Goal: Information Seeking & Learning: Learn about a topic

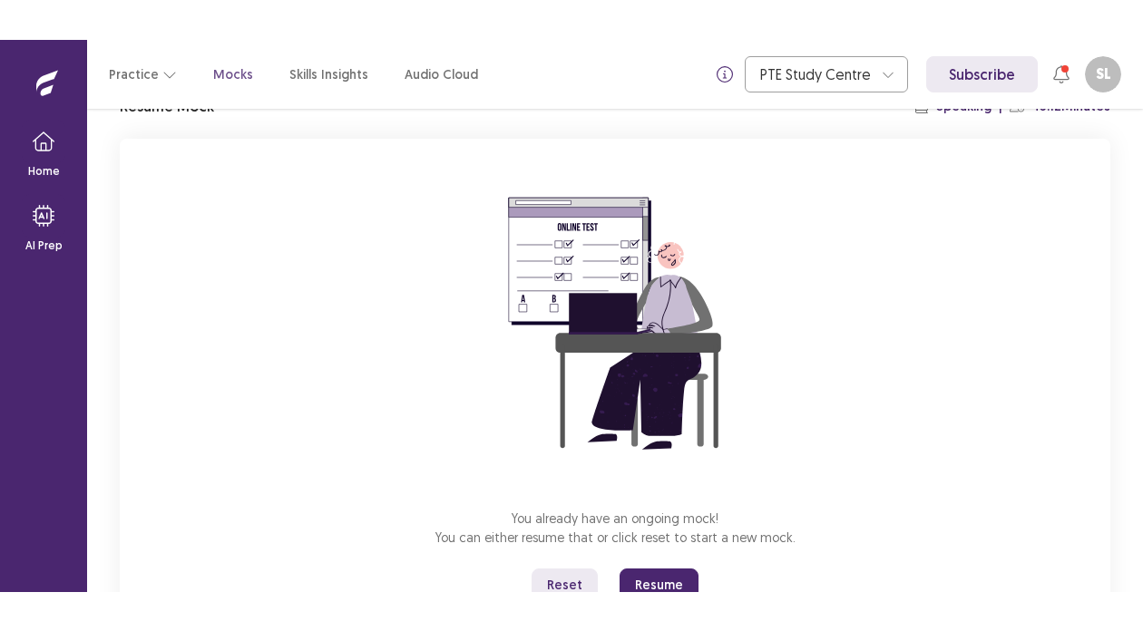
scroll to position [164, 0]
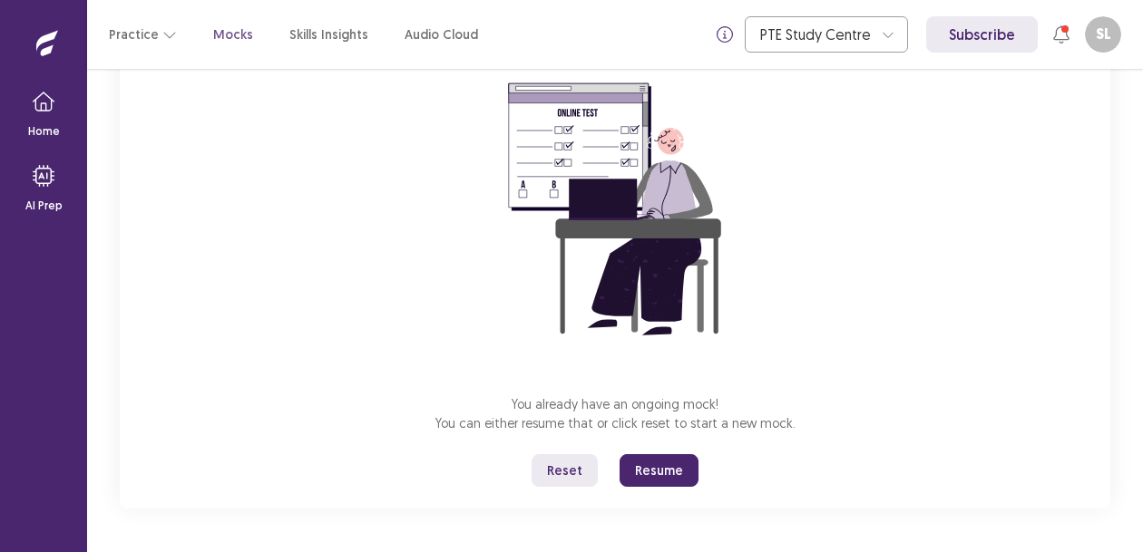
click at [572, 473] on button "Reset" at bounding box center [565, 470] width 66 height 33
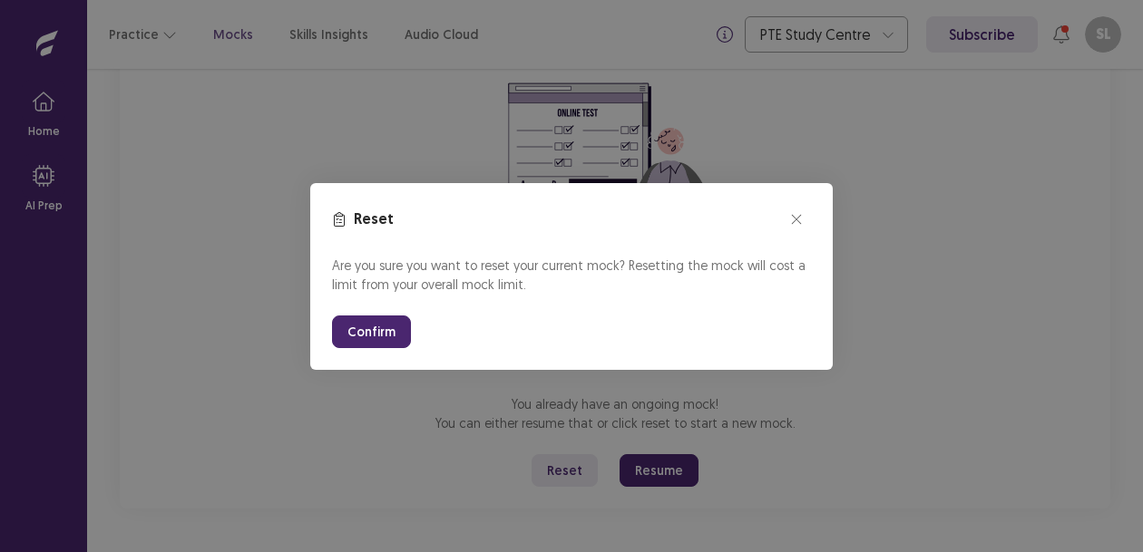
click at [361, 328] on button "Confirm" at bounding box center [371, 332] width 79 height 33
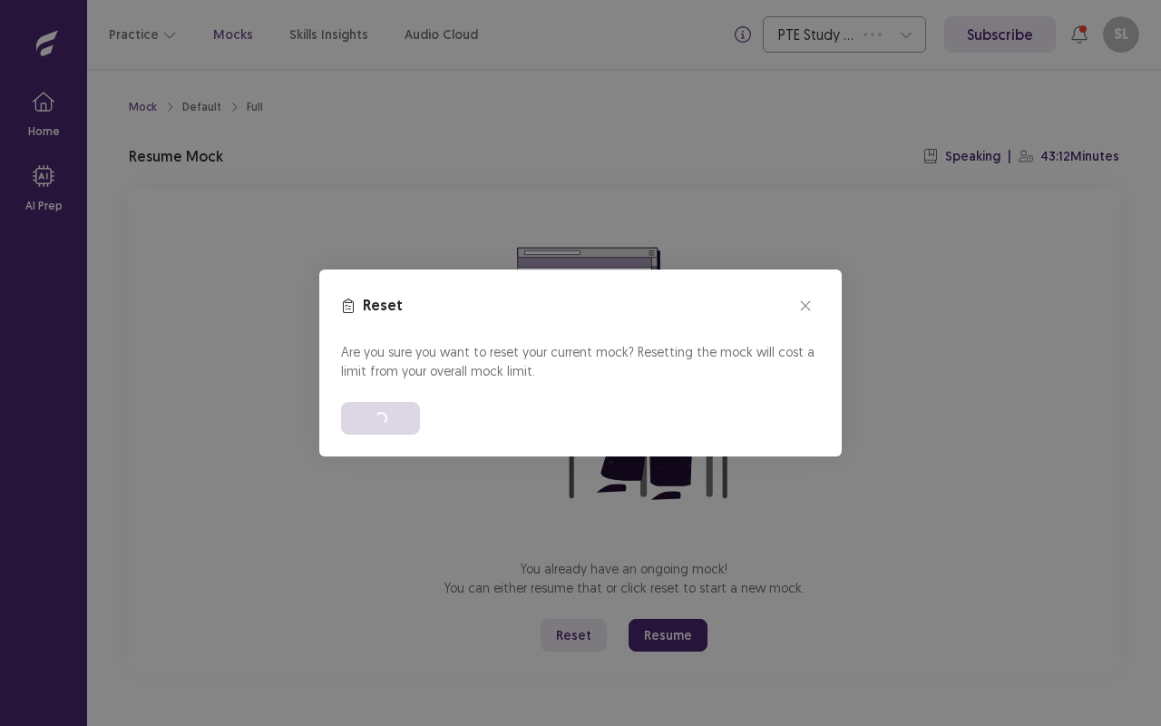
scroll to position [0, 0]
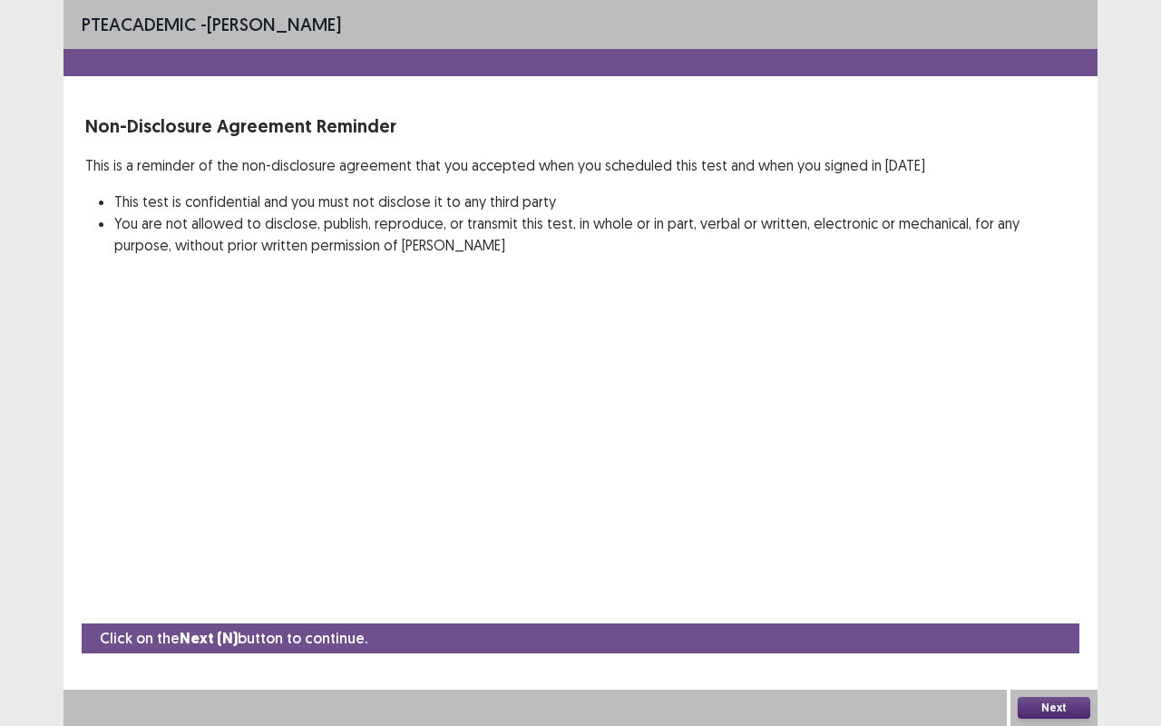
click at [1063, 551] on button "Next" at bounding box center [1054, 708] width 73 height 22
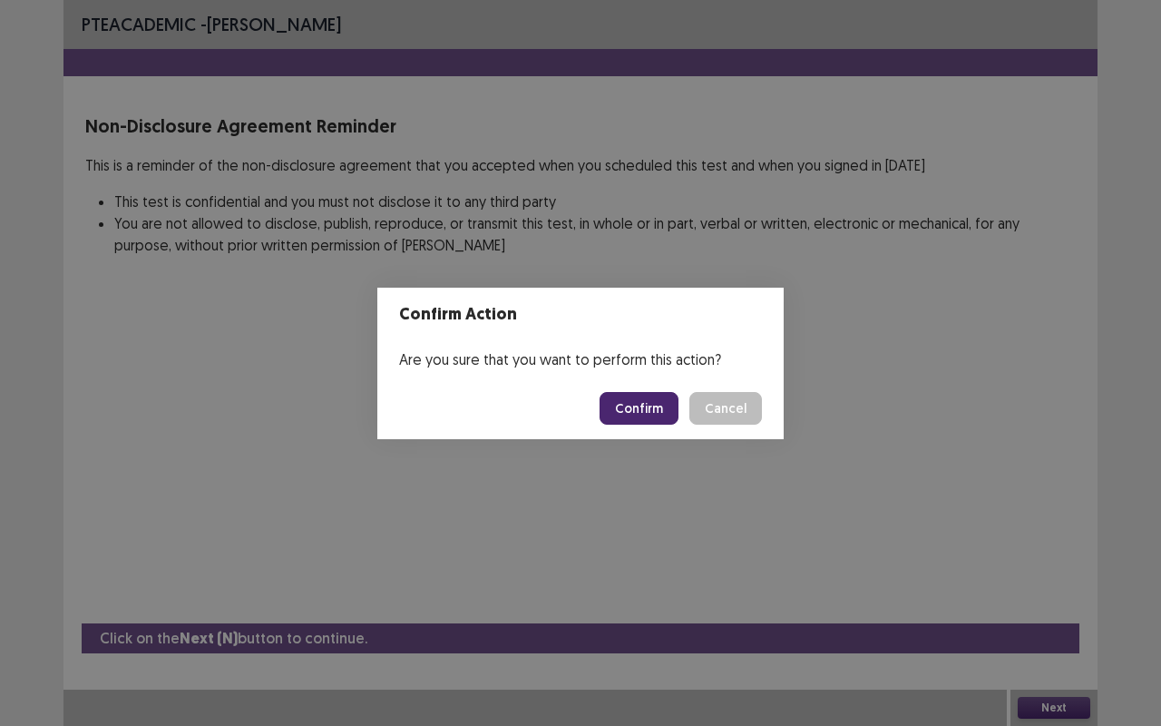
click at [649, 417] on button "Confirm" at bounding box center [639, 408] width 79 height 33
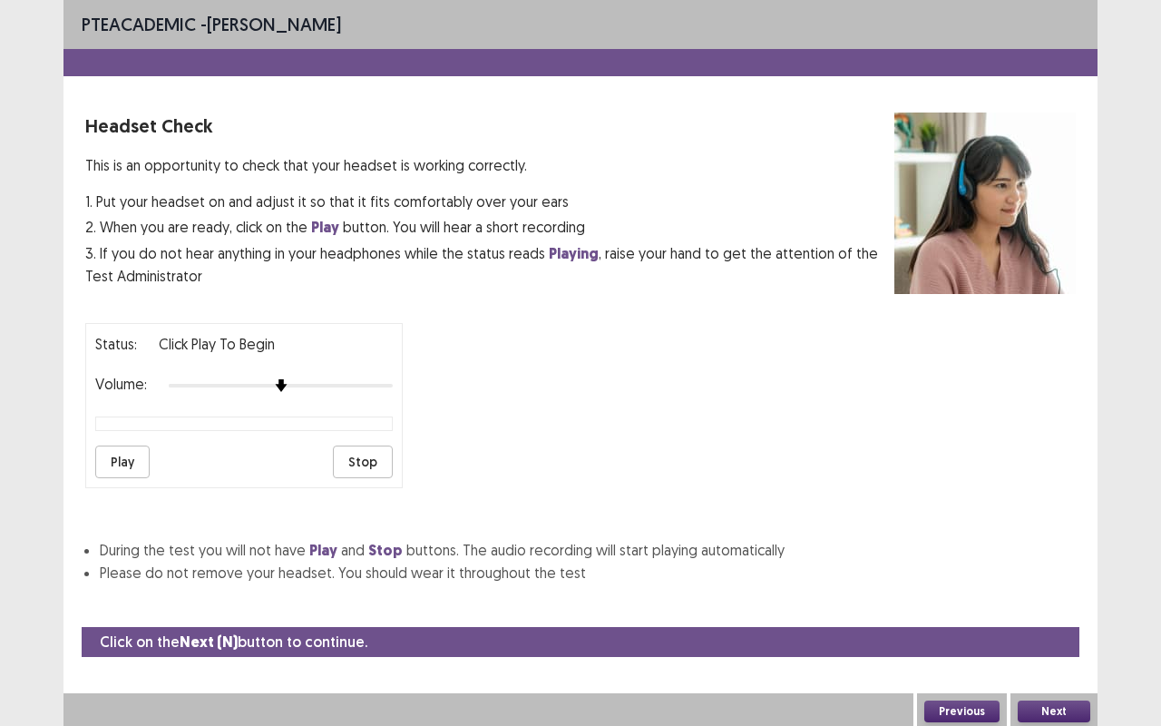
click at [121, 455] on button "Play" at bounding box center [122, 461] width 54 height 33
click at [1051, 551] on button "Next" at bounding box center [1054, 711] width 73 height 22
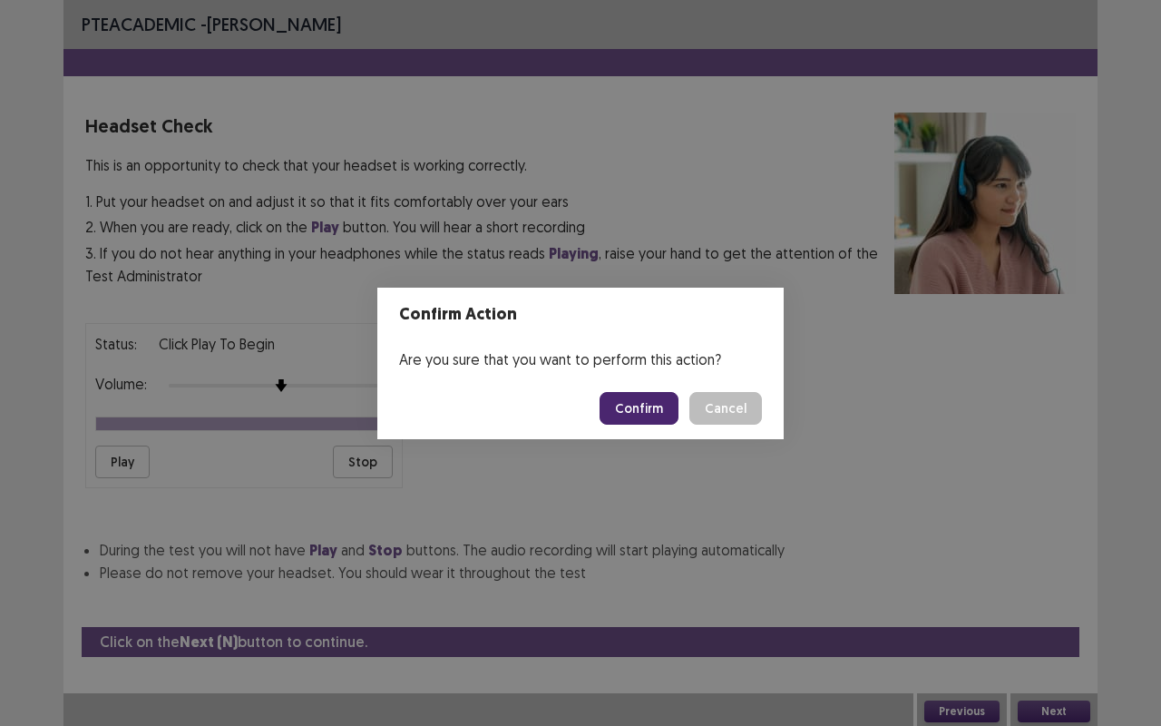
click at [629, 411] on button "Confirm" at bounding box center [639, 408] width 79 height 33
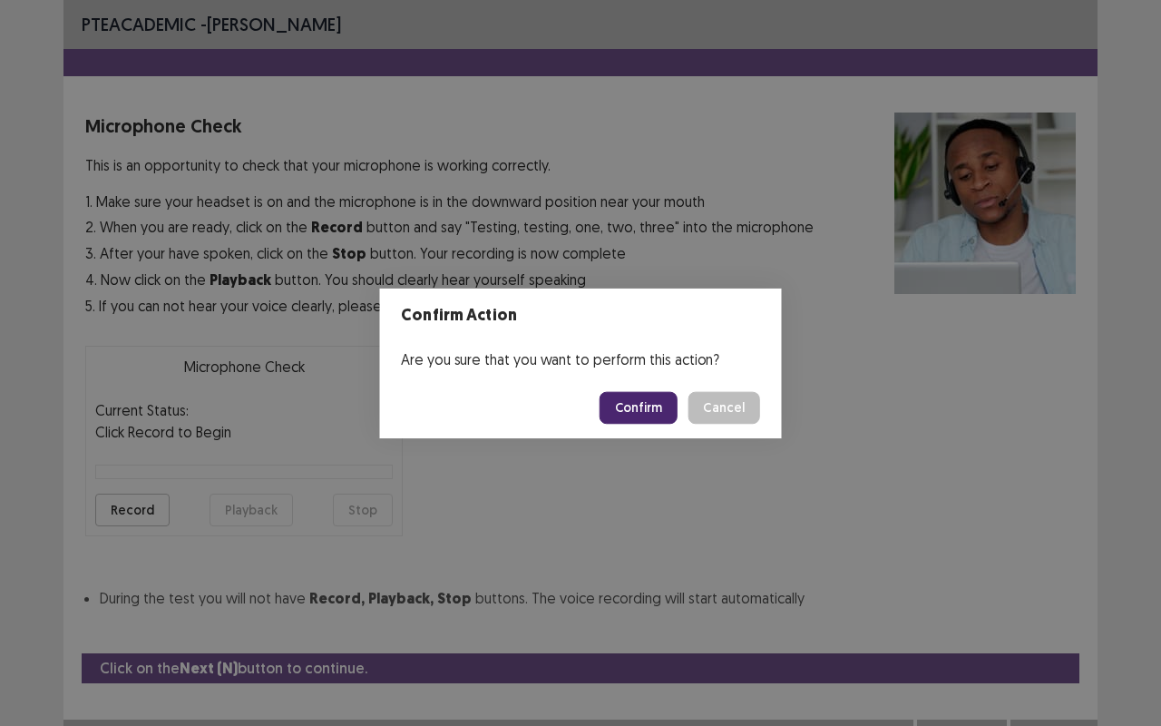
scroll to position [20, 0]
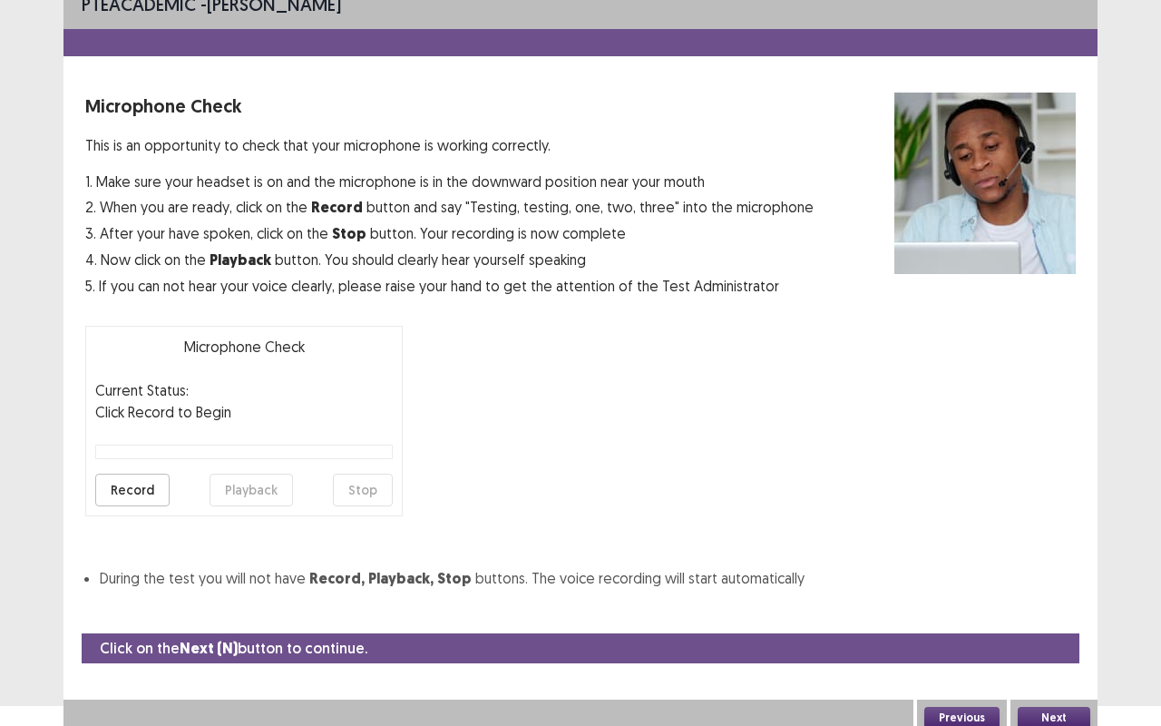
click at [137, 490] on button "Record" at bounding box center [132, 489] width 74 height 33
click at [239, 502] on button "Playback" at bounding box center [251, 489] width 83 height 33
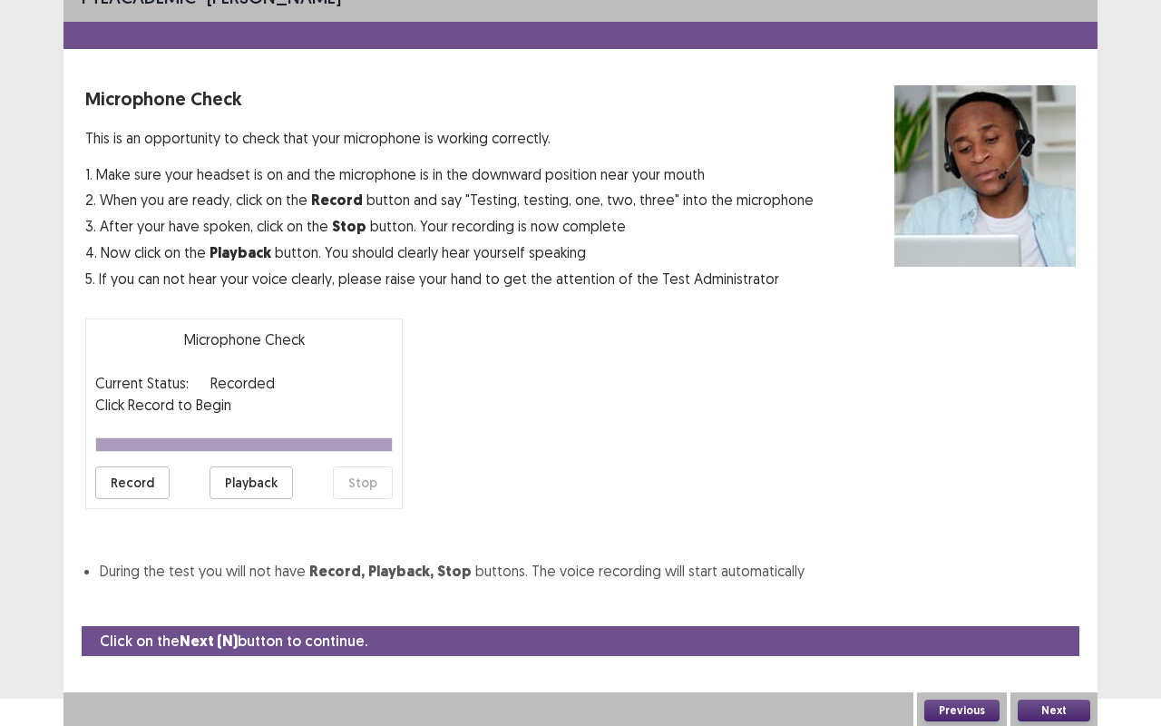
click at [877, 551] on div "Click on the Next (N) button to continue." at bounding box center [581, 641] width 998 height 30
click at [1050, 551] on div "Next" at bounding box center [1053, 710] width 87 height 36
click at [1050, 551] on button "Next" at bounding box center [1054, 710] width 73 height 22
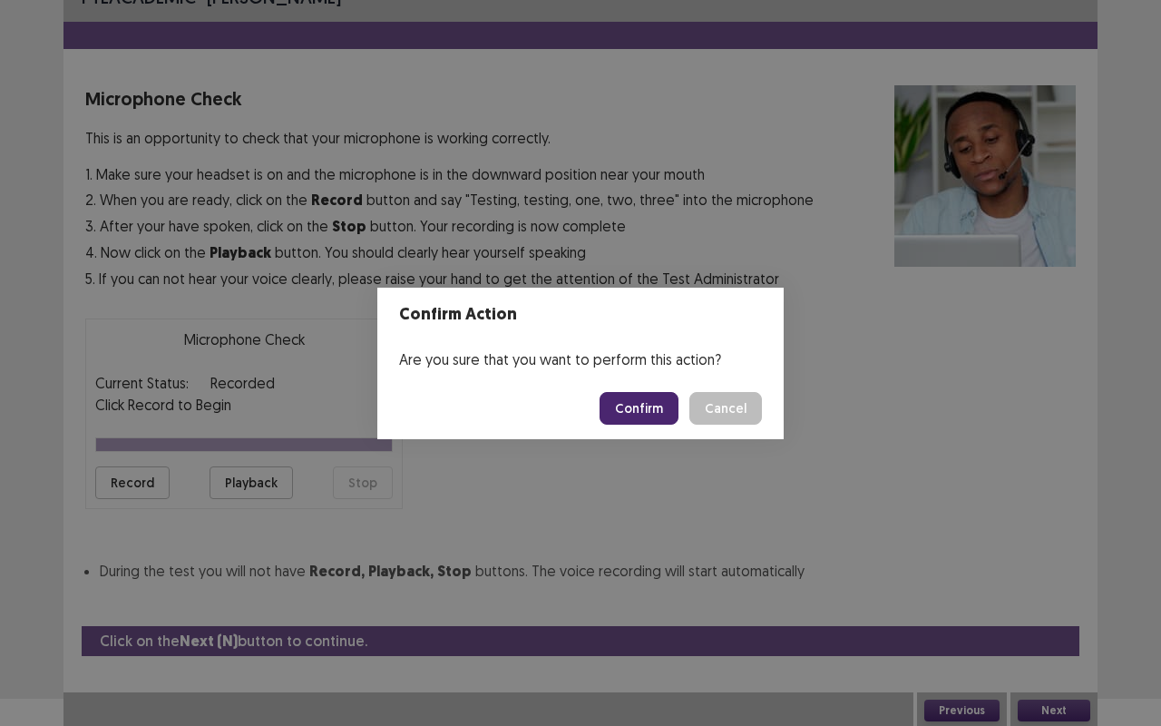
click at [623, 405] on button "Confirm" at bounding box center [639, 408] width 79 height 33
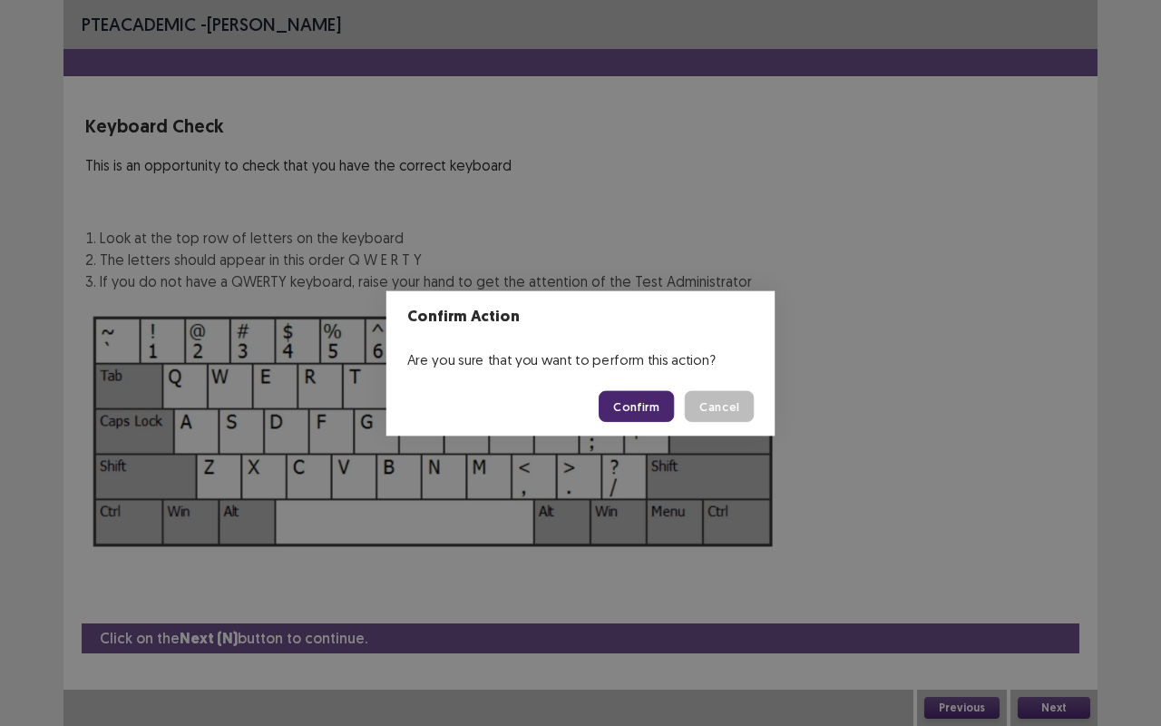
scroll to position [0, 0]
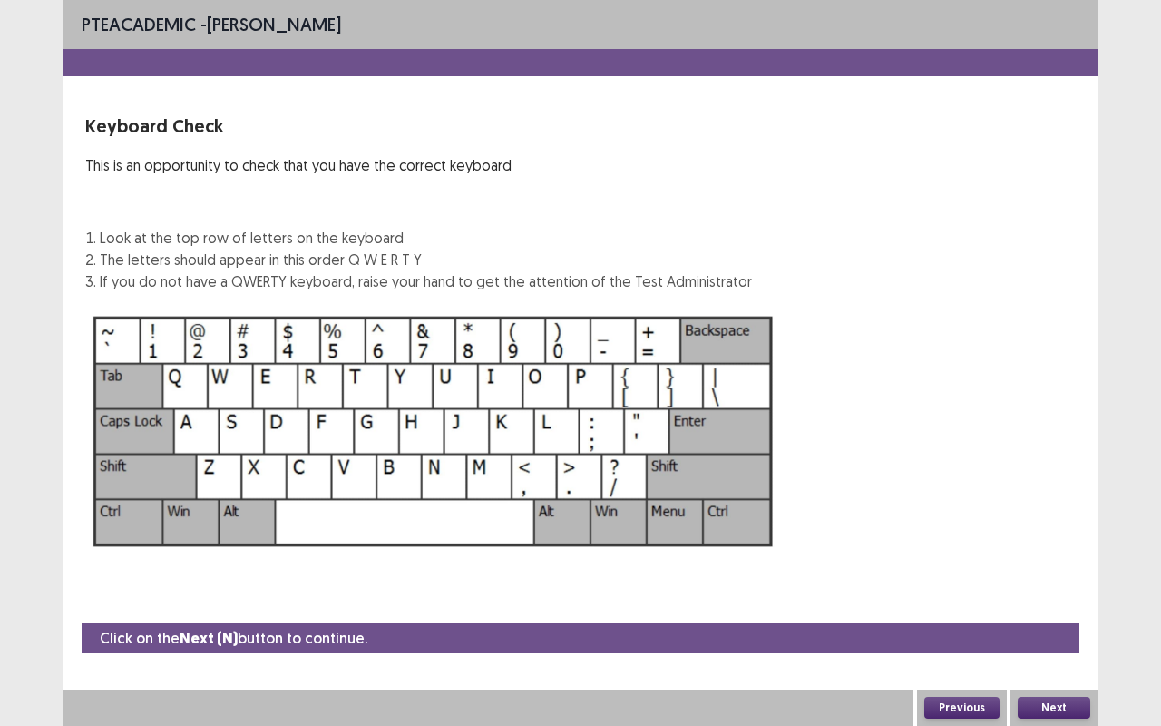
click at [1046, 551] on button "Next" at bounding box center [1054, 708] width 73 height 22
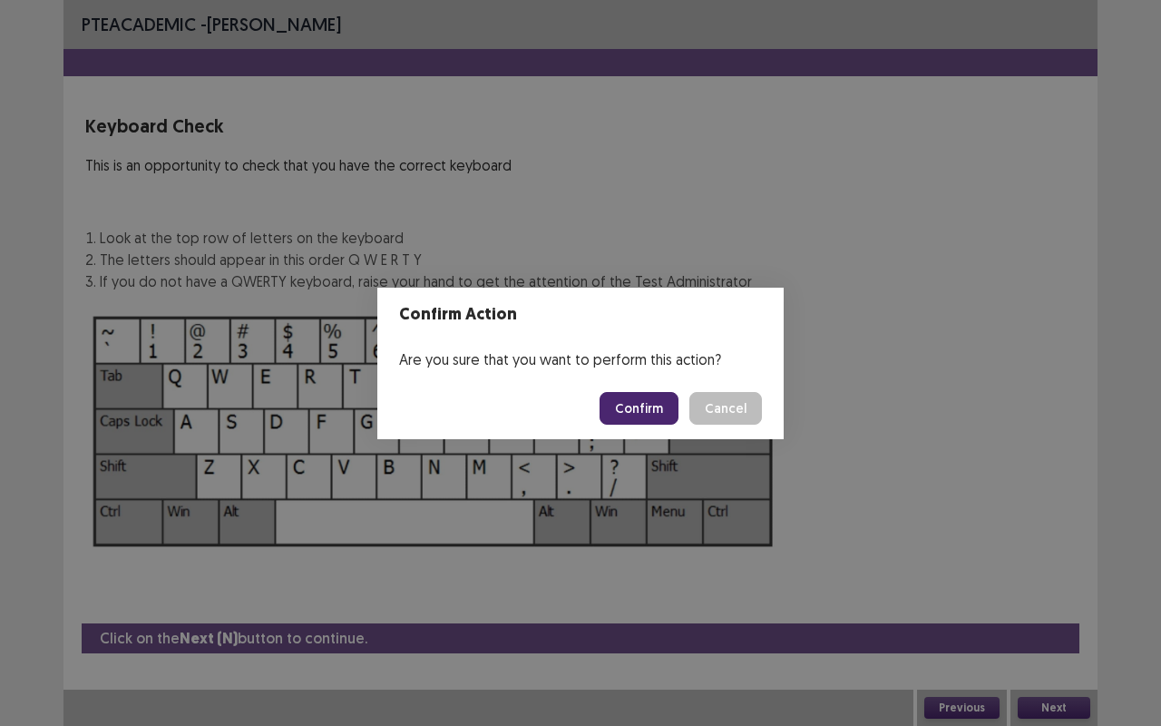
click at [634, 389] on footer "Confirm Cancel" at bounding box center [580, 408] width 406 height 62
click at [638, 405] on button "Confirm" at bounding box center [639, 408] width 79 height 33
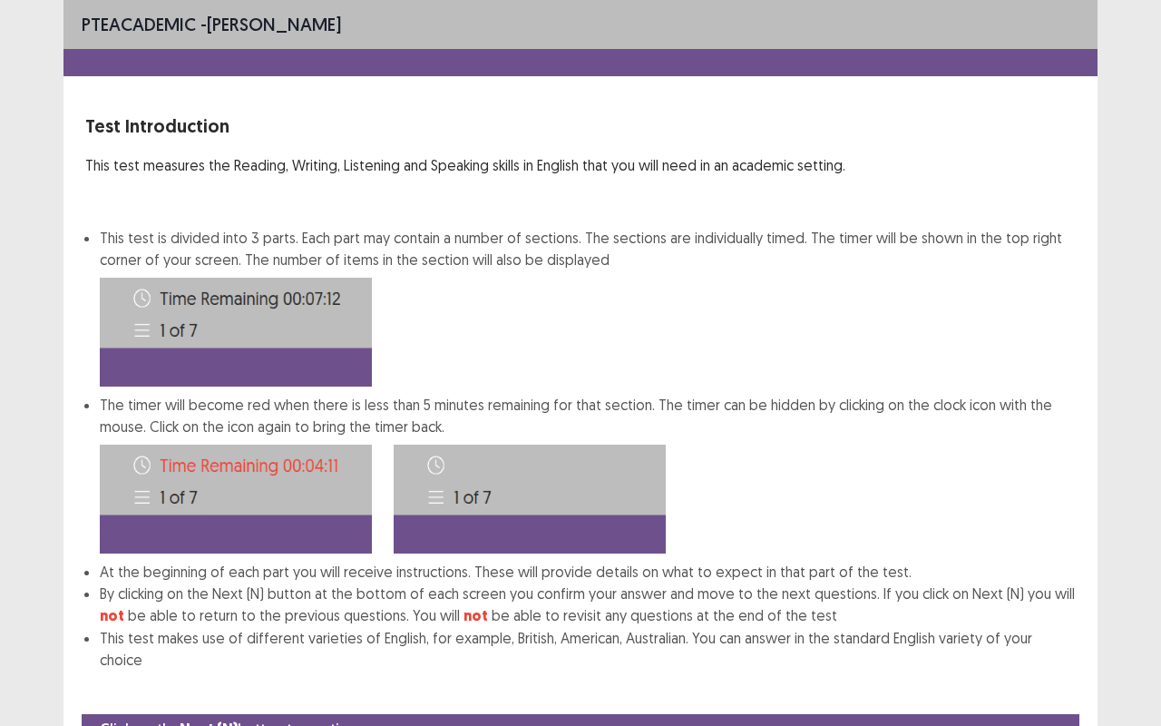
scroll to position [68, 0]
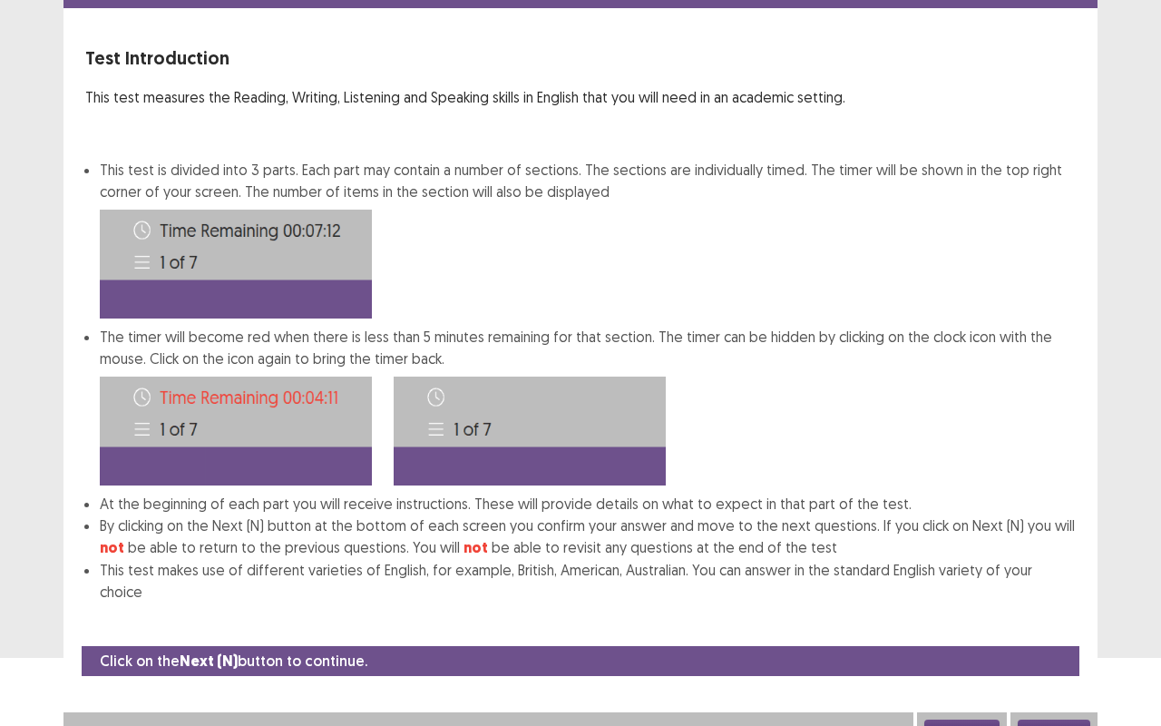
click at [1057, 551] on button "Next" at bounding box center [1054, 730] width 73 height 22
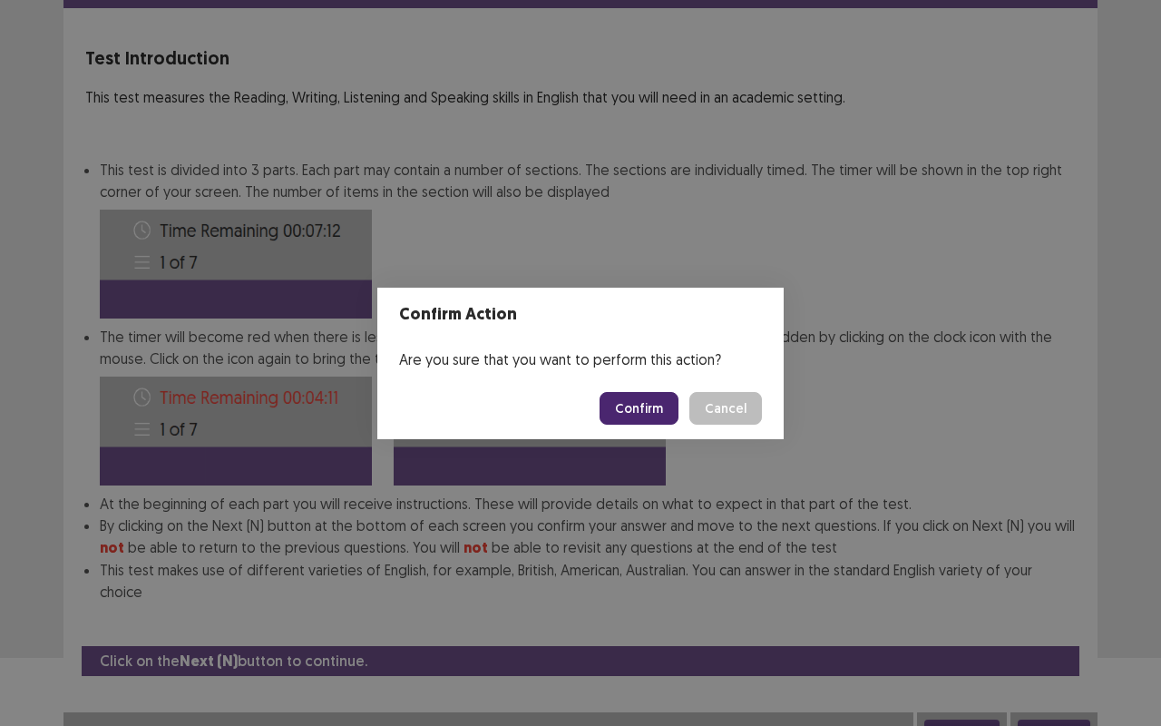
click at [643, 415] on button "Confirm" at bounding box center [639, 408] width 79 height 33
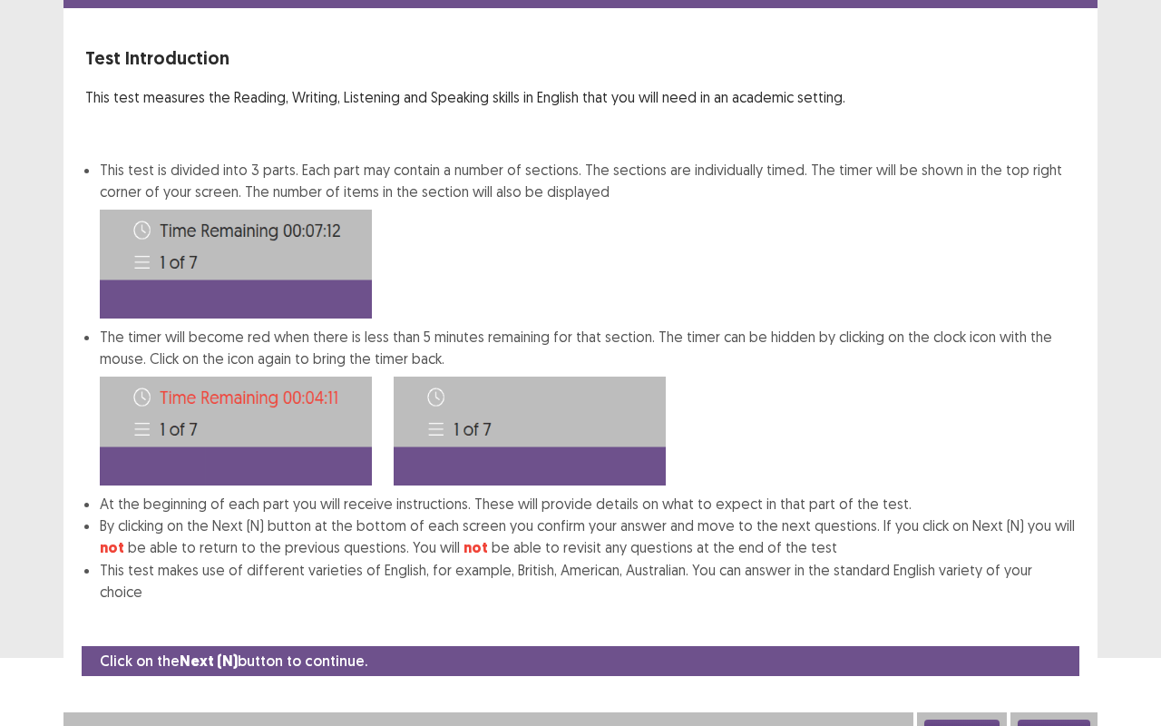
scroll to position [0, 0]
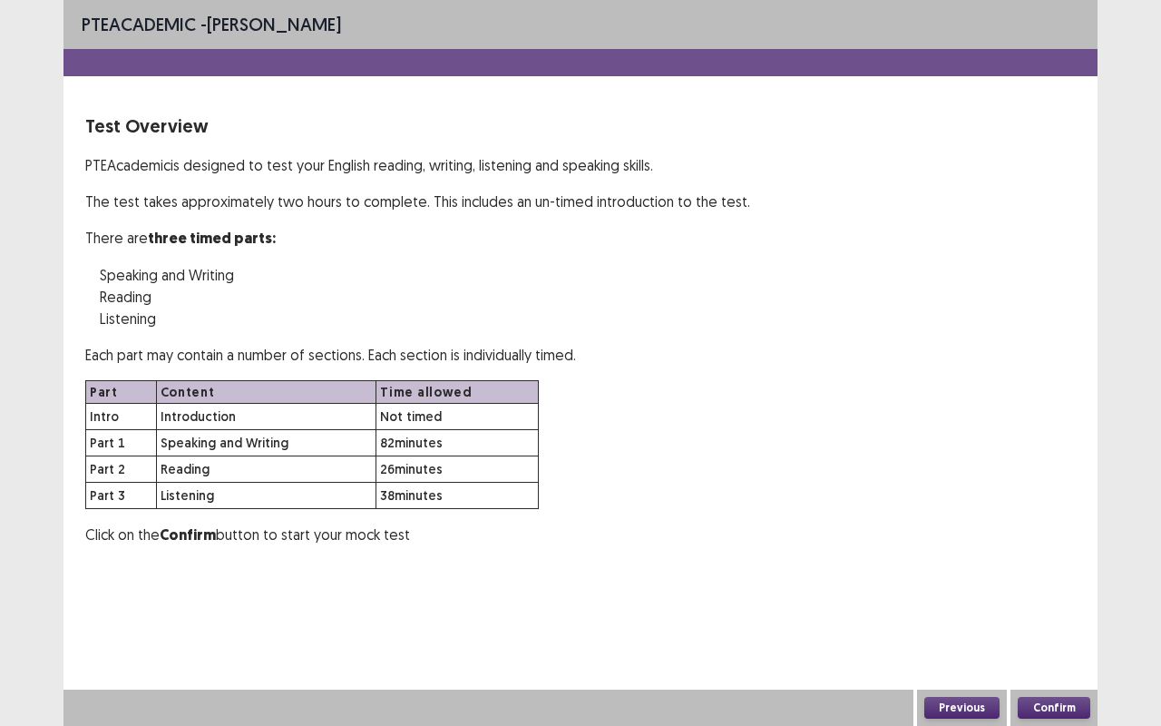
click at [1048, 551] on button "Confirm" at bounding box center [1054, 708] width 73 height 22
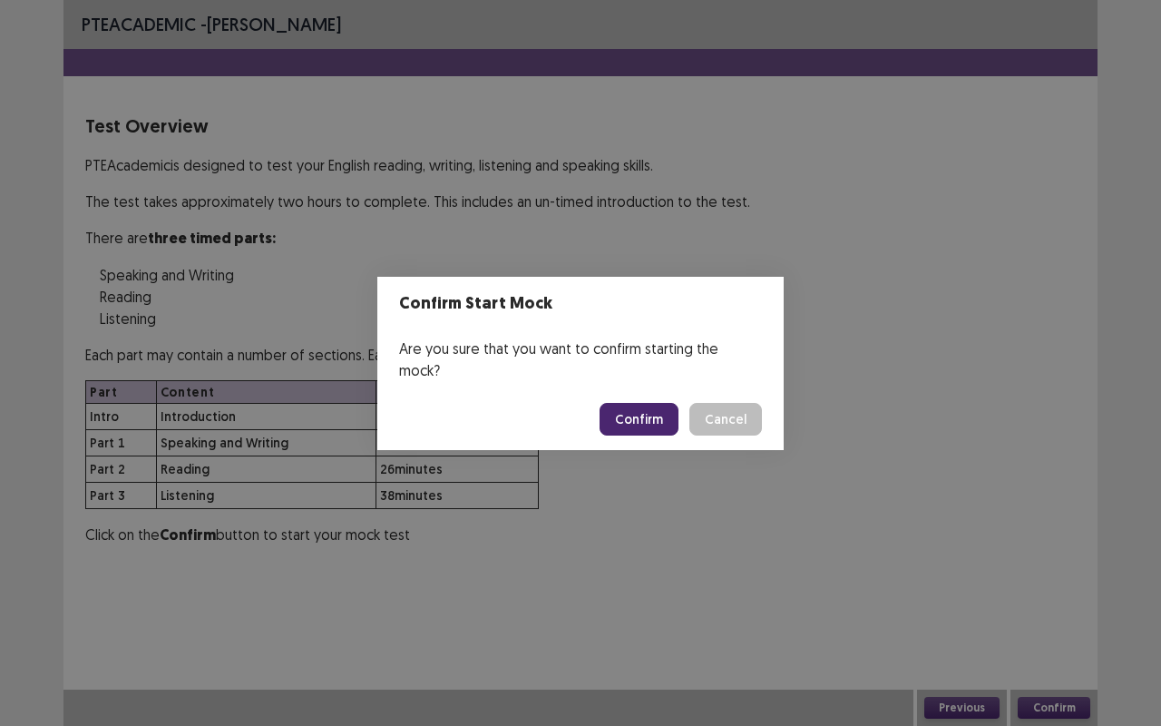
click at [626, 411] on button "Confirm" at bounding box center [639, 419] width 79 height 33
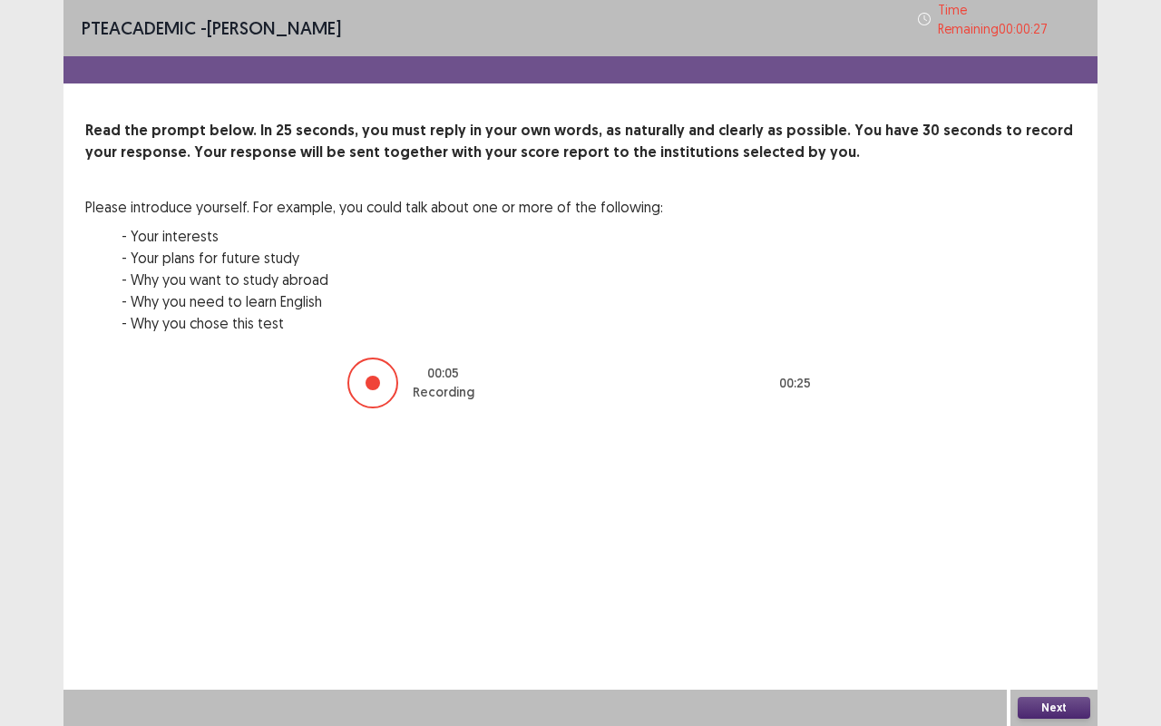
click at [1049, 551] on button "Next" at bounding box center [1054, 708] width 73 height 22
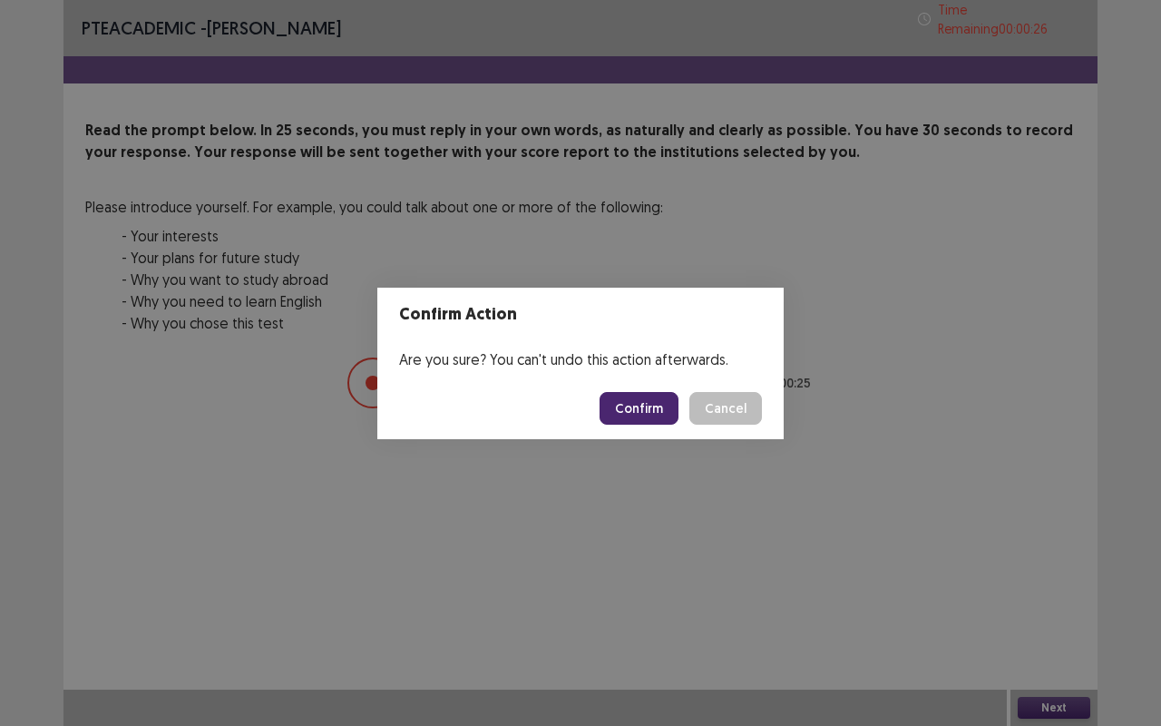
click at [628, 403] on button "Confirm" at bounding box center [639, 408] width 79 height 33
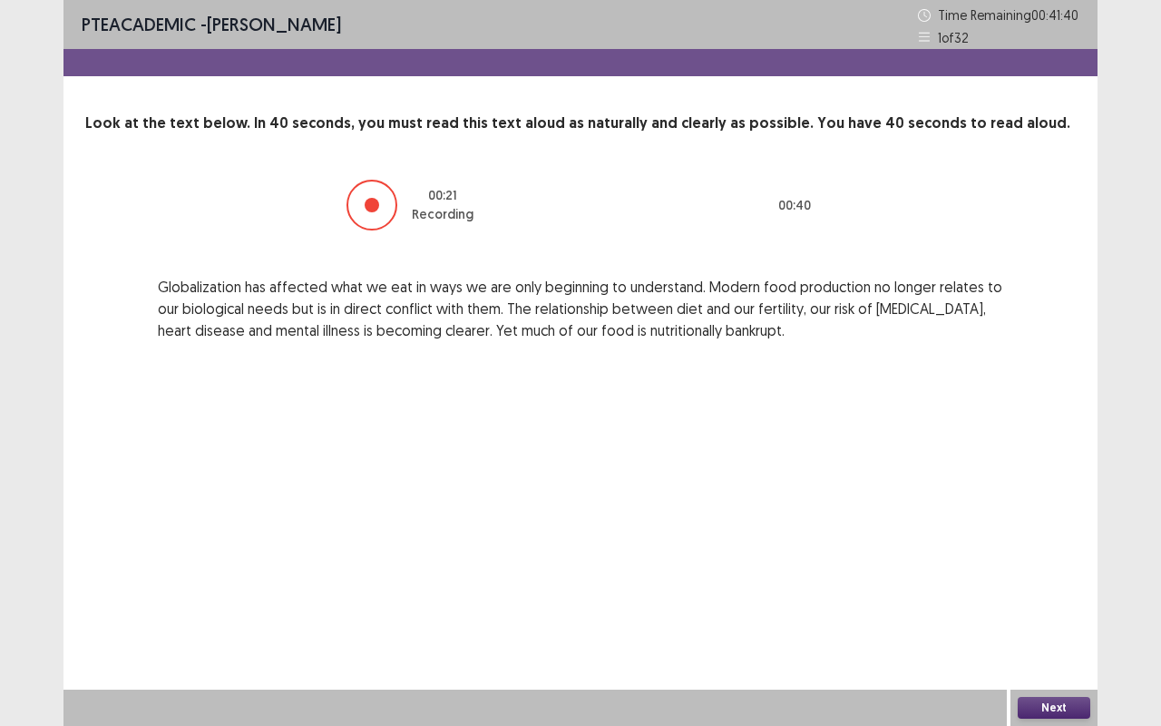
click at [1056, 551] on button "Next" at bounding box center [1054, 708] width 73 height 22
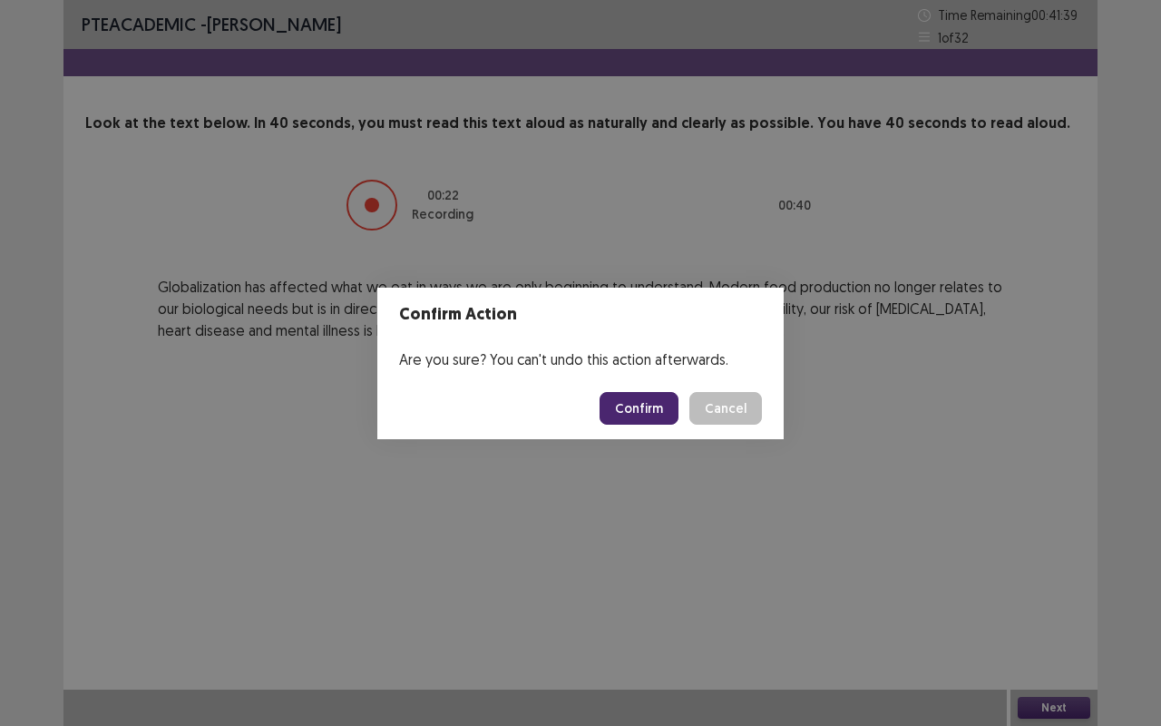
click at [653, 406] on button "Confirm" at bounding box center [639, 408] width 79 height 33
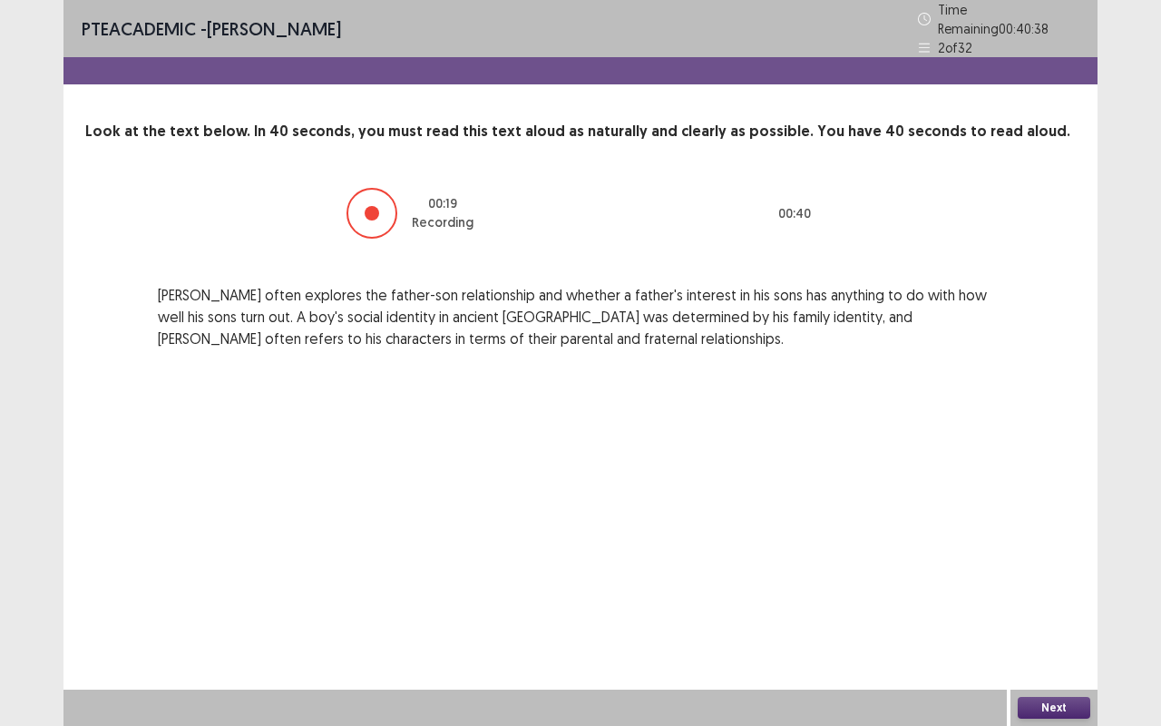
click at [1060, 551] on button "Next" at bounding box center [1054, 708] width 73 height 22
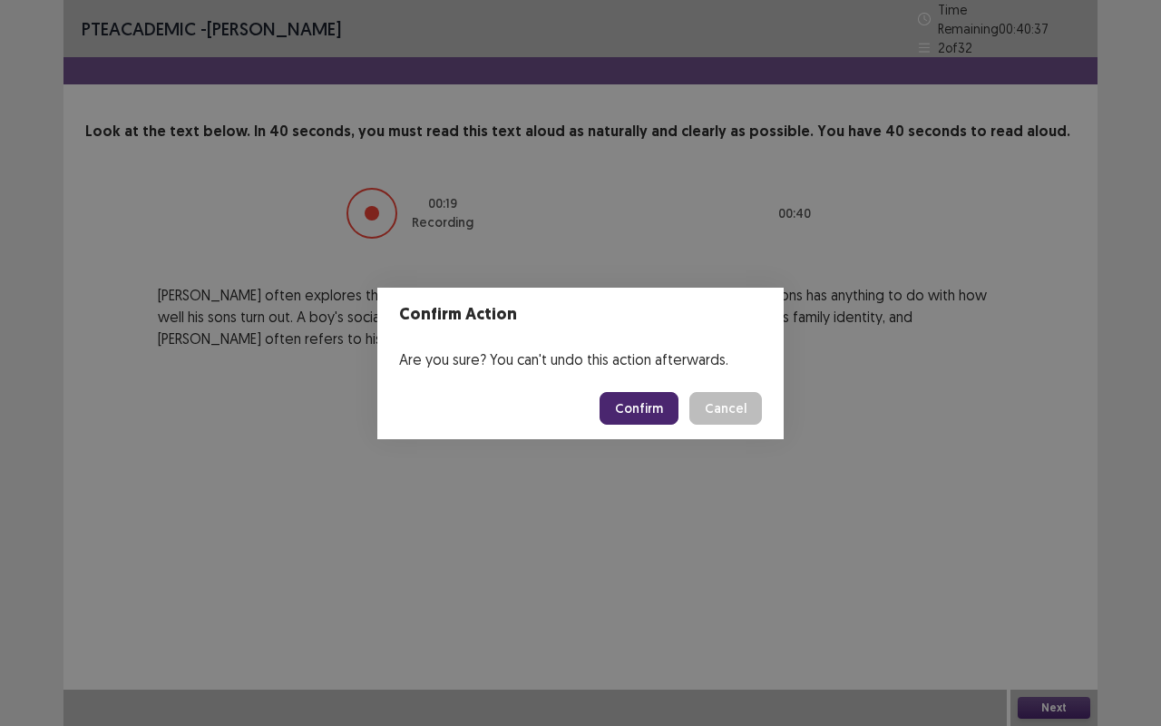
click at [658, 405] on button "Confirm" at bounding box center [639, 408] width 79 height 33
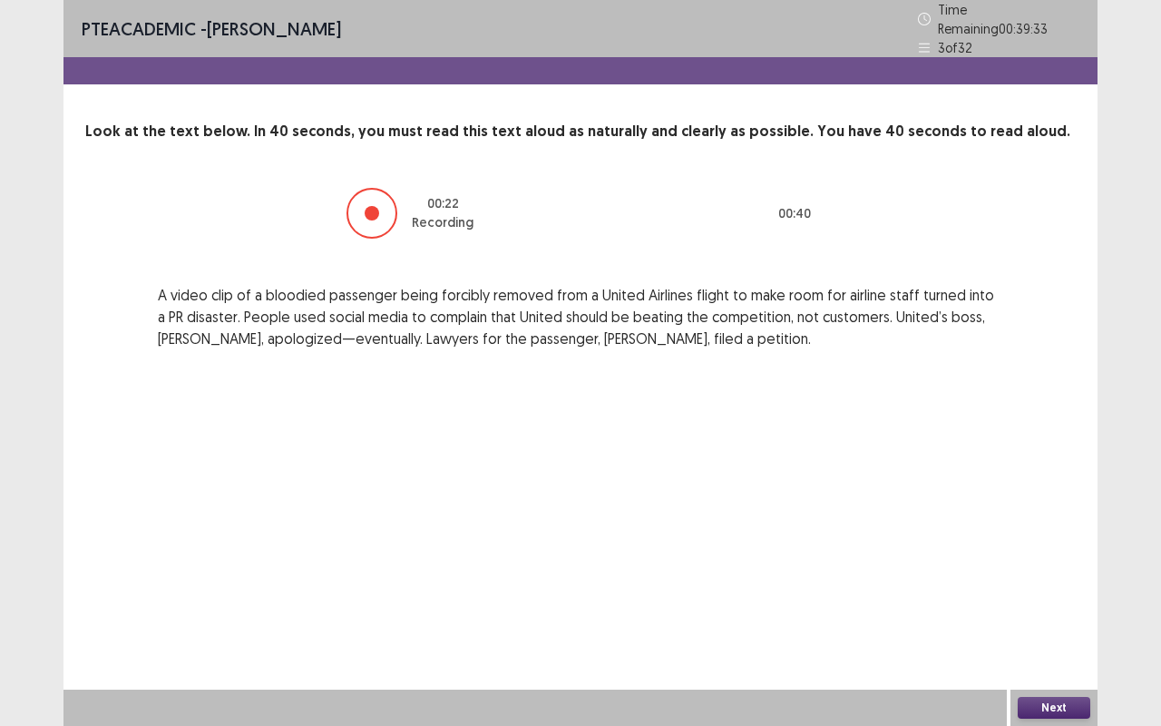
click at [1046, 551] on button "Next" at bounding box center [1054, 708] width 73 height 22
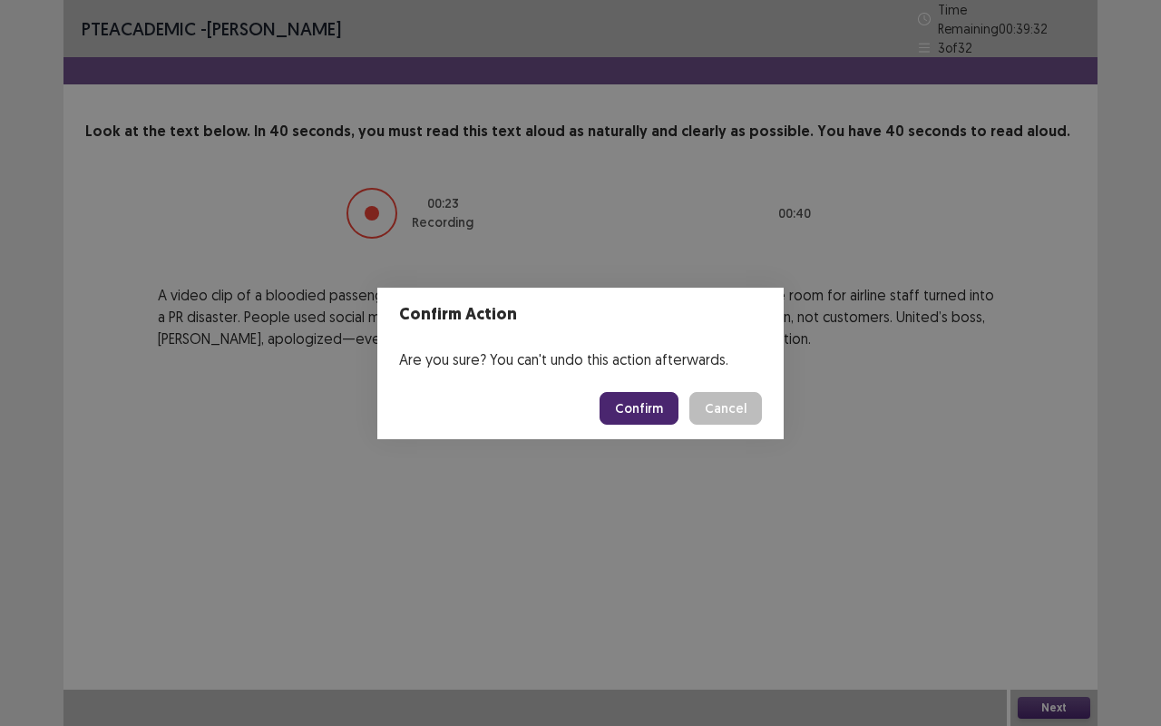
click at [642, 411] on button "Confirm" at bounding box center [639, 408] width 79 height 33
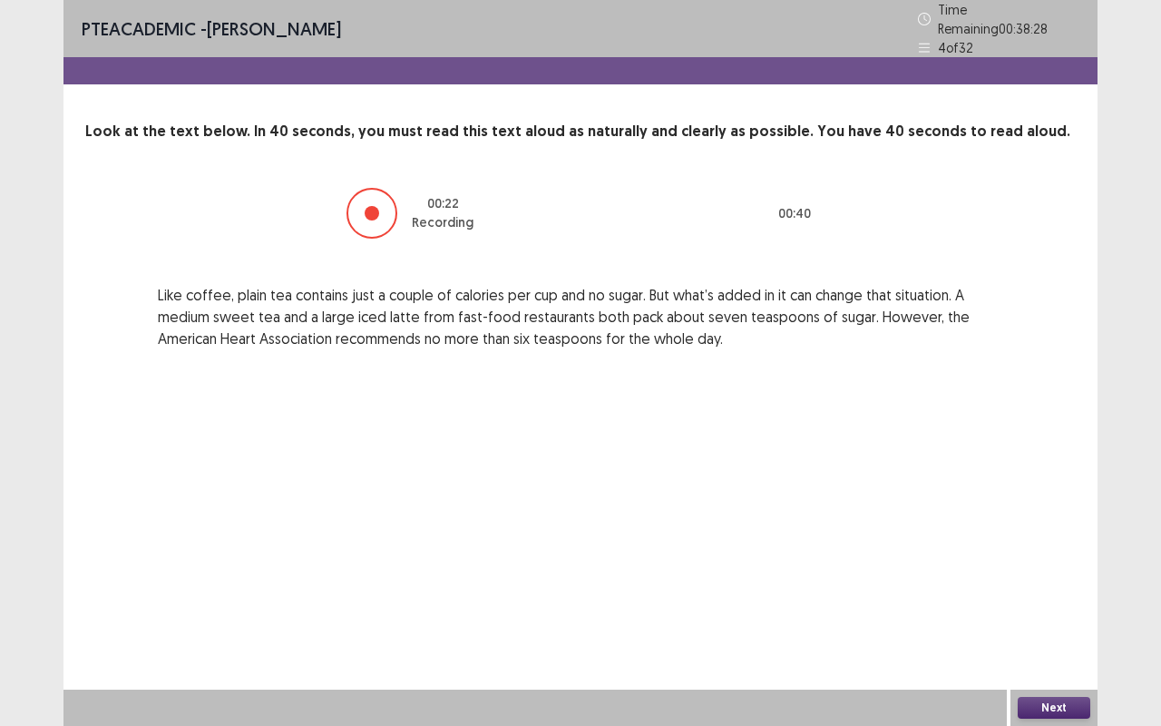
click at [1043, 551] on button "Next" at bounding box center [1054, 708] width 73 height 22
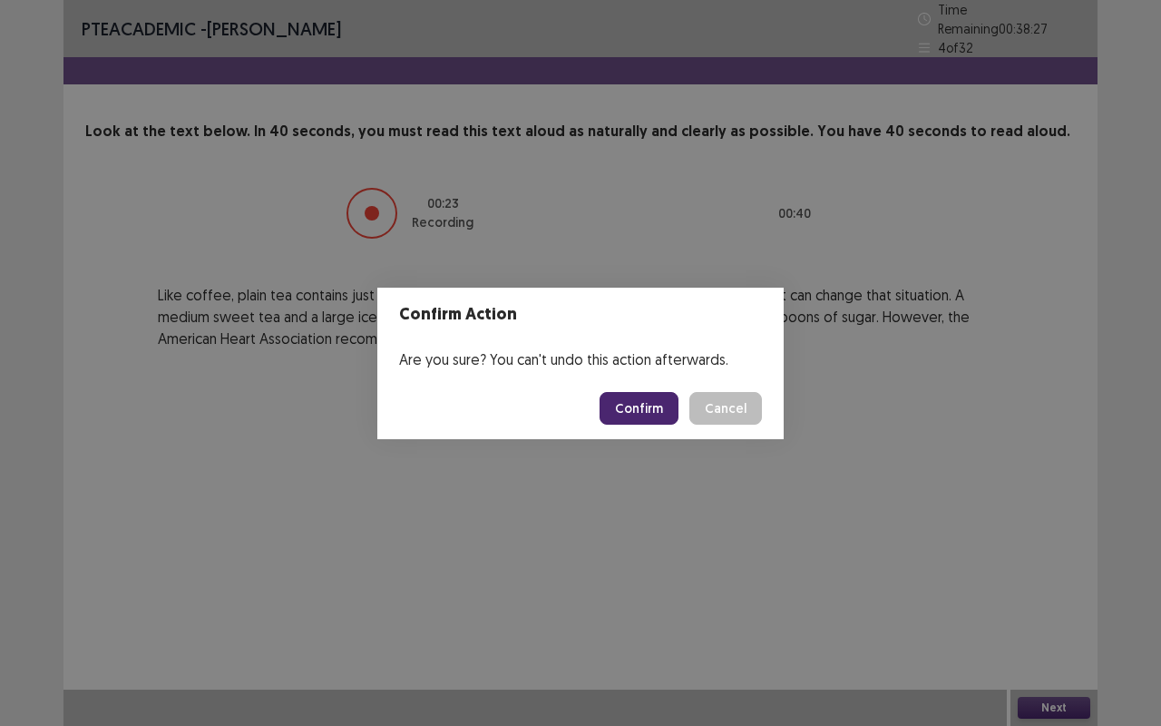
click at [652, 409] on button "Confirm" at bounding box center [639, 408] width 79 height 33
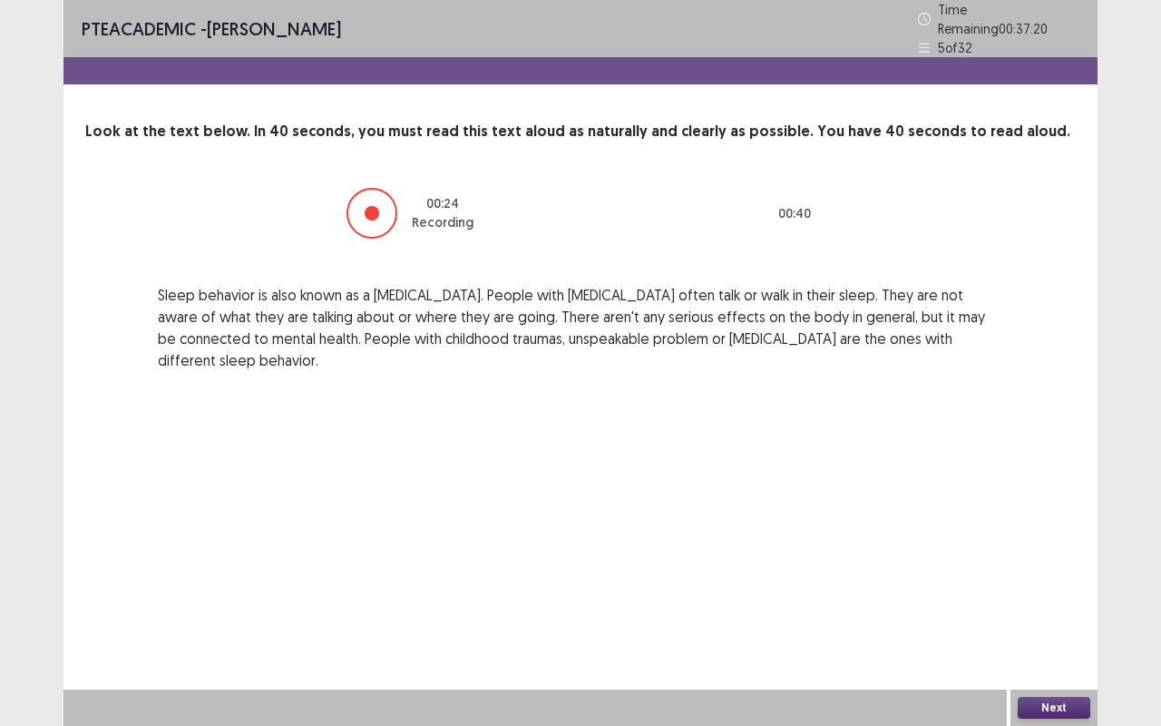
click at [1035, 551] on button "Next" at bounding box center [1054, 708] width 73 height 22
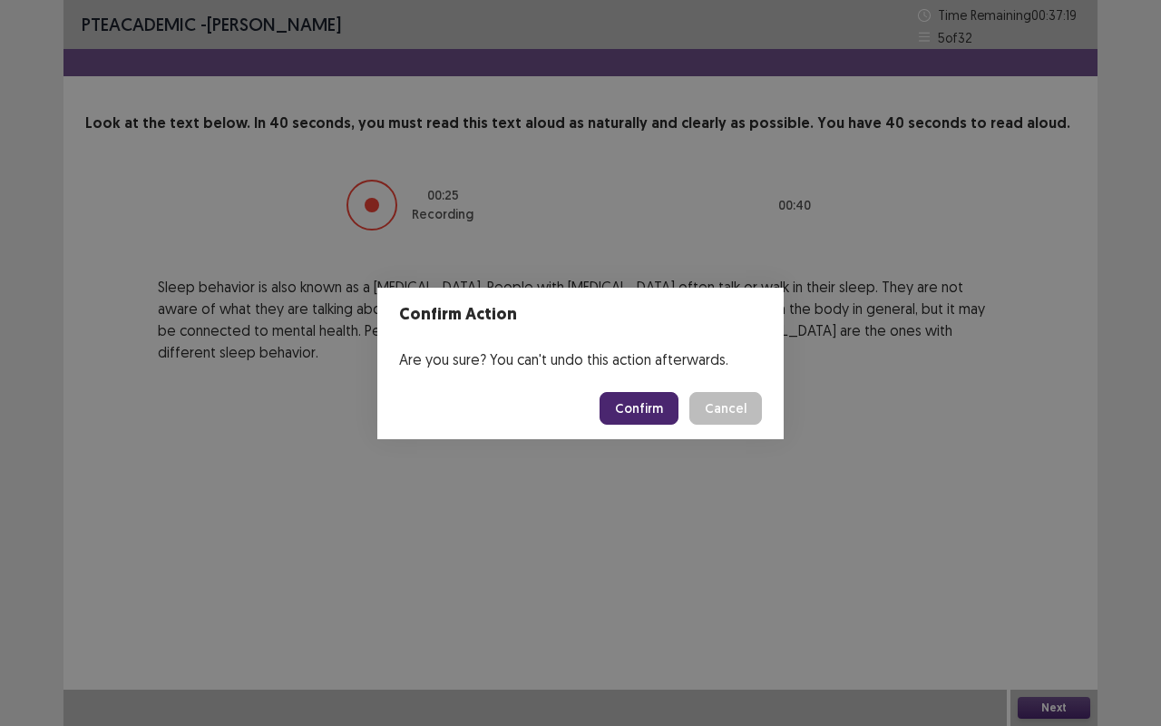
click at [638, 403] on button "Confirm" at bounding box center [639, 408] width 79 height 33
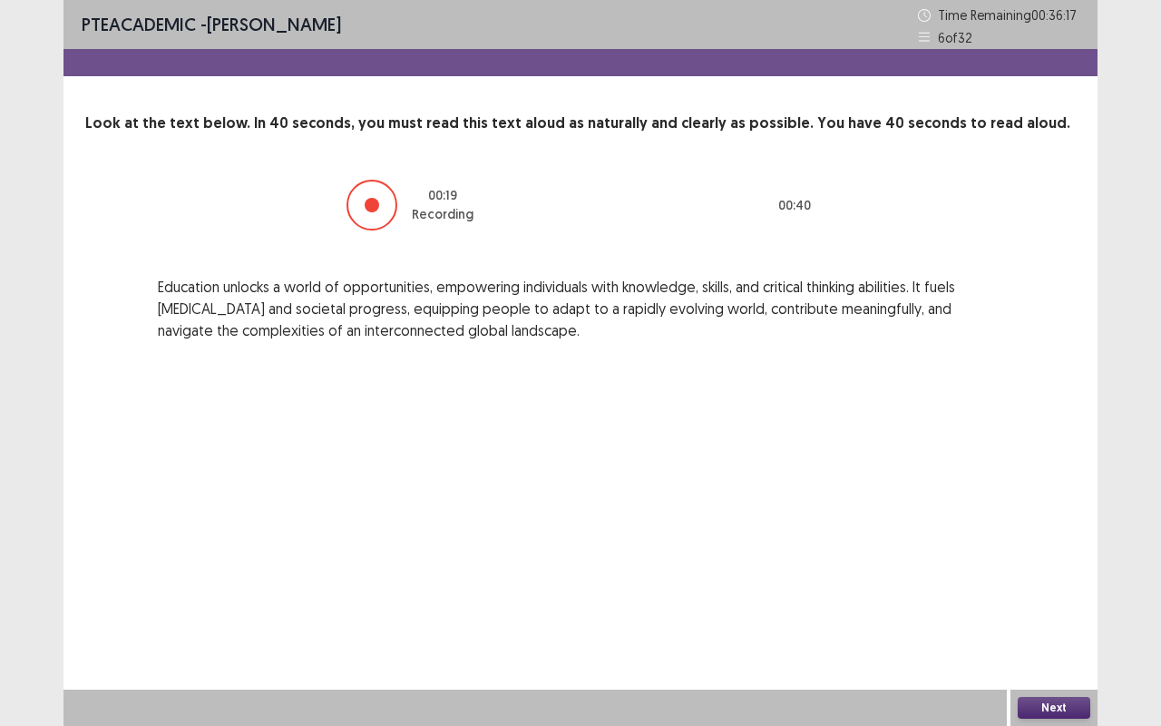
click at [1053, 551] on button "Next" at bounding box center [1054, 708] width 73 height 22
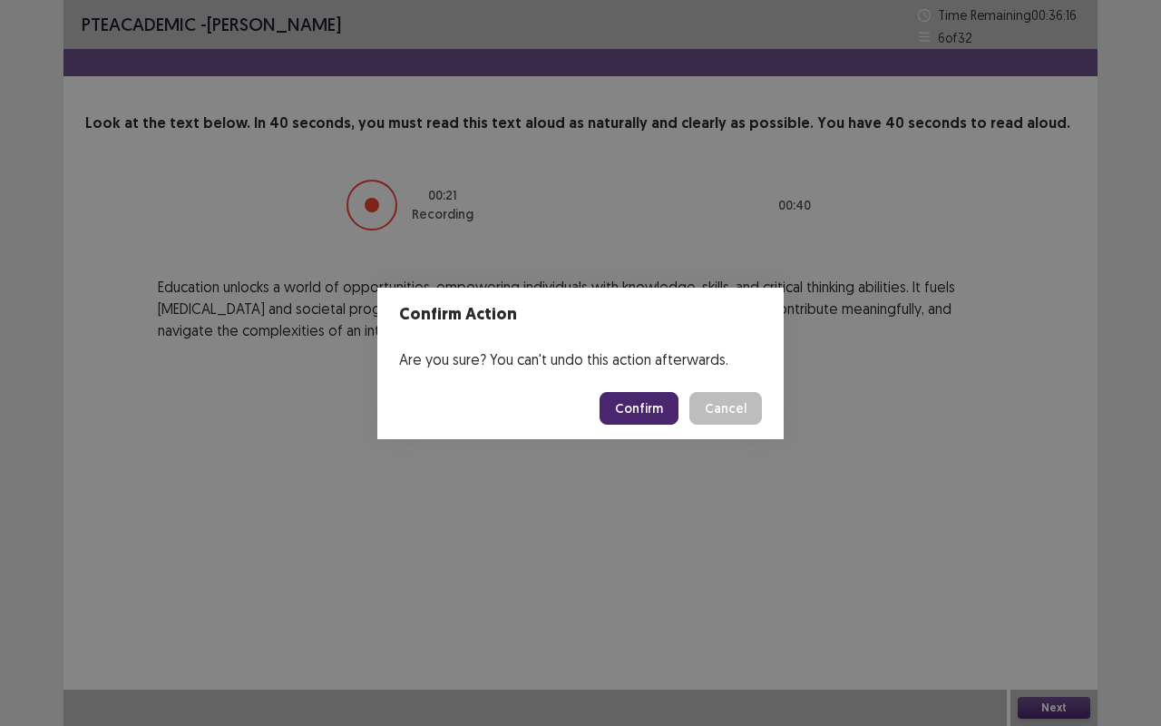
click at [649, 413] on button "Confirm" at bounding box center [639, 408] width 79 height 33
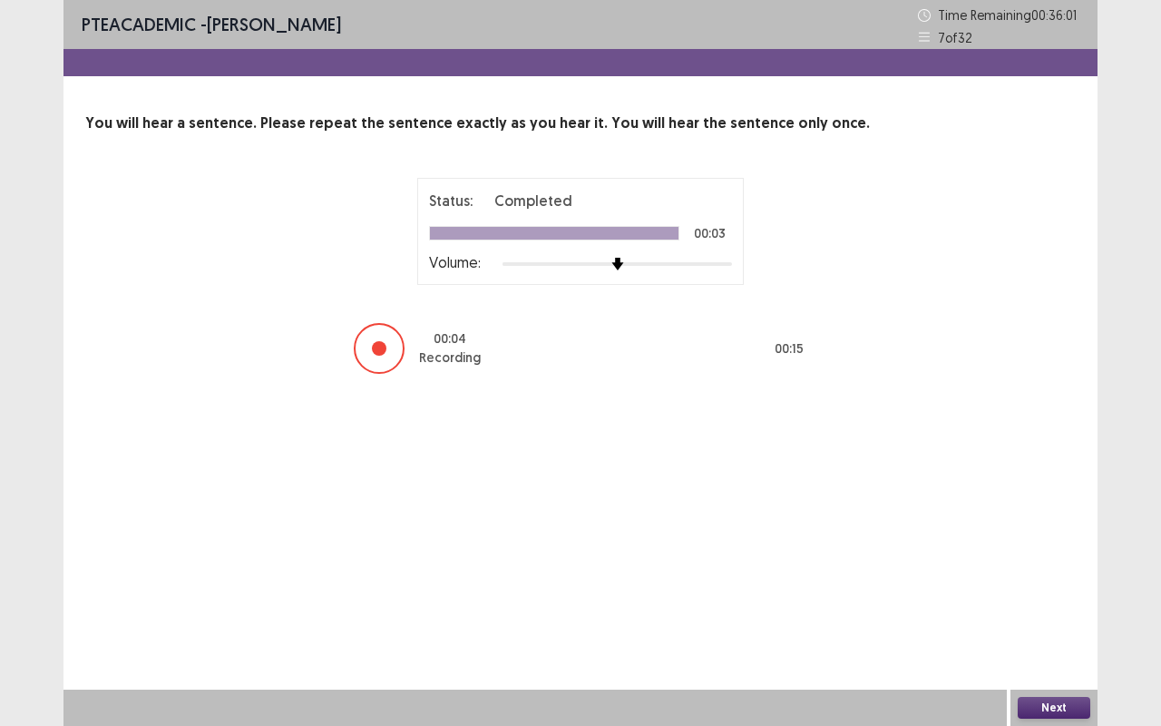
click at [1054, 551] on button "Next" at bounding box center [1054, 708] width 73 height 22
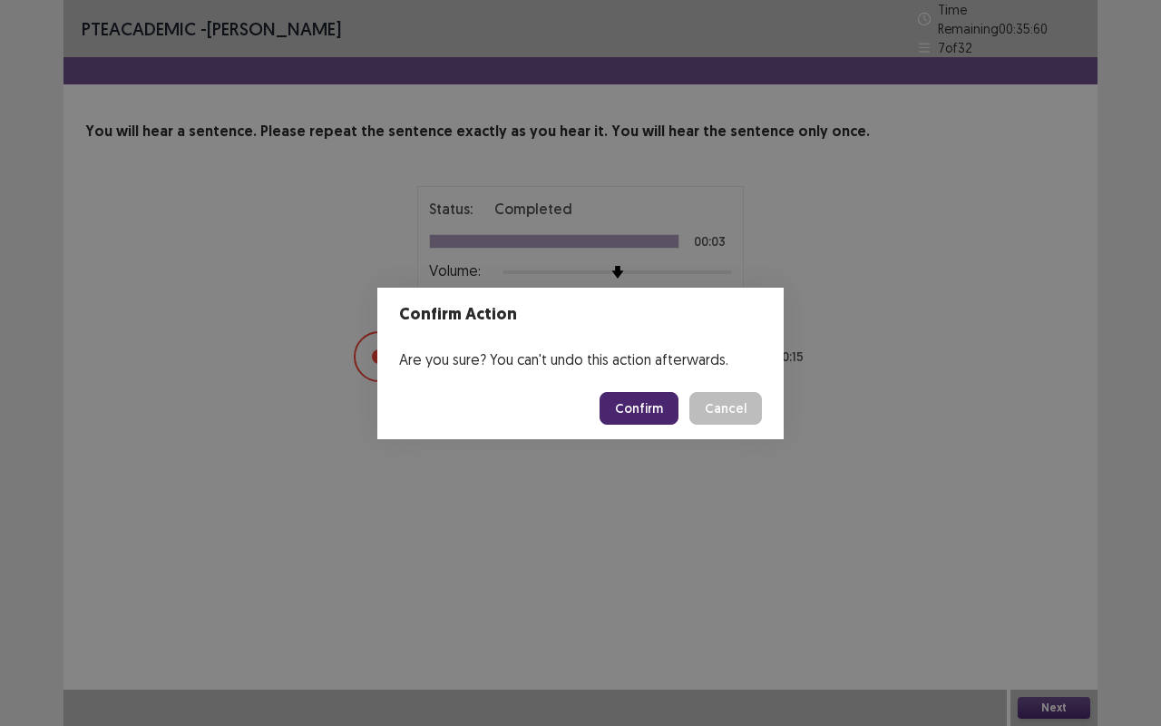
click at [645, 405] on button "Confirm" at bounding box center [639, 408] width 79 height 33
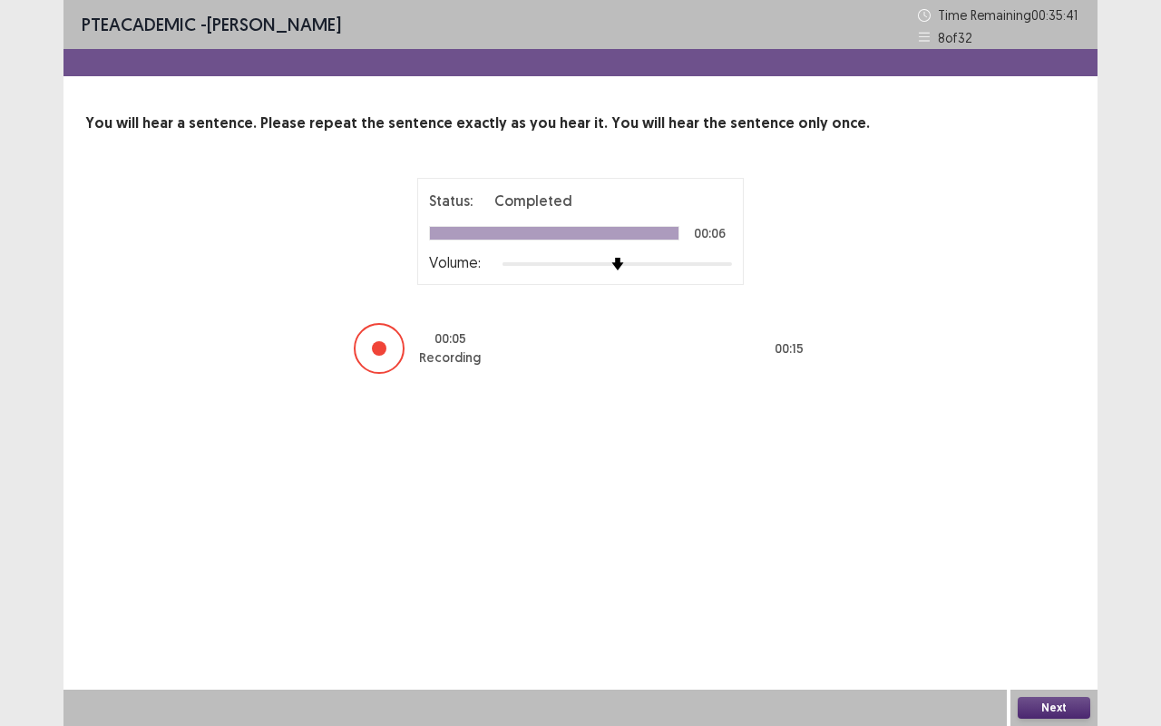
click at [1048, 551] on button "Next" at bounding box center [1054, 708] width 73 height 22
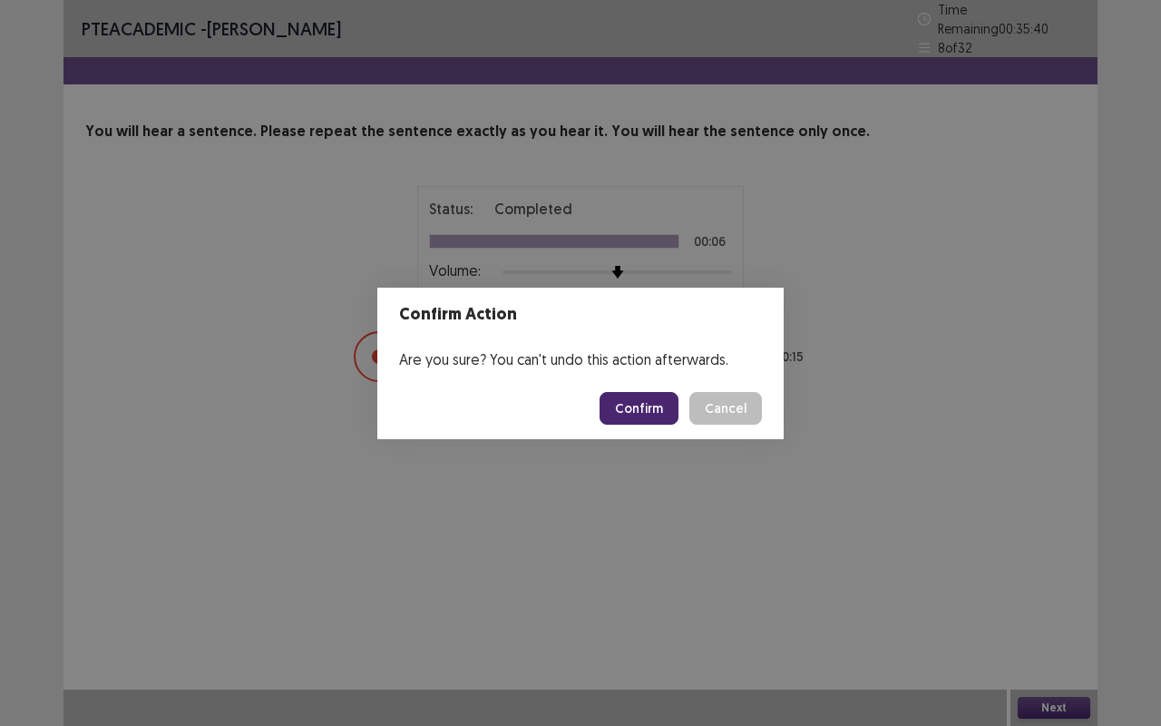
click at [656, 409] on button "Confirm" at bounding box center [639, 408] width 79 height 33
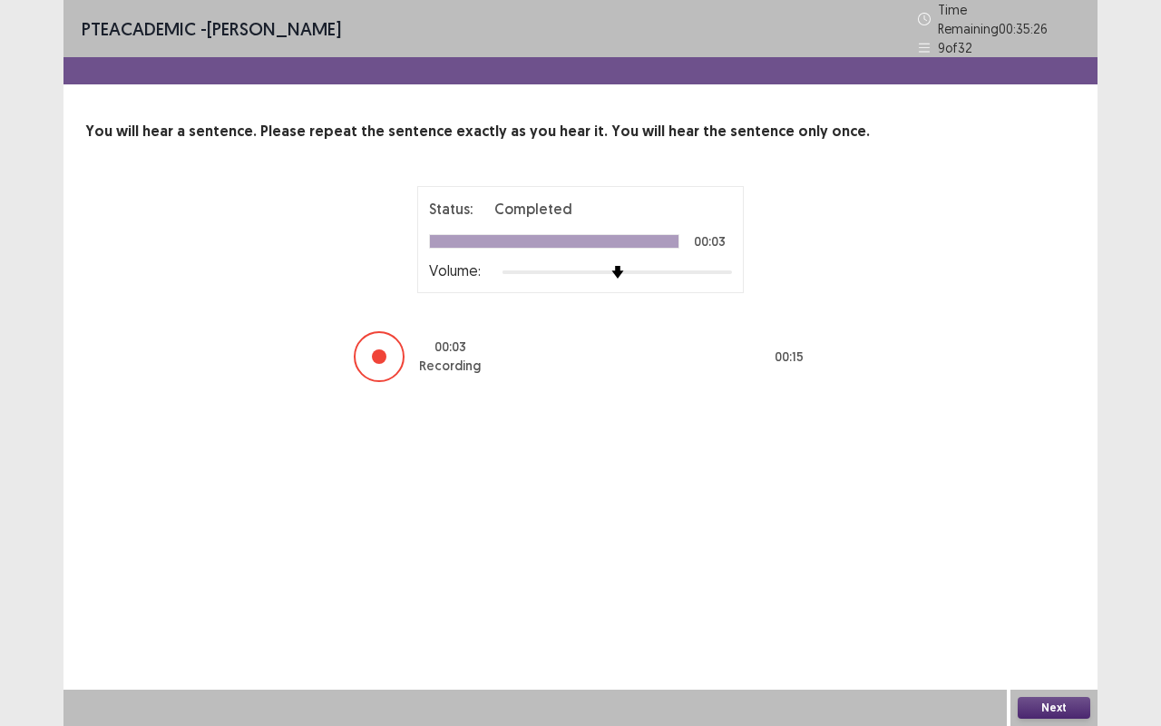
click at [1055, 551] on button "Next" at bounding box center [1054, 708] width 73 height 22
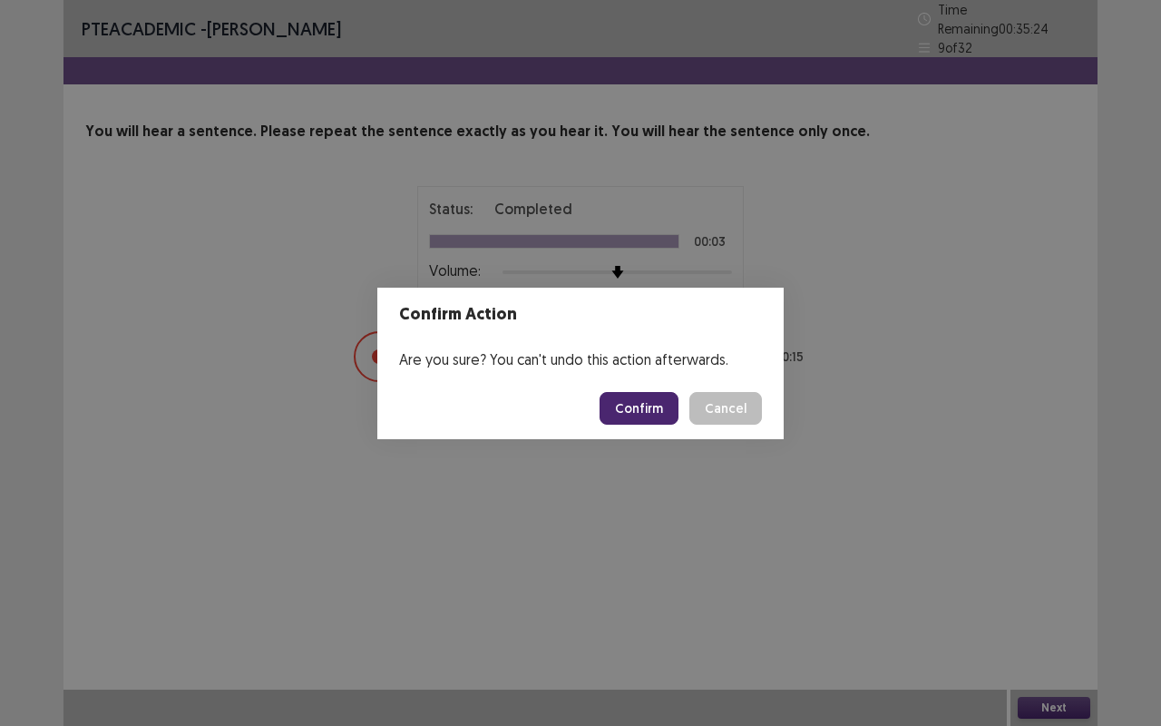
click at [664, 396] on button "Confirm" at bounding box center [639, 408] width 79 height 33
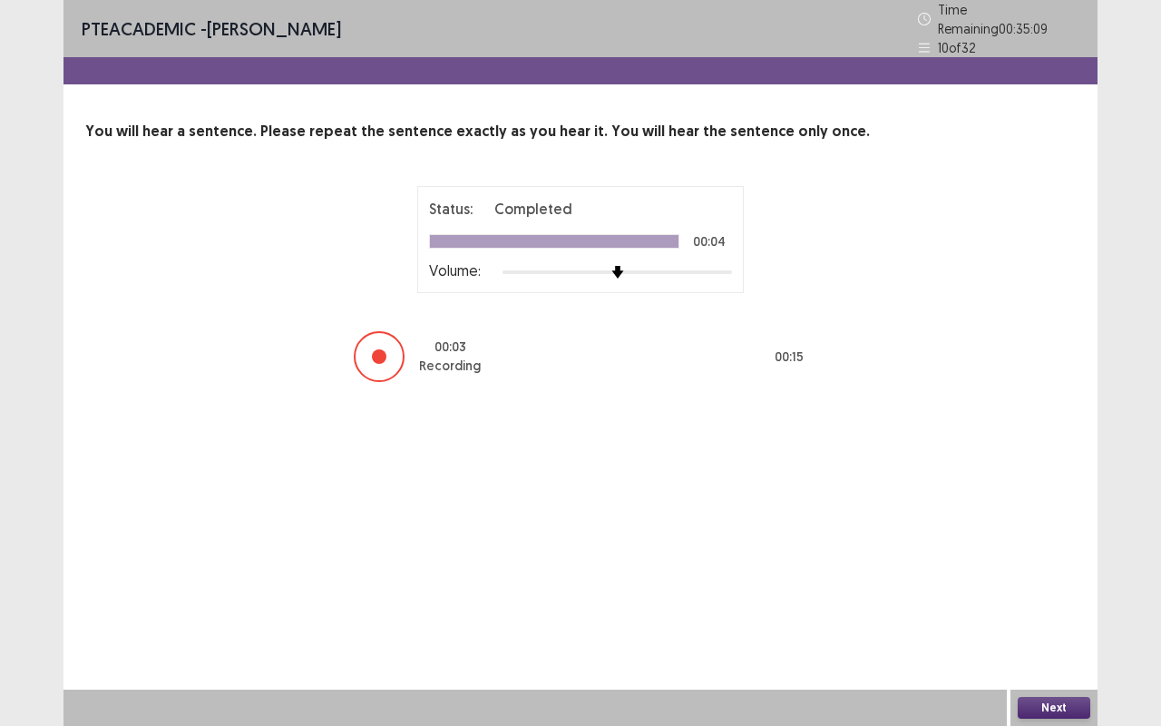
click at [1062, 551] on button "Next" at bounding box center [1054, 708] width 73 height 22
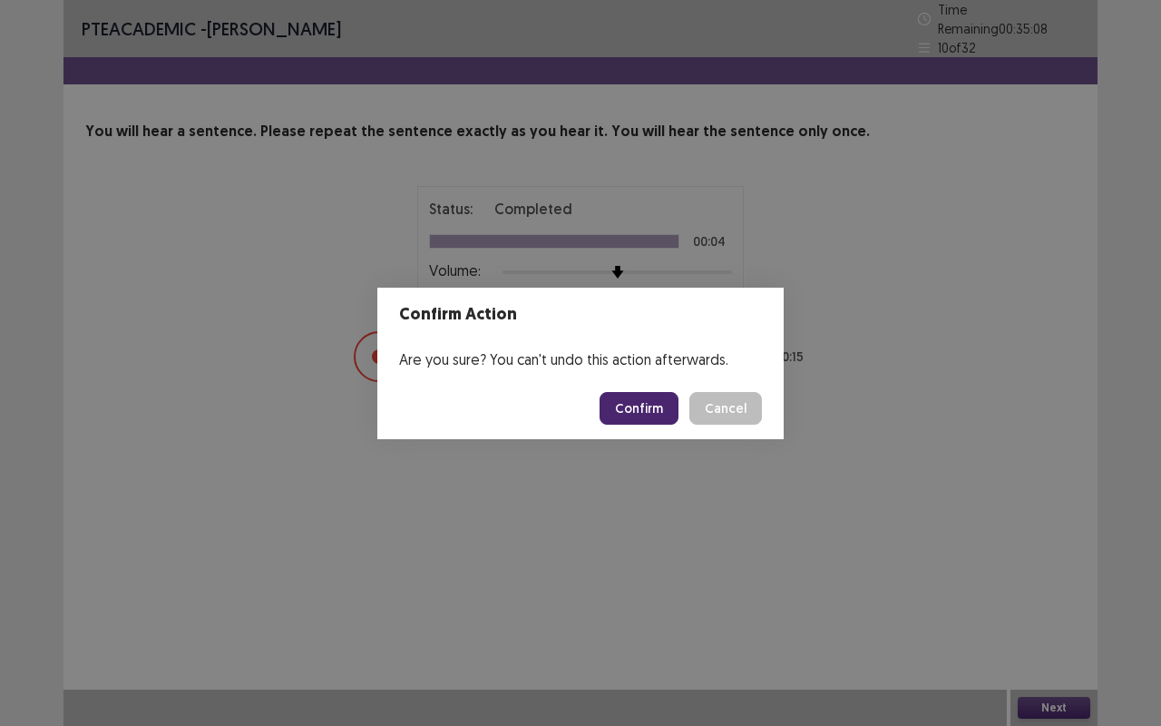
click at [602, 434] on footer "Confirm Cancel" at bounding box center [580, 408] width 406 height 62
click at [629, 415] on button "Confirm" at bounding box center [639, 408] width 79 height 33
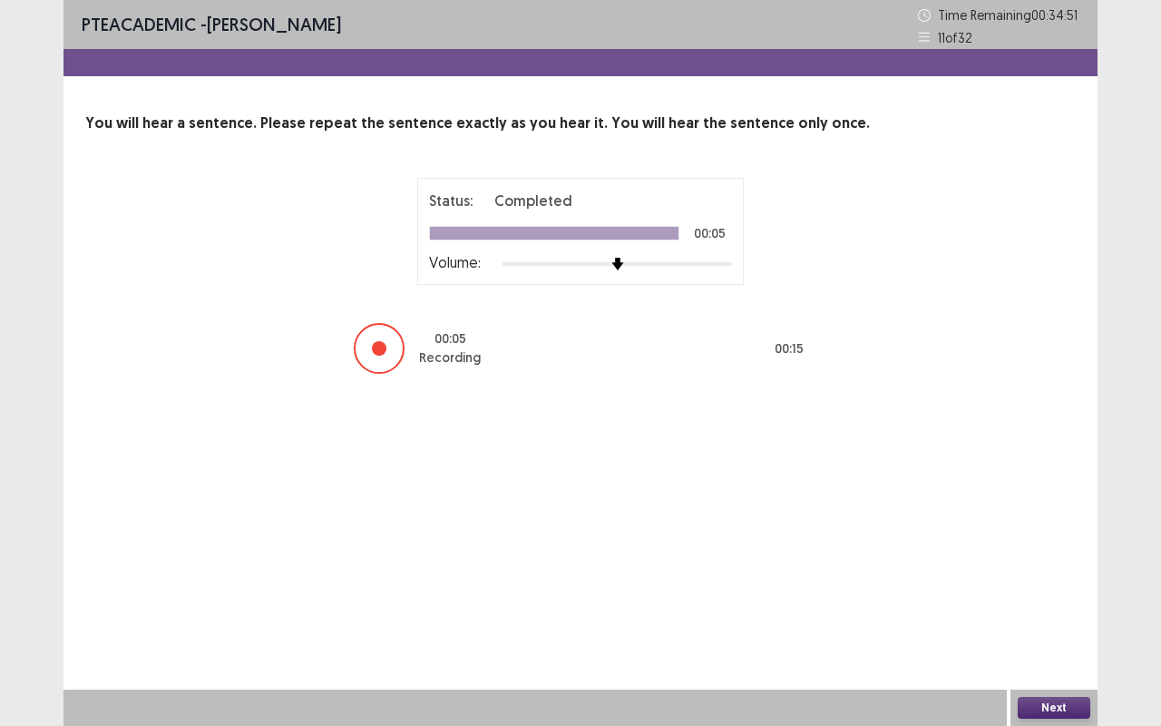
click at [1048, 551] on button "Next" at bounding box center [1054, 708] width 73 height 22
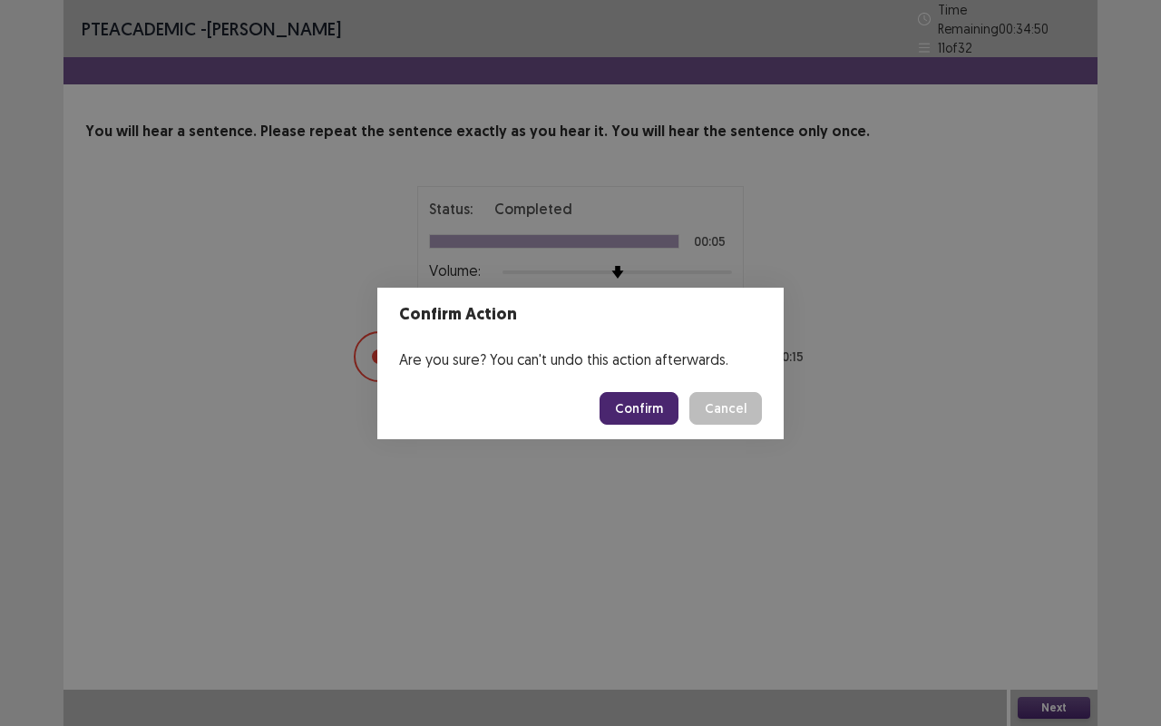
click at [628, 395] on button "Confirm" at bounding box center [639, 408] width 79 height 33
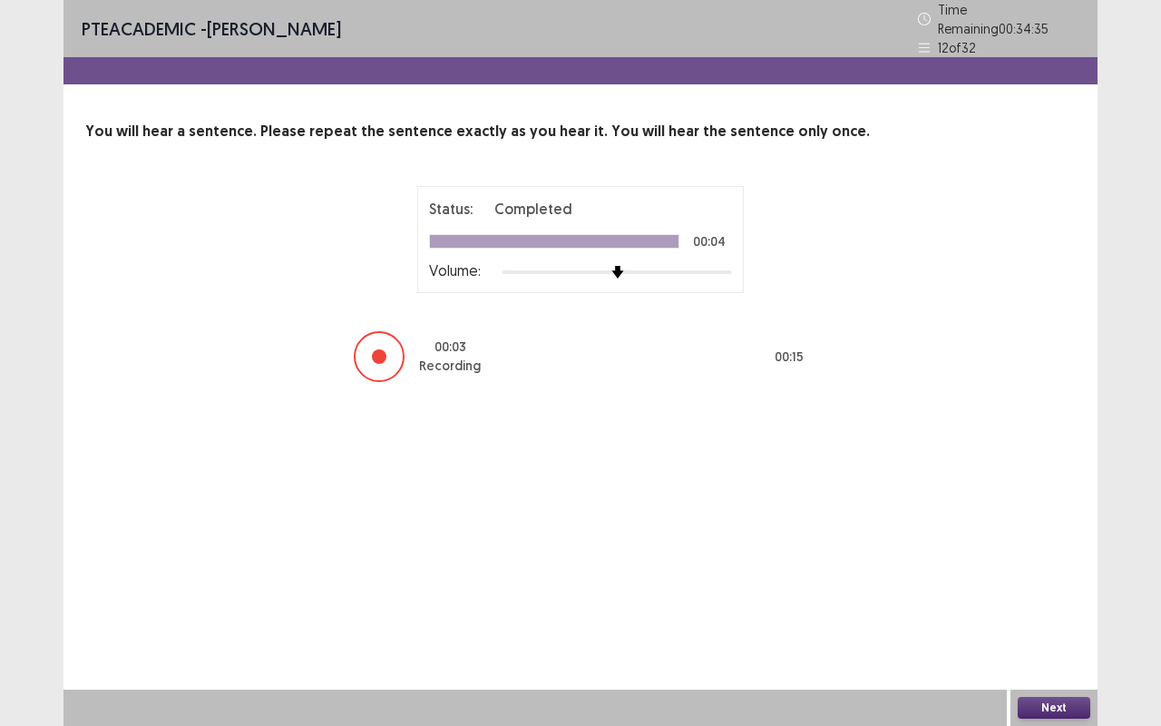
click at [1040, 551] on button "Next" at bounding box center [1054, 708] width 73 height 22
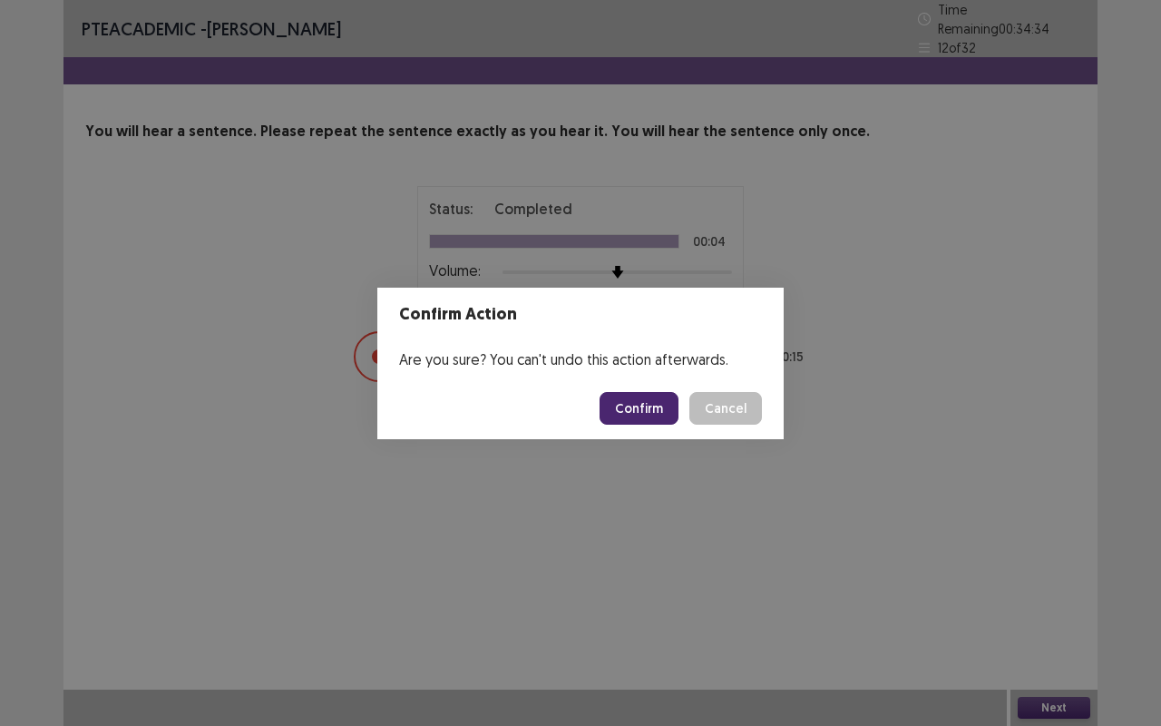
click at [601, 413] on footer "Confirm Cancel" at bounding box center [580, 408] width 406 height 62
click at [625, 413] on button "Confirm" at bounding box center [639, 408] width 79 height 33
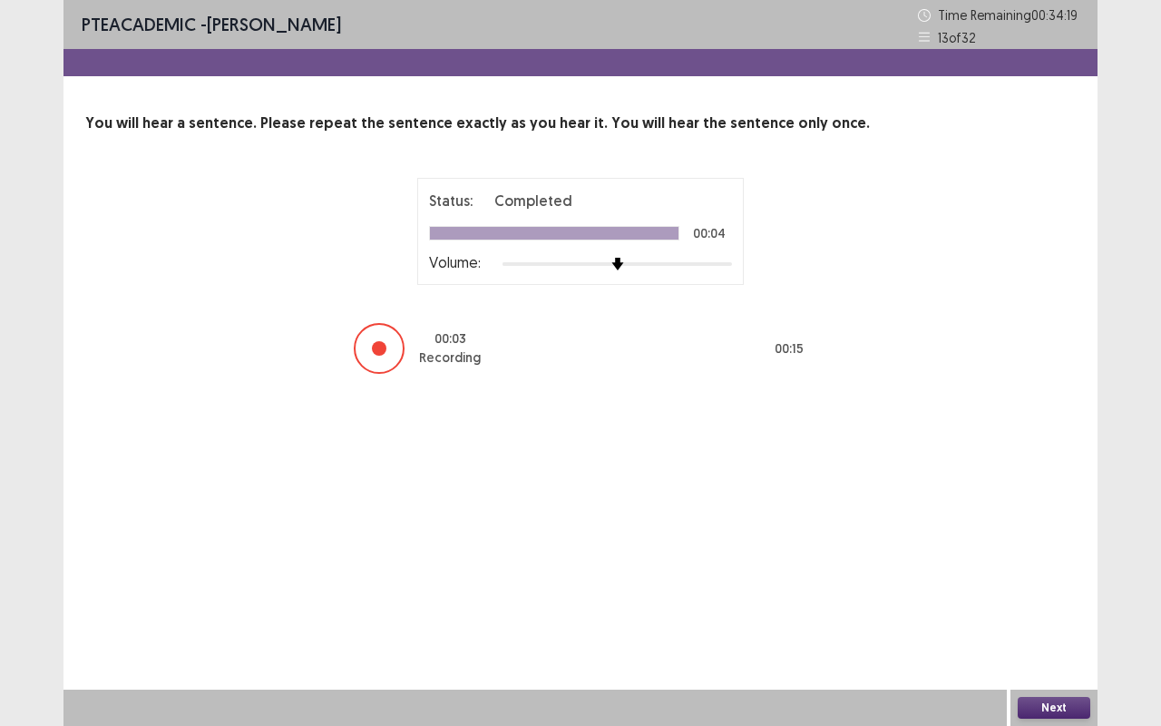
click at [1048, 551] on button "Next" at bounding box center [1054, 708] width 73 height 22
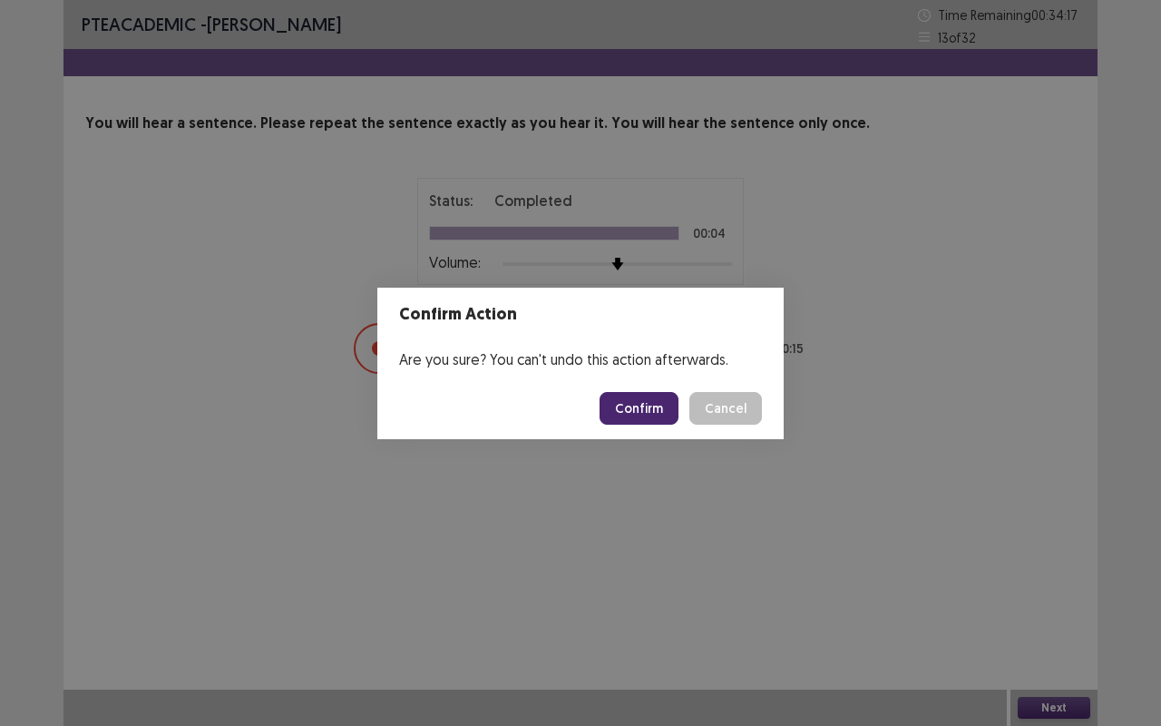
click at [664, 401] on button "Confirm" at bounding box center [639, 408] width 79 height 33
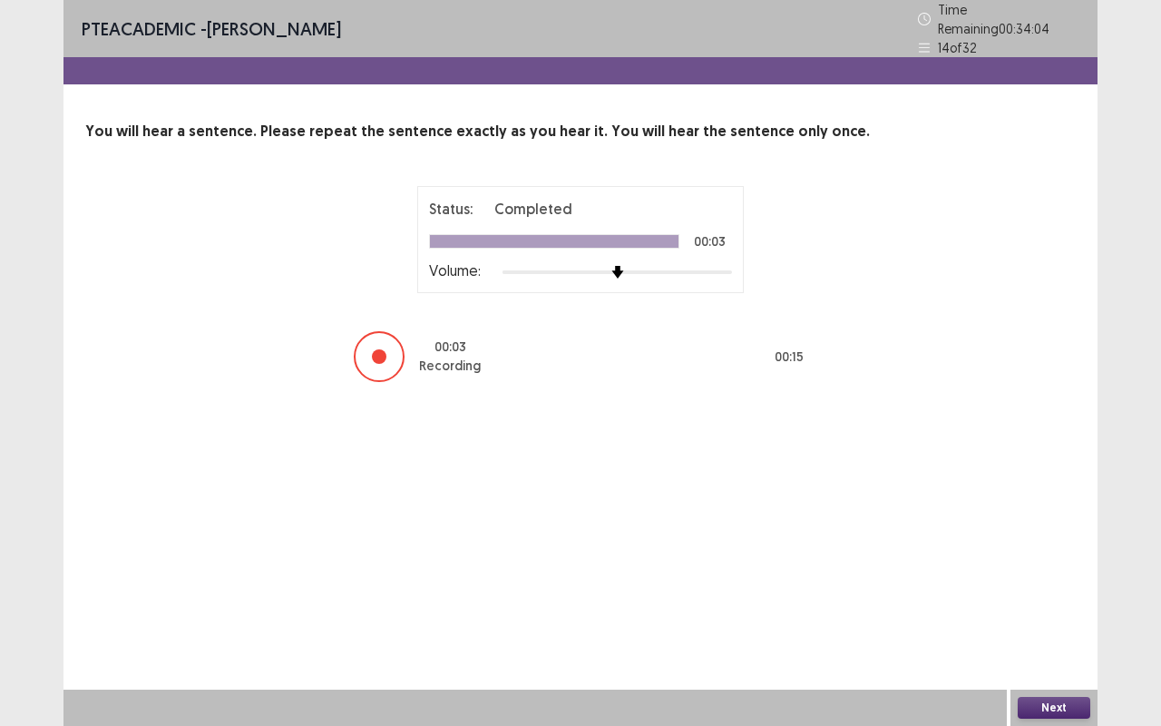
click at [1041, 551] on button "Next" at bounding box center [1054, 708] width 73 height 22
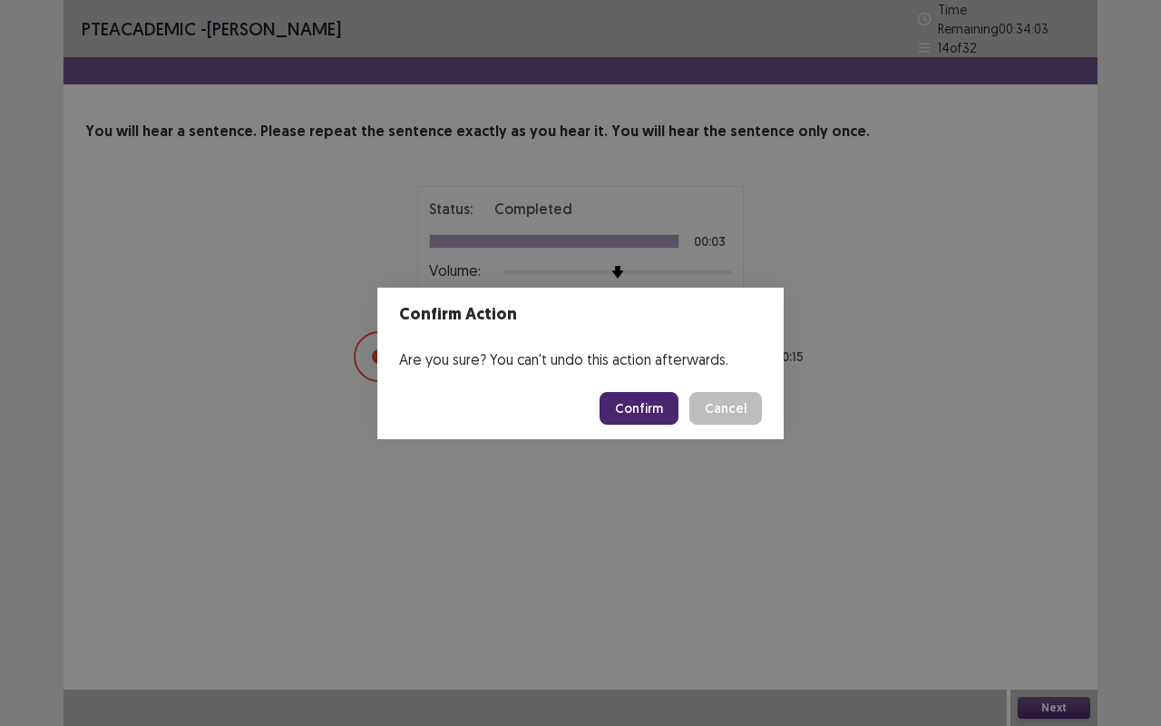
click at [649, 401] on button "Confirm" at bounding box center [639, 408] width 79 height 33
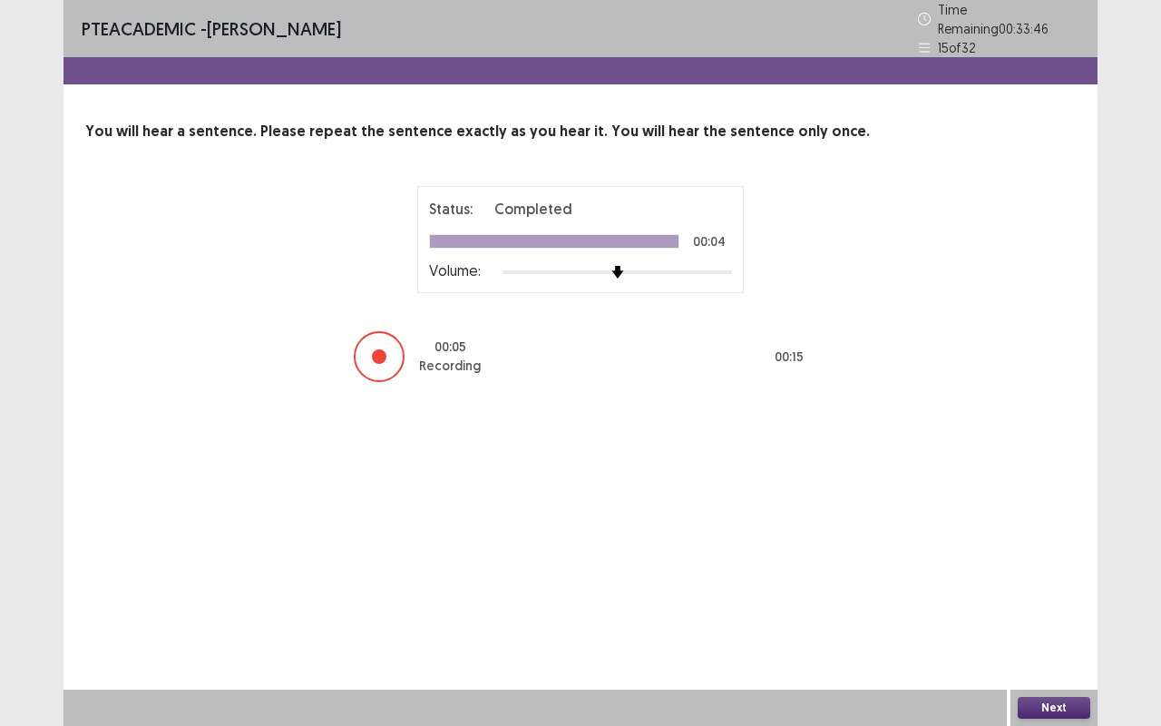
click at [1056, 551] on button "Next" at bounding box center [1054, 708] width 73 height 22
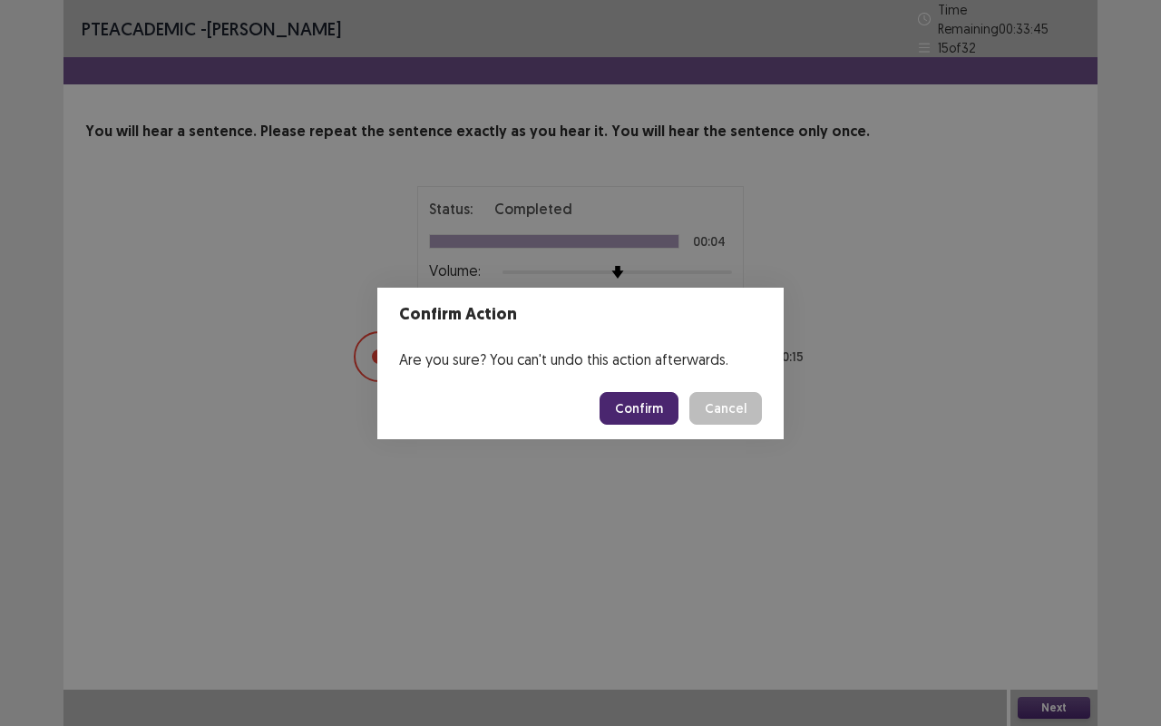
click at [661, 410] on button "Confirm" at bounding box center [639, 408] width 79 height 33
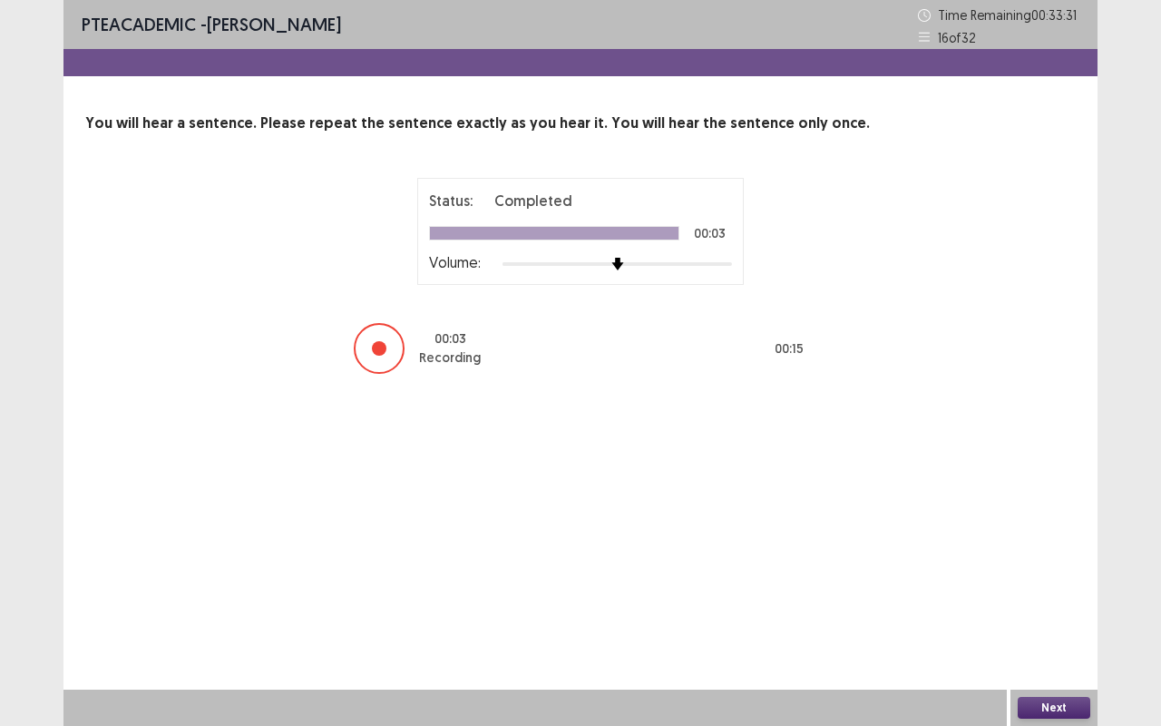
click at [1040, 551] on button "Next" at bounding box center [1054, 708] width 73 height 22
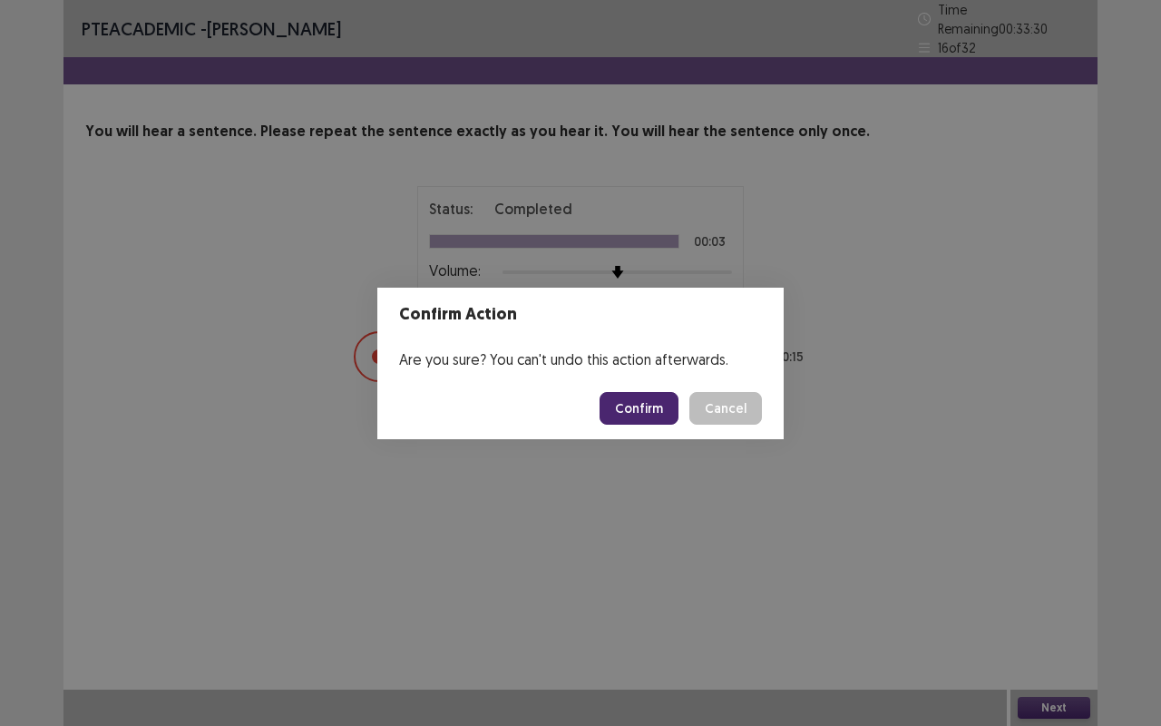
click at [649, 386] on footer "Confirm Cancel" at bounding box center [580, 408] width 406 height 62
click at [646, 405] on button "Confirm" at bounding box center [639, 408] width 79 height 33
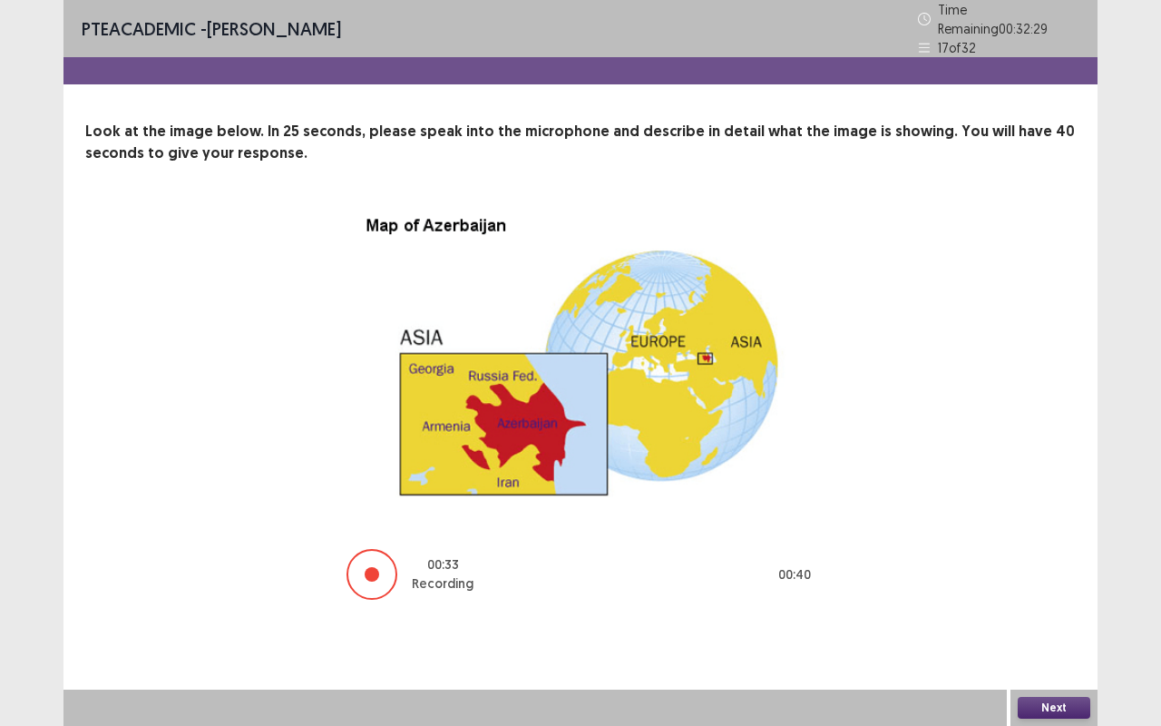
click at [1047, 551] on button "Next" at bounding box center [1054, 708] width 73 height 22
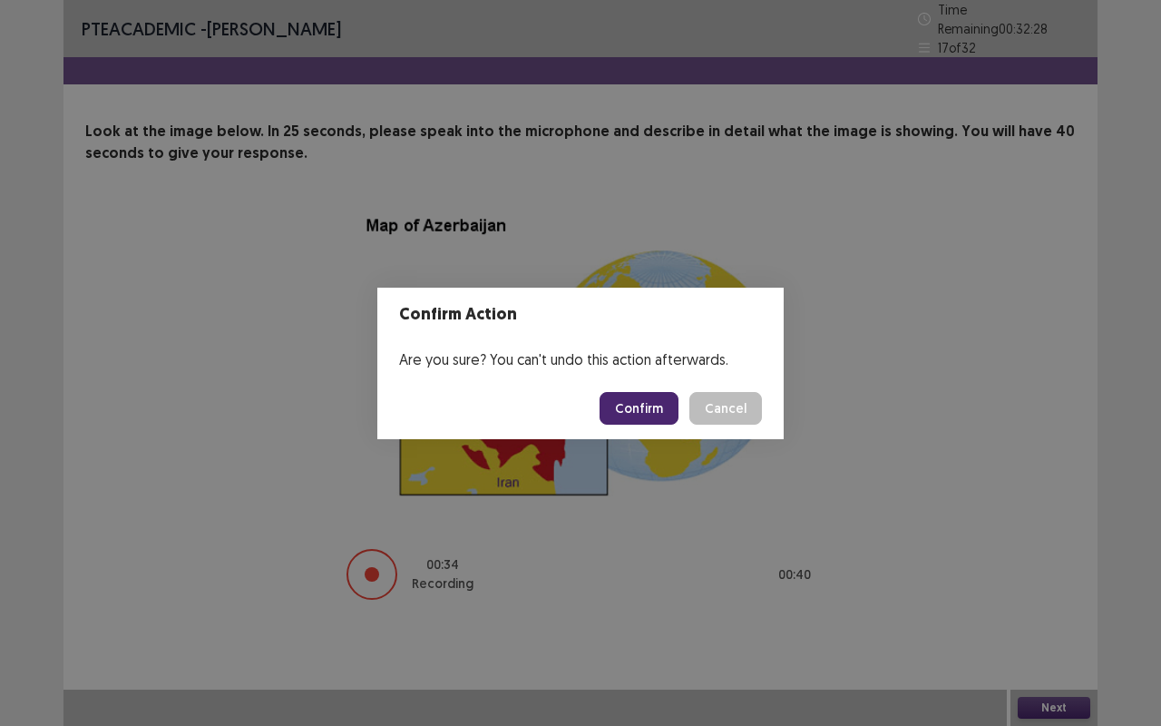
click at [657, 405] on button "Confirm" at bounding box center [639, 408] width 79 height 33
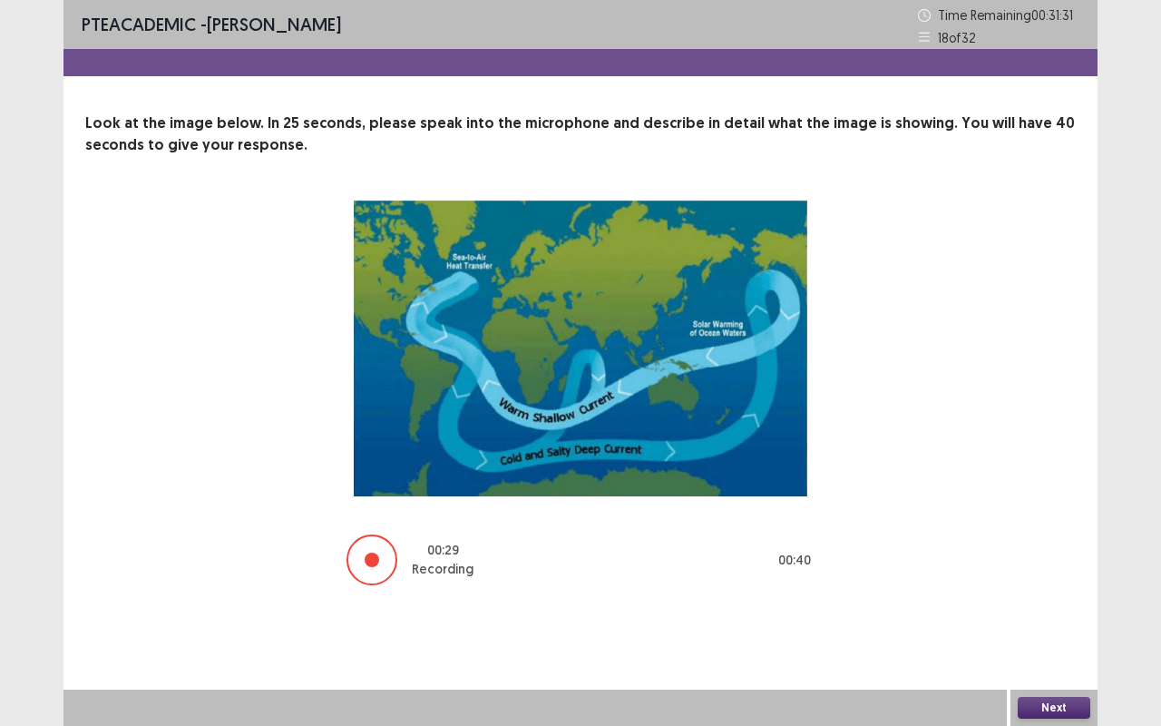
click at [1039, 551] on button "Next" at bounding box center [1054, 708] width 73 height 22
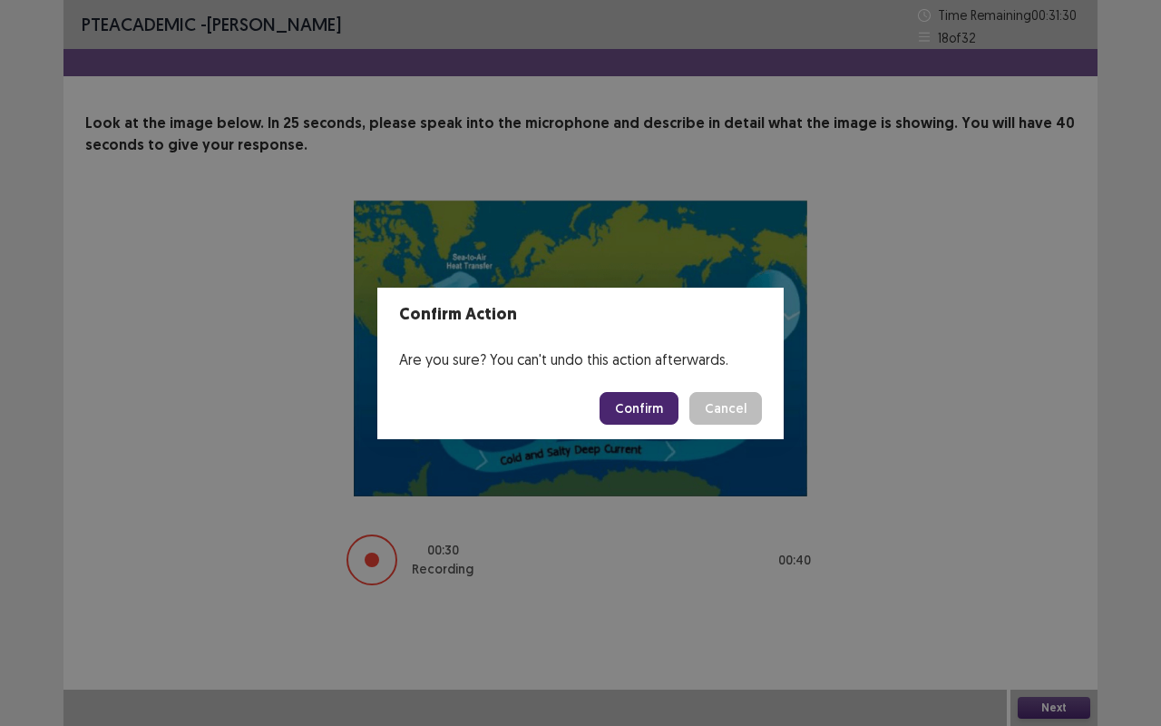
click at [635, 384] on footer "Confirm Cancel" at bounding box center [580, 408] width 406 height 62
click at [640, 405] on button "Confirm" at bounding box center [639, 408] width 79 height 33
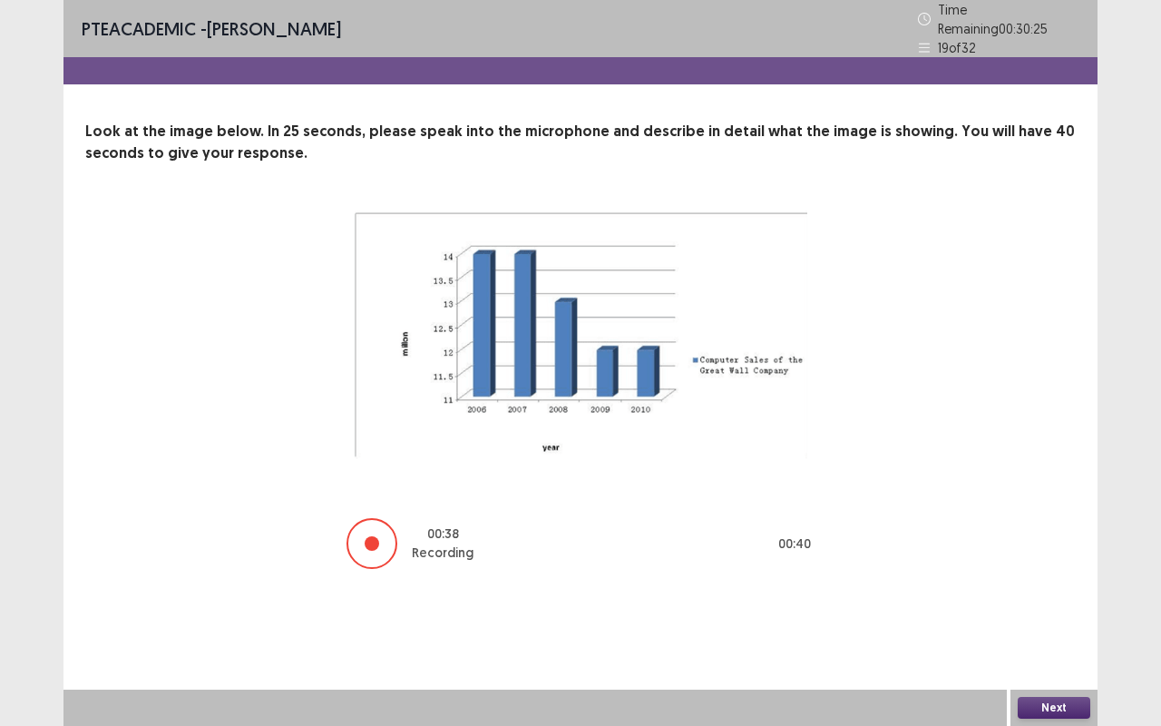
click at [1052, 551] on button "Next" at bounding box center [1054, 708] width 73 height 22
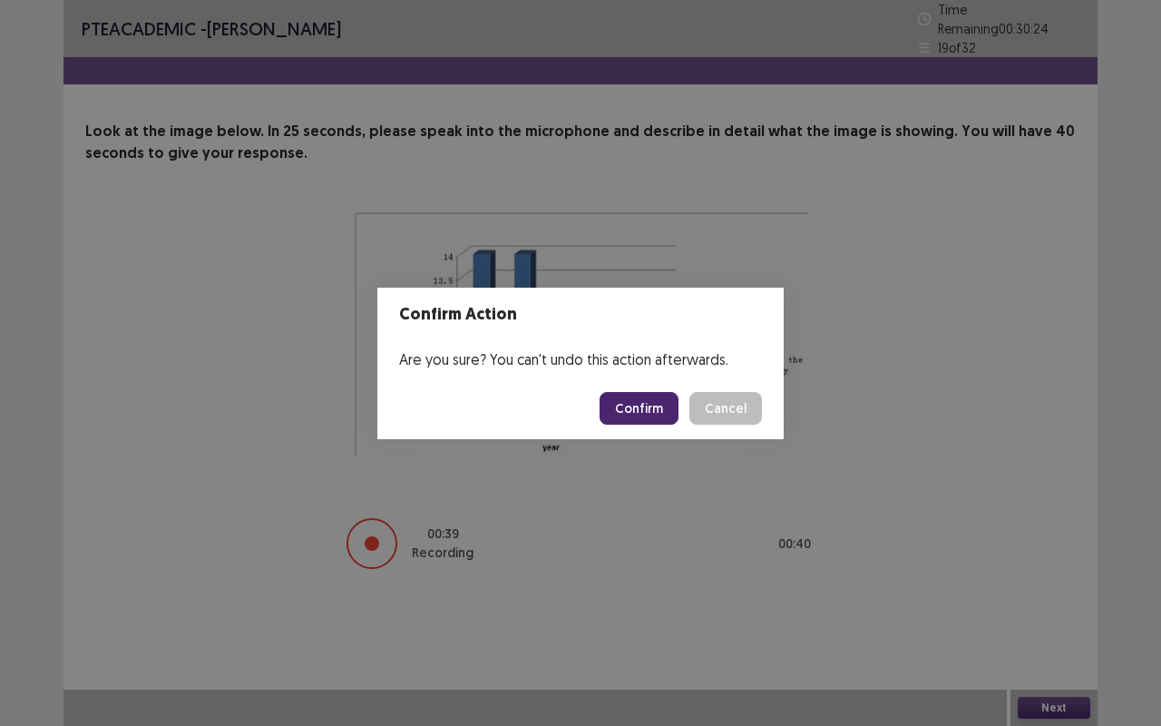
click at [652, 418] on button "Confirm" at bounding box center [639, 408] width 79 height 33
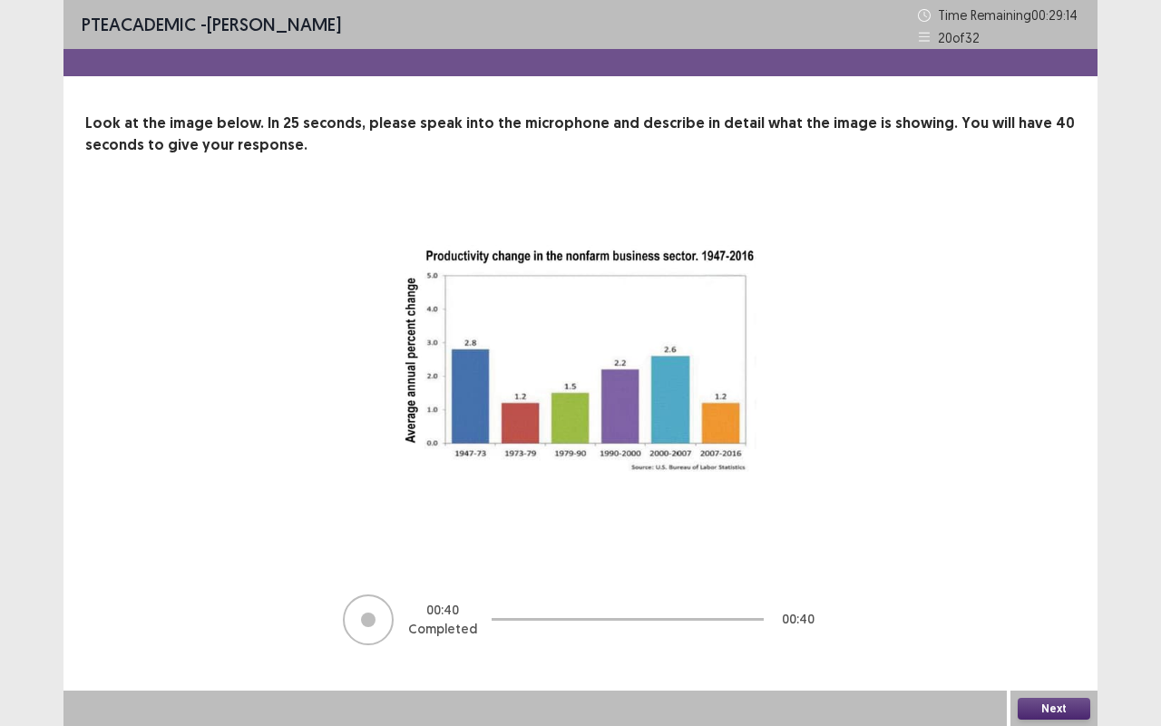
click at [1041, 551] on button "Next" at bounding box center [1054, 708] width 73 height 22
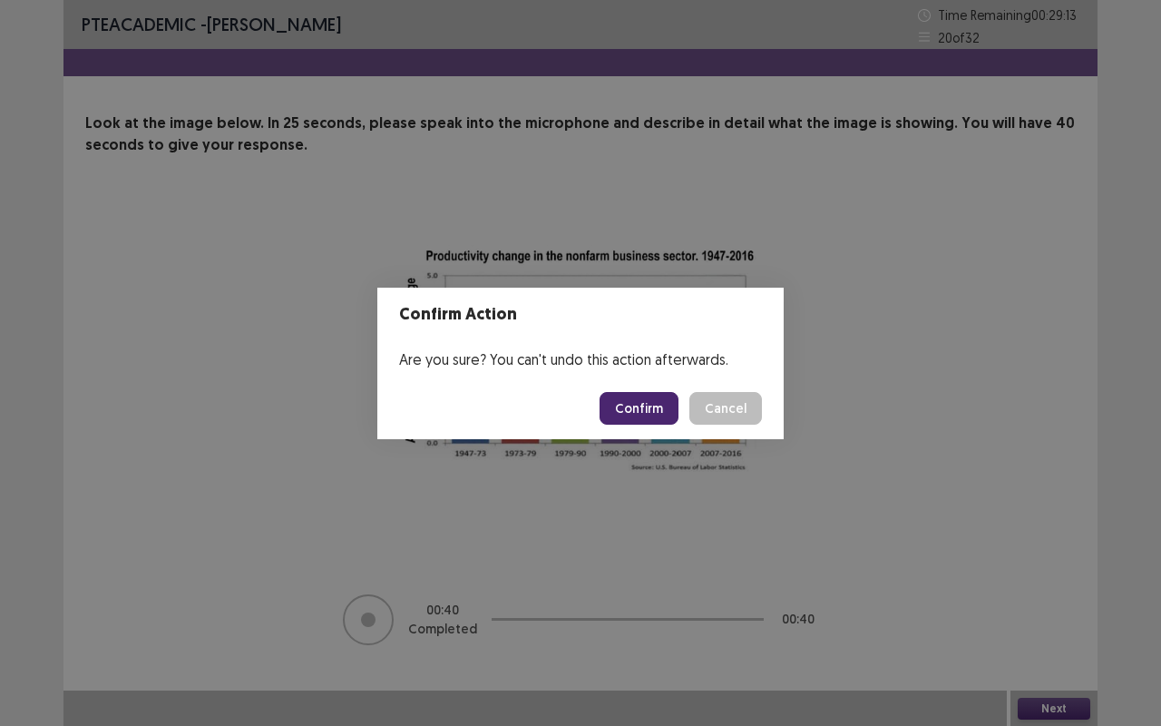
click at [630, 405] on button "Confirm" at bounding box center [639, 408] width 79 height 33
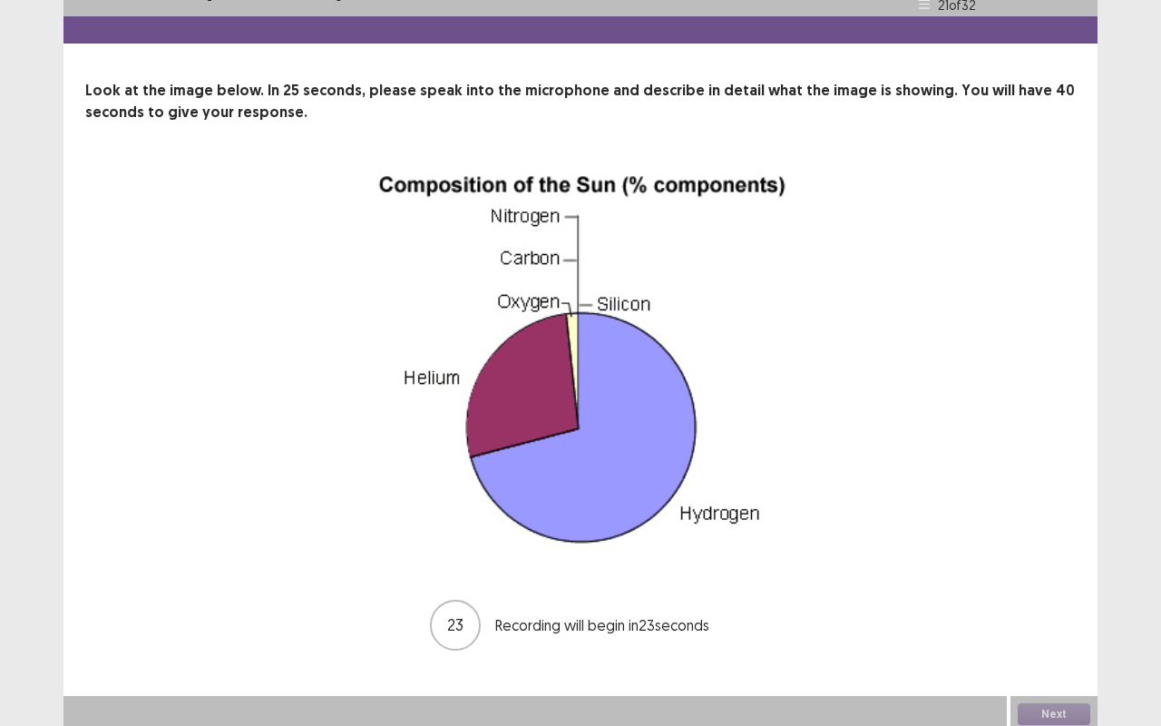
scroll to position [34, 0]
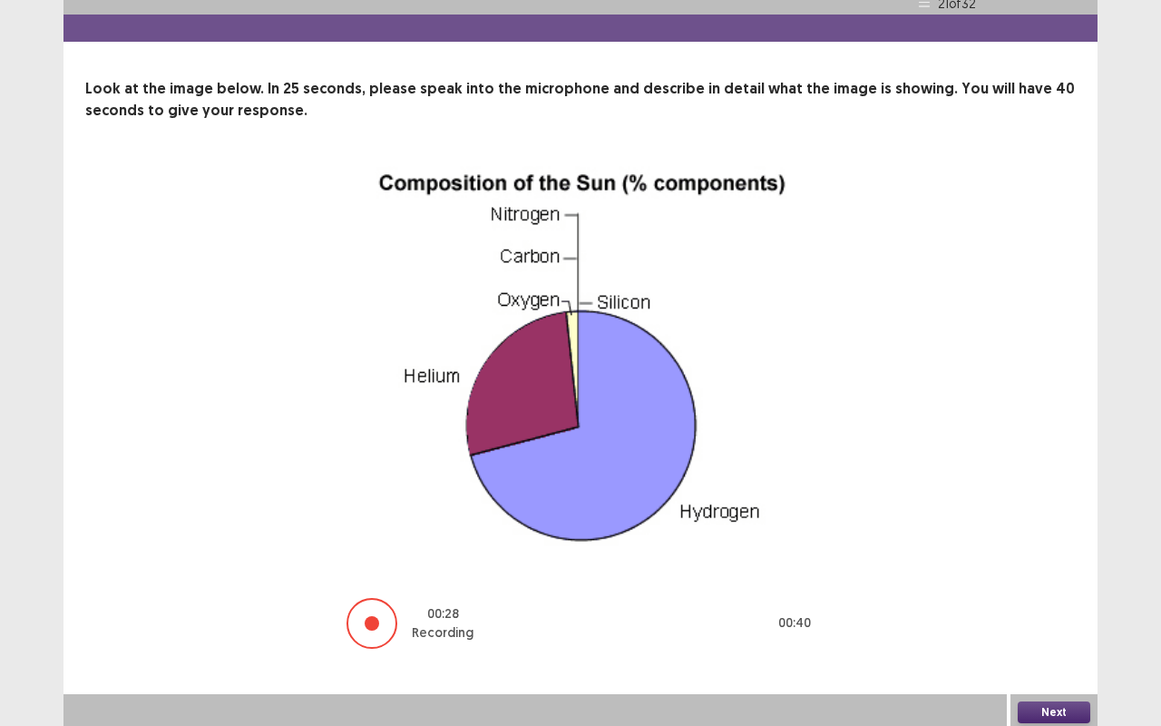
click at [1071, 551] on button "Next" at bounding box center [1054, 712] width 73 height 22
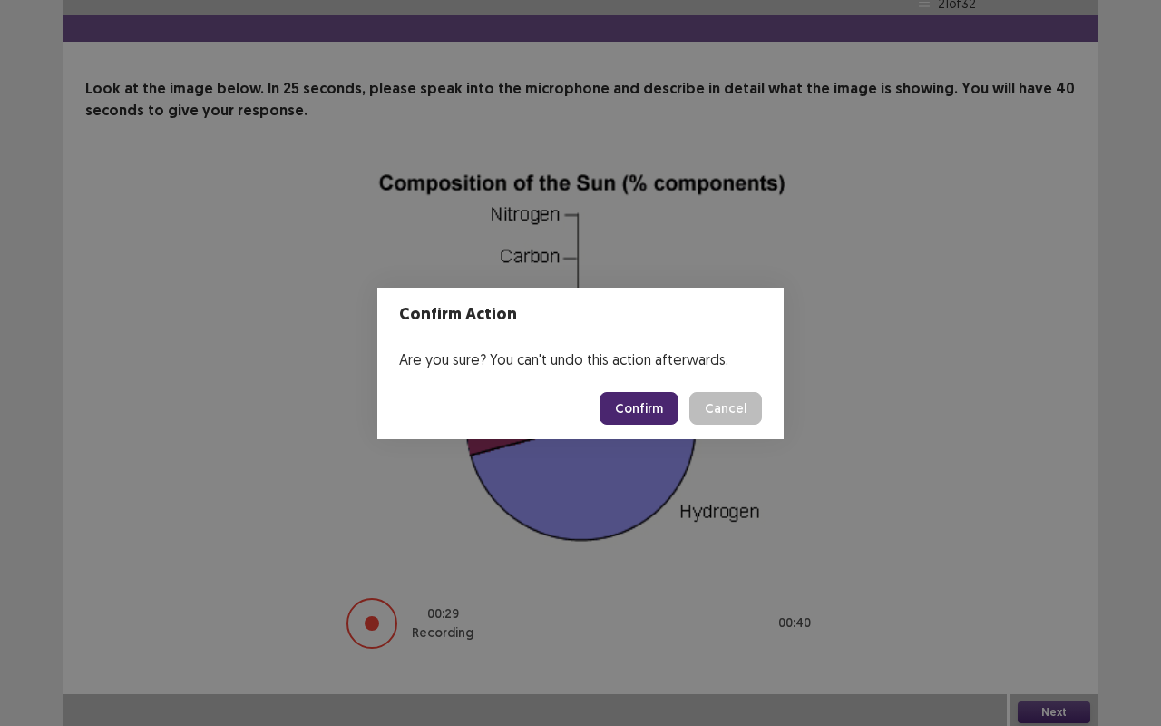
click at [628, 413] on button "Confirm" at bounding box center [639, 408] width 79 height 33
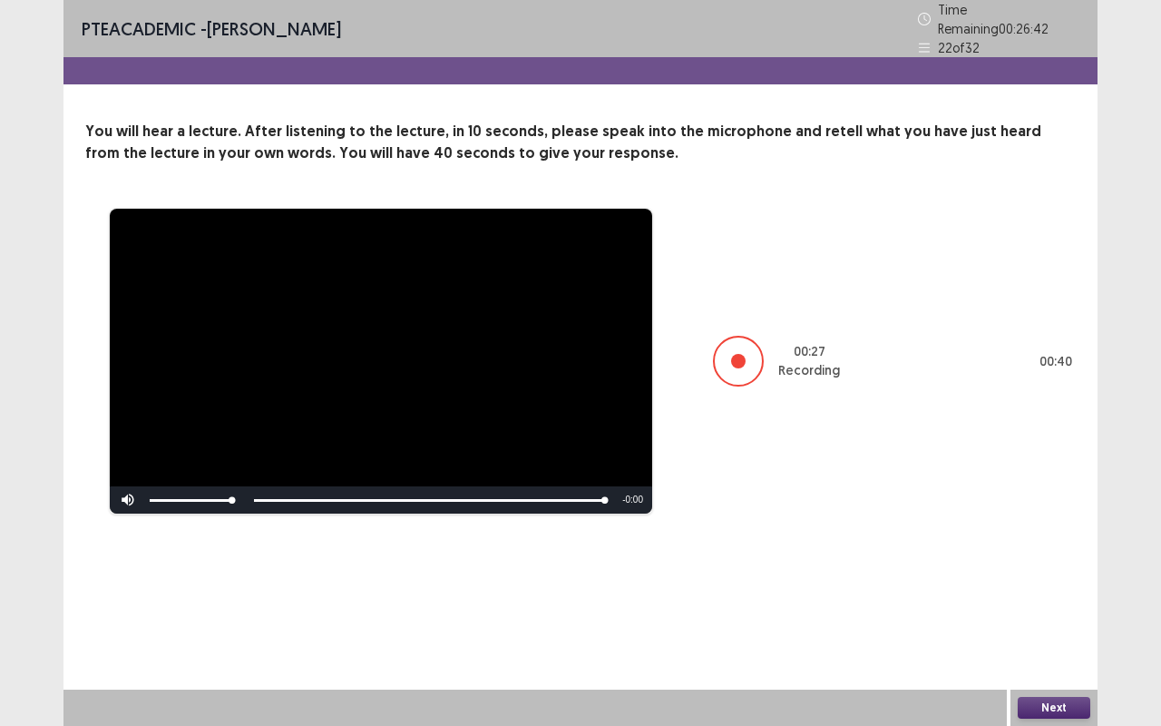
click at [1039, 551] on button "Next" at bounding box center [1054, 708] width 73 height 22
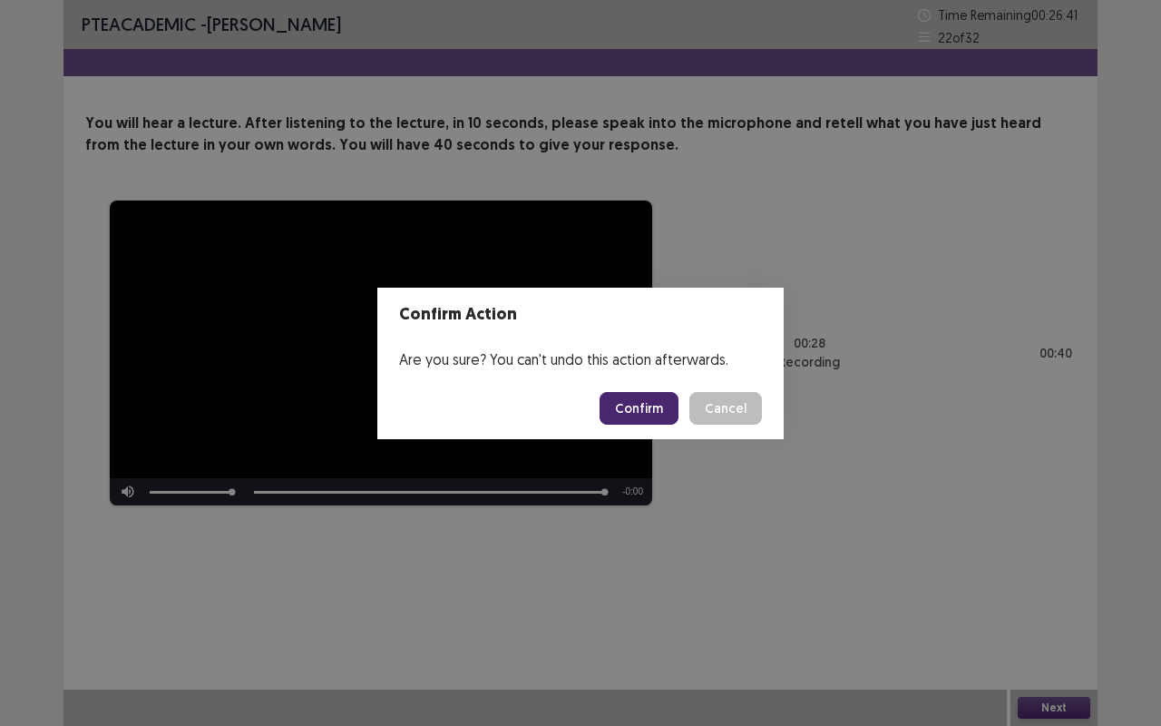
click at [646, 403] on button "Confirm" at bounding box center [639, 408] width 79 height 33
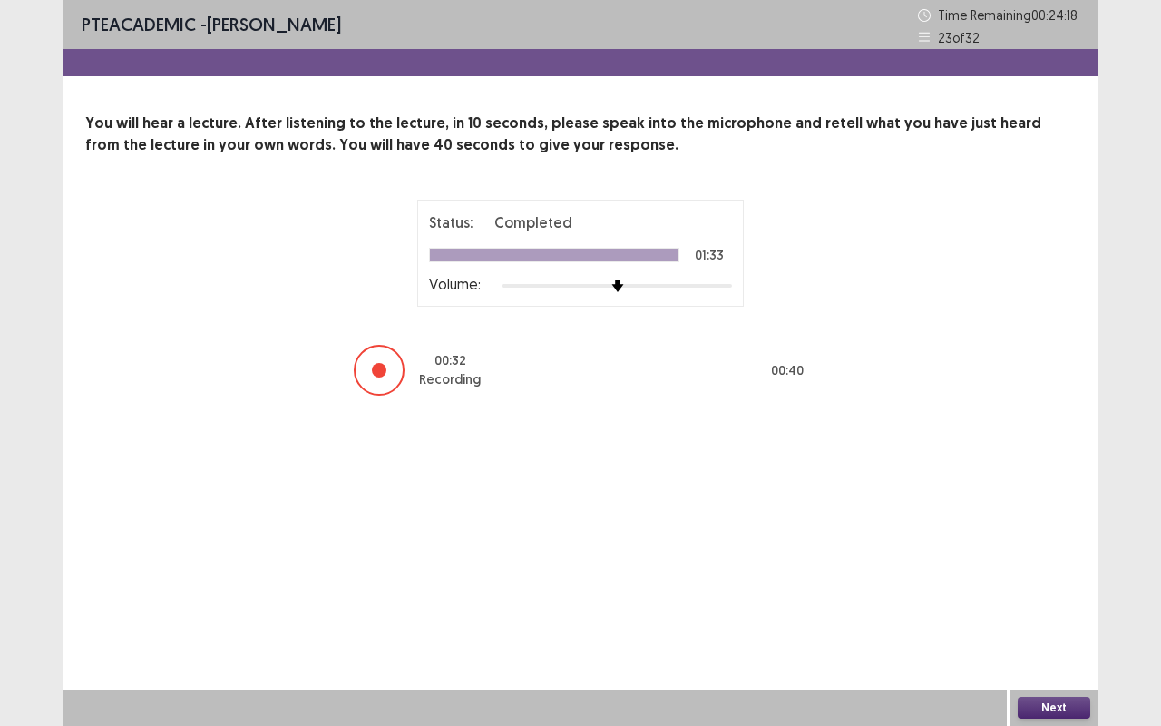
click at [1037, 551] on button "Next" at bounding box center [1054, 708] width 73 height 22
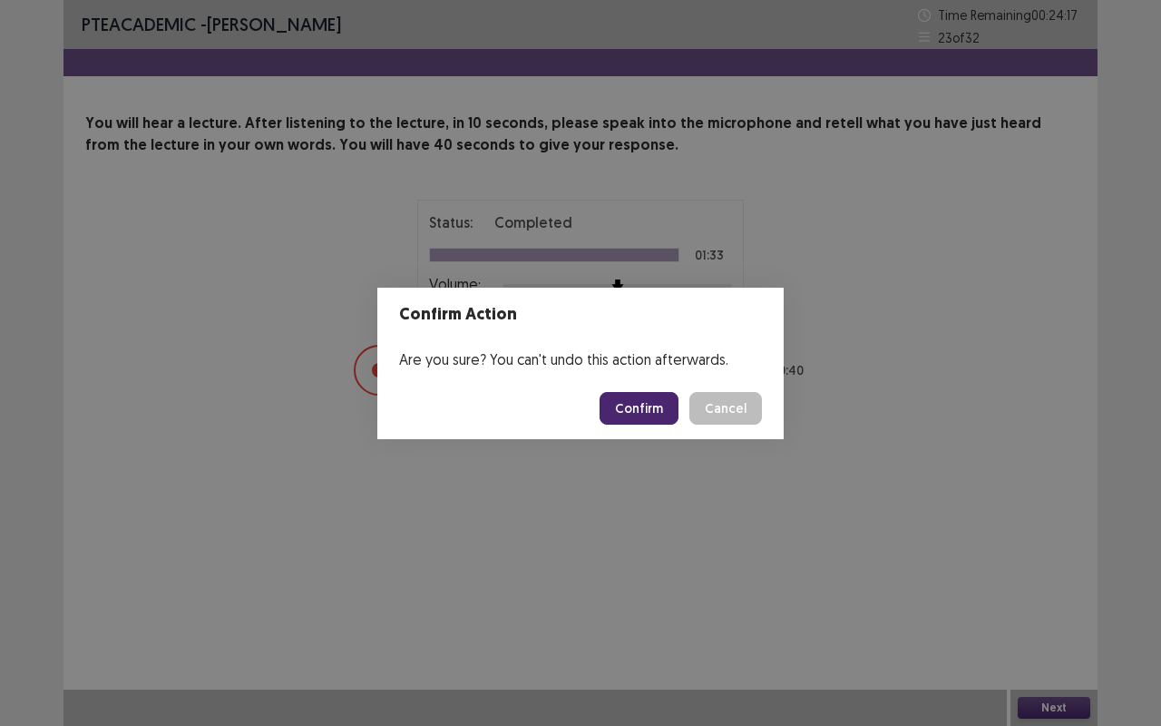
click at [659, 414] on button "Confirm" at bounding box center [639, 408] width 79 height 33
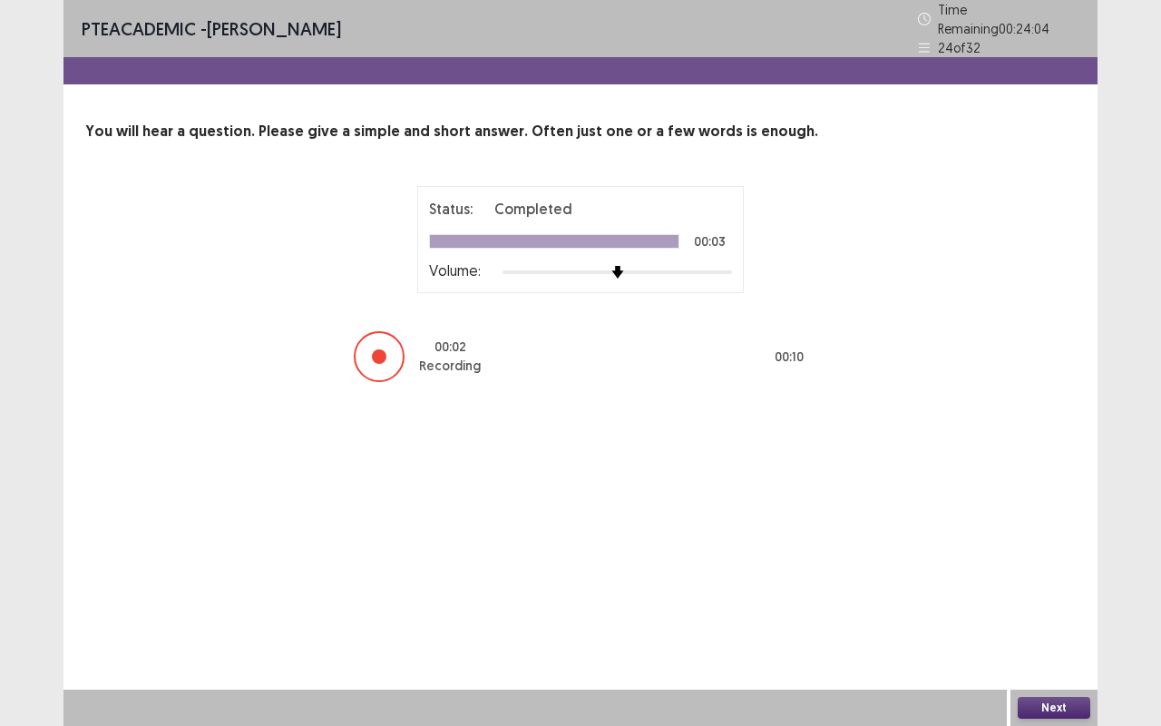
click at [1045, 551] on button "Next" at bounding box center [1054, 708] width 73 height 22
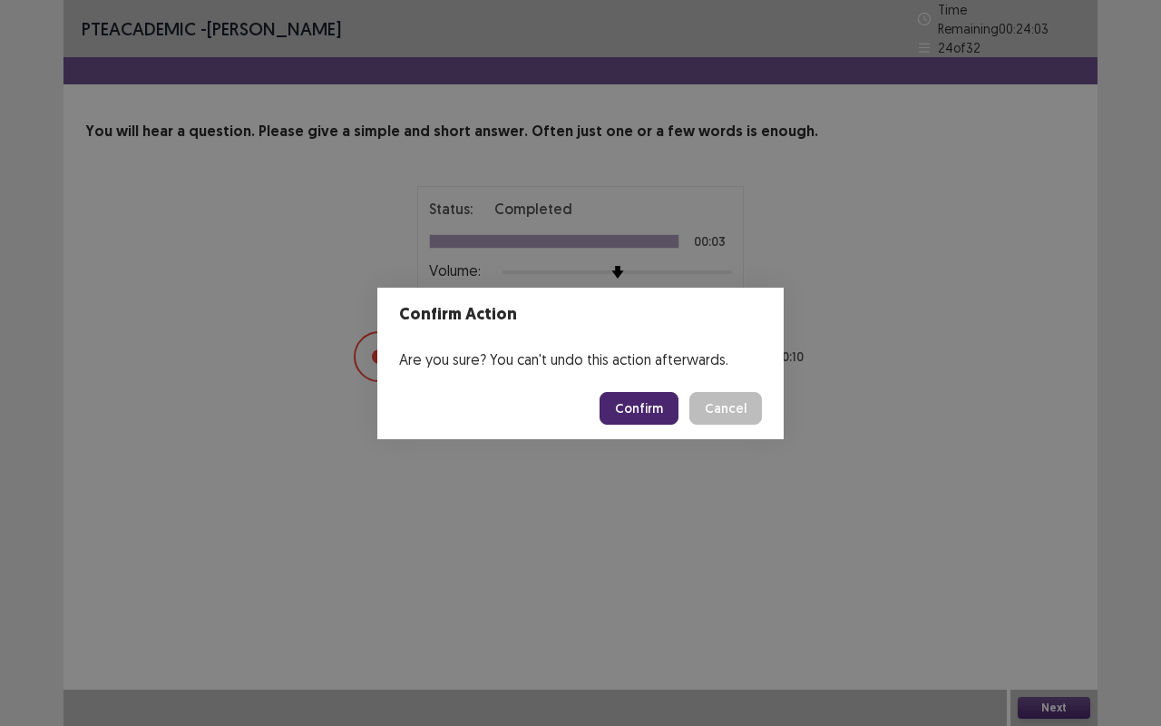
click at [634, 417] on button "Confirm" at bounding box center [639, 408] width 79 height 33
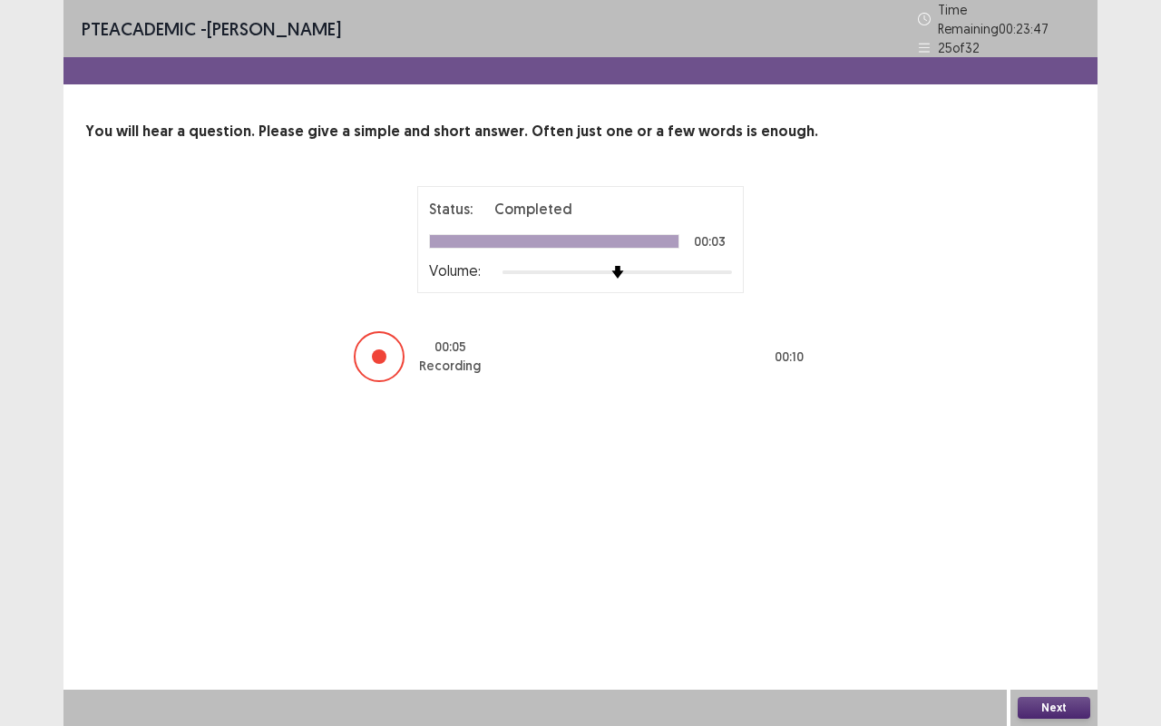
click at [1042, 551] on button "Next" at bounding box center [1054, 708] width 73 height 22
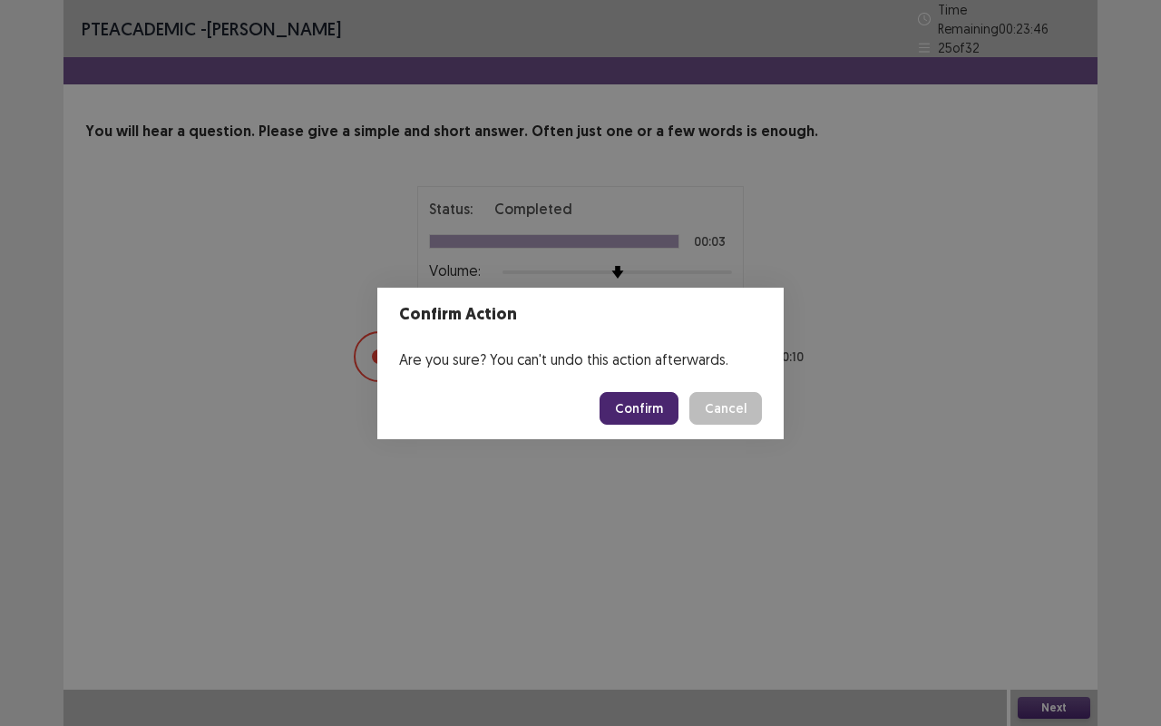
click at [625, 417] on button "Confirm" at bounding box center [639, 408] width 79 height 33
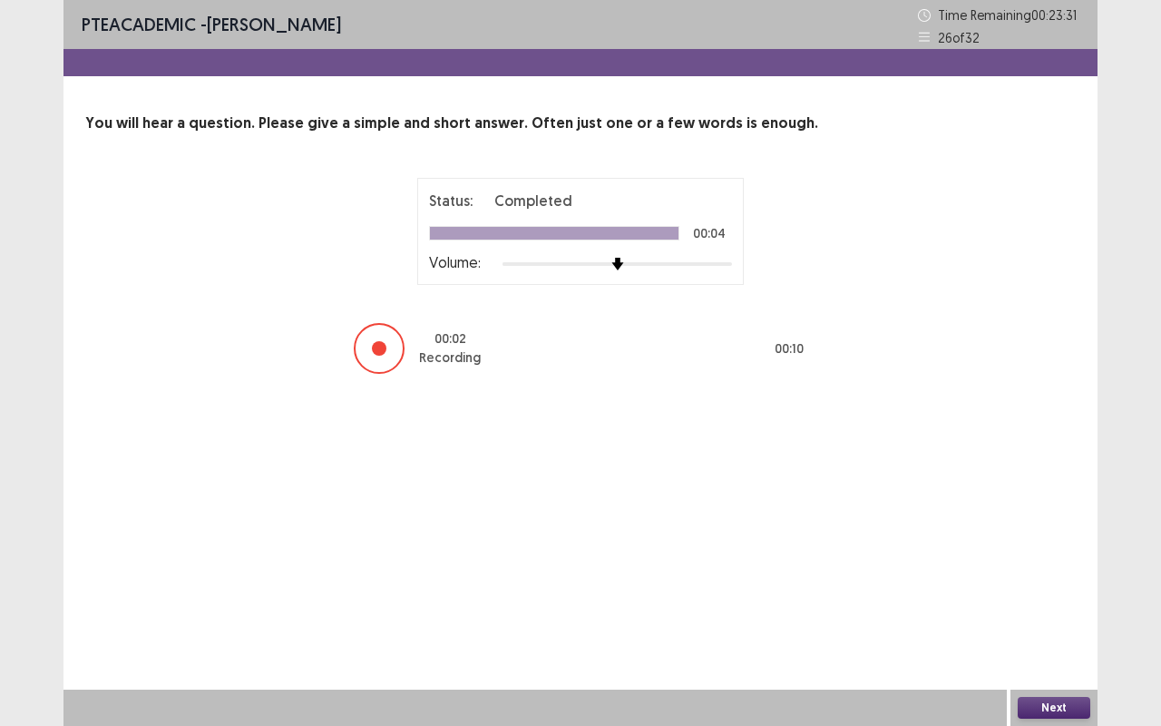
click at [1063, 551] on button "Next" at bounding box center [1054, 708] width 73 height 22
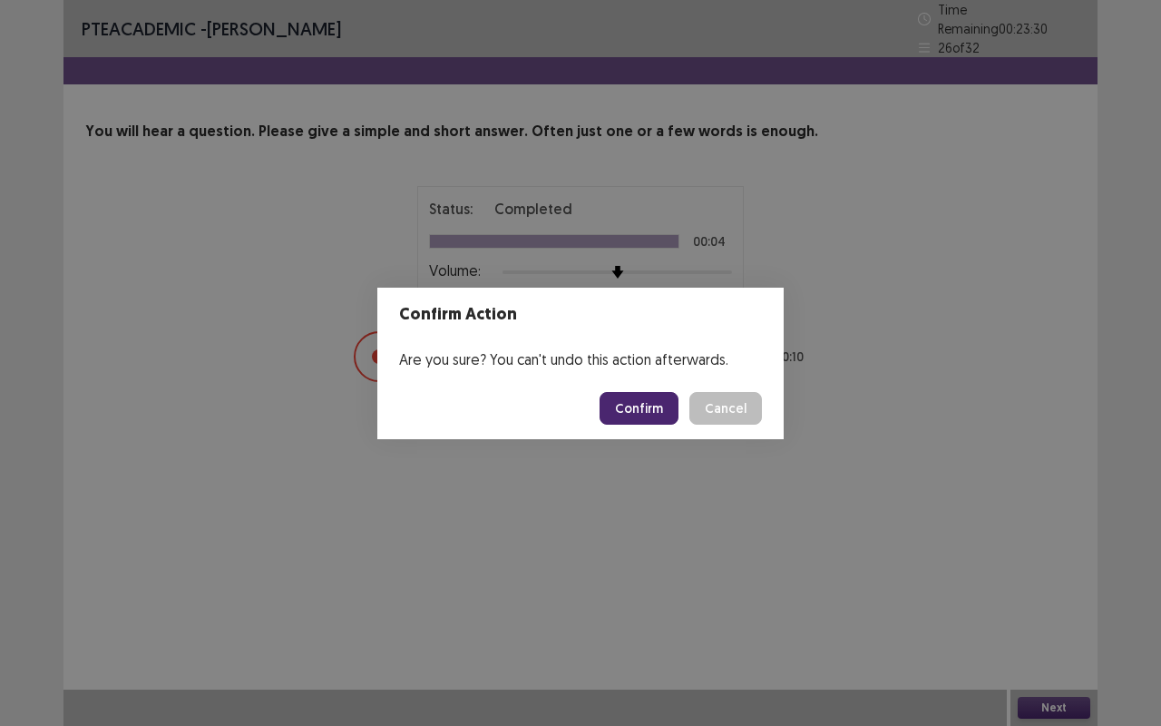
click at [632, 436] on footer "Confirm Cancel" at bounding box center [580, 408] width 406 height 62
click at [633, 416] on button "Confirm" at bounding box center [639, 408] width 79 height 33
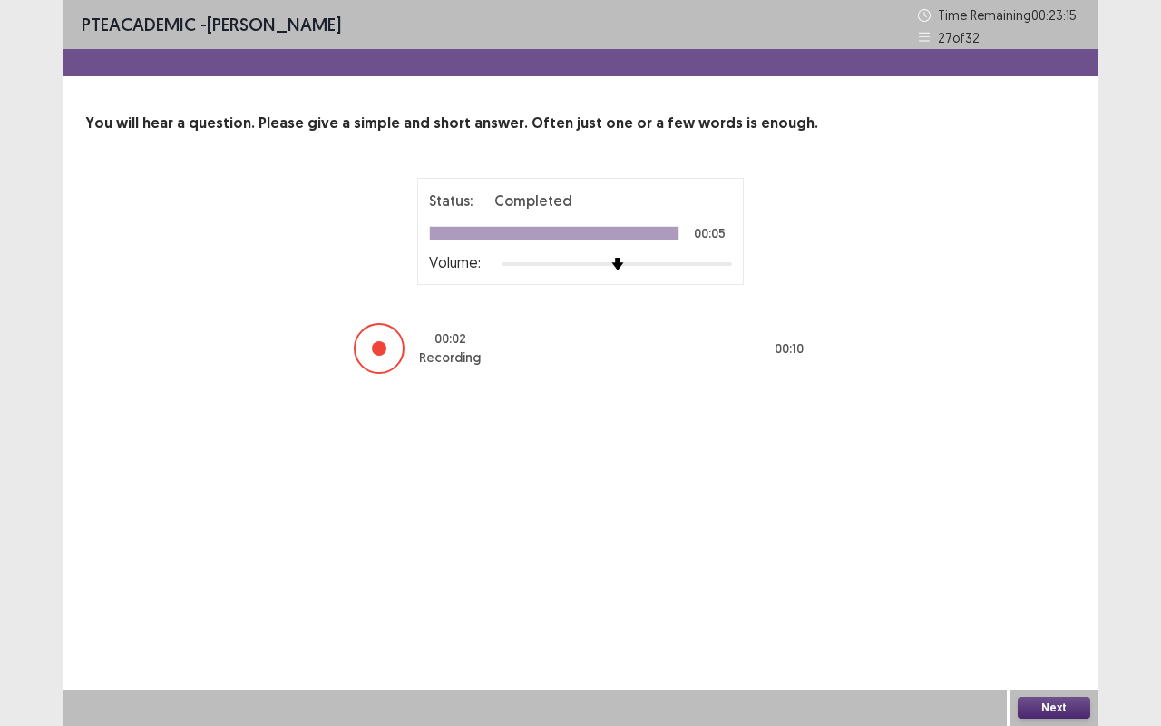
click at [1041, 551] on button "Next" at bounding box center [1054, 708] width 73 height 22
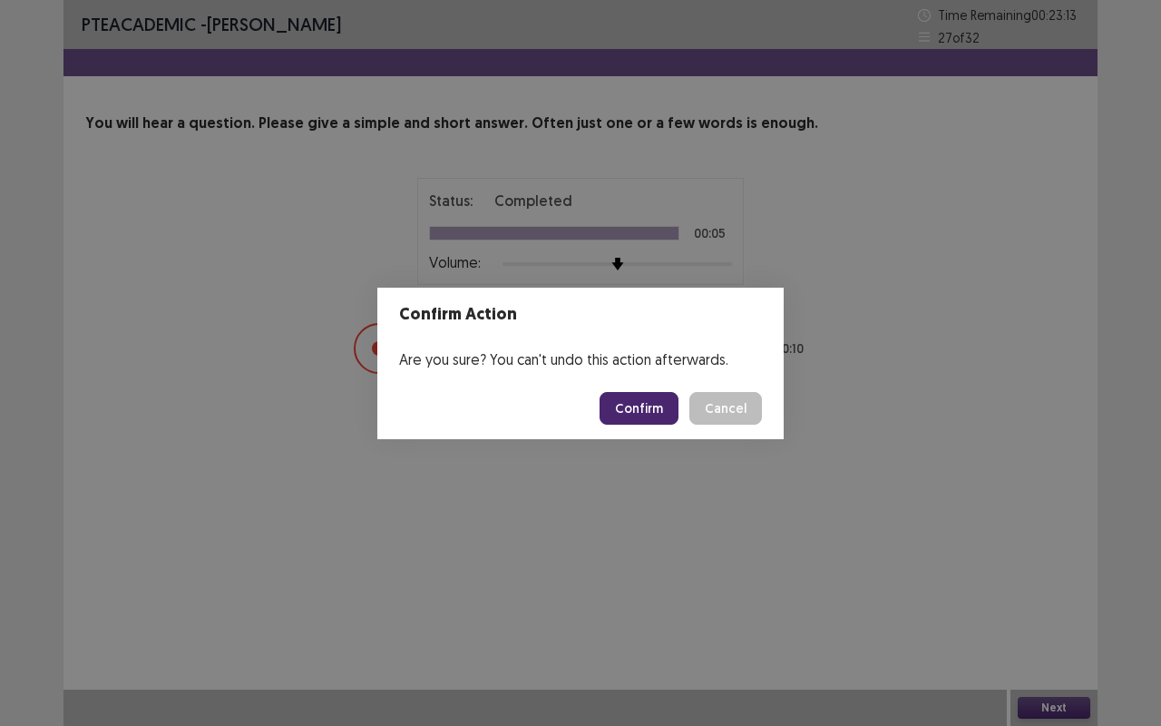
click at [637, 412] on button "Confirm" at bounding box center [639, 408] width 79 height 33
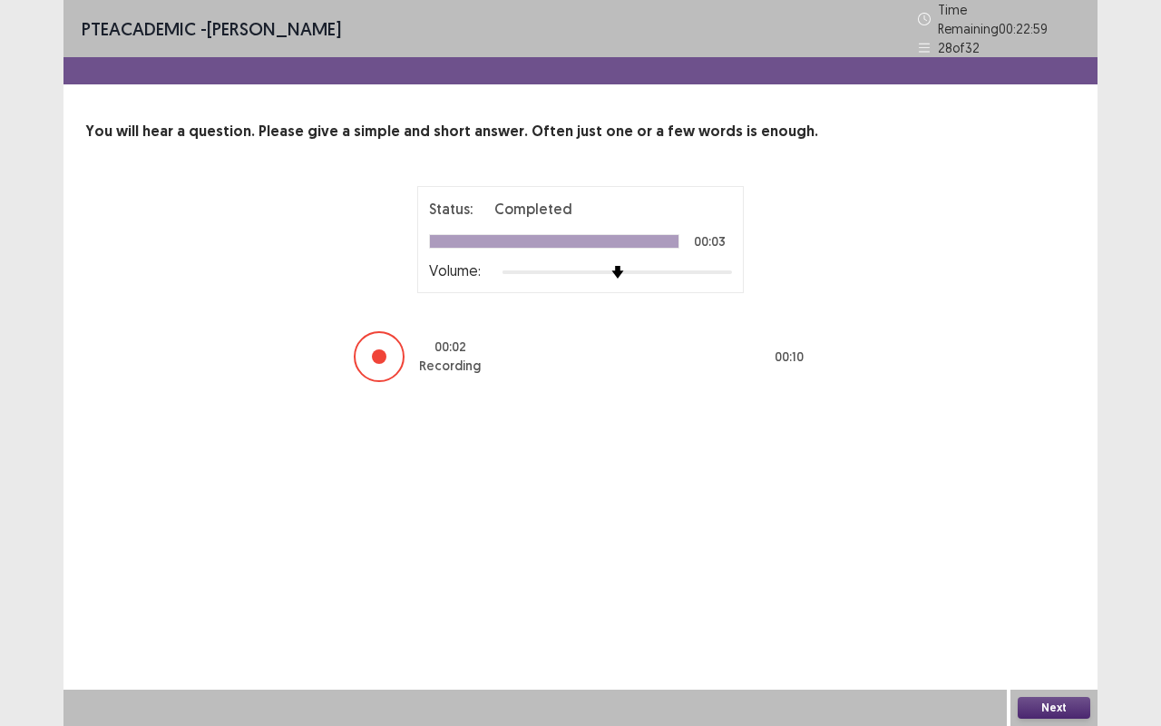
click at [1044, 551] on button "Next" at bounding box center [1054, 708] width 73 height 22
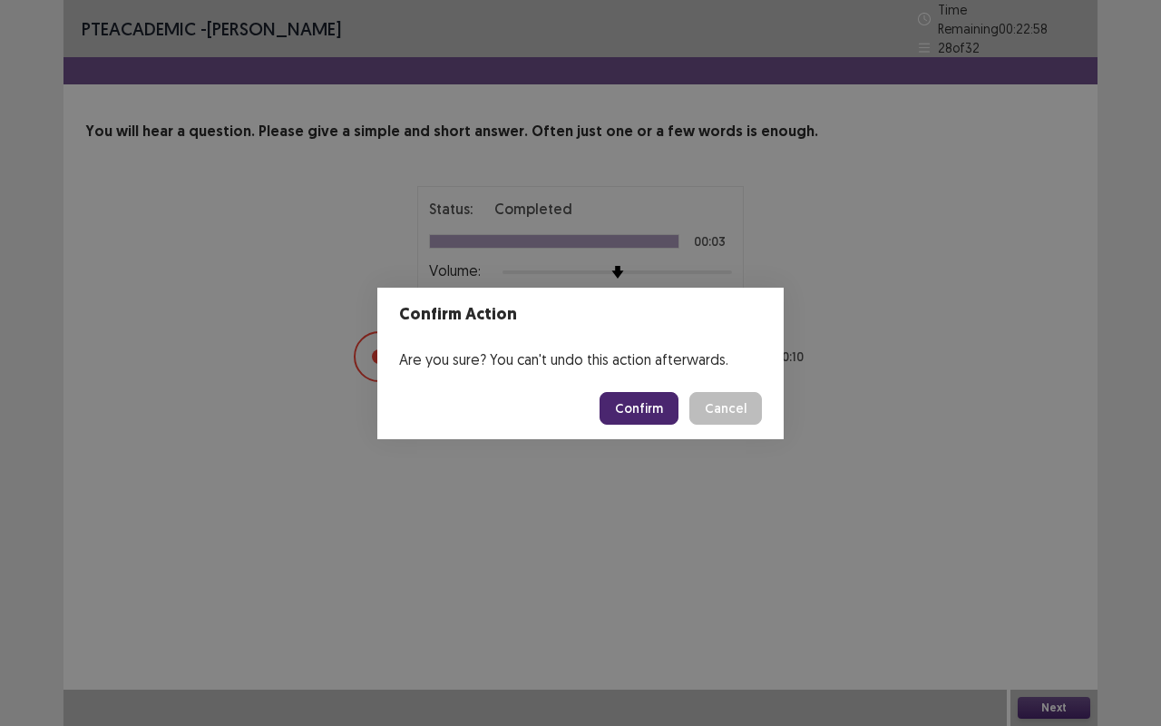
click at [649, 423] on button "Confirm" at bounding box center [639, 408] width 79 height 33
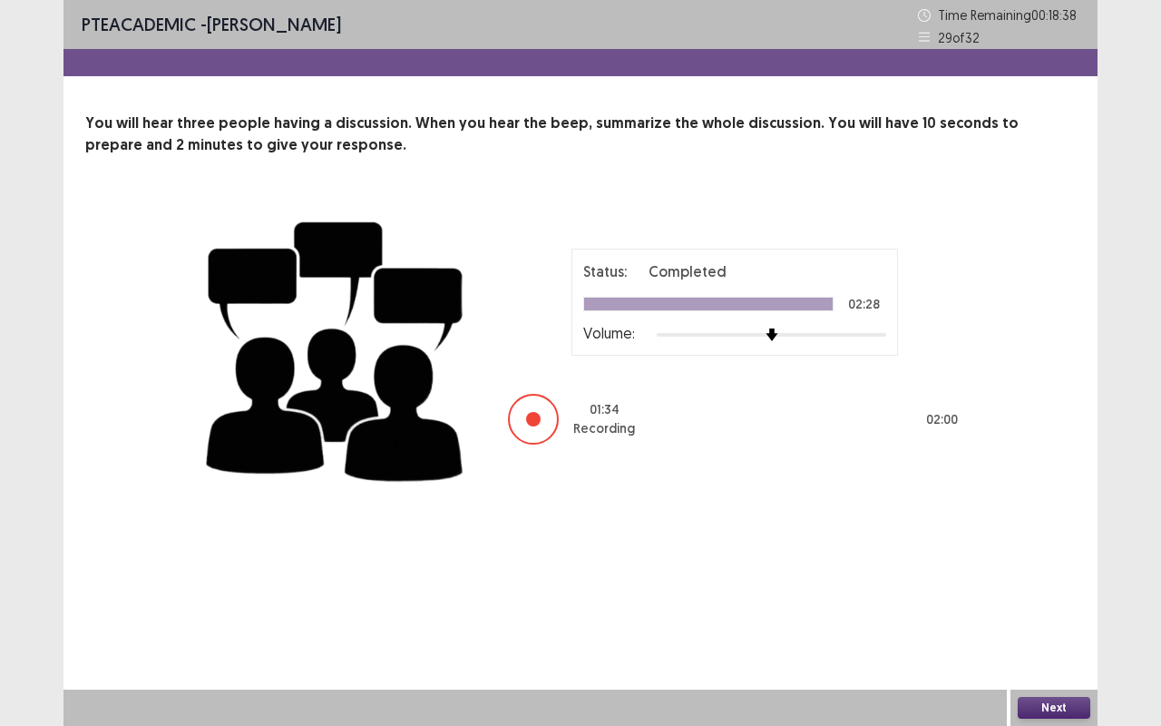
click at [1039, 551] on button "Next" at bounding box center [1054, 708] width 73 height 22
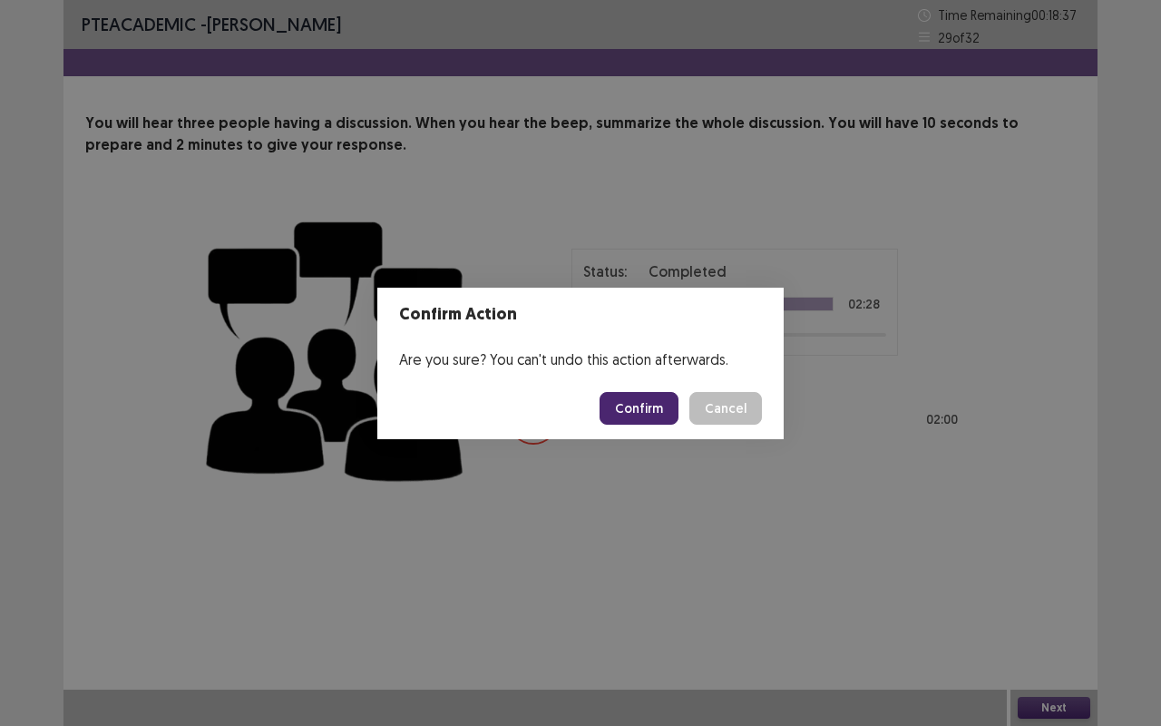
click at [639, 395] on button "Confirm" at bounding box center [639, 408] width 79 height 33
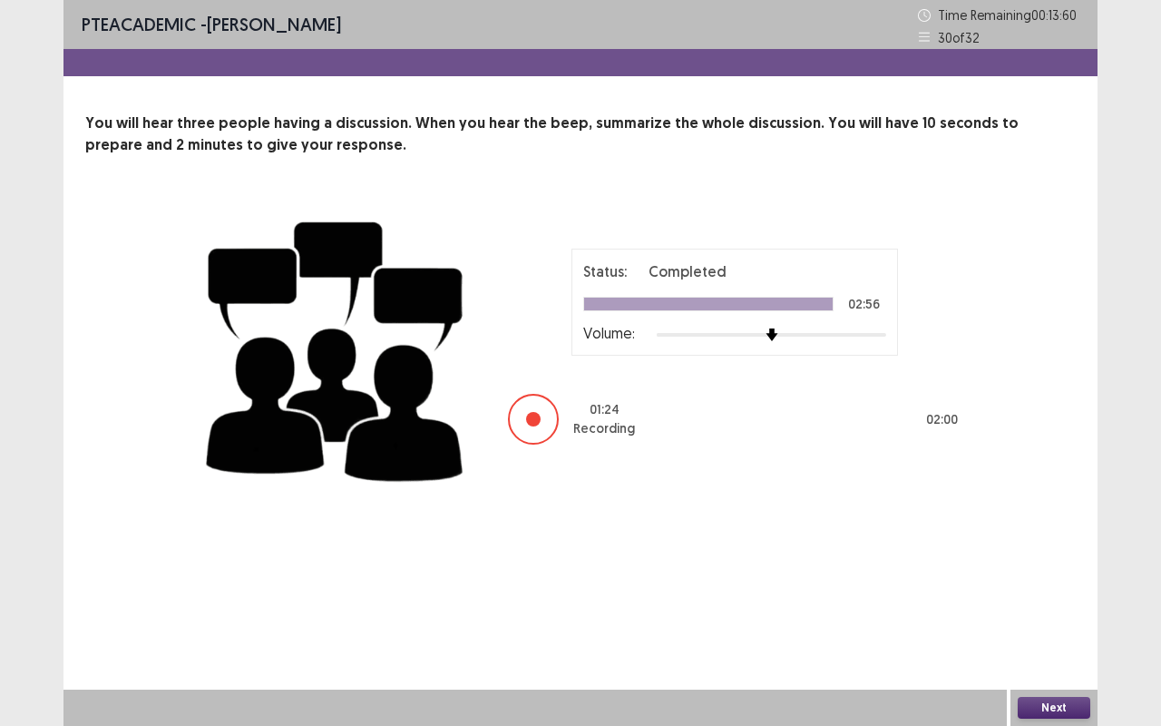
click at [1045, 551] on button "Next" at bounding box center [1054, 708] width 73 height 22
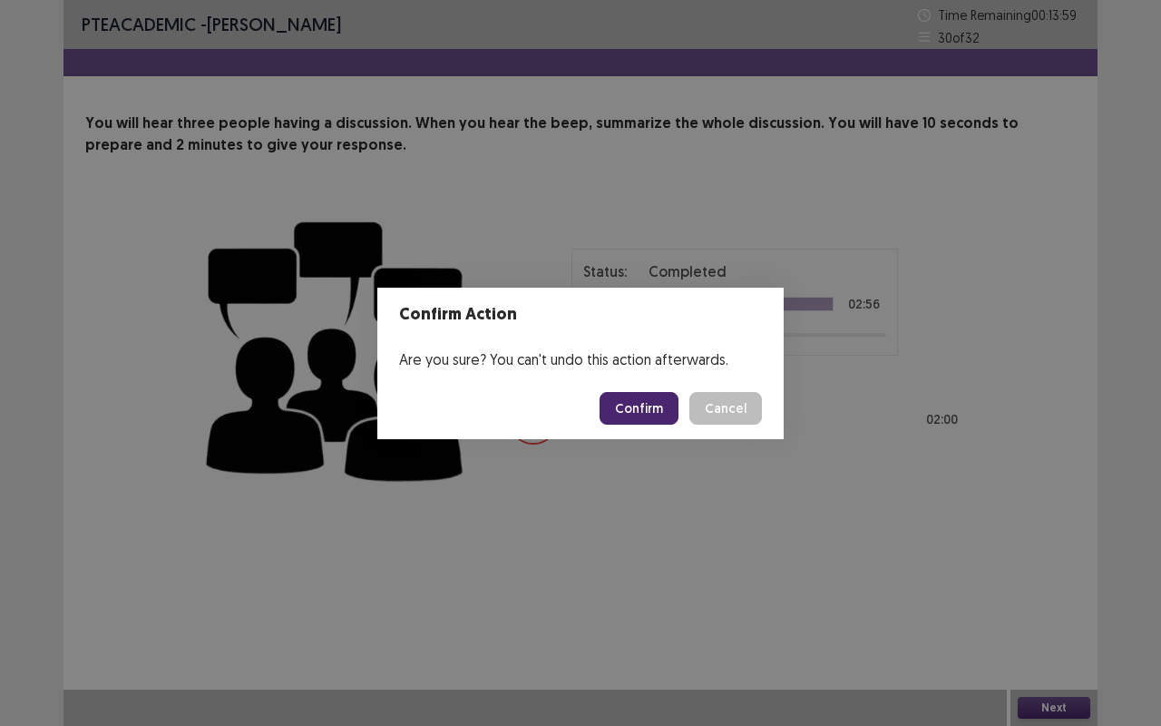
click at [632, 407] on button "Confirm" at bounding box center [639, 408] width 79 height 33
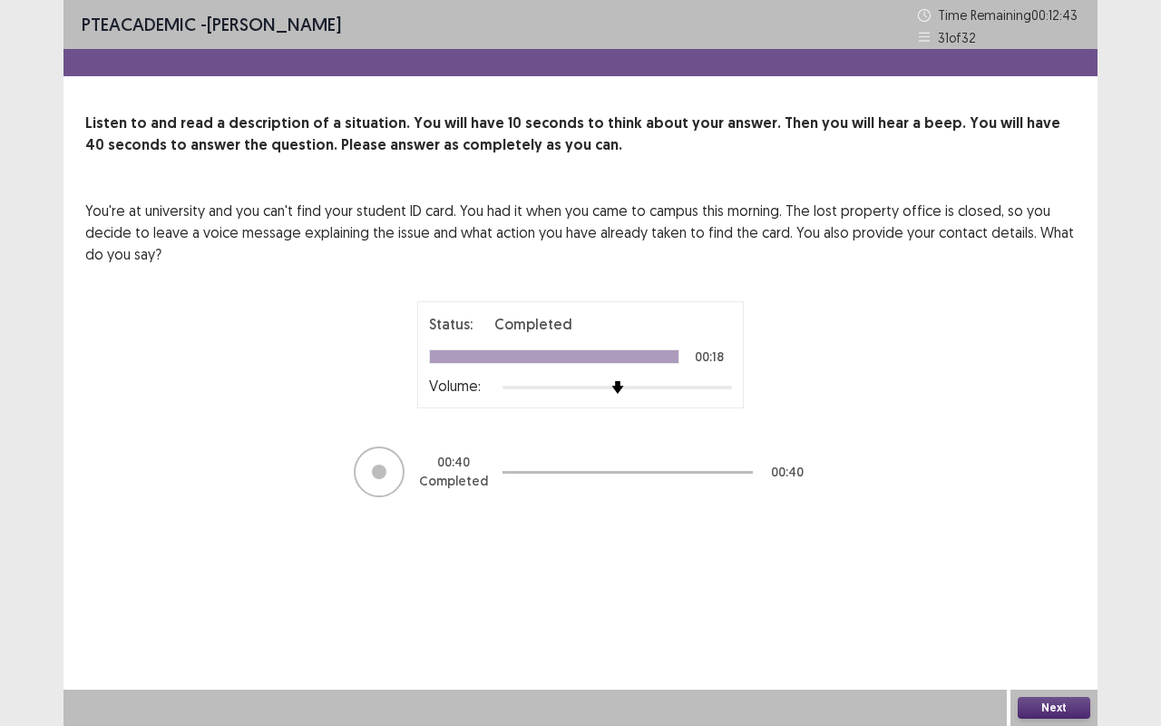
click at [1051, 551] on button "Next" at bounding box center [1054, 708] width 73 height 22
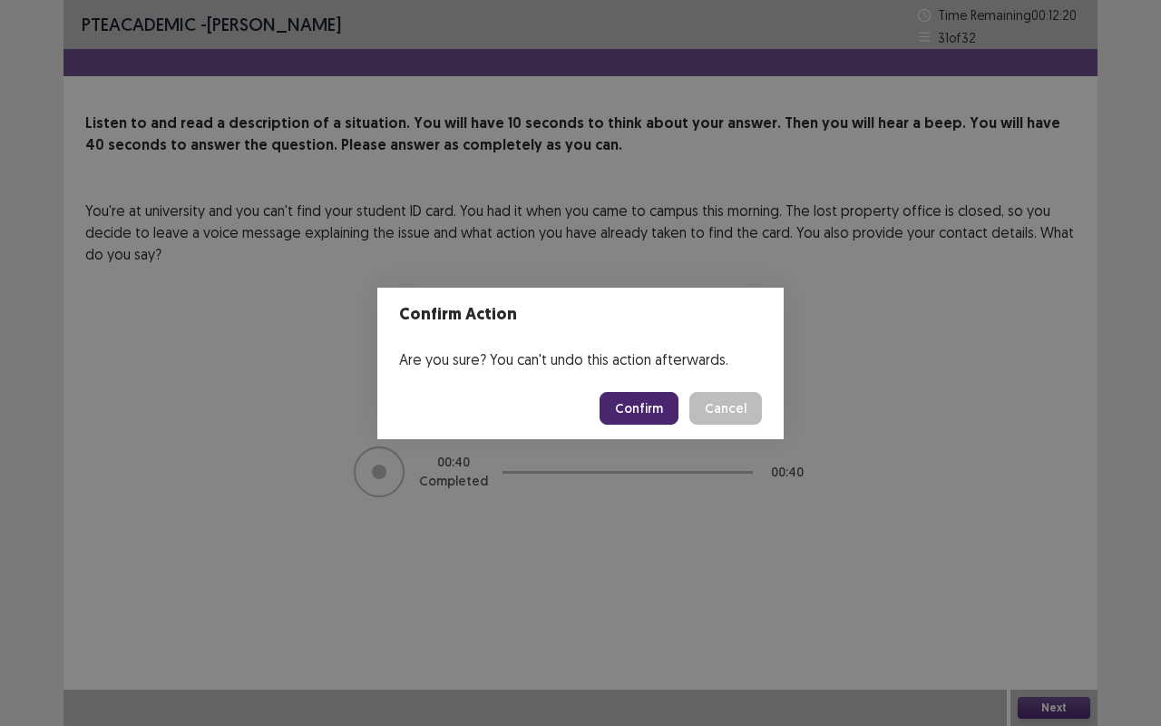
click at [656, 412] on button "Confirm" at bounding box center [639, 408] width 79 height 33
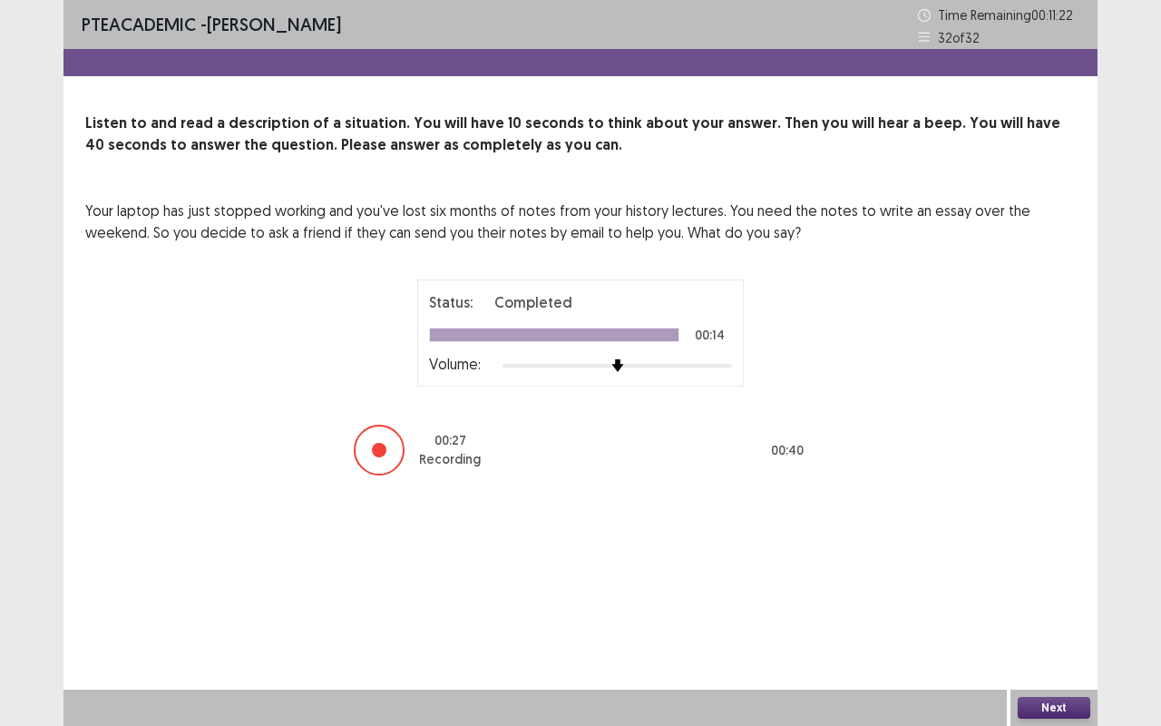
click at [1040, 551] on button "Next" at bounding box center [1054, 708] width 73 height 22
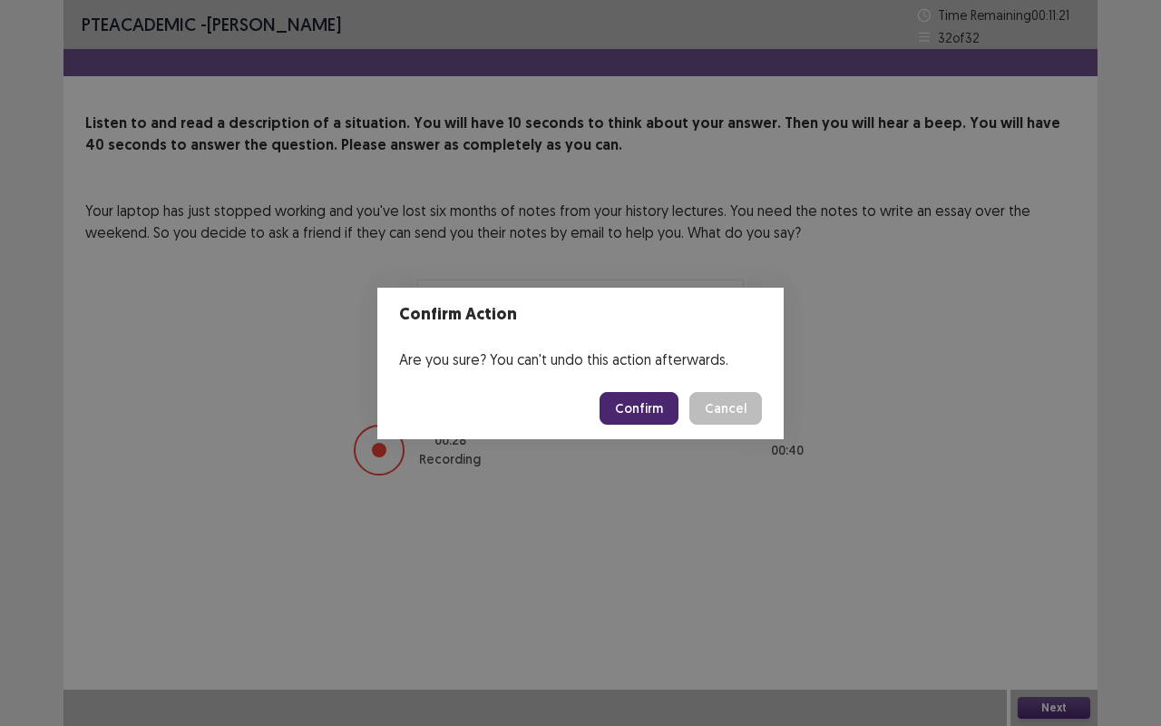
click at [619, 411] on button "Confirm" at bounding box center [639, 408] width 79 height 33
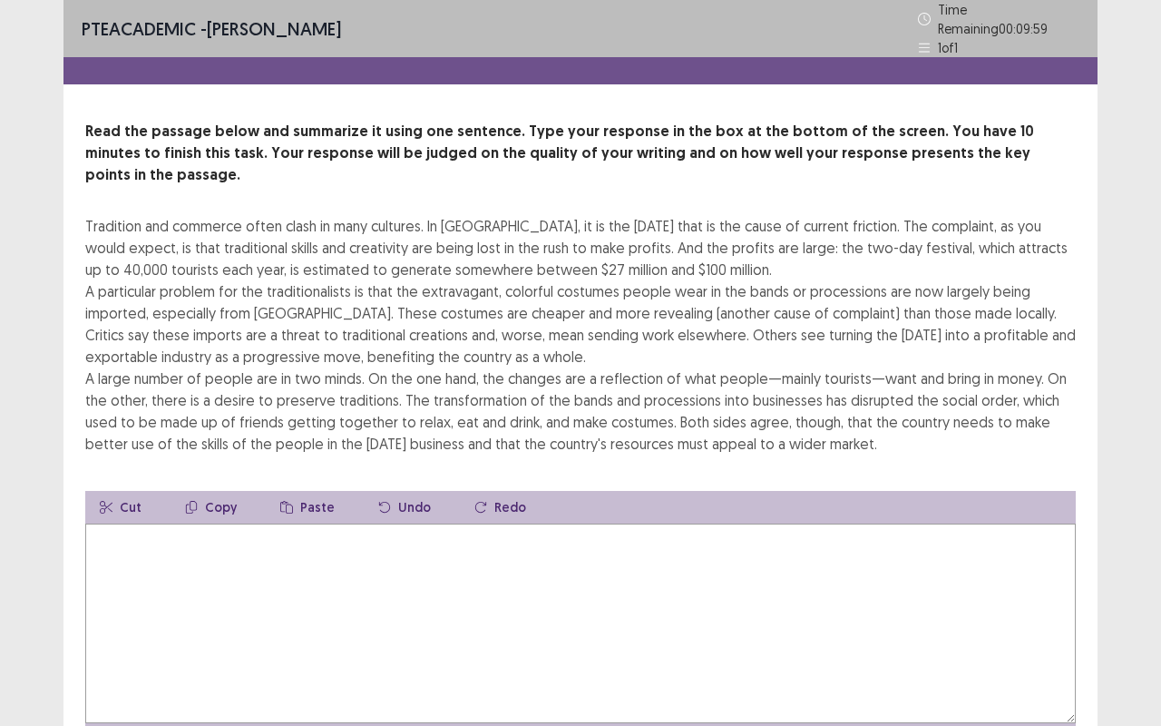
click at [180, 545] on textarea at bounding box center [580, 623] width 990 height 200
type textarea "*"
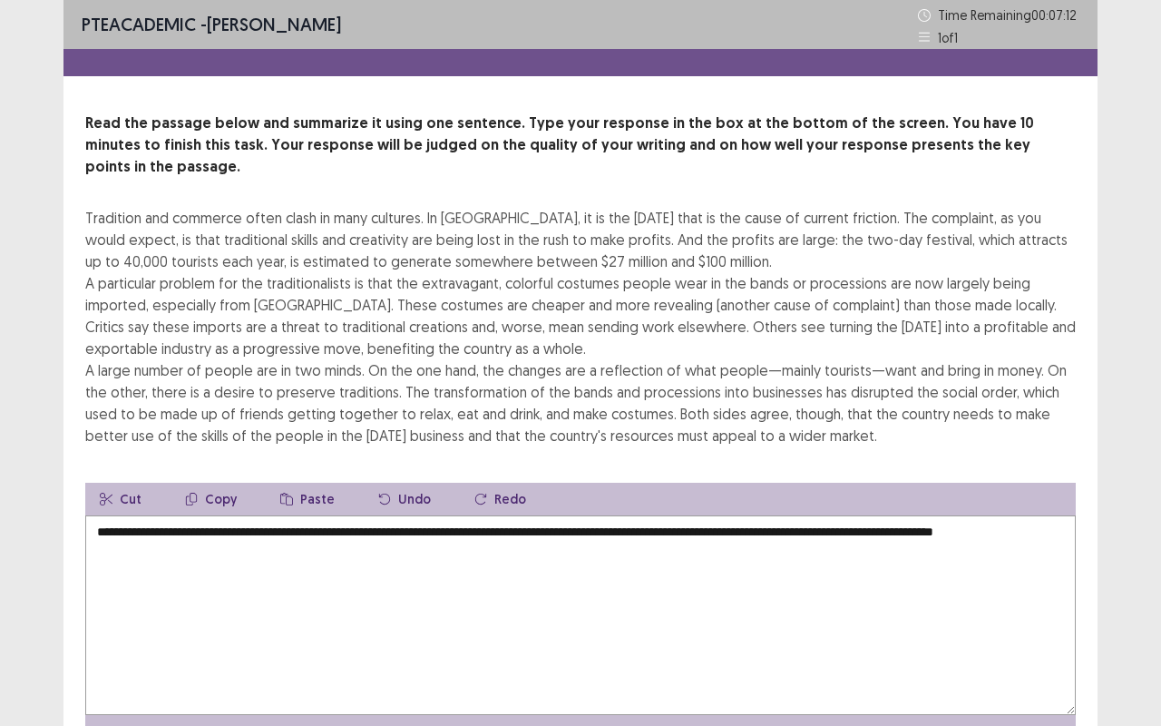
click at [788, 515] on textarea "**********" at bounding box center [580, 615] width 990 height 200
click at [926, 551] on textarea "**********" at bounding box center [580, 615] width 990 height 200
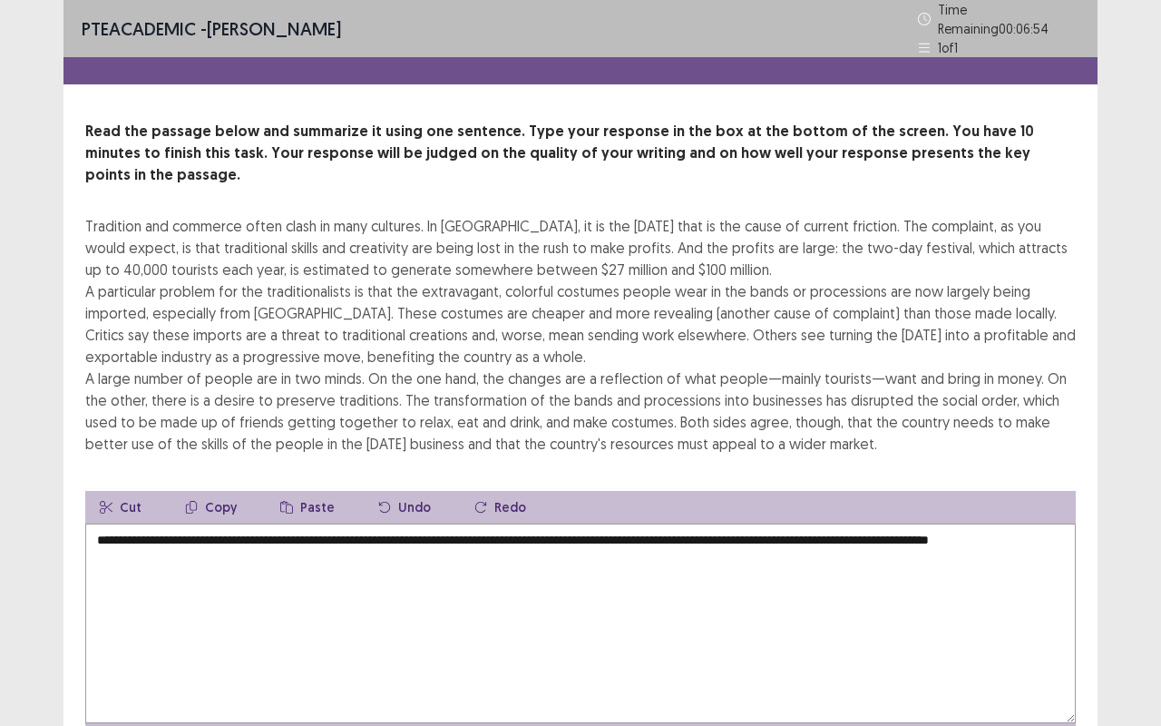
click at [1019, 523] on textarea "**********" at bounding box center [580, 623] width 990 height 200
drag, startPoint x: 146, startPoint y: 532, endPoint x: 267, endPoint y: 537, distance: 120.8
click at [267, 537] on textarea "**********" at bounding box center [580, 623] width 990 height 200
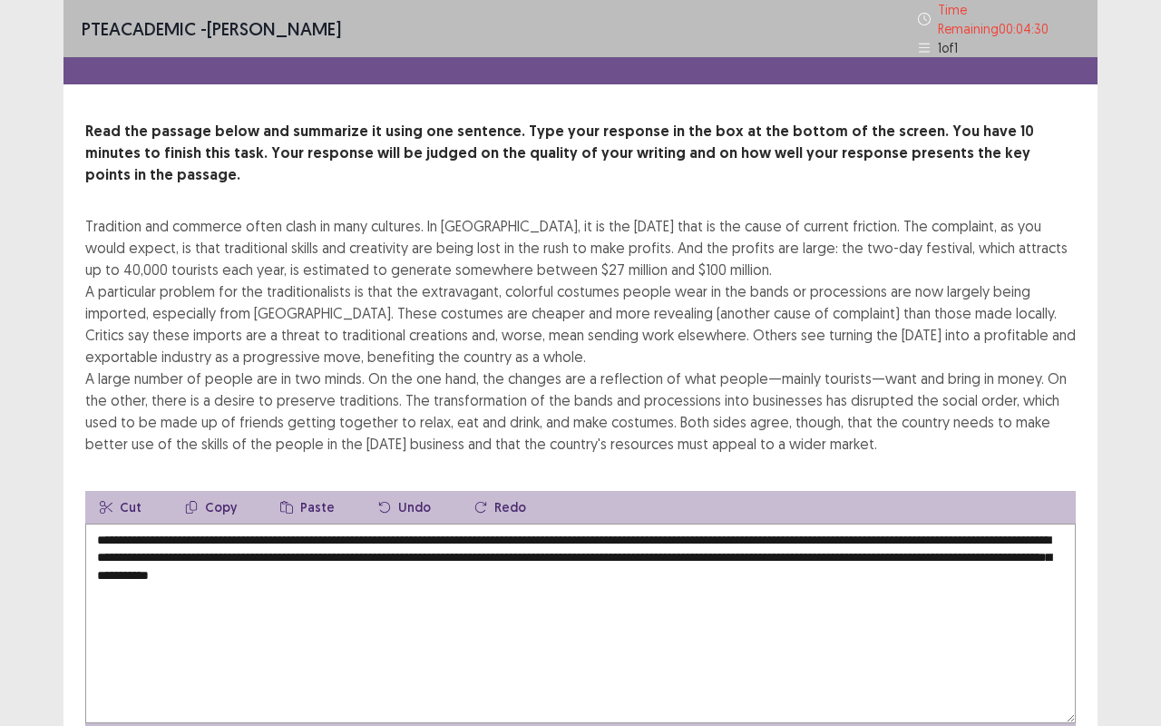
drag, startPoint x: 493, startPoint y: 543, endPoint x: 571, endPoint y: 551, distance: 79.3
click at [571, 551] on textarea "**********" at bounding box center [580, 623] width 990 height 200
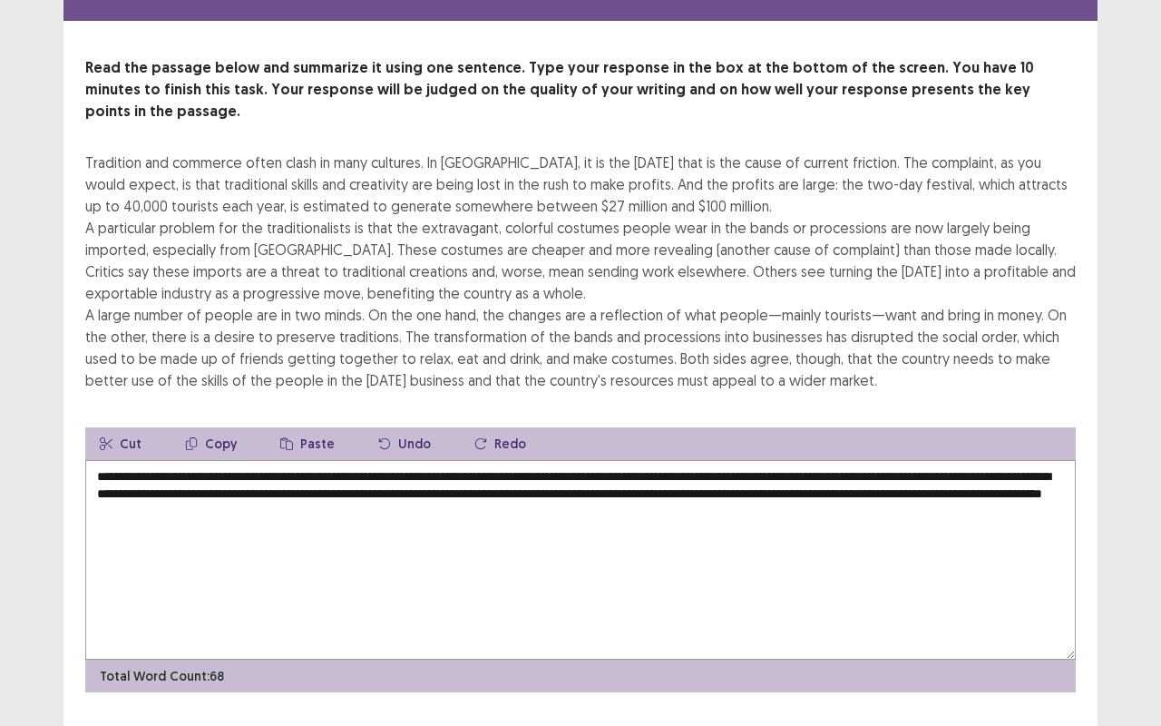
scroll to position [80, 0]
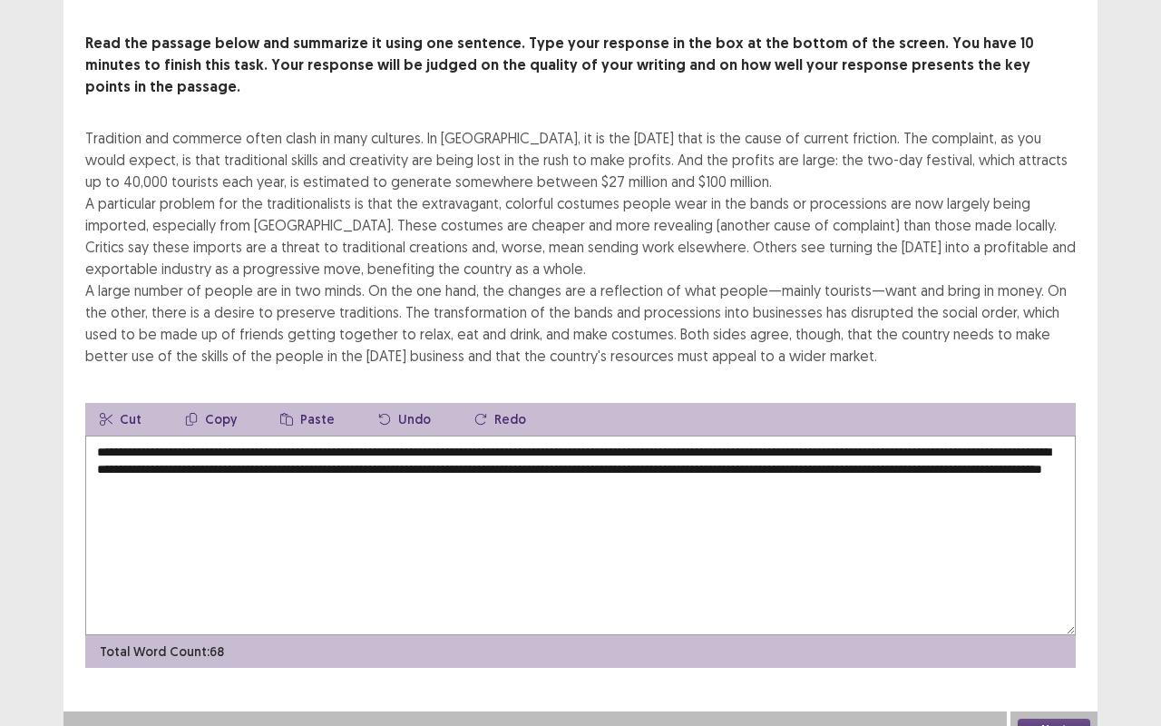
type textarea "**********"
click at [1054, 551] on button "Next" at bounding box center [1054, 729] width 73 height 22
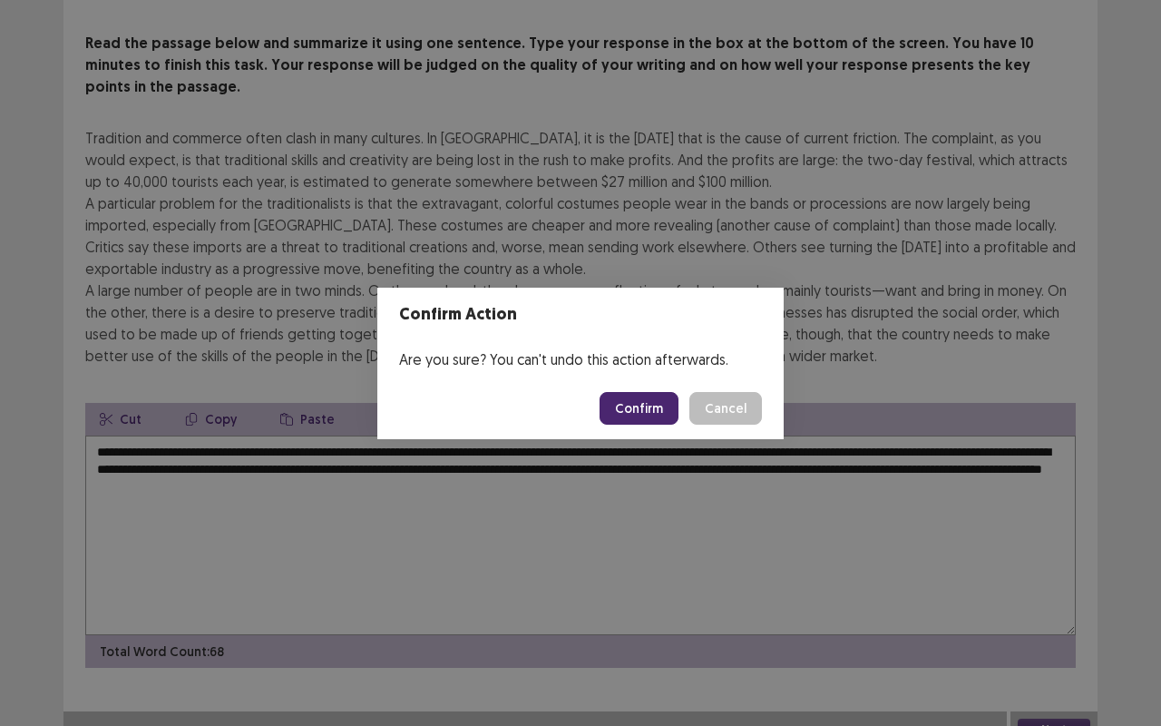
click at [644, 410] on button "Confirm" at bounding box center [639, 408] width 79 height 33
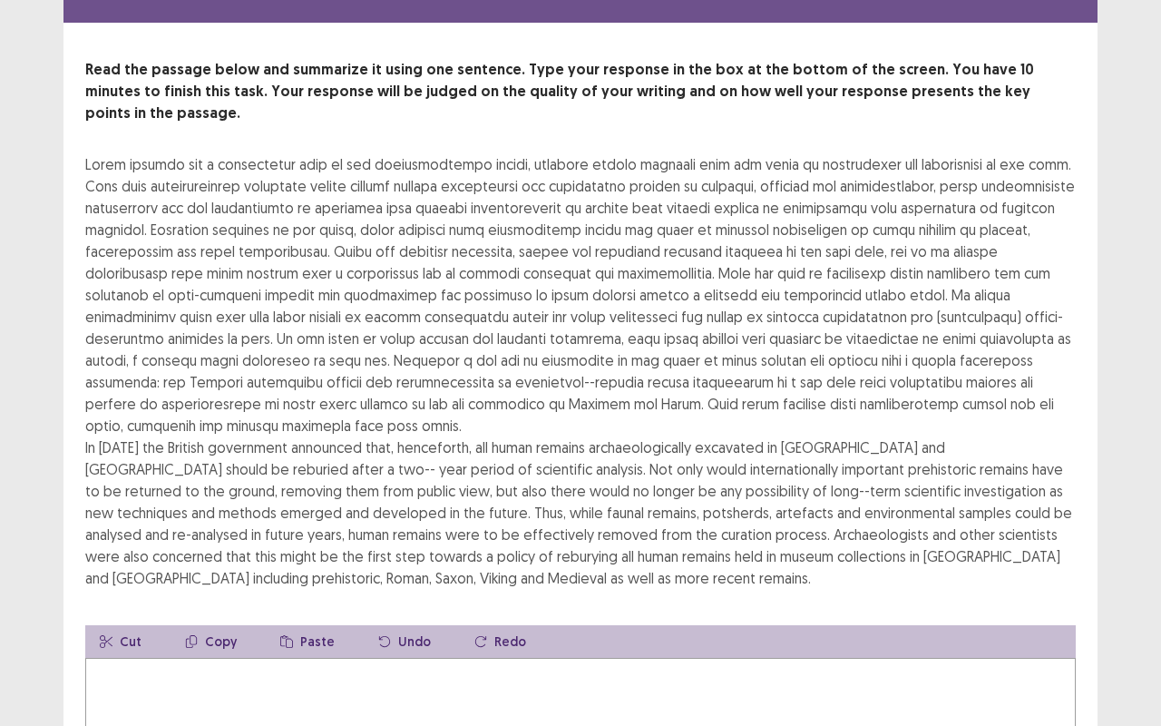
scroll to position [65, 0]
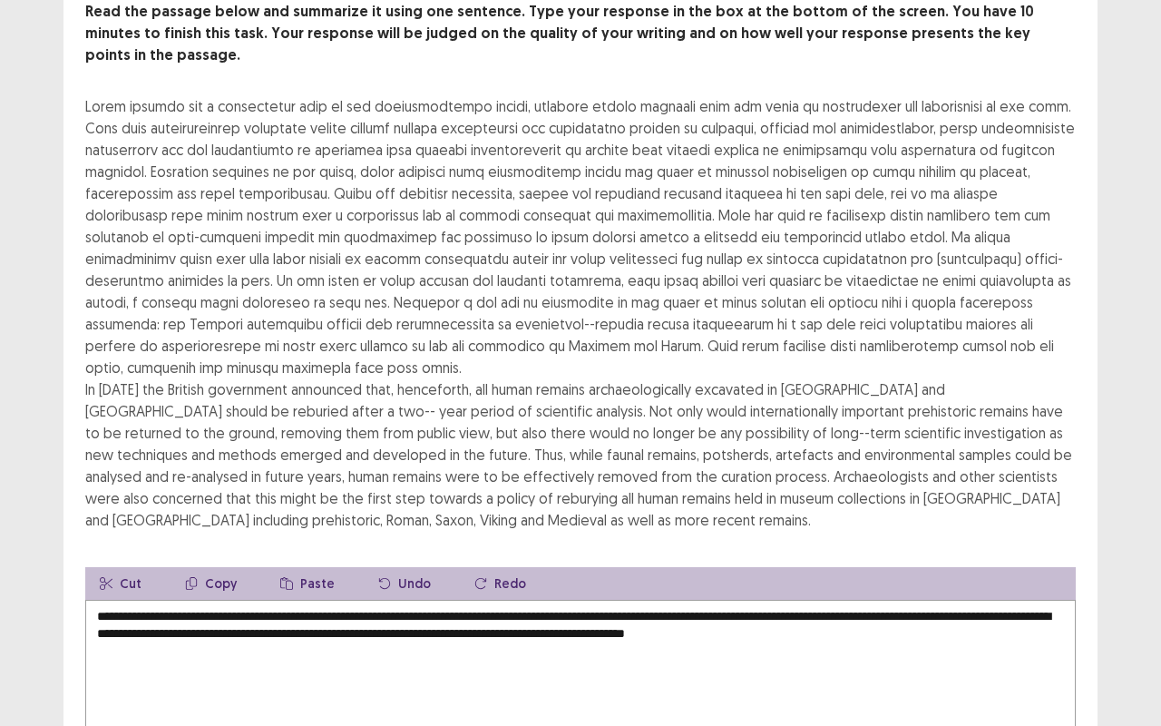
scroll to position [119, 0]
drag, startPoint x: 946, startPoint y: 587, endPoint x: 962, endPoint y: 625, distance: 41.4
click at [962, 551] on textarea "**********" at bounding box center [580, 700] width 990 height 200
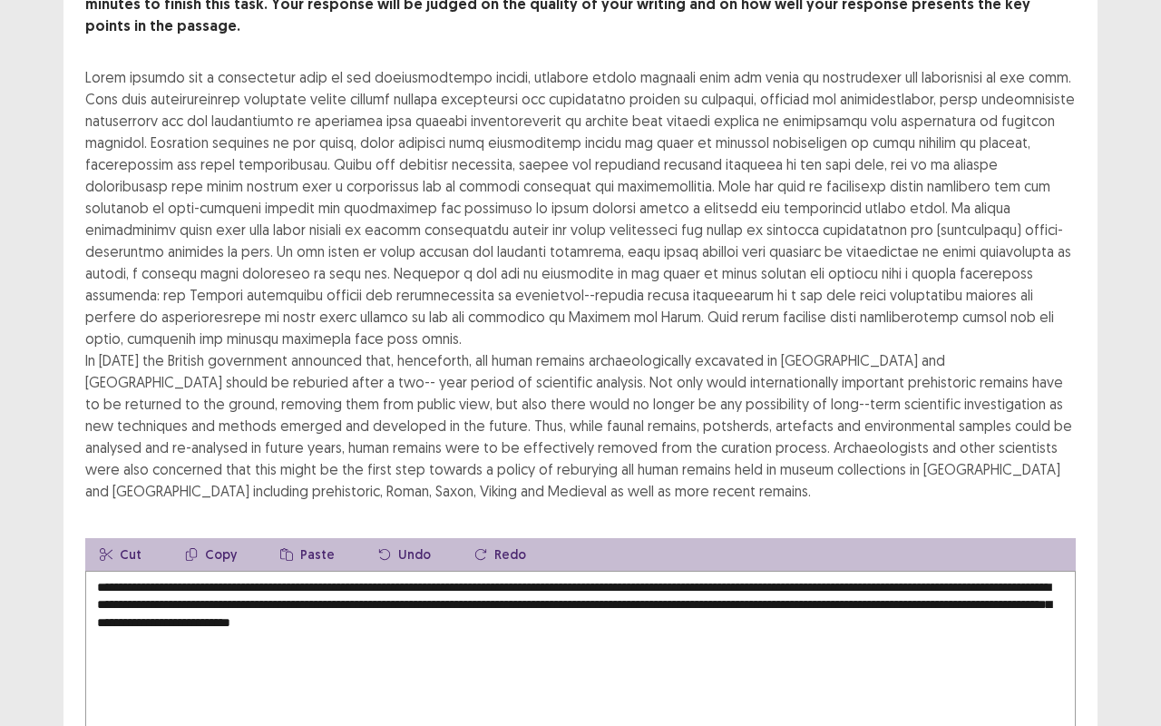
scroll to position [276, 0]
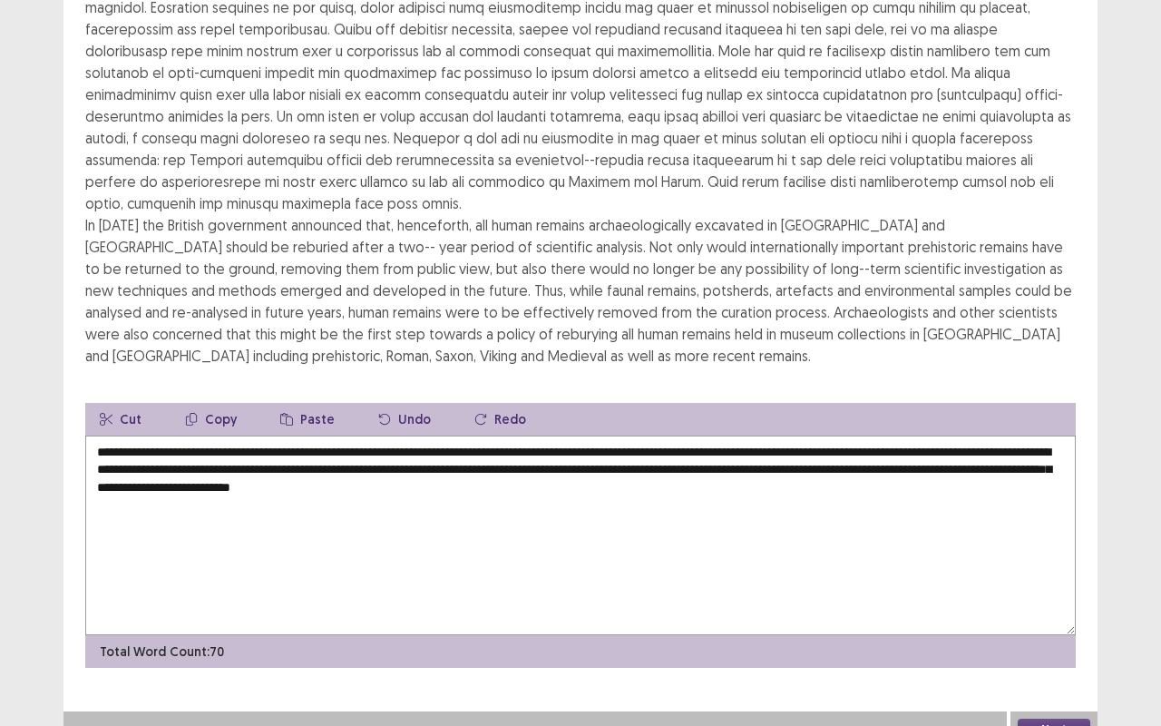
type textarea "**********"
click at [1058, 551] on button "Next" at bounding box center [1054, 729] width 73 height 22
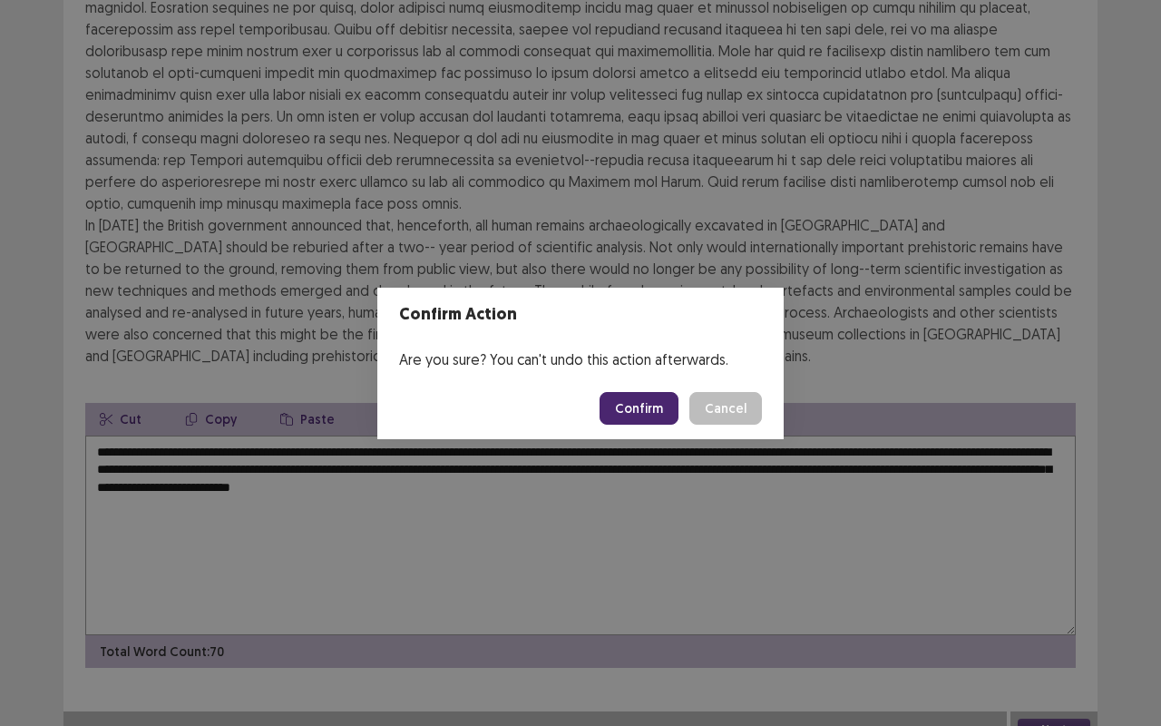
click at [639, 405] on button "Confirm" at bounding box center [639, 408] width 79 height 33
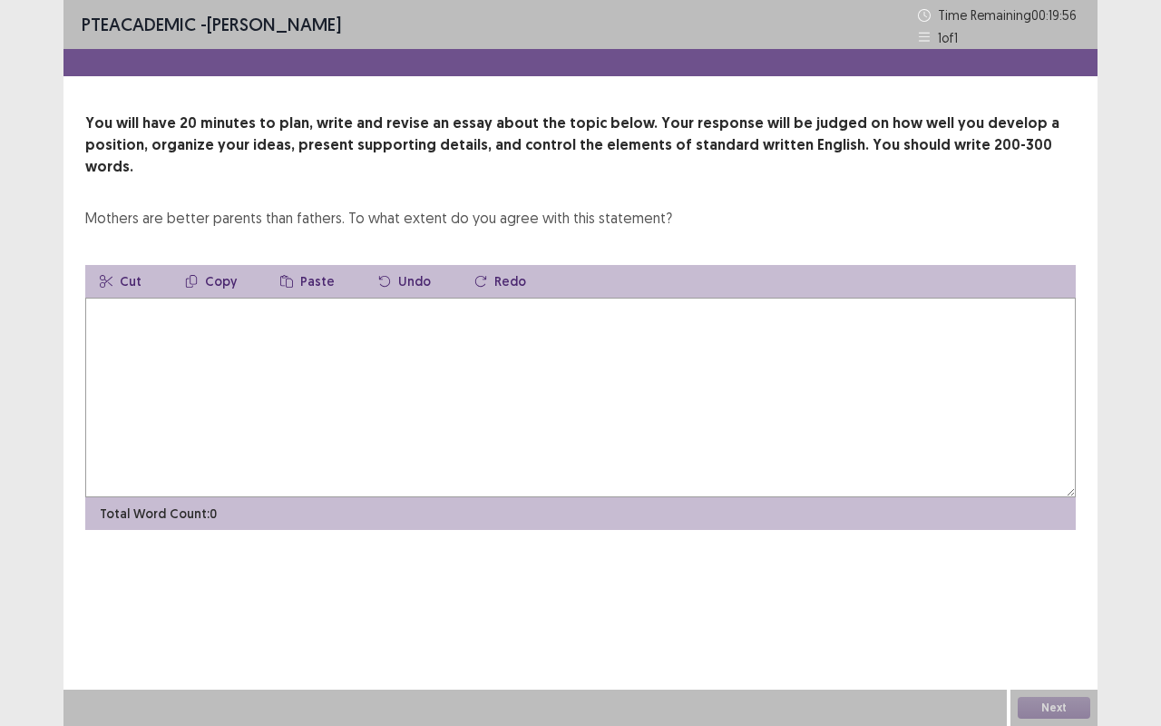
click at [193, 404] on textarea at bounding box center [580, 397] width 990 height 200
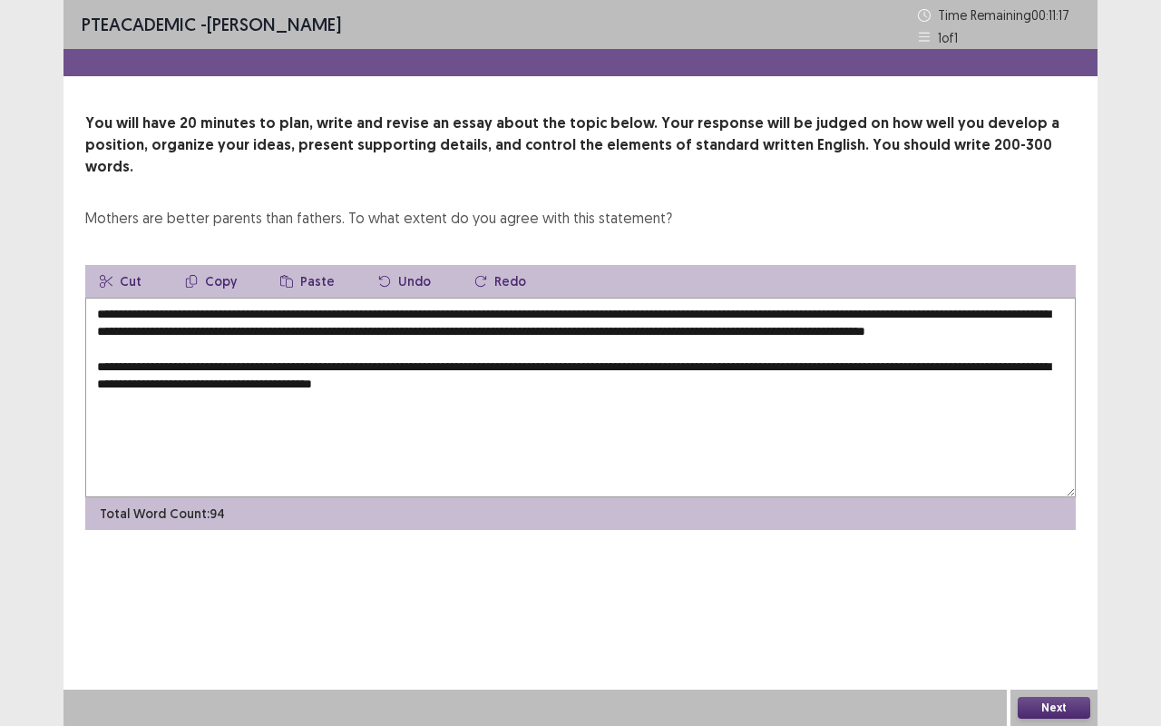
click at [233, 381] on textarea "**********" at bounding box center [580, 397] width 990 height 200
click at [239, 382] on textarea "**********" at bounding box center [580, 397] width 990 height 200
click at [559, 382] on textarea "**********" at bounding box center [580, 397] width 990 height 200
click at [374, 381] on textarea "**********" at bounding box center [580, 397] width 990 height 200
click at [391, 384] on textarea "**********" at bounding box center [580, 397] width 990 height 200
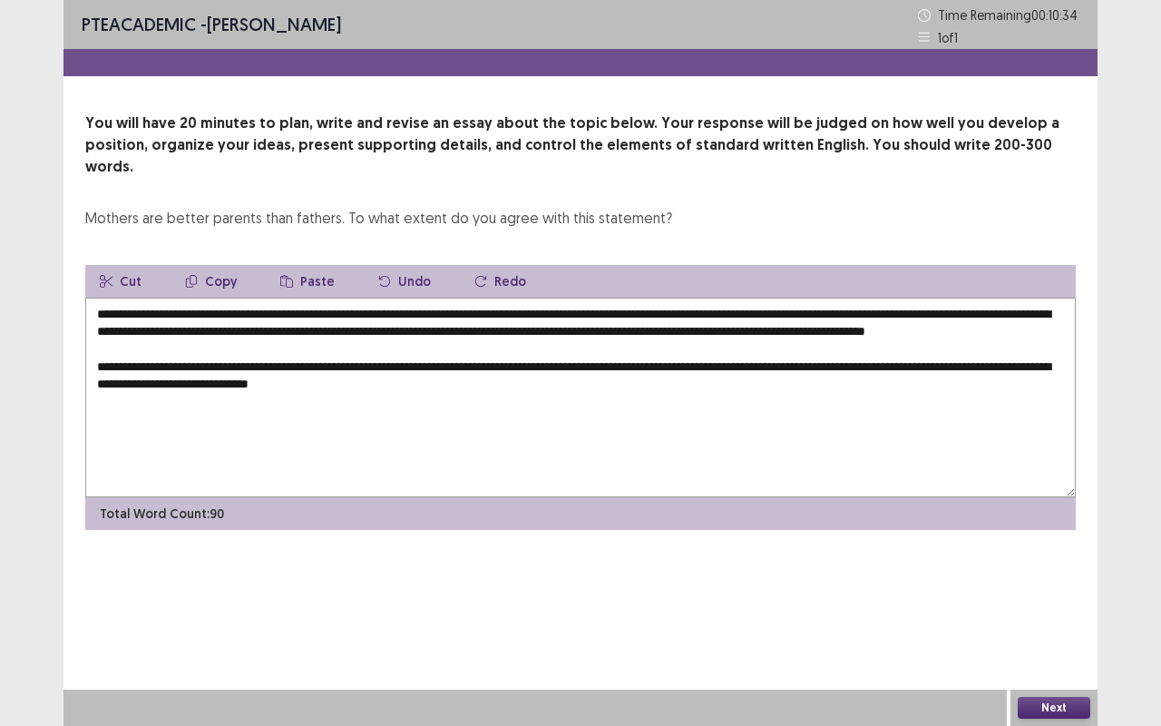
click at [487, 393] on textarea "**********" at bounding box center [580, 397] width 990 height 200
click at [469, 381] on textarea "**********" at bounding box center [580, 397] width 990 height 200
click at [476, 383] on textarea "**********" at bounding box center [580, 397] width 990 height 200
click at [632, 385] on textarea "**********" at bounding box center [580, 397] width 990 height 200
click at [630, 385] on textarea "**********" at bounding box center [580, 397] width 990 height 200
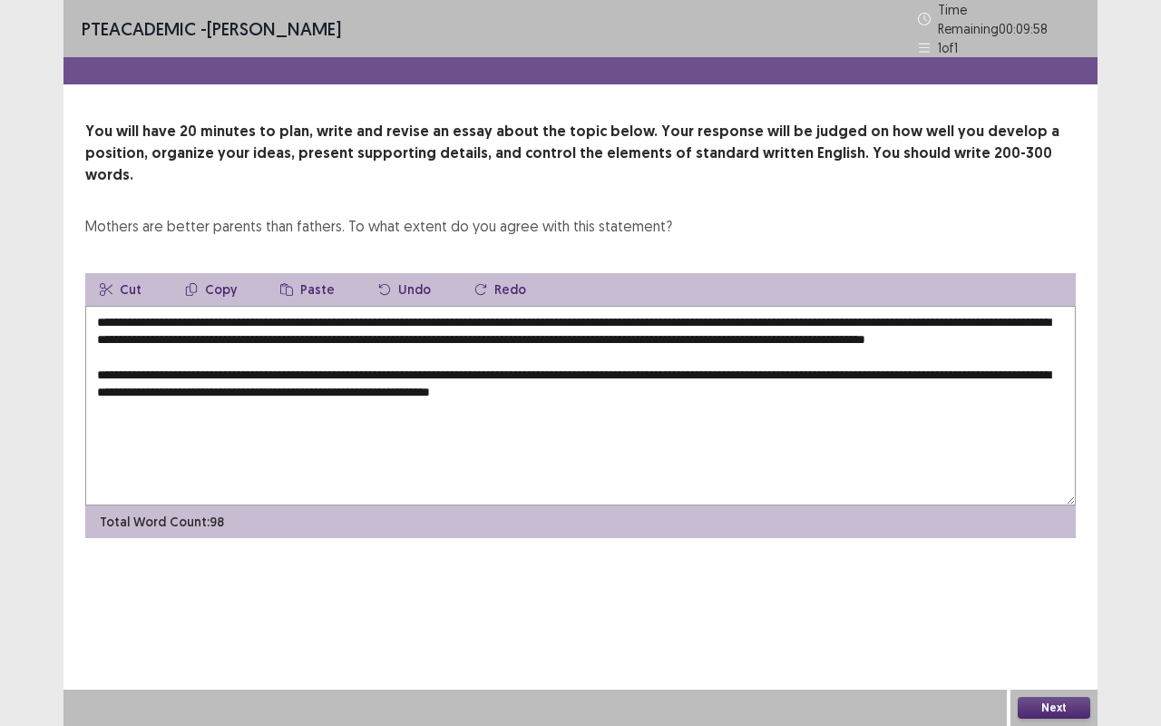
click at [688, 383] on textarea "**********" at bounding box center [580, 406] width 990 height 200
click at [194, 437] on textarea "**********" at bounding box center [580, 406] width 990 height 200
click at [248, 433] on textarea "**********" at bounding box center [580, 406] width 990 height 200
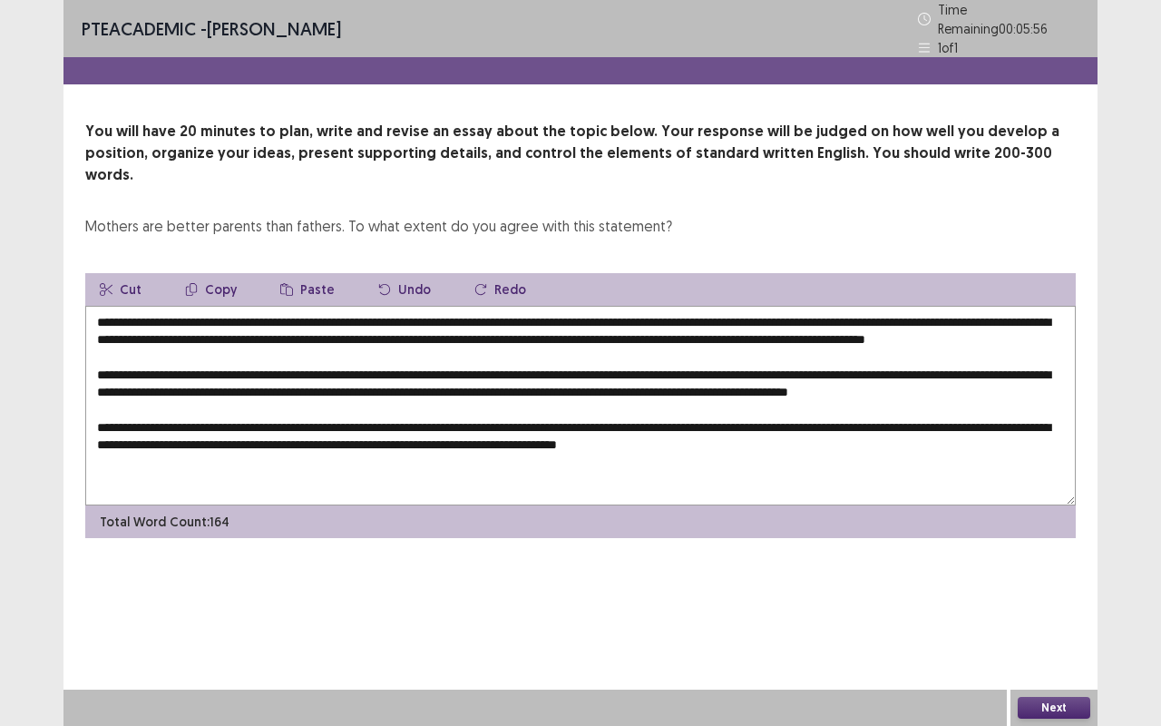
click at [735, 451] on textarea at bounding box center [580, 406] width 990 height 200
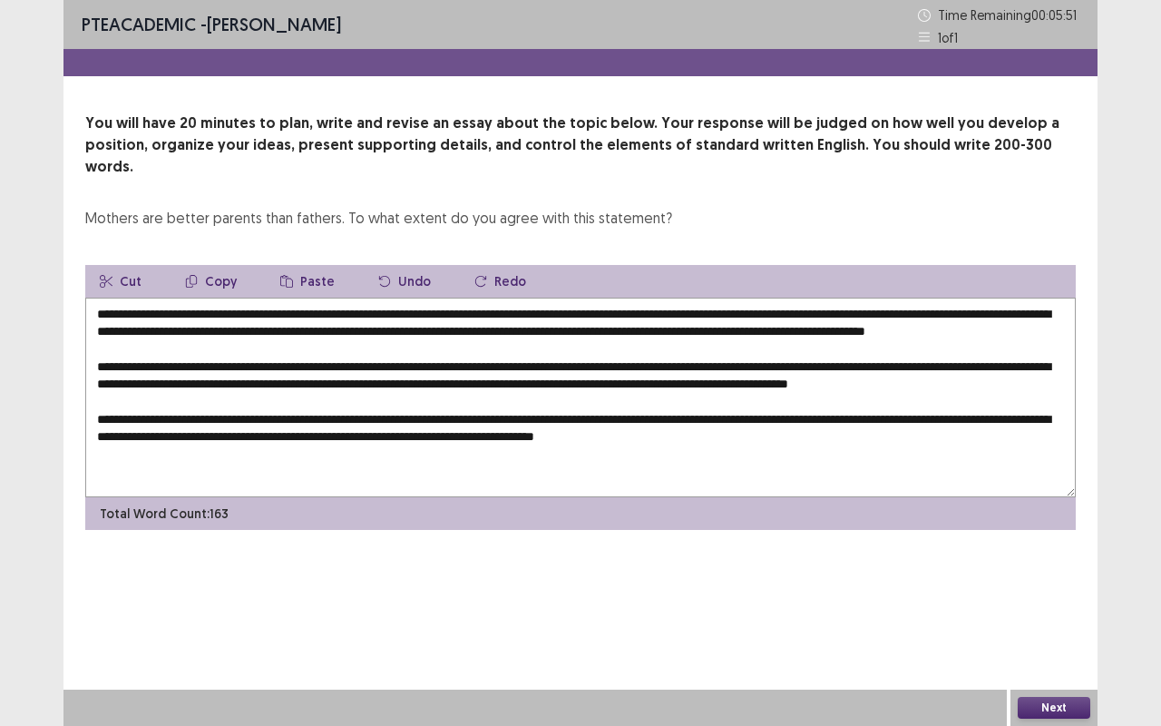
click at [832, 457] on textarea at bounding box center [580, 397] width 990 height 200
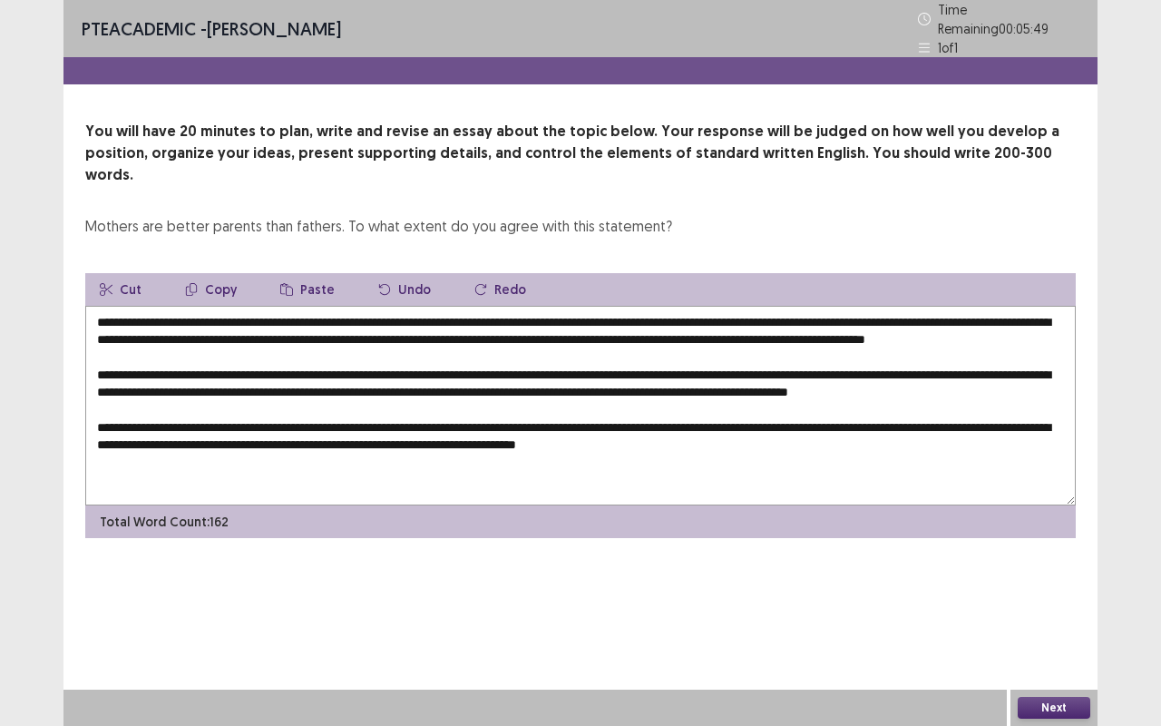
click at [879, 450] on textarea at bounding box center [580, 406] width 990 height 200
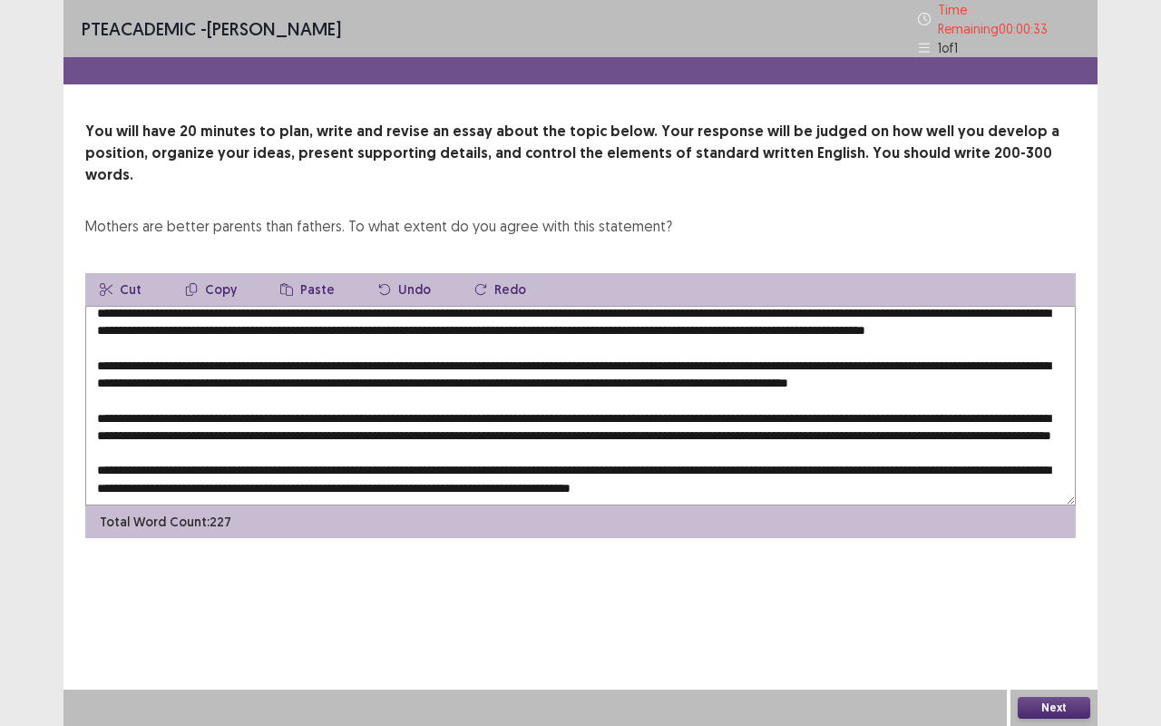
scroll to position [61, 0]
type textarea "**********"
click at [1053, 551] on button "Next" at bounding box center [1054, 708] width 73 height 22
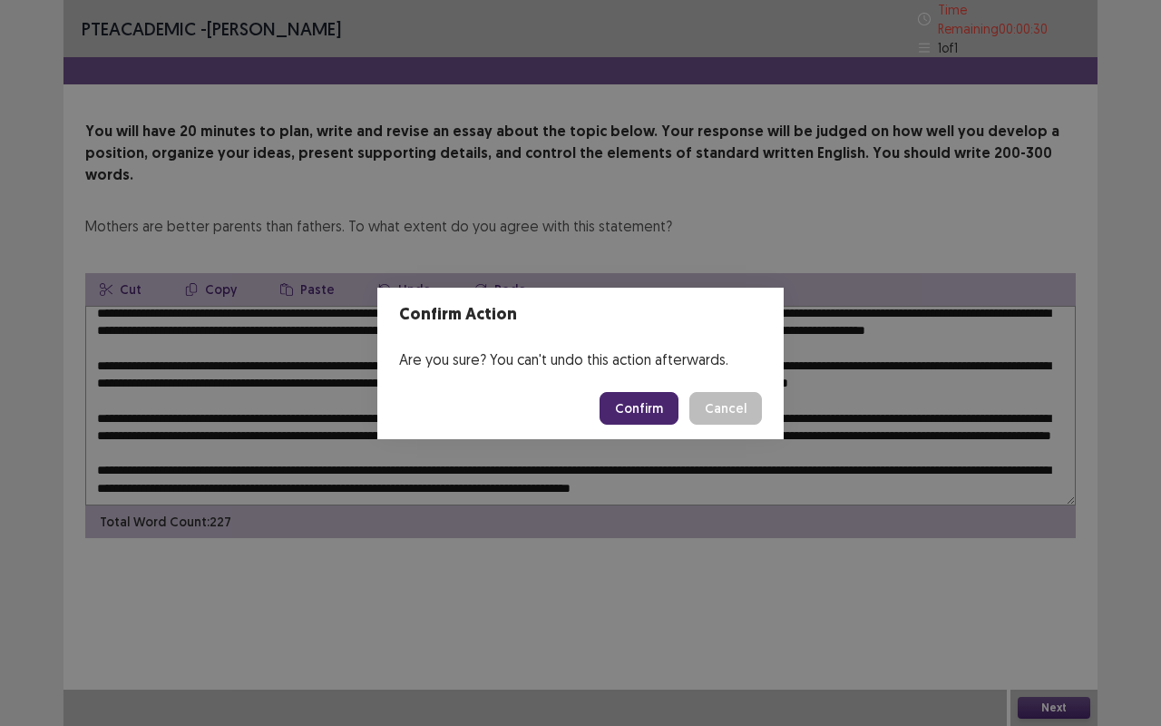
click at [617, 389] on footer "Confirm Cancel" at bounding box center [580, 408] width 406 height 62
click at [619, 394] on button "Confirm" at bounding box center [639, 408] width 79 height 33
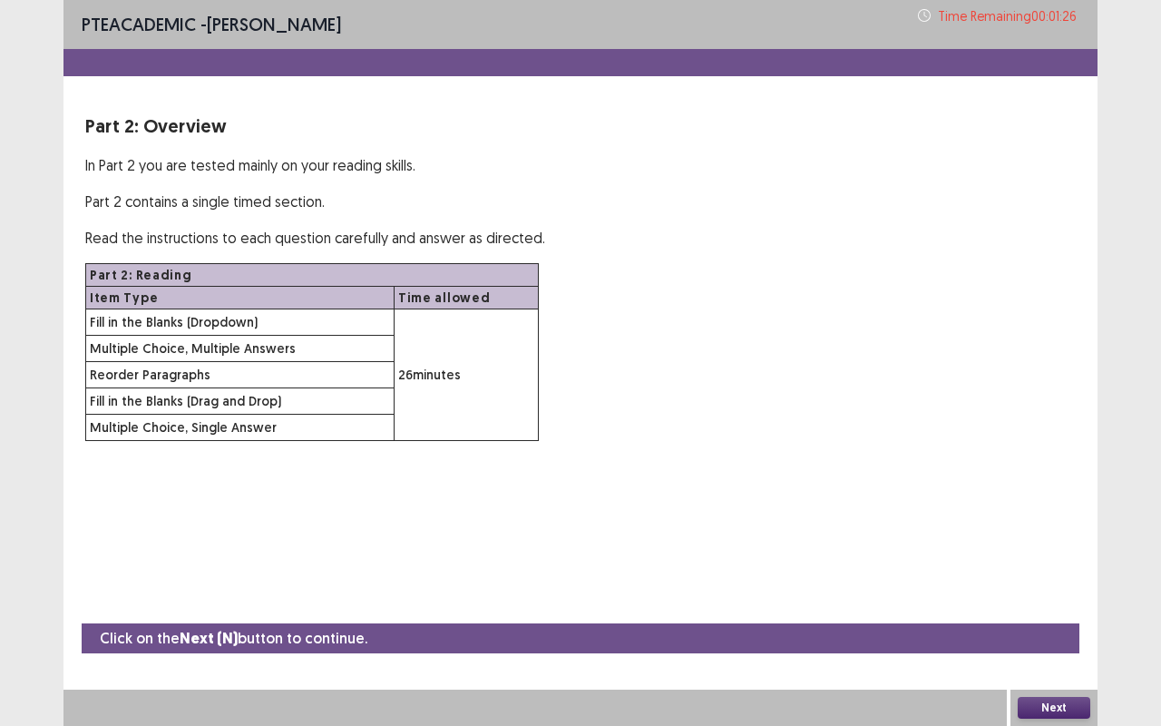
click at [1063, 551] on button "Next" at bounding box center [1054, 708] width 73 height 22
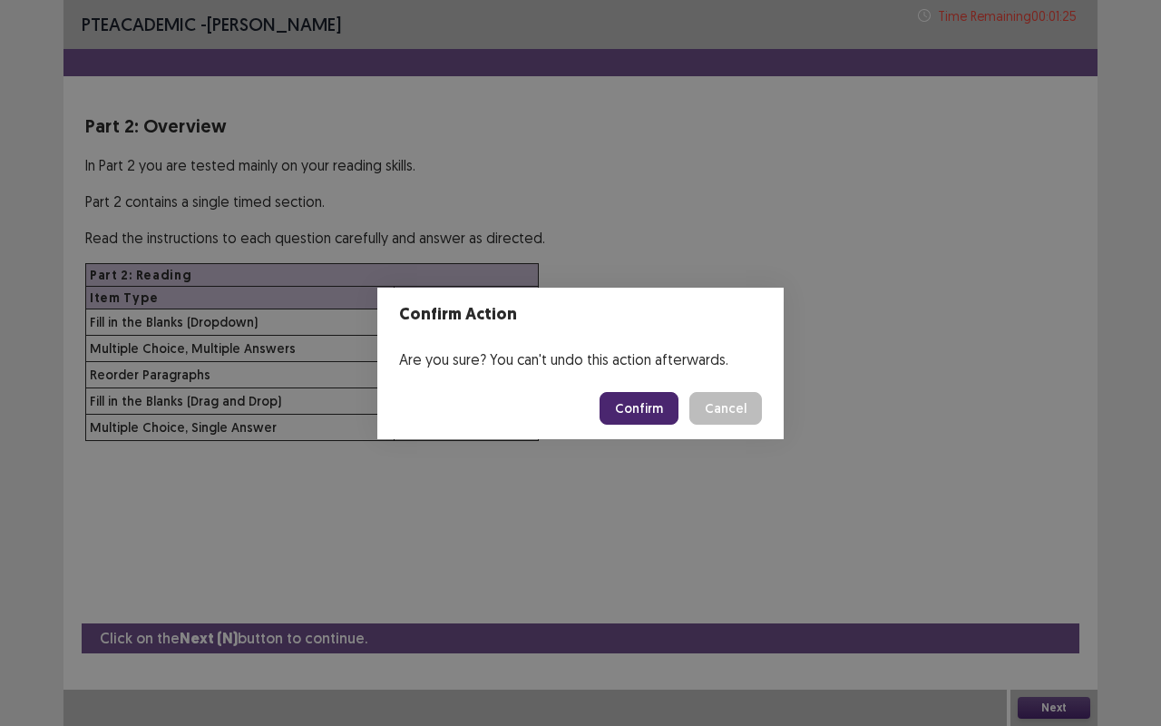
click at [646, 407] on button "Confirm" at bounding box center [639, 408] width 79 height 33
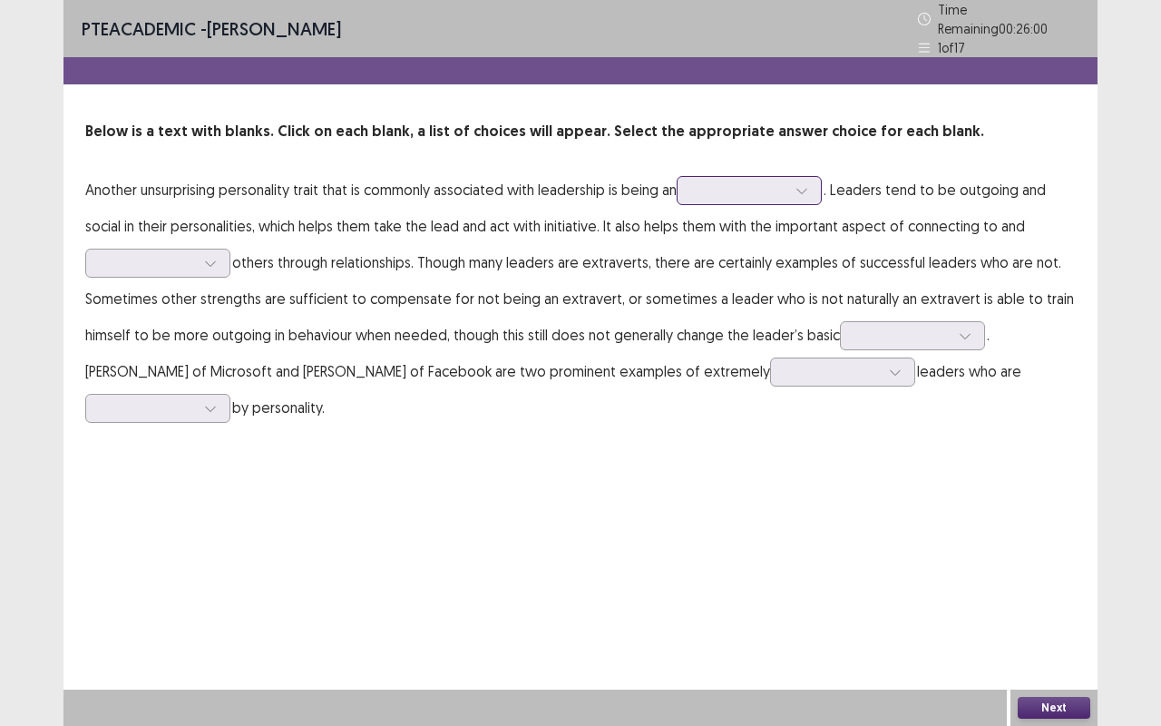
click at [797, 183] on div at bounding box center [801, 190] width 27 height 27
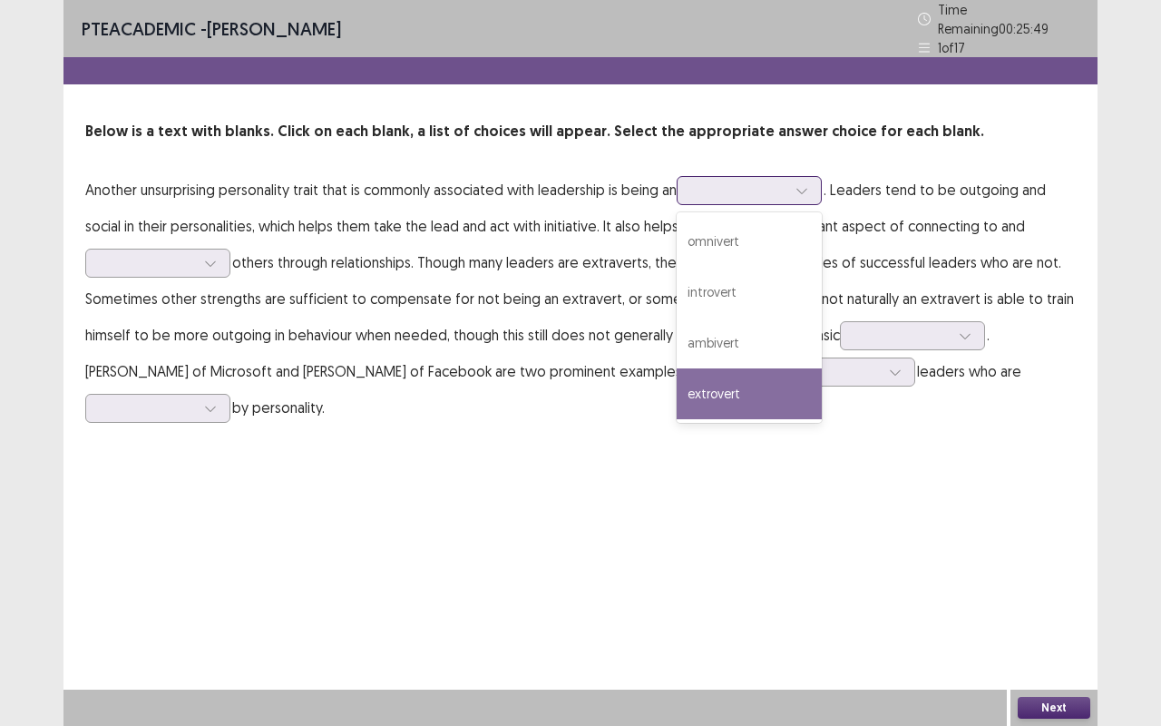
click at [712, 385] on div "extrovert" at bounding box center [749, 393] width 145 height 51
click at [766, 196] on div "extrovert" at bounding box center [749, 190] width 145 height 29
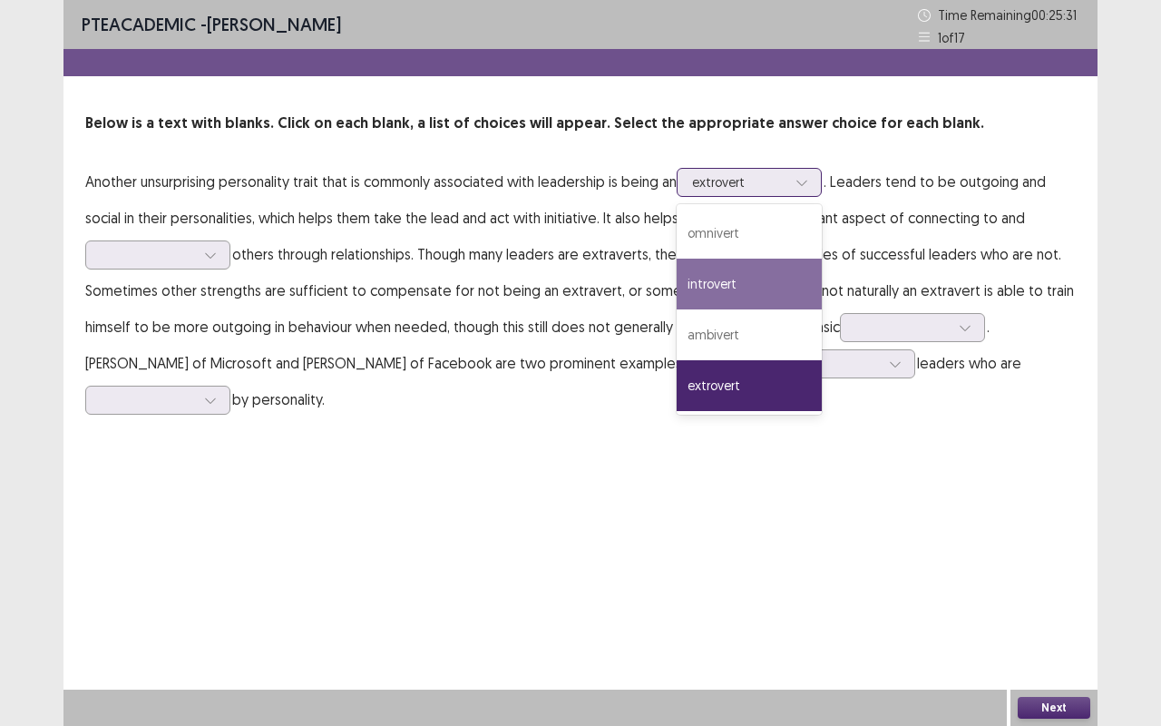
click at [728, 278] on div "introvert" at bounding box center [749, 283] width 145 height 51
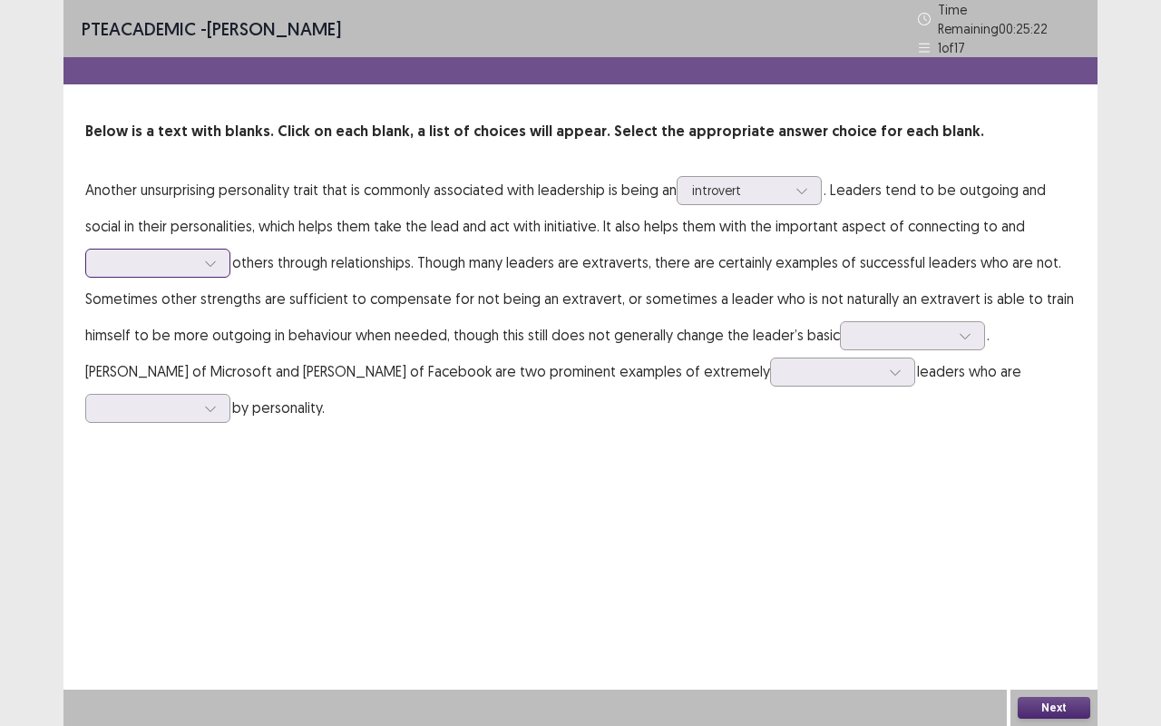
click at [205, 258] on icon at bounding box center [210, 263] width 13 height 13
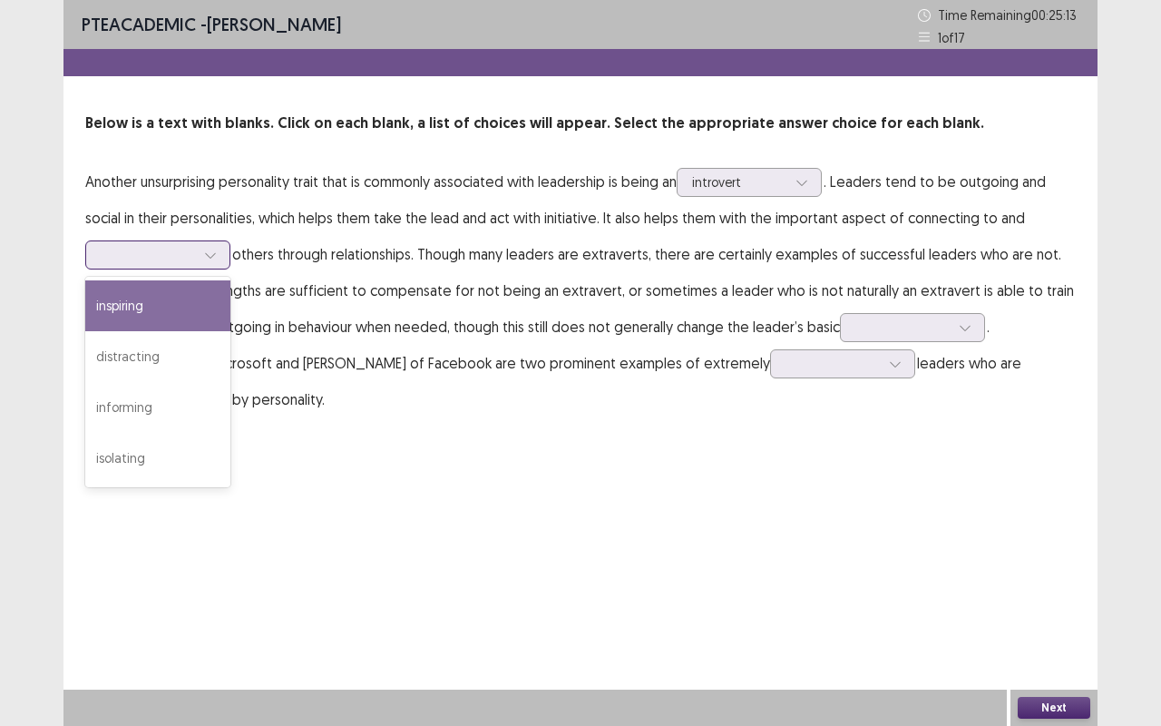
click at [159, 313] on div "inspiring" at bounding box center [157, 305] width 145 height 51
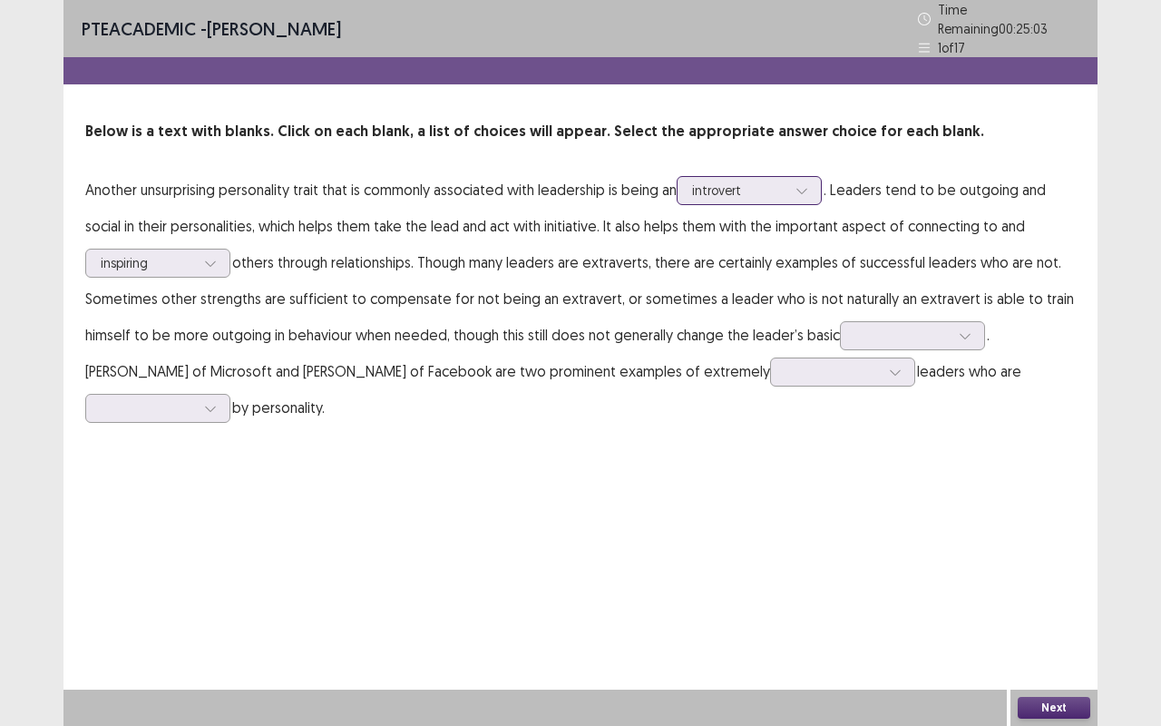
click at [796, 189] on div at bounding box center [801, 190] width 27 height 27
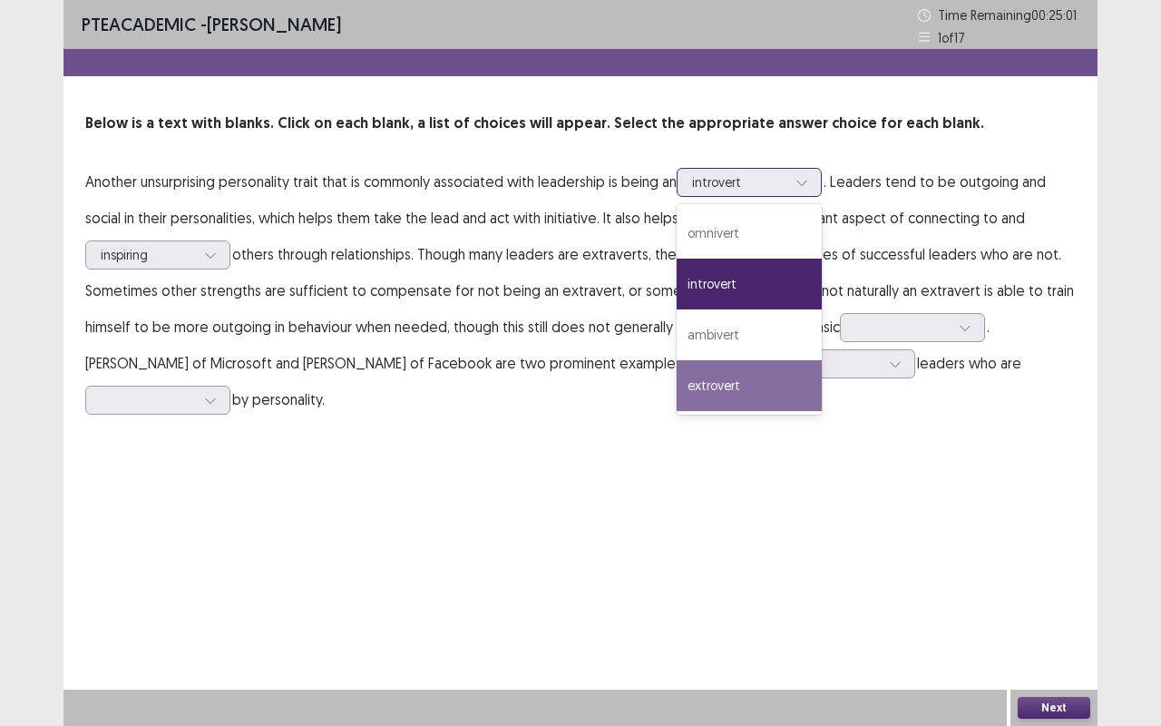
click at [756, 369] on div "extrovert" at bounding box center [749, 385] width 145 height 51
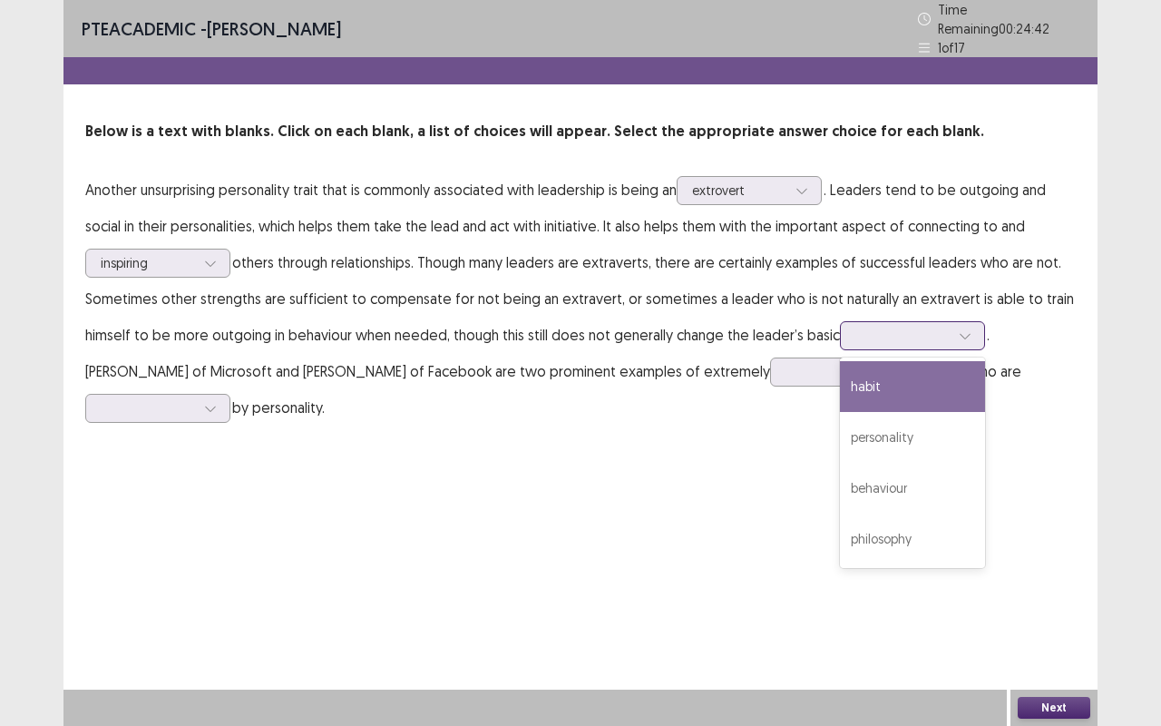
click at [938, 327] on div at bounding box center [902, 335] width 94 height 17
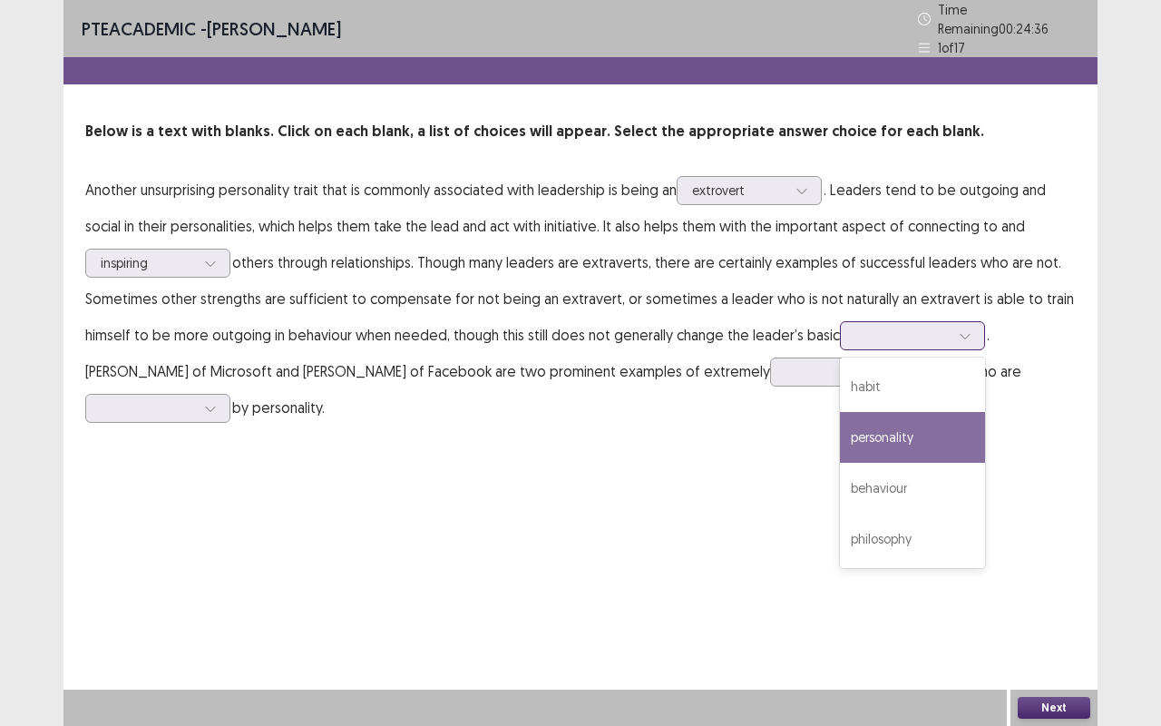
click at [909, 422] on div "personality" at bounding box center [912, 437] width 145 height 51
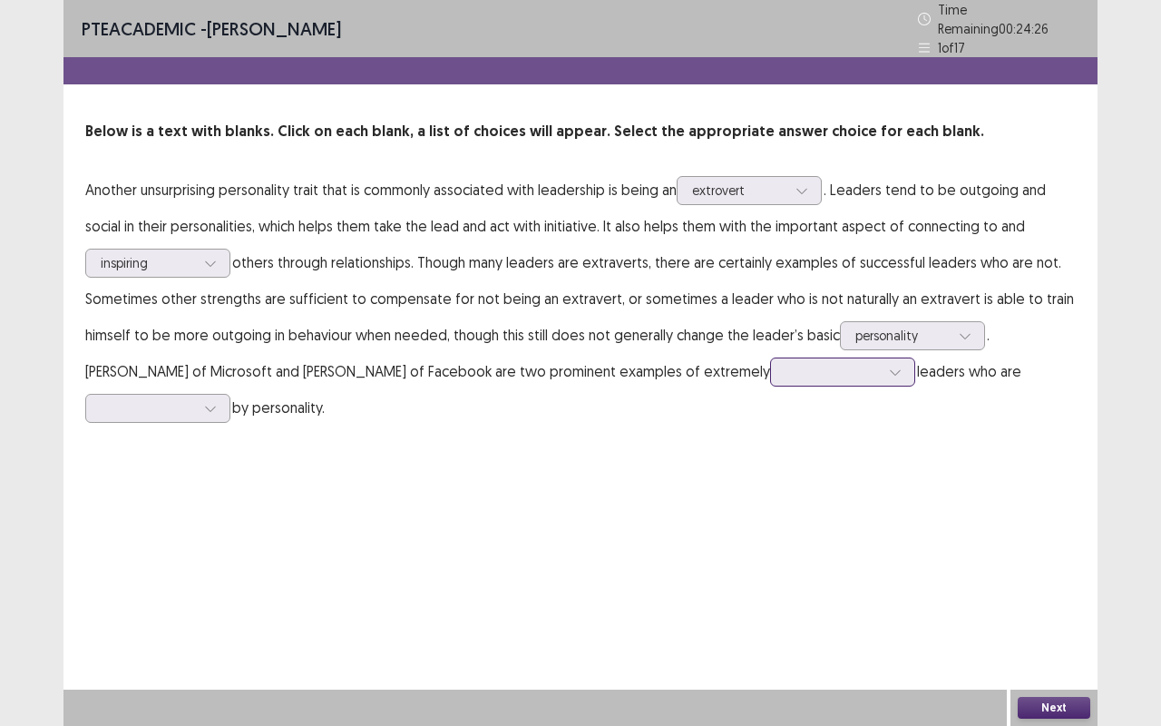
click at [889, 366] on icon at bounding box center [895, 372] width 13 height 13
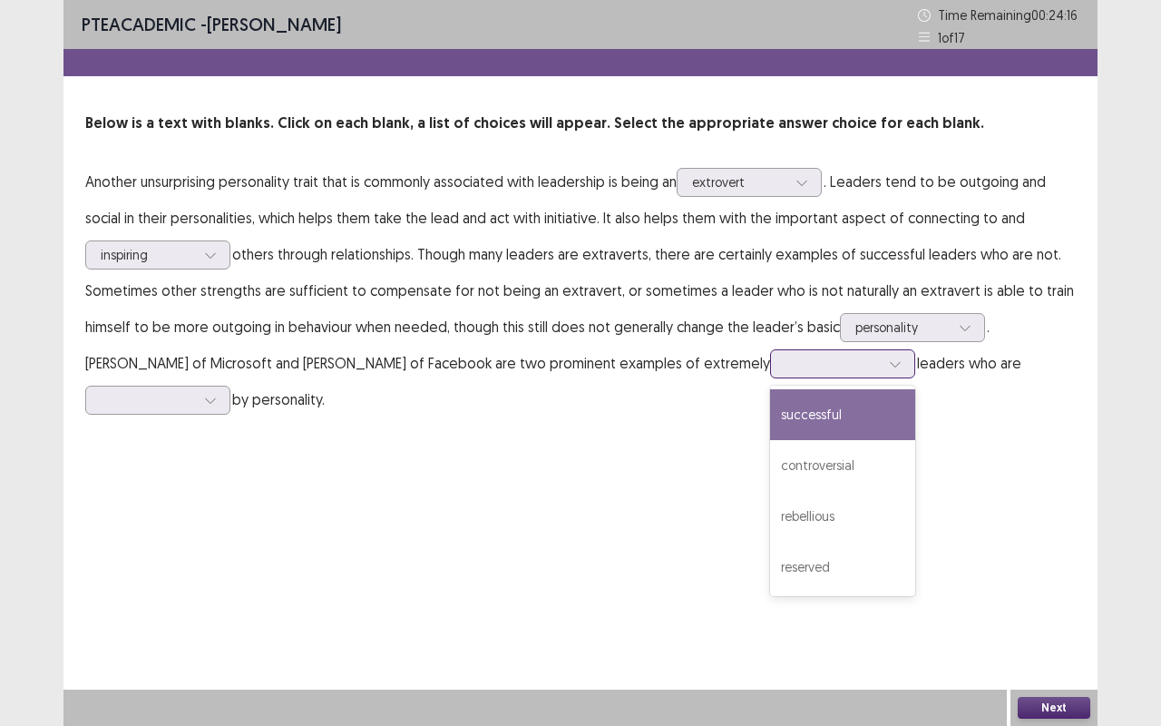
click at [770, 409] on div "successful" at bounding box center [842, 414] width 145 height 51
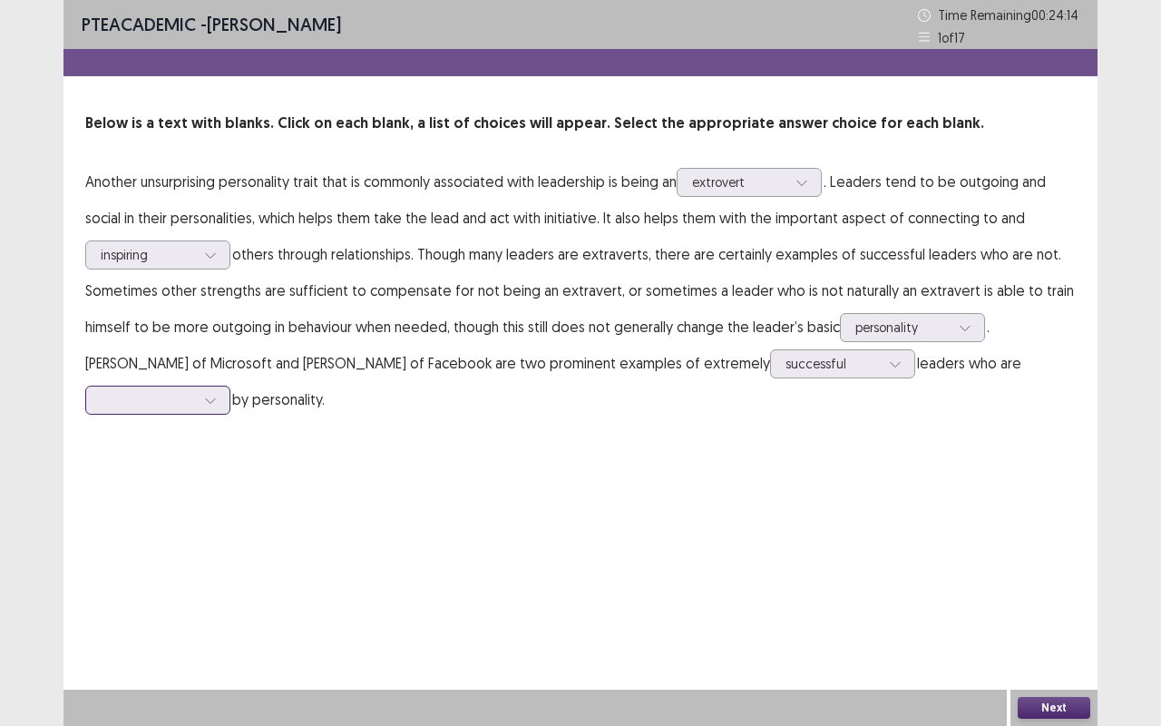
click at [195, 391] on div at bounding box center [148, 399] width 94 height 17
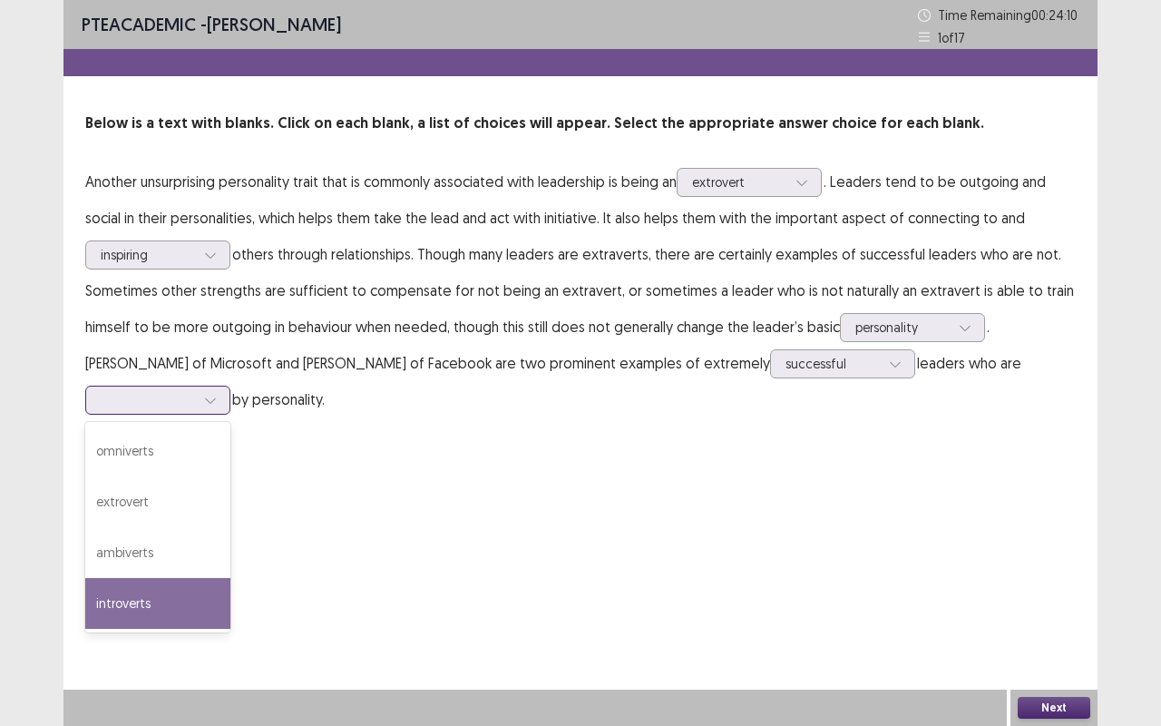
click at [230, 551] on div "introverts" at bounding box center [157, 603] width 145 height 51
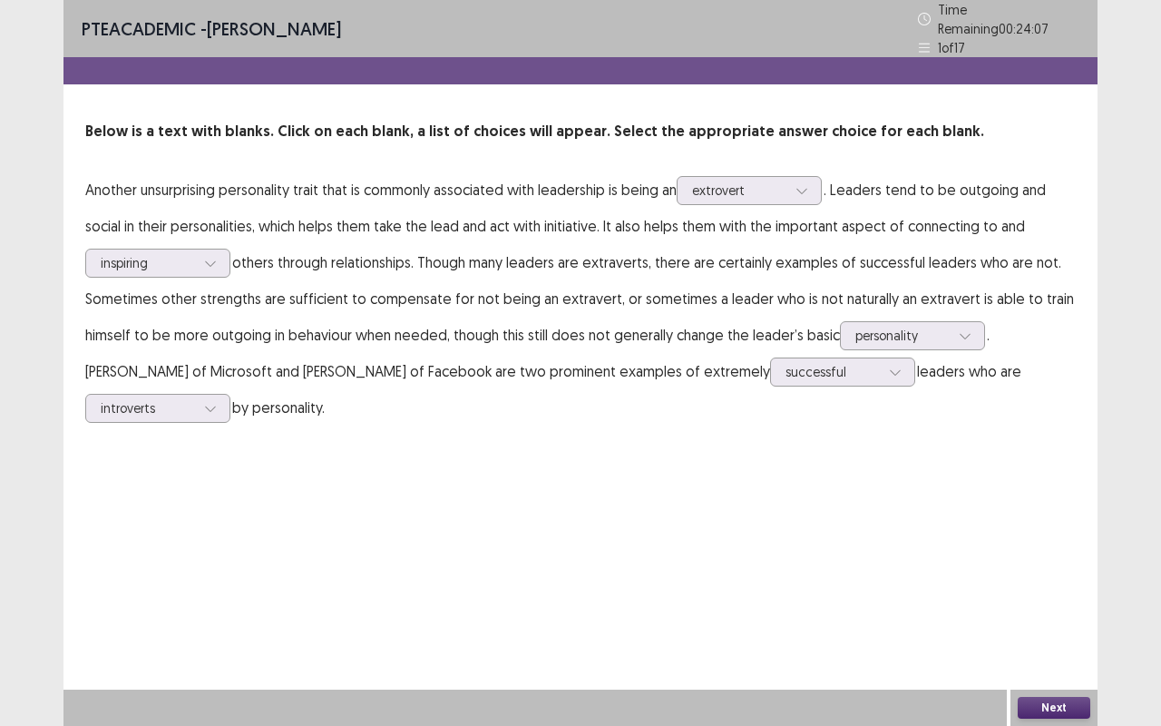
click at [1044, 551] on button "Next" at bounding box center [1054, 708] width 73 height 22
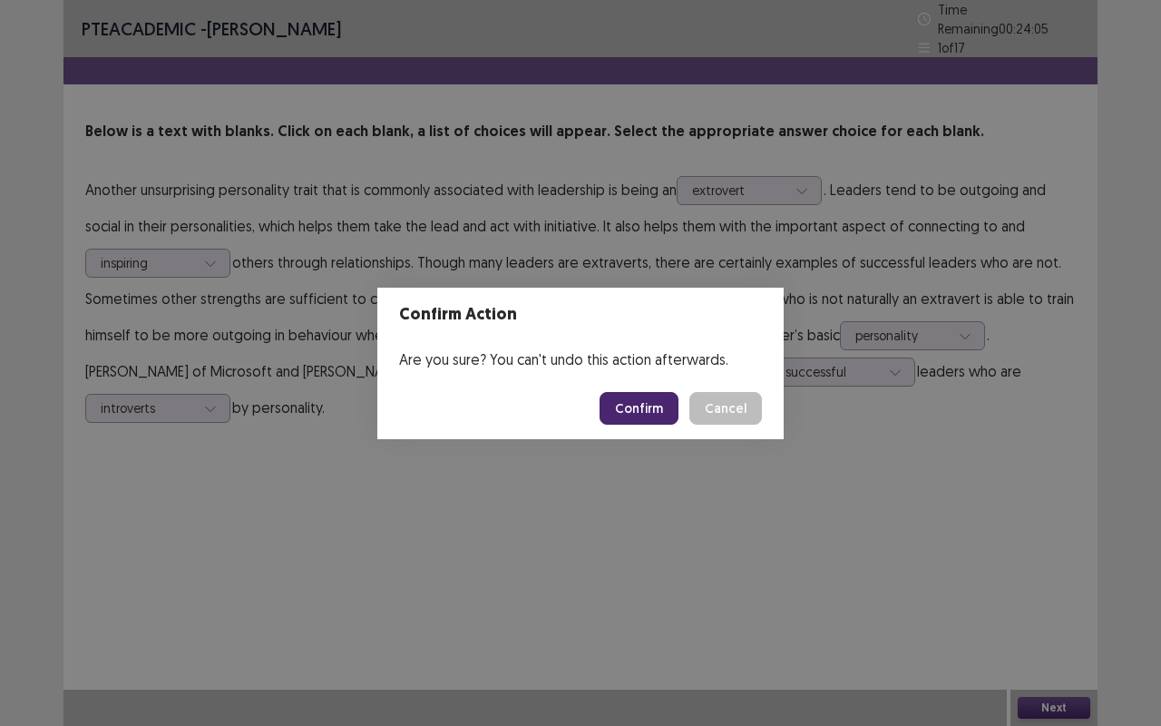
click at [656, 399] on button "Confirm" at bounding box center [639, 408] width 79 height 33
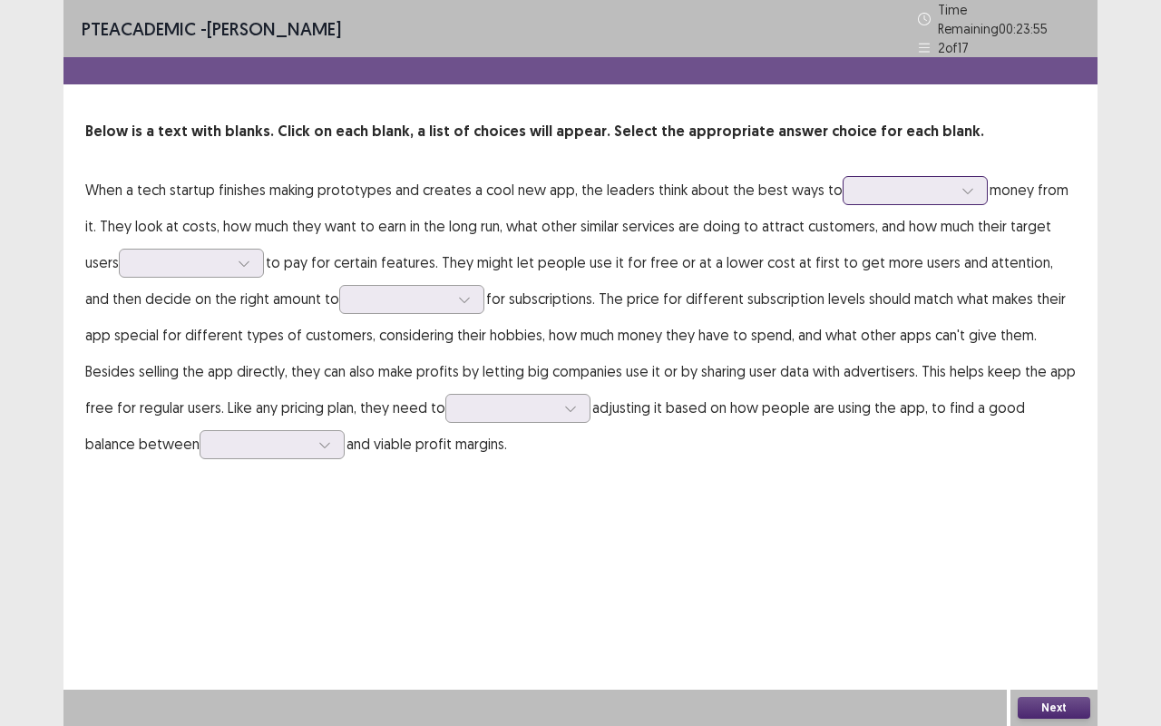
click at [961, 187] on icon at bounding box center [967, 190] width 13 height 13
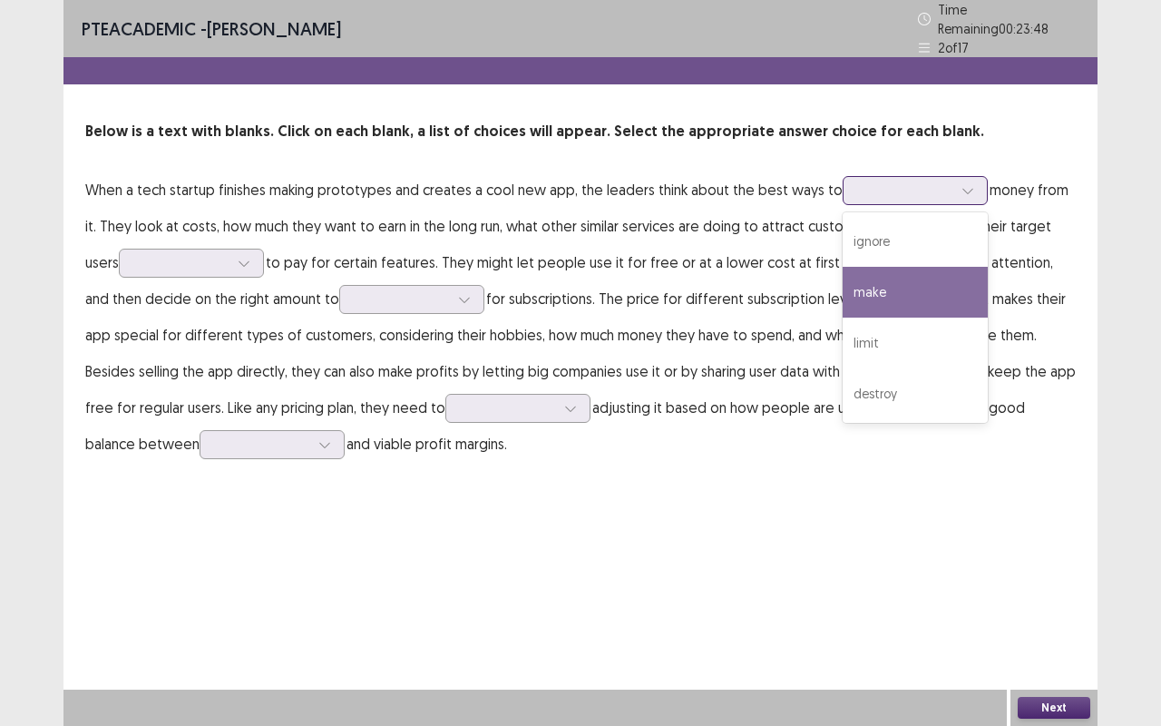
click at [918, 267] on div "make" at bounding box center [915, 292] width 145 height 51
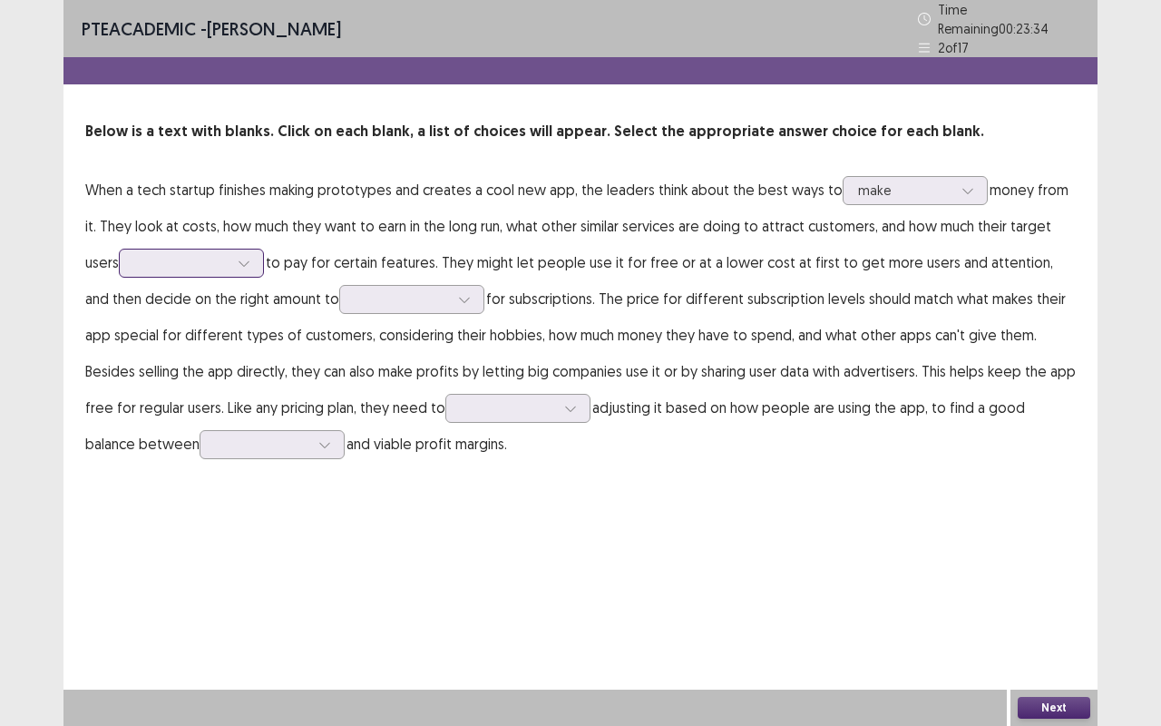
click at [250, 258] on icon at bounding box center [244, 263] width 13 height 13
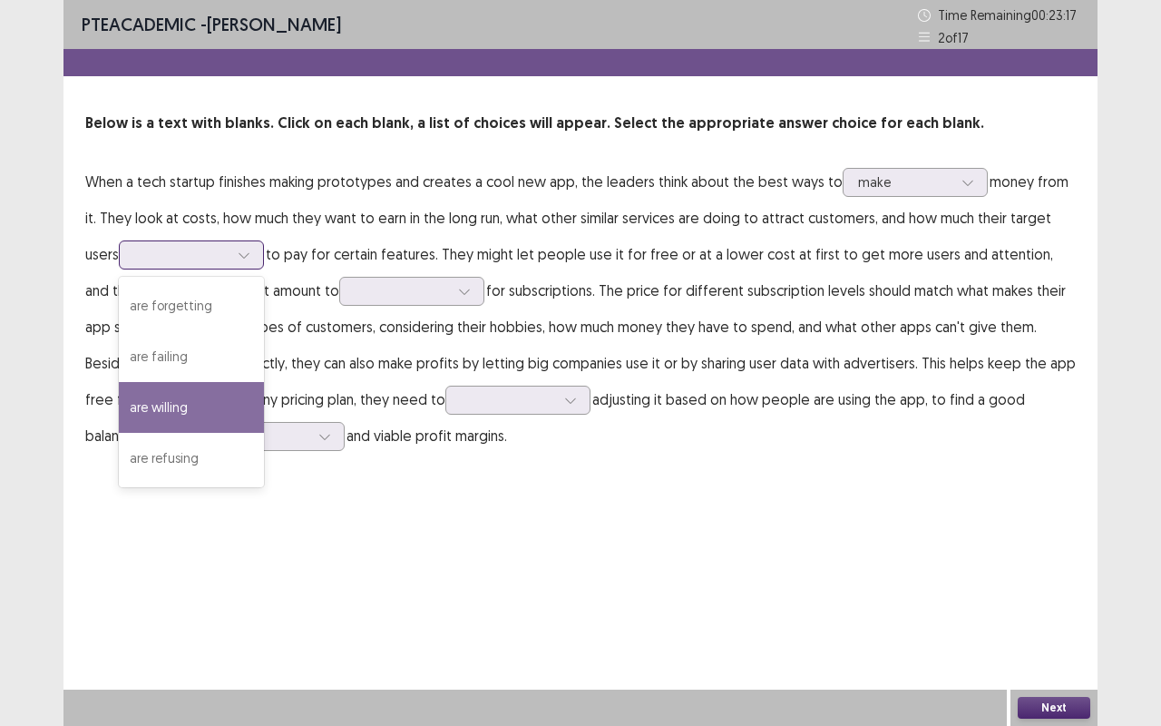
click at [187, 405] on div "are willing" at bounding box center [191, 407] width 145 height 51
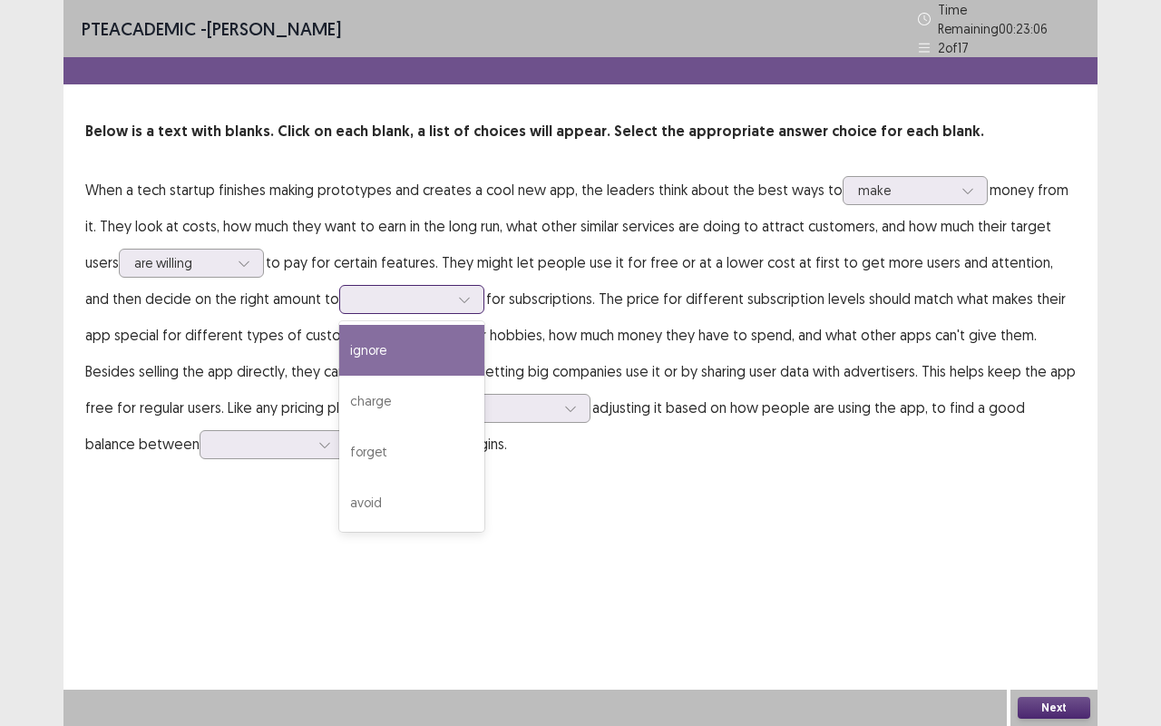
click at [459, 297] on icon at bounding box center [464, 299] width 10 height 5
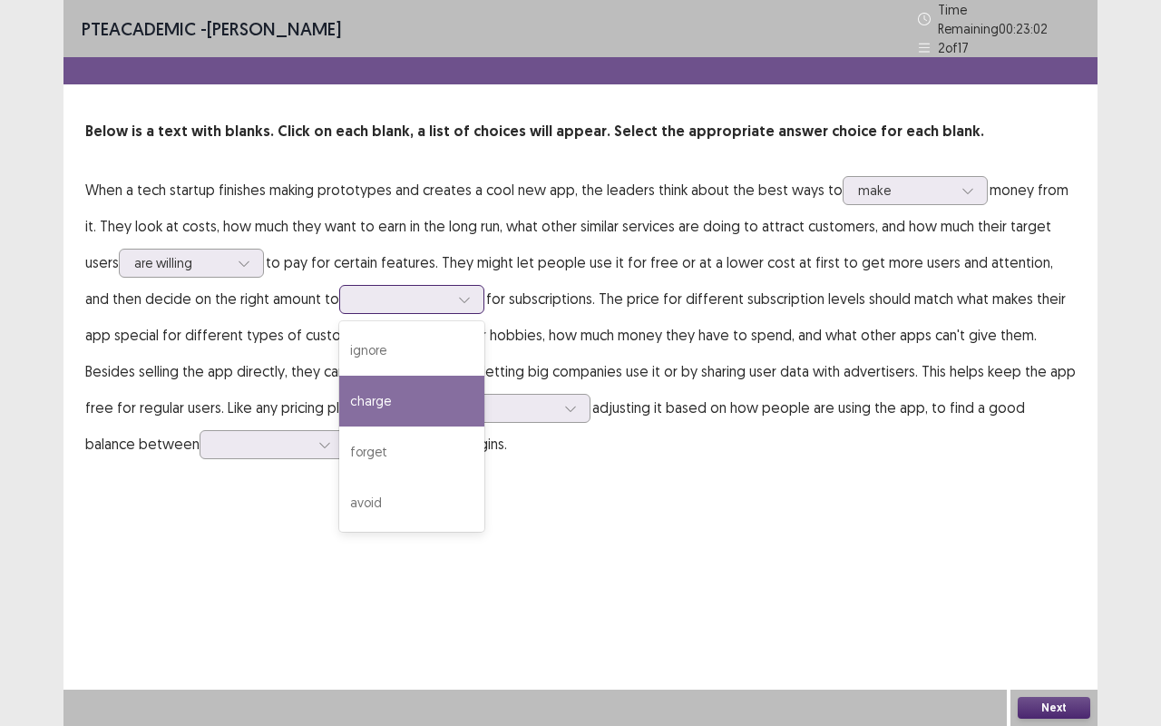
click at [376, 384] on div "charge" at bounding box center [411, 400] width 145 height 51
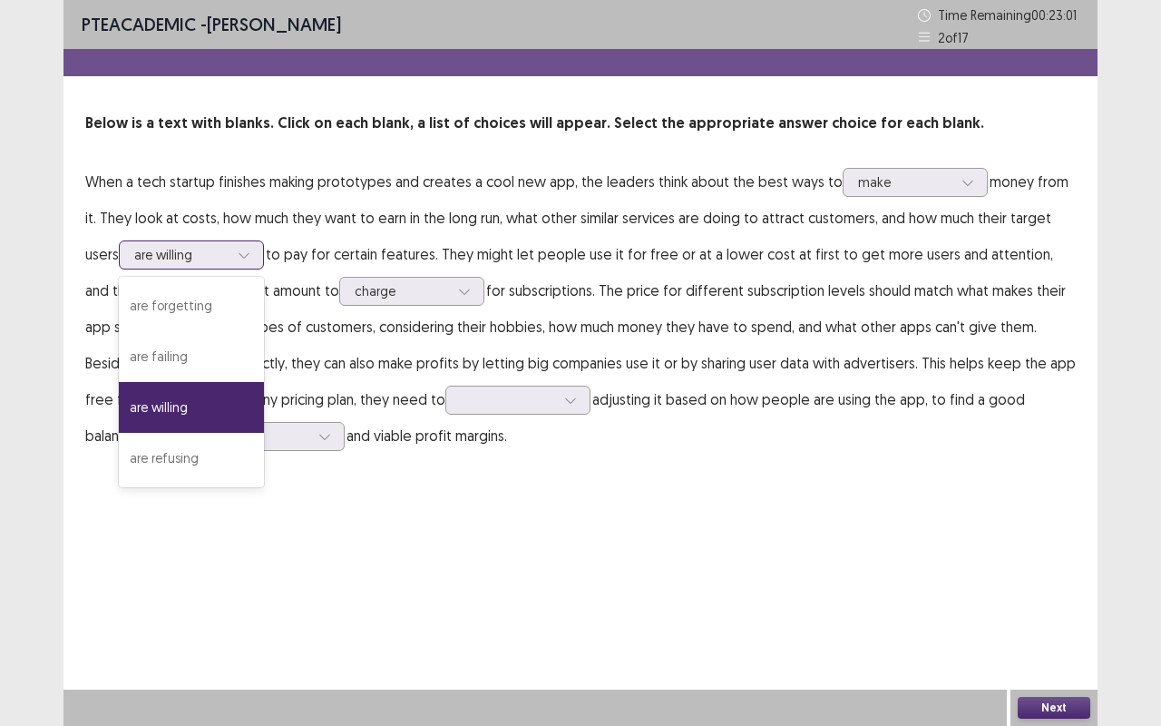
click at [222, 255] on div at bounding box center [181, 254] width 94 height 17
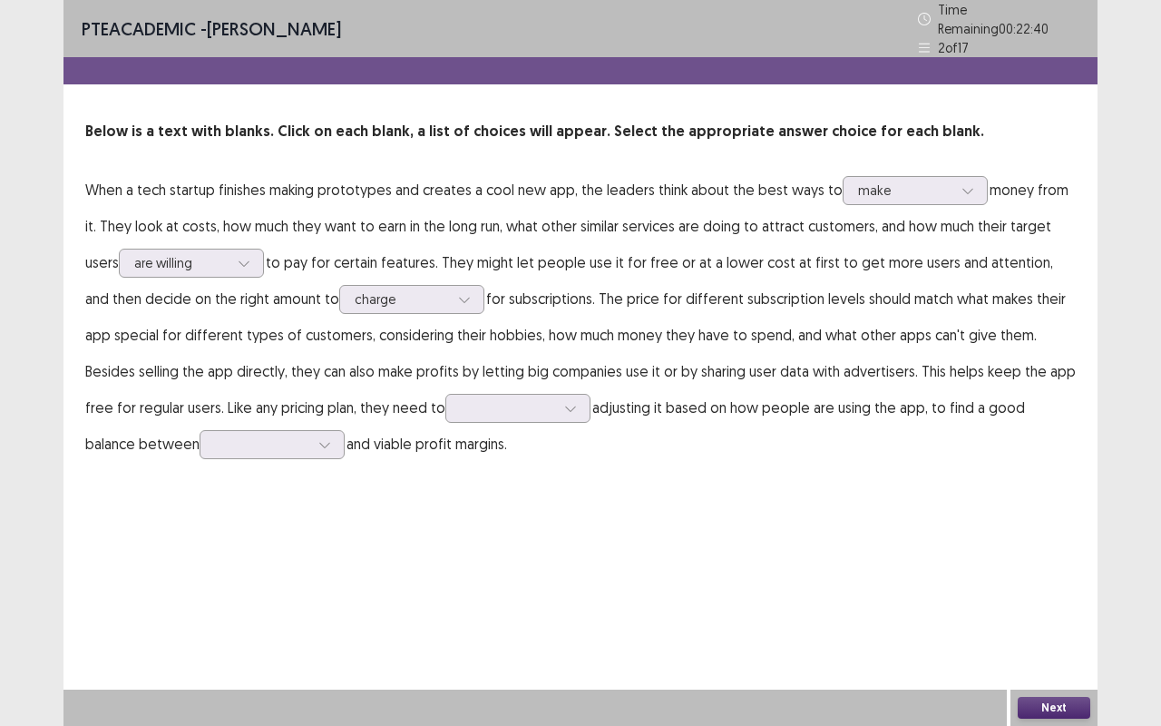
click at [379, 496] on div "PTE academic - [PERSON_NAME] Time Remaining 00 : 22 : 40 2 of 17 Below is a tex…" at bounding box center [580, 363] width 1034 height 726
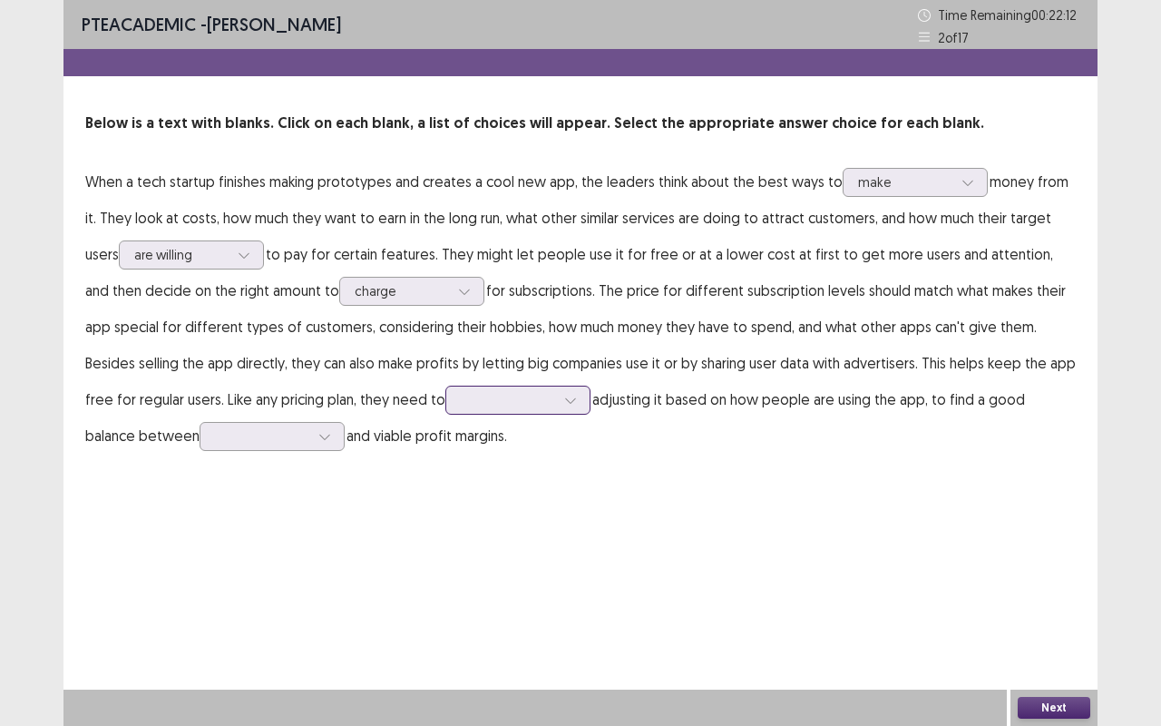
click at [564, 400] on icon at bounding box center [570, 400] width 13 height 13
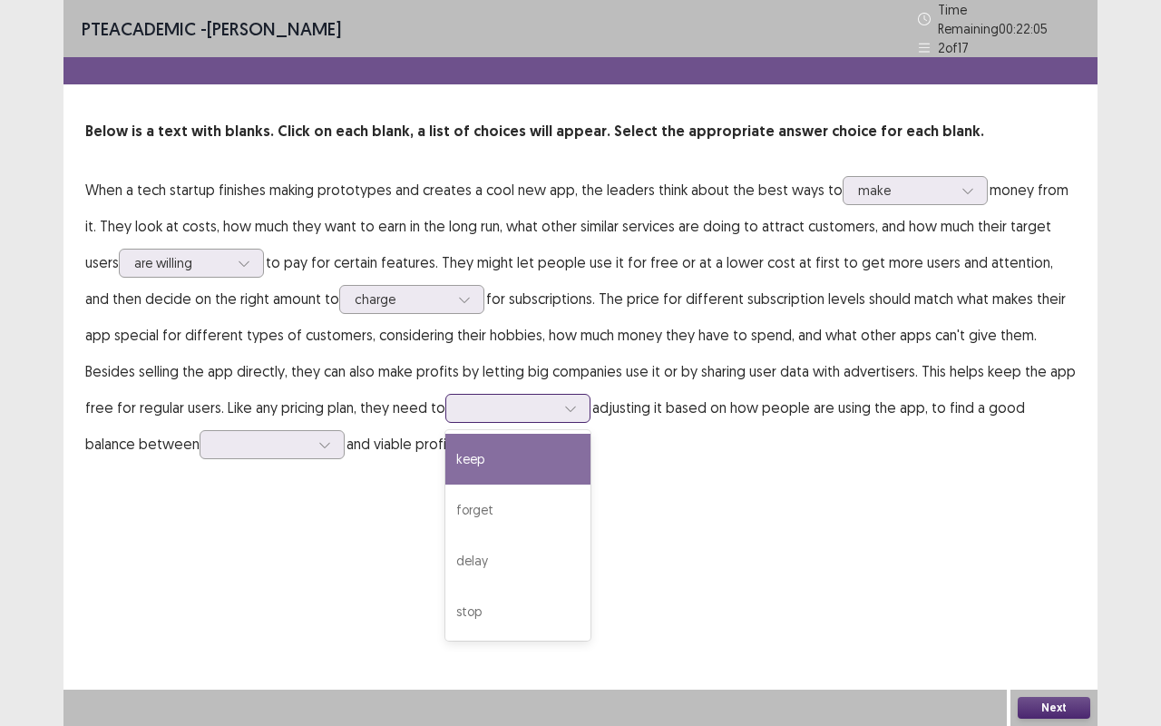
click at [491, 457] on div "keep" at bounding box center [517, 459] width 145 height 51
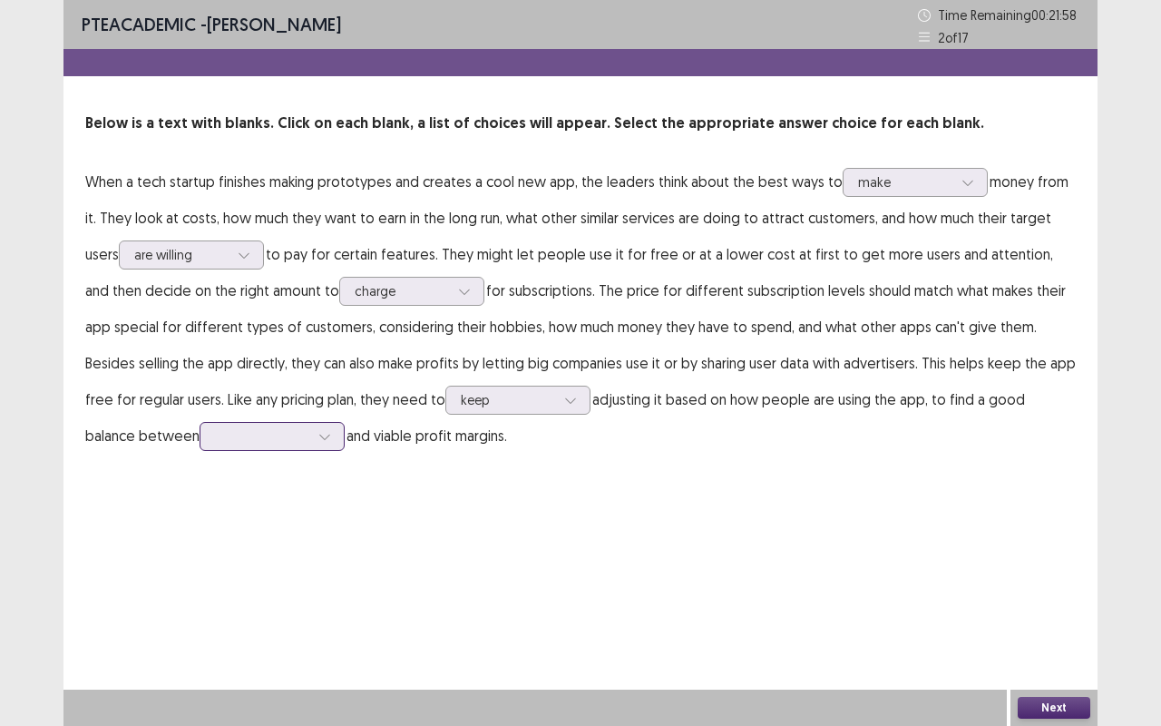
click at [318, 439] on icon at bounding box center [324, 436] width 13 height 13
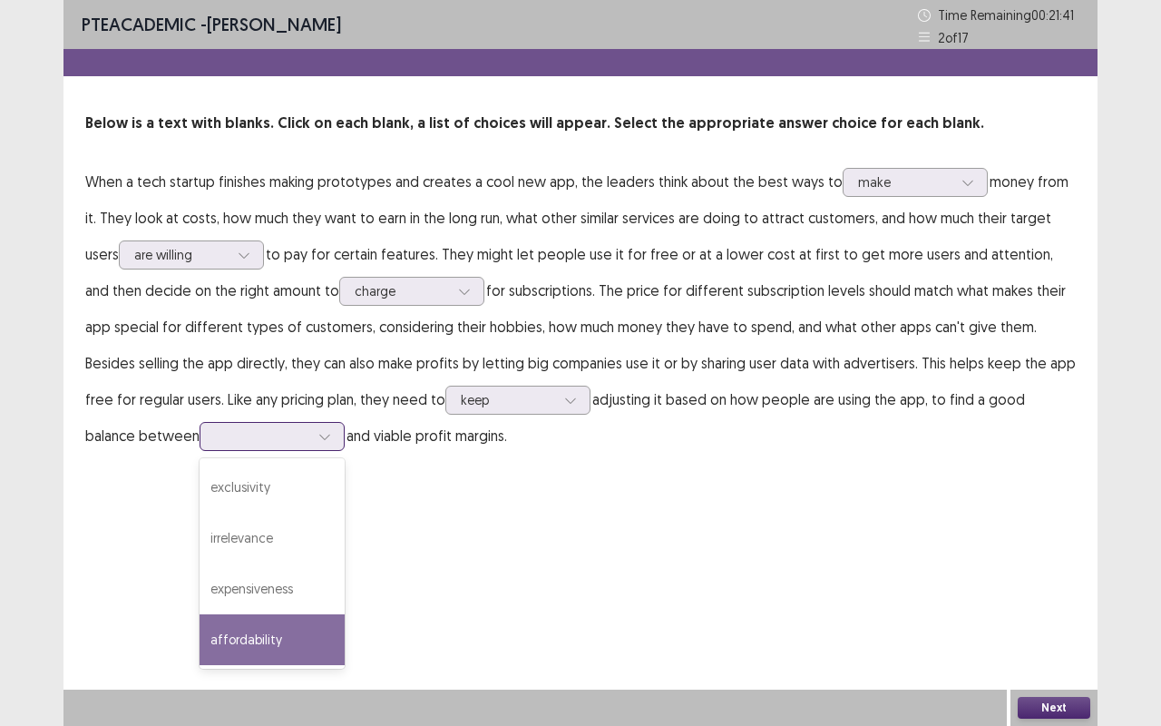
click at [249, 551] on div "affordability" at bounding box center [272, 639] width 145 height 51
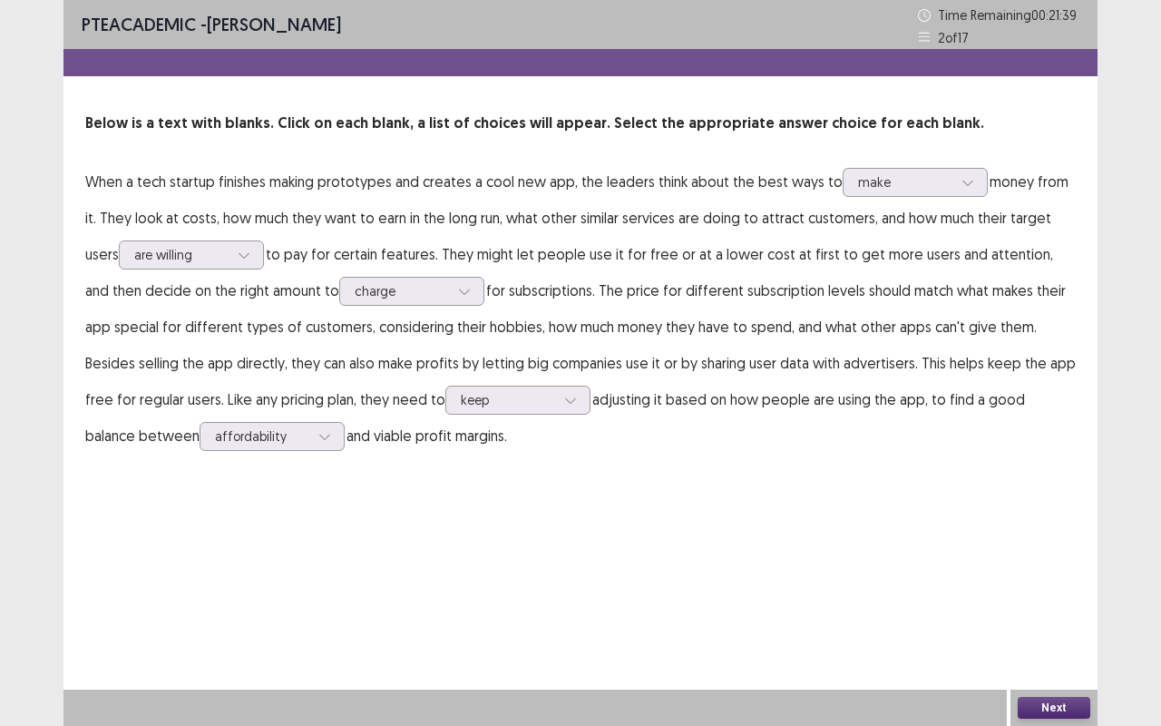
click at [1038, 551] on button "Next" at bounding box center [1054, 708] width 73 height 22
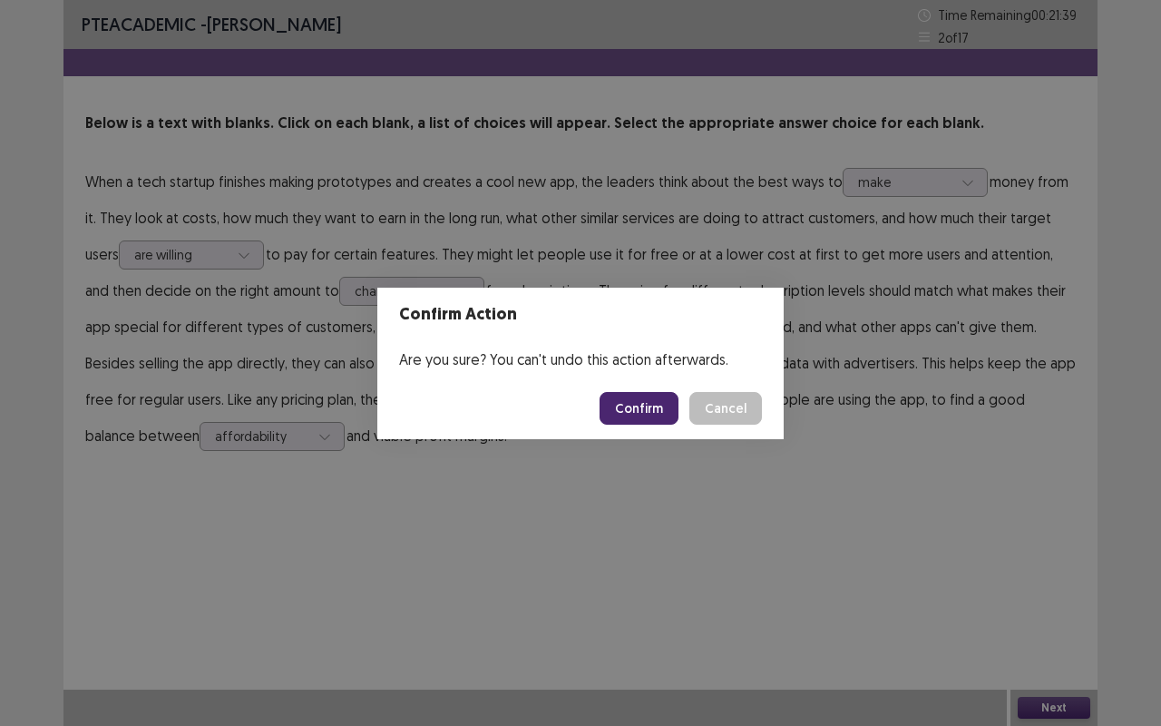
click at [627, 416] on button "Confirm" at bounding box center [639, 408] width 79 height 33
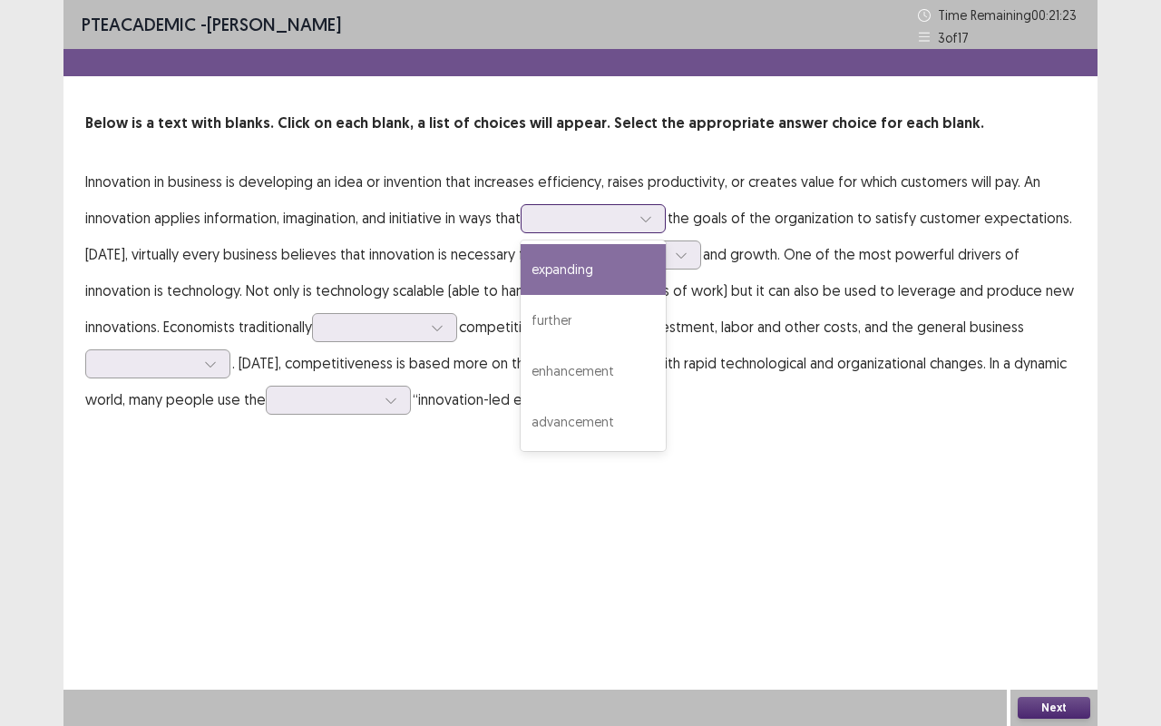
click at [649, 216] on icon at bounding box center [645, 218] width 13 height 13
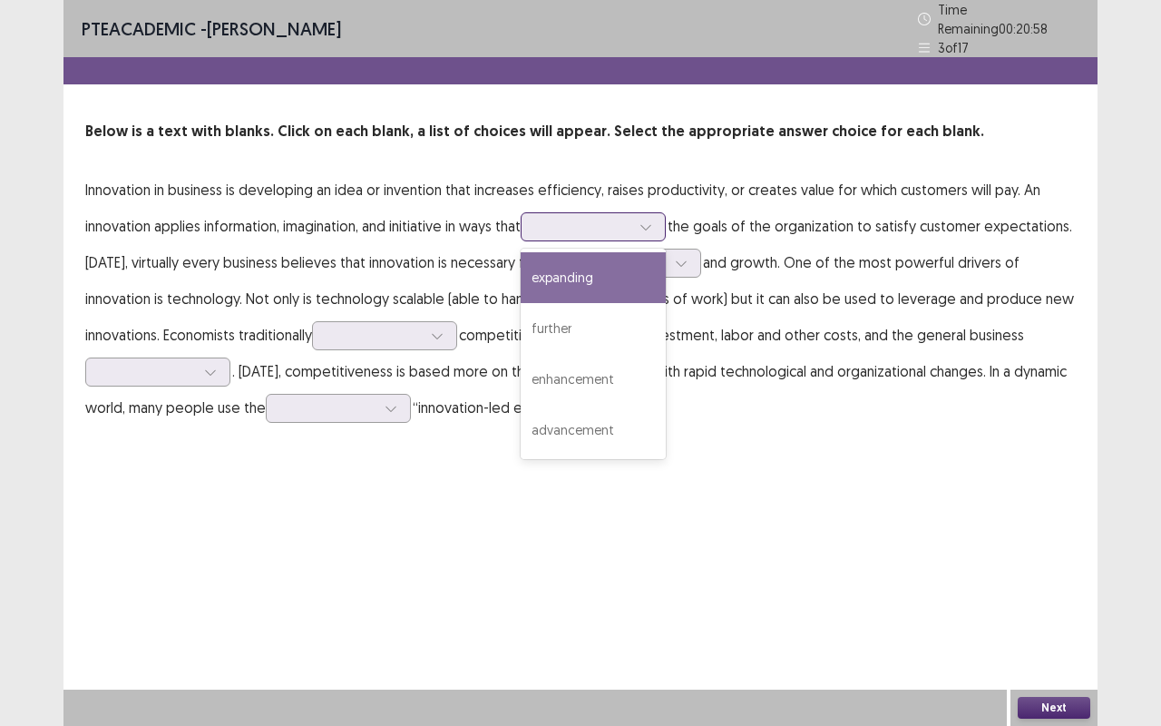
click at [589, 280] on div "expanding" at bounding box center [593, 277] width 145 height 51
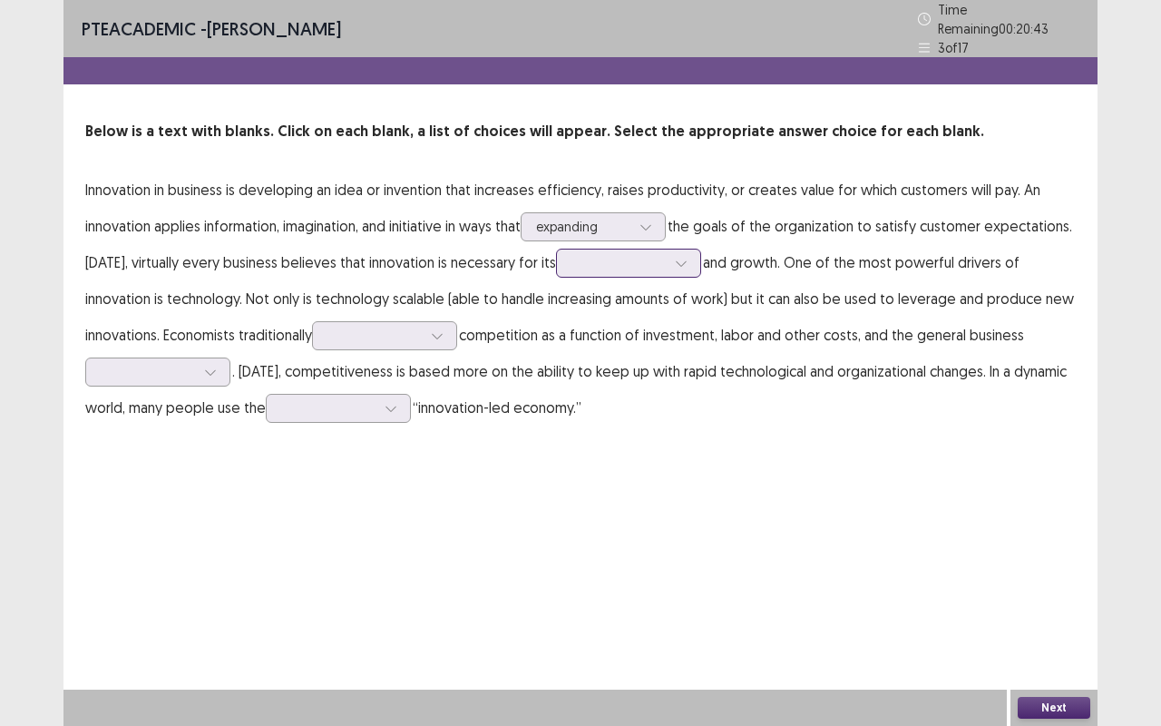
click at [685, 261] on div at bounding box center [681, 262] width 27 height 27
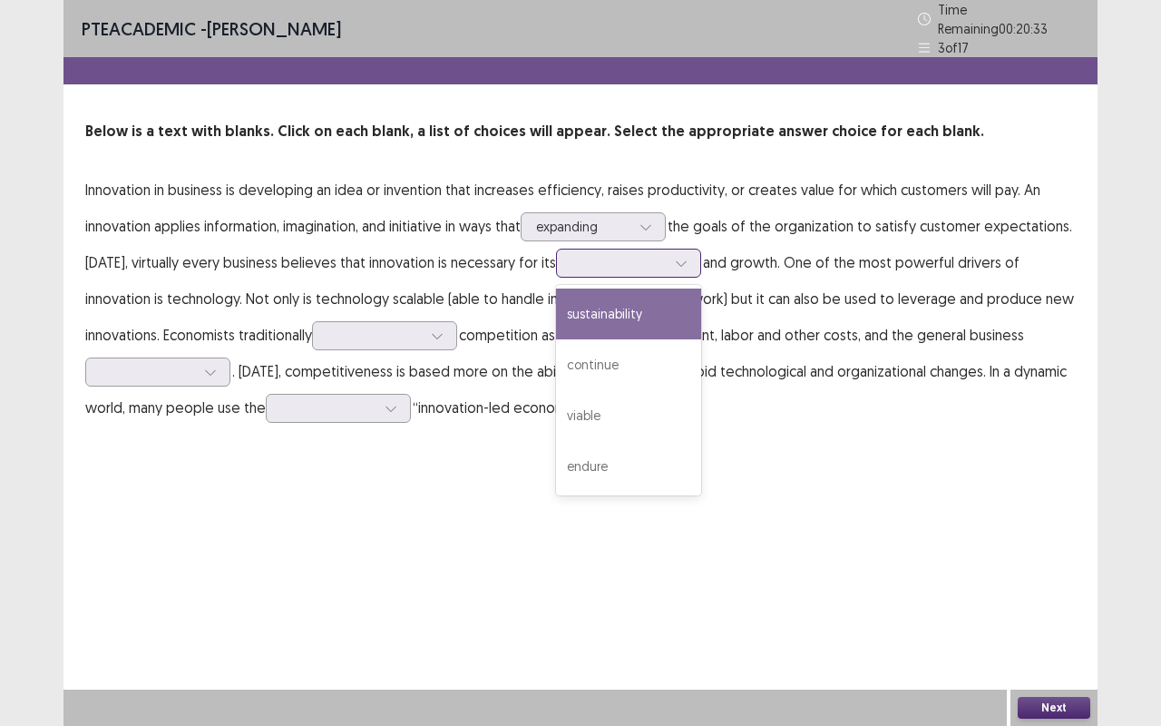
click at [628, 315] on div "sustainability" at bounding box center [628, 313] width 145 height 51
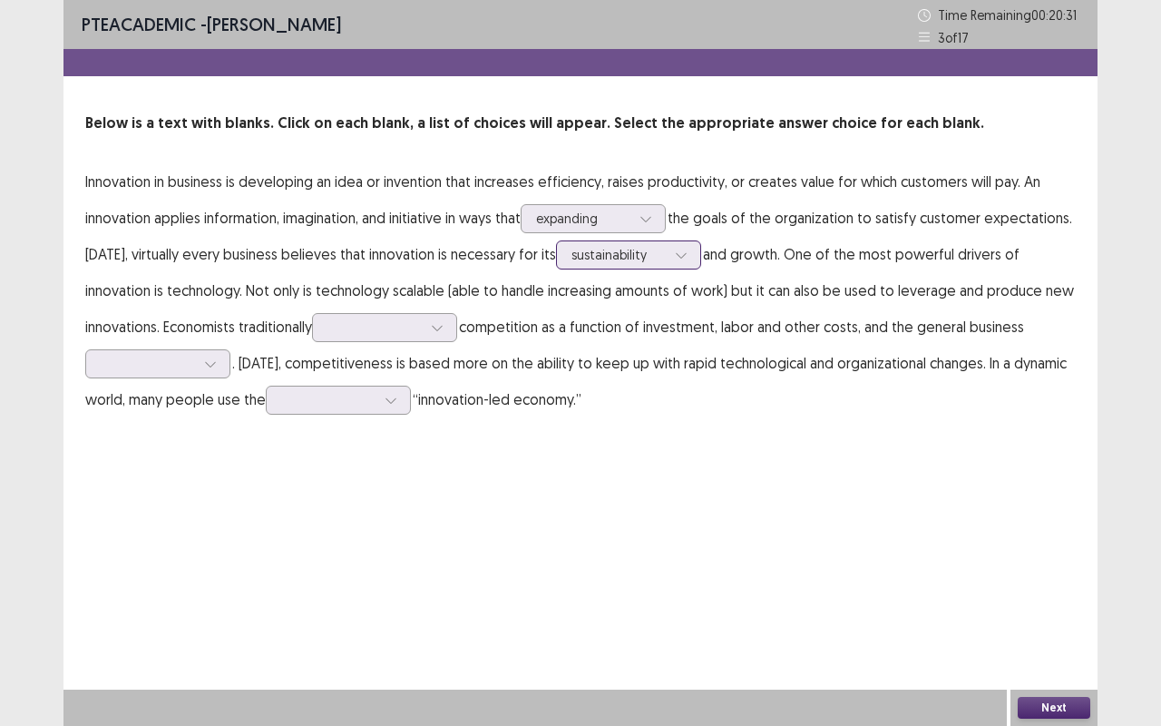
click at [681, 250] on icon at bounding box center [681, 255] width 13 height 13
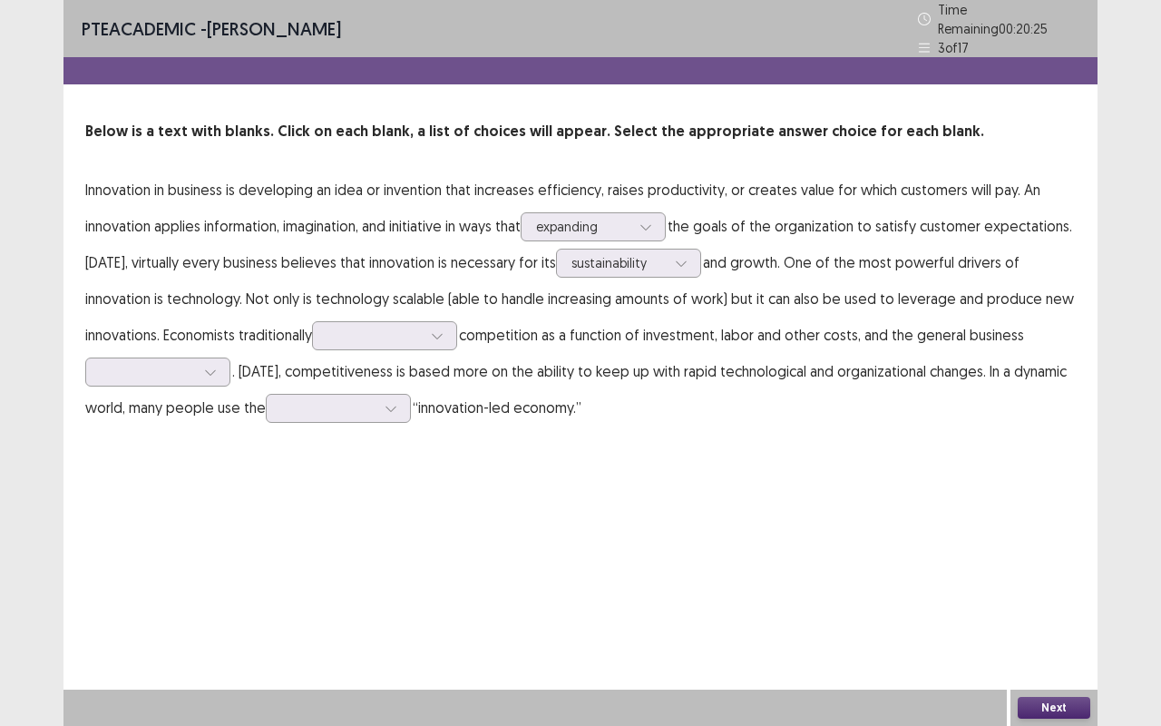
click at [791, 490] on div "PTE academic - [PERSON_NAME] Time Remaining 00 : 20 : 25 3 of 17 Below is a tex…" at bounding box center [580, 363] width 1034 height 726
click at [435, 327] on div at bounding box center [437, 335] width 27 height 27
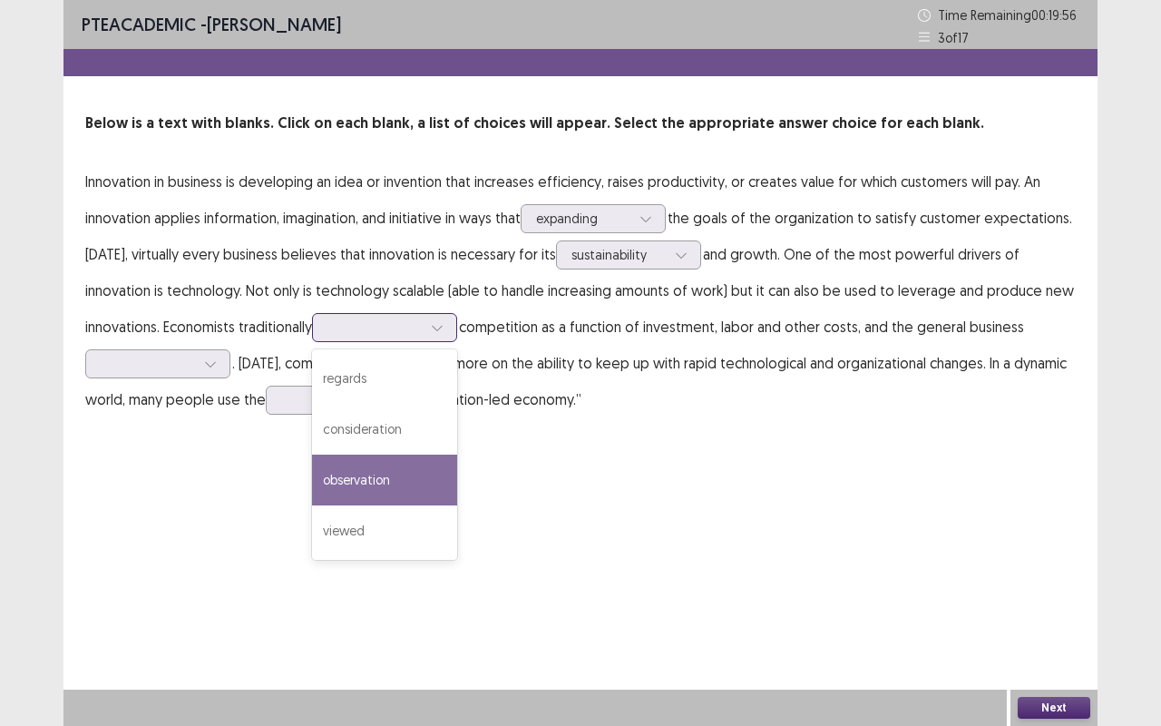
click at [391, 475] on div "observation" at bounding box center [384, 479] width 145 height 51
click at [444, 324] on icon at bounding box center [437, 327] width 13 height 13
click at [531, 461] on div "PTE academic - [PERSON_NAME] Time Remaining 00 : 19 : 48 3 of 17 Below is a tex…" at bounding box center [580, 363] width 1034 height 726
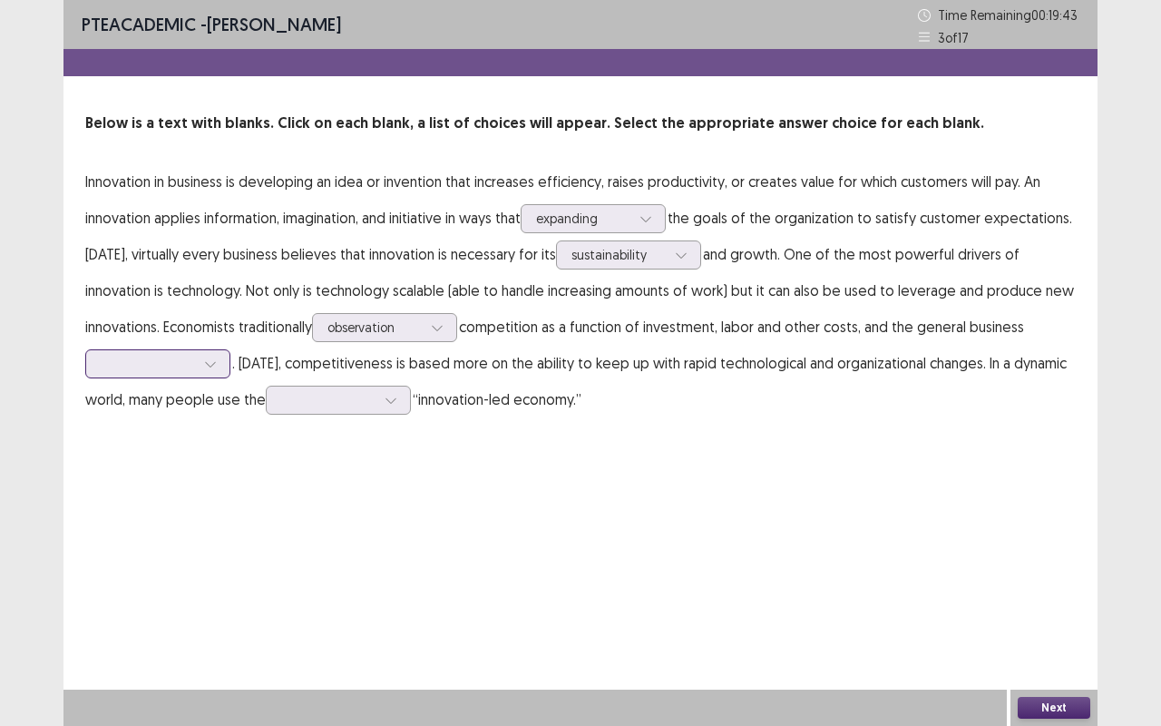
click at [215, 359] on icon at bounding box center [210, 363] width 13 height 13
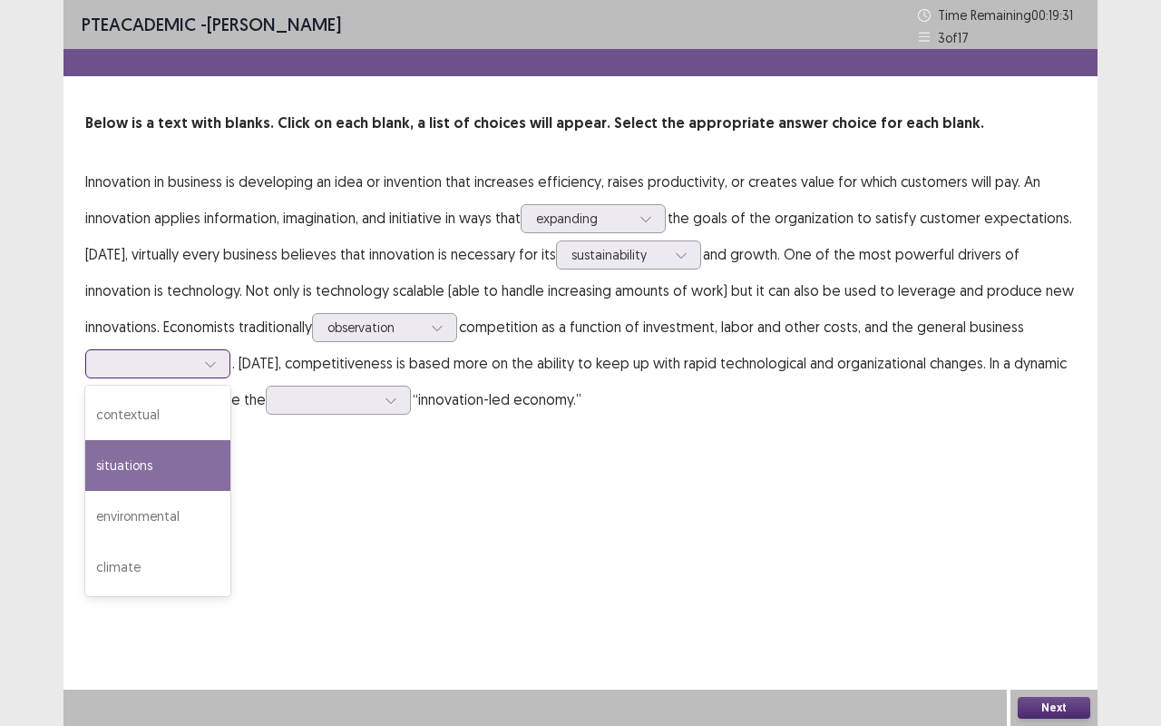
click at [156, 476] on div "situations" at bounding box center [157, 465] width 145 height 51
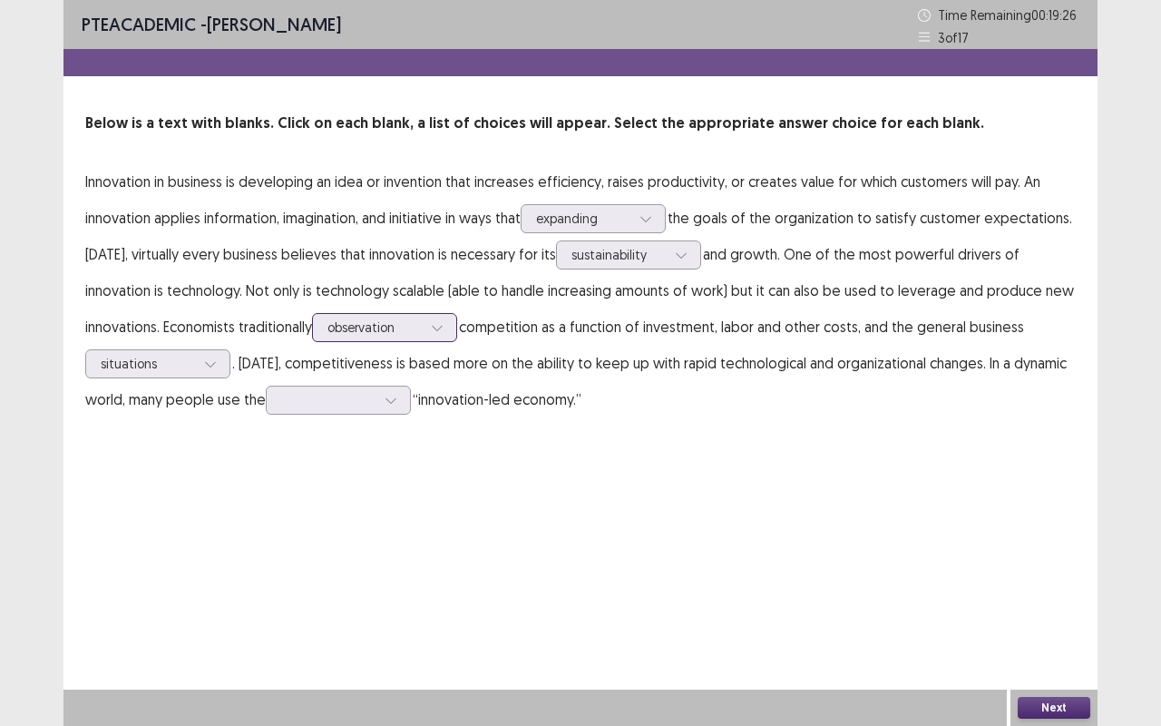
click at [451, 335] on div at bounding box center [437, 327] width 27 height 27
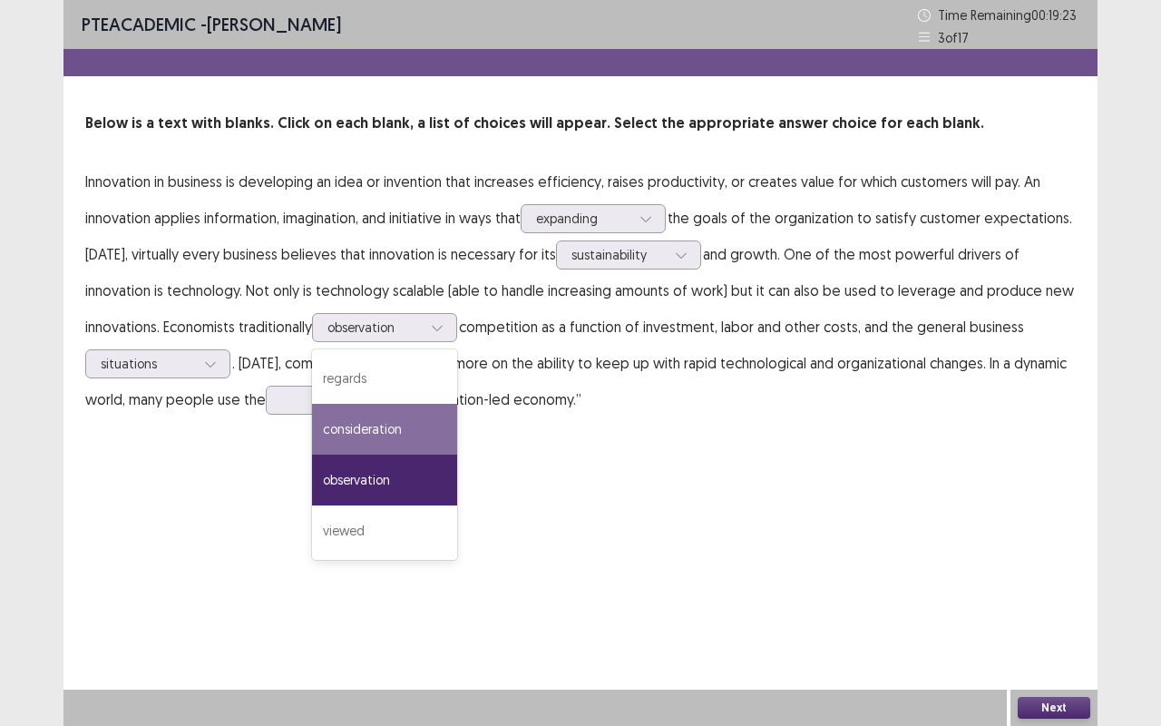
click at [541, 457] on div "PTE academic - [PERSON_NAME] Time Remaining 00 : 19 : 23 3 of 17 Below is a tex…" at bounding box center [580, 363] width 1034 height 726
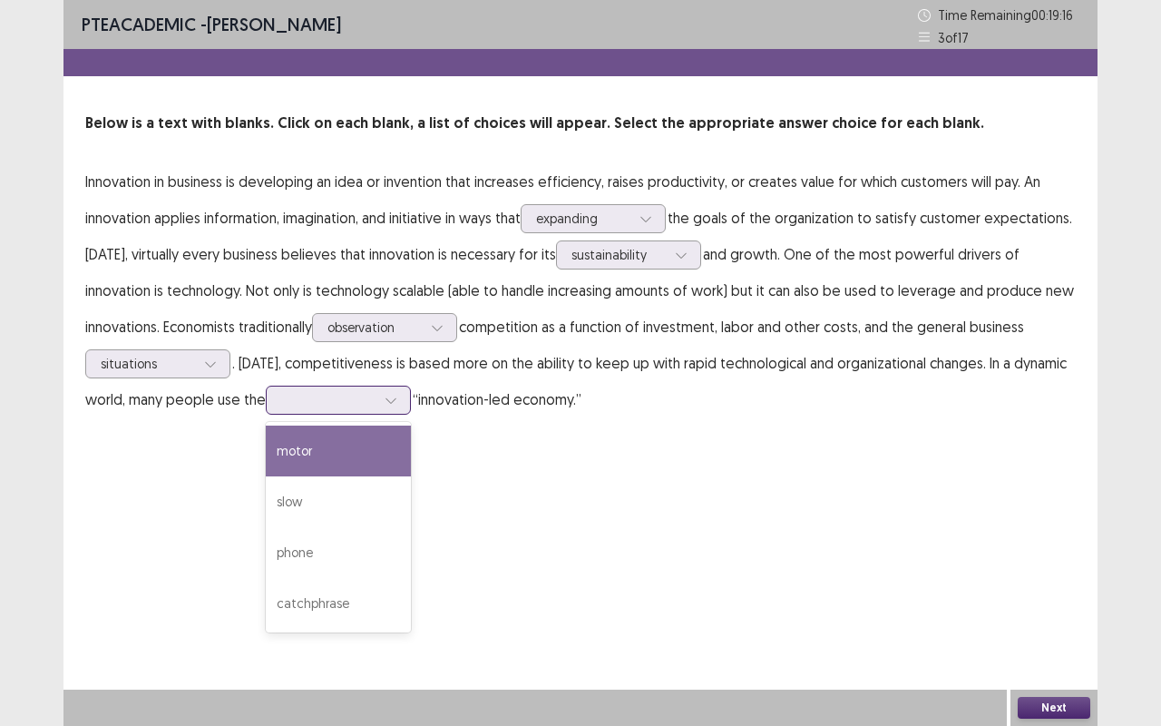
click at [388, 403] on icon at bounding box center [391, 400] width 13 height 13
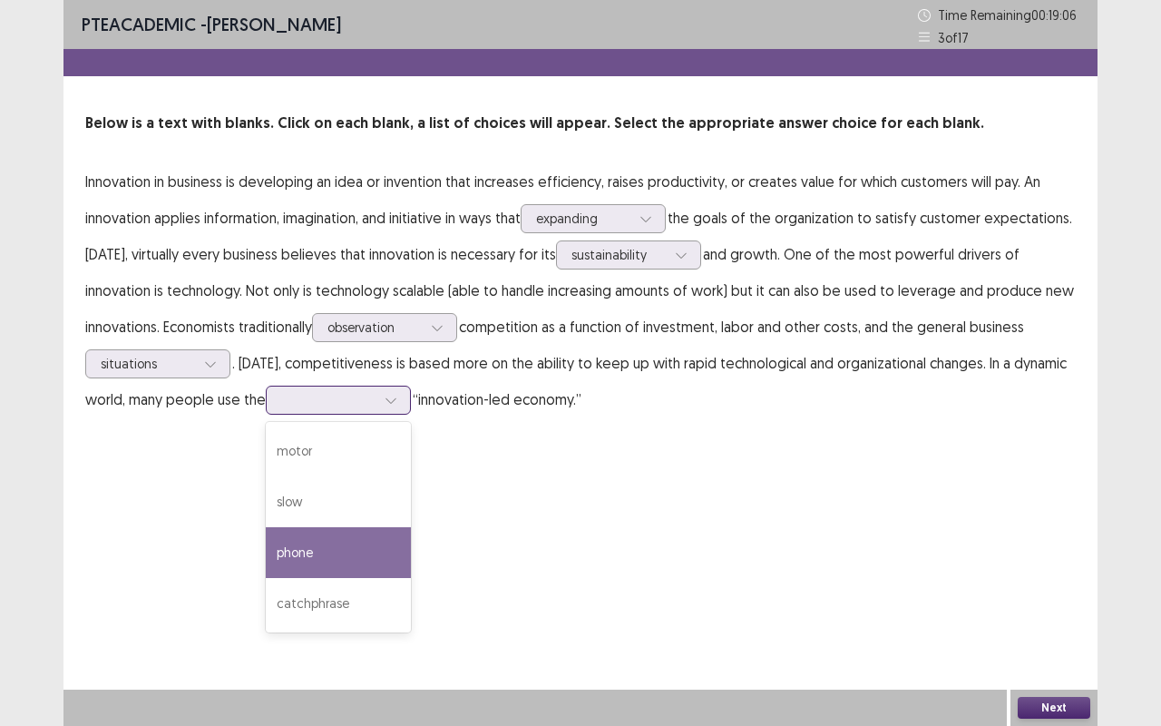
click at [328, 551] on div "phone" at bounding box center [338, 552] width 145 height 51
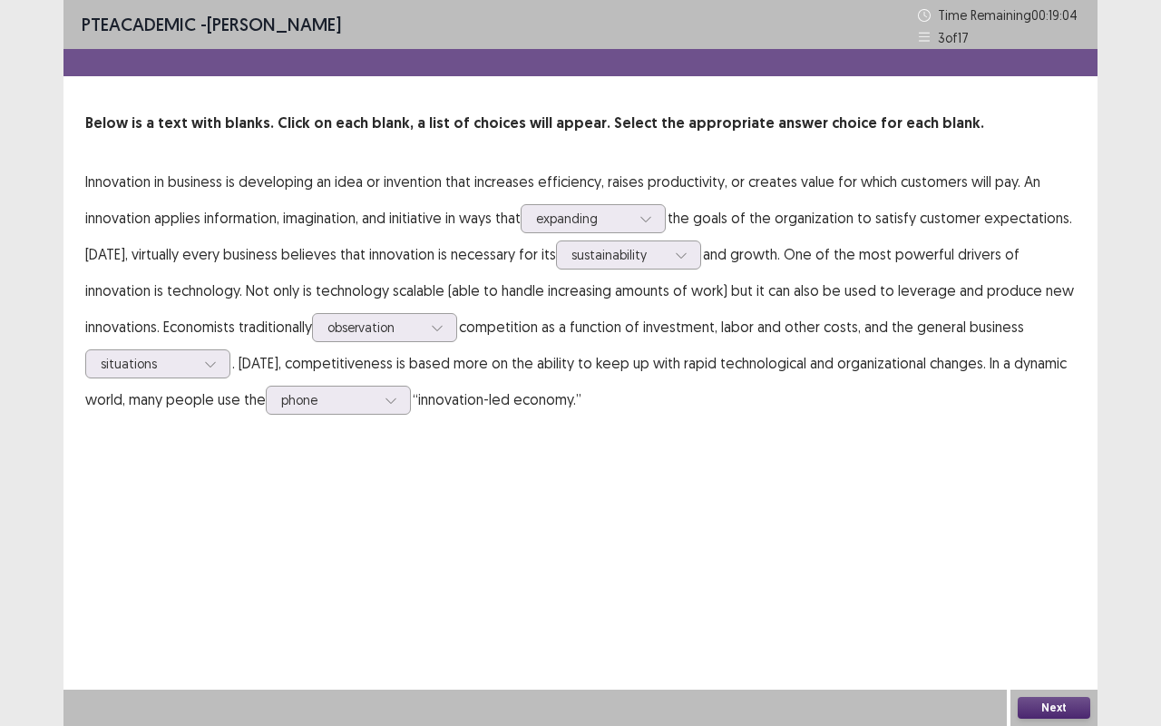
click at [1063, 551] on button "Next" at bounding box center [1054, 708] width 73 height 22
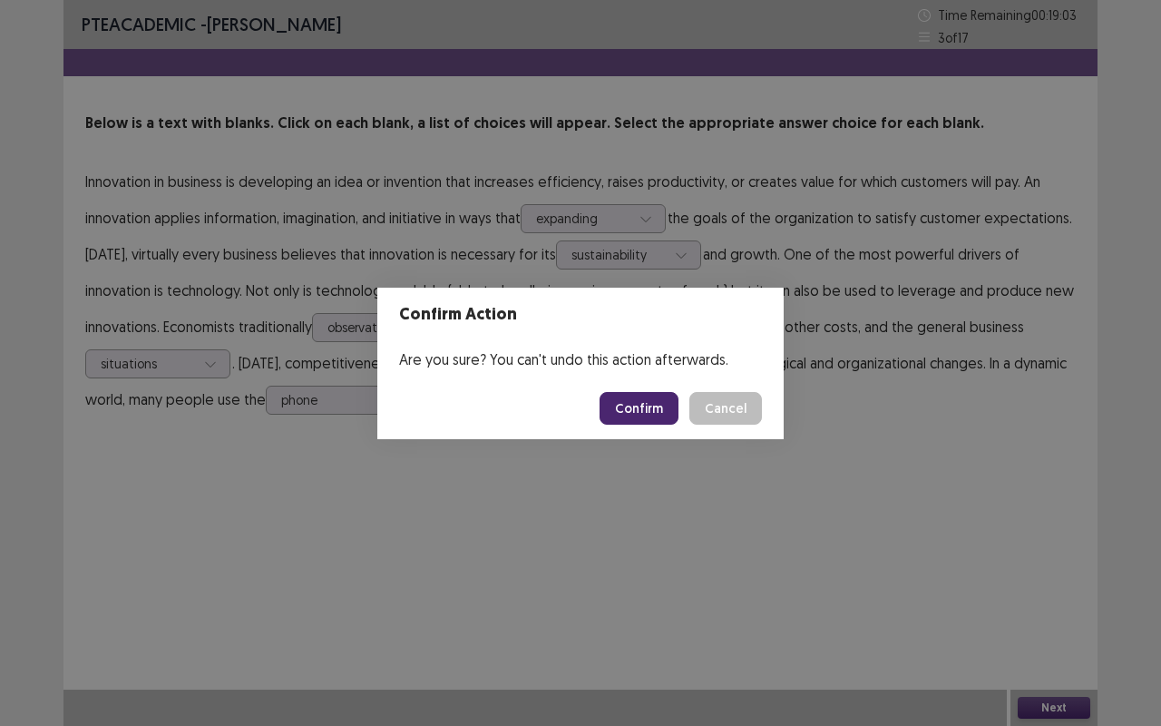
click at [656, 425] on footer "Confirm Cancel" at bounding box center [580, 408] width 406 height 62
click at [636, 407] on button "Confirm" at bounding box center [639, 408] width 79 height 33
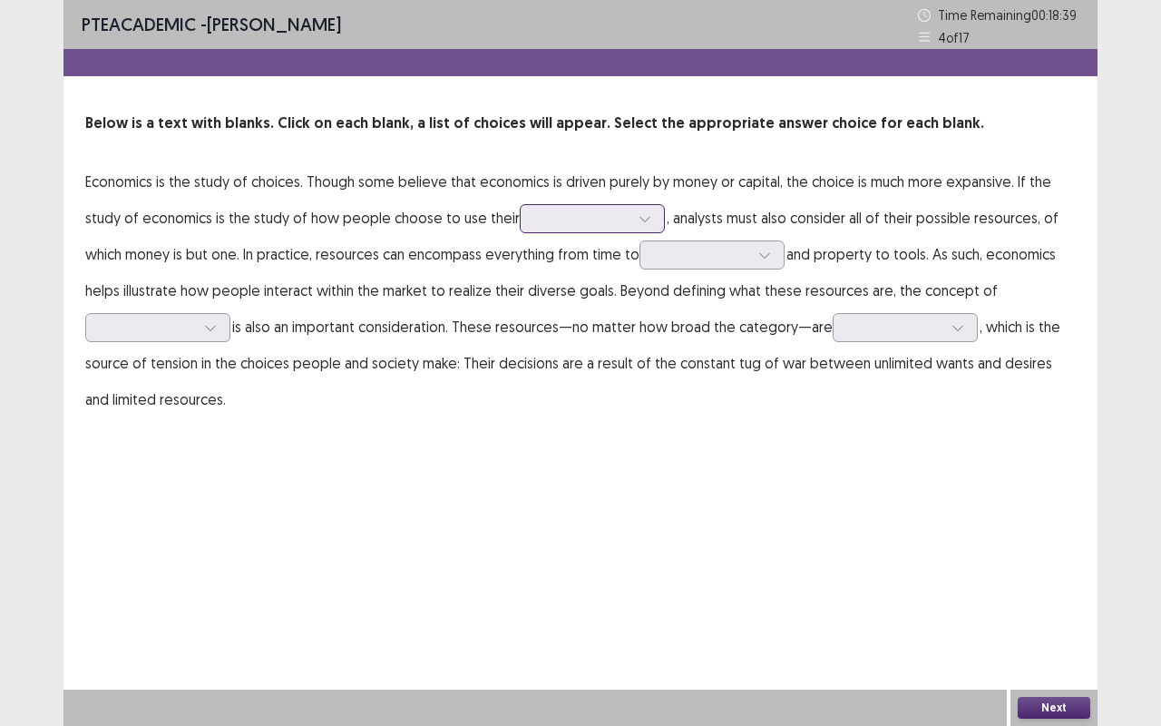
click at [639, 217] on icon at bounding box center [645, 218] width 13 height 13
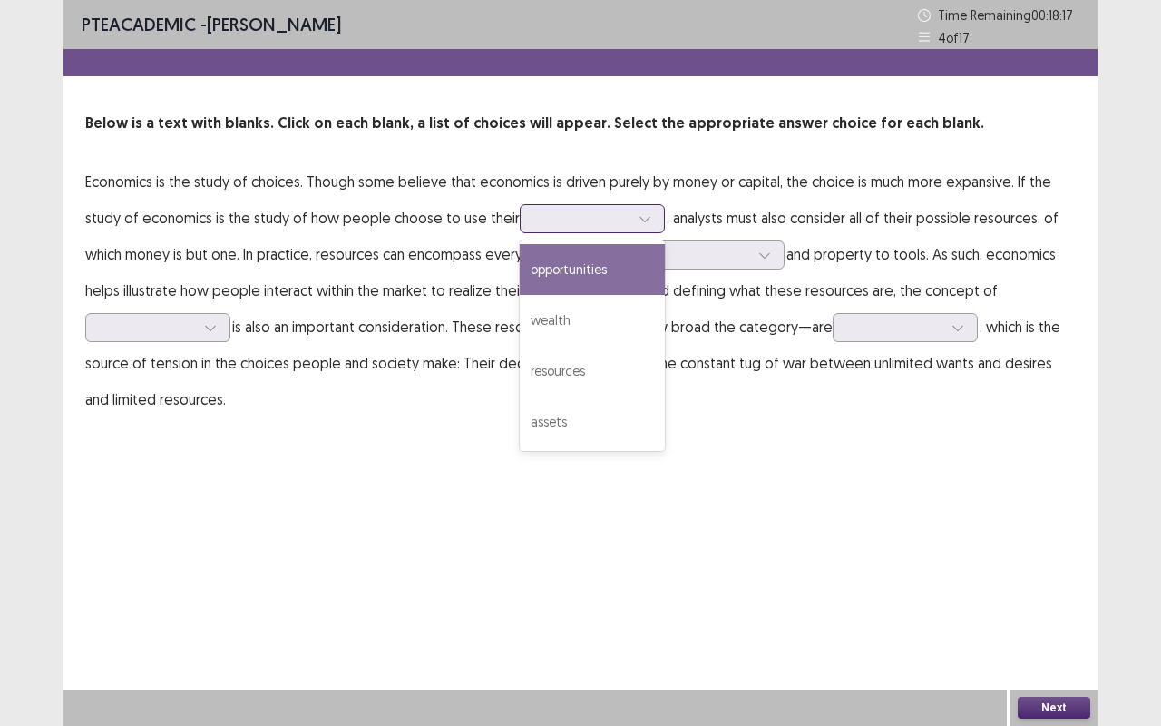
click at [590, 274] on div "opportunities" at bounding box center [592, 269] width 145 height 51
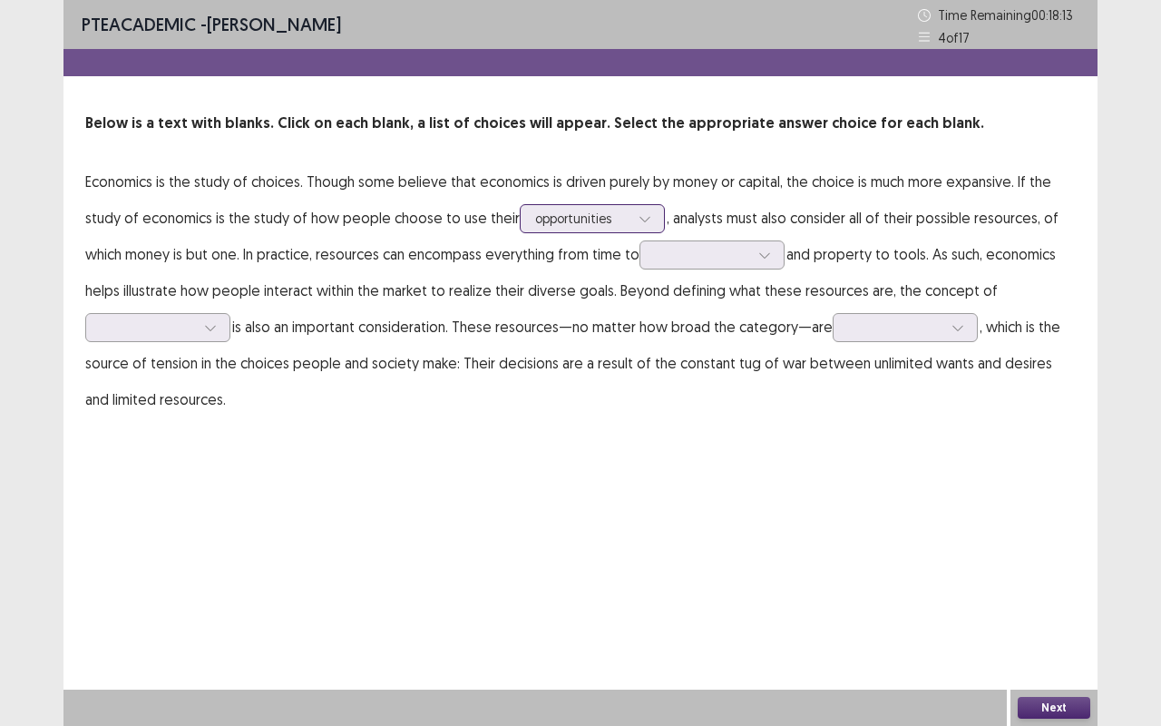
click at [631, 216] on div at bounding box center [644, 218] width 27 height 27
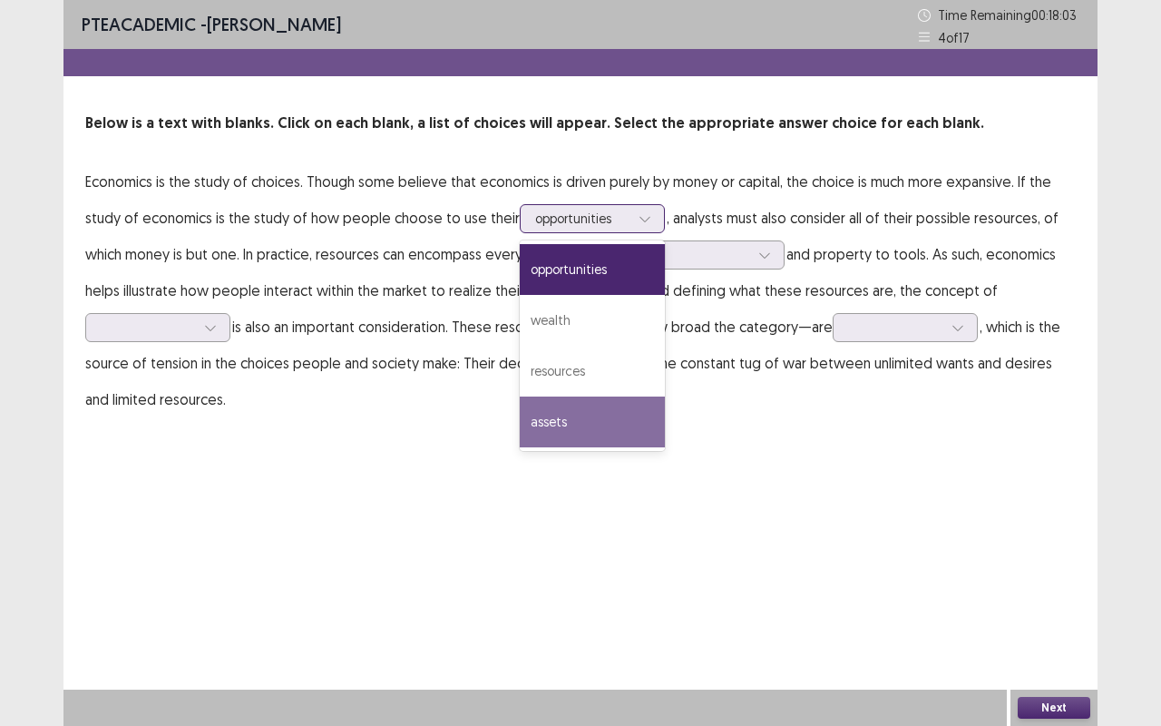
click at [580, 430] on div "assets" at bounding box center [592, 421] width 145 height 51
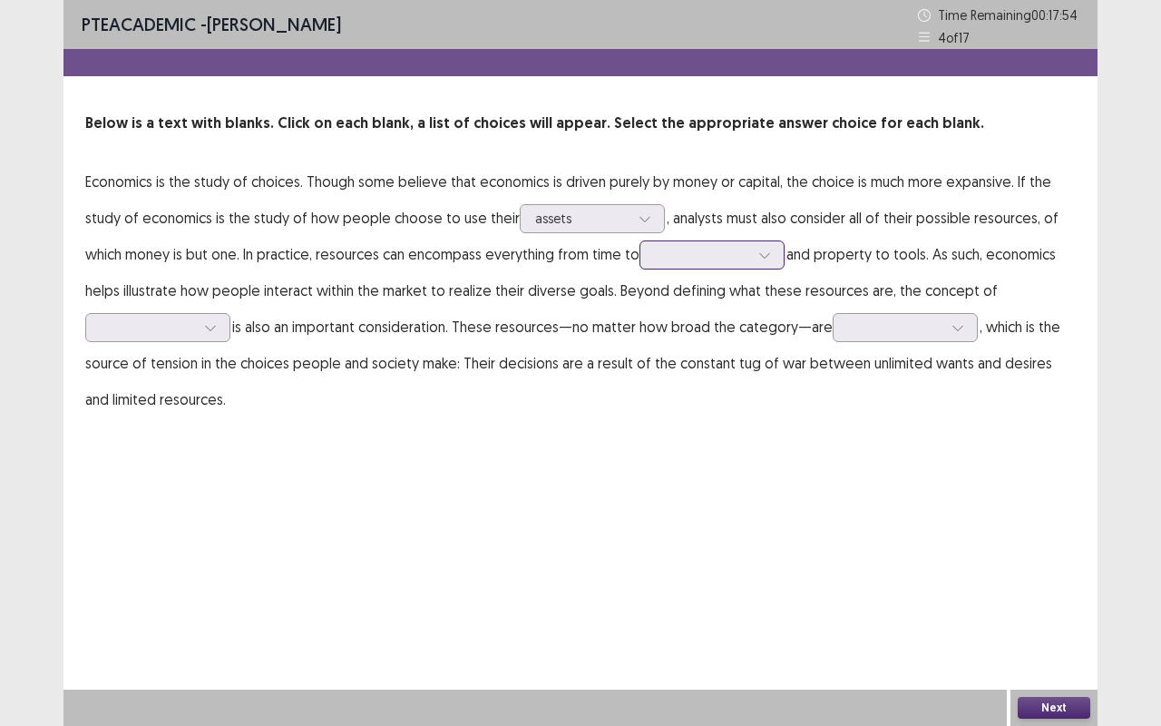
click at [757, 251] on div at bounding box center [764, 254] width 27 height 27
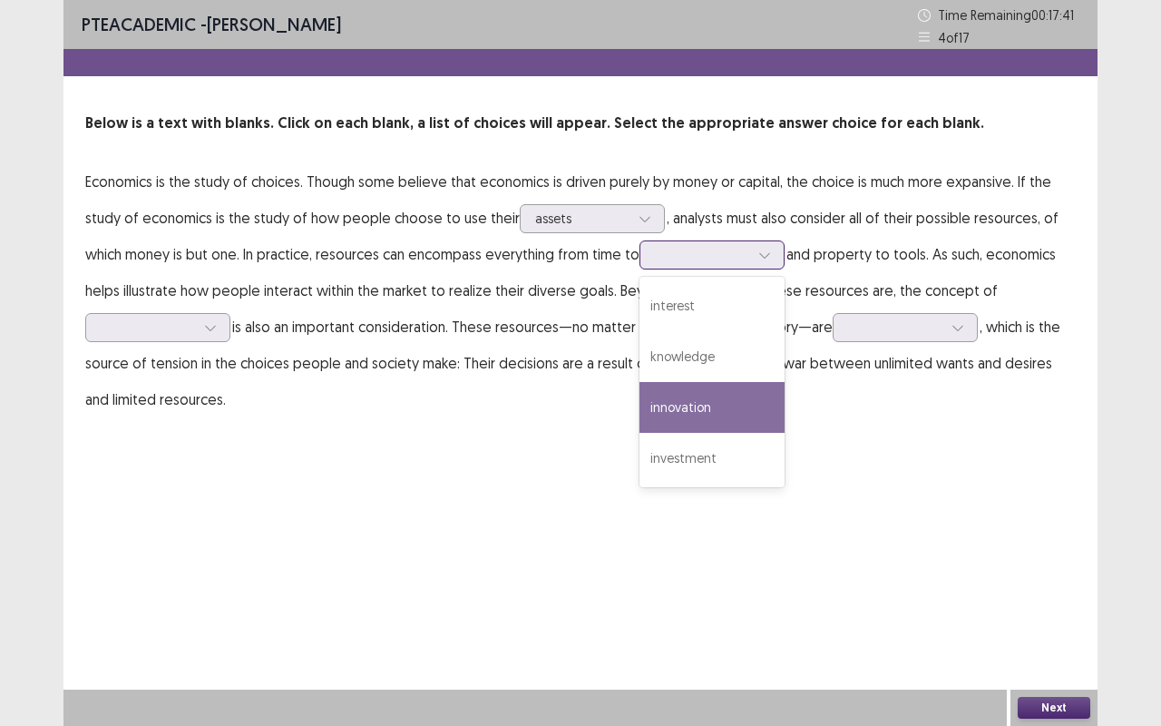
click at [701, 413] on div "innovation" at bounding box center [711, 407] width 145 height 51
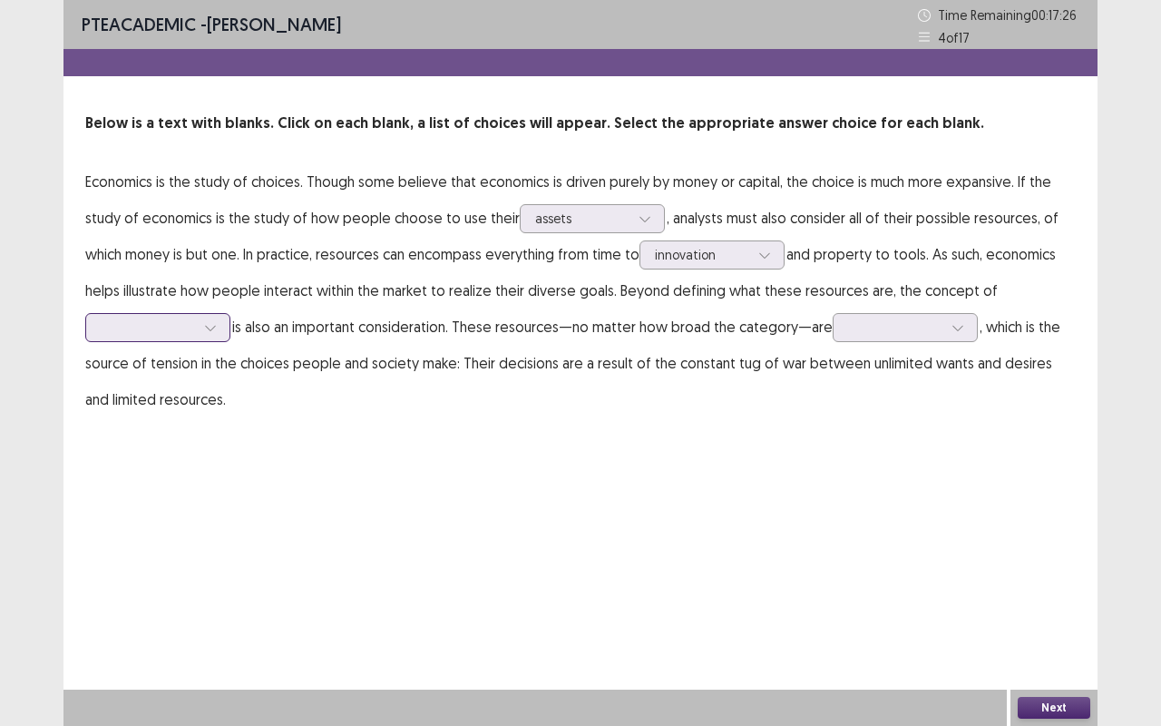
click at [217, 330] on div at bounding box center [210, 327] width 27 height 27
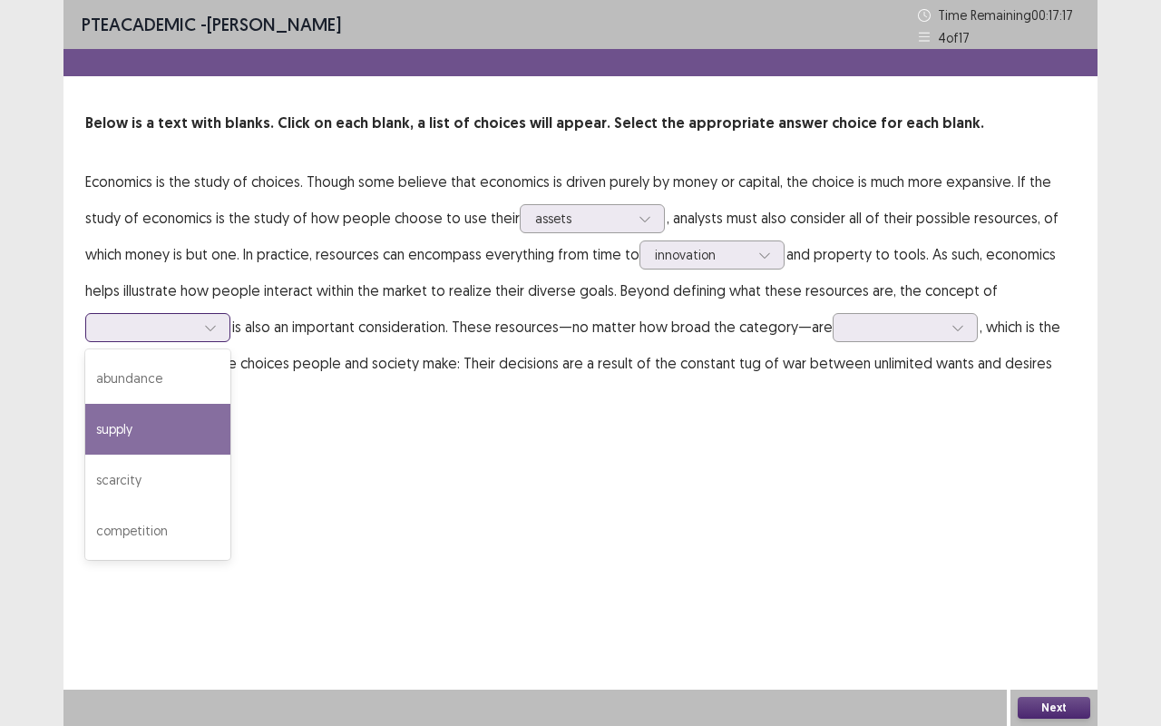
click at [168, 415] on div "supply" at bounding box center [157, 429] width 145 height 51
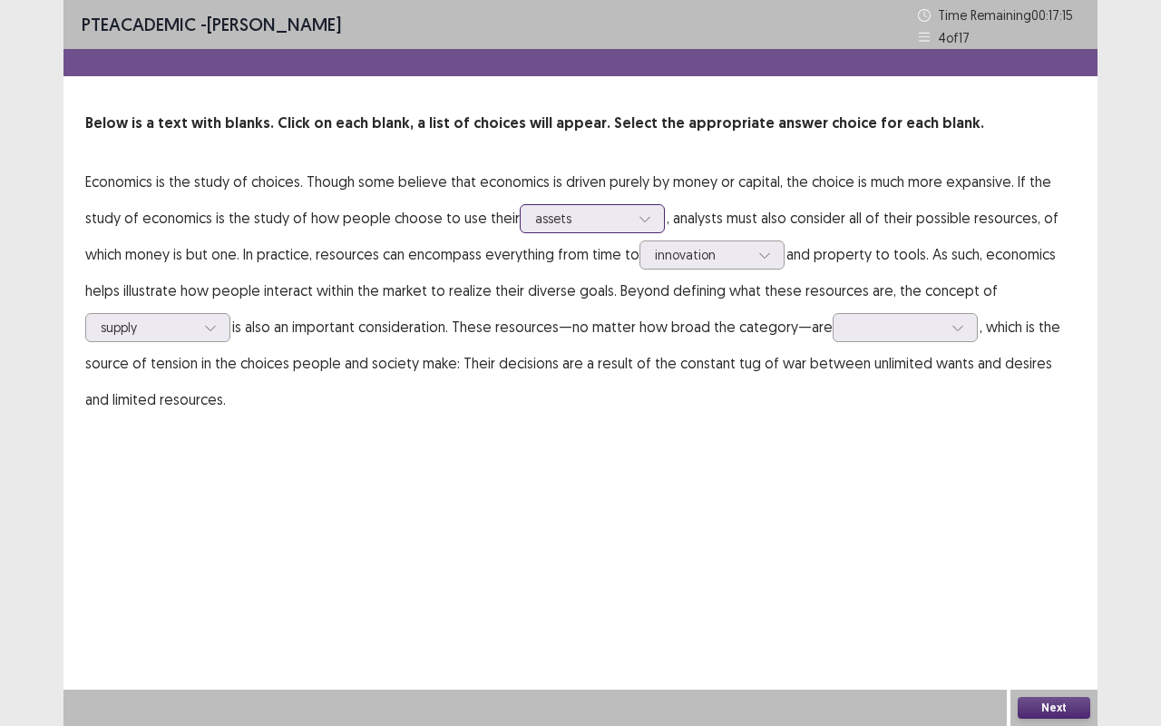
click at [605, 205] on div "assets" at bounding box center [582, 218] width 94 height 27
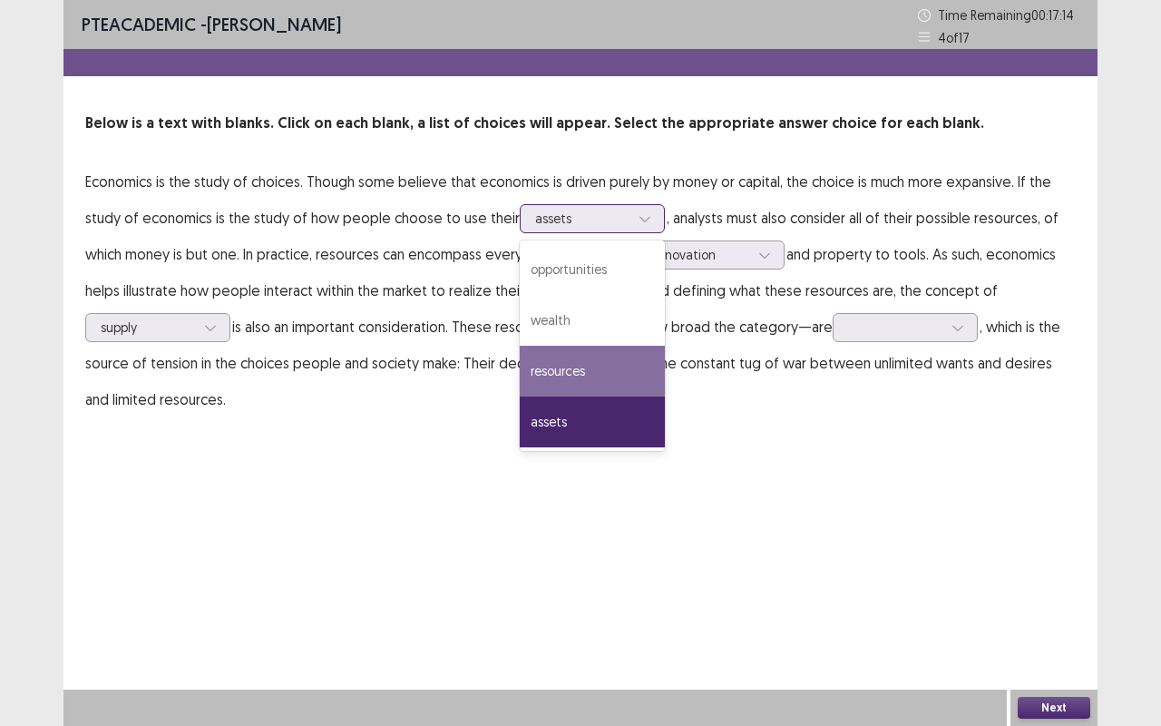
click at [591, 369] on div "resources" at bounding box center [592, 371] width 145 height 51
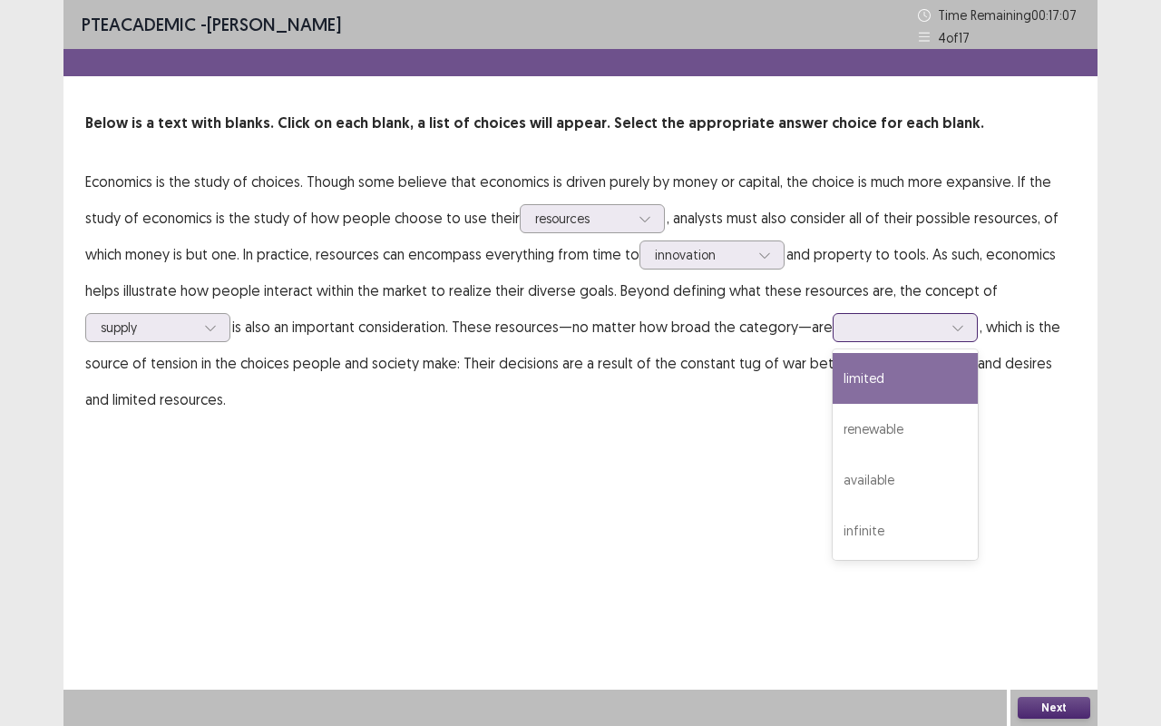
click at [920, 323] on div at bounding box center [895, 326] width 94 height 17
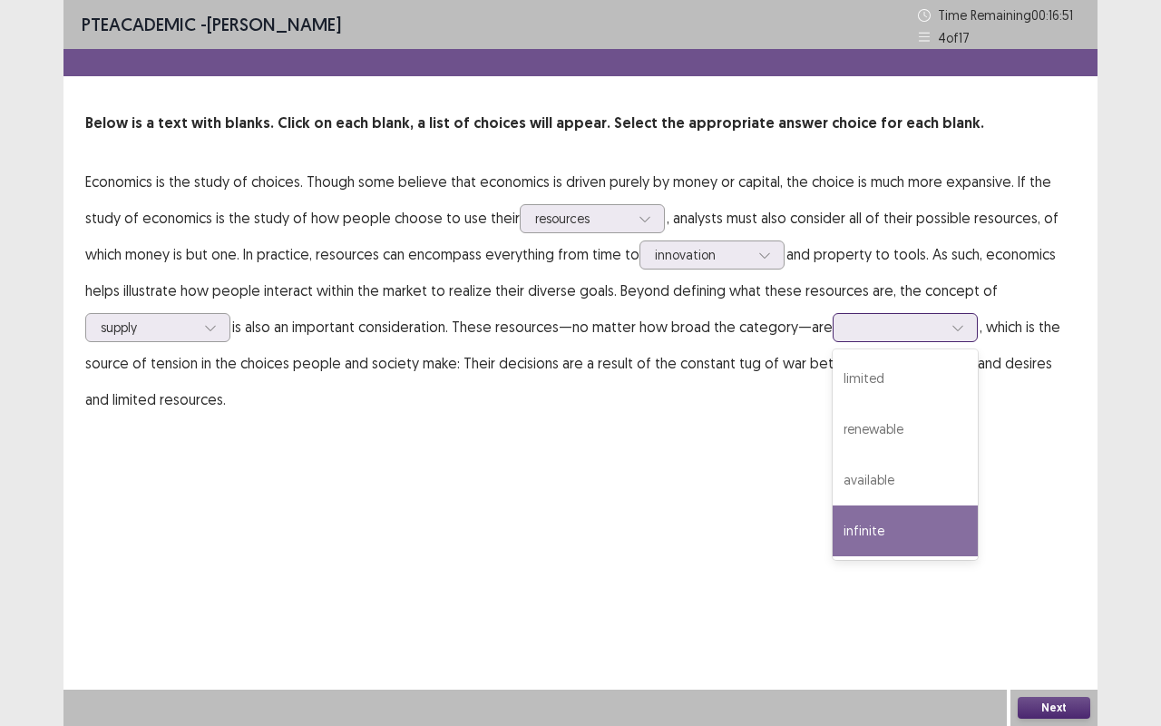
click at [872, 541] on div "infinite" at bounding box center [905, 530] width 145 height 51
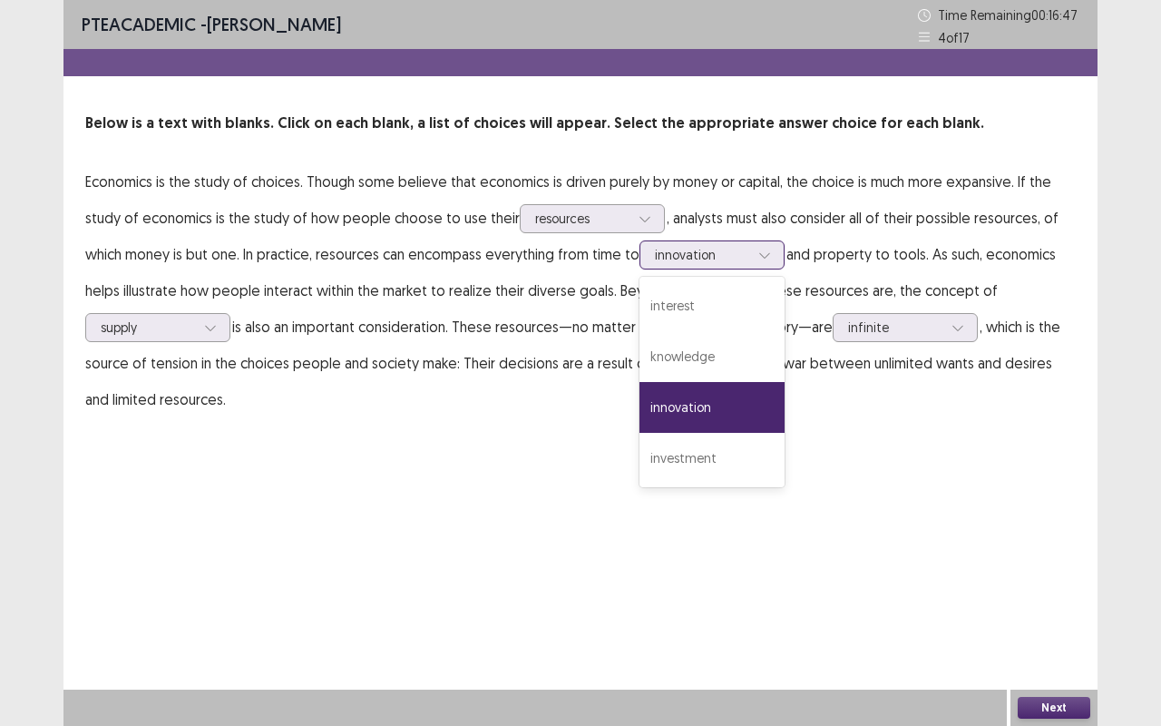
click at [751, 249] on div "innovation" at bounding box center [702, 254] width 98 height 27
click at [715, 314] on div "interest" at bounding box center [711, 305] width 145 height 51
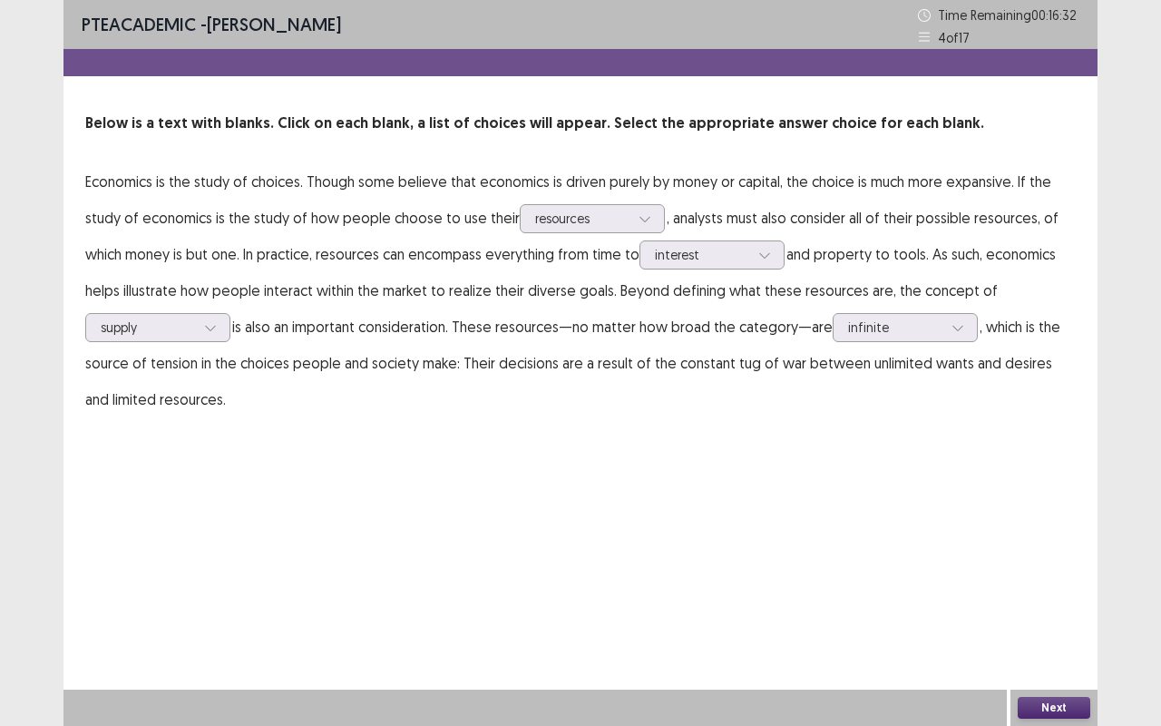
click at [1048, 551] on button "Next" at bounding box center [1054, 708] width 73 height 22
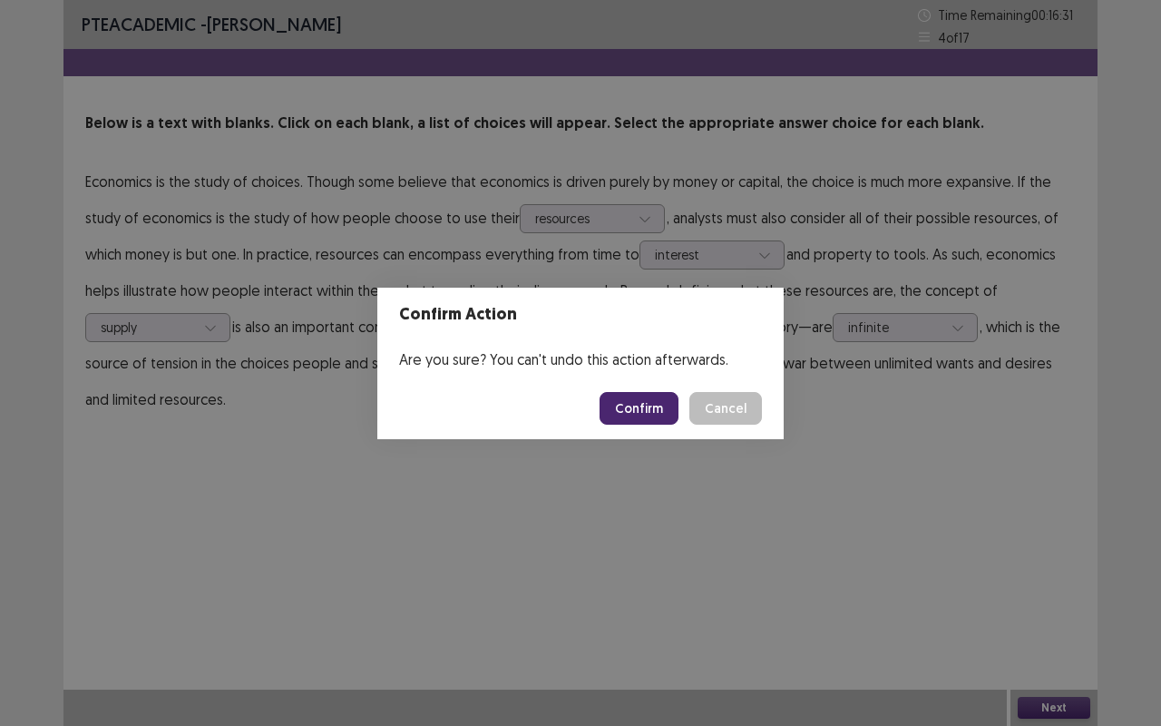
click at [657, 417] on button "Confirm" at bounding box center [639, 408] width 79 height 33
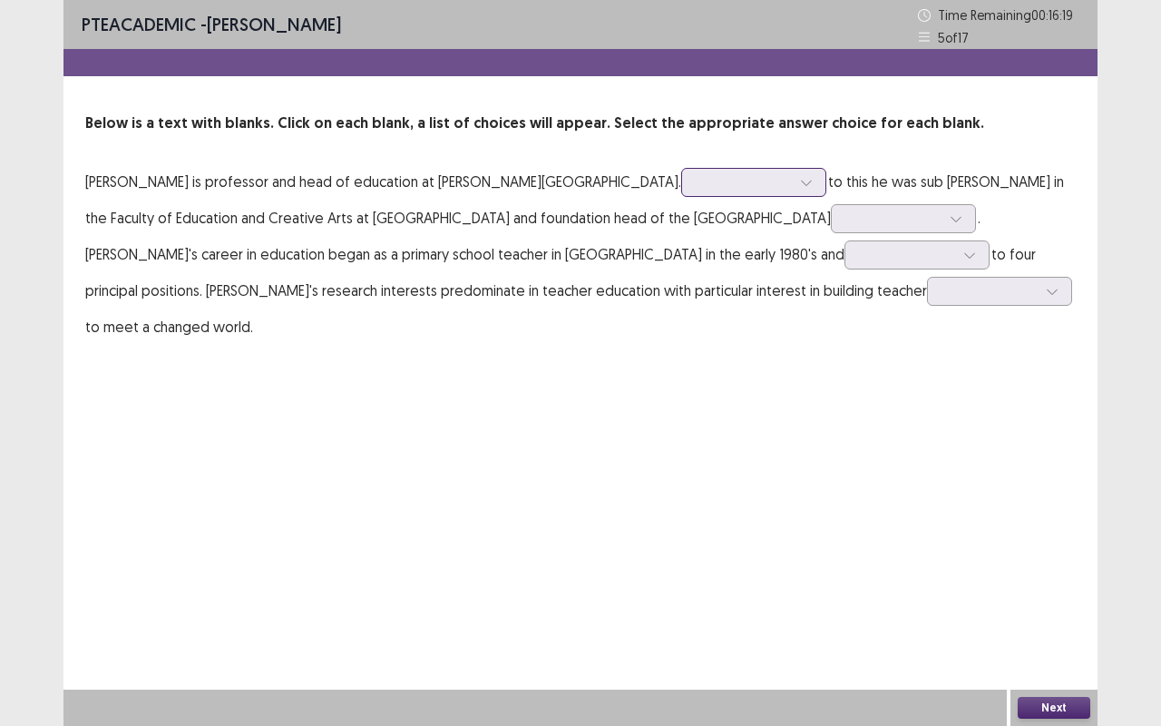
click at [800, 179] on icon at bounding box center [806, 182] width 13 height 13
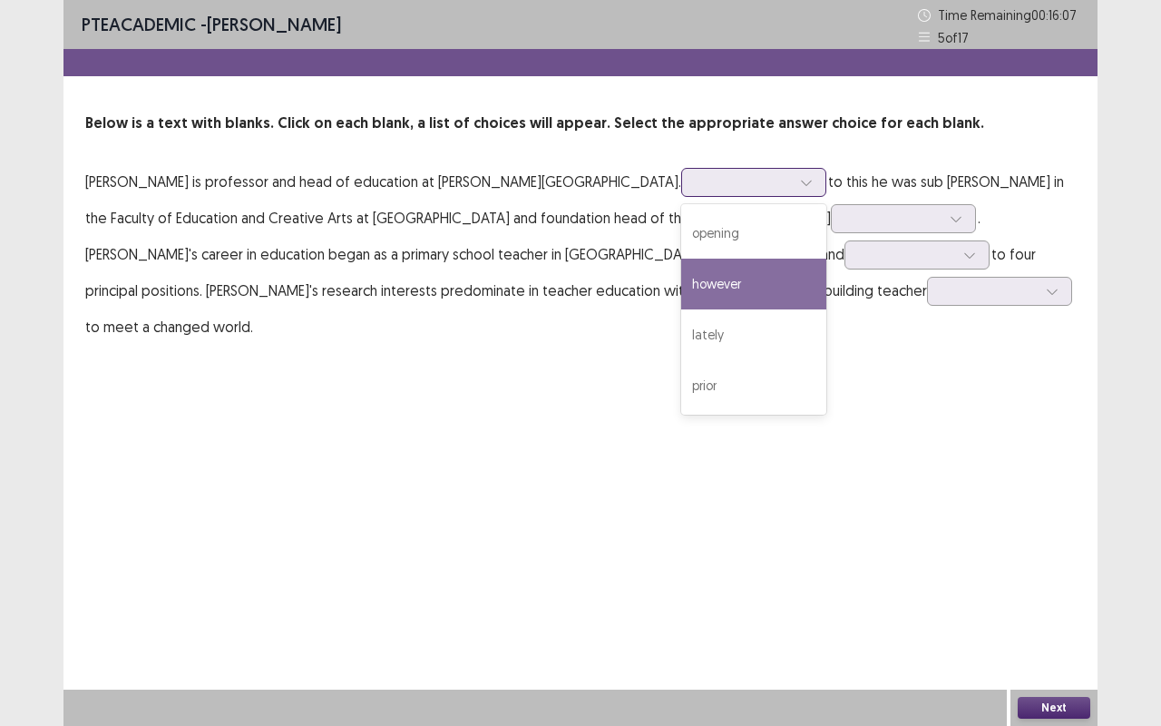
click at [681, 282] on div "however" at bounding box center [753, 283] width 145 height 51
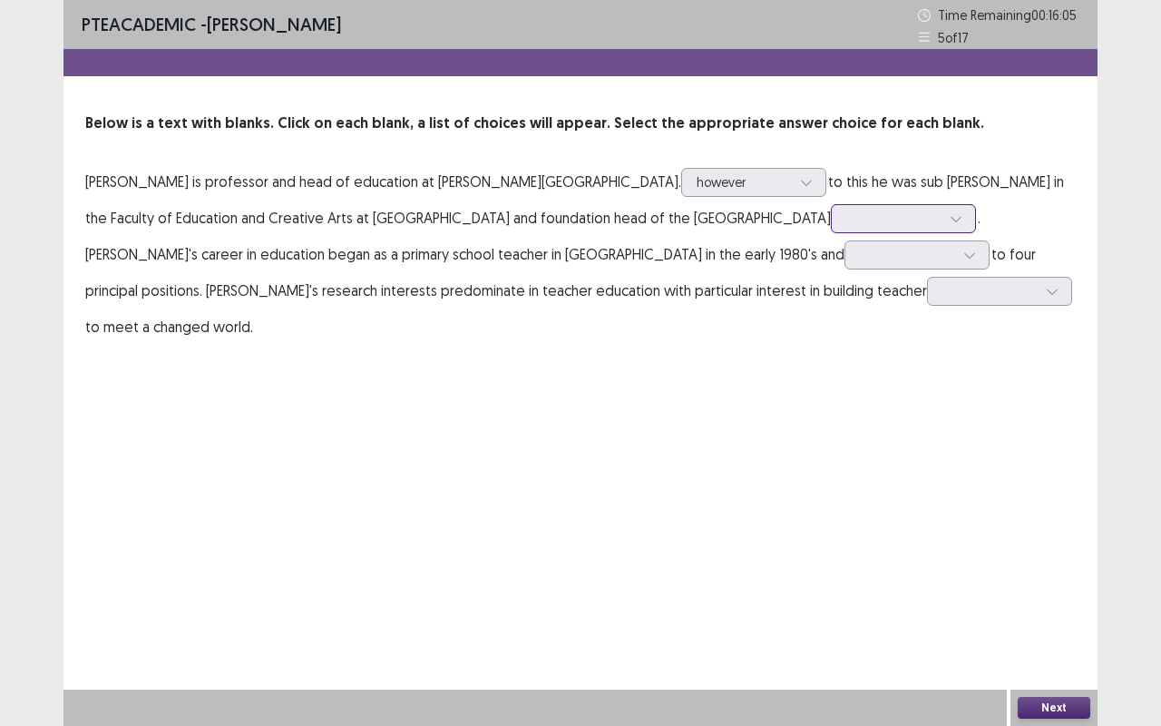
click at [846, 220] on div at bounding box center [893, 218] width 94 height 17
click at [831, 267] on div "campus" at bounding box center [903, 269] width 145 height 51
click at [956, 249] on div at bounding box center [969, 254] width 27 height 27
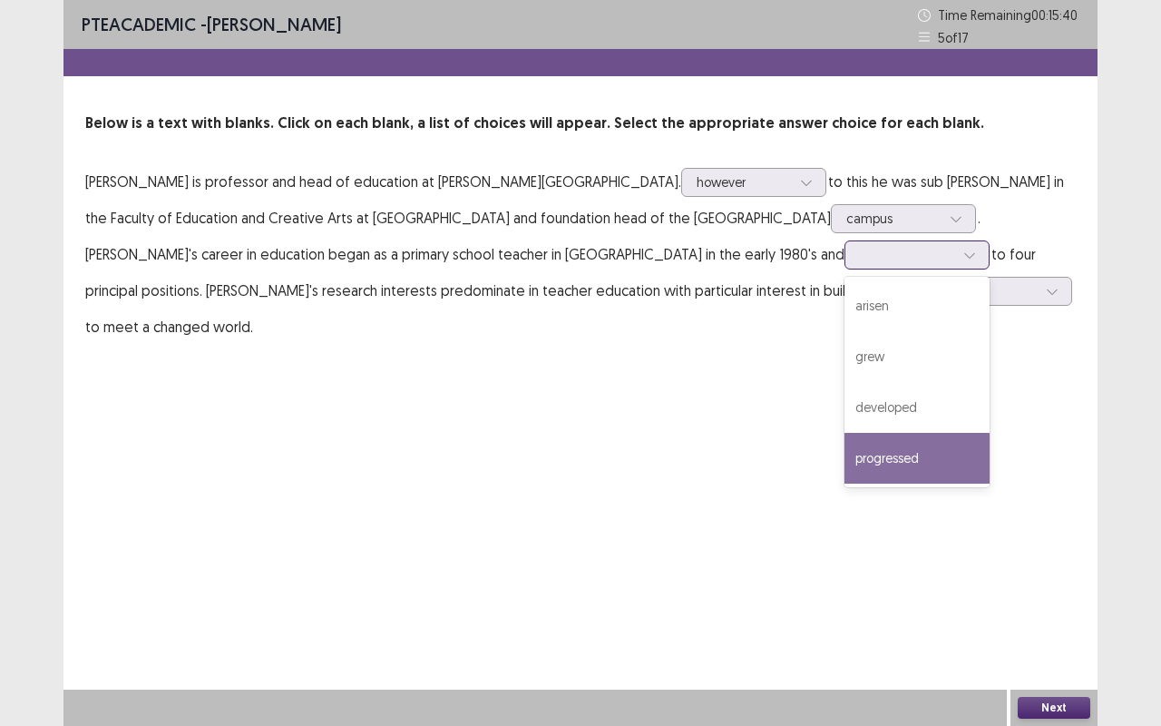
click at [844, 461] on div "progressed" at bounding box center [916, 458] width 145 height 51
click at [963, 258] on icon at bounding box center [969, 255] width 13 height 13
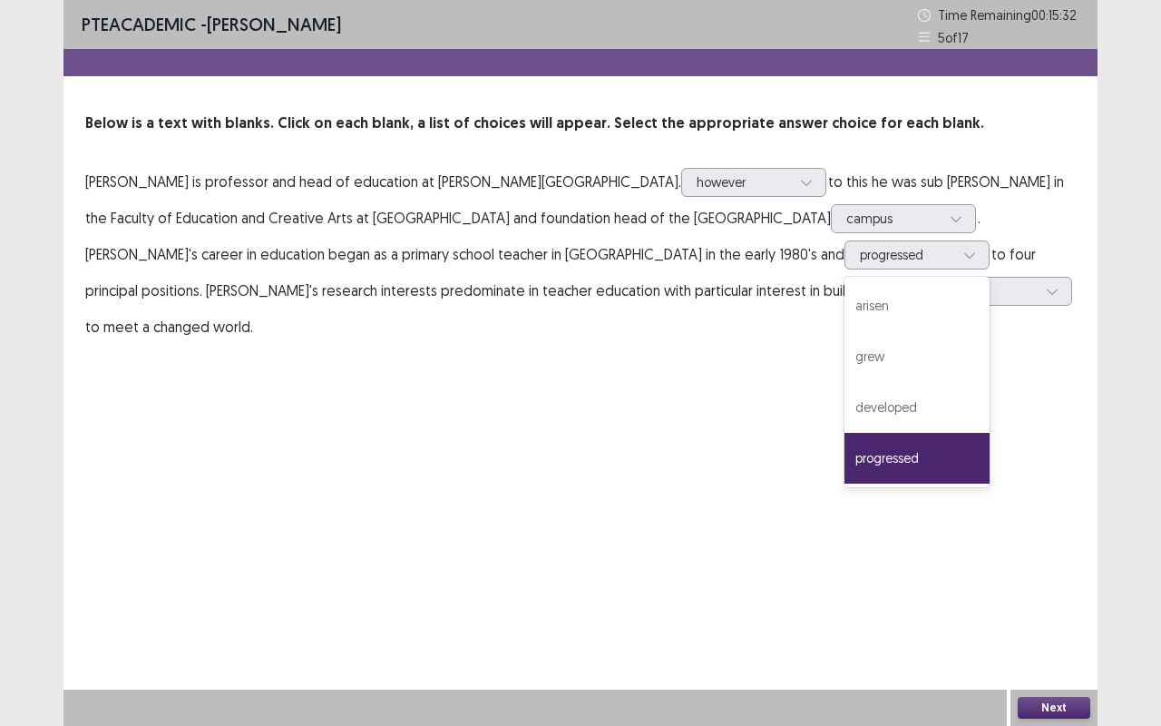
click at [704, 431] on div "PTE academic - [PERSON_NAME] Time Remaining 00 : 15 : 32 5 of 17 Below is a tex…" at bounding box center [580, 363] width 1034 height 726
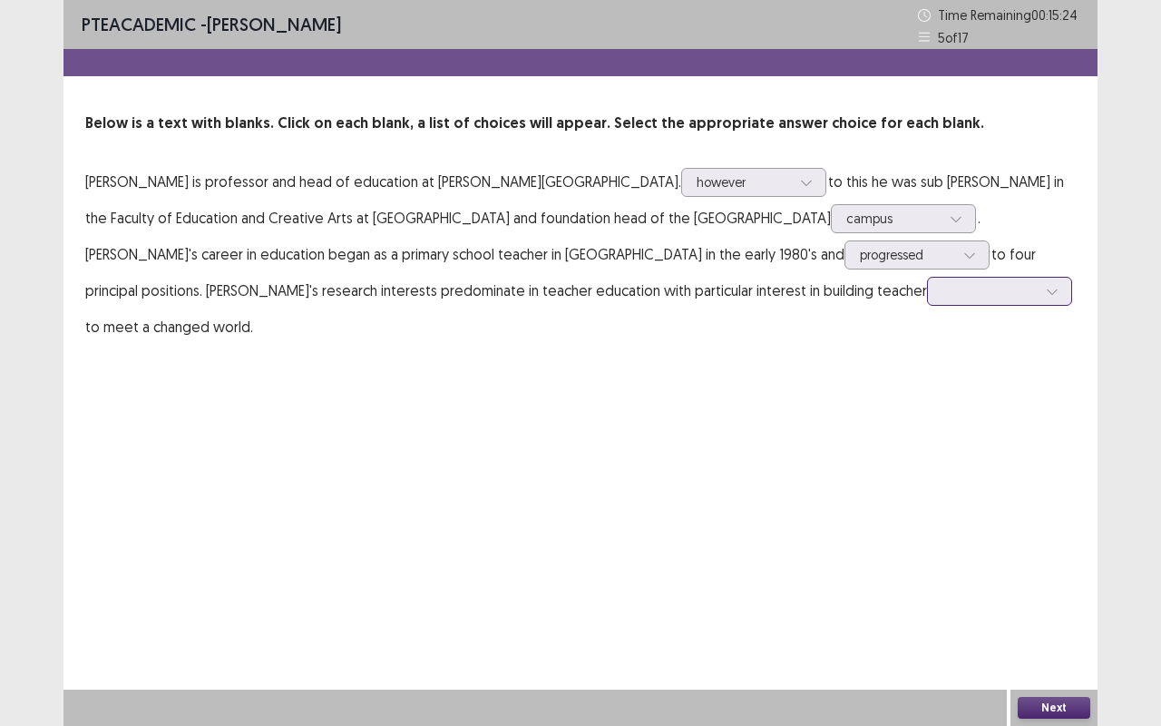
click at [941, 290] on div at bounding box center [990, 290] width 98 height 21
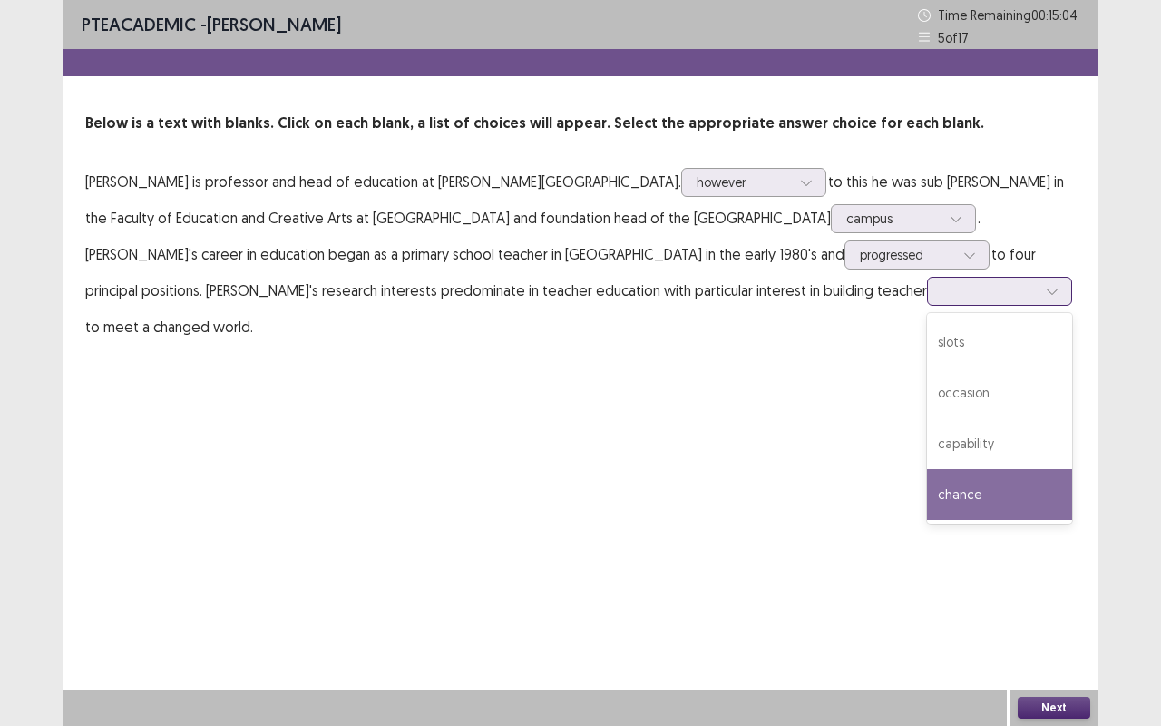
click at [927, 502] on div "chance" at bounding box center [999, 494] width 145 height 51
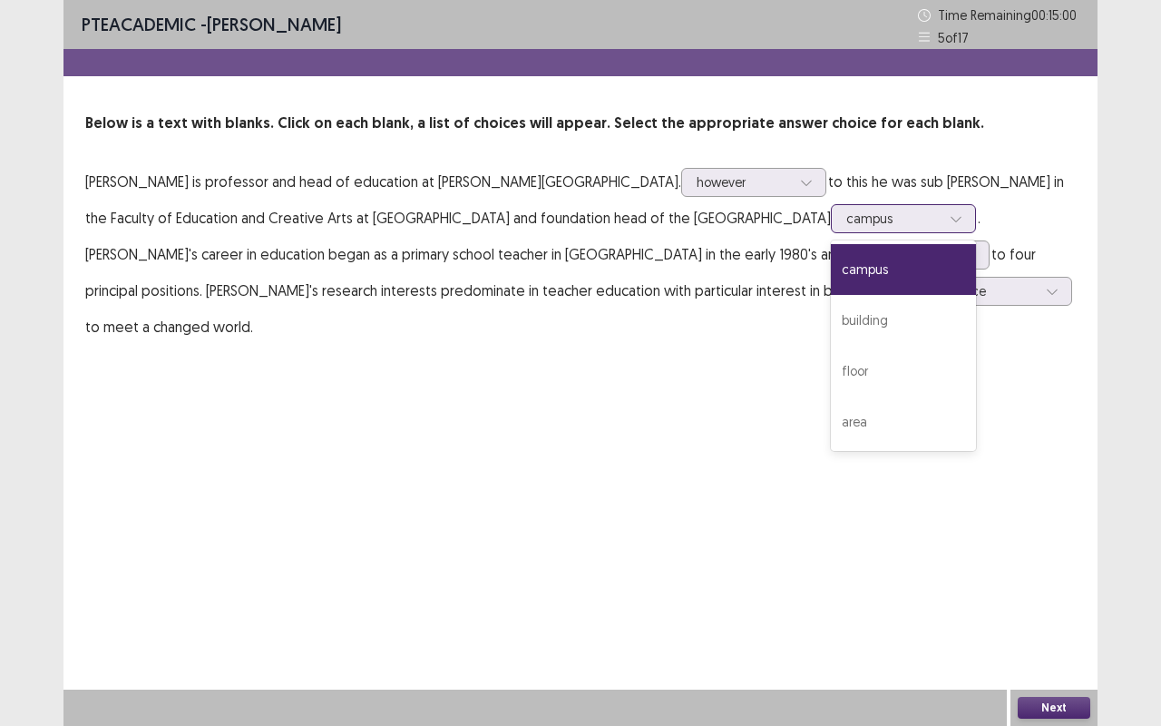
click at [846, 219] on div at bounding box center [893, 218] width 94 height 17
click at [540, 498] on div "PTE academic - [PERSON_NAME] Time Remaining 00 : 14 : 58 5 of 17 Below is a tex…" at bounding box center [580, 363] width 1034 height 726
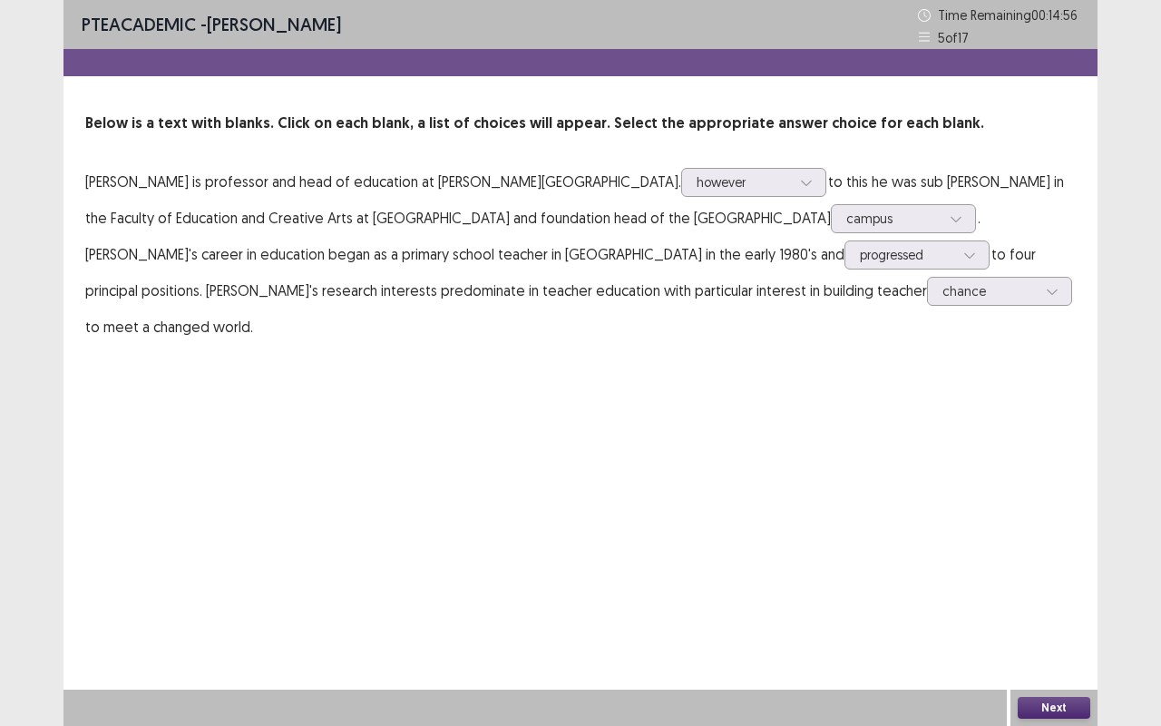
click at [1057, 551] on button "Next" at bounding box center [1054, 708] width 73 height 22
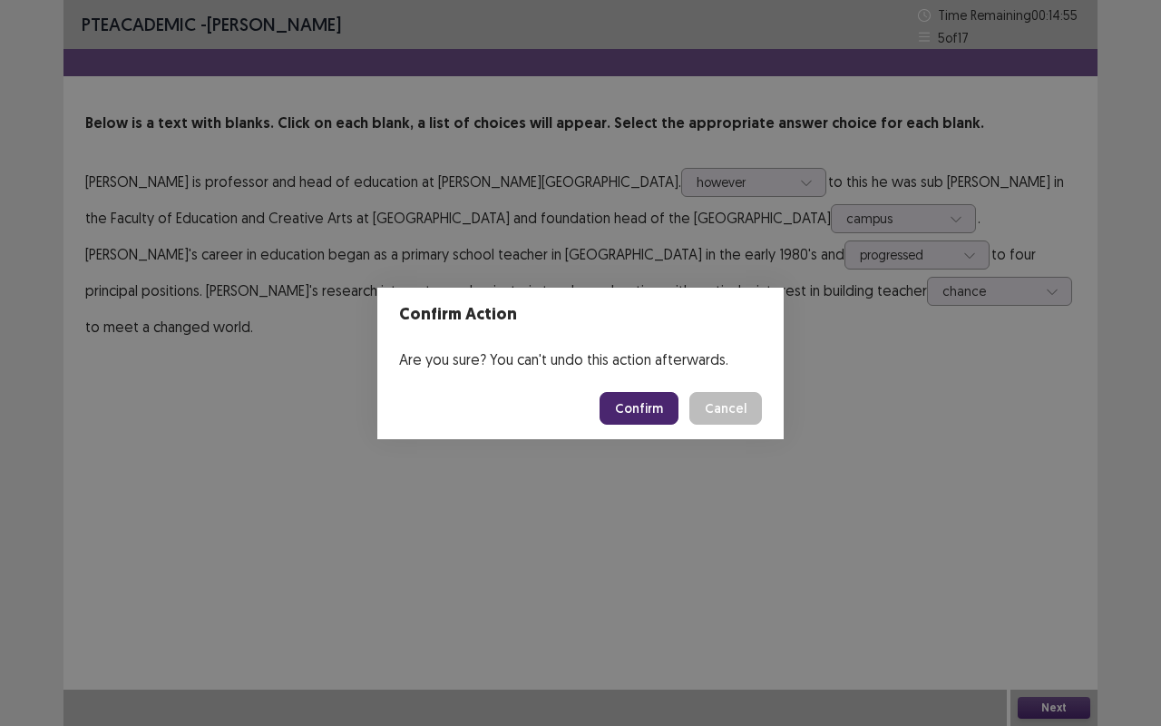
click at [627, 411] on button "Confirm" at bounding box center [639, 408] width 79 height 33
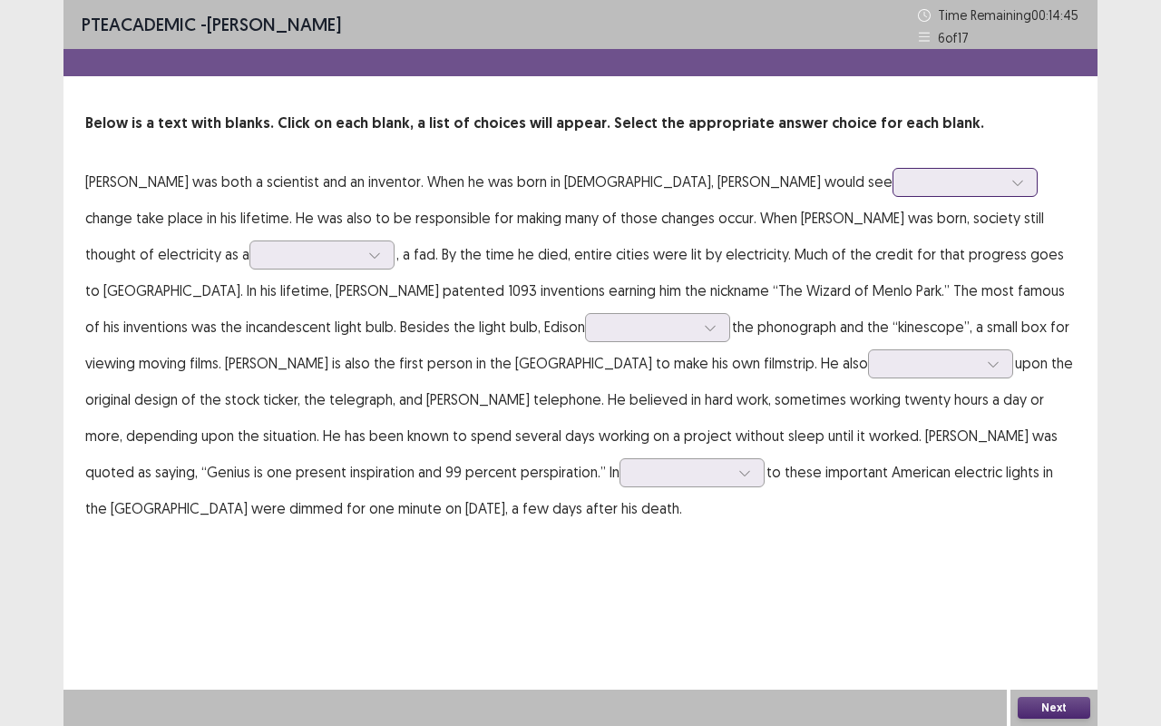
click at [1004, 187] on div at bounding box center [1017, 182] width 27 height 27
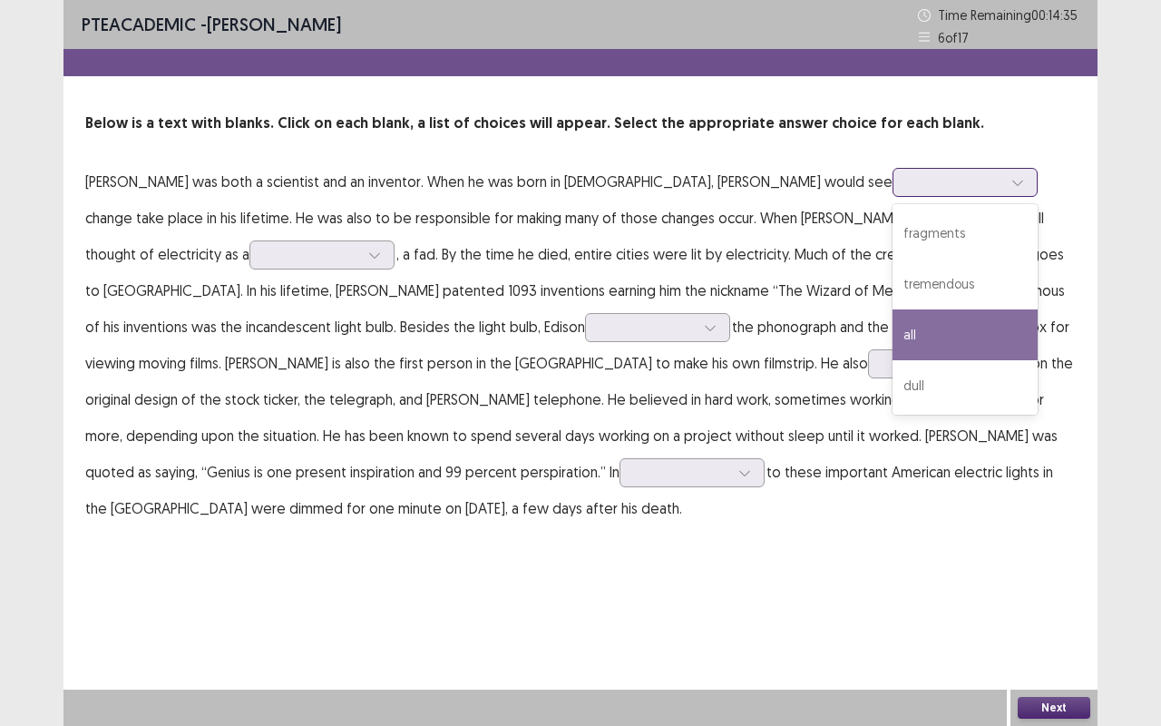
click at [892, 320] on div "all" at bounding box center [964, 334] width 145 height 51
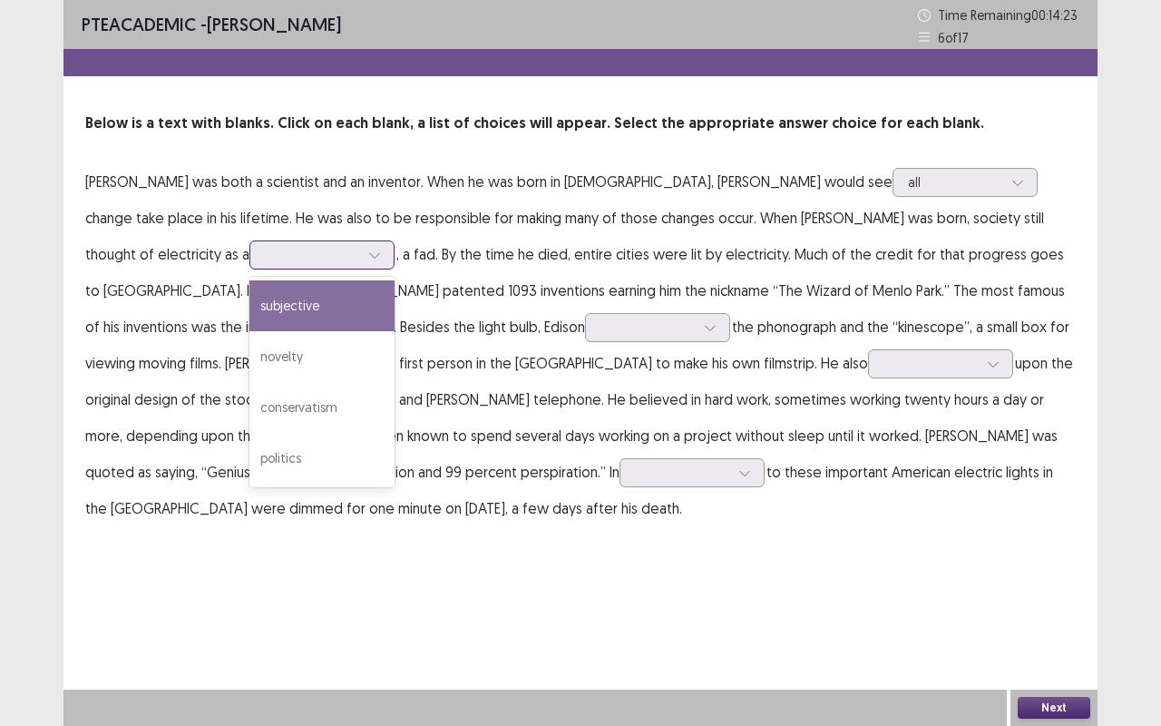
click at [368, 258] on icon at bounding box center [374, 255] width 13 height 13
click at [249, 315] on div "subjective" at bounding box center [321, 305] width 145 height 51
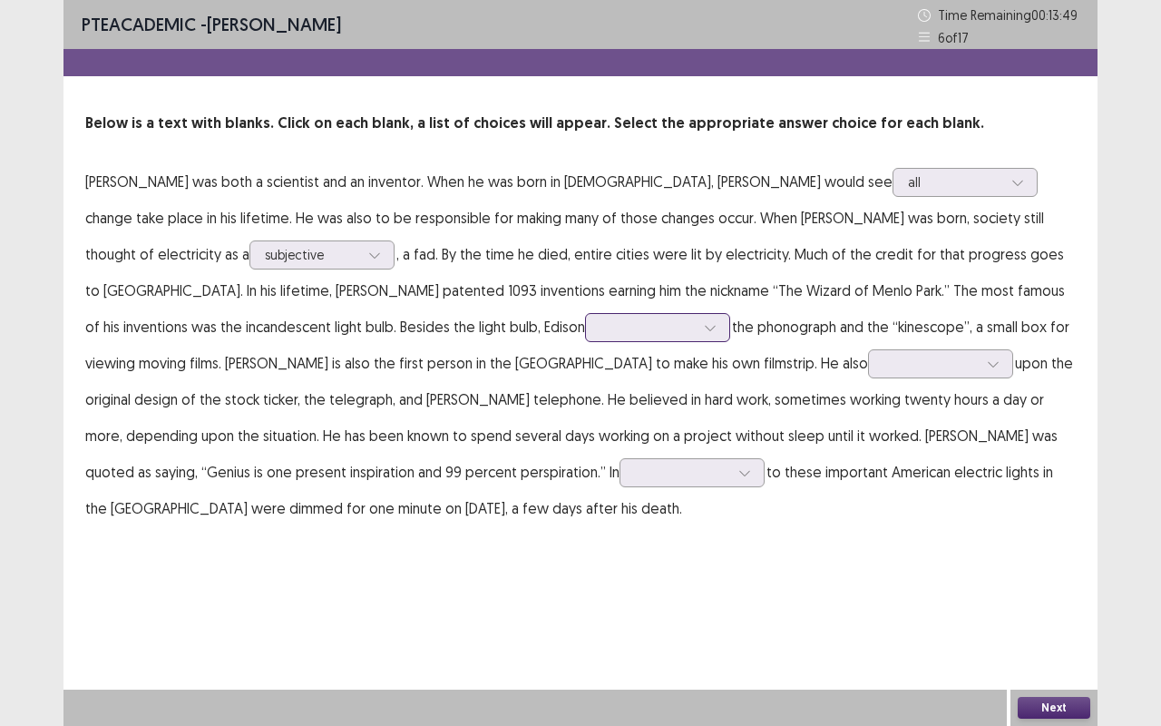
click at [704, 328] on icon at bounding box center [710, 327] width 13 height 13
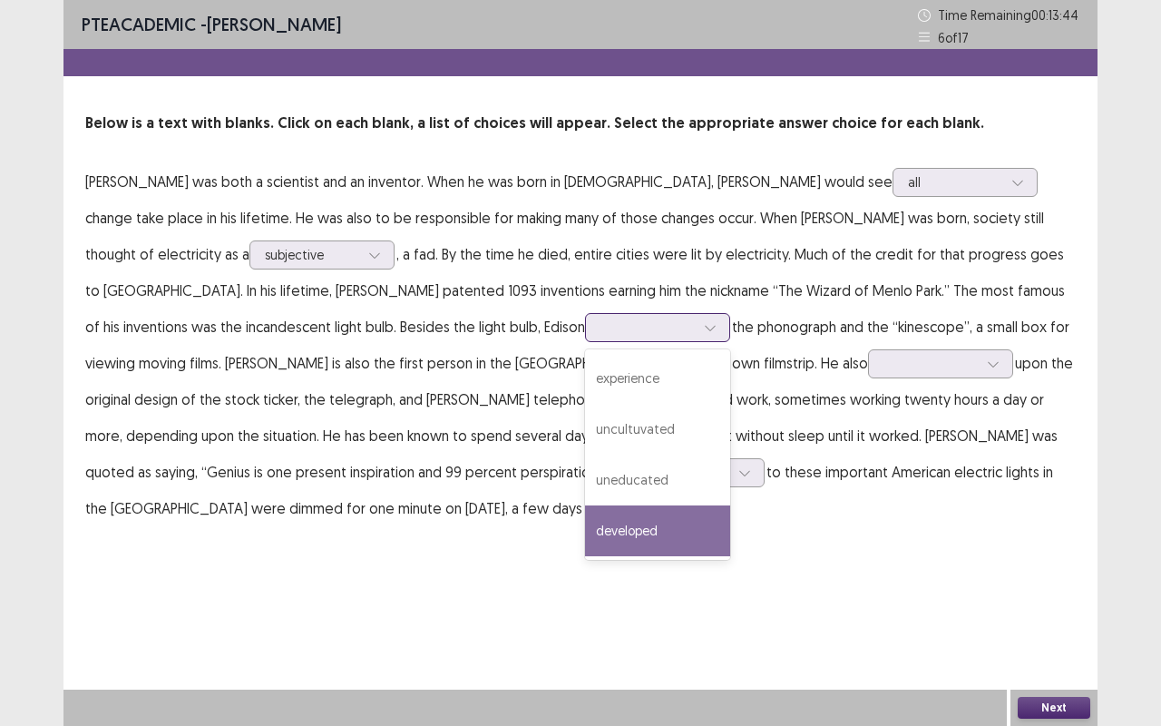
click at [585, 521] on div "developed" at bounding box center [657, 530] width 145 height 51
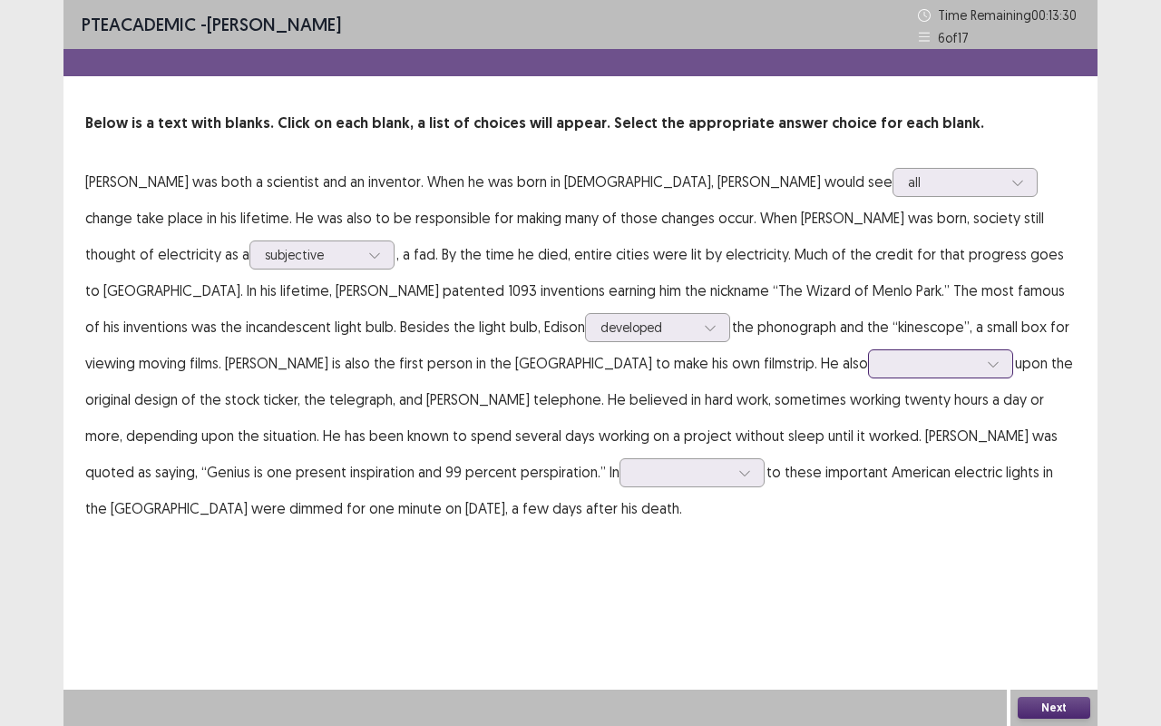
click at [987, 364] on icon at bounding box center [993, 363] width 13 height 13
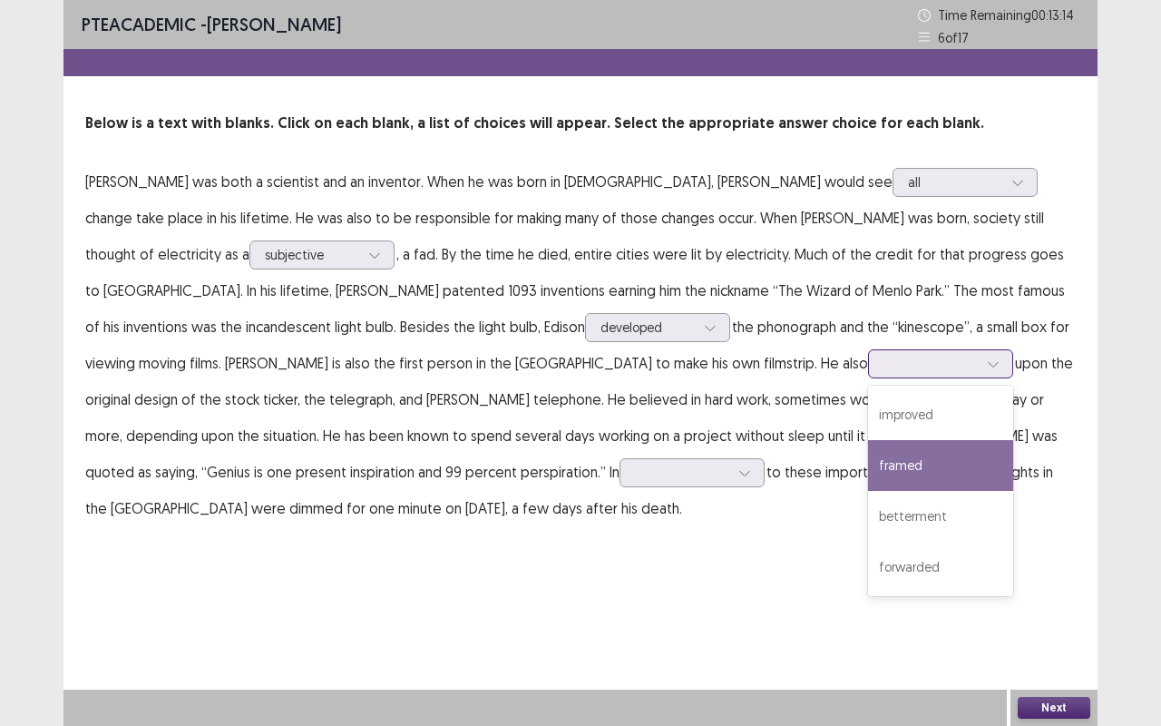
click at [868, 452] on div "framed" at bounding box center [940, 465] width 145 height 51
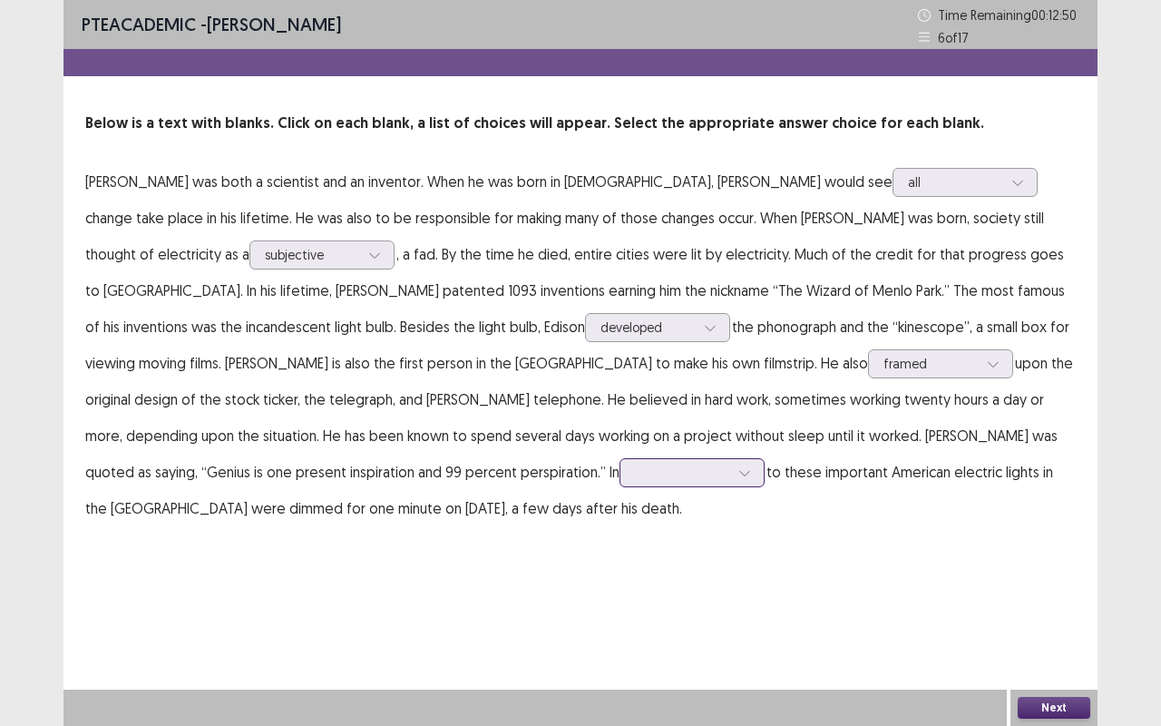
click at [738, 473] on icon at bounding box center [744, 472] width 13 height 13
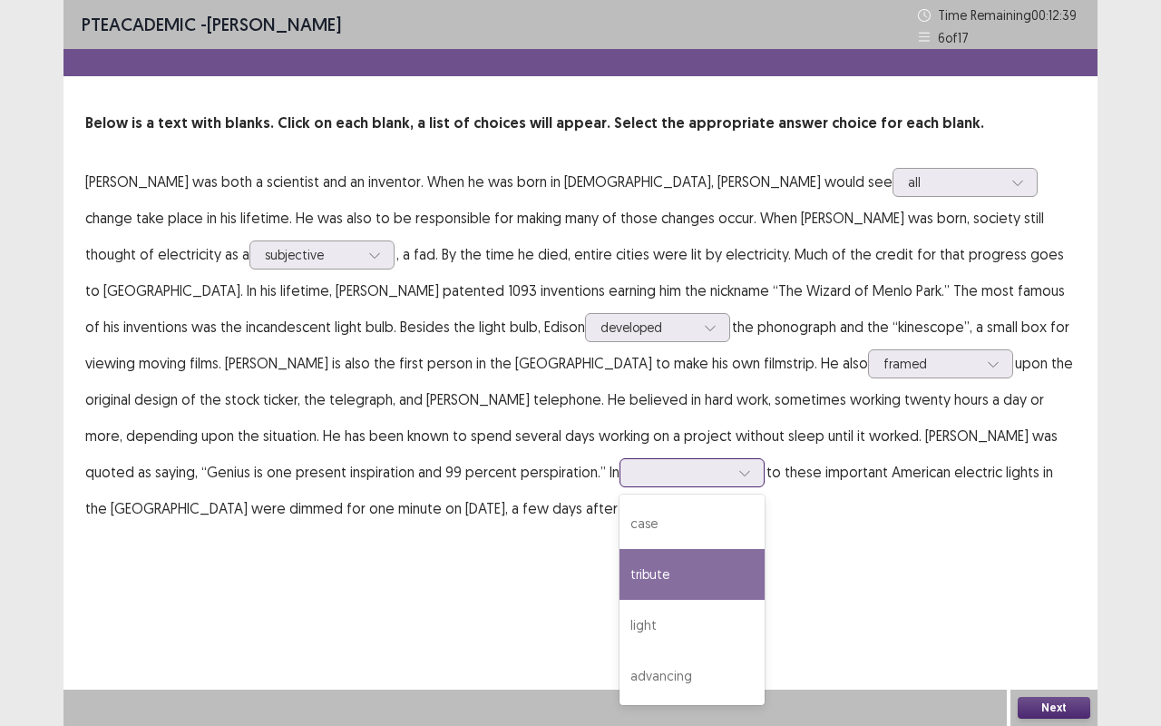
click at [619, 551] on div "tribute" at bounding box center [691, 574] width 145 height 51
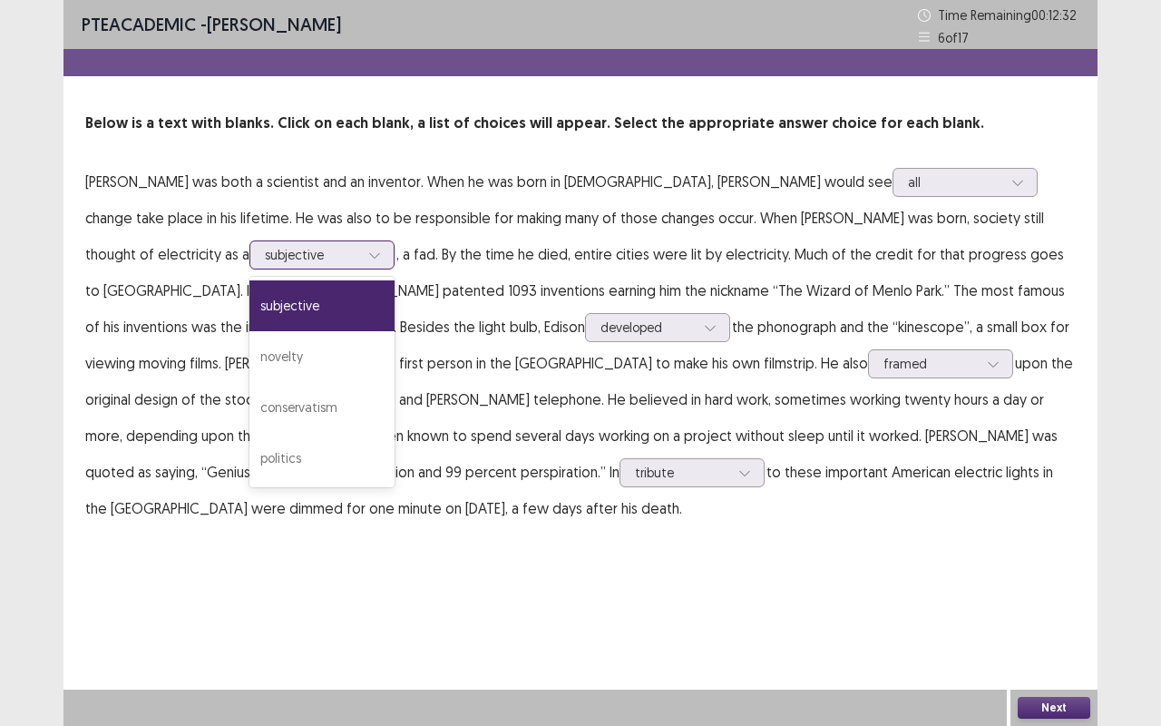
click at [265, 262] on div at bounding box center [312, 254] width 94 height 17
click at [249, 359] on div "novelty" at bounding box center [321, 356] width 145 height 51
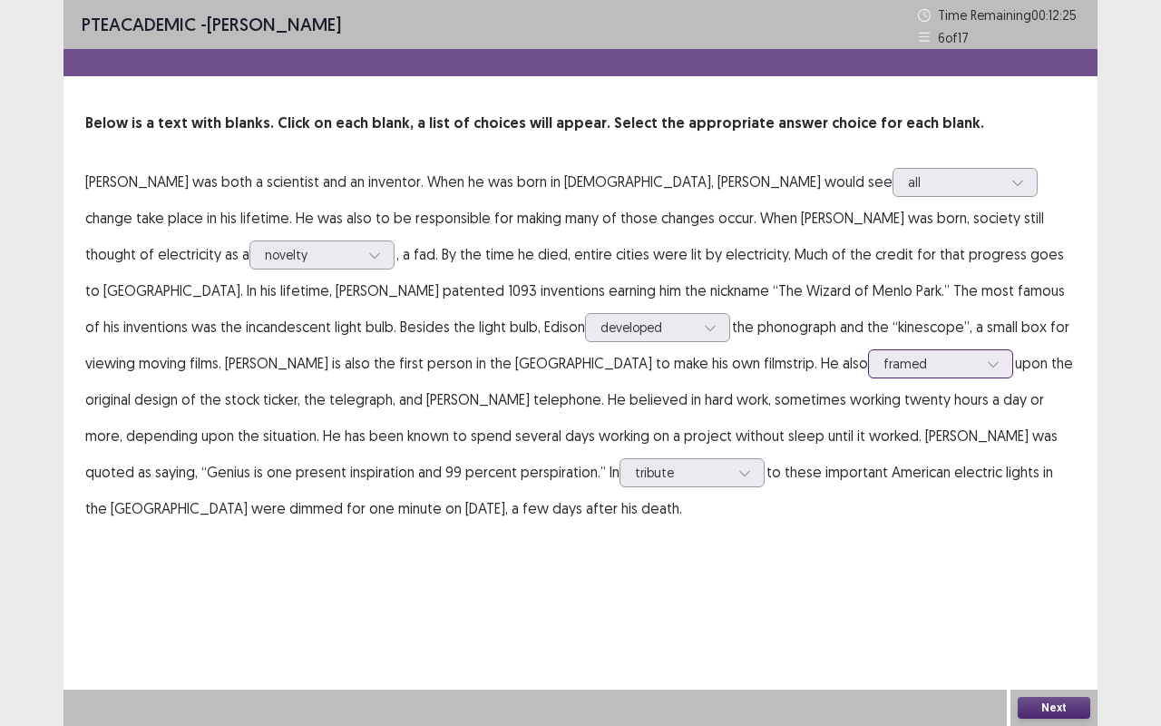
click at [980, 361] on div at bounding box center [993, 363] width 27 height 27
click at [649, 551] on div "PTE academic - [PERSON_NAME] Time Remaining 00 : 12 : 17 6 of 17 Below is a tex…" at bounding box center [580, 281] width 1034 height 562
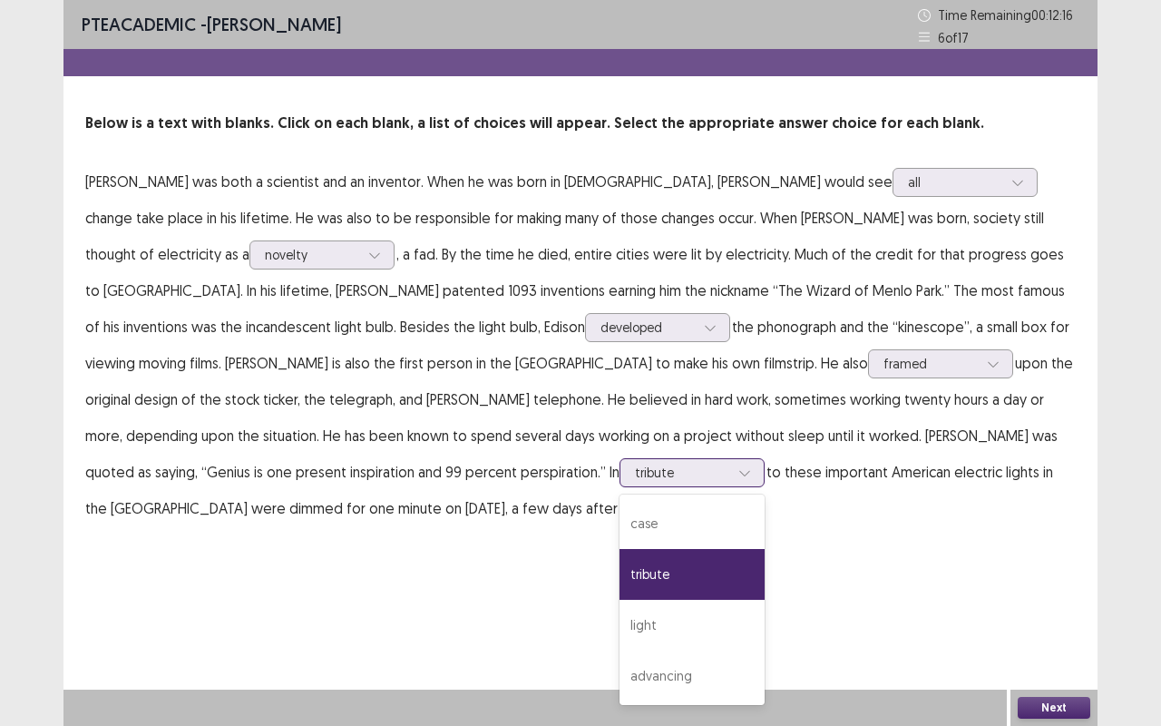
click at [635, 472] on div at bounding box center [682, 471] width 94 height 17
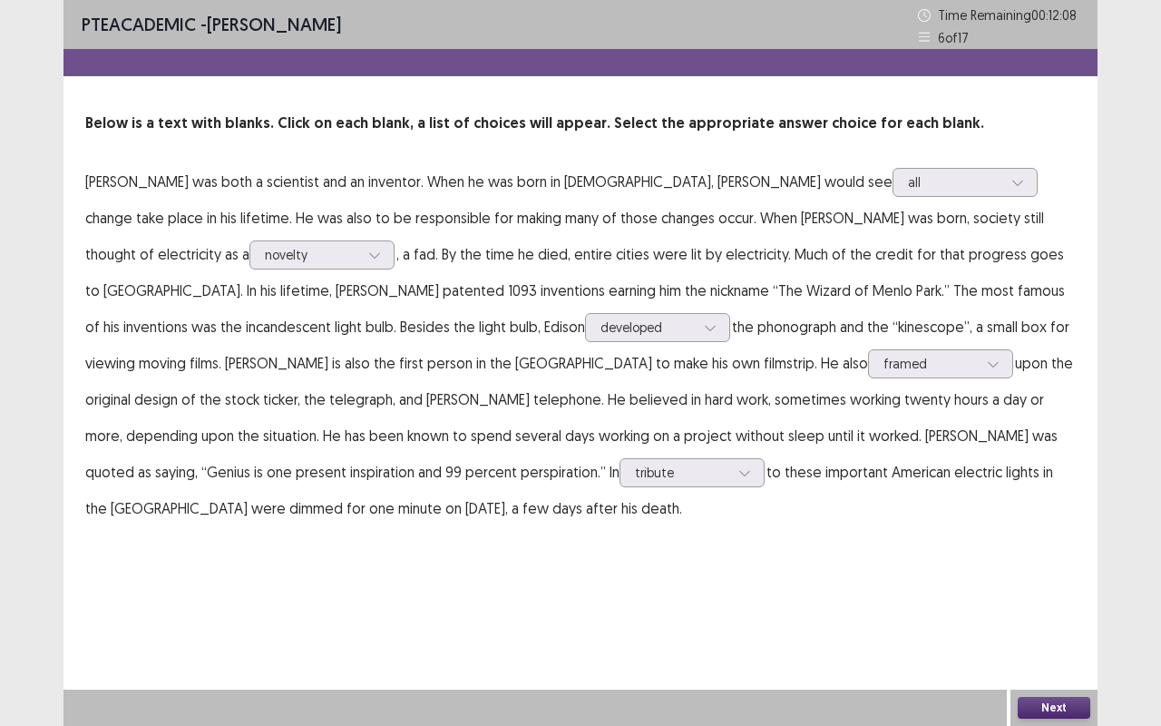
click at [446, 551] on div "PTE academic - [PERSON_NAME] Time Remaining 00 : 12 : 08 6 of 17 Below is a tex…" at bounding box center [580, 281] width 1034 height 562
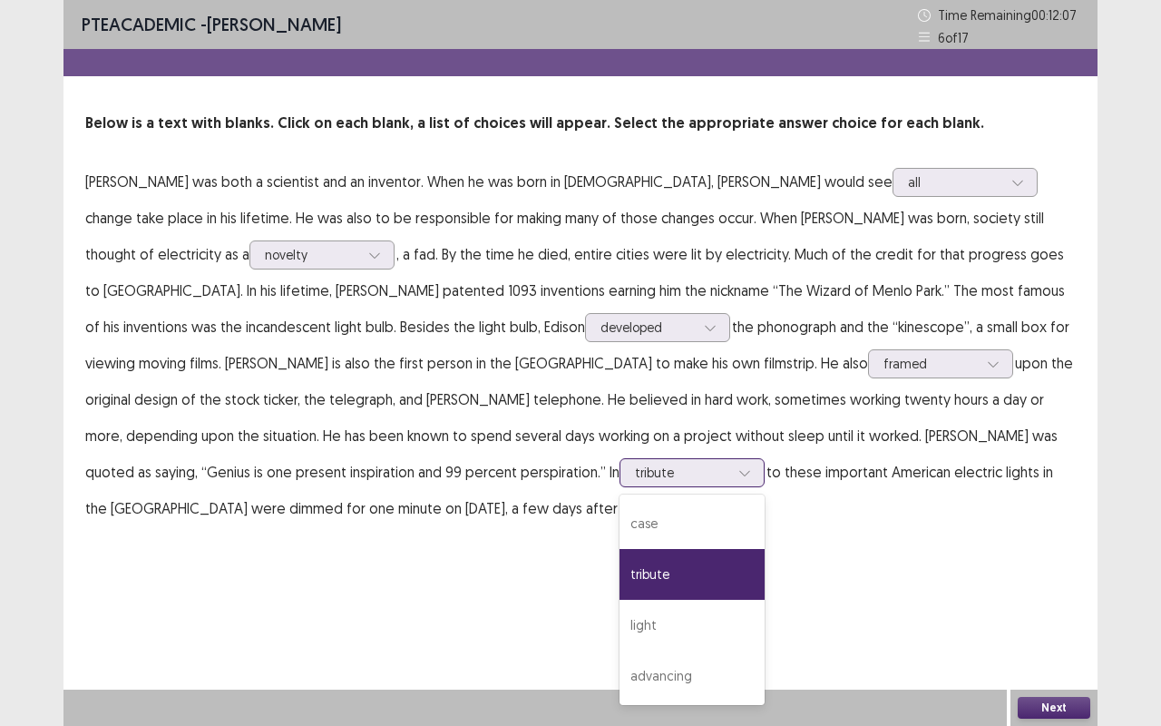
click at [731, 467] on div at bounding box center [744, 472] width 27 height 27
click at [1042, 551] on button "Next" at bounding box center [1054, 708] width 73 height 22
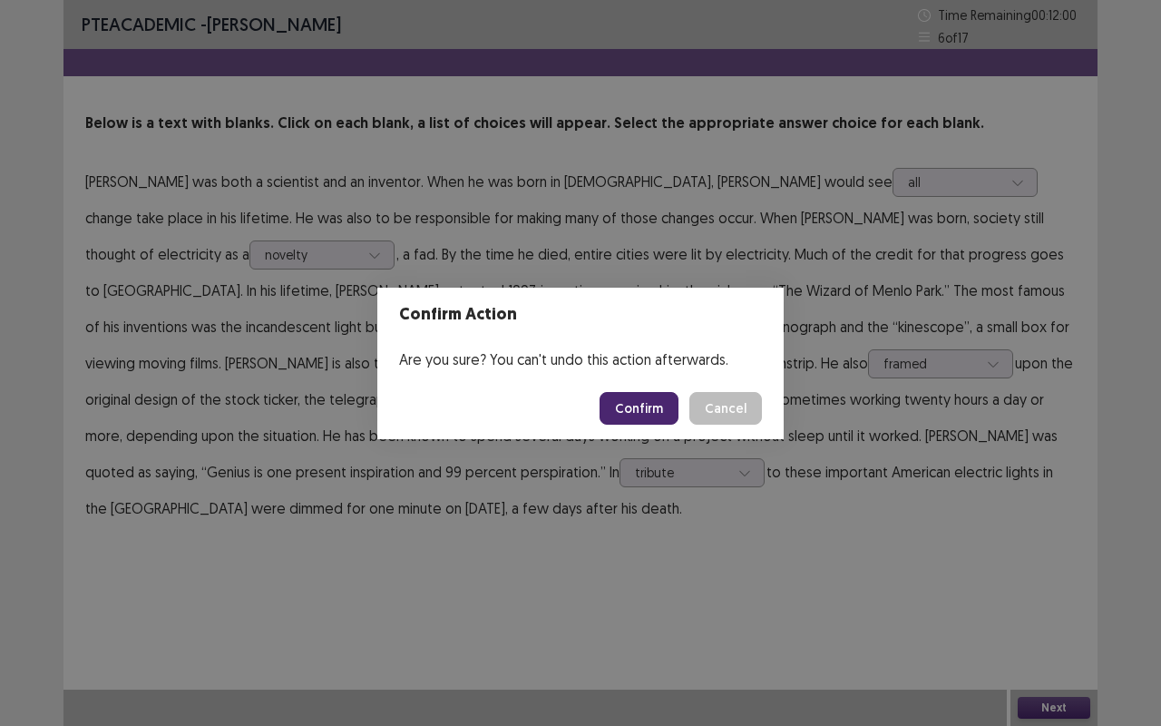
click at [644, 409] on button "Confirm" at bounding box center [639, 408] width 79 height 33
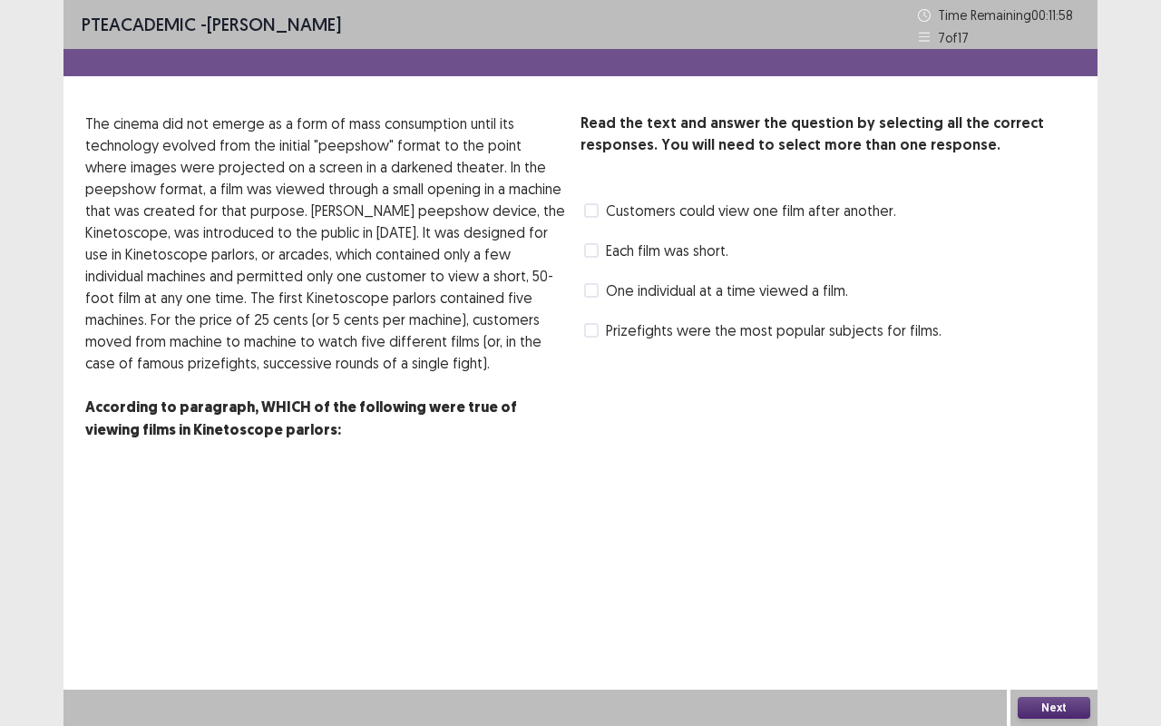
click at [597, 288] on span at bounding box center [591, 290] width 15 height 15
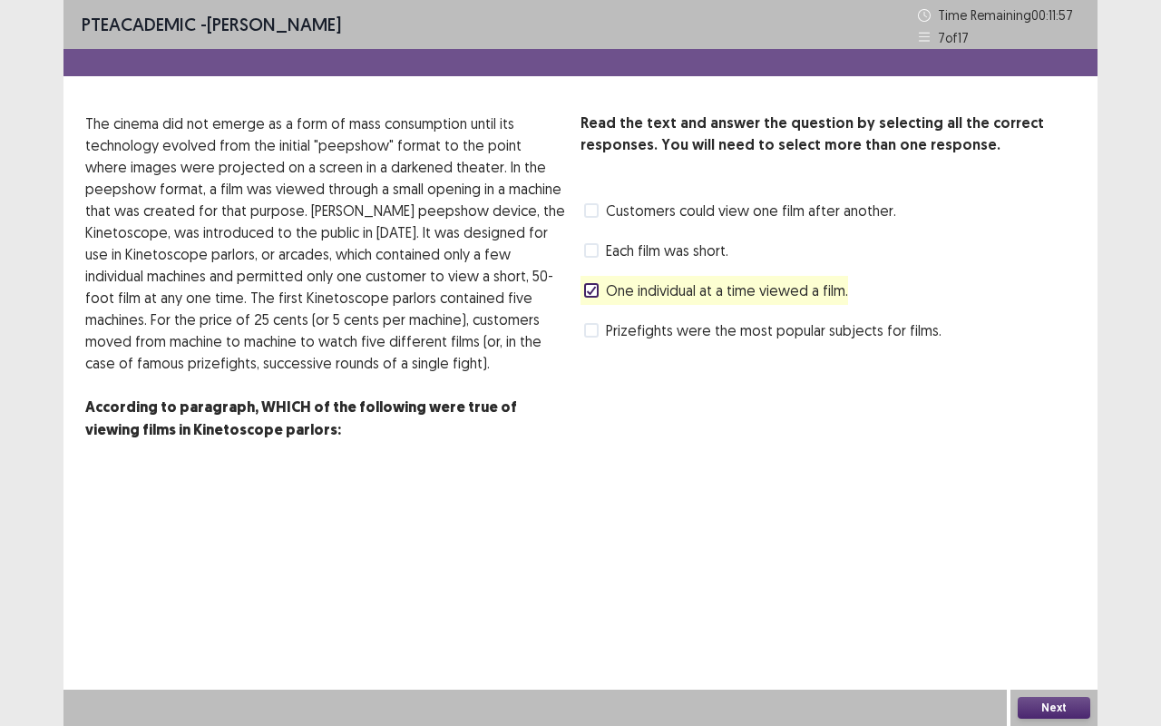
click at [1039, 551] on button "Next" at bounding box center [1054, 708] width 73 height 22
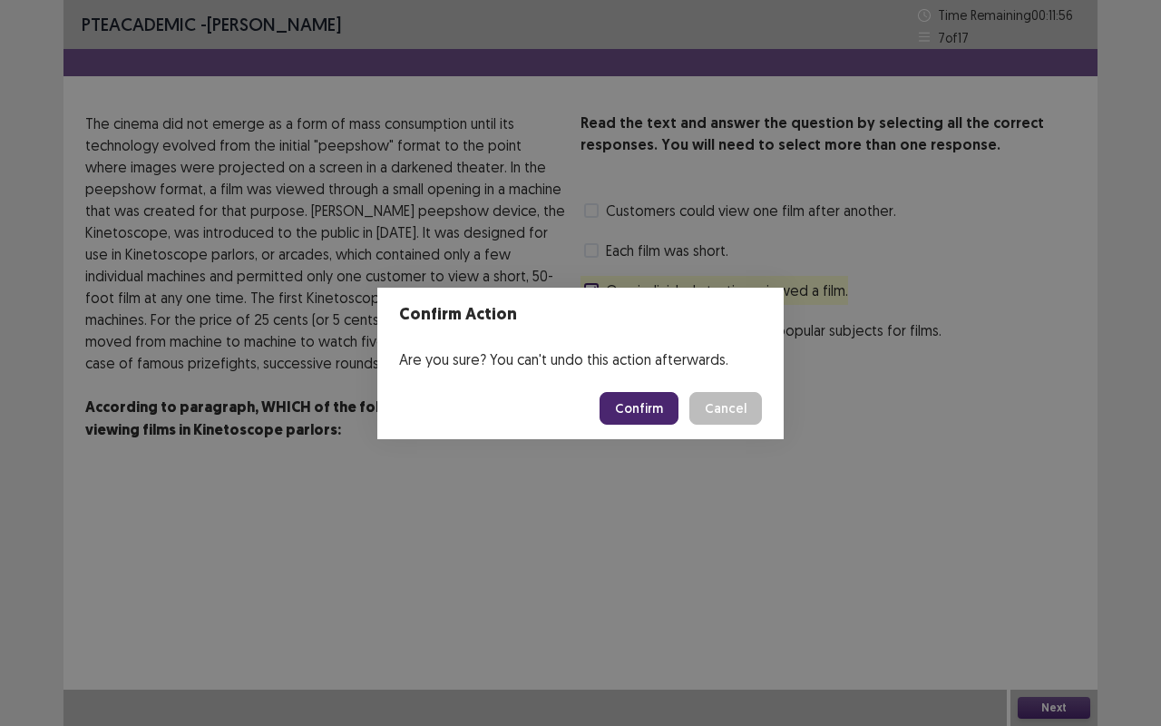
click at [649, 402] on button "Confirm" at bounding box center [639, 408] width 79 height 33
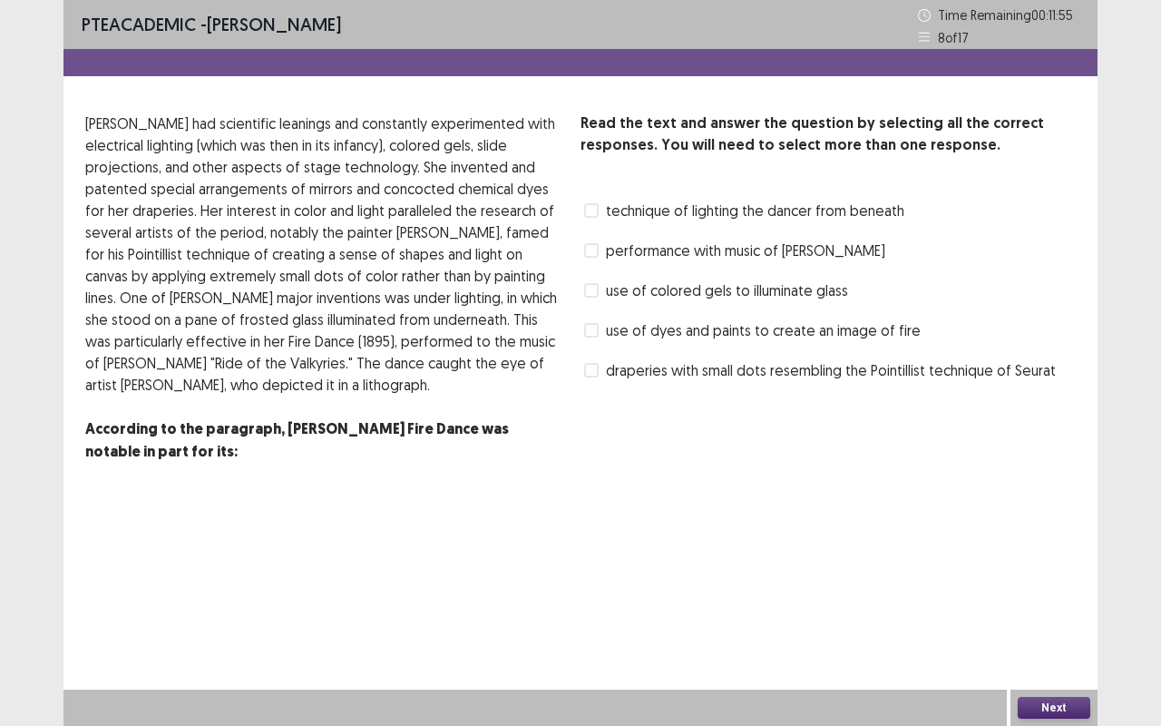
click at [593, 297] on label "use of colored gels to illuminate glass" at bounding box center [716, 290] width 264 height 22
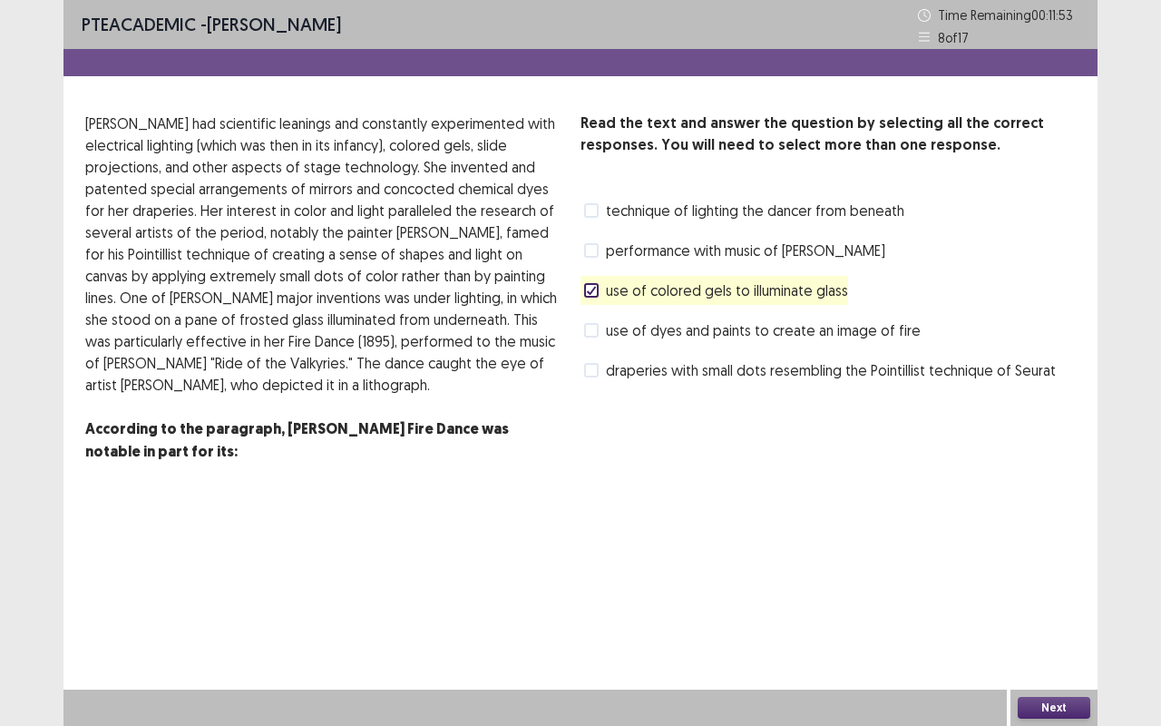
click at [1048, 551] on button "Next" at bounding box center [1054, 708] width 73 height 22
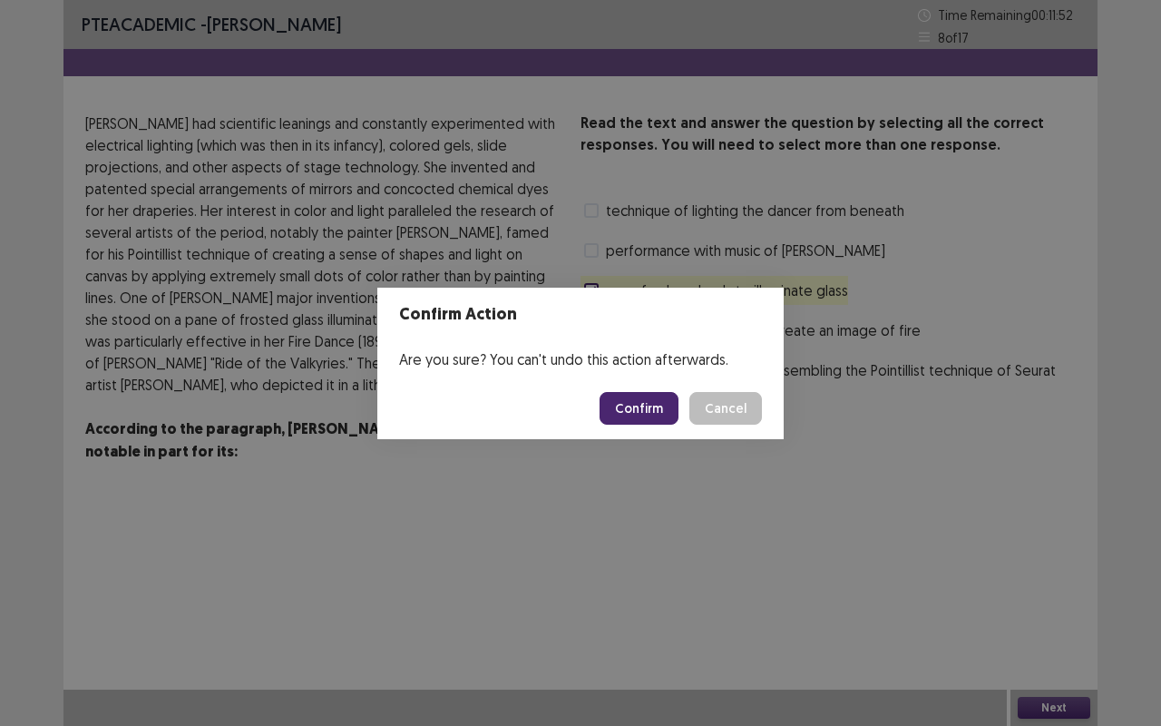
click at [659, 408] on button "Confirm" at bounding box center [639, 408] width 79 height 33
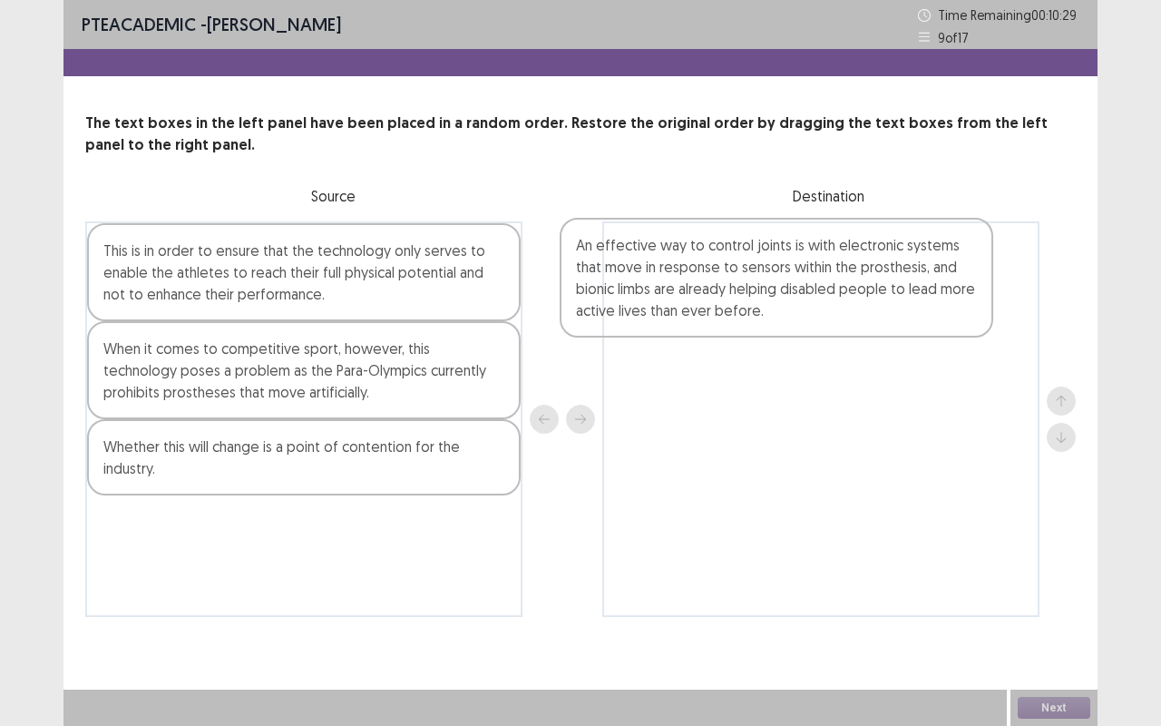
drag, startPoint x: 357, startPoint y: 405, endPoint x: 853, endPoint y: 299, distance: 506.5
click at [853, 299] on div "This is in order to ensure that the technology only serves to enable the athlet…" at bounding box center [580, 418] width 990 height 395
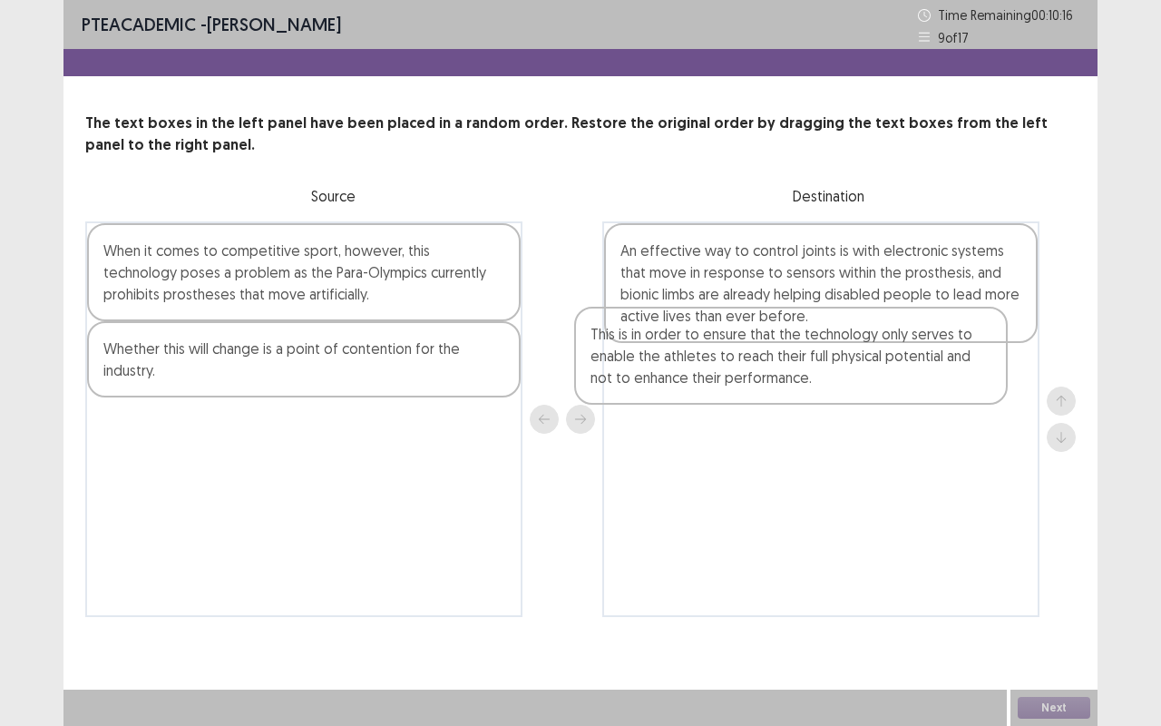
drag, startPoint x: 355, startPoint y: 300, endPoint x: 847, endPoint y: 387, distance: 500.1
click at [847, 387] on div "This is in order to ensure that the technology only serves to enable the athlet…" at bounding box center [580, 418] width 990 height 395
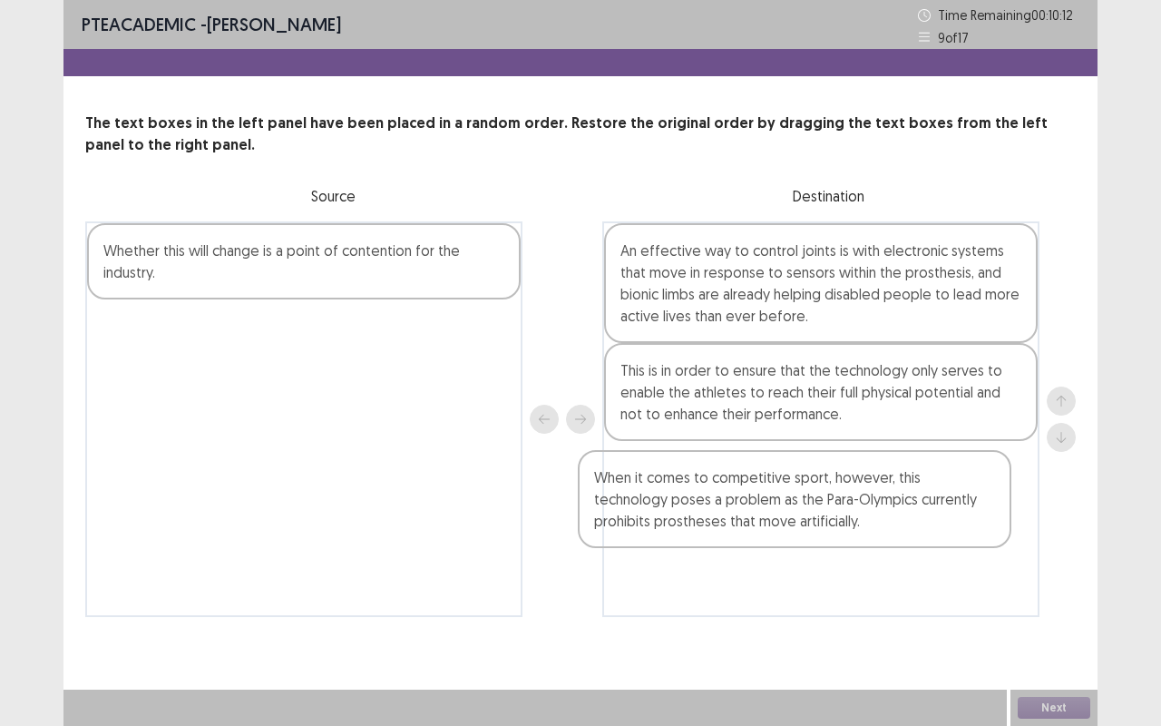
drag, startPoint x: 376, startPoint y: 286, endPoint x: 880, endPoint y: 519, distance: 554.7
click at [880, 519] on div "When it comes to competitive sport, however, this technology poses a problem as…" at bounding box center [580, 418] width 990 height 395
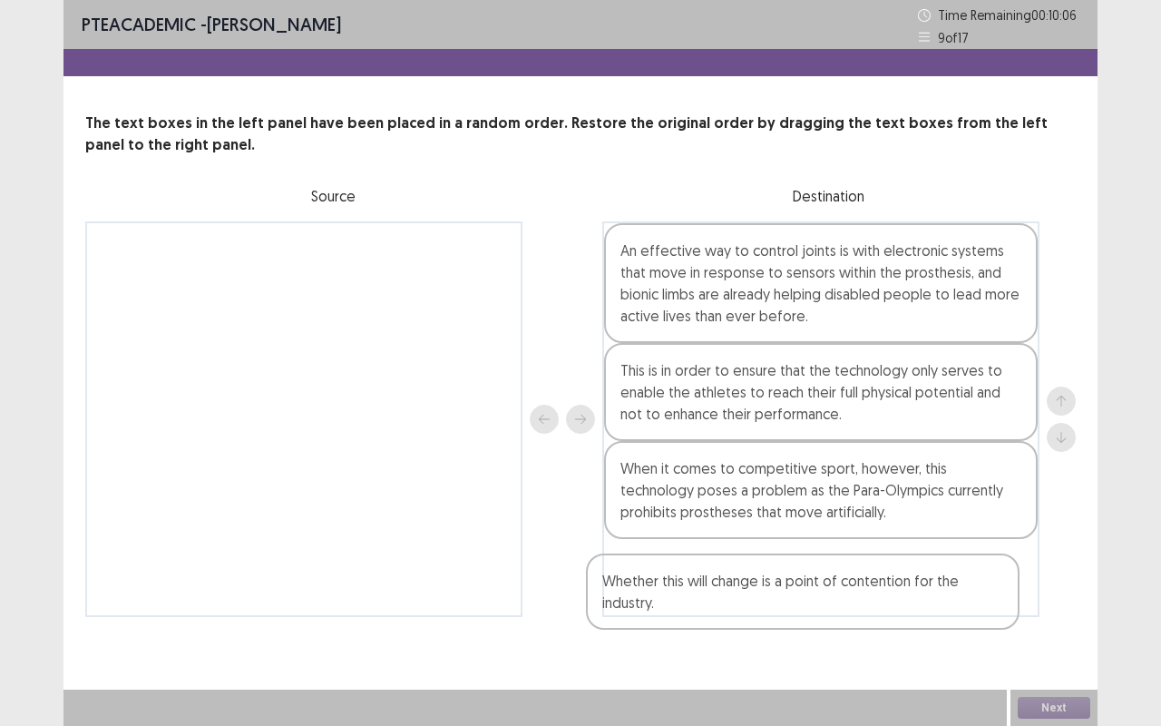
drag, startPoint x: 400, startPoint y: 282, endPoint x: 947, endPoint y: 642, distance: 654.8
click at [947, 551] on div "PTE academic - [PERSON_NAME] Time Remaining 00 : 10 : 06 9 of 17 The text boxes…" at bounding box center [580, 326] width 1034 height 653
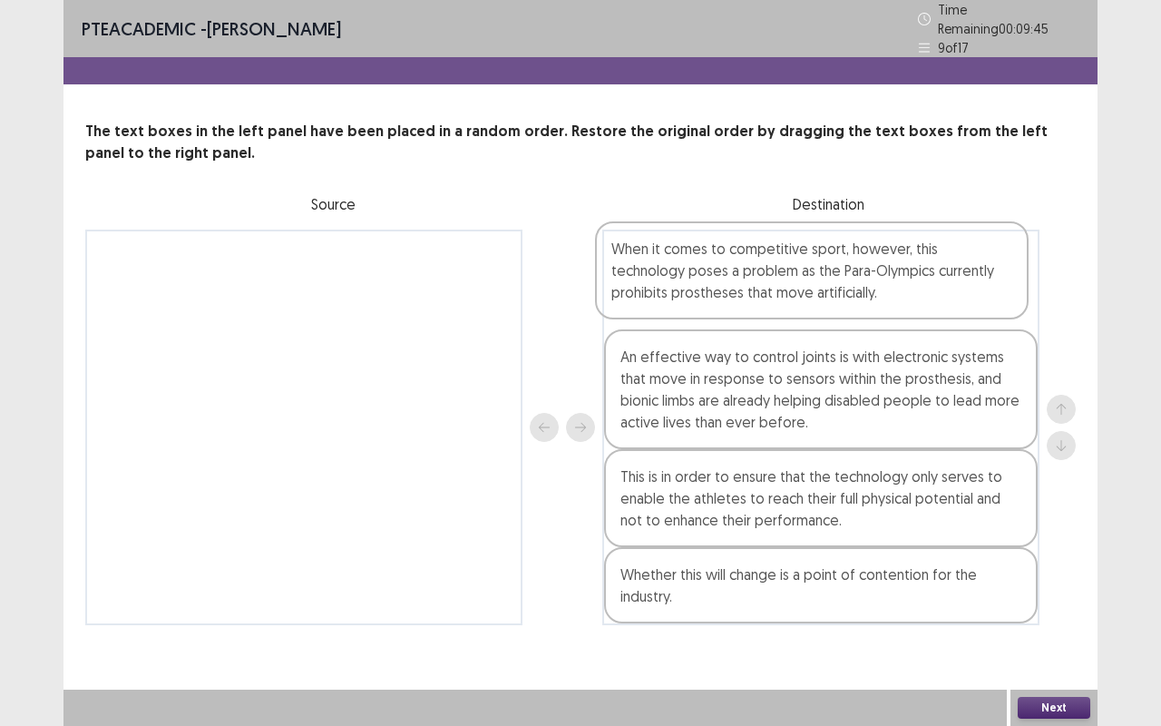
drag, startPoint x: 859, startPoint y: 504, endPoint x: 850, endPoint y: 280, distance: 224.2
click at [850, 280] on div "An effective way to control joints is with electronic systems that move in resp…" at bounding box center [820, 426] width 437 height 395
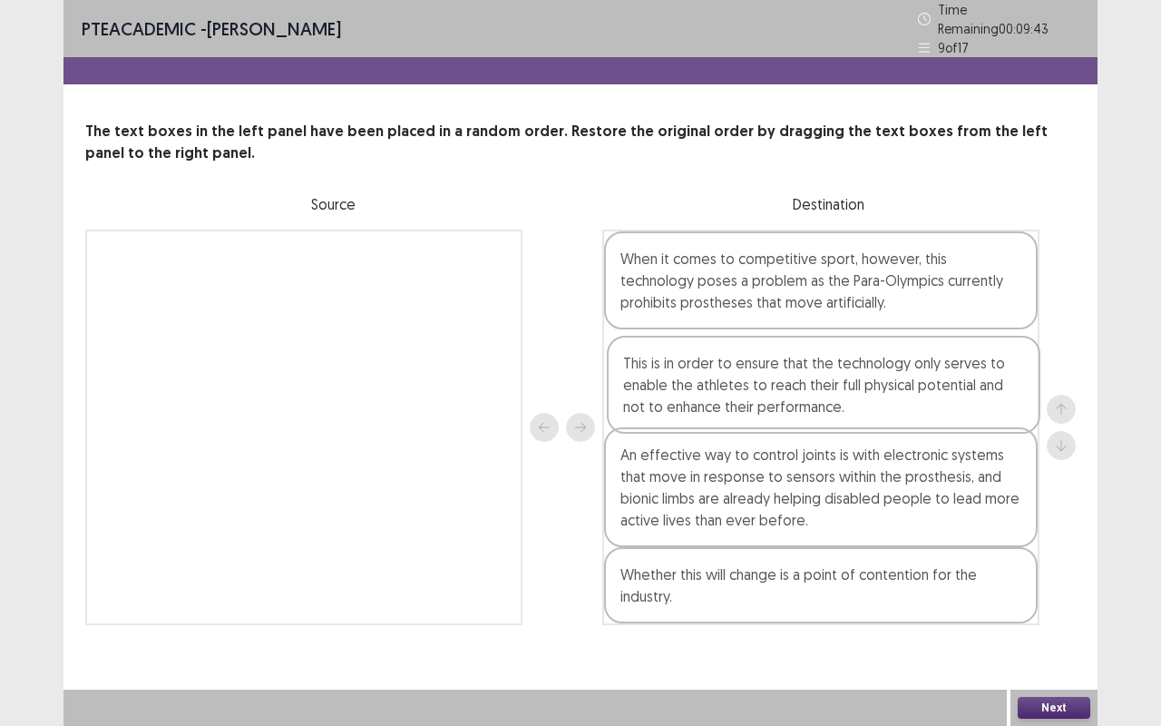
drag, startPoint x: 792, startPoint y: 496, endPoint x: 795, endPoint y: 386, distance: 109.8
click at [795, 386] on div "When it comes to competitive sport, however, this technology poses a problem as…" at bounding box center [820, 426] width 437 height 395
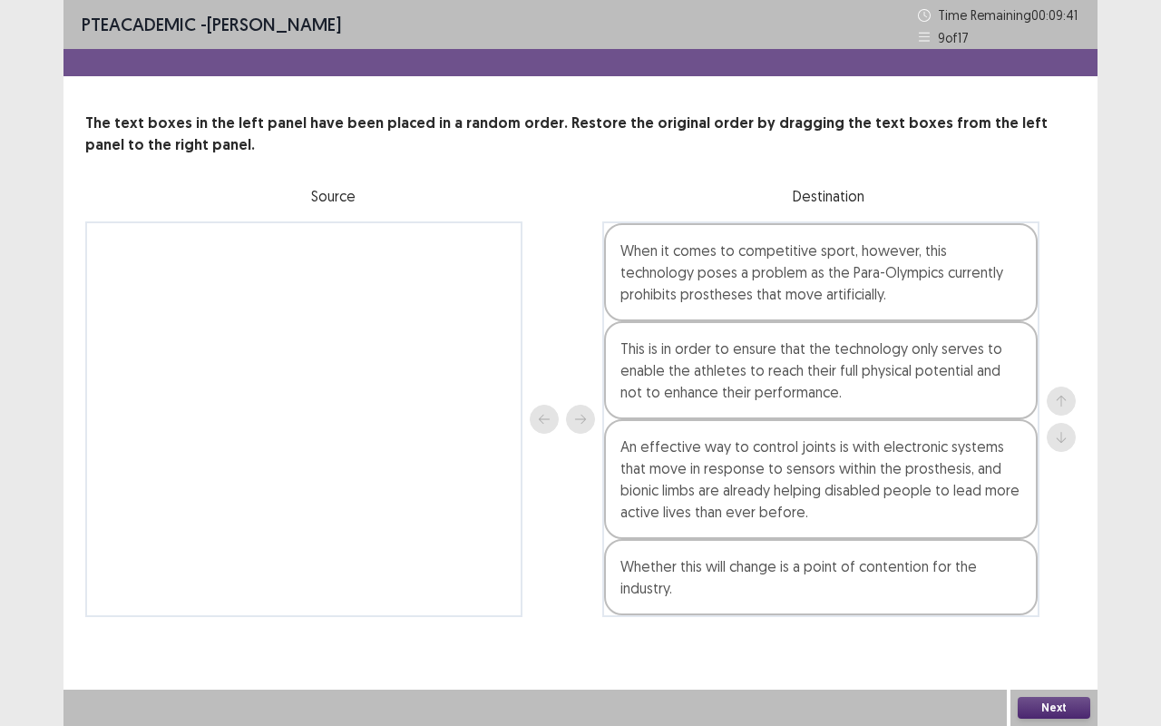
click at [1069, 551] on button "Next" at bounding box center [1054, 708] width 73 height 22
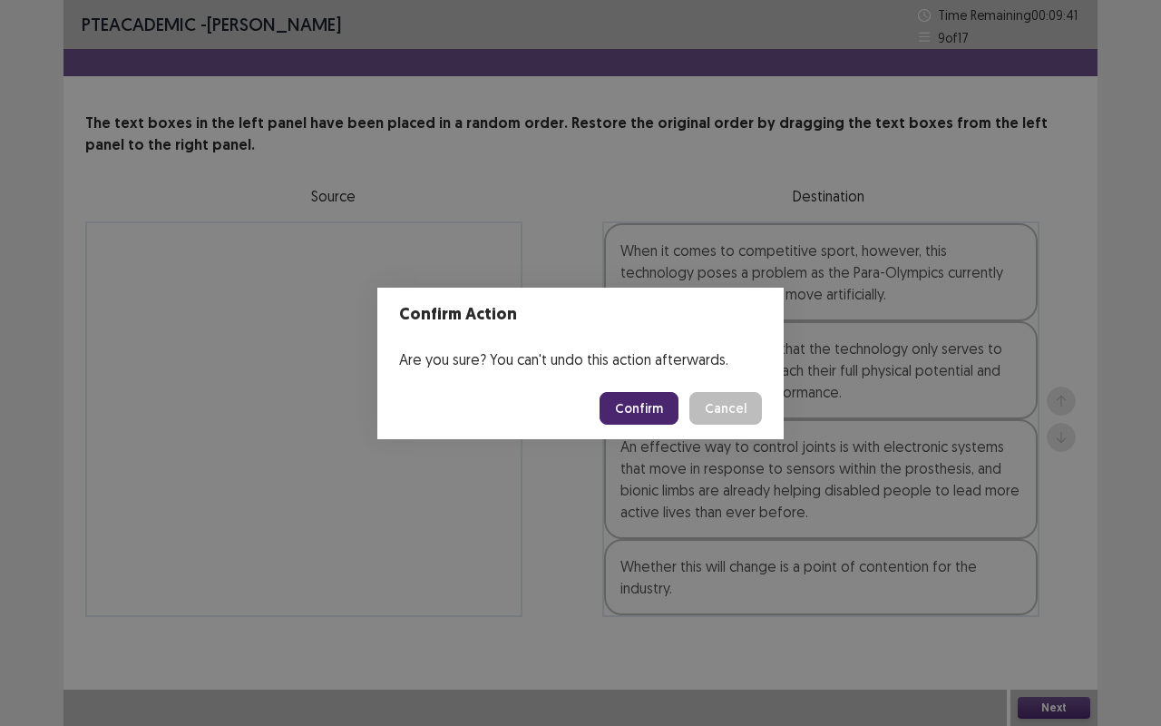
click at [630, 418] on button "Confirm" at bounding box center [639, 408] width 79 height 33
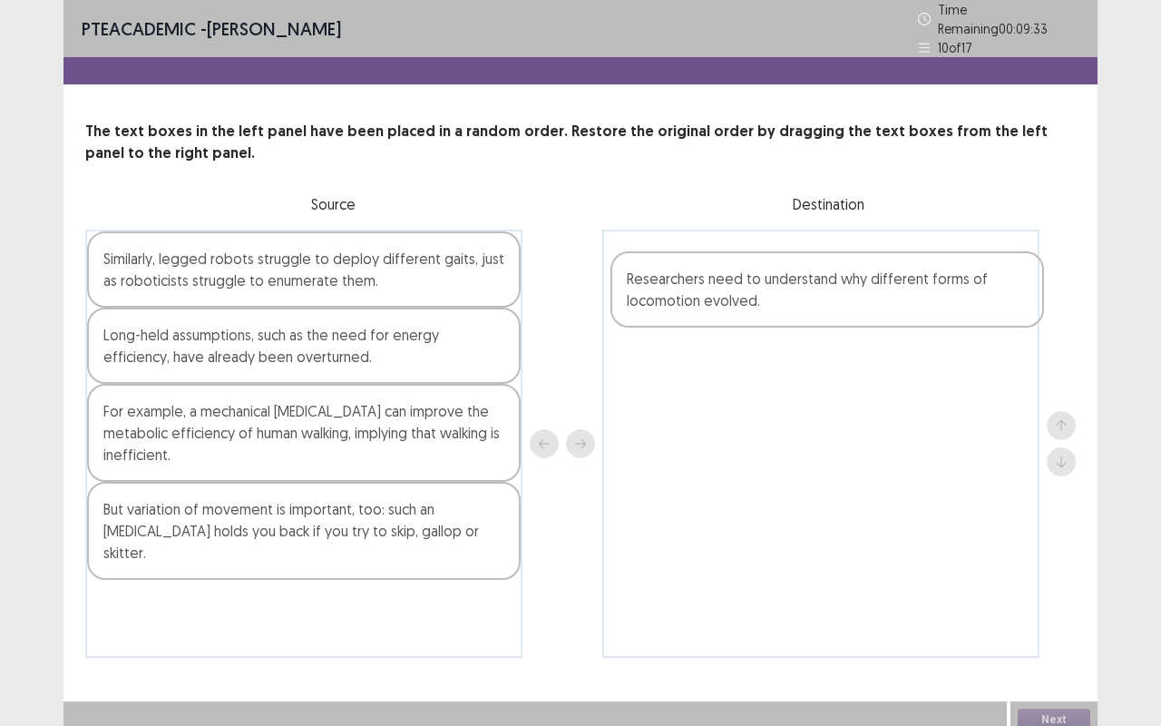
drag, startPoint x: 239, startPoint y: 360, endPoint x: 777, endPoint y: 311, distance: 540.1
click at [777, 311] on div "Similarly, legged robots struggle to deploy different gaits, just as roboticist…" at bounding box center [580, 443] width 990 height 428
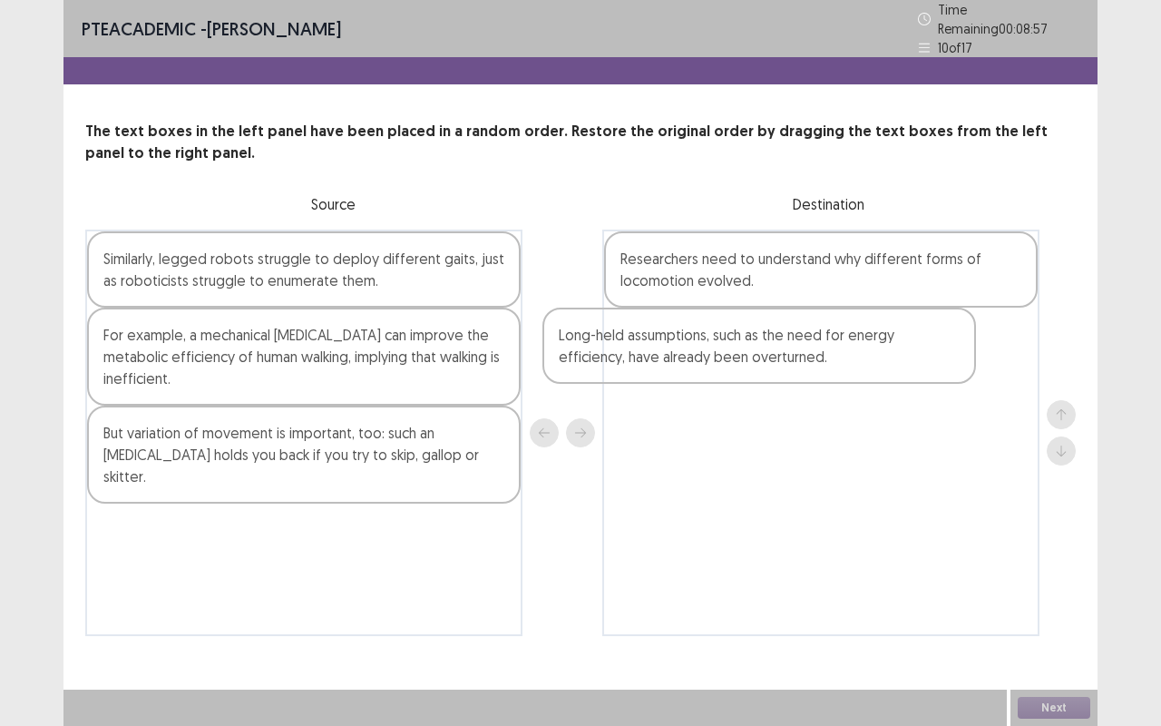
drag, startPoint x: 420, startPoint y: 359, endPoint x: 905, endPoint y: 364, distance: 485.3
click at [905, 364] on div "Similarly, legged robots struggle to deploy different gaits, just as roboticist…" at bounding box center [580, 432] width 990 height 406
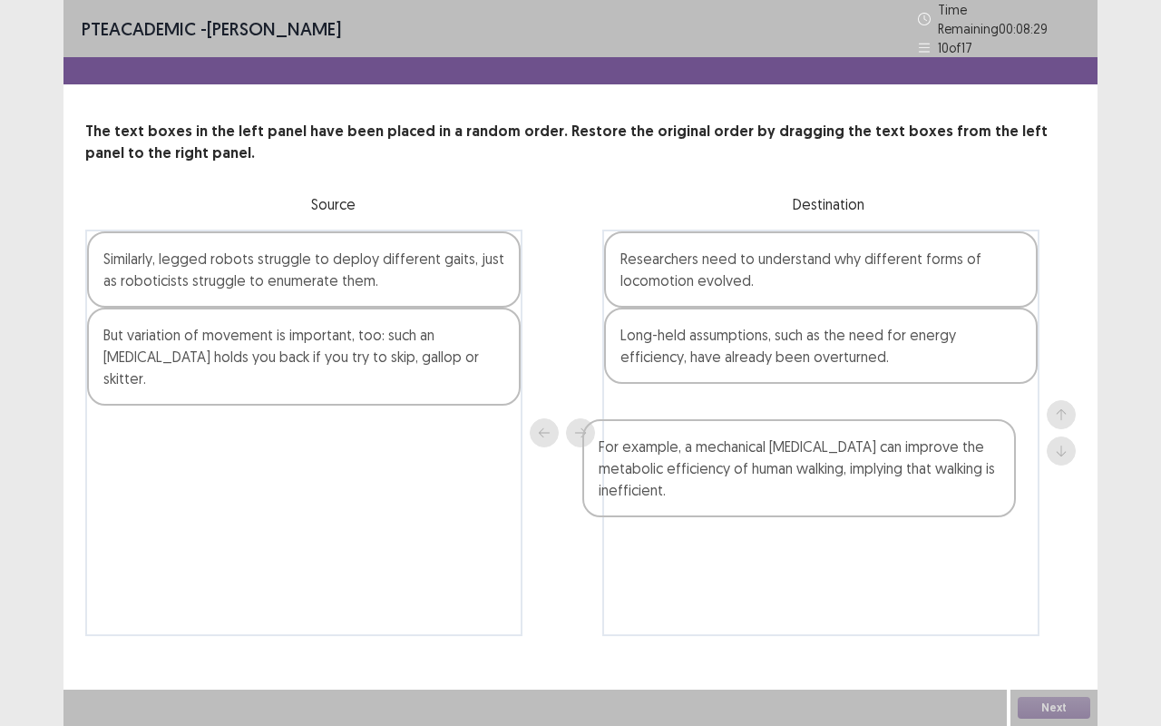
drag, startPoint x: 238, startPoint y: 349, endPoint x: 743, endPoint y: 465, distance: 518.4
click at [743, 465] on div "Similarly, legged robots struggle to deploy different gaits, just as roboticist…" at bounding box center [580, 432] width 990 height 406
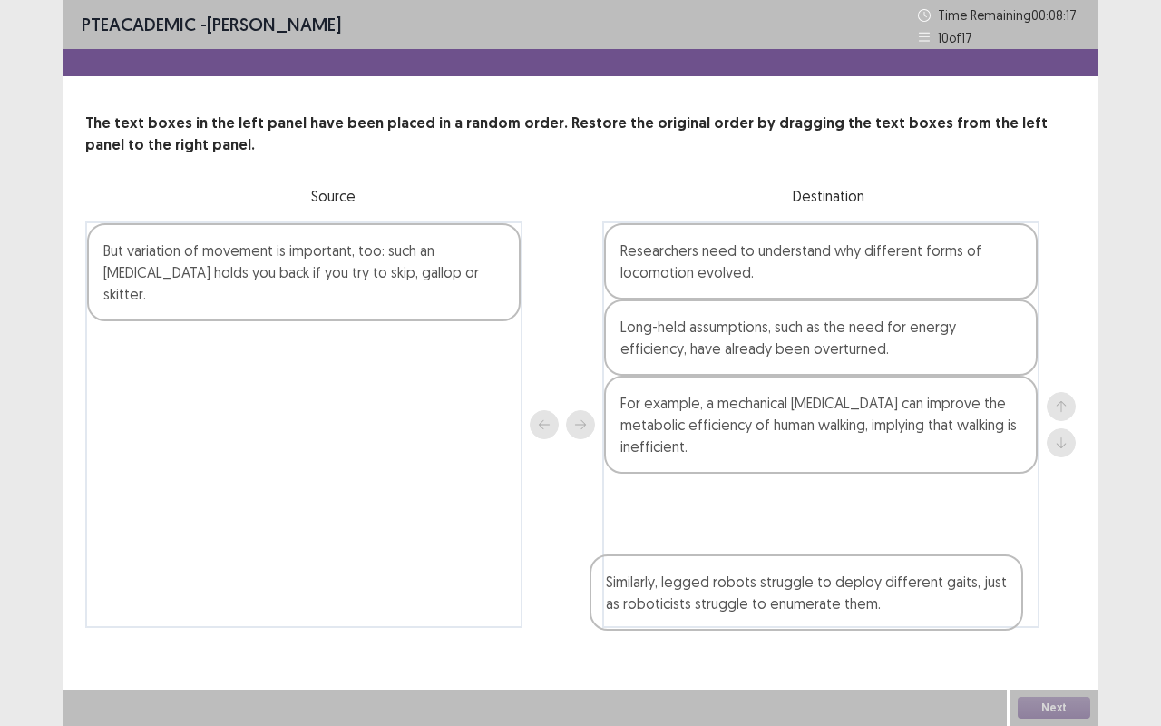
drag, startPoint x: 444, startPoint y: 269, endPoint x: 974, endPoint y: 555, distance: 602.6
click at [974, 551] on div "Similarly, legged robots struggle to deploy different gaits, just as roboticist…" at bounding box center [580, 424] width 990 height 406
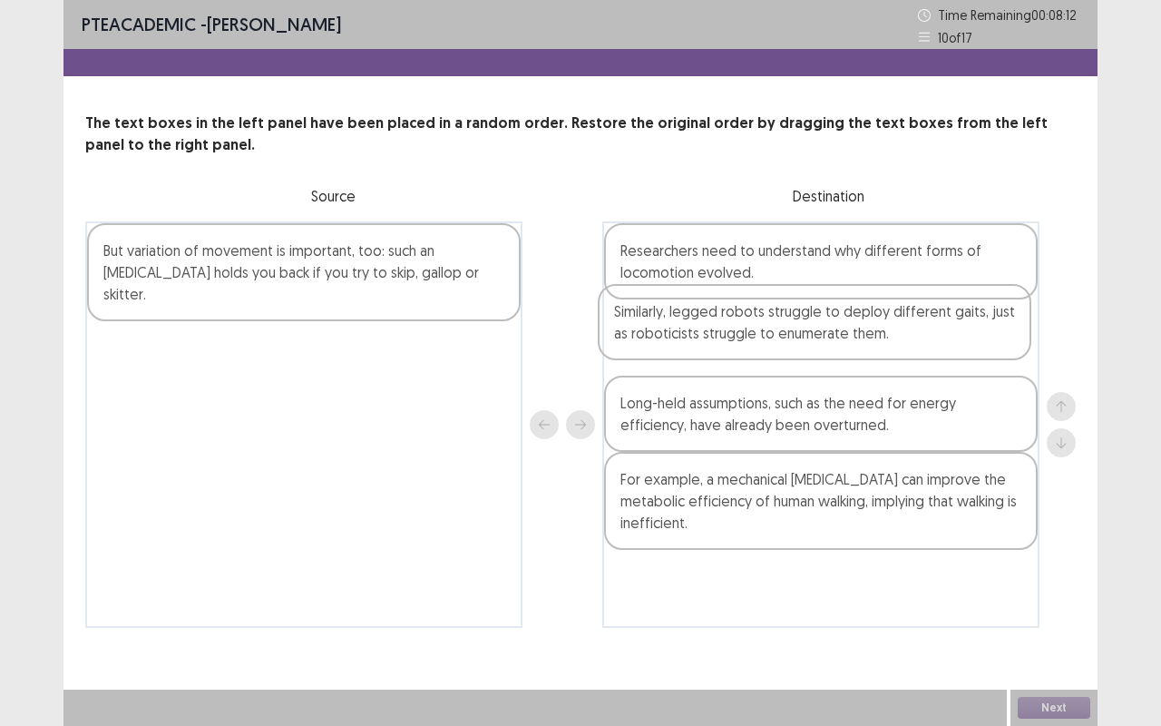
drag, startPoint x: 899, startPoint y: 534, endPoint x: 892, endPoint y: 335, distance: 199.6
click at [892, 335] on div "Researchers need to understand why different forms of locomotion evolved. Long-…" at bounding box center [820, 424] width 437 height 406
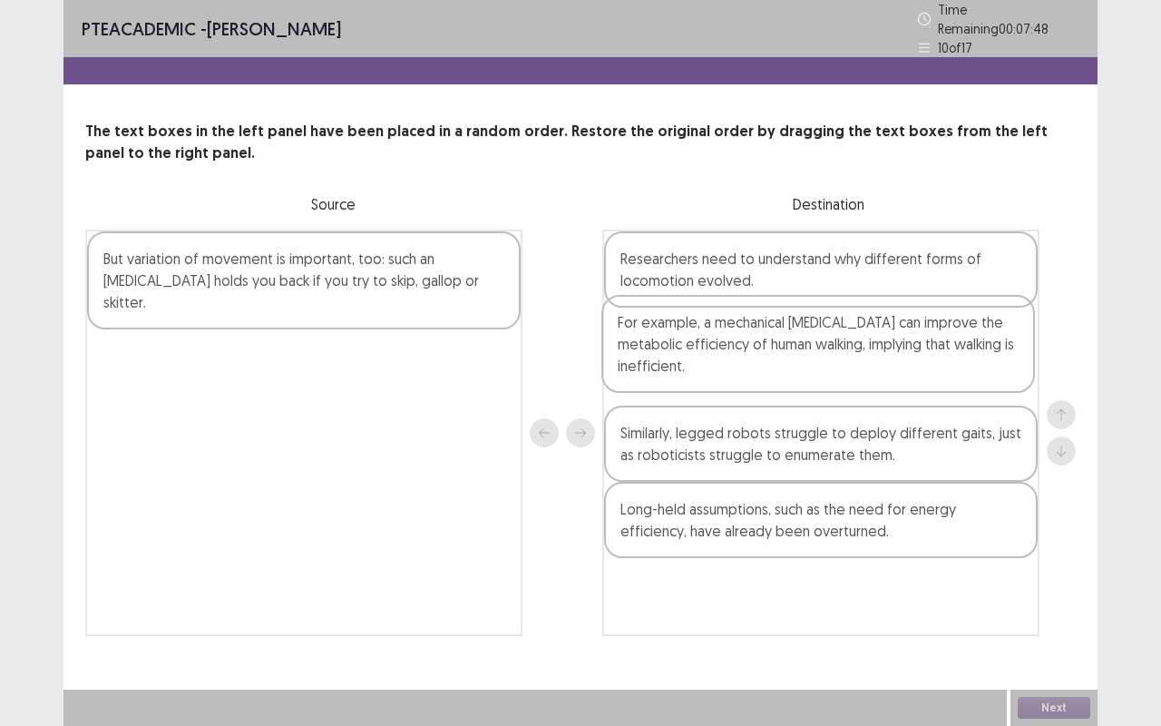
drag, startPoint x: 770, startPoint y: 512, endPoint x: 767, endPoint y: 352, distance: 160.6
click at [767, 352] on div "Researchers need to understand why different forms of locomotion evolved. Simil…" at bounding box center [820, 432] width 437 height 406
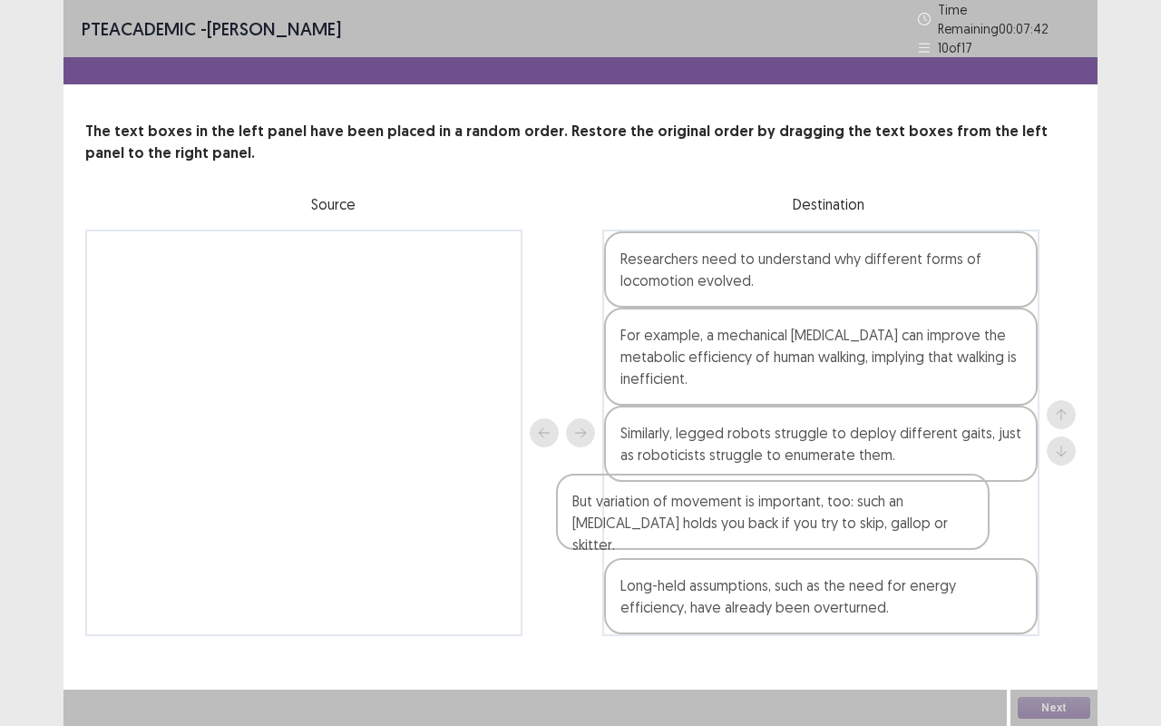
drag, startPoint x: 344, startPoint y: 284, endPoint x: 816, endPoint y: 541, distance: 537.8
click at [816, 541] on div "But variation of movement is important, too: such an [MEDICAL_DATA] holds you b…" at bounding box center [580, 432] width 990 height 406
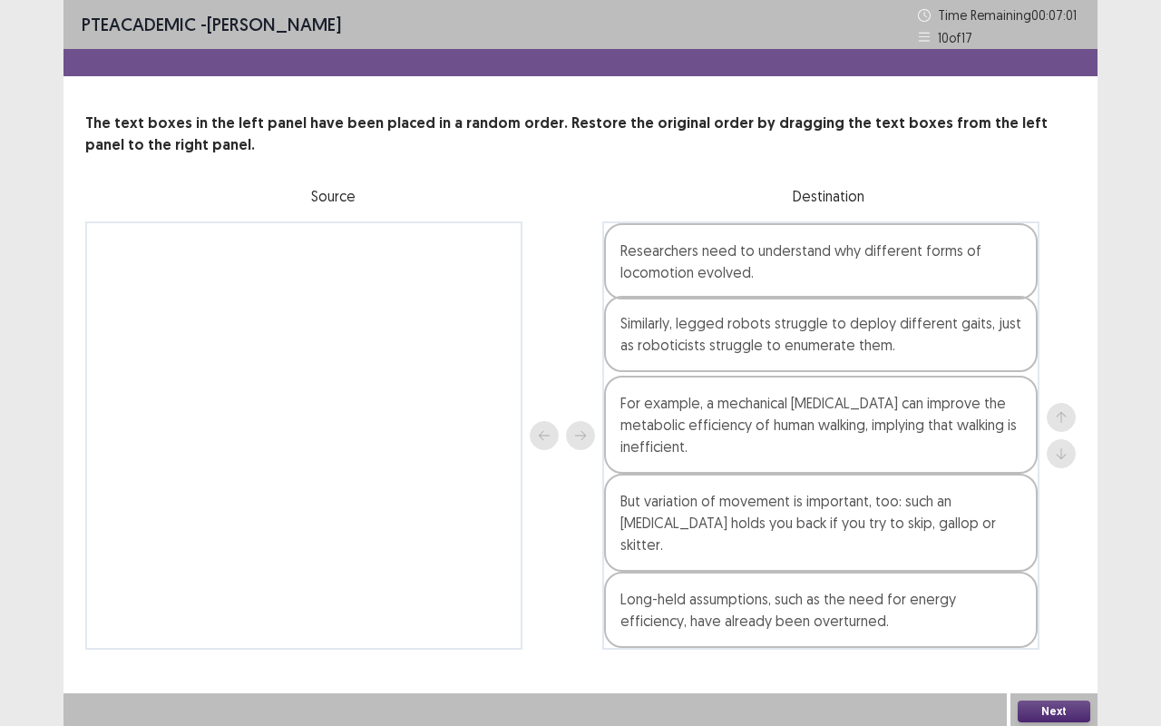
drag, startPoint x: 806, startPoint y: 454, endPoint x: 806, endPoint y: 348, distance: 106.1
click at [806, 348] on div "Researchers need to understand why different forms of locomotion evolved. For e…" at bounding box center [820, 435] width 437 height 428
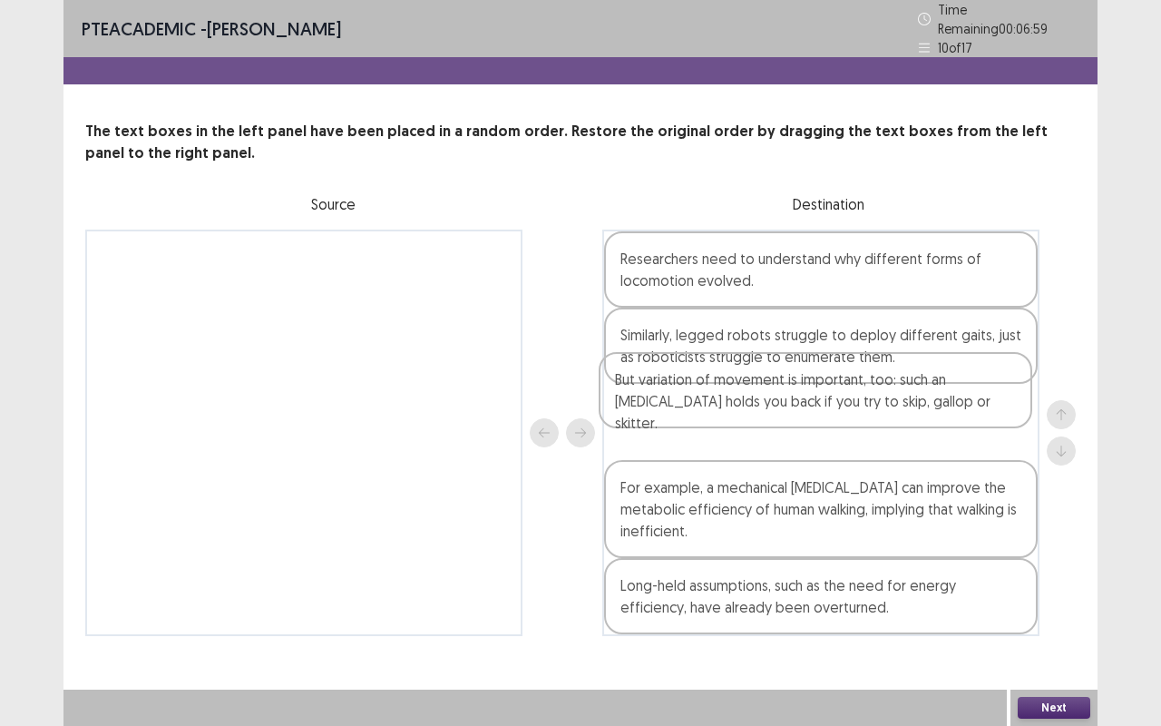
drag, startPoint x: 784, startPoint y: 518, endPoint x: 794, endPoint y: 401, distance: 117.4
click at [794, 401] on div "Researchers need to understand why different forms of locomotion evolved. Simil…" at bounding box center [820, 432] width 437 height 406
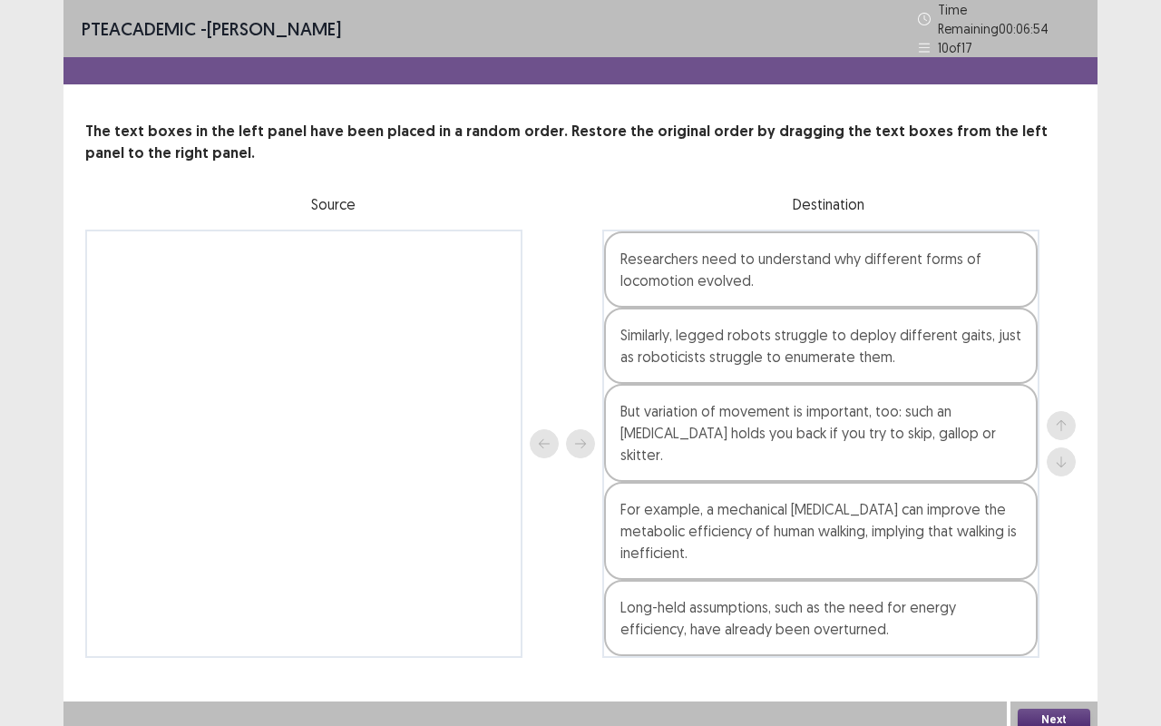
click at [1044, 551] on button "Next" at bounding box center [1054, 719] width 73 height 22
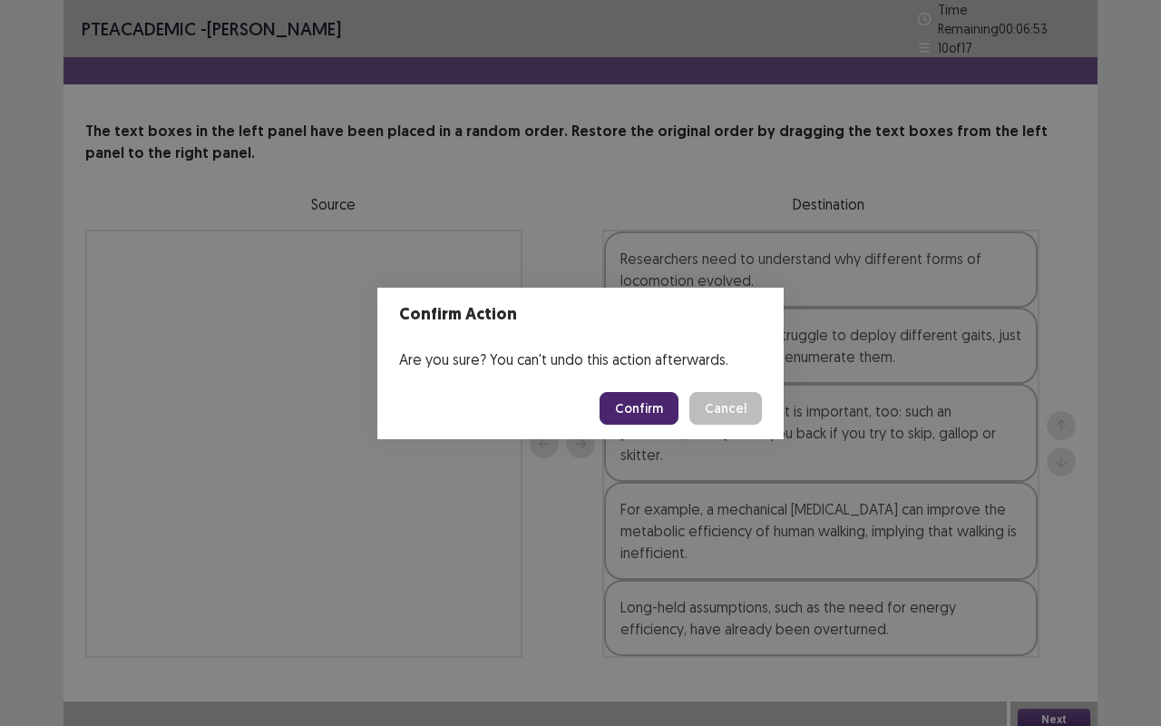
click at [622, 401] on button "Confirm" at bounding box center [639, 408] width 79 height 33
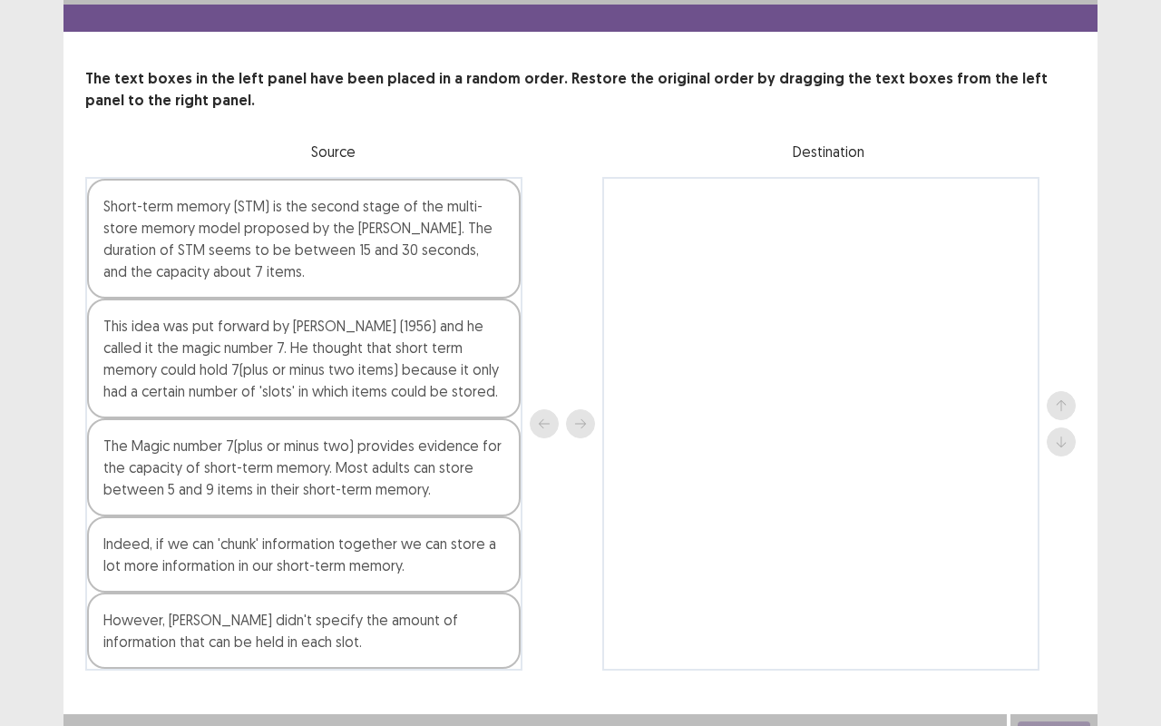
scroll to position [56, 0]
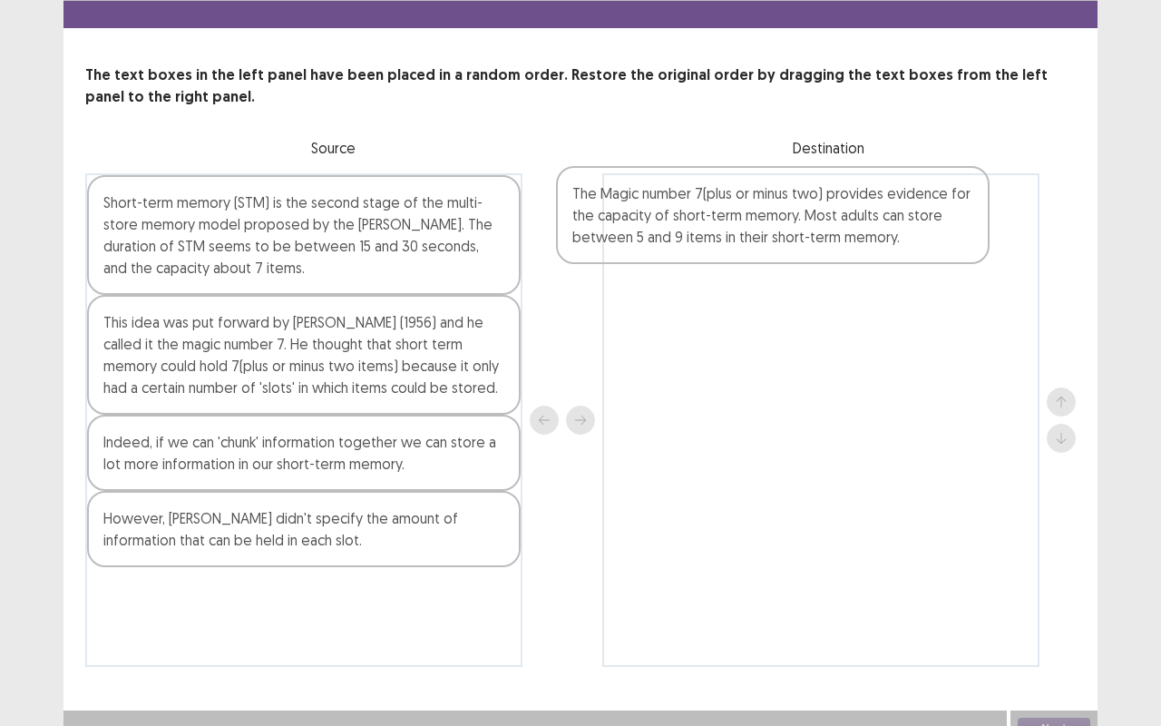
drag, startPoint x: 250, startPoint y: 453, endPoint x: 744, endPoint y: 210, distance: 549.6
click at [744, 210] on div "Short-term memory (STM) is the second stage of the multi-store memory model pro…" at bounding box center [580, 419] width 990 height 493
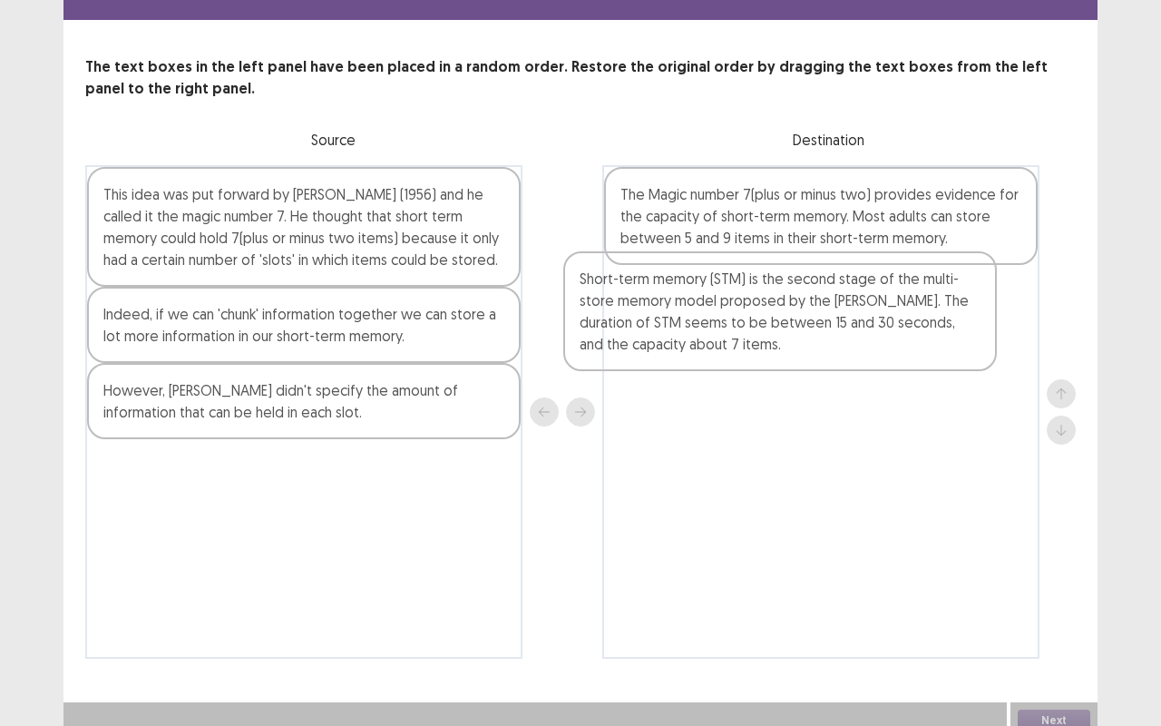
drag, startPoint x: 358, startPoint y: 265, endPoint x: 846, endPoint y: 367, distance: 498.6
click at [846, 367] on div "Short-term memory (STM) is the second stage of the multi-store memory model pro…" at bounding box center [580, 411] width 990 height 493
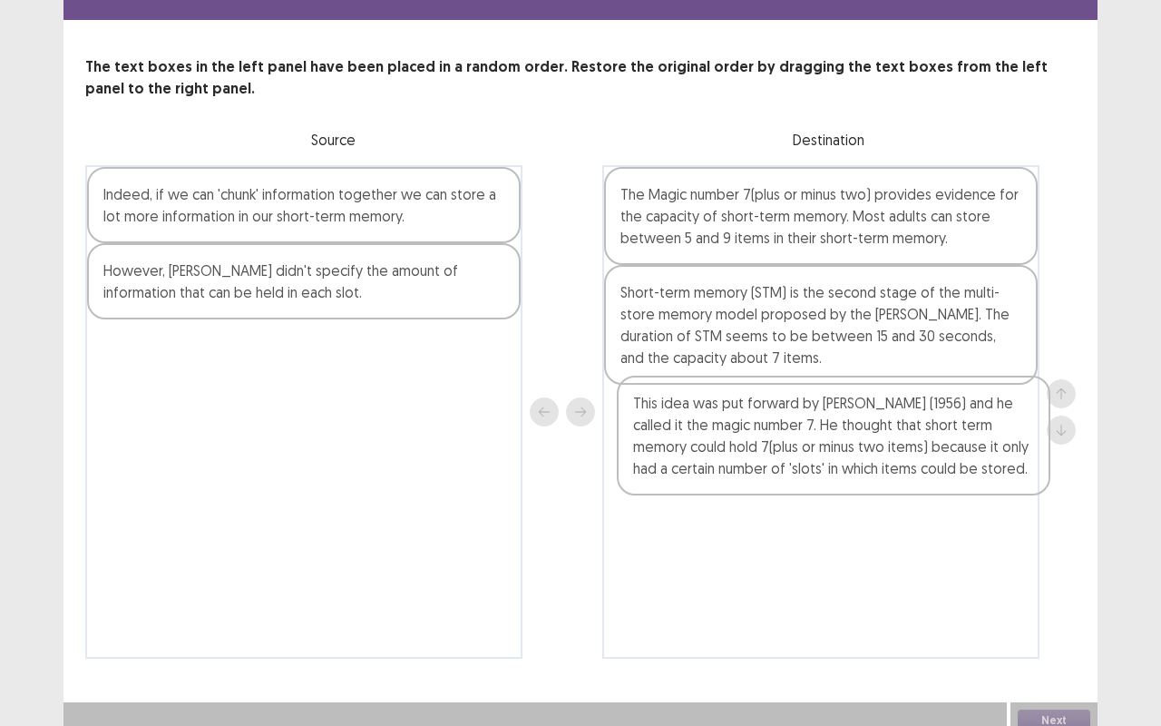
drag, startPoint x: 434, startPoint y: 221, endPoint x: 968, endPoint y: 439, distance: 576.9
click at [968, 439] on div "This idea was put forward by [PERSON_NAME] (1956) and he called it the magic nu…" at bounding box center [580, 411] width 990 height 493
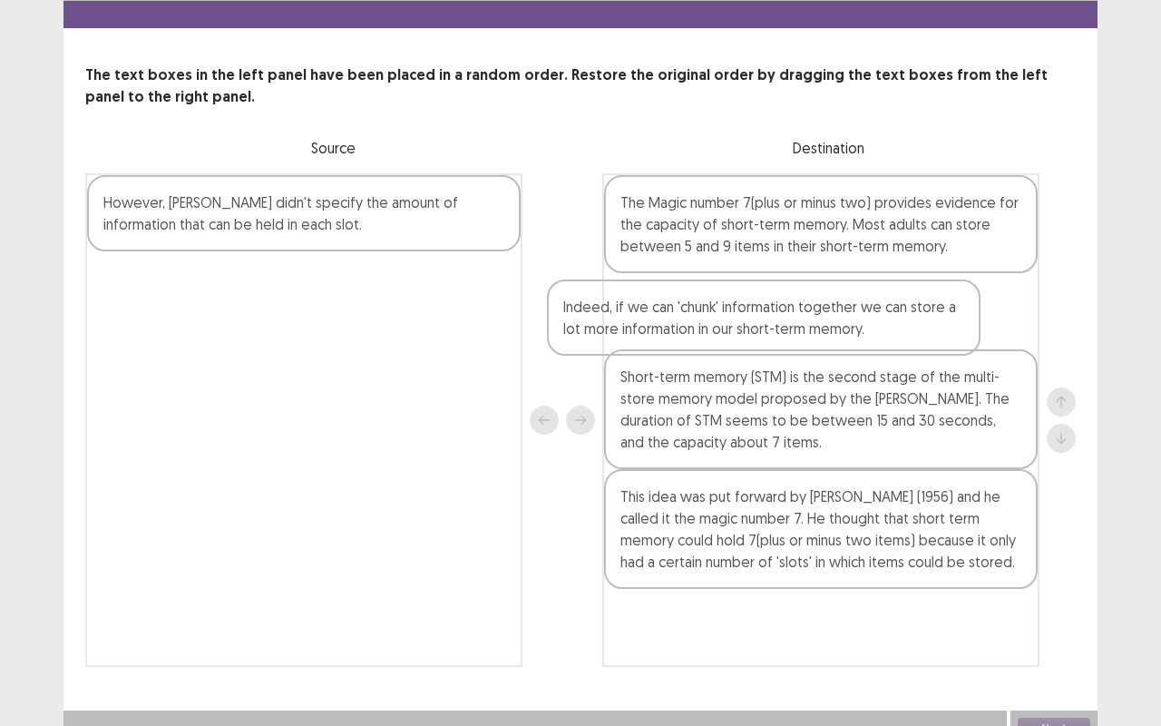
drag, startPoint x: 307, startPoint y: 221, endPoint x: 788, endPoint y: 330, distance: 493.8
click at [788, 330] on div "Indeed, if we can 'chunk' information together we can store a lot more informat…" at bounding box center [580, 419] width 990 height 493
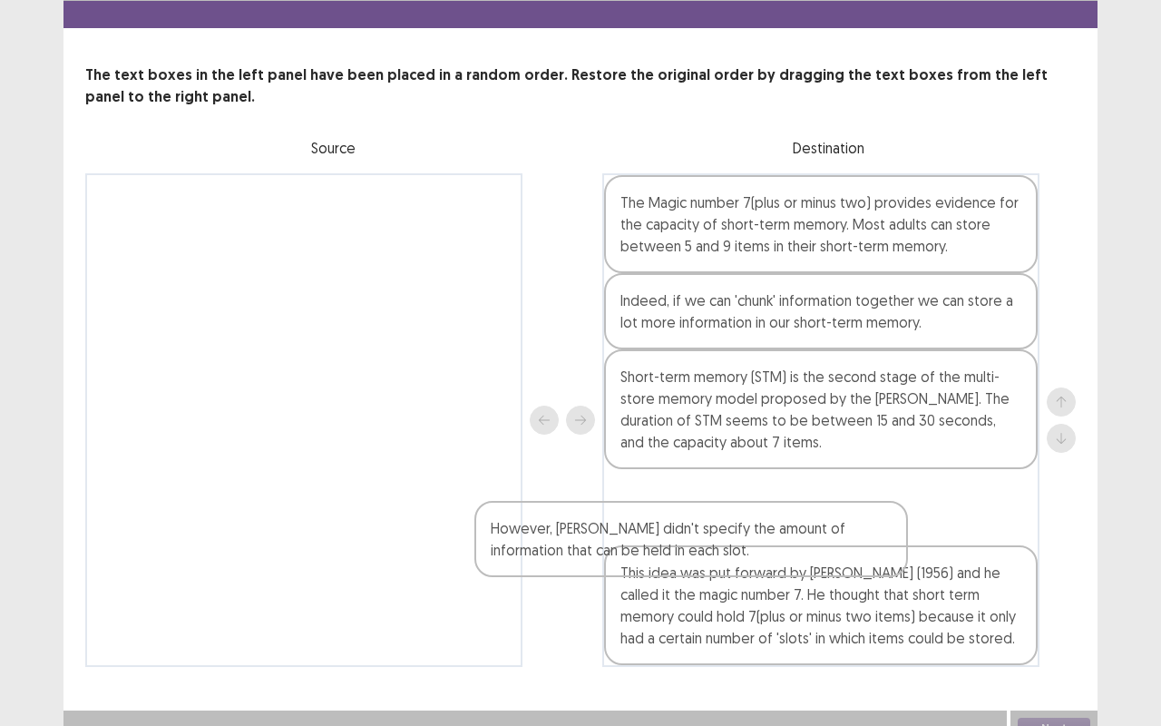
drag, startPoint x: 288, startPoint y: 229, endPoint x: 693, endPoint y: 571, distance: 530.4
click at [693, 551] on div "However, [PERSON_NAME] didn't specify the amount of information that can be hel…" at bounding box center [580, 419] width 990 height 493
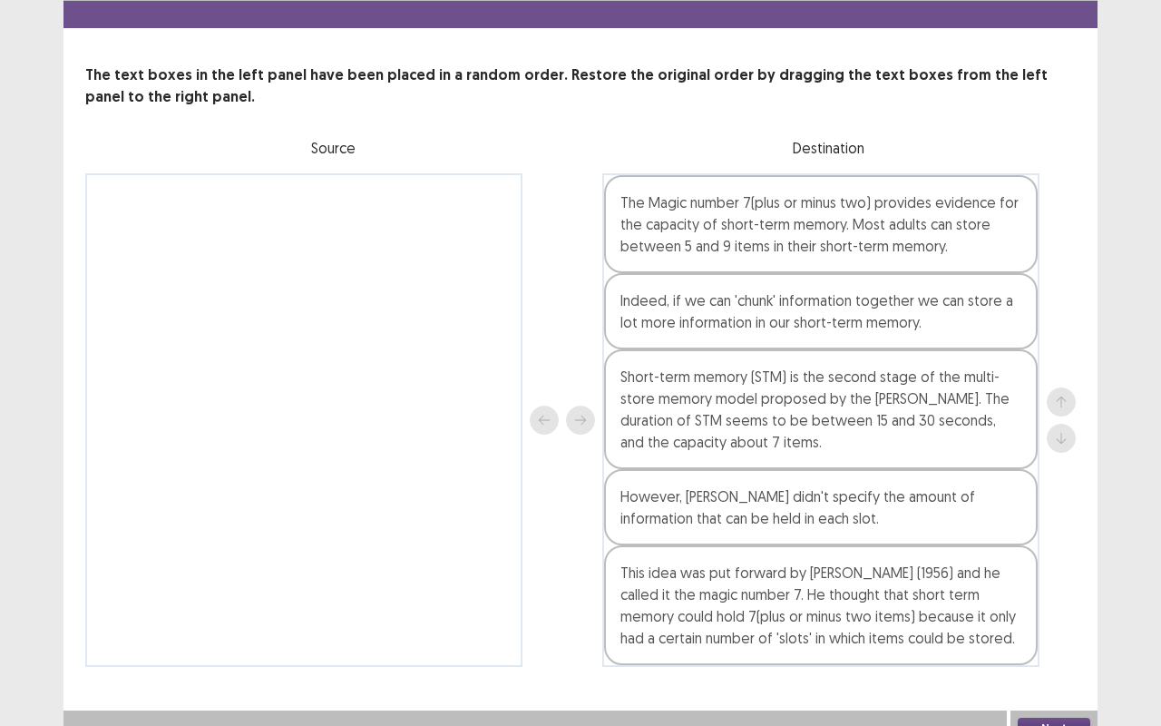
scroll to position [69, 0]
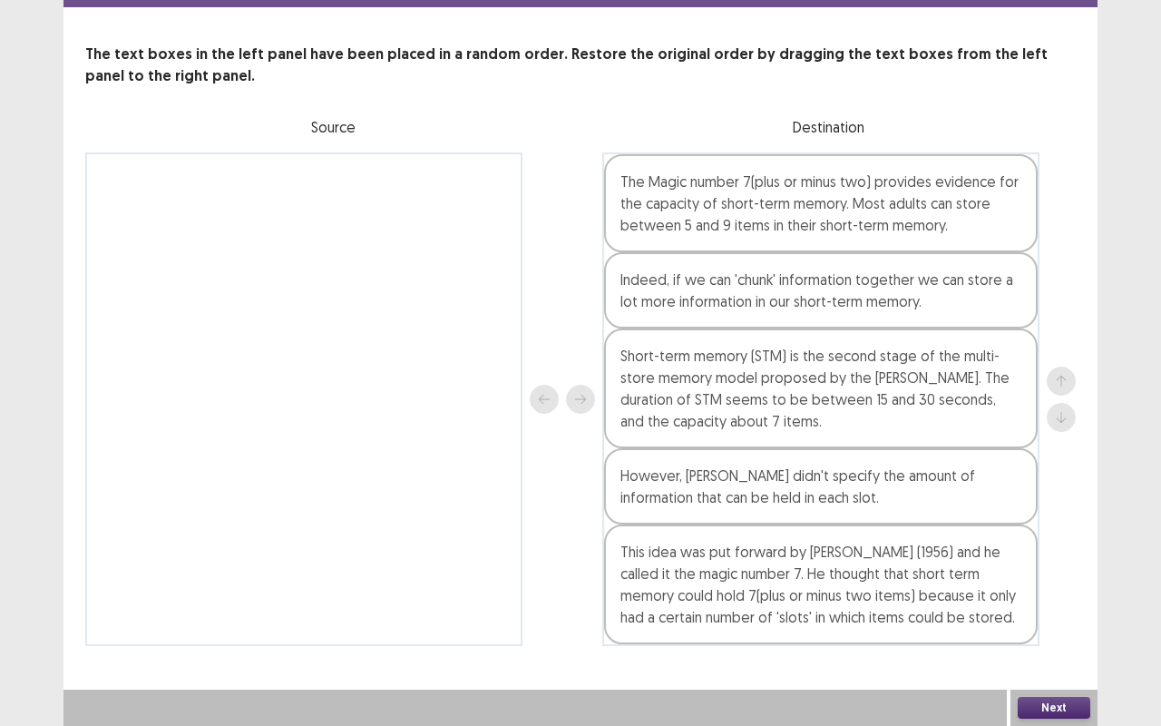
click at [1056, 551] on button "Next" at bounding box center [1054, 708] width 73 height 22
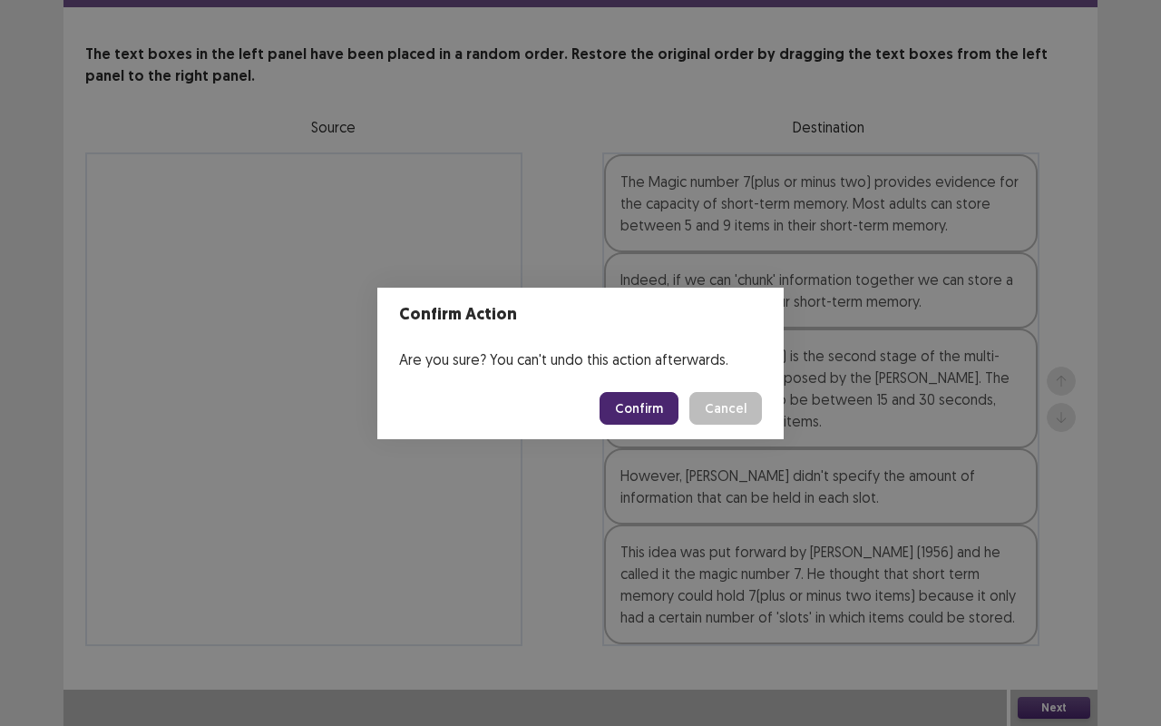
click at [535, 533] on div "Confirm Action Are you sure? You can't undo this action afterwards. Confirm Can…" at bounding box center [580, 363] width 1161 height 726
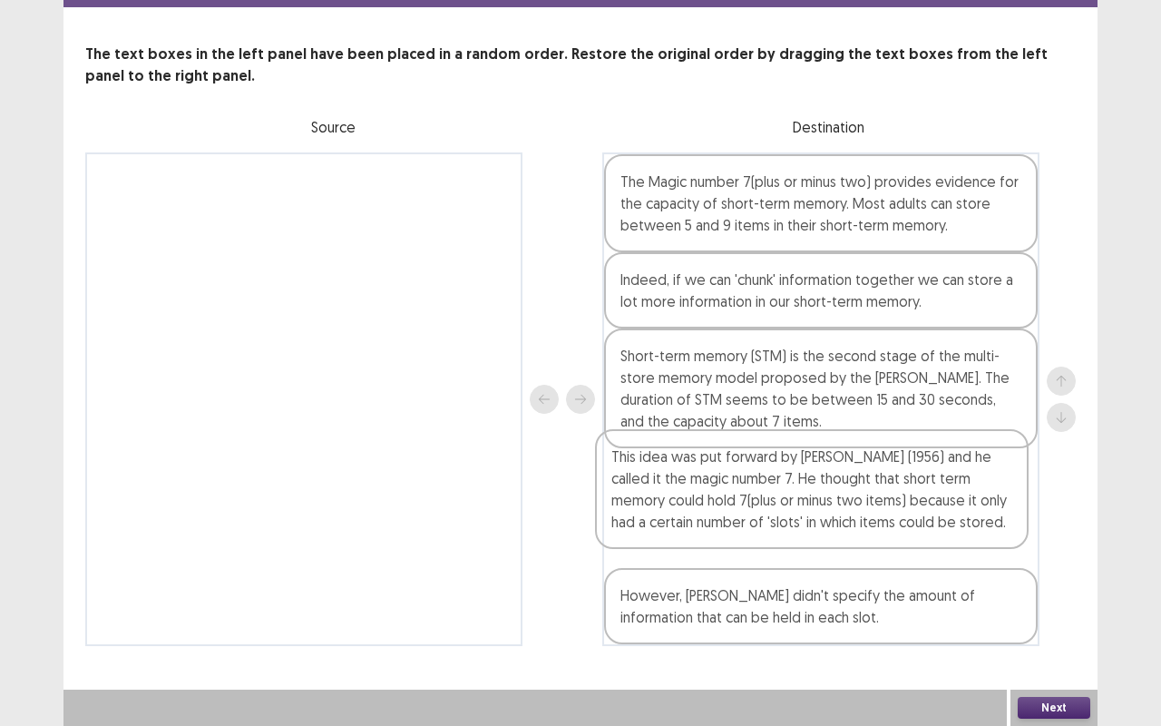
drag, startPoint x: 710, startPoint y: 610, endPoint x: 707, endPoint y: 506, distance: 103.5
click at [707, 506] on div "The Magic number 7(plus or minus two) provides evidence for the capacity of sho…" at bounding box center [820, 398] width 437 height 493
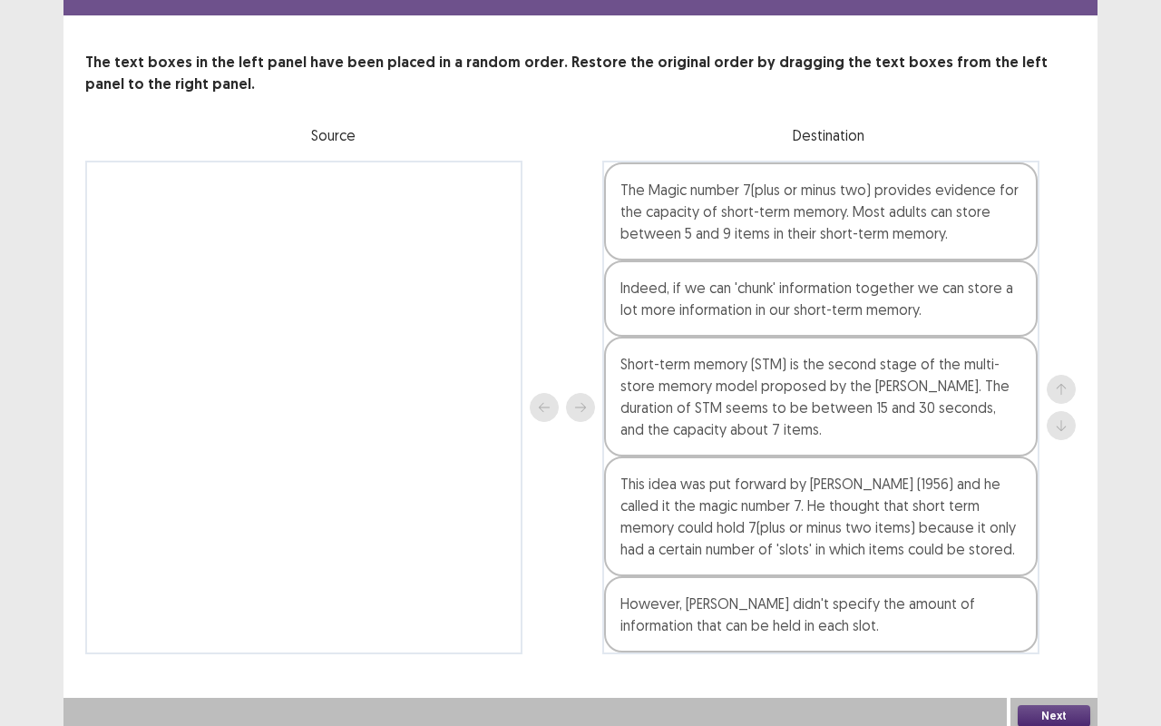
click at [1058, 551] on button "Next" at bounding box center [1054, 716] width 73 height 22
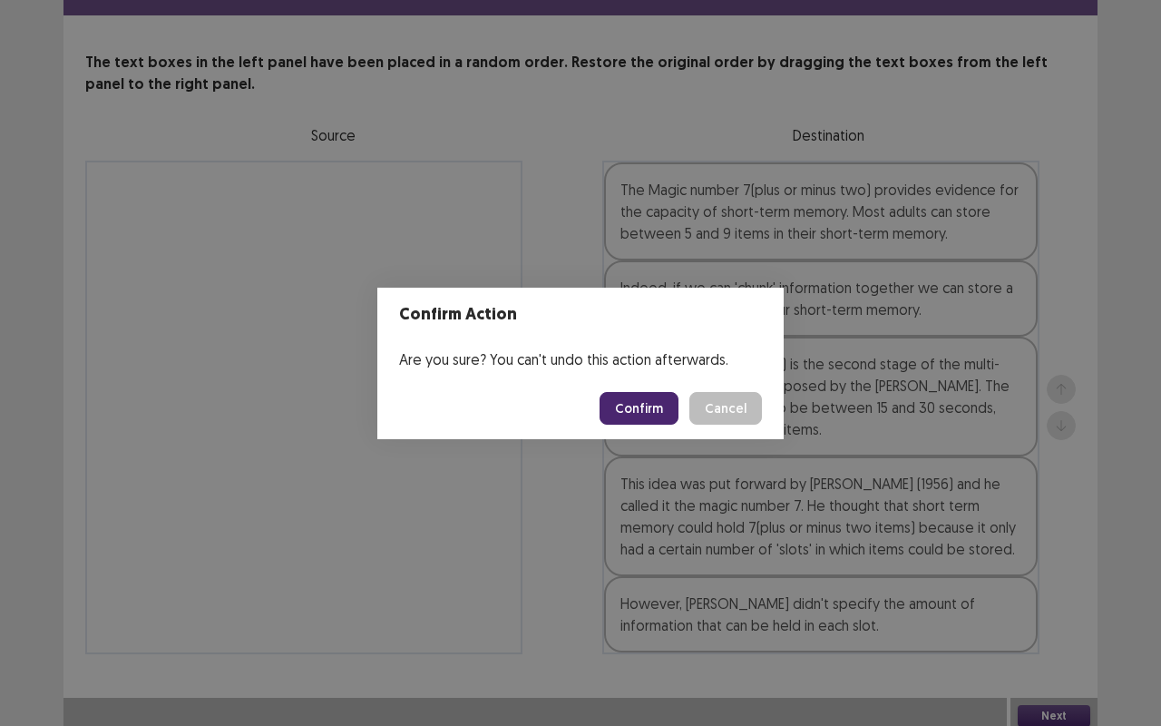
click at [629, 399] on button "Confirm" at bounding box center [639, 408] width 79 height 33
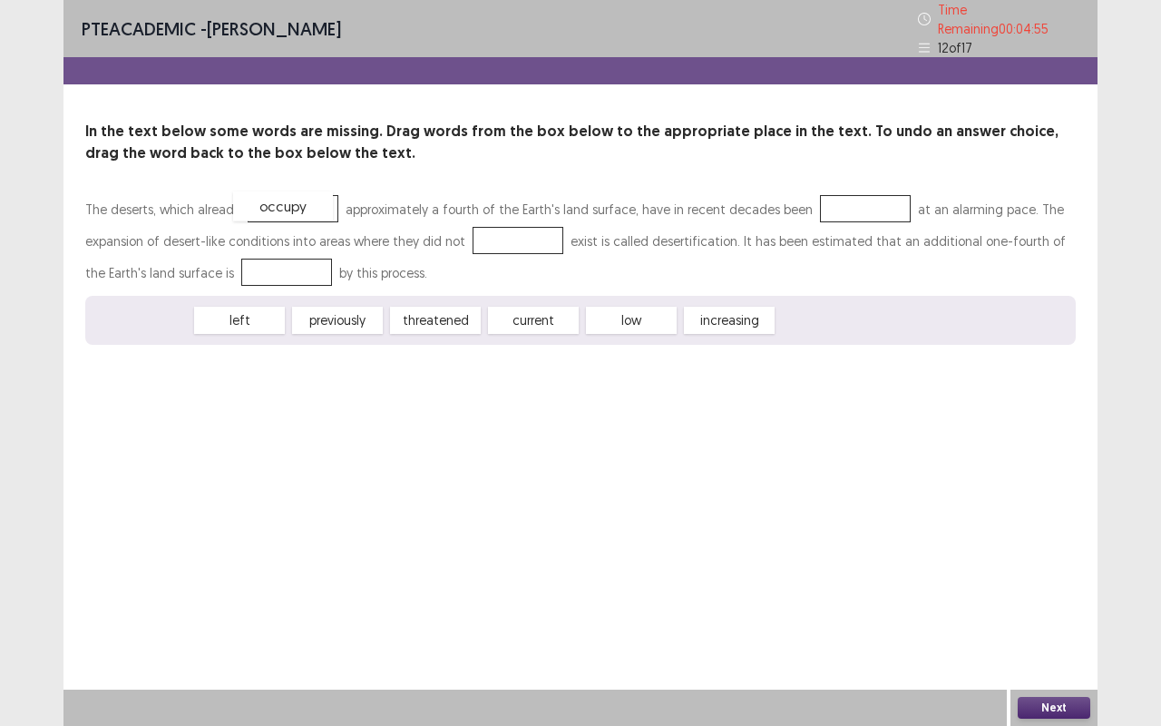
drag, startPoint x: 170, startPoint y: 314, endPoint x: 311, endPoint y: 200, distance: 181.3
drag, startPoint x: 168, startPoint y: 312, endPoint x: 525, endPoint y: 235, distance: 365.6
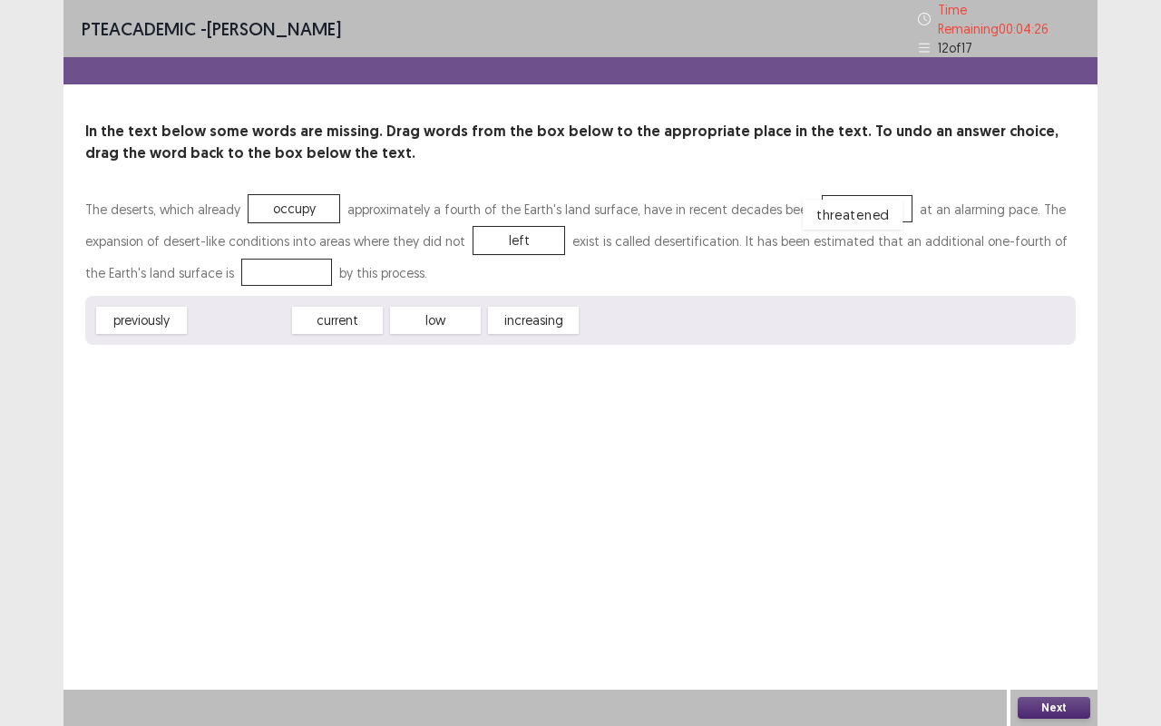
drag, startPoint x: 253, startPoint y: 310, endPoint x: 866, endPoint y: 202, distance: 622.6
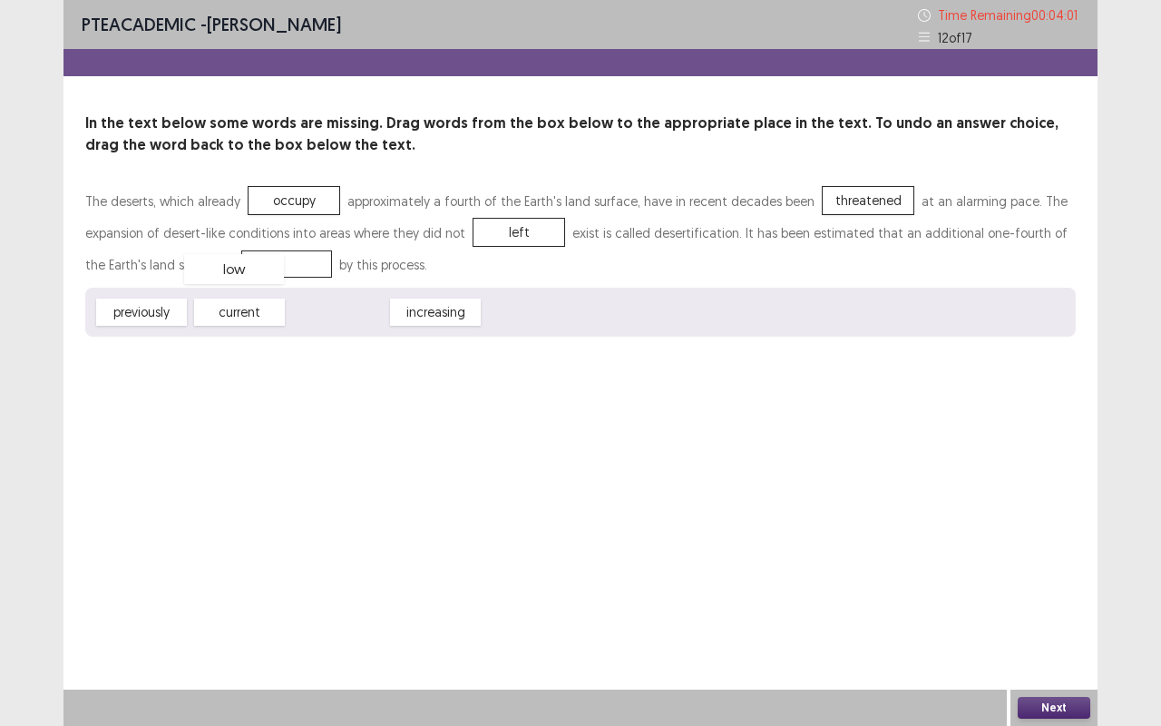
drag, startPoint x: 325, startPoint y: 313, endPoint x: 214, endPoint y: 266, distance: 120.3
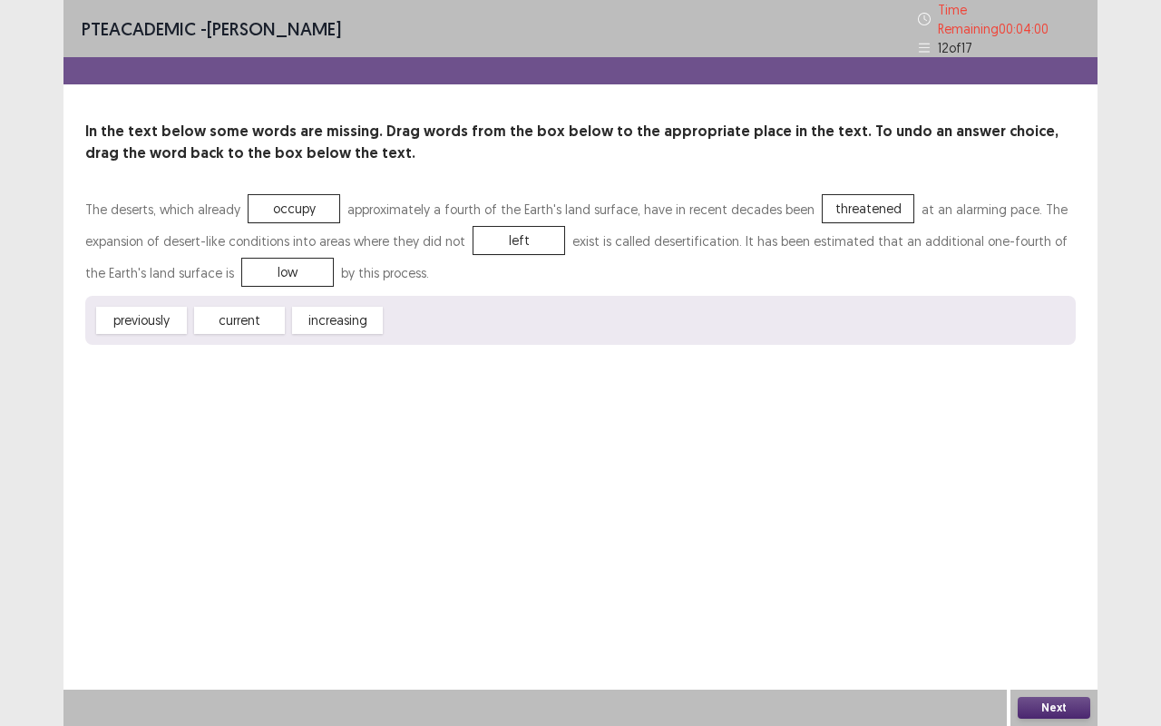
click at [1060, 551] on button "Next" at bounding box center [1054, 708] width 73 height 22
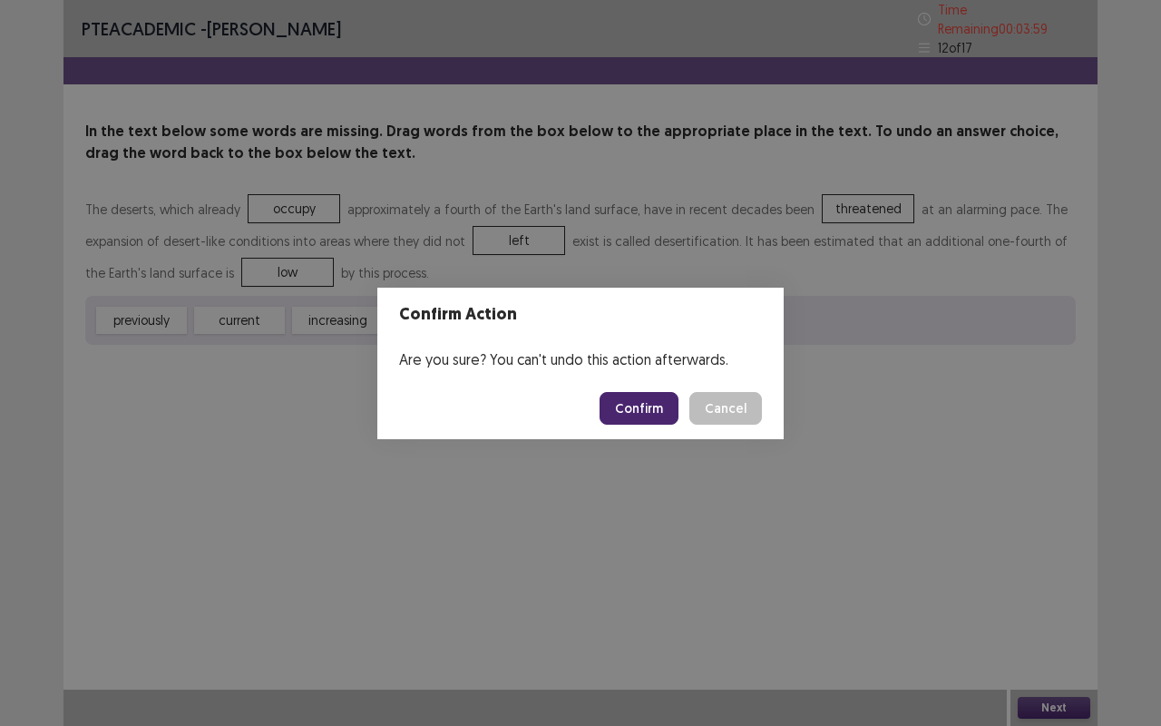
click at [651, 406] on button "Confirm" at bounding box center [639, 408] width 79 height 33
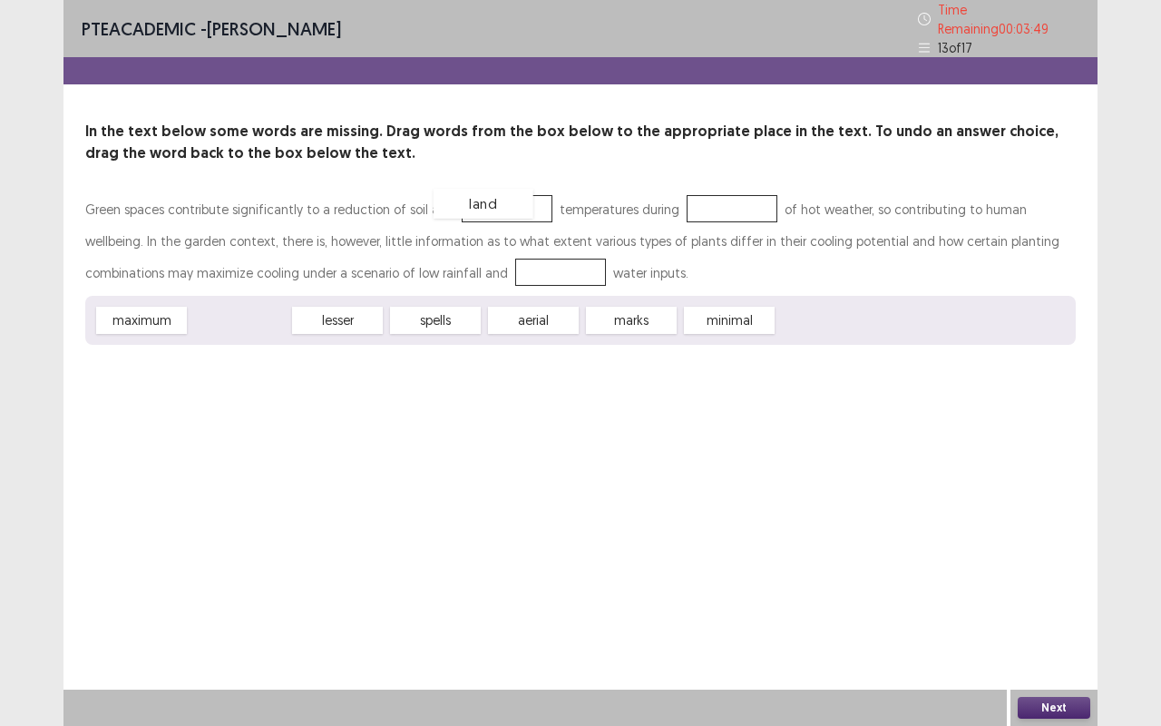
drag, startPoint x: 236, startPoint y: 316, endPoint x: 480, endPoint y: 199, distance: 270.6
drag, startPoint x: 636, startPoint y: 315, endPoint x: 435, endPoint y: 272, distance: 204.9
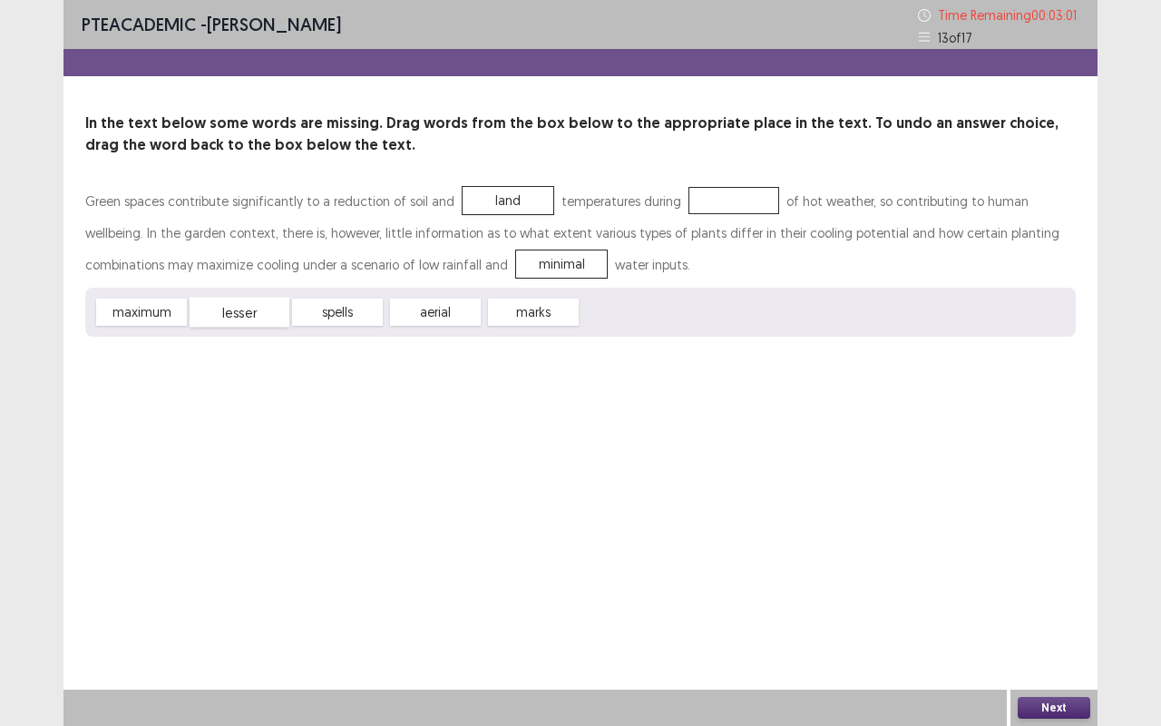
click at [258, 316] on div "lesser" at bounding box center [240, 312] width 100 height 30
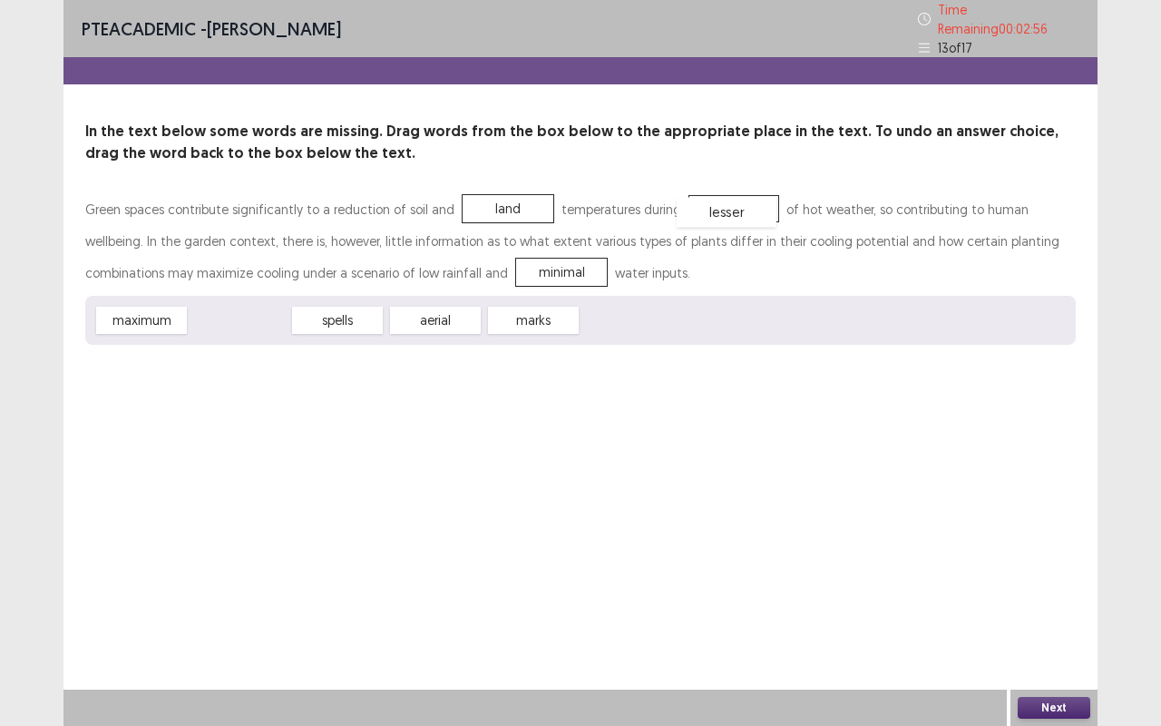
drag, startPoint x: 235, startPoint y: 311, endPoint x: 720, endPoint y: 203, distance: 497.1
click at [1031, 551] on button "Next" at bounding box center [1054, 708] width 73 height 22
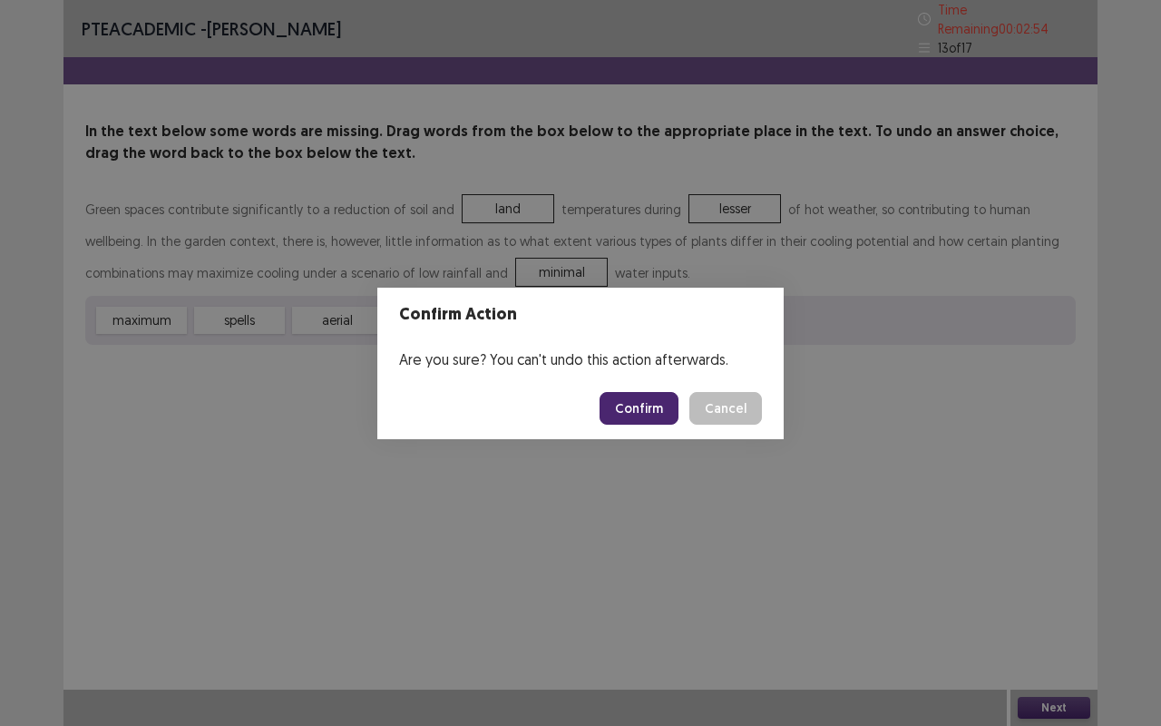
click at [636, 399] on button "Confirm" at bounding box center [639, 408] width 79 height 33
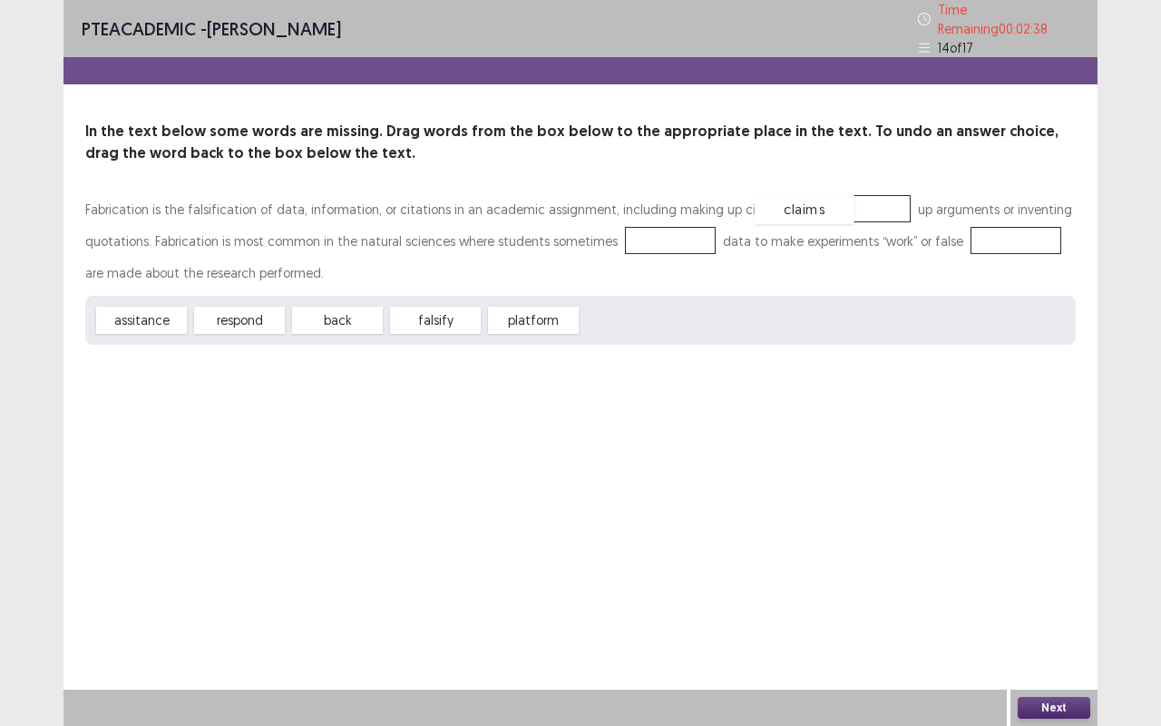
drag, startPoint x: 619, startPoint y: 312, endPoint x: 793, endPoint y: 200, distance: 206.1
drag, startPoint x: 144, startPoint y: 314, endPoint x: 805, endPoint y: 207, distance: 668.9
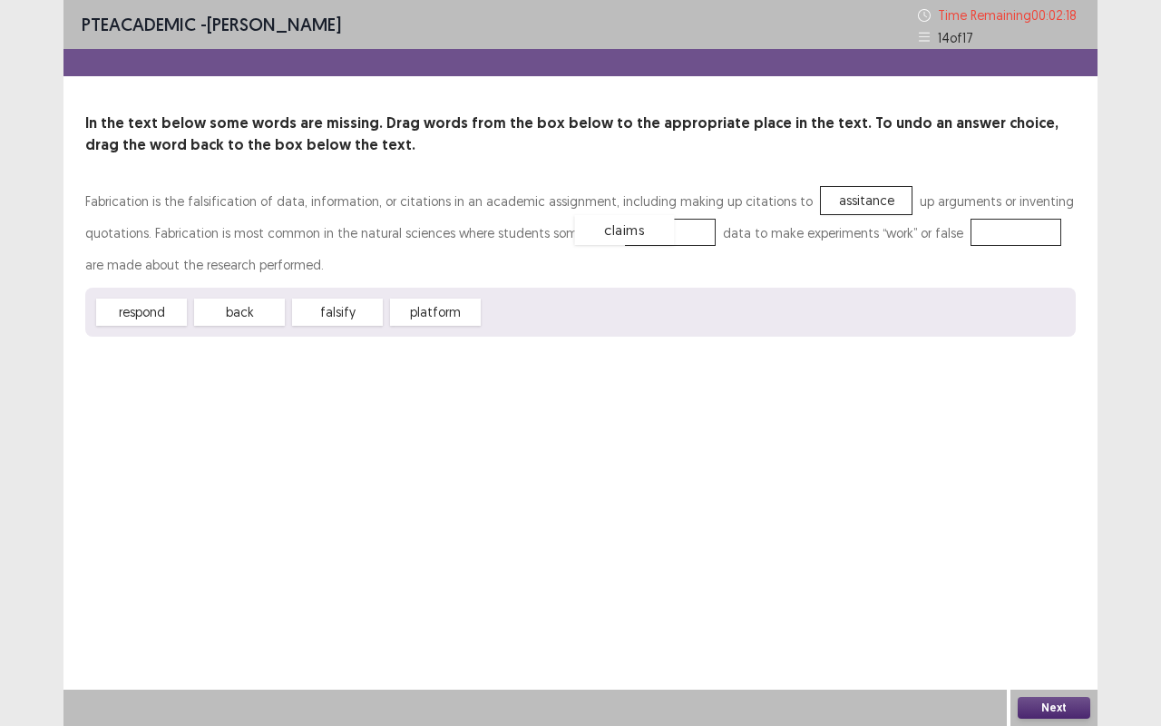
drag, startPoint x: 549, startPoint y: 315, endPoint x: 639, endPoint y: 232, distance: 122.6
drag, startPoint x: 148, startPoint y: 316, endPoint x: 986, endPoint y: 254, distance: 840.3
click at [1058, 551] on button "Next" at bounding box center [1054, 708] width 73 height 22
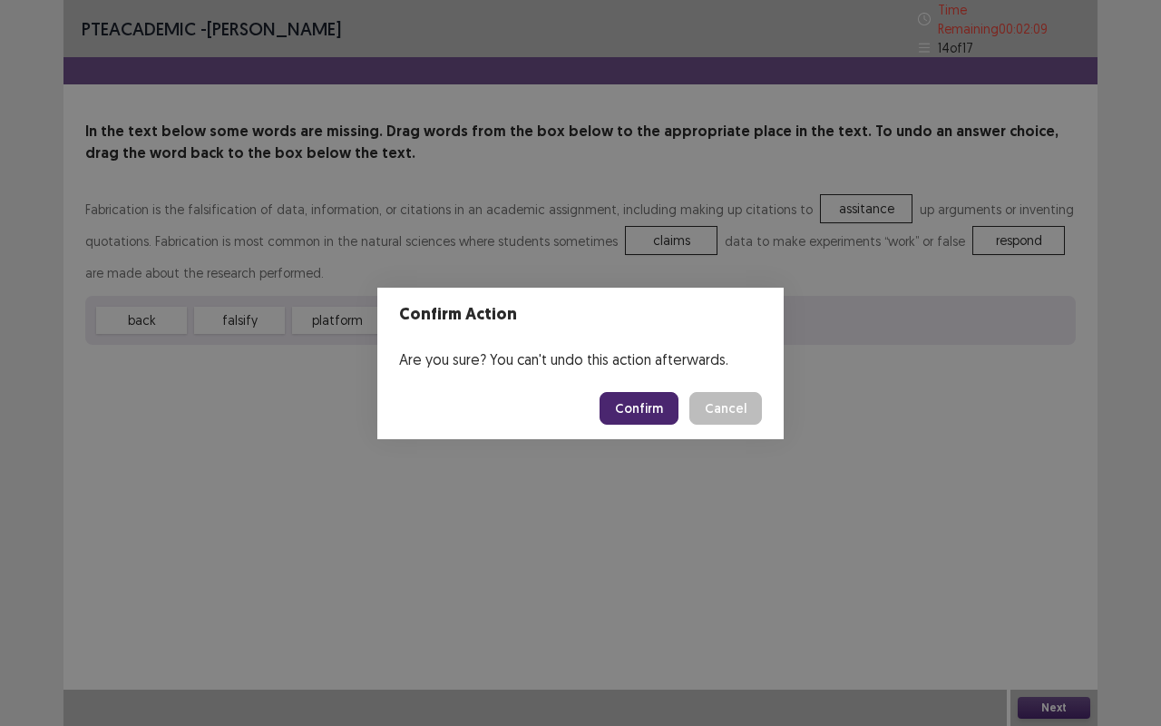
click at [639, 405] on button "Confirm" at bounding box center [639, 408] width 79 height 33
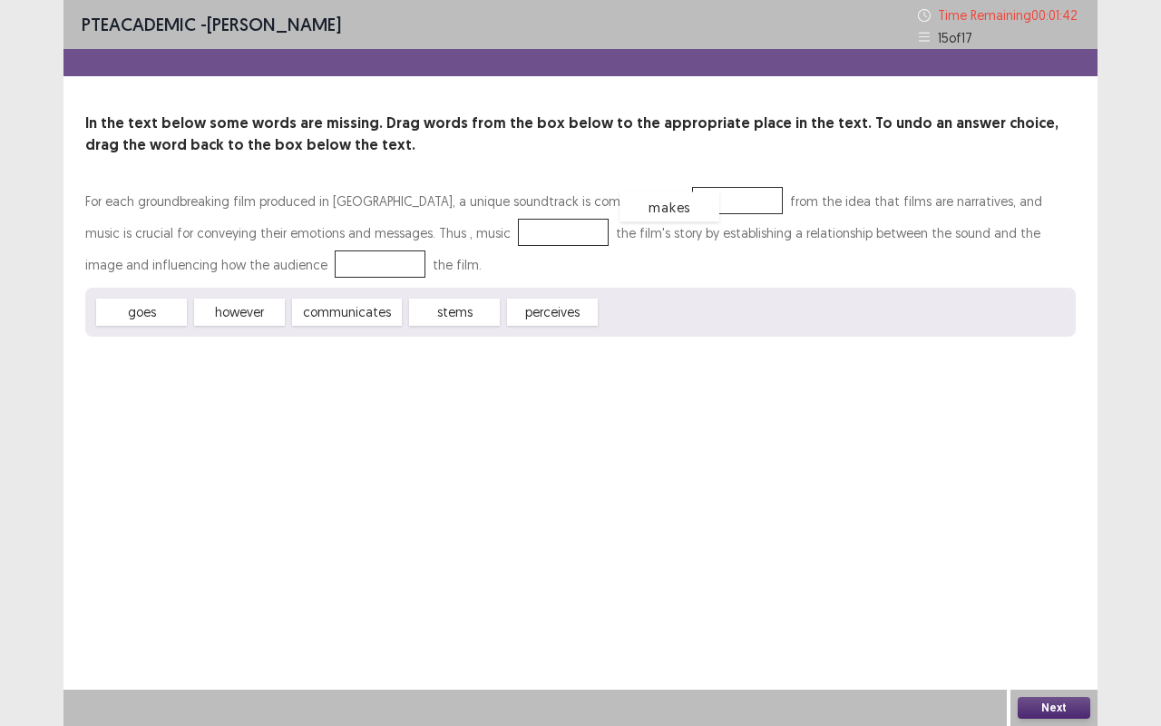
drag, startPoint x: 647, startPoint y: 322, endPoint x: 666, endPoint y: 216, distance: 107.8
drag, startPoint x: 531, startPoint y: 317, endPoint x: 460, endPoint y: 238, distance: 106.0
drag, startPoint x: 152, startPoint y: 316, endPoint x: 180, endPoint y: 286, distance: 41.1
drag, startPoint x: 422, startPoint y: 231, endPoint x: 179, endPoint y: 272, distance: 246.5
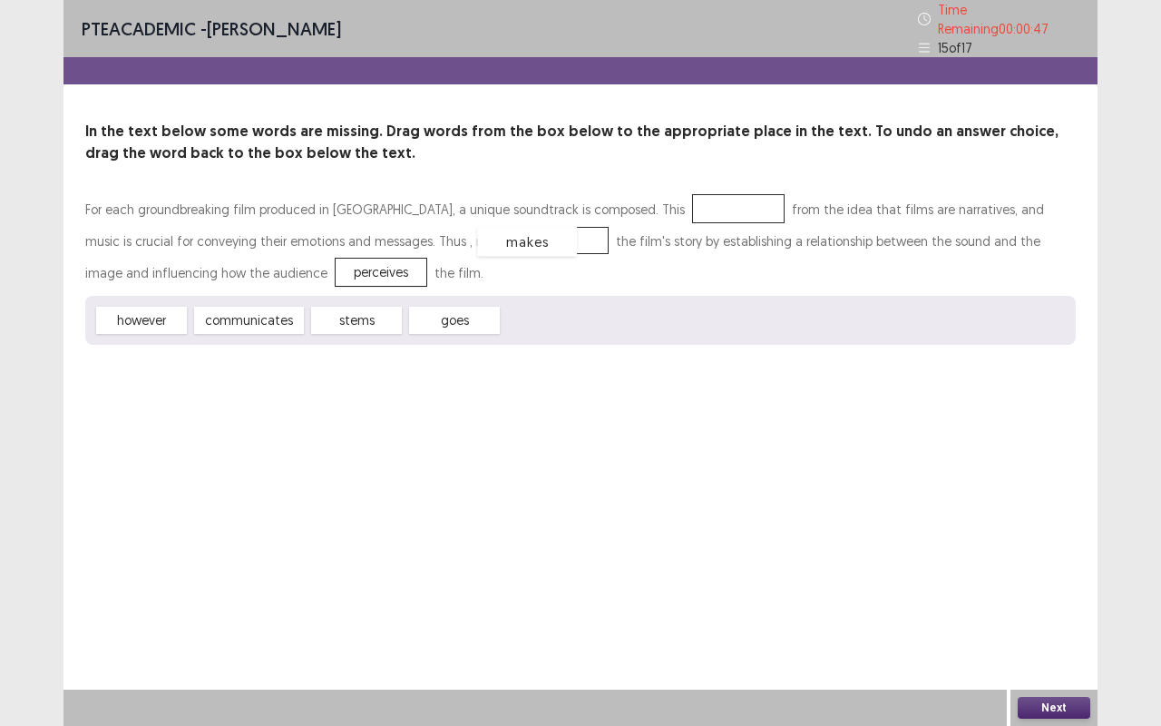
drag, startPoint x: 664, startPoint y: 205, endPoint x: 446, endPoint y: 238, distance: 220.1
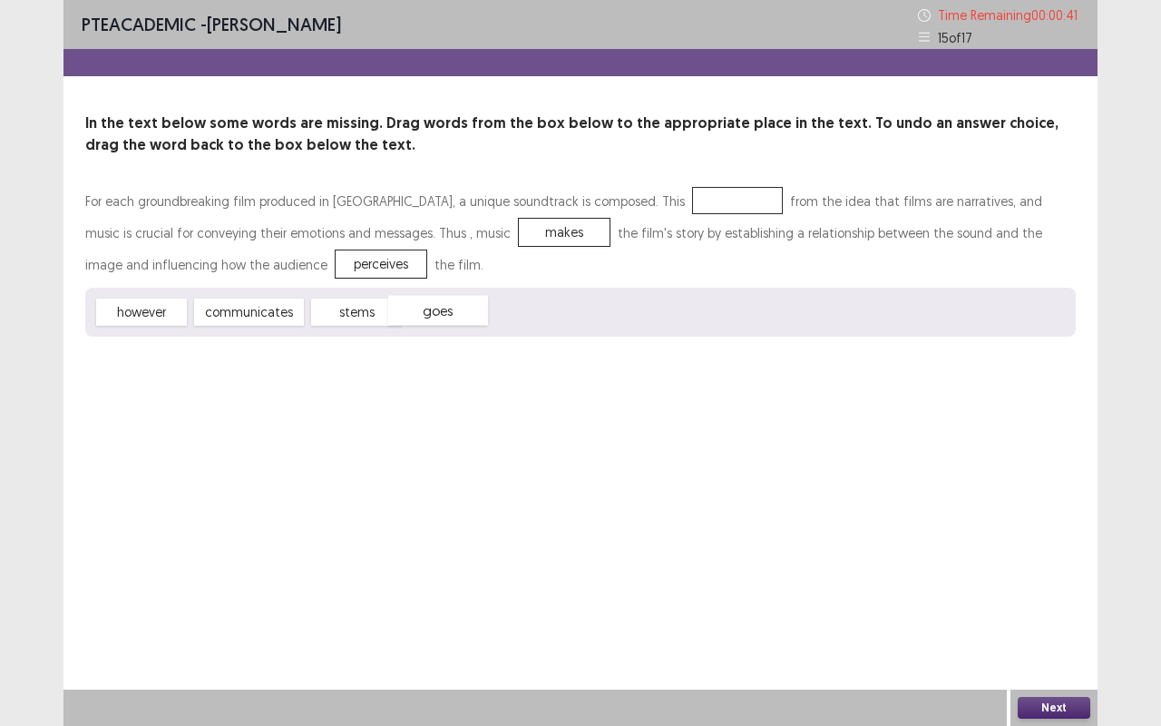
drag, startPoint x: 438, startPoint y: 309, endPoint x: 422, endPoint y: 307, distance: 16.4
click at [422, 307] on div "goes" at bounding box center [438, 311] width 100 height 30
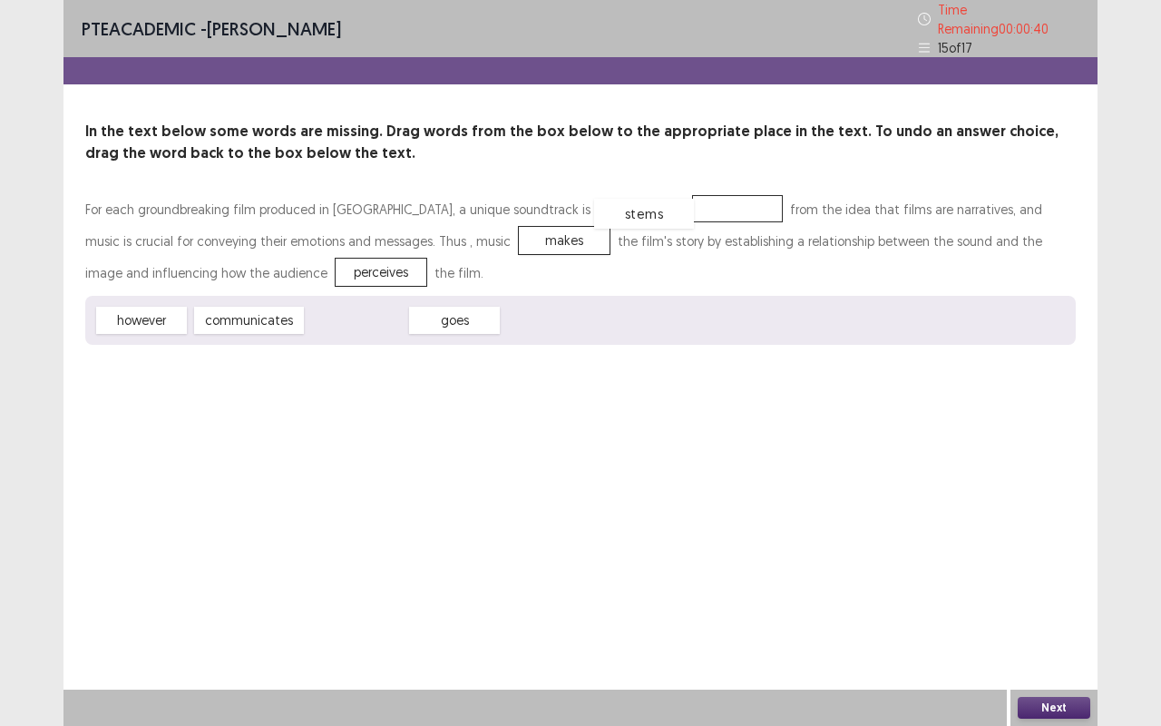
drag, startPoint x: 372, startPoint y: 312, endPoint x: 675, endPoint y: 195, distance: 324.7
click at [1063, 551] on div "Next" at bounding box center [1053, 707] width 87 height 36
click at [1019, 551] on button "Next" at bounding box center [1054, 708] width 73 height 22
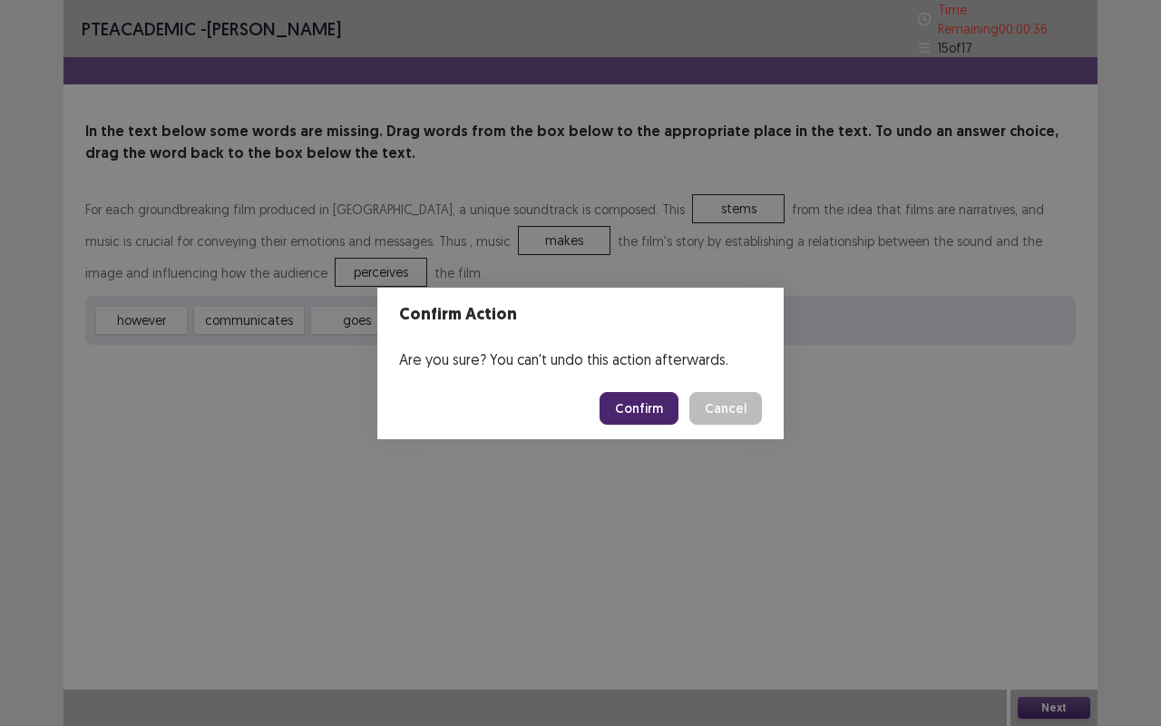
click at [647, 401] on button "Confirm" at bounding box center [639, 408] width 79 height 33
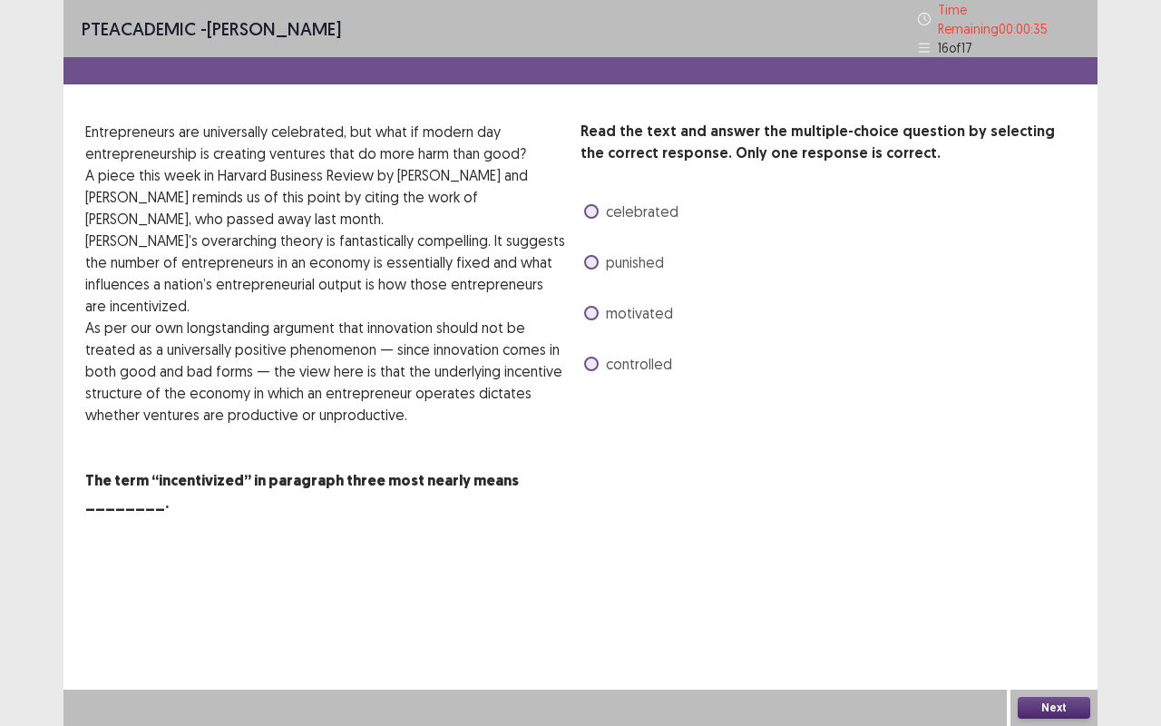
click at [590, 306] on span at bounding box center [591, 313] width 15 height 15
click at [1048, 551] on button "Next" at bounding box center [1054, 708] width 73 height 22
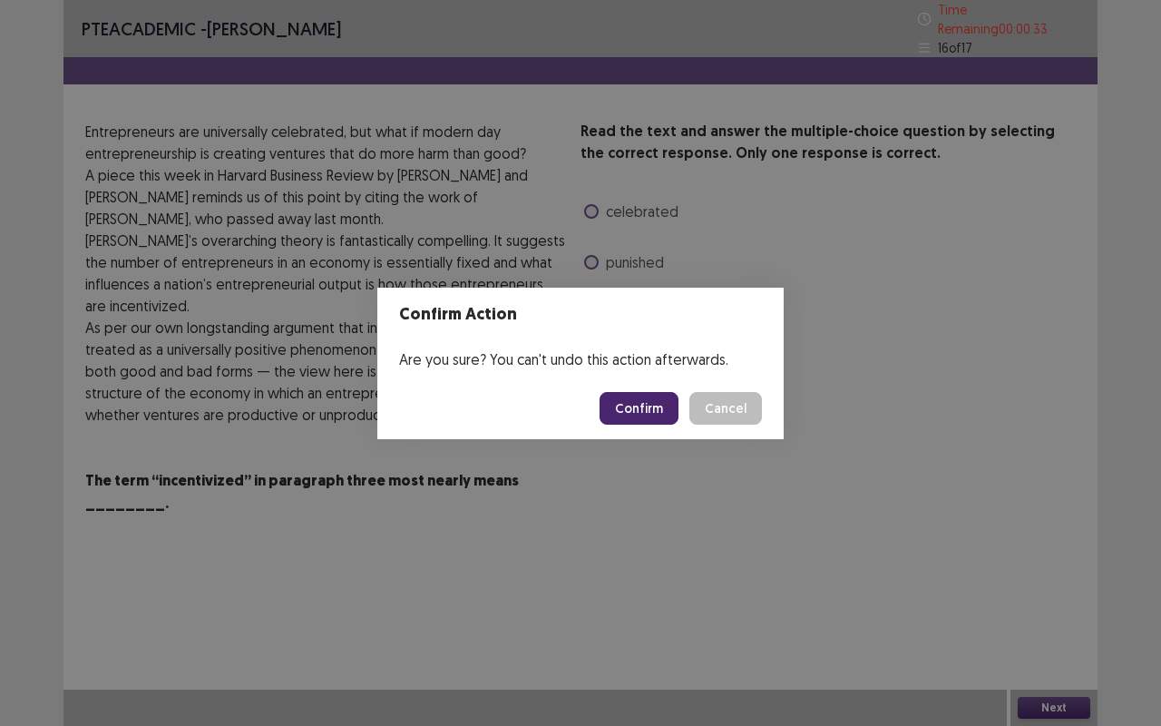
click at [646, 410] on button "Confirm" at bounding box center [639, 408] width 79 height 33
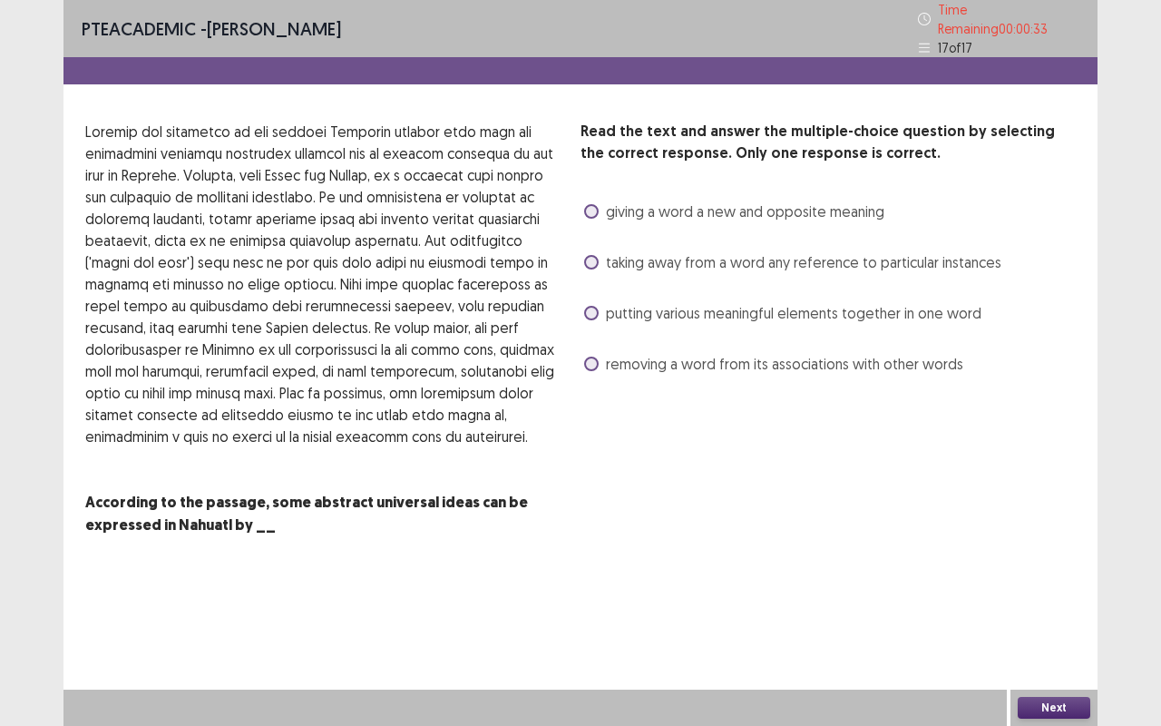
click at [592, 306] on span at bounding box center [591, 313] width 15 height 15
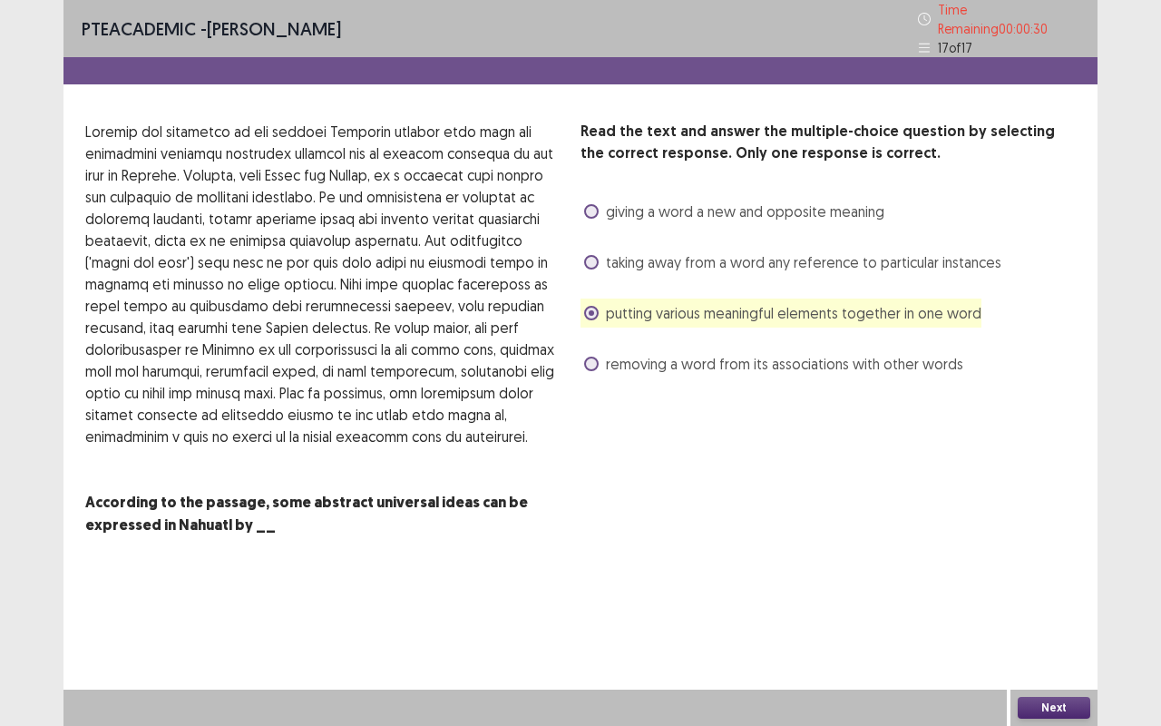
click at [1049, 551] on button "Next" at bounding box center [1054, 708] width 73 height 22
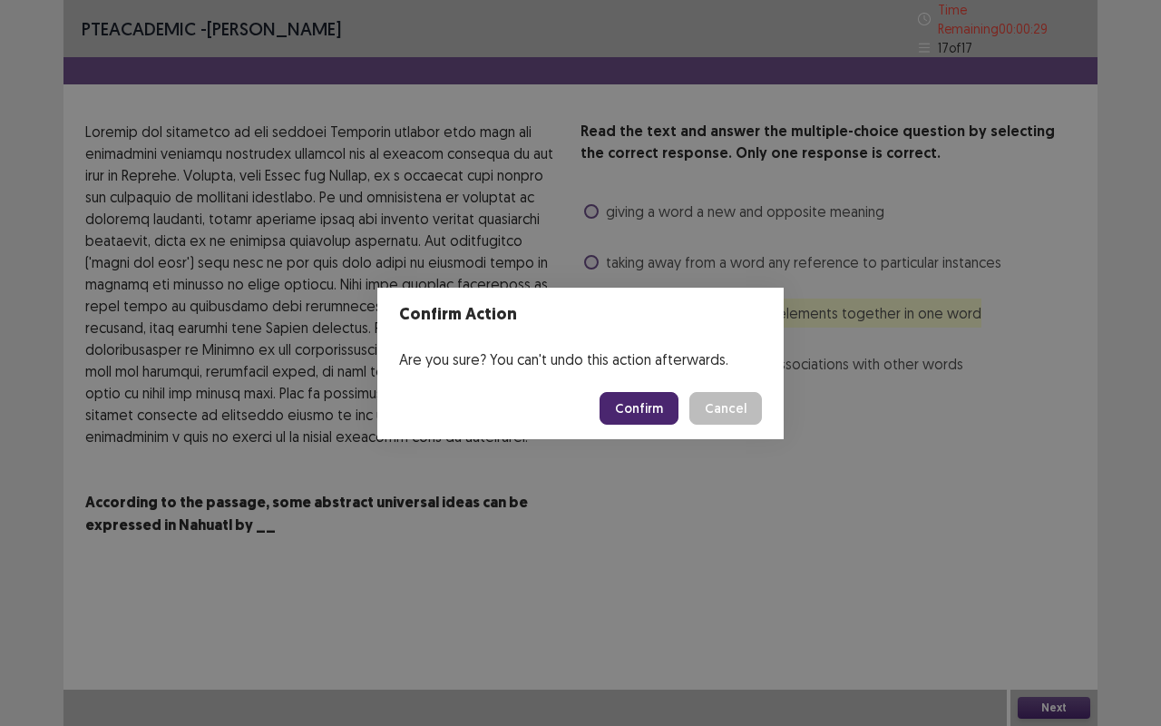
click at [652, 405] on button "Confirm" at bounding box center [639, 408] width 79 height 33
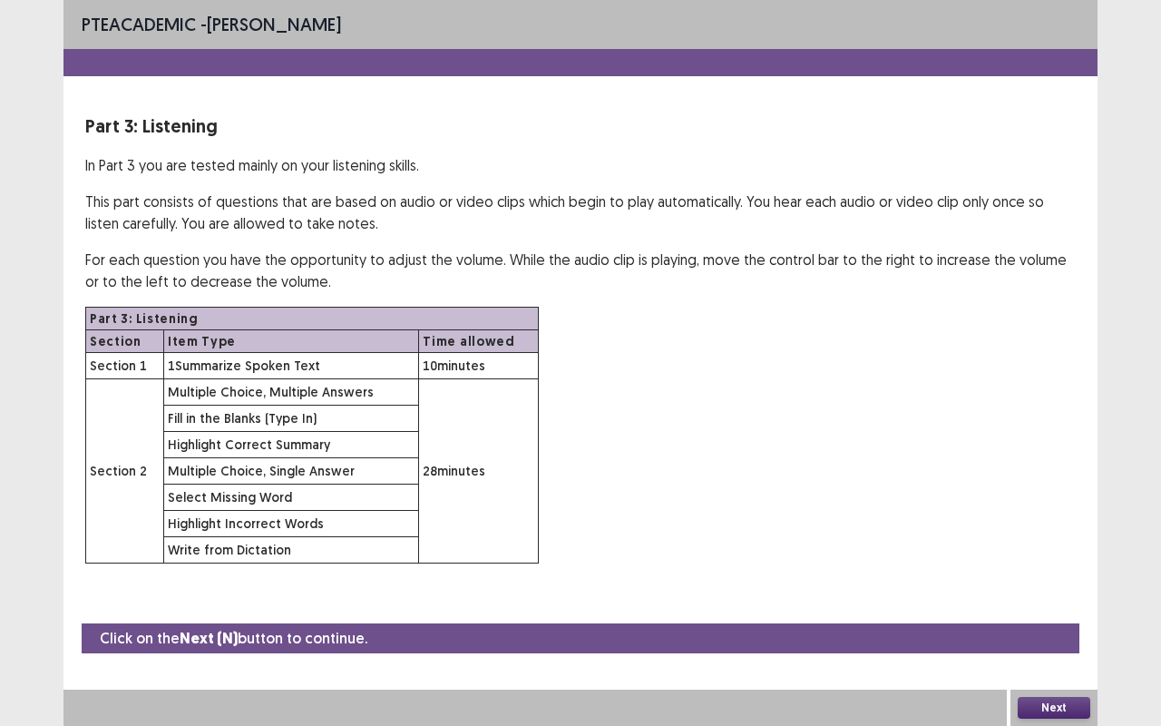
click at [1036, 551] on button "Next" at bounding box center [1054, 708] width 73 height 22
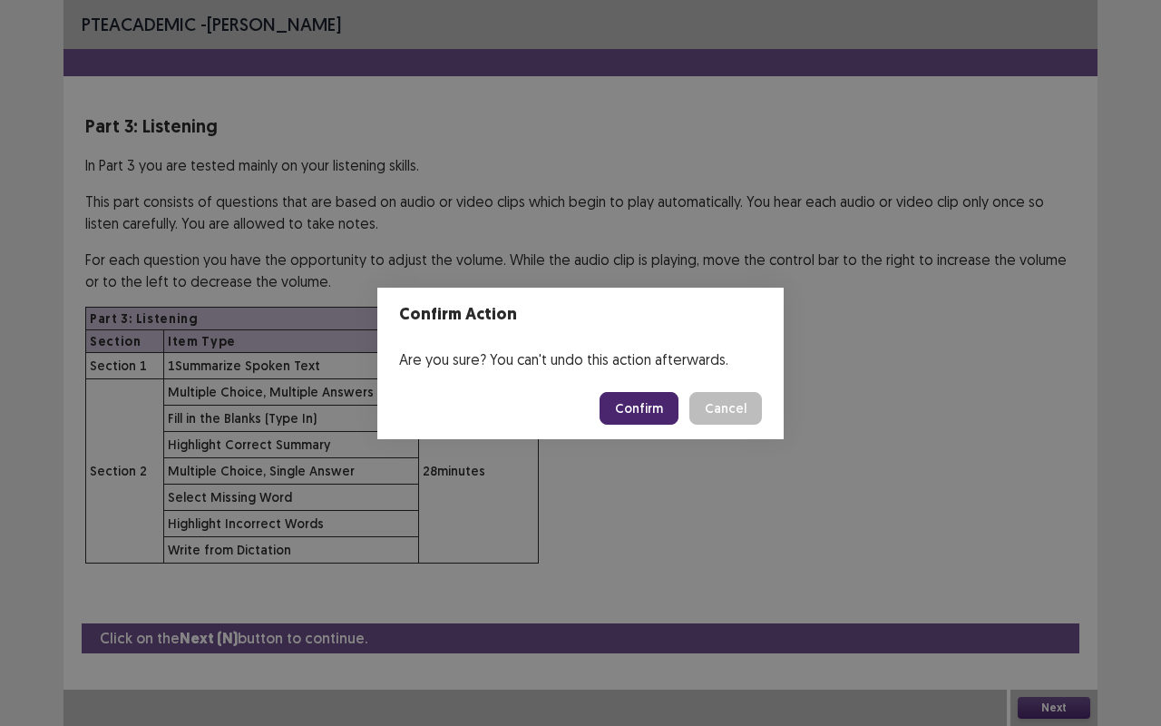
click at [640, 414] on button "Confirm" at bounding box center [639, 408] width 79 height 33
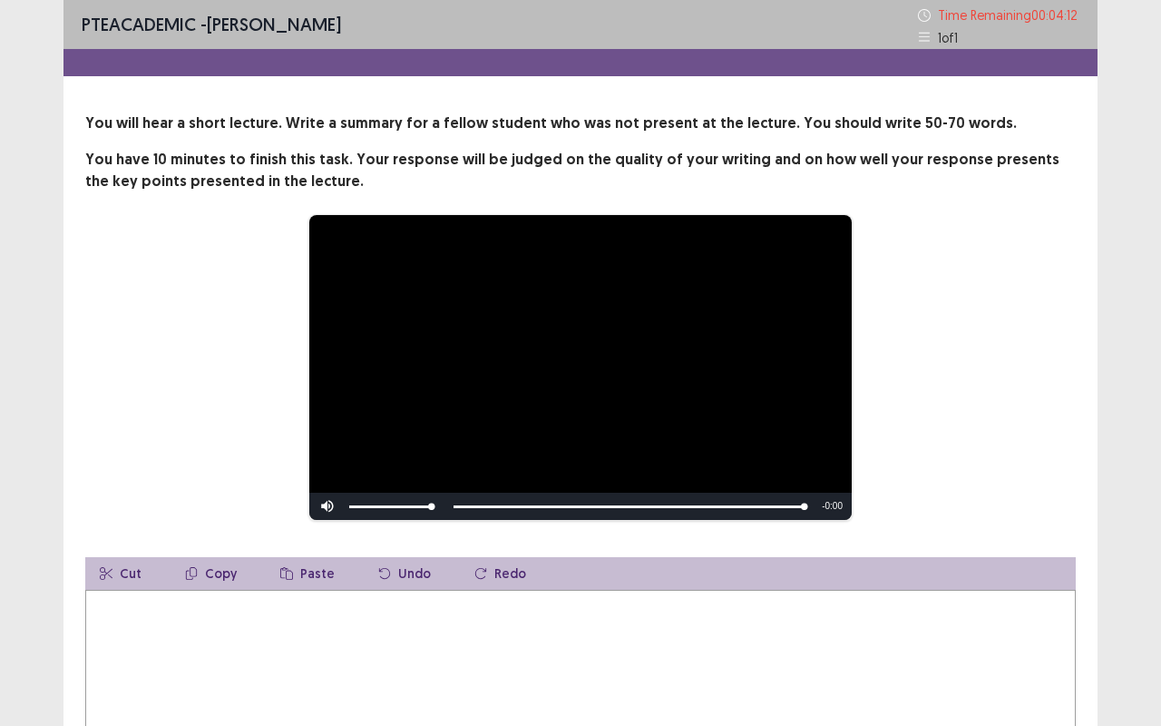
click at [219, 551] on textarea at bounding box center [580, 690] width 990 height 200
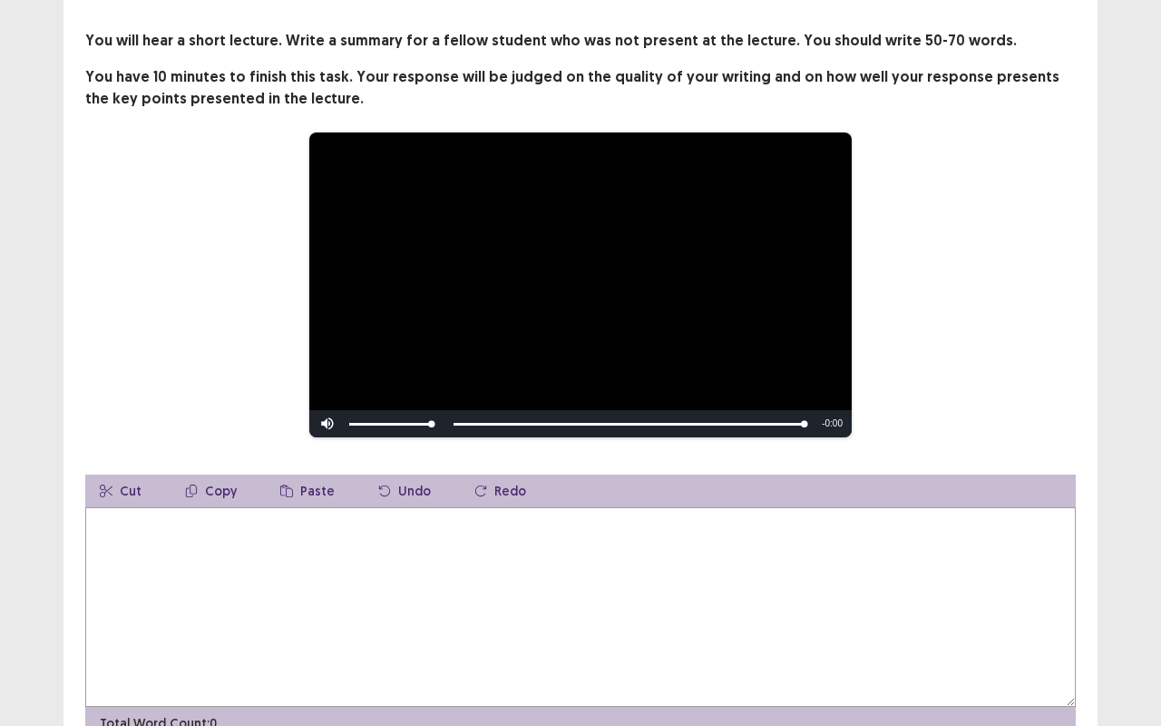
scroll to position [83, 0]
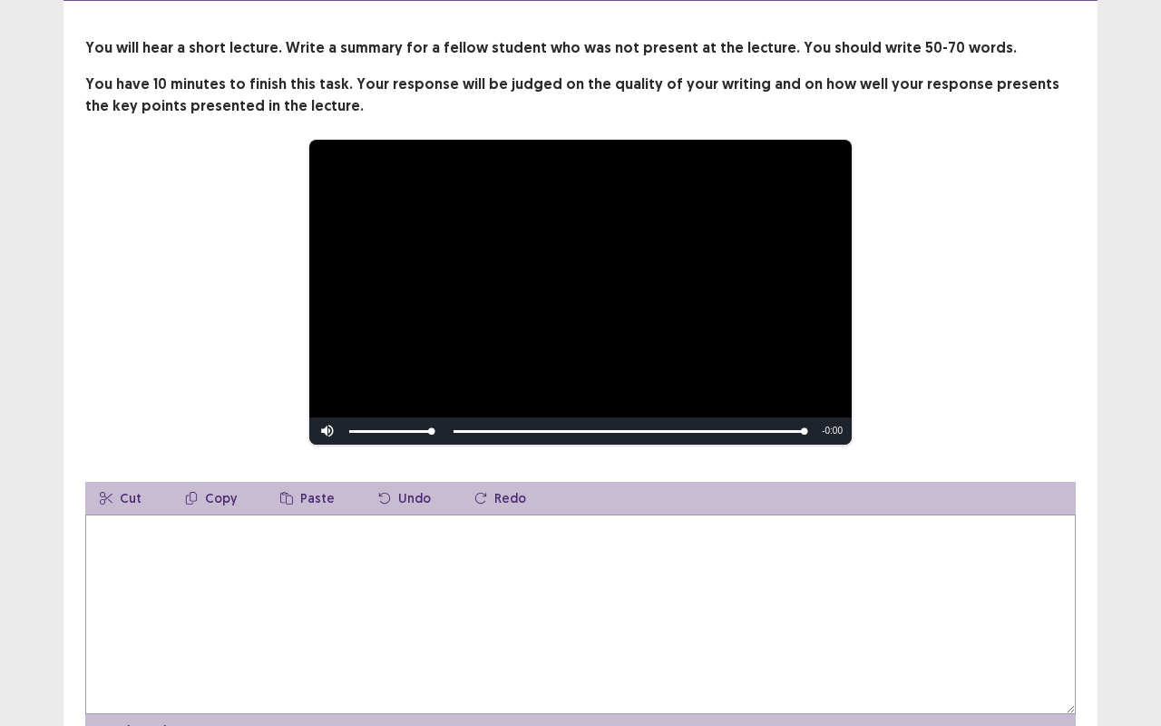
click at [128, 551] on textarea at bounding box center [580, 614] width 990 height 200
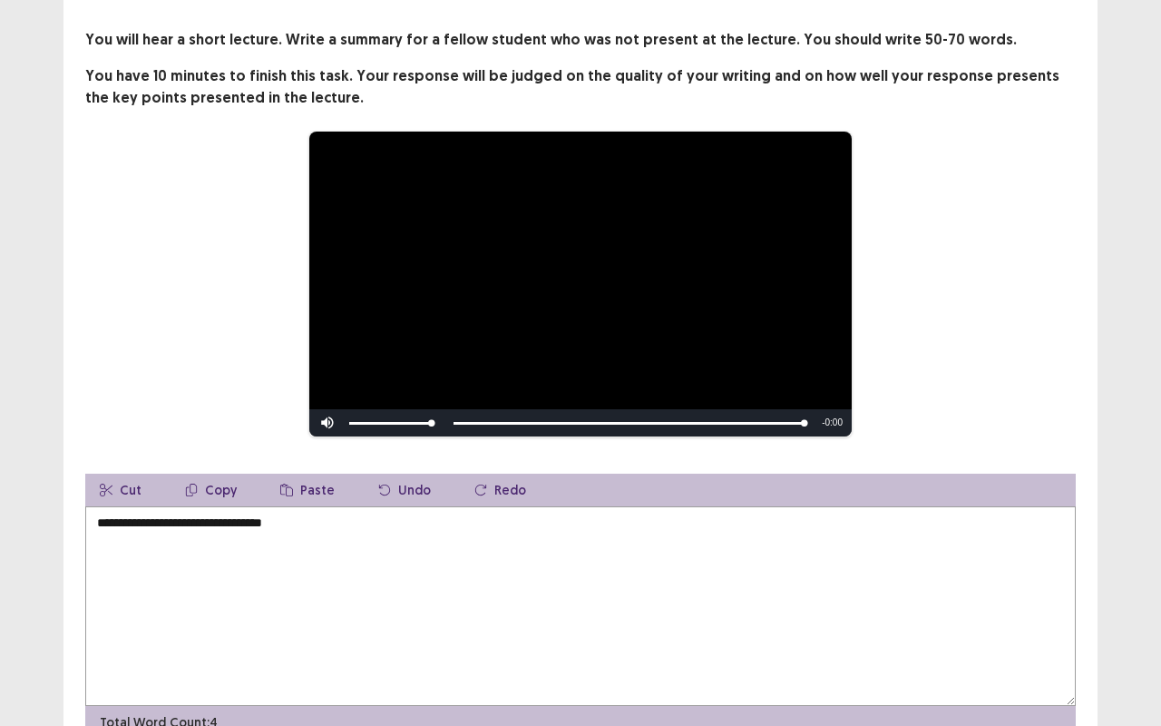
click at [167, 528] on textarea "**********" at bounding box center [580, 606] width 990 height 200
click at [239, 523] on textarea "**********" at bounding box center [580, 606] width 990 height 200
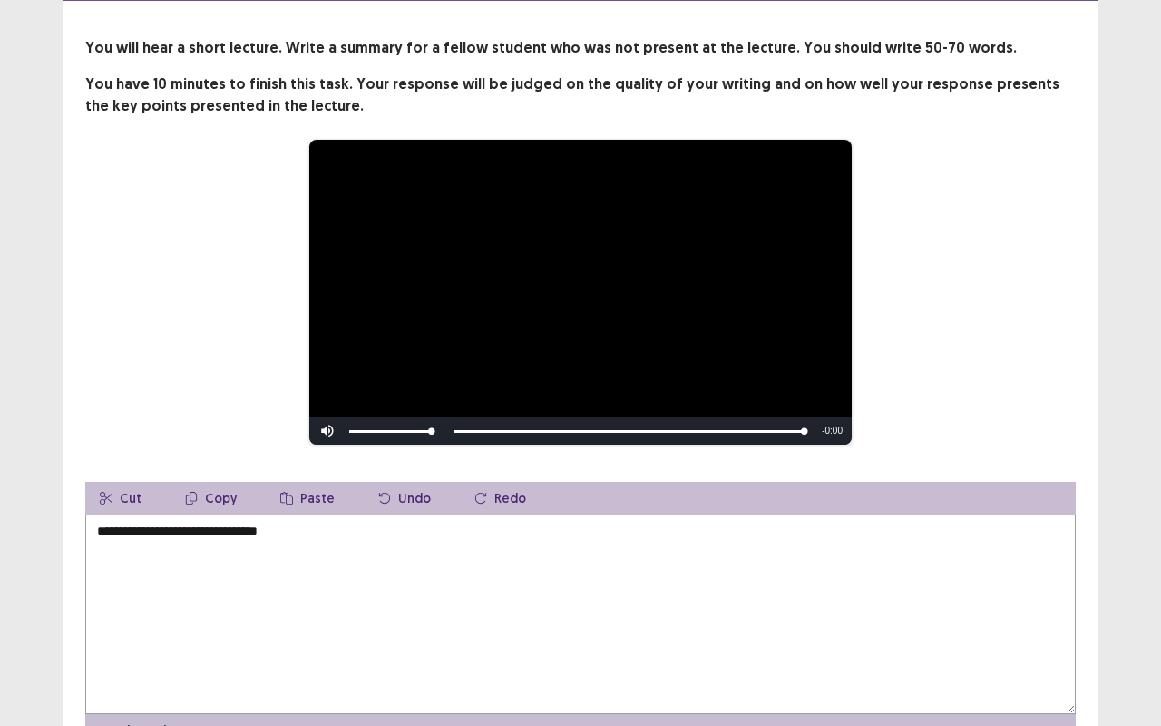
click at [213, 523] on textarea "**********" at bounding box center [580, 614] width 990 height 200
click at [221, 526] on textarea "**********" at bounding box center [580, 614] width 990 height 200
click at [213, 525] on textarea "**********" at bounding box center [580, 614] width 990 height 200
click at [220, 525] on textarea "**********" at bounding box center [580, 614] width 990 height 200
click at [218, 525] on textarea "**********" at bounding box center [580, 614] width 990 height 200
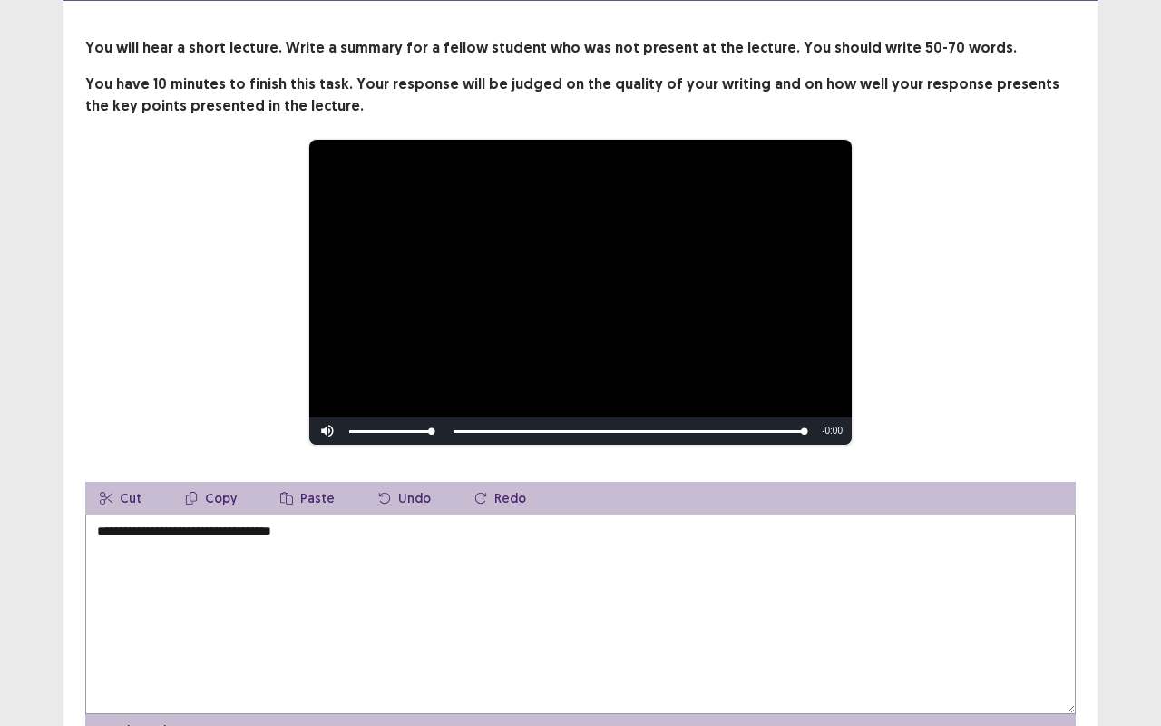
click at [307, 527] on textarea "**********" at bounding box center [580, 614] width 990 height 200
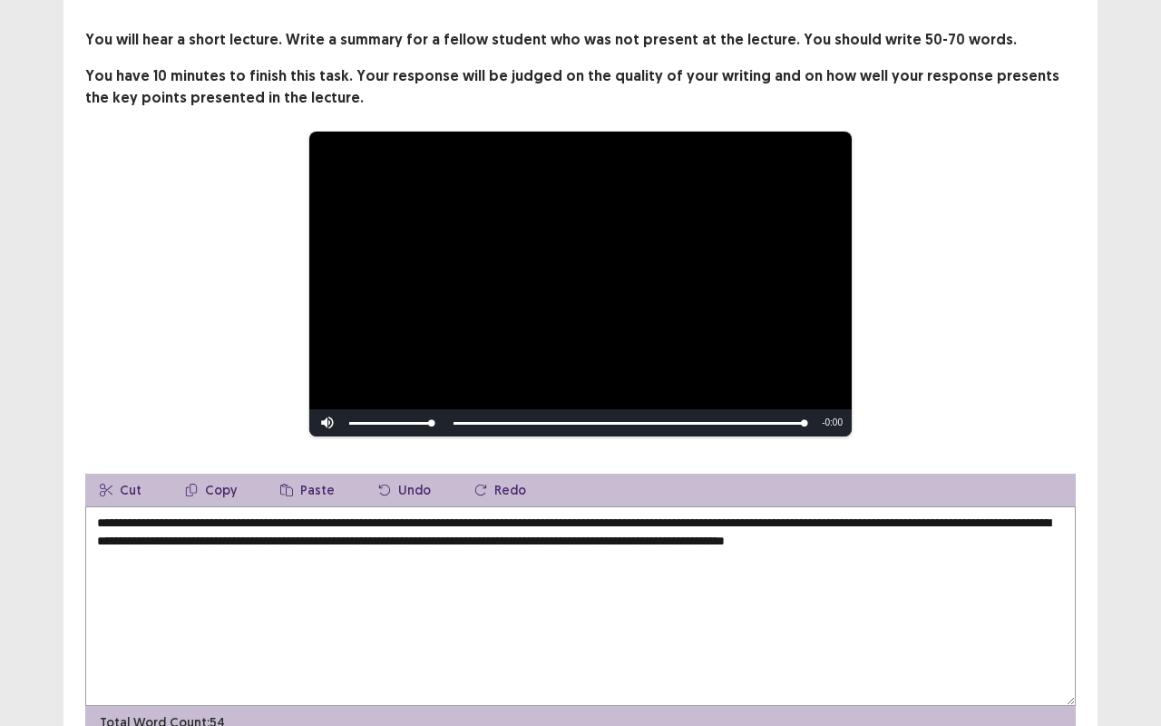
type textarea "**********"
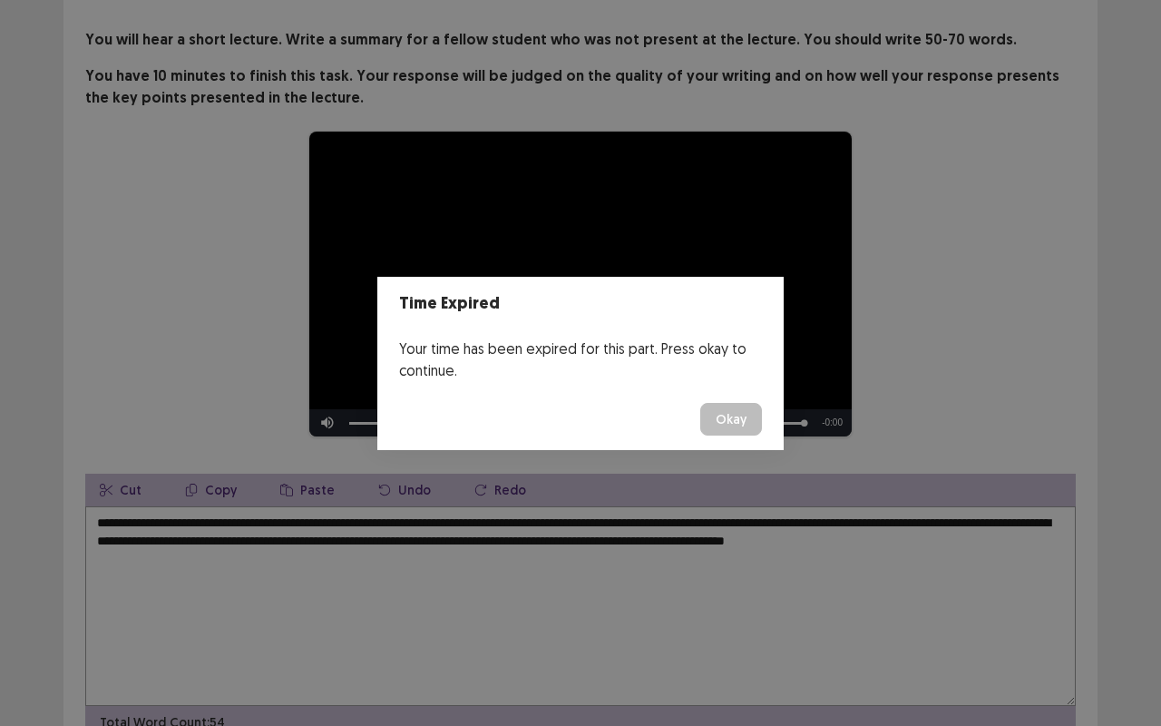
click at [700, 403] on button "Okay" at bounding box center [731, 419] width 62 height 33
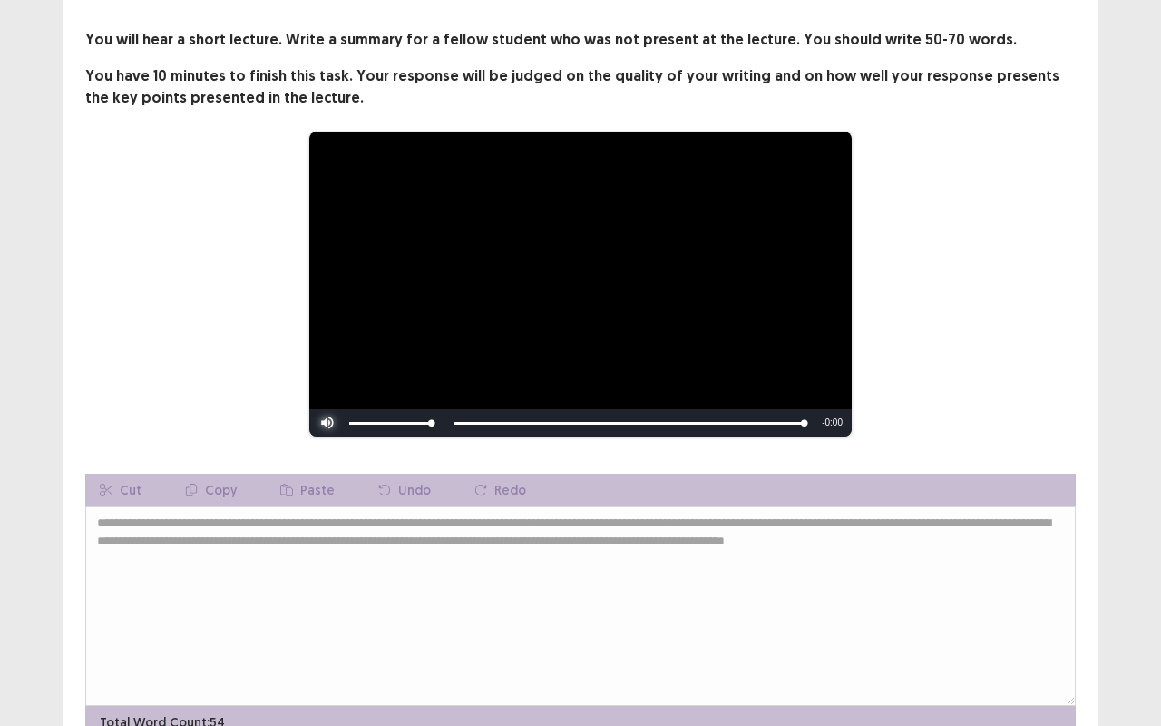
scroll to position [176, 0]
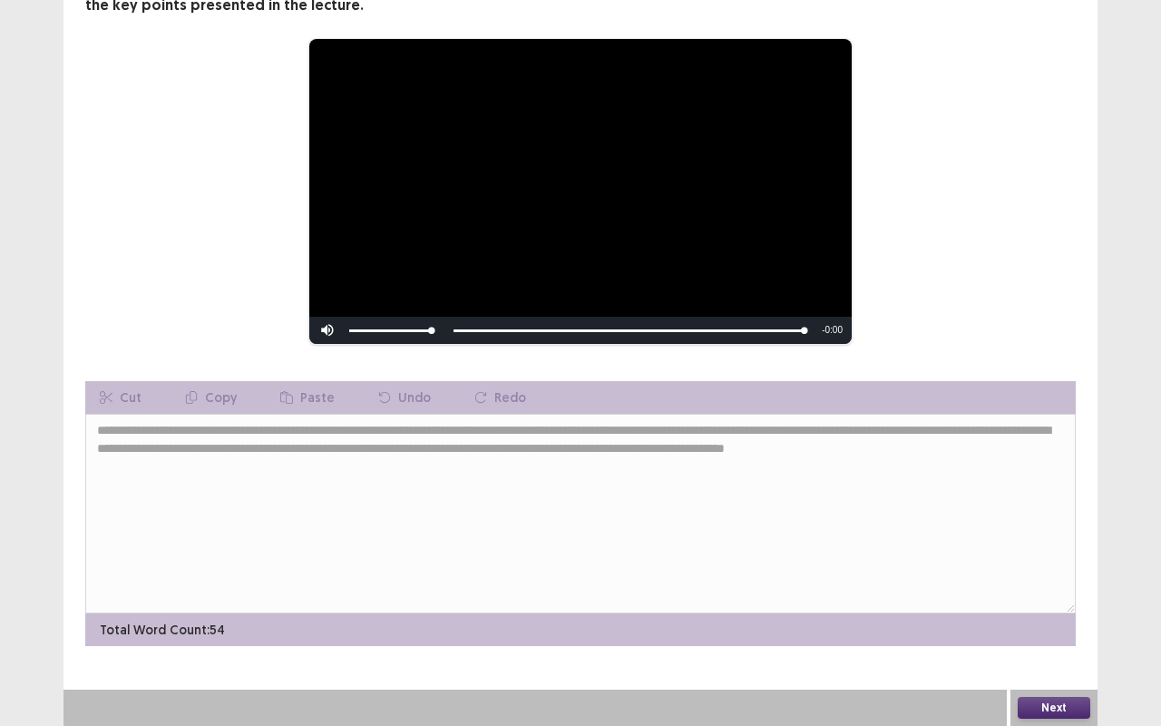
click at [1055, 551] on button "Next" at bounding box center [1054, 708] width 73 height 22
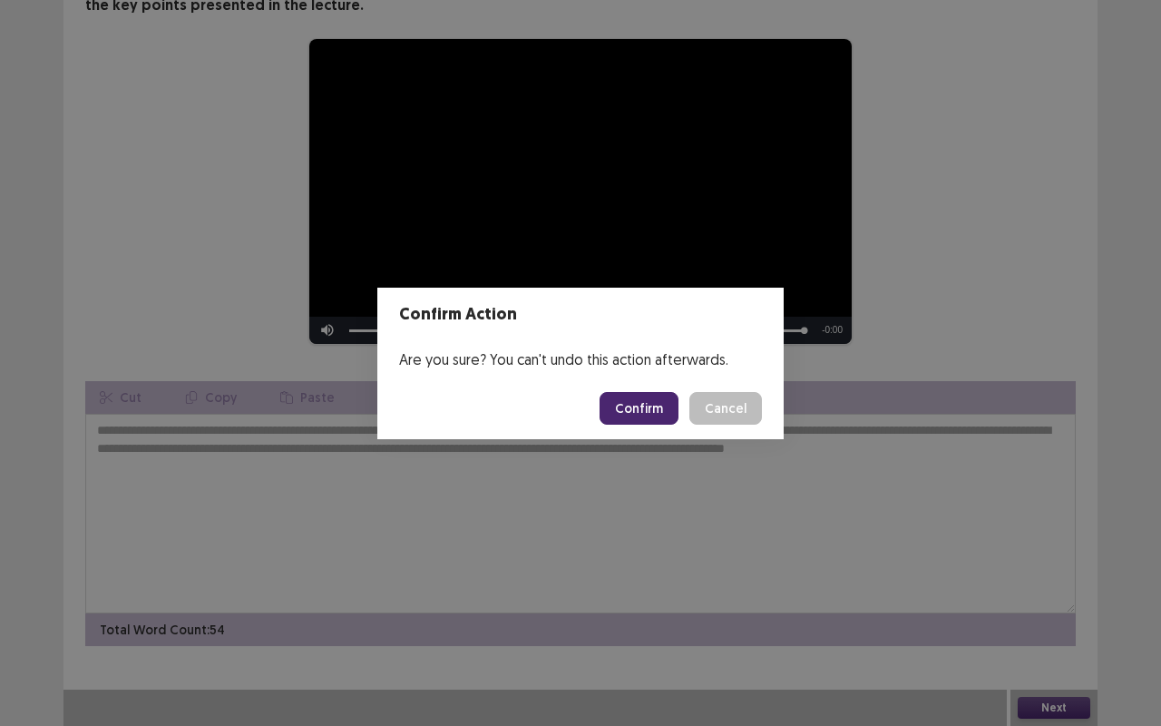
click at [633, 405] on button "Confirm" at bounding box center [639, 408] width 79 height 33
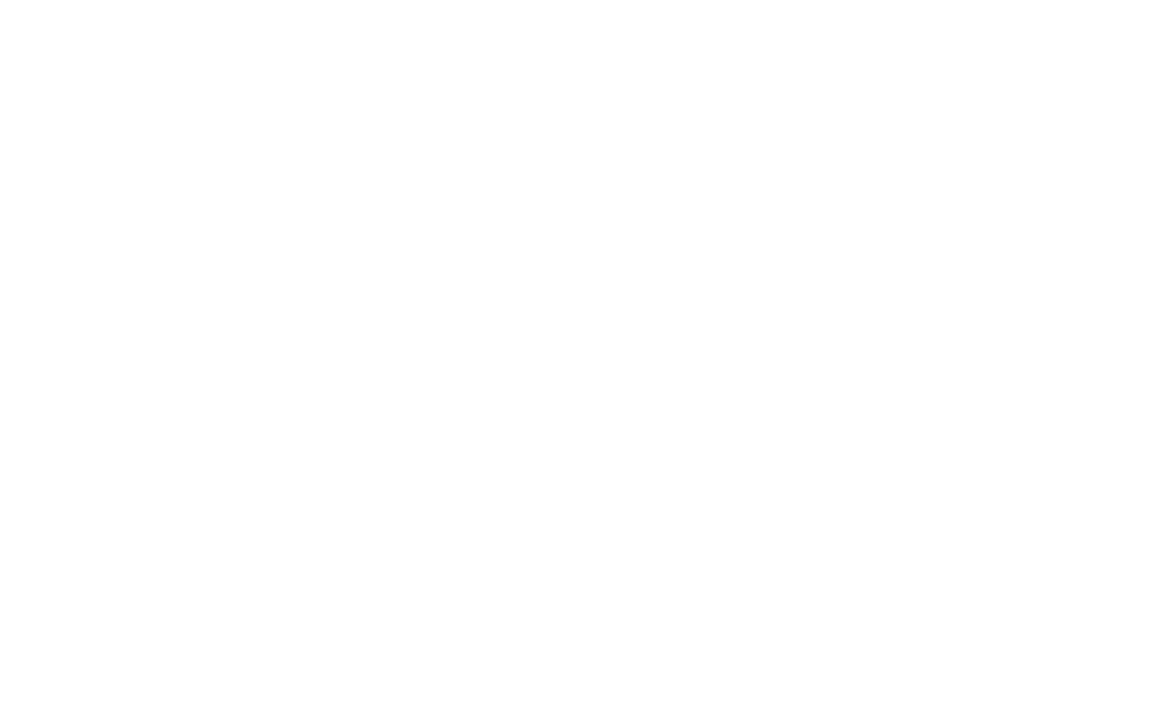
scroll to position [0, 0]
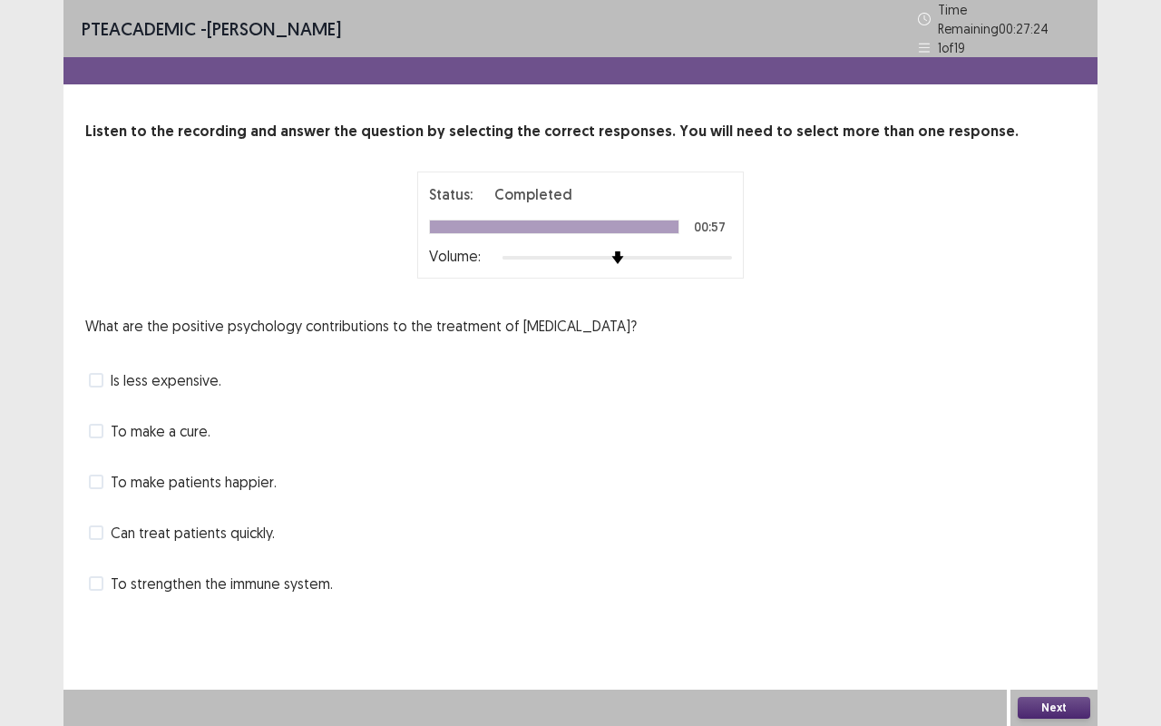
click at [94, 474] on span at bounding box center [96, 481] width 15 height 15
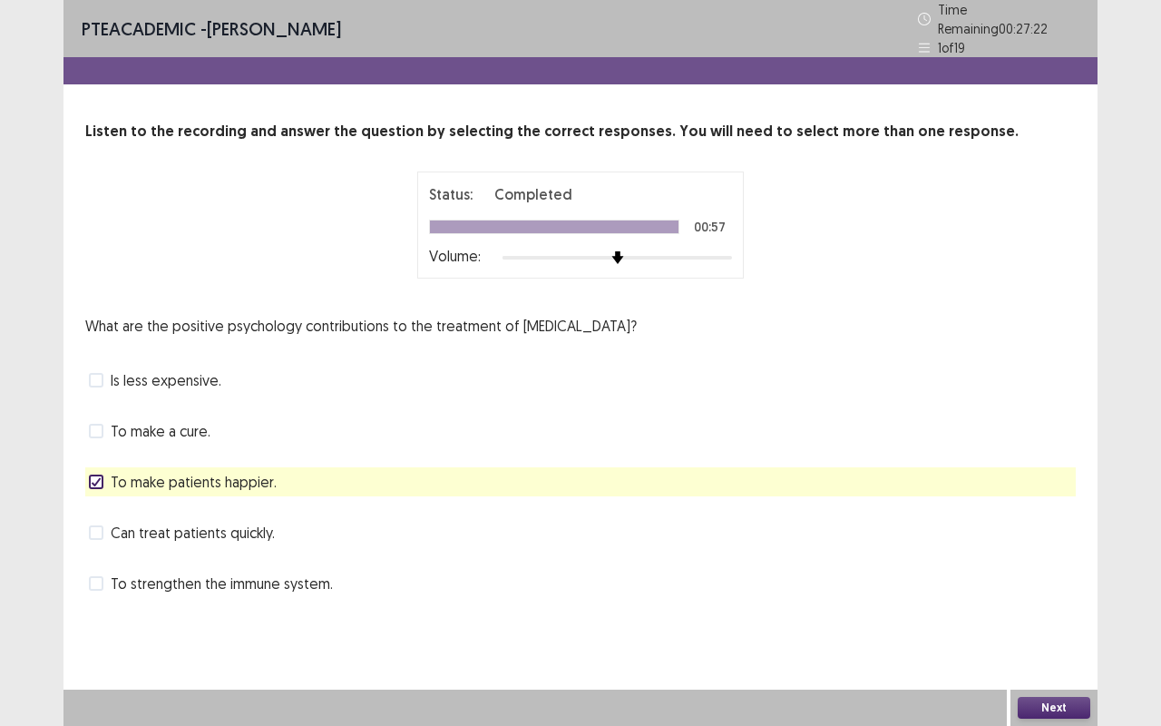
click at [1043, 551] on button "Next" at bounding box center [1054, 708] width 73 height 22
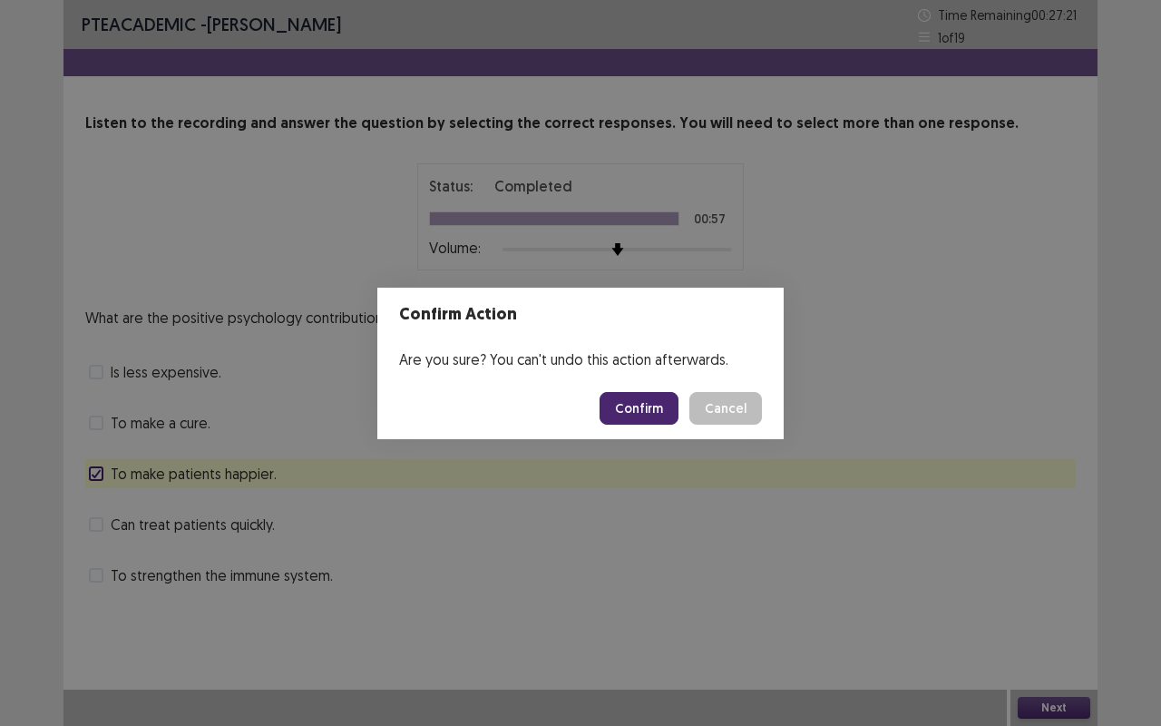
click at [646, 408] on button "Confirm" at bounding box center [639, 408] width 79 height 33
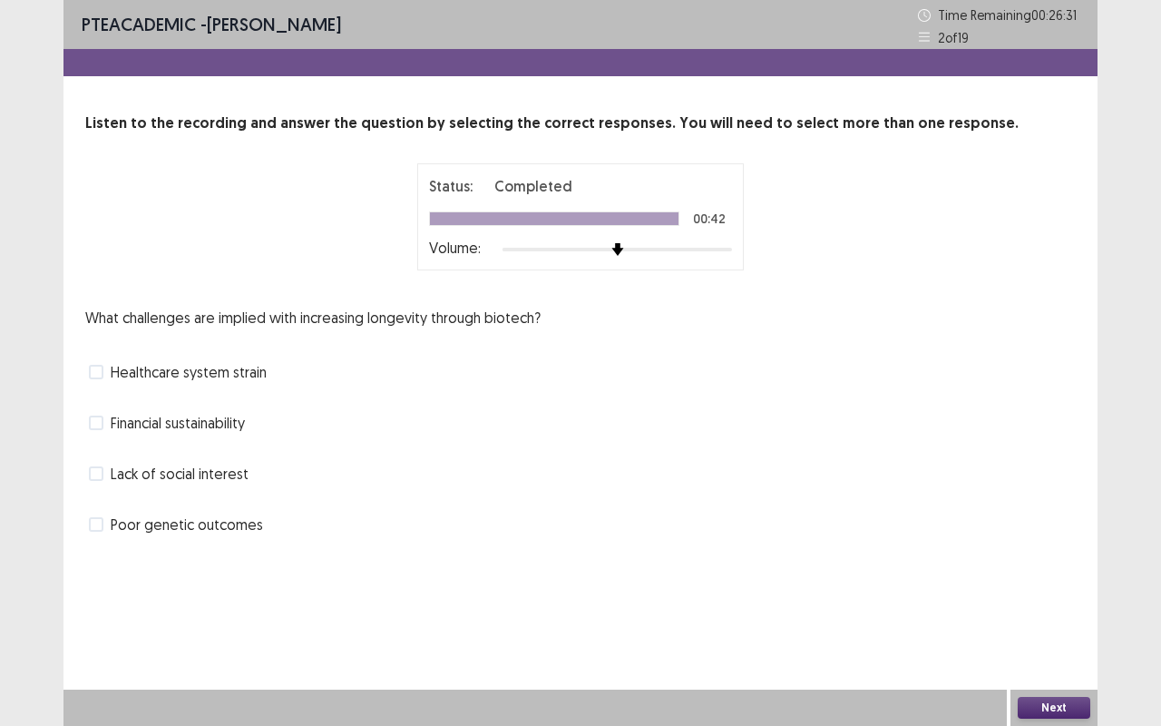
click at [94, 424] on span at bounding box center [96, 422] width 15 height 15
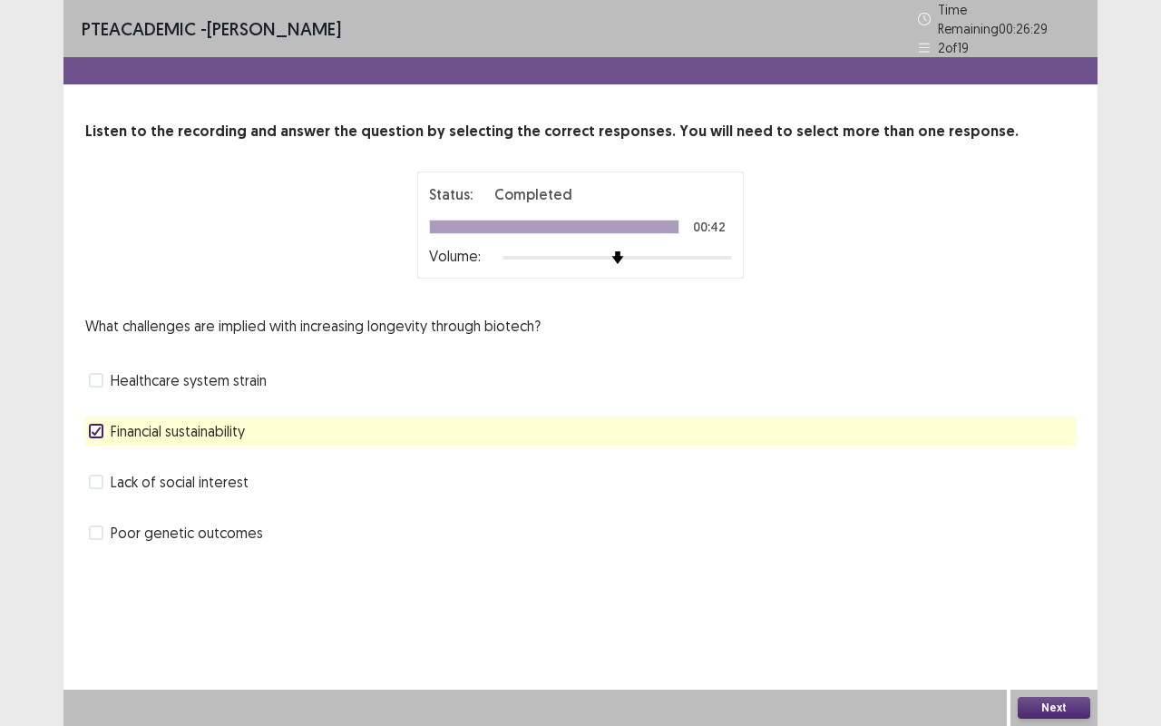
click at [1044, 551] on button "Next" at bounding box center [1054, 708] width 73 height 22
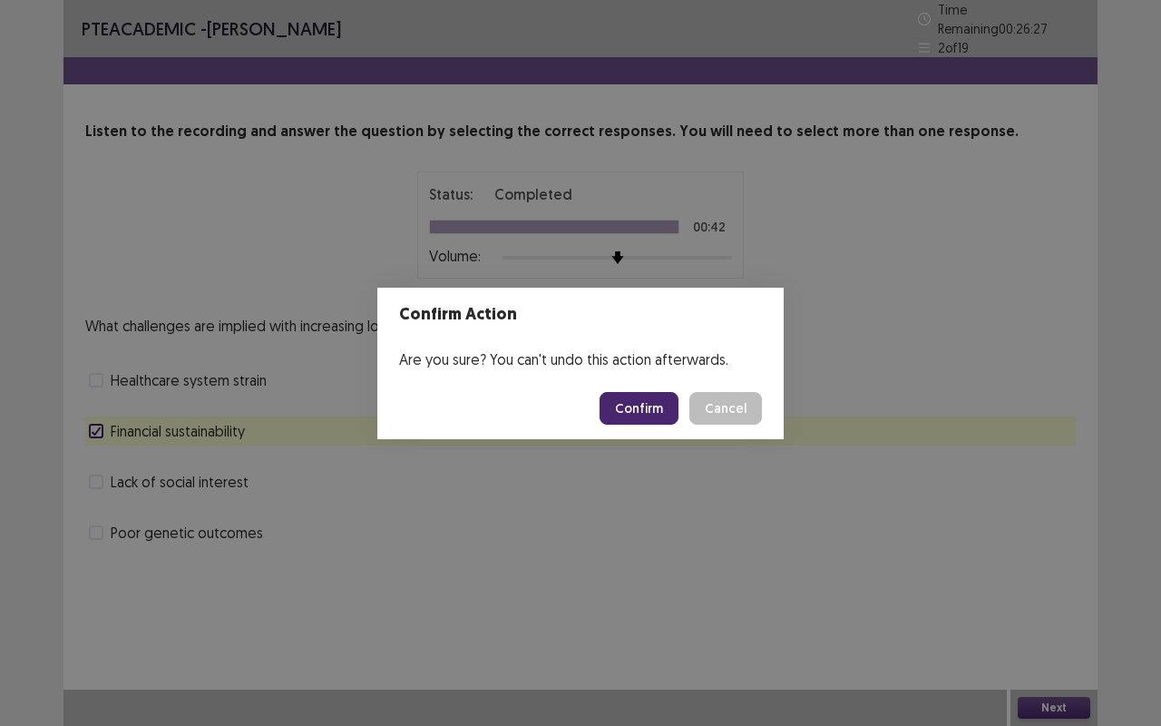
click at [636, 394] on button "Confirm" at bounding box center [639, 408] width 79 height 33
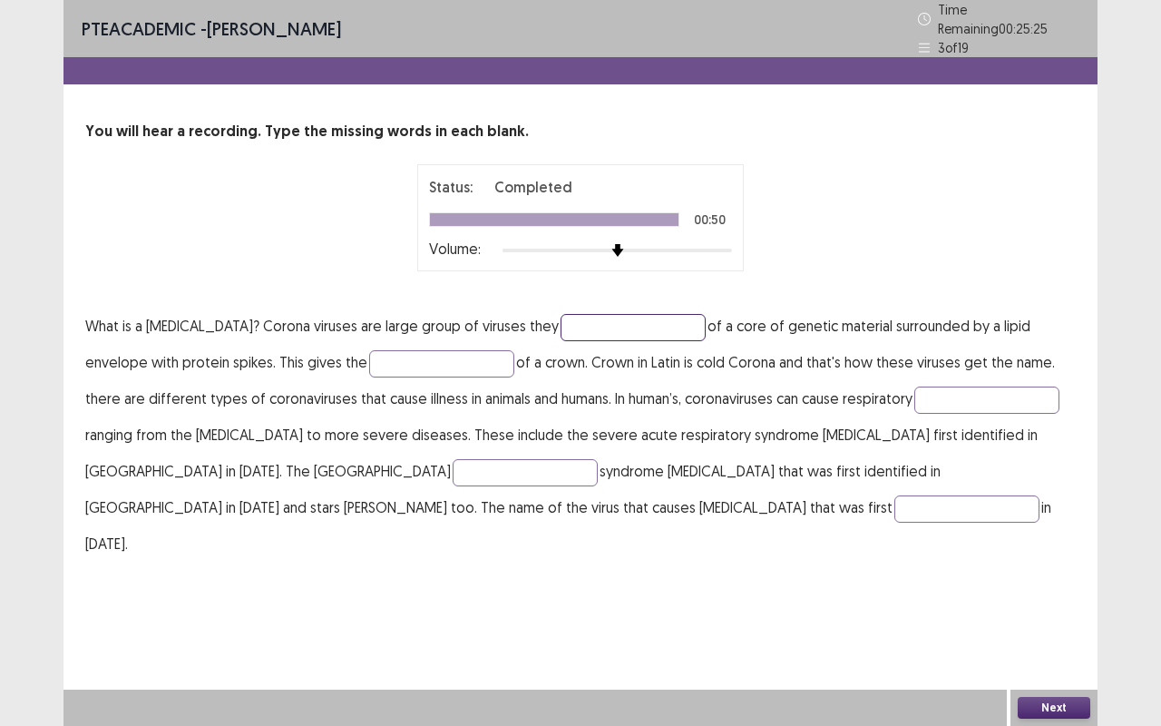
click at [600, 324] on input "text" at bounding box center [633, 327] width 145 height 27
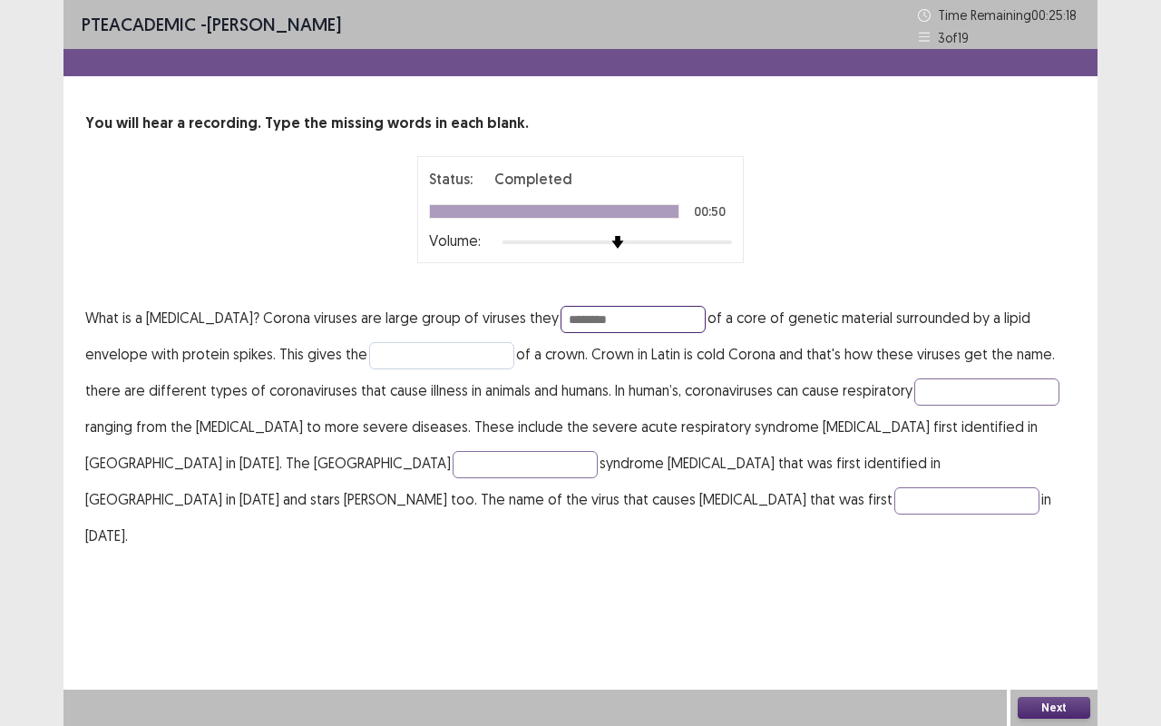
type input "********"
click at [402, 346] on input "text" at bounding box center [441, 355] width 145 height 27
type input "**********"
click at [920, 395] on input "text" at bounding box center [986, 391] width 145 height 27
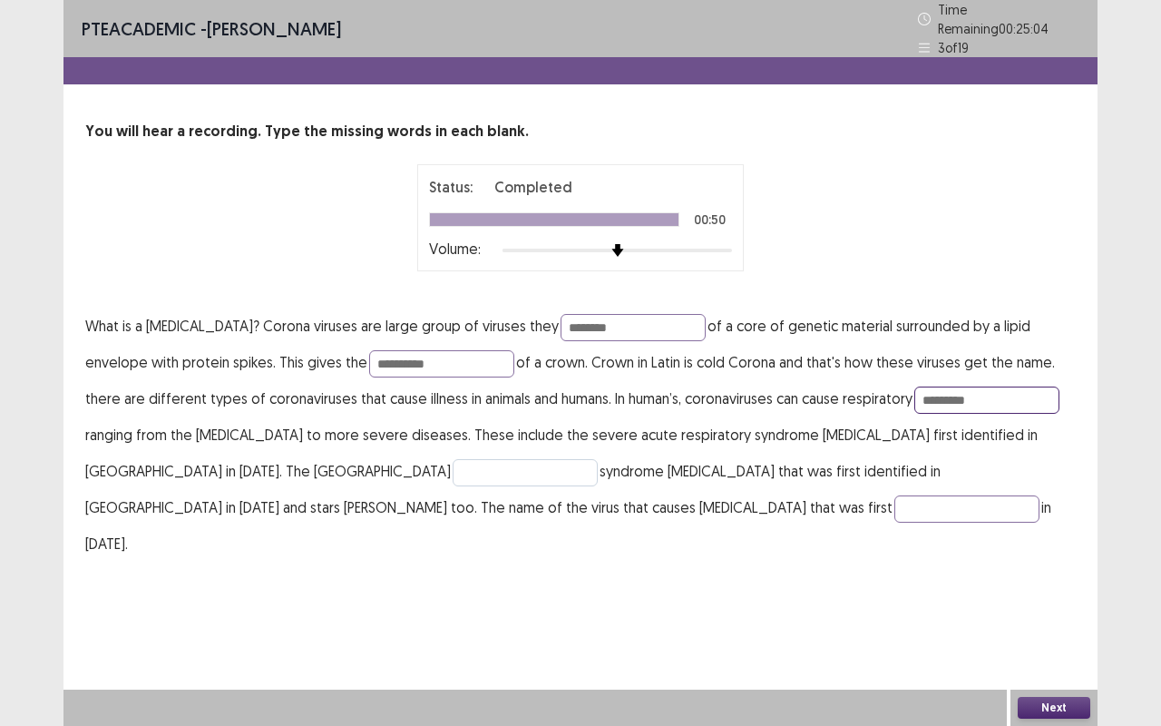
type input "*********"
click at [453, 461] on input "text" at bounding box center [525, 472] width 145 height 27
type input "**********"
click at [894, 495] on input "text" at bounding box center [966, 508] width 145 height 27
type input "********"
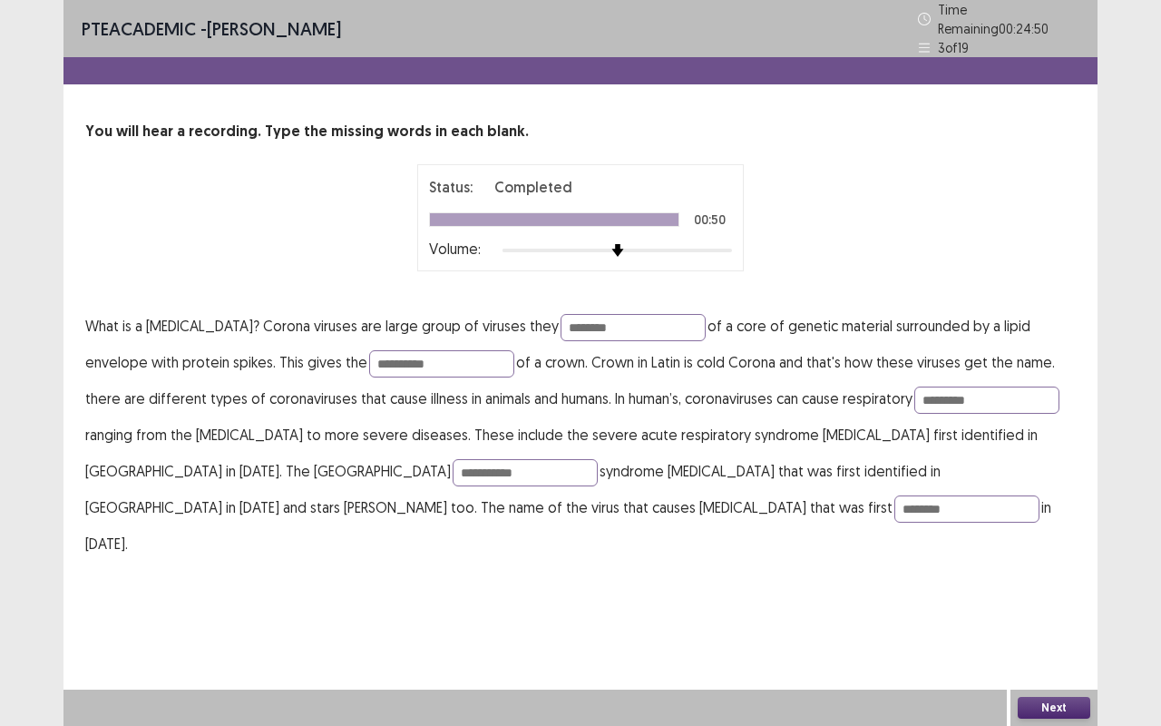
click at [1066, 551] on button "Next" at bounding box center [1054, 708] width 73 height 22
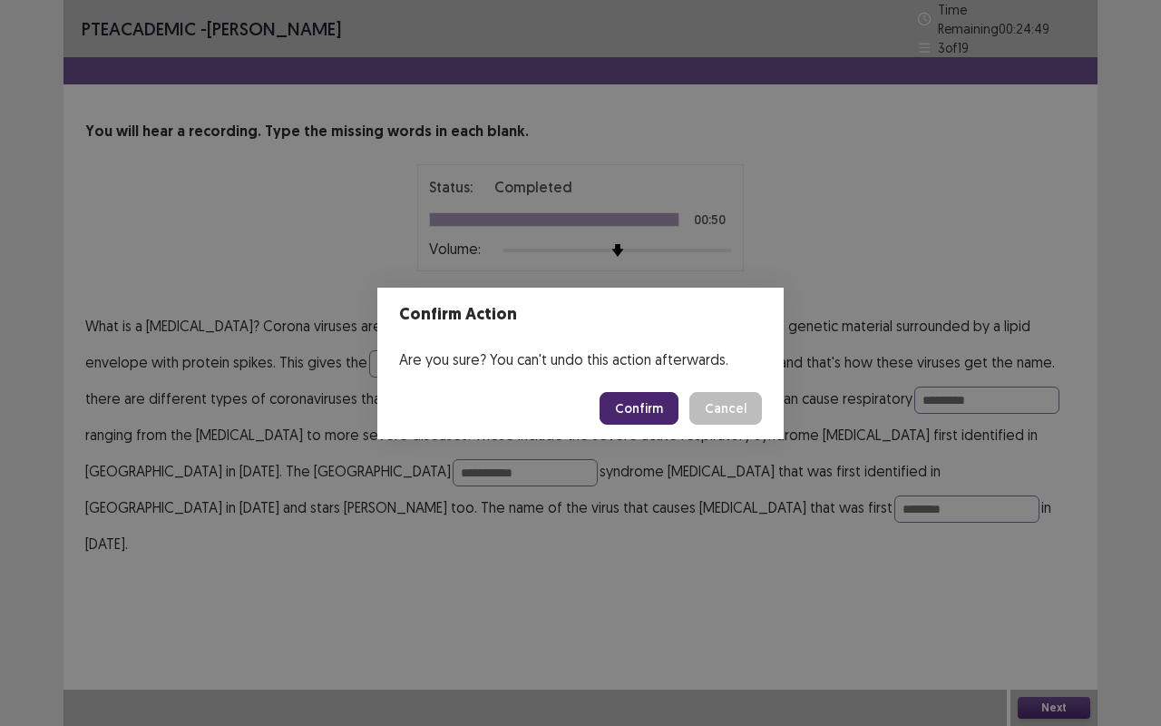
click at [626, 398] on button "Confirm" at bounding box center [639, 408] width 79 height 33
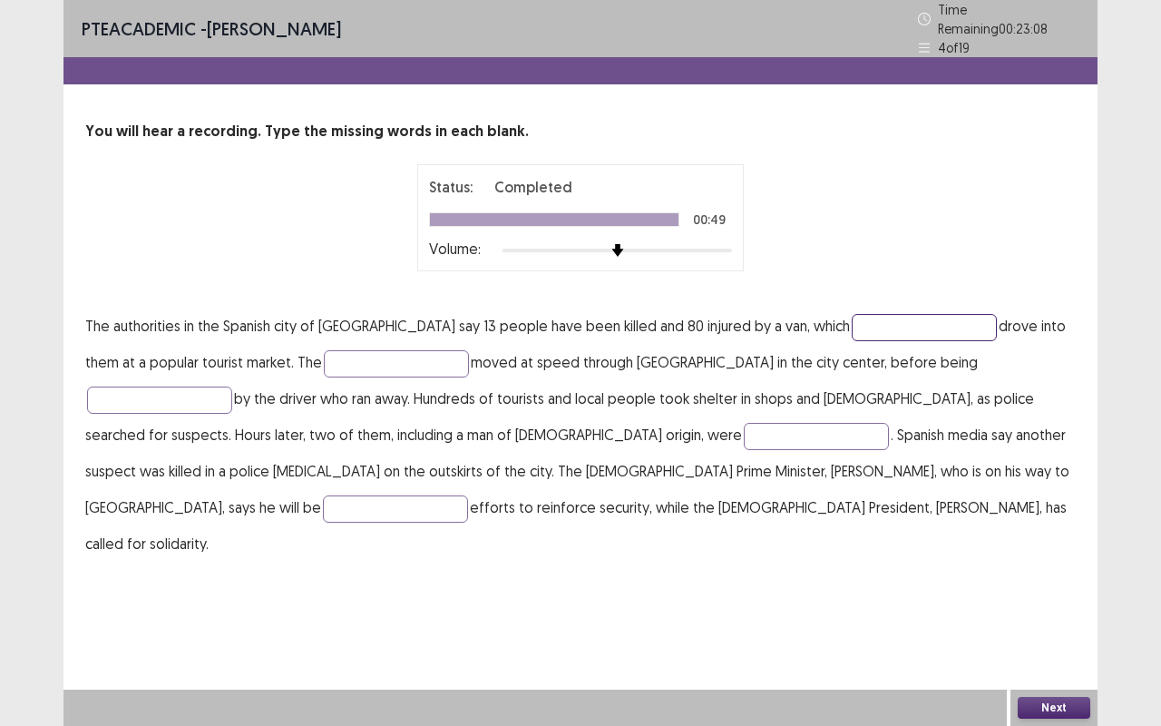
click at [852, 318] on input "text" at bounding box center [924, 327] width 145 height 27
type input "*********"
click at [335, 358] on input "text" at bounding box center [396, 363] width 145 height 27
type input "*******"
click at [232, 386] on input "text" at bounding box center [159, 399] width 145 height 27
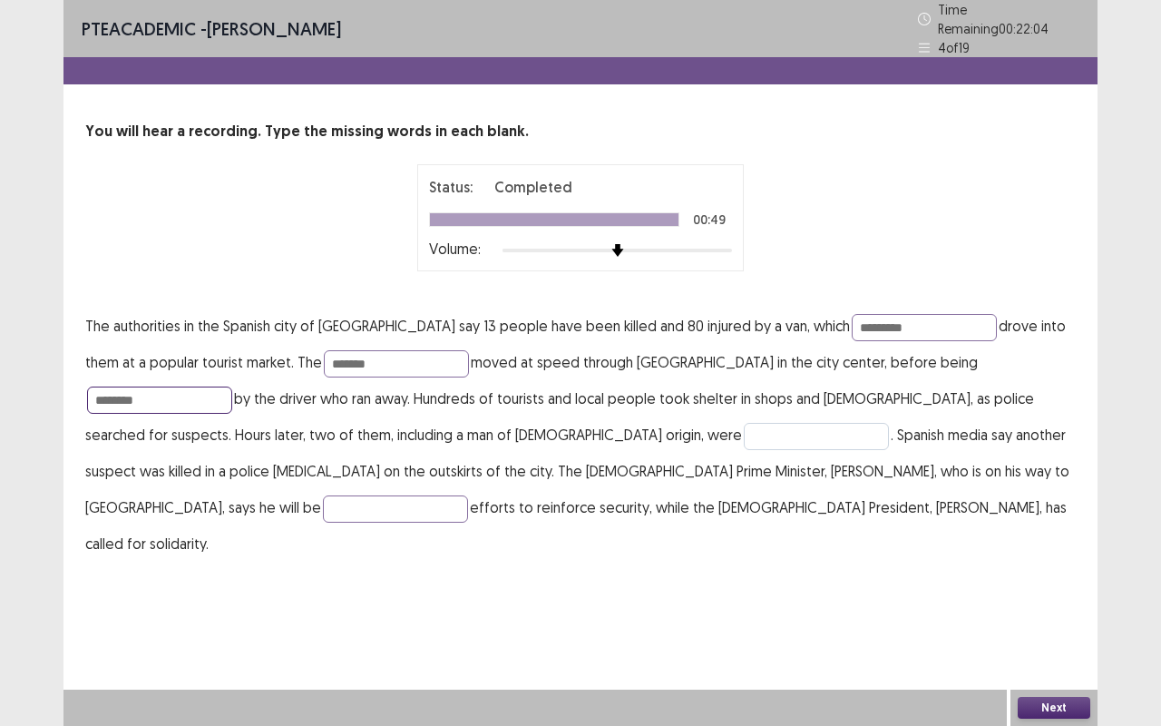
type input "********"
click at [744, 428] on input "text" at bounding box center [816, 436] width 145 height 27
type input "********"
click at [468, 495] on input "text" at bounding box center [395, 508] width 145 height 27
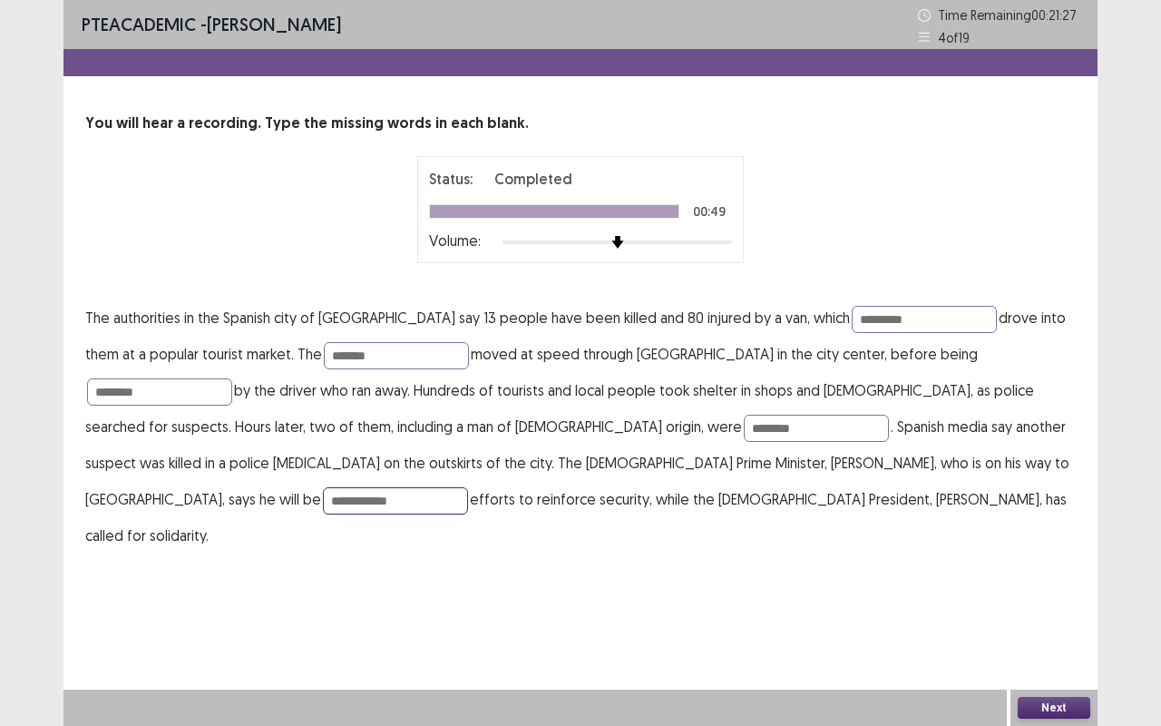
type input "**********"
click at [1044, 551] on button "Next" at bounding box center [1054, 708] width 73 height 22
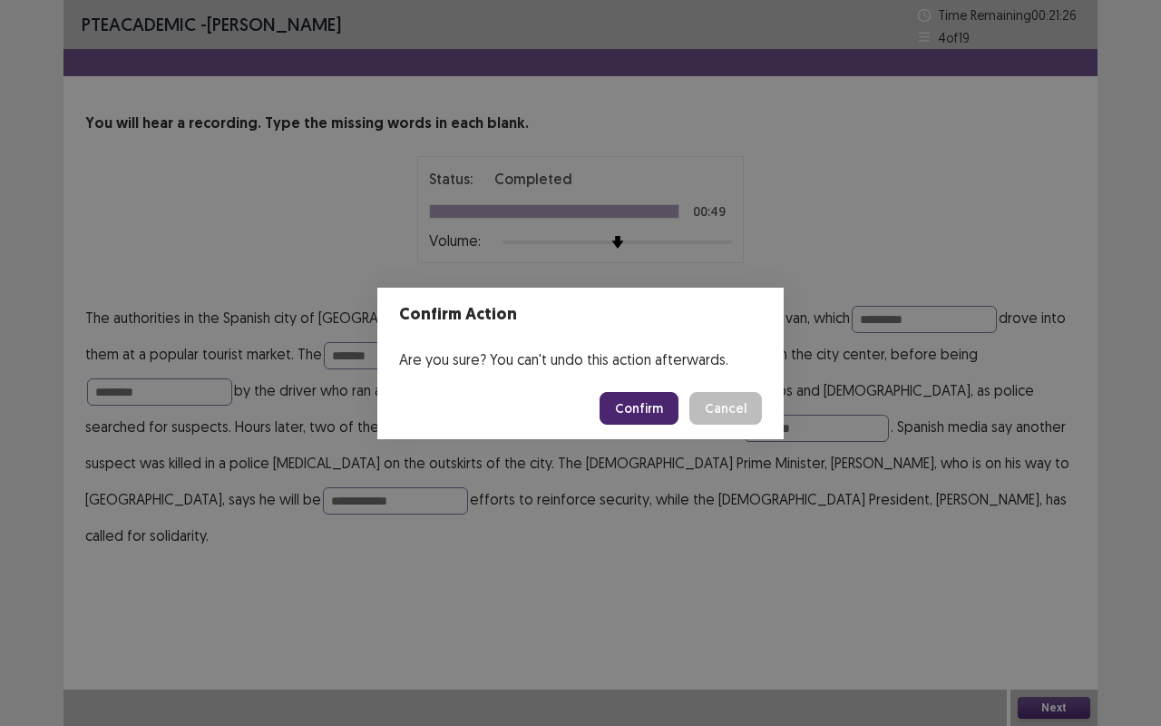
click at [634, 410] on button "Confirm" at bounding box center [639, 408] width 79 height 33
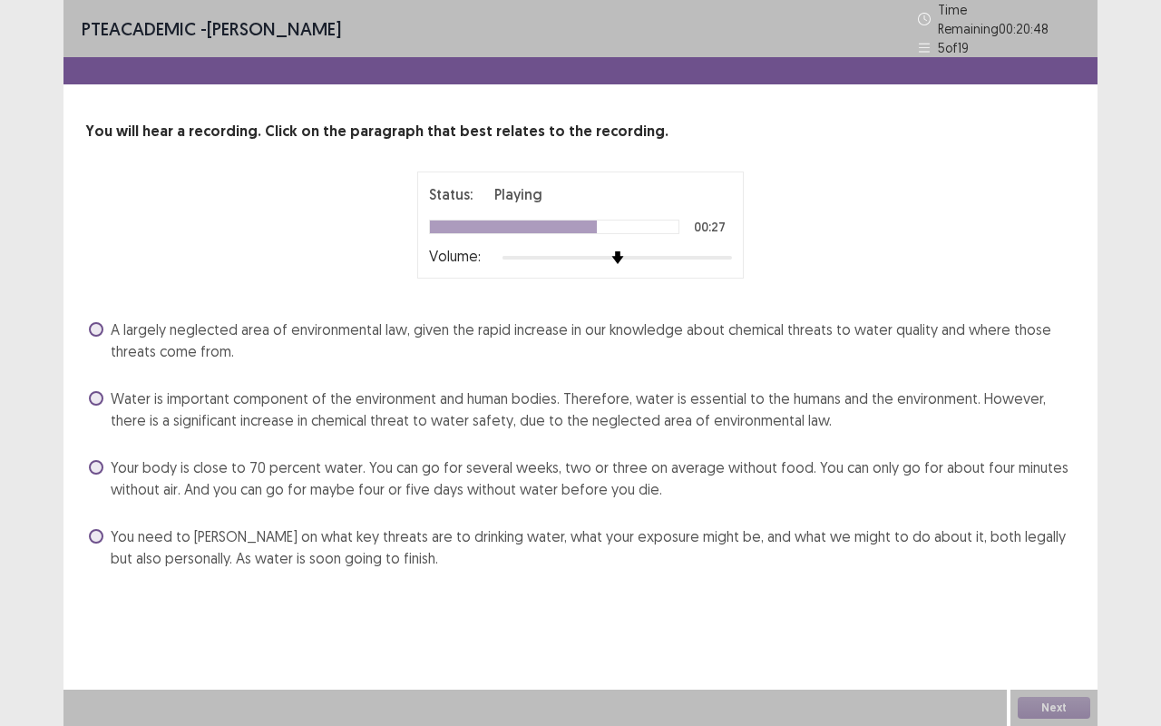
click at [100, 465] on label "Your body is close to 70 percent water. You can go for several weeks, two or th…" at bounding box center [582, 478] width 987 height 44
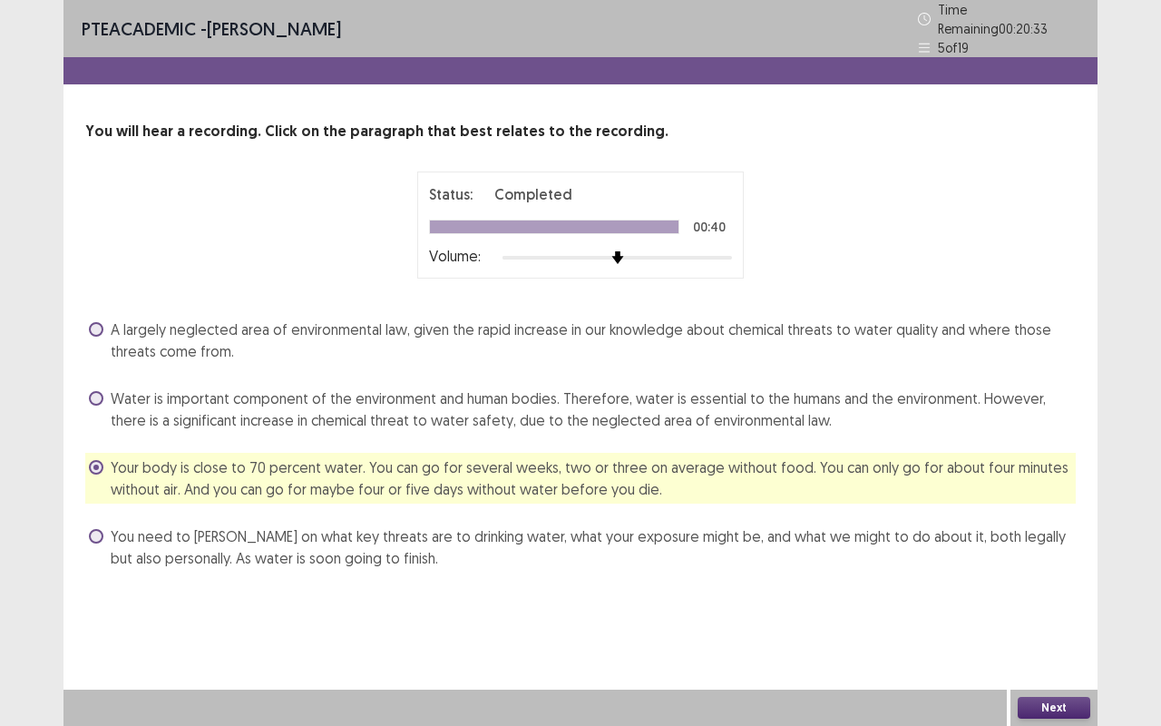
click at [1058, 551] on button "Next" at bounding box center [1054, 708] width 73 height 22
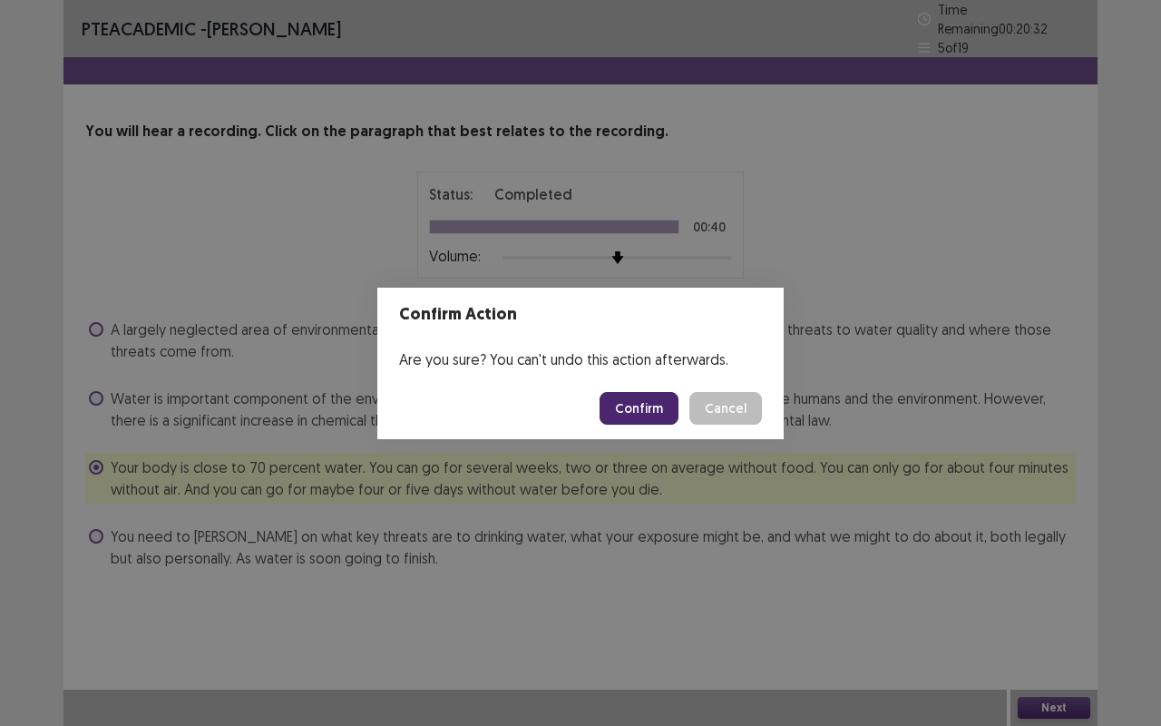
click at [643, 412] on button "Confirm" at bounding box center [639, 408] width 79 height 33
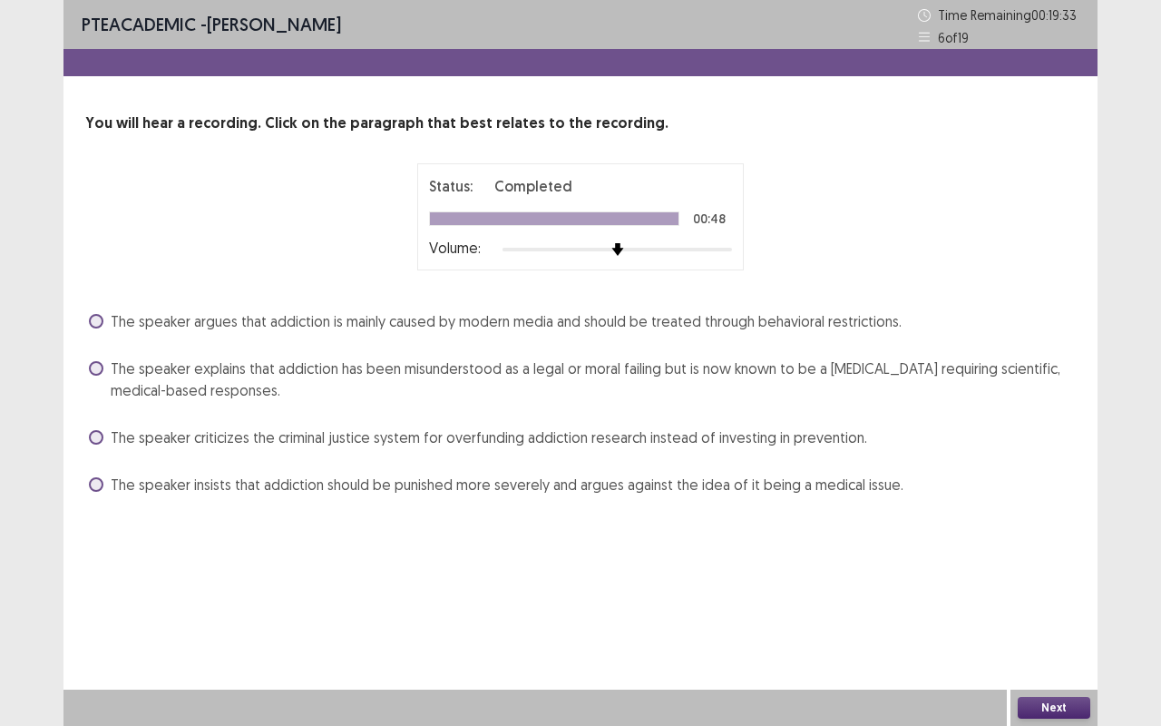
click at [98, 432] on span at bounding box center [96, 437] width 15 height 15
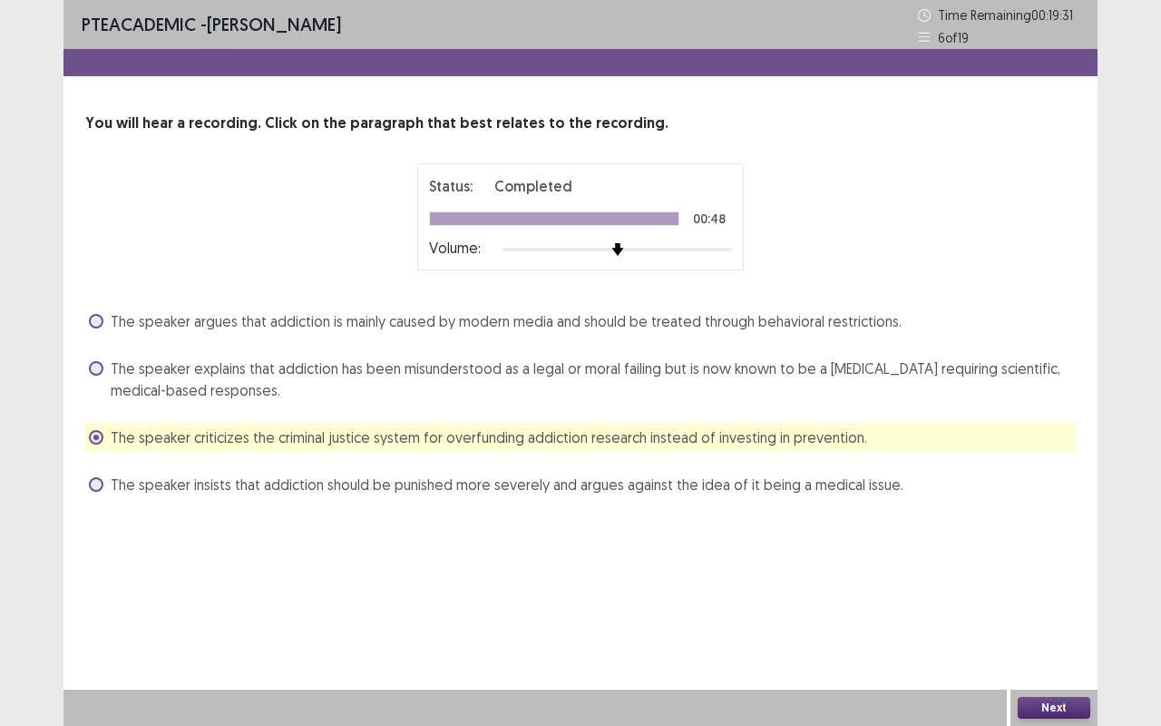
click at [1056, 551] on button "Next" at bounding box center [1054, 708] width 73 height 22
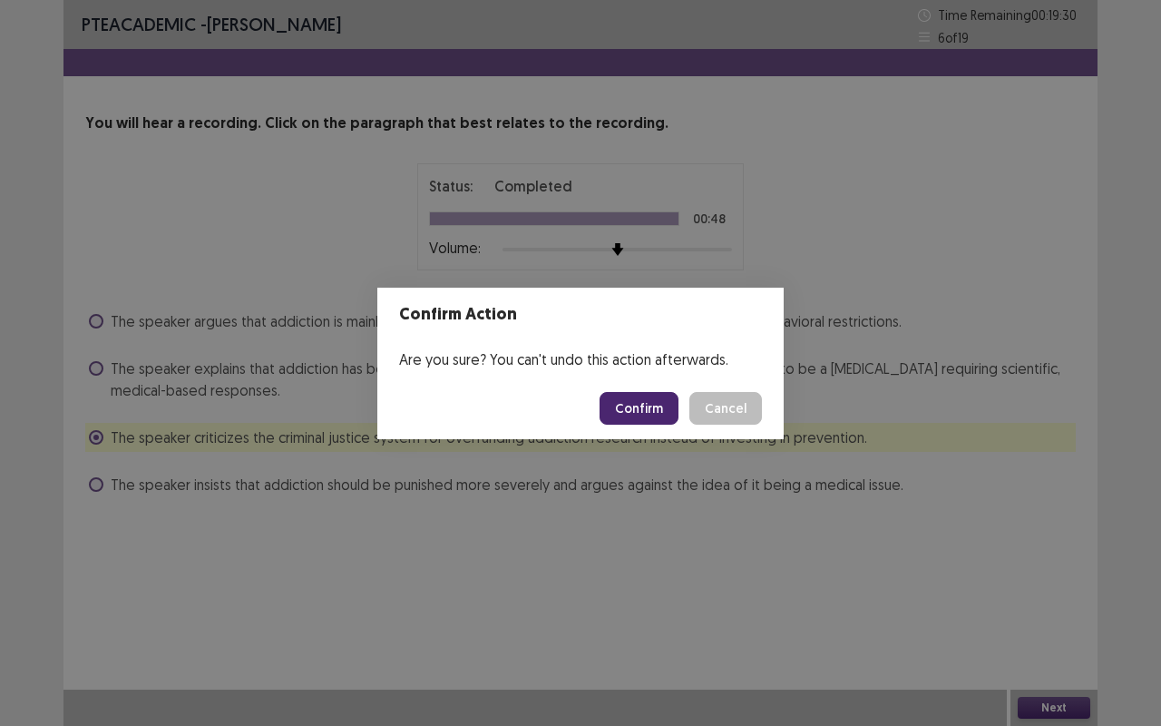
click at [649, 400] on button "Confirm" at bounding box center [639, 408] width 79 height 33
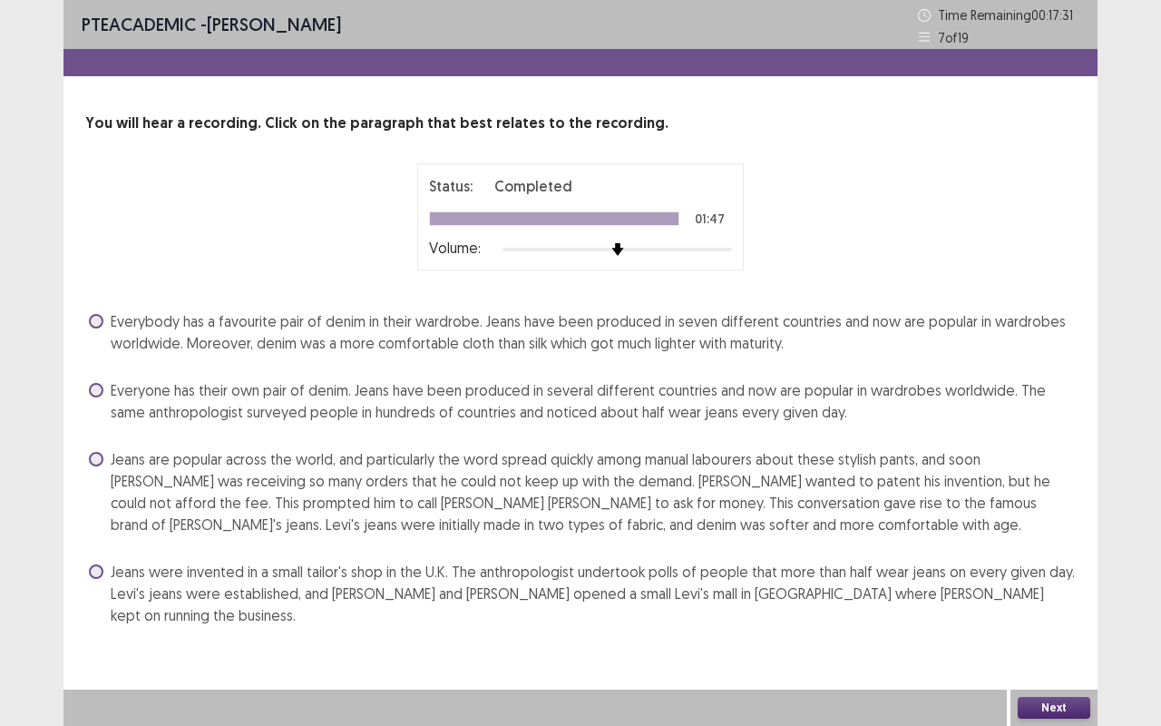
click at [93, 455] on span at bounding box center [96, 459] width 15 height 15
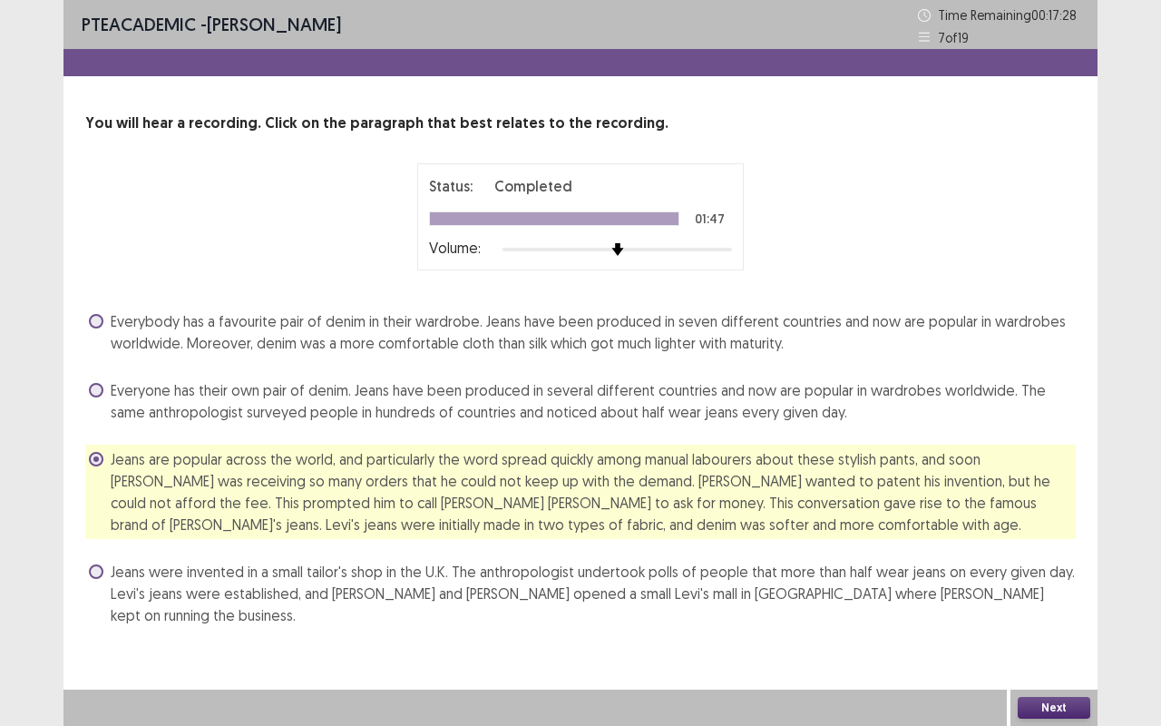
click at [1048, 551] on button "Next" at bounding box center [1054, 708] width 73 height 22
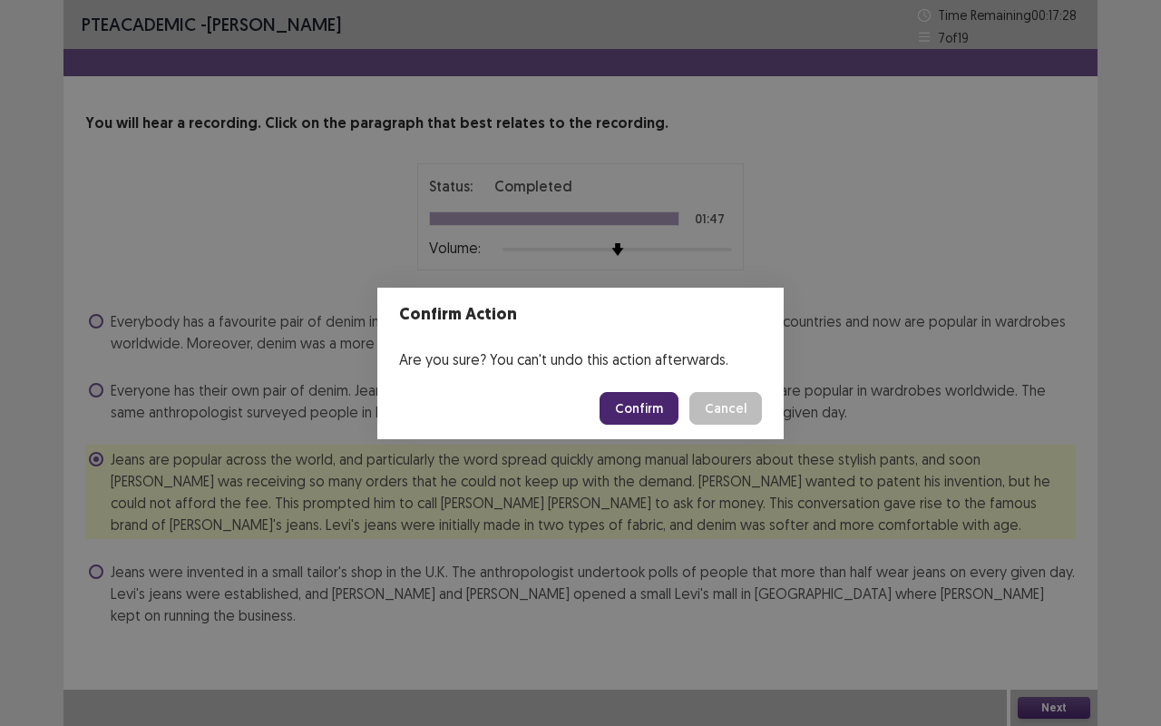
click at [646, 396] on button "Confirm" at bounding box center [639, 408] width 79 height 33
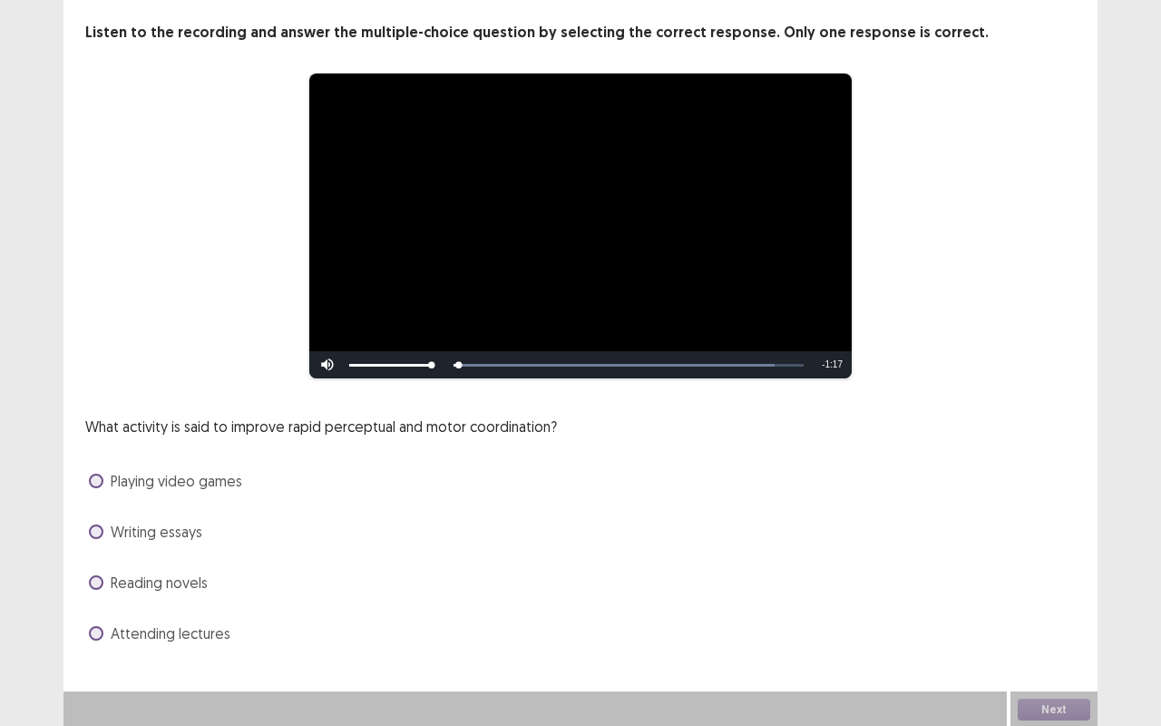
scroll to position [93, 0]
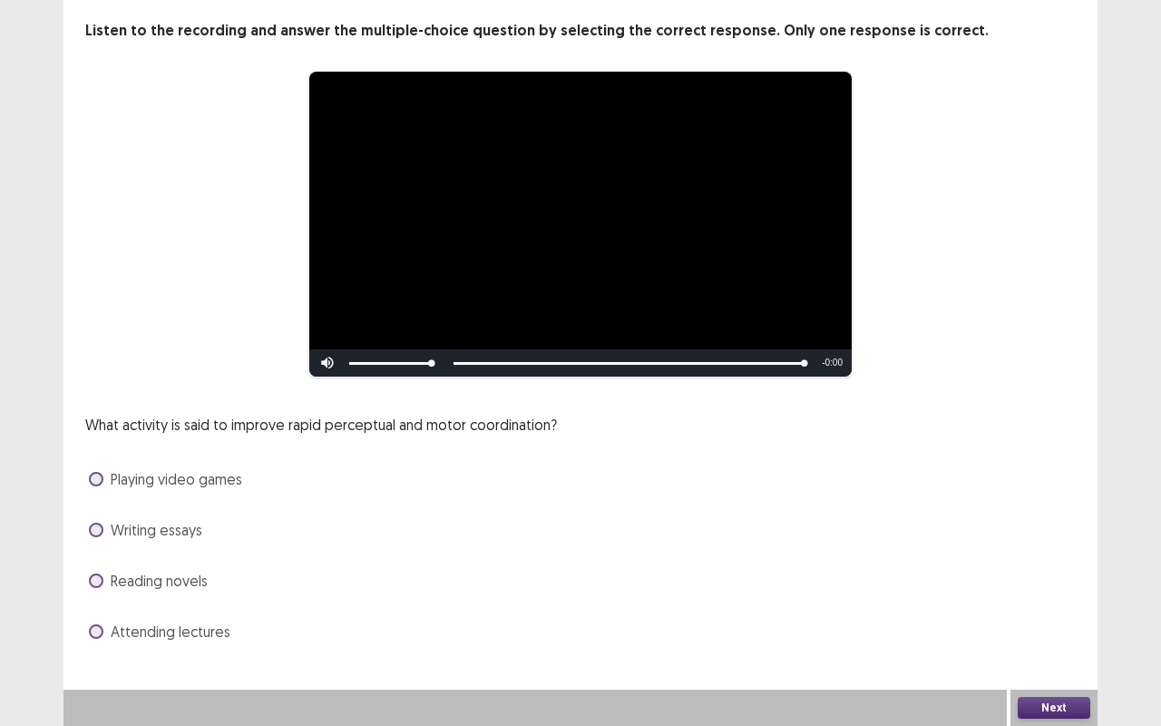
click at [98, 475] on span at bounding box center [96, 479] width 15 height 15
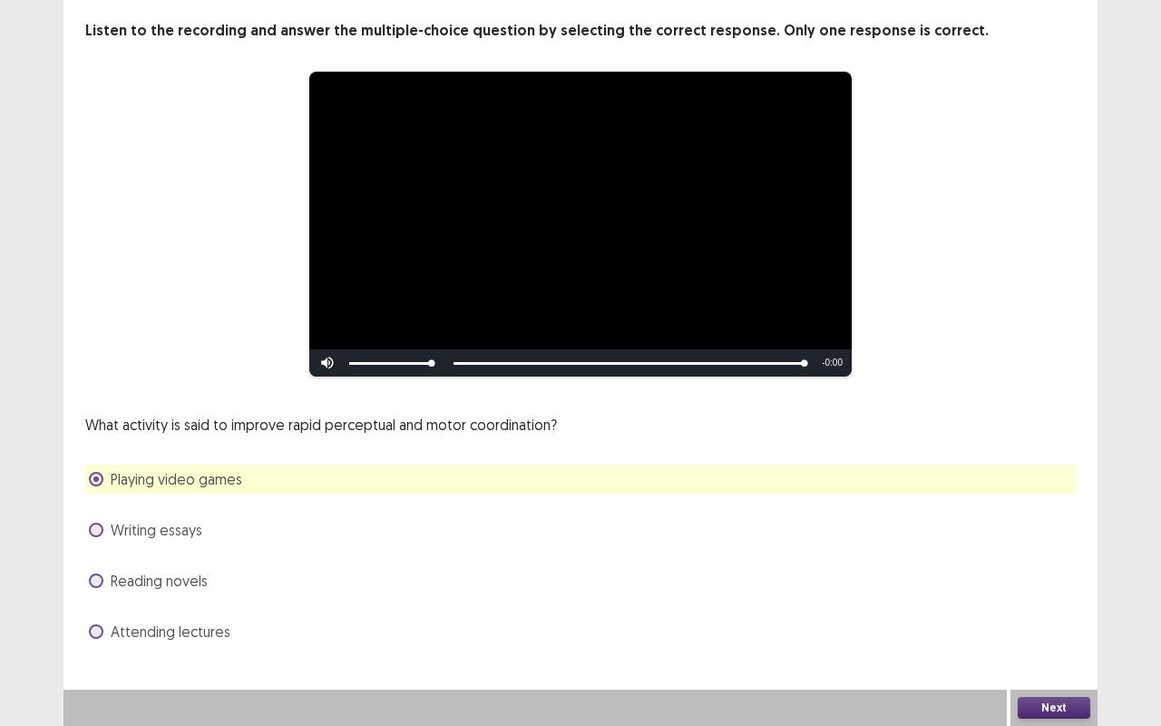
click at [1056, 551] on button "Next" at bounding box center [1054, 708] width 73 height 22
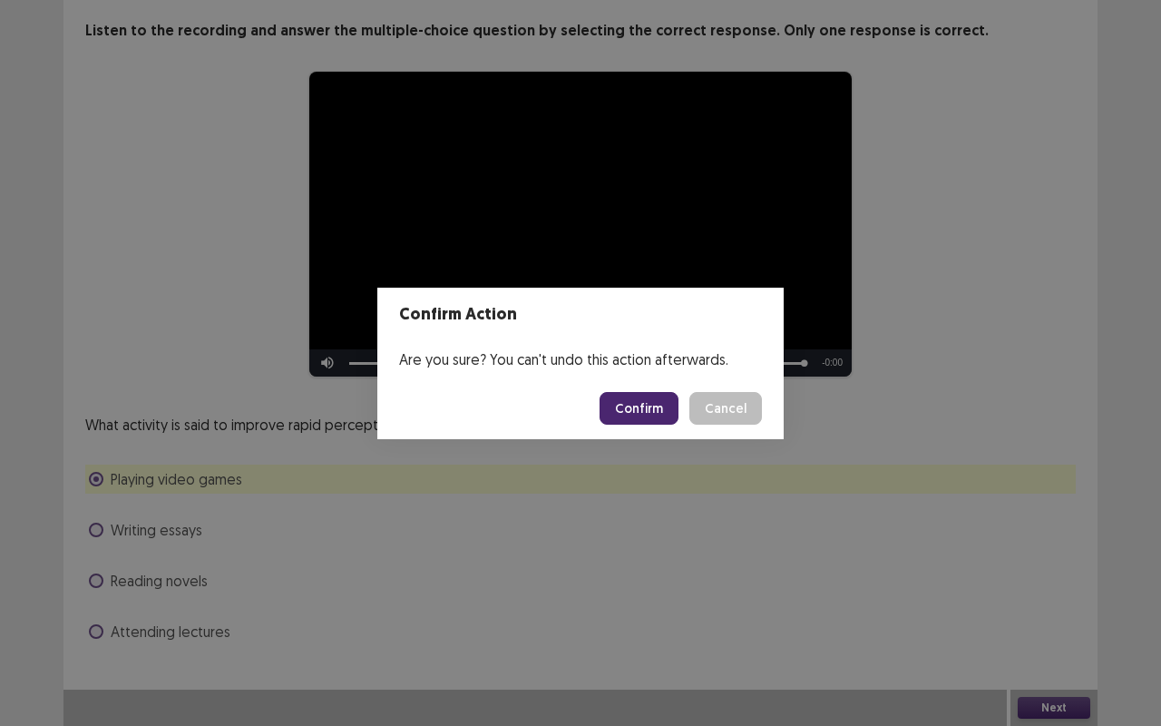
click at [646, 411] on button "Confirm" at bounding box center [639, 408] width 79 height 33
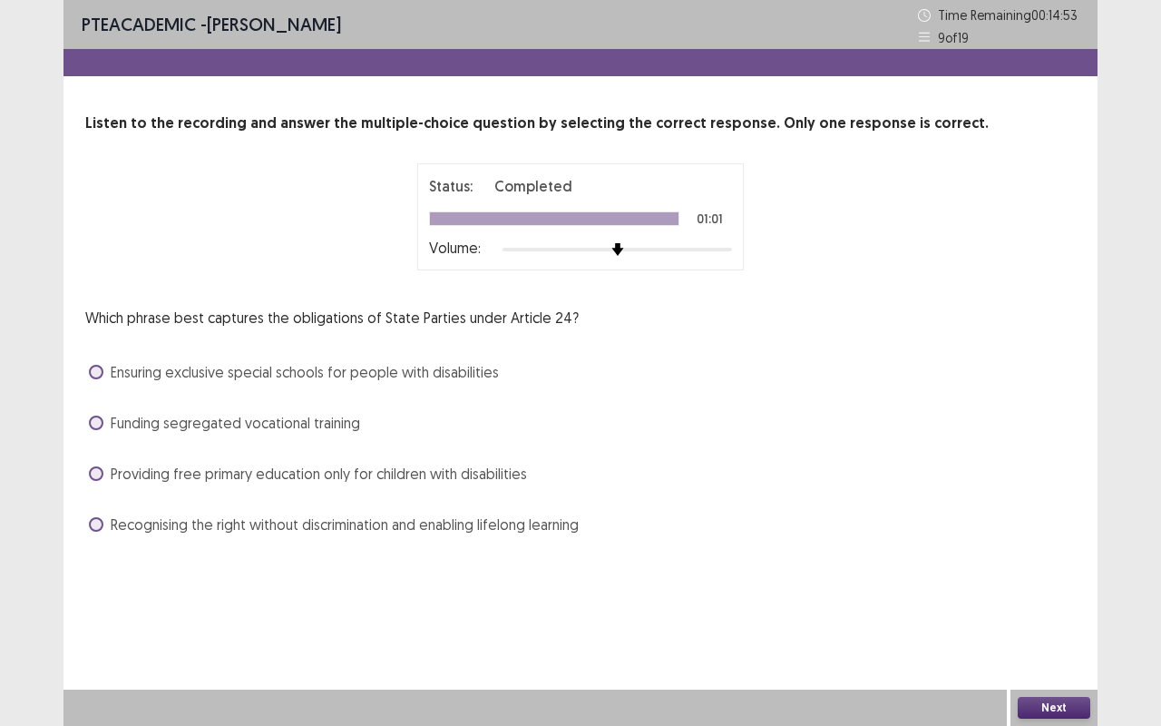
click at [95, 518] on span at bounding box center [96, 524] width 15 height 15
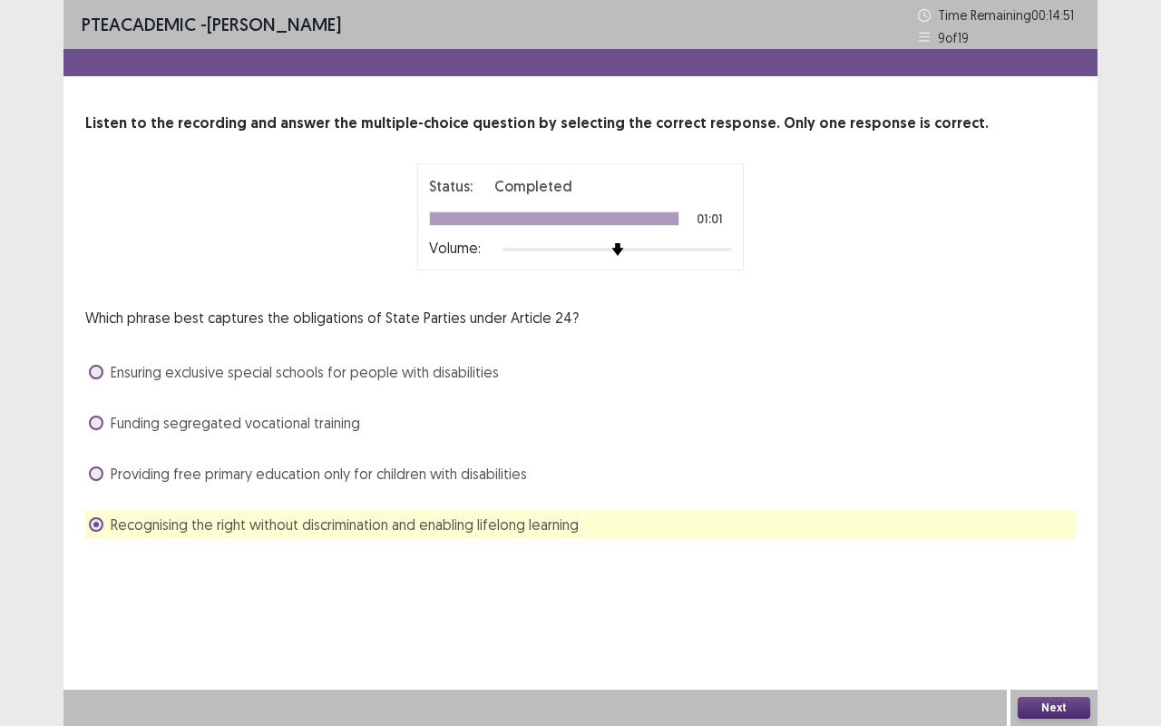
click at [1044, 551] on button "Next" at bounding box center [1054, 708] width 73 height 22
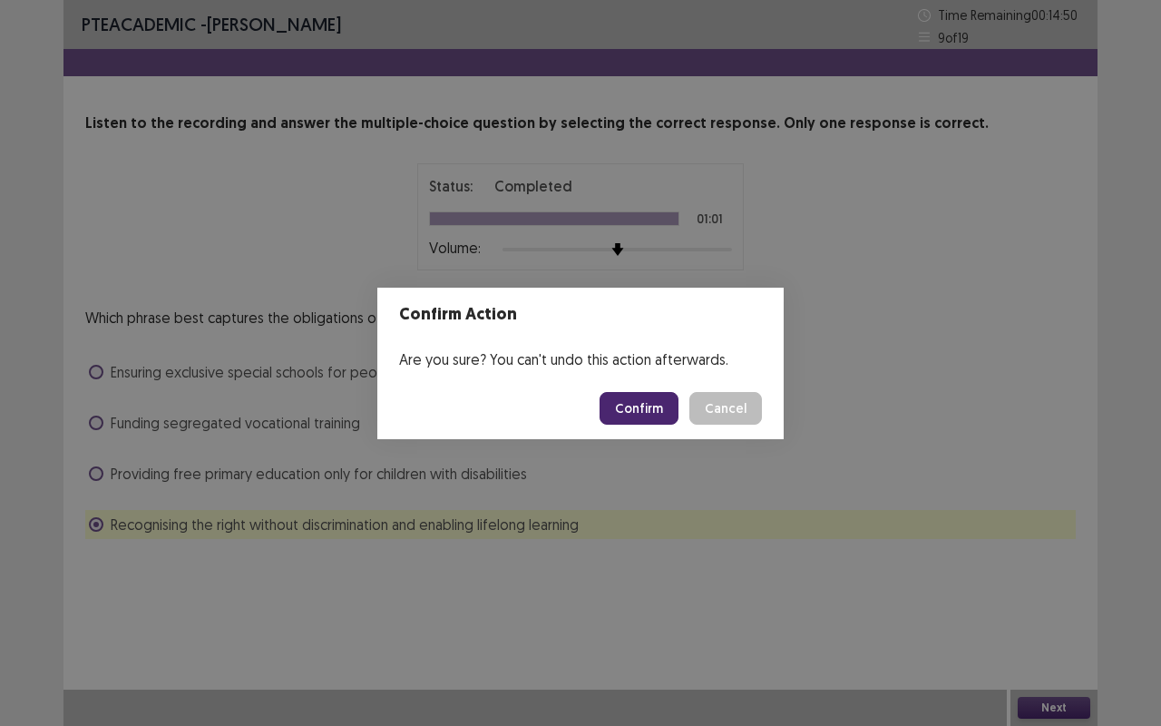
click at [659, 416] on button "Confirm" at bounding box center [639, 408] width 79 height 33
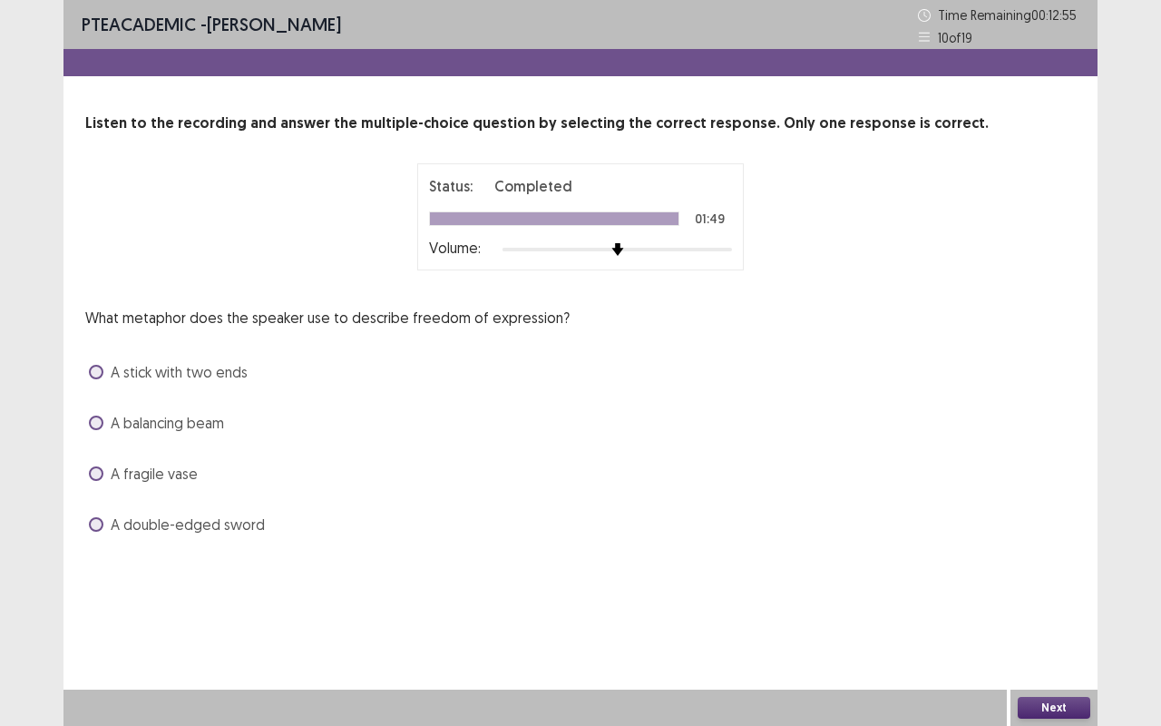
click at [94, 424] on span at bounding box center [96, 422] width 15 height 15
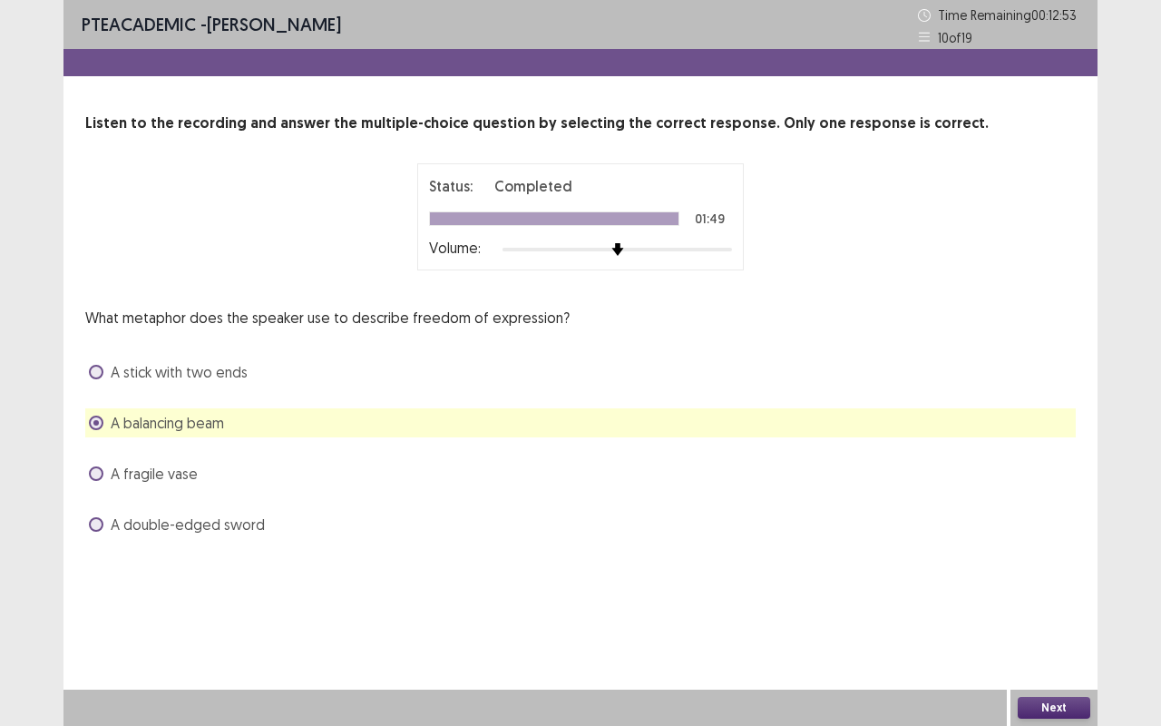
click at [1054, 551] on button "Next" at bounding box center [1054, 708] width 73 height 22
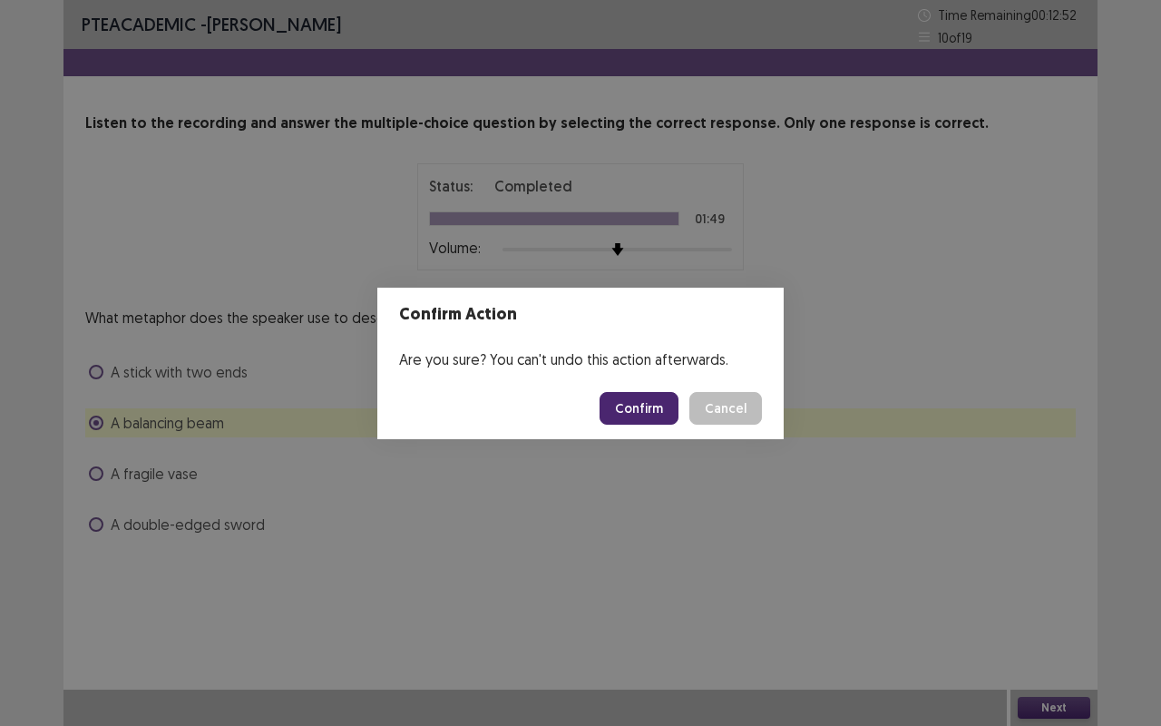
click at [646, 402] on button "Confirm" at bounding box center [639, 408] width 79 height 33
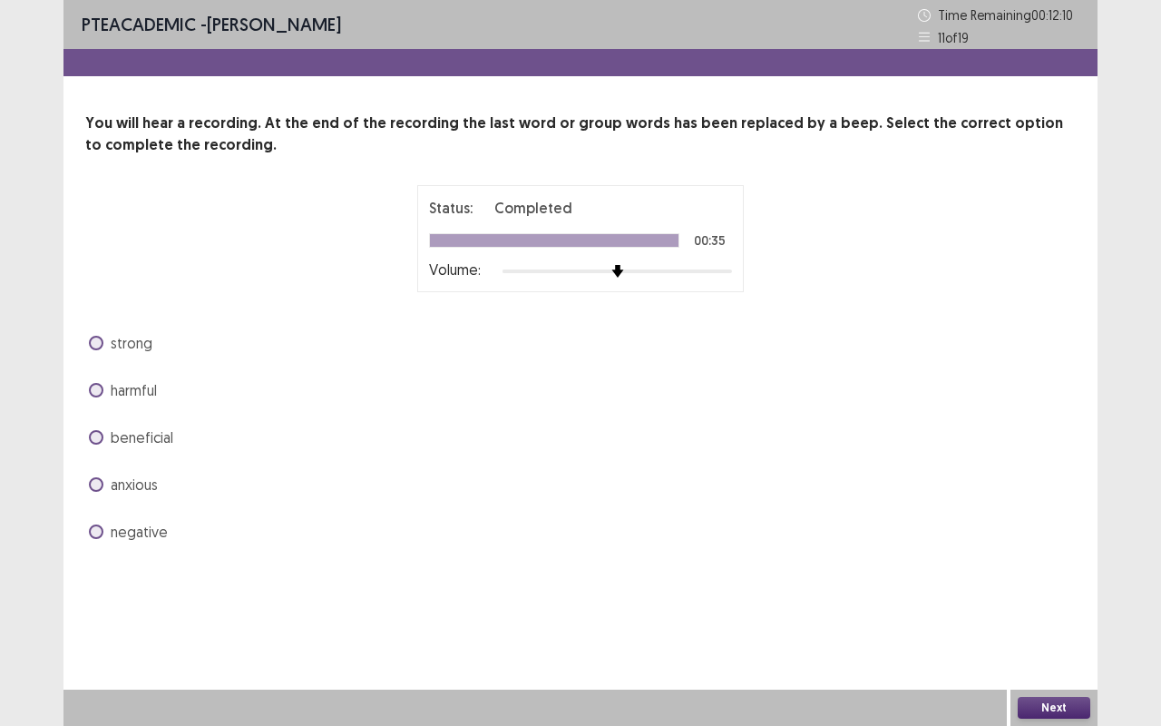
click at [94, 485] on span at bounding box center [96, 484] width 15 height 15
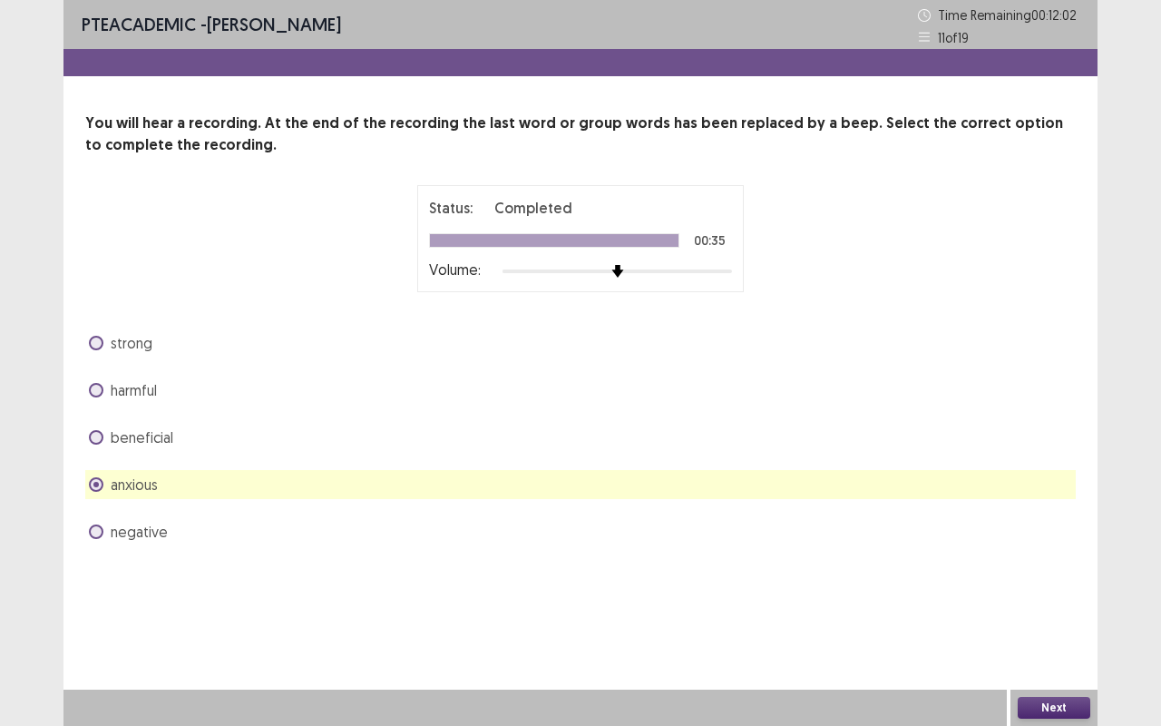
click at [99, 344] on span at bounding box center [96, 343] width 15 height 15
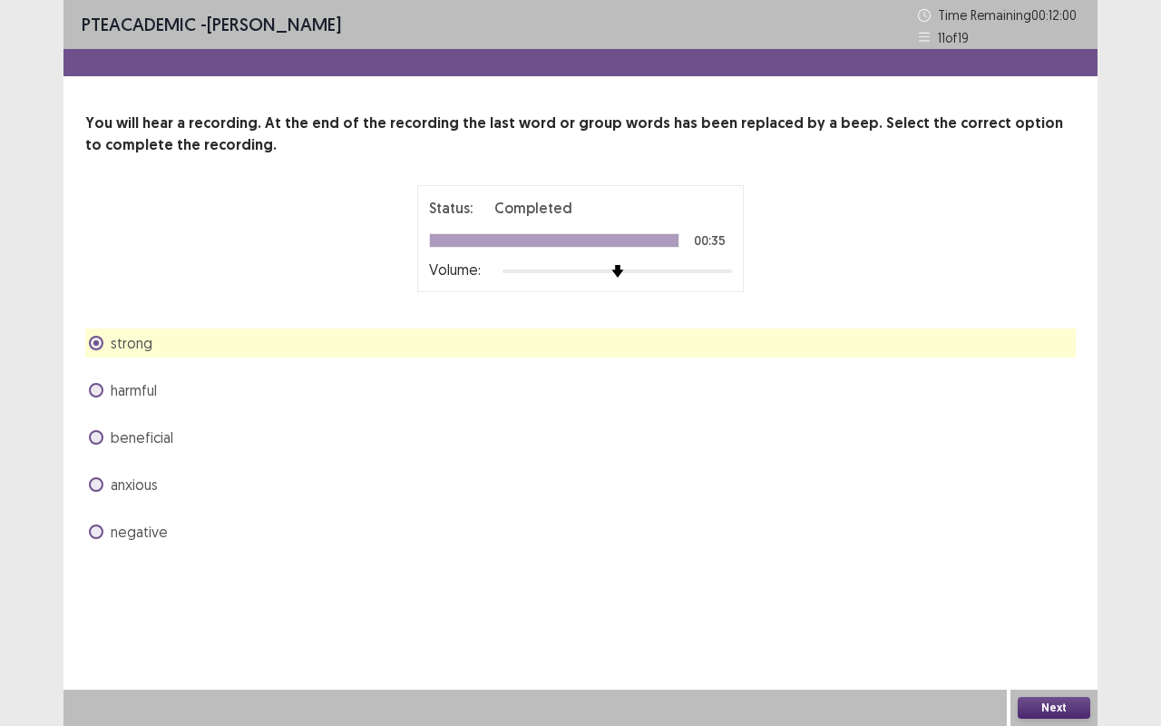
click at [1040, 551] on button "Next" at bounding box center [1054, 708] width 73 height 22
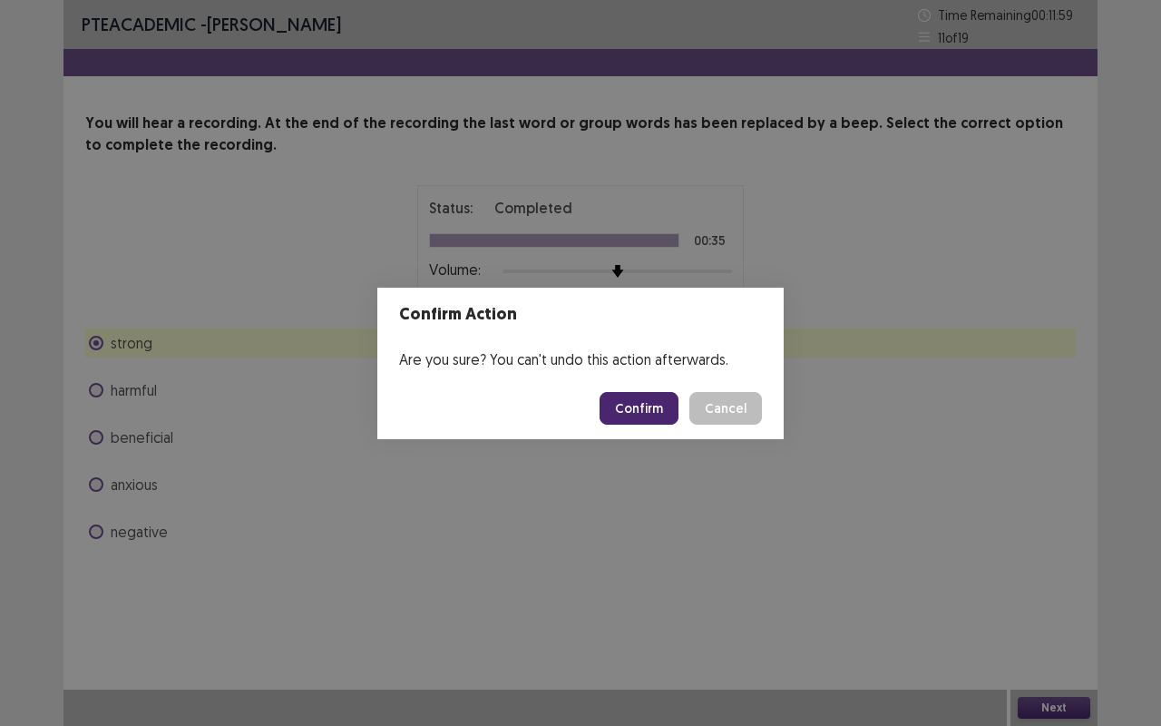
click at [637, 415] on button "Confirm" at bounding box center [639, 408] width 79 height 33
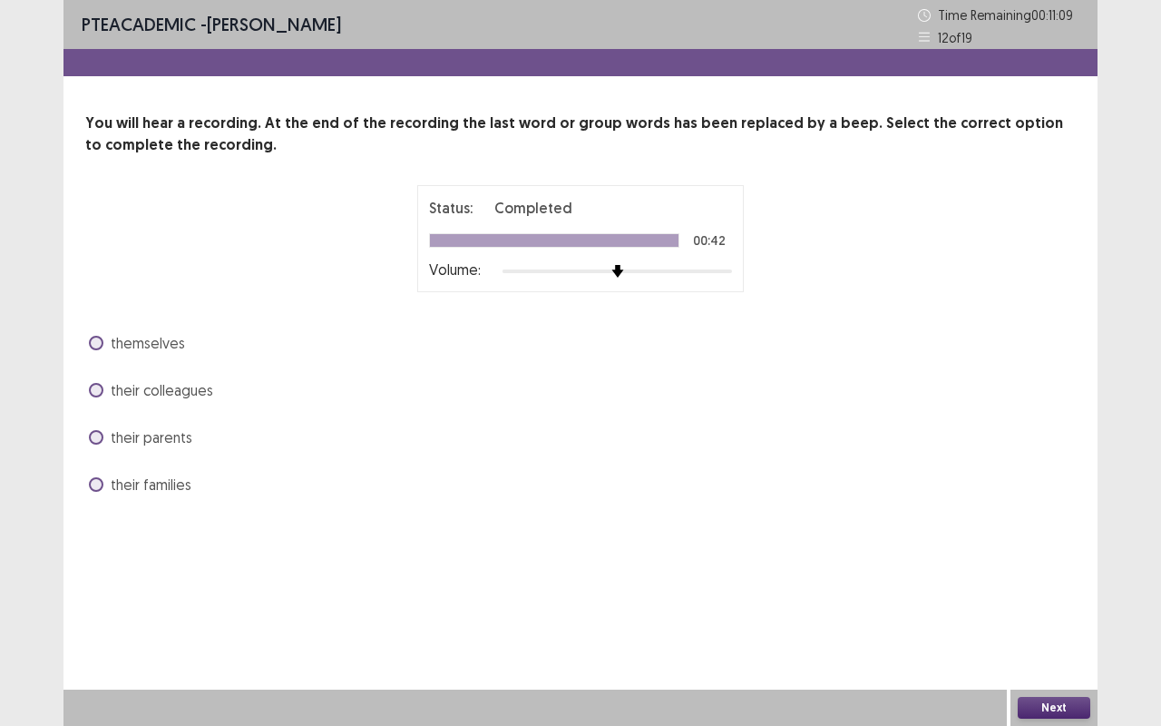
click at [97, 393] on span at bounding box center [96, 390] width 15 height 15
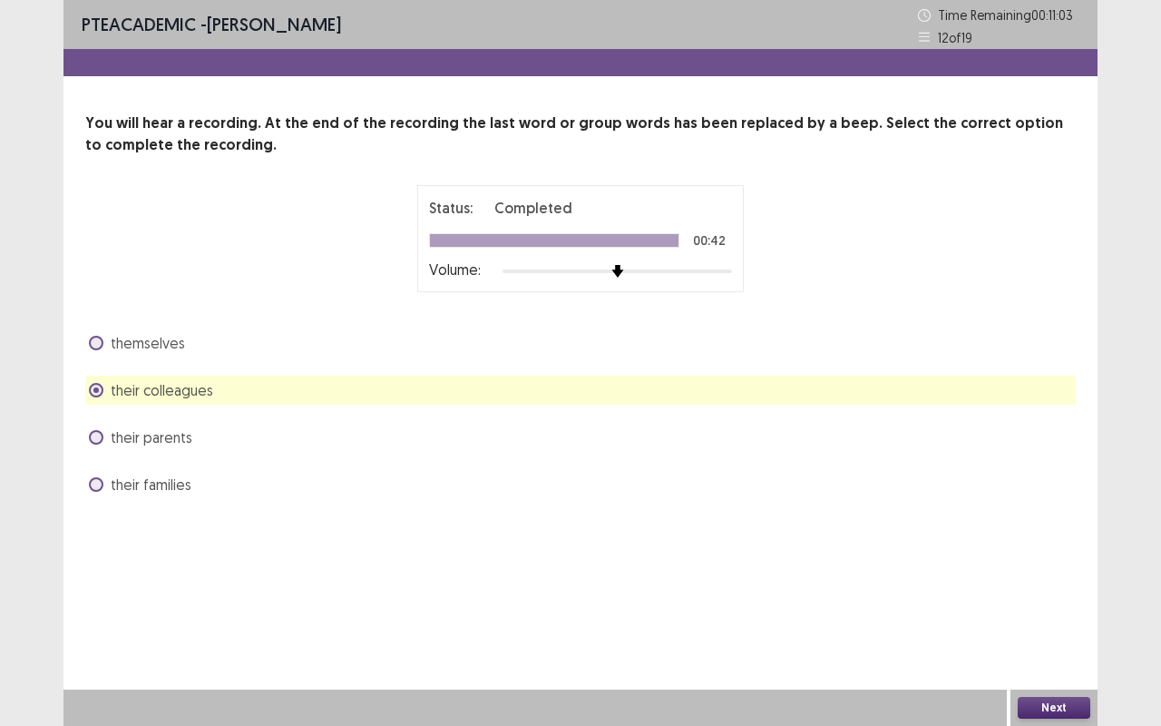
click at [101, 434] on span at bounding box center [96, 437] width 15 height 15
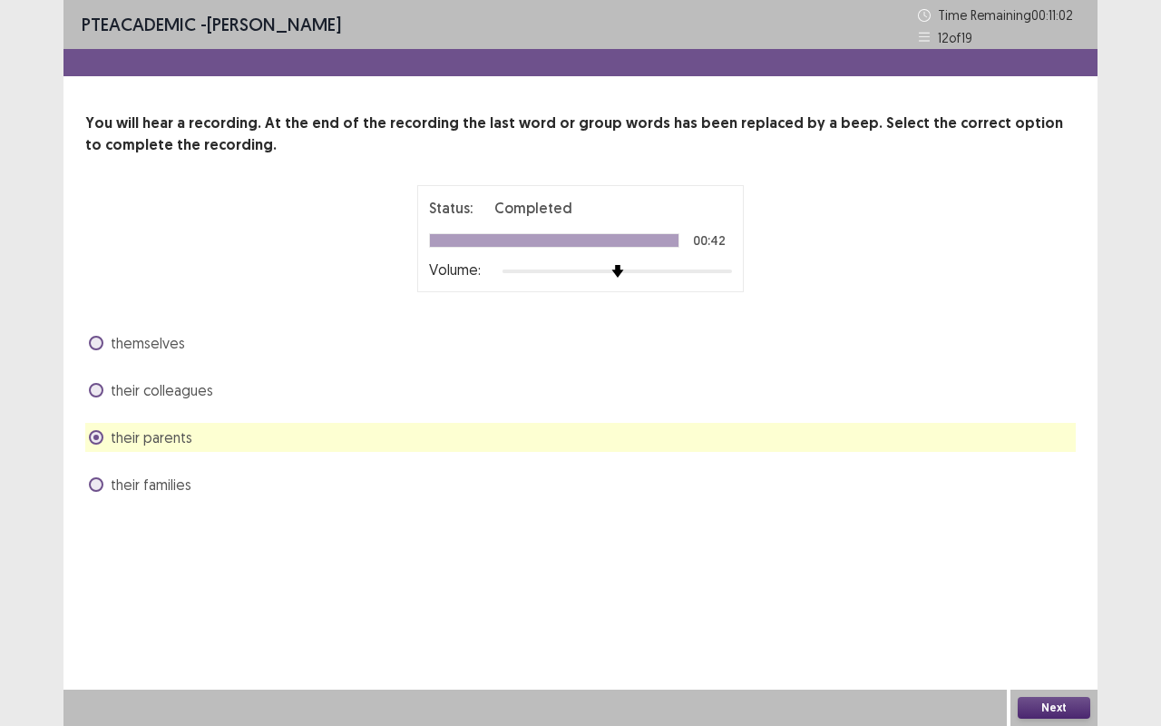
click at [1043, 551] on button "Next" at bounding box center [1054, 708] width 73 height 22
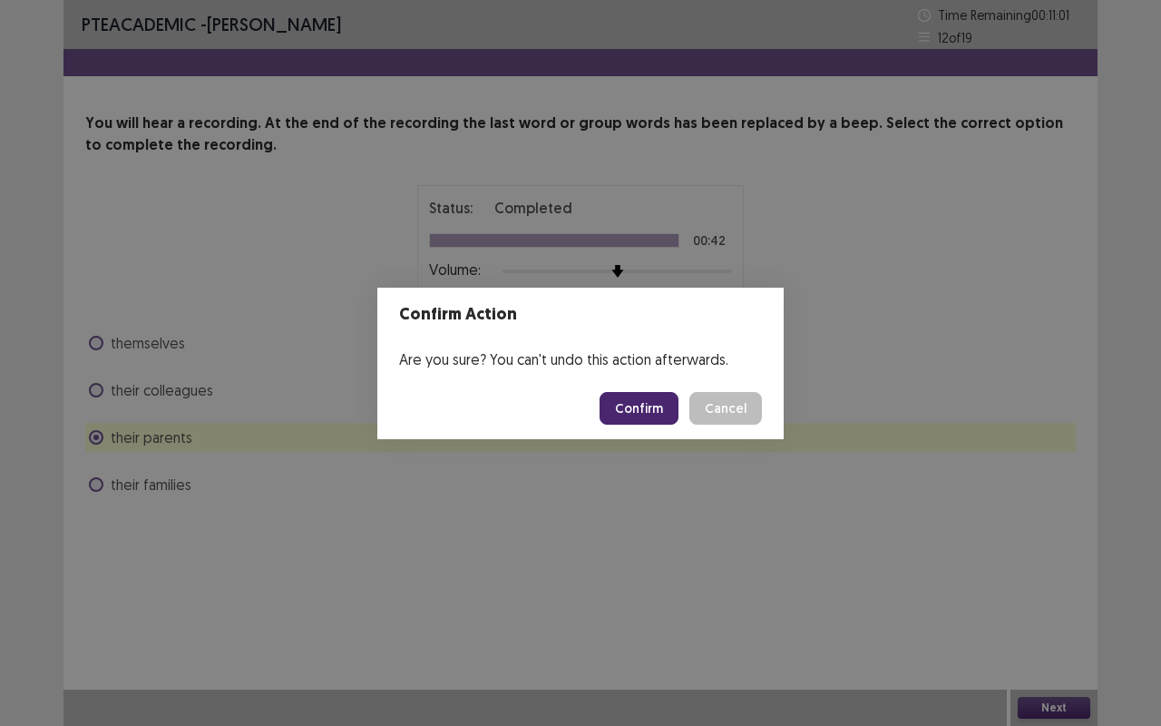
click at [644, 405] on button "Confirm" at bounding box center [639, 408] width 79 height 33
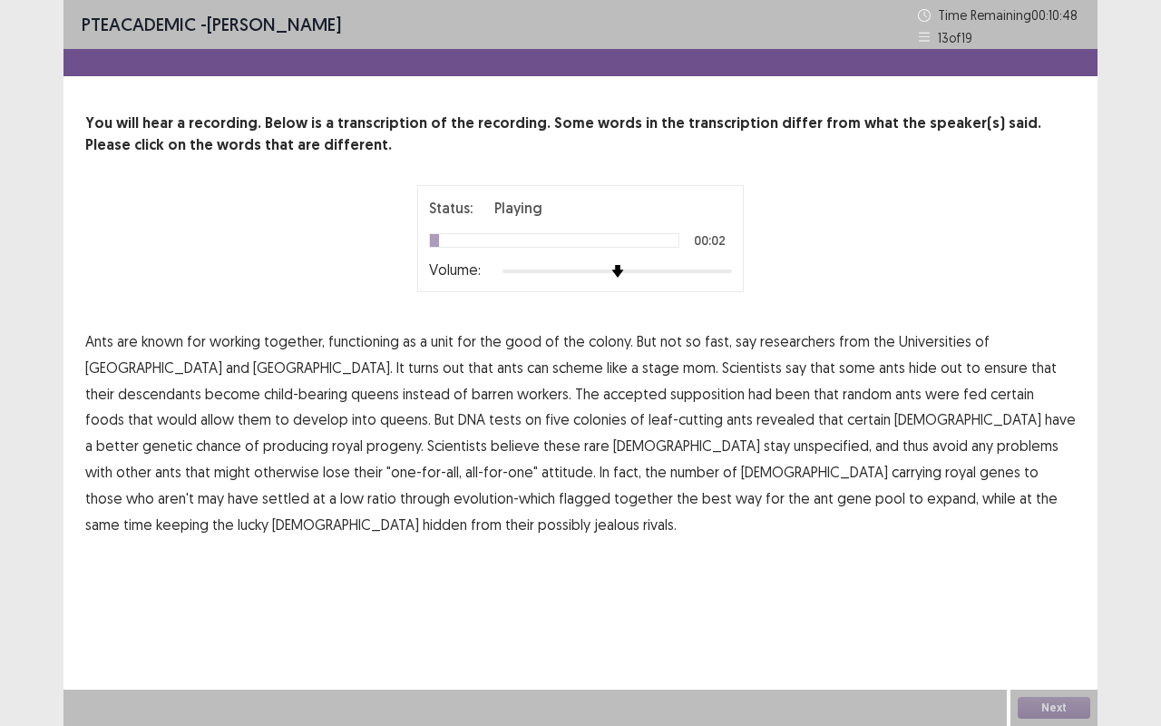
click at [371, 346] on span "functioning" at bounding box center [363, 341] width 71 height 22
click at [201, 383] on span "descendants" at bounding box center [159, 394] width 83 height 22
click at [670, 396] on span "supposition" at bounding box center [707, 394] width 74 height 22
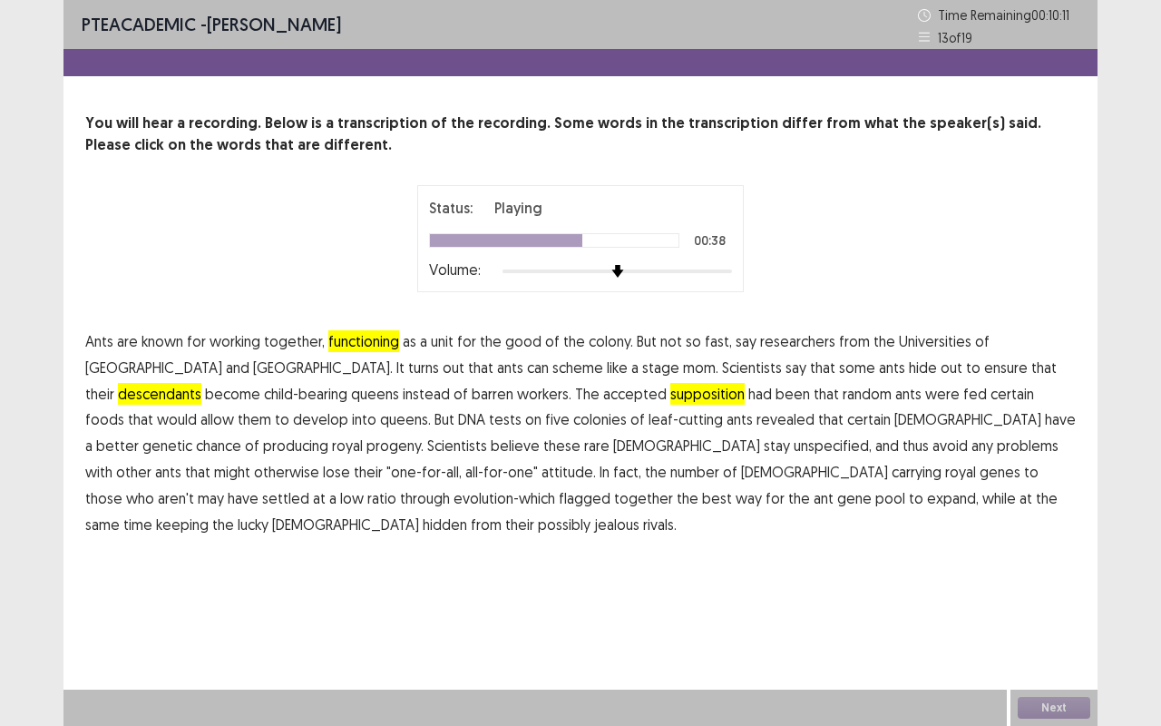
click at [794, 450] on span "unspecified," at bounding box center [833, 445] width 78 height 22
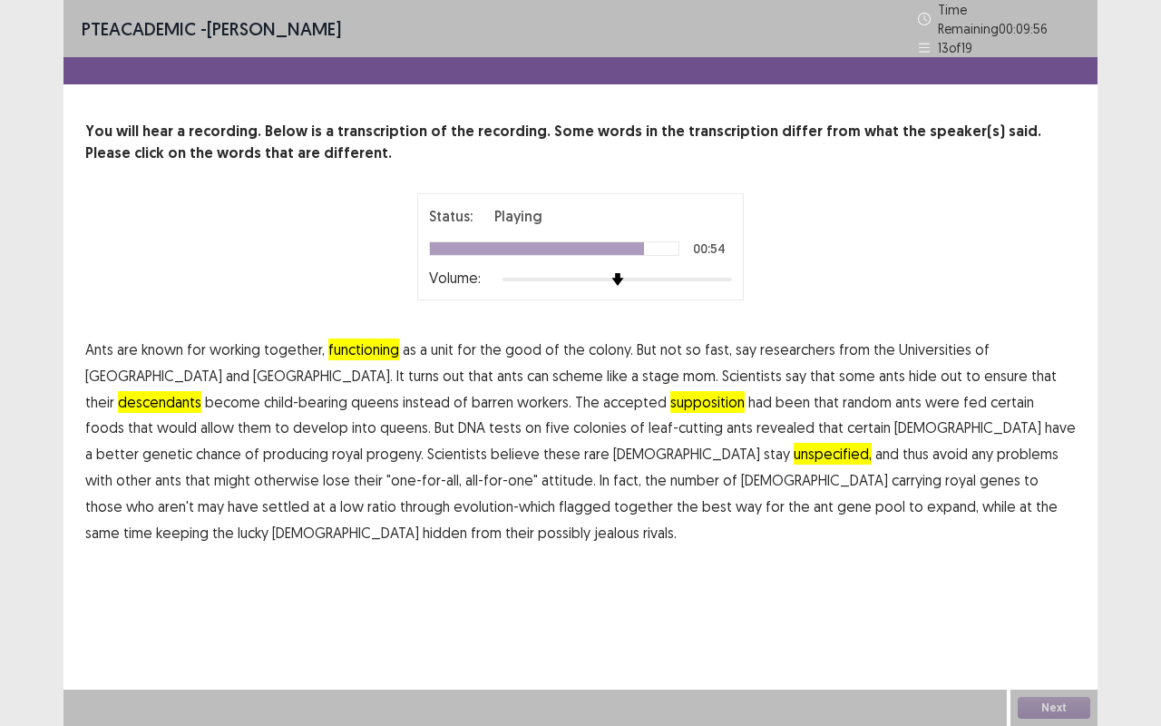
click at [610, 495] on span "flagged" at bounding box center [585, 506] width 52 height 22
click at [1053, 551] on button "Next" at bounding box center [1054, 708] width 73 height 22
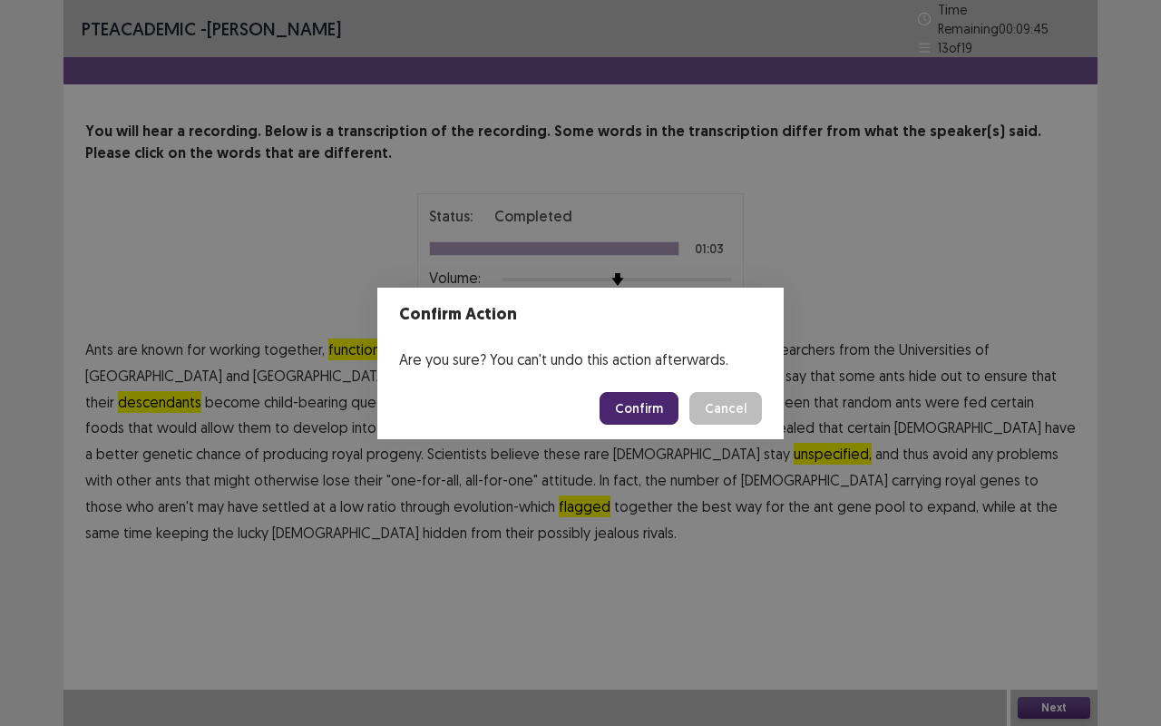
click at [652, 410] on button "Confirm" at bounding box center [639, 408] width 79 height 33
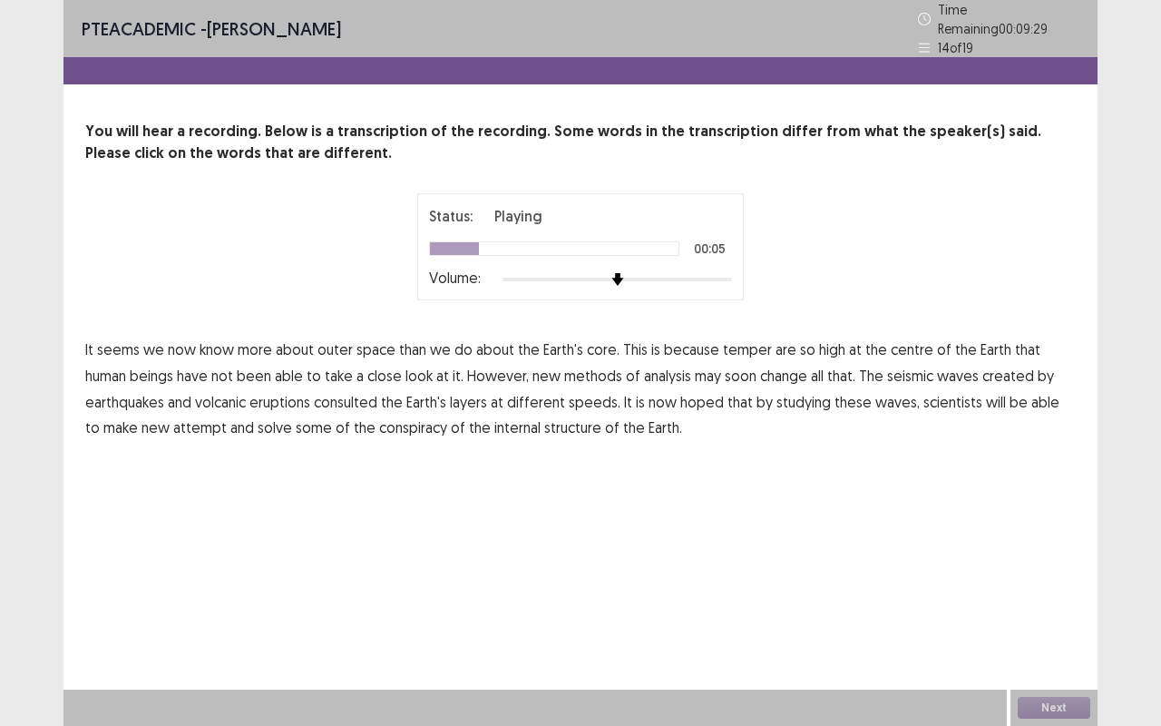
click at [723, 343] on span "temper" at bounding box center [747, 349] width 49 height 22
click at [887, 371] on span "seismic" at bounding box center [910, 376] width 46 height 22
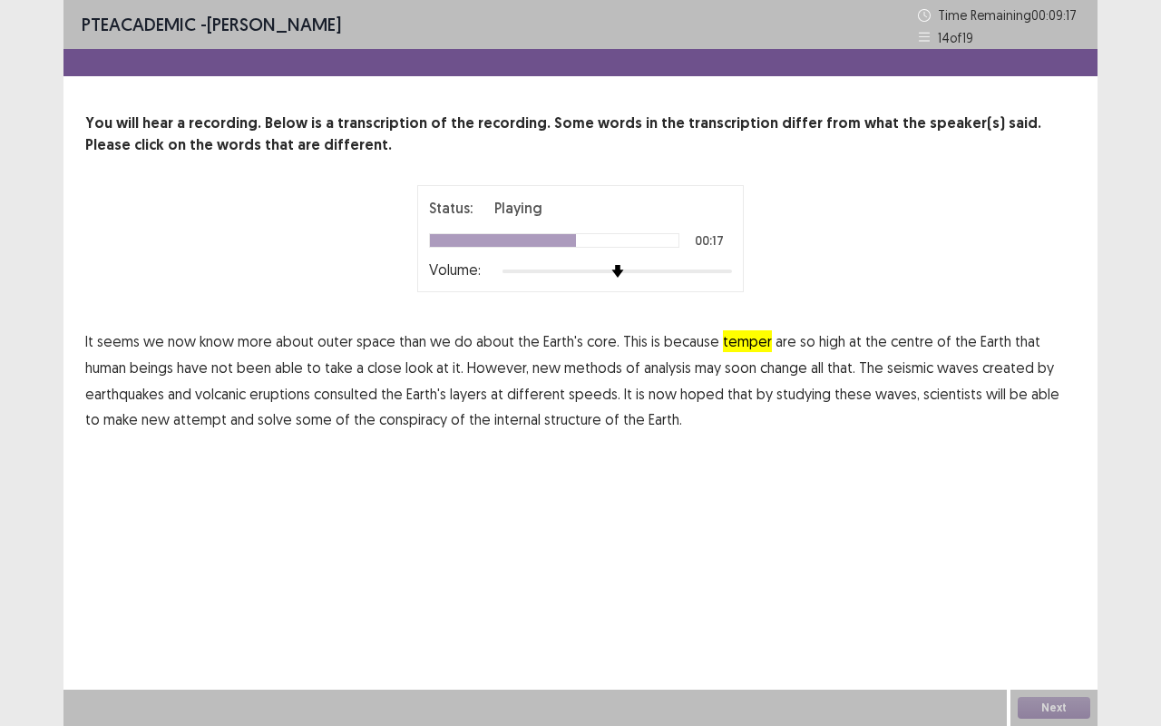
click at [354, 397] on span "consulted" at bounding box center [345, 394] width 63 height 22
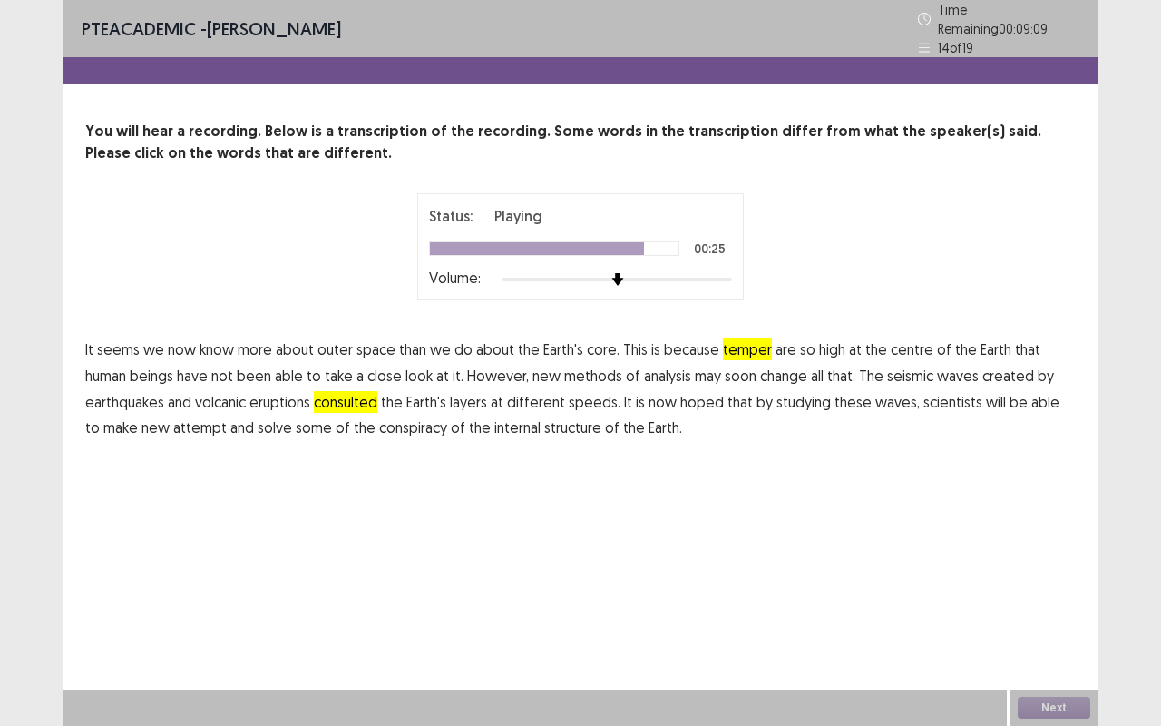
click at [178, 423] on span "attempt" at bounding box center [200, 427] width 54 height 22
click at [382, 425] on span "conspiracy" at bounding box center [413, 427] width 68 height 22
click at [1041, 551] on button "Next" at bounding box center [1054, 708] width 73 height 22
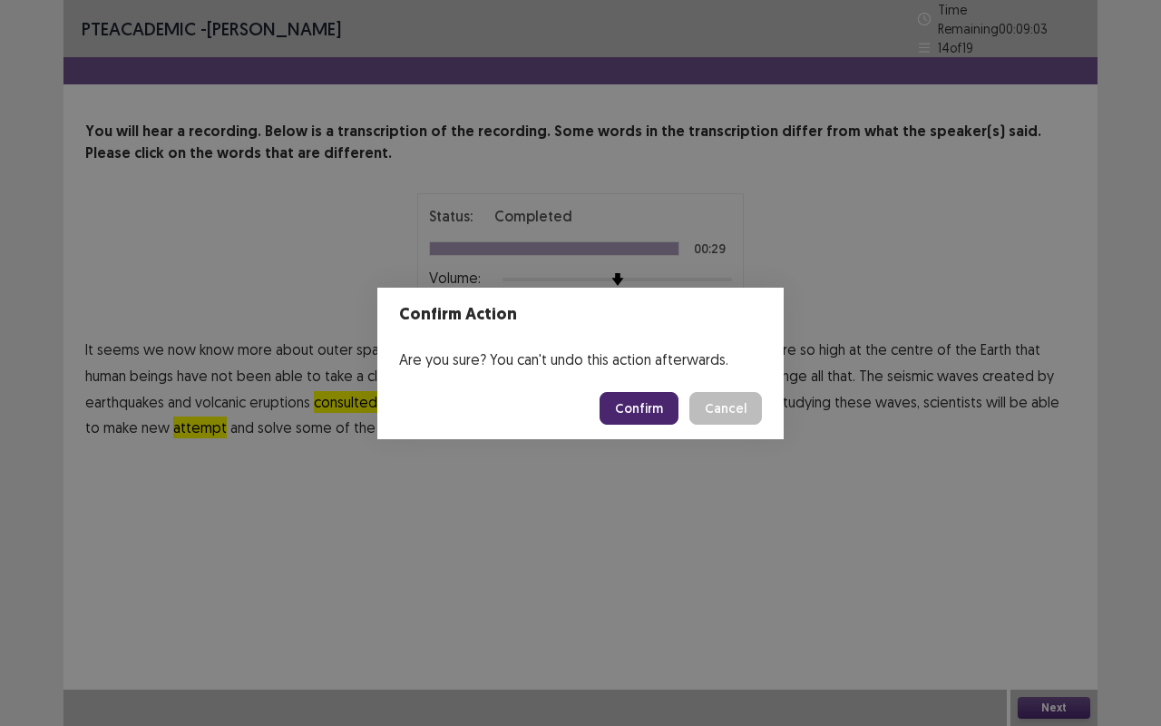
click at [629, 413] on button "Confirm" at bounding box center [639, 408] width 79 height 33
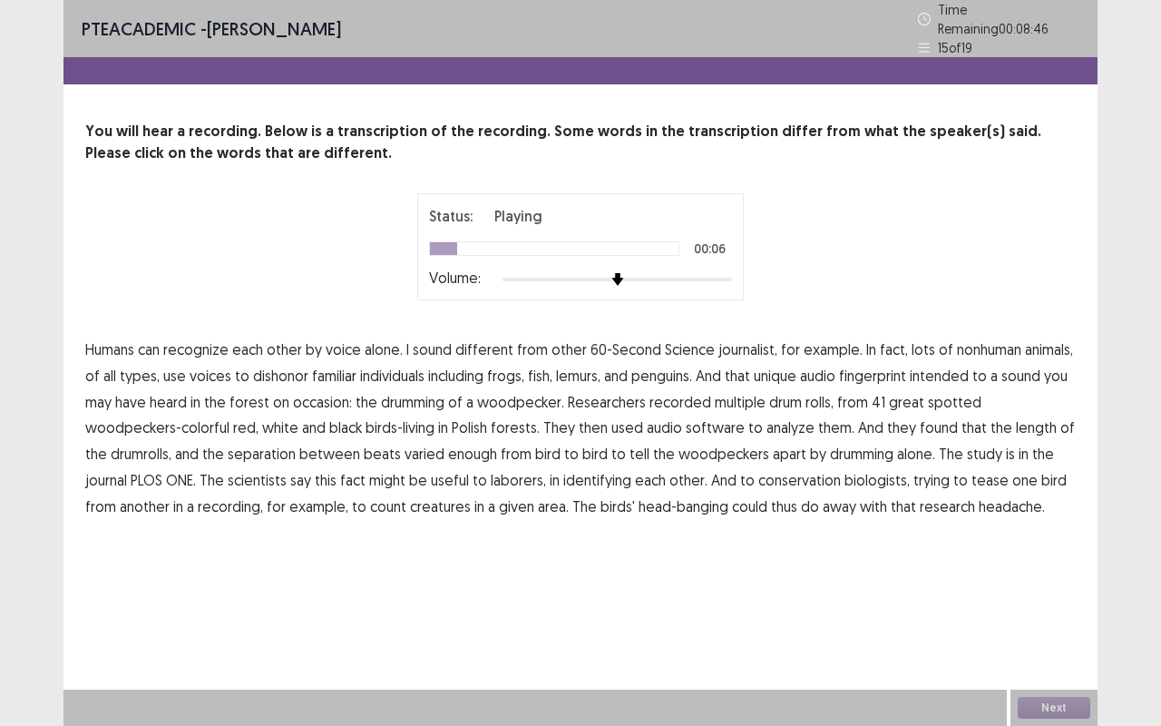
click at [747, 342] on span "journalist," at bounding box center [747, 349] width 59 height 22
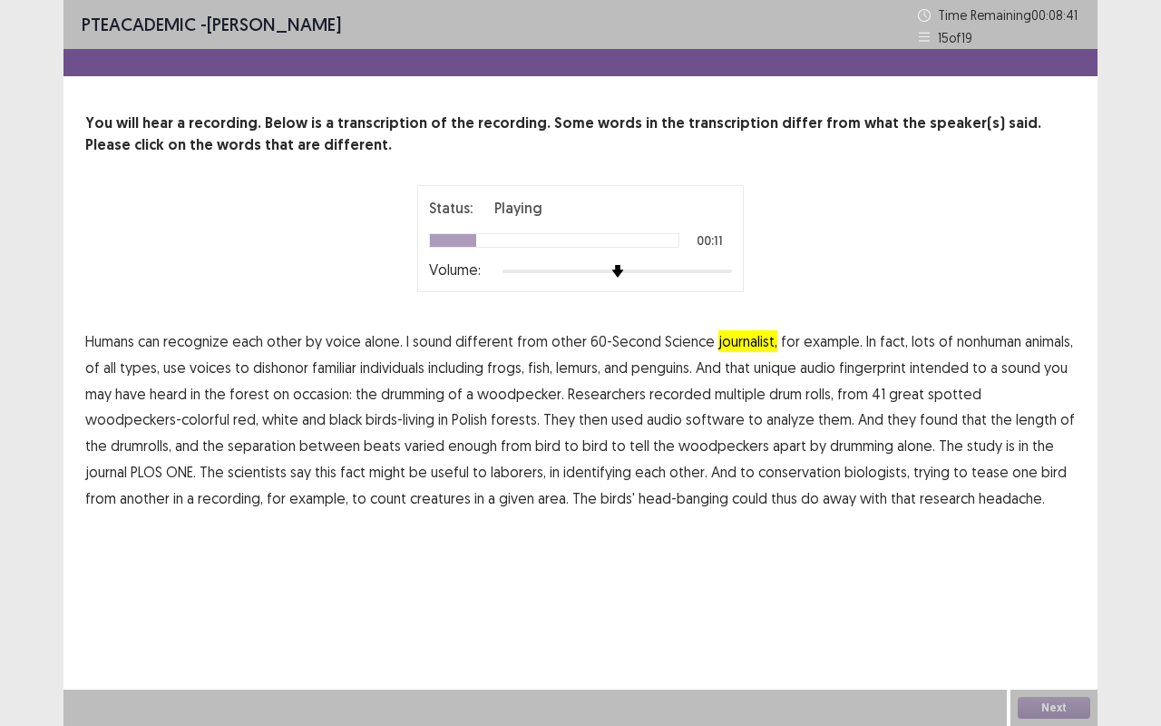
click at [271, 370] on span "dishonor" at bounding box center [280, 367] width 55 height 22
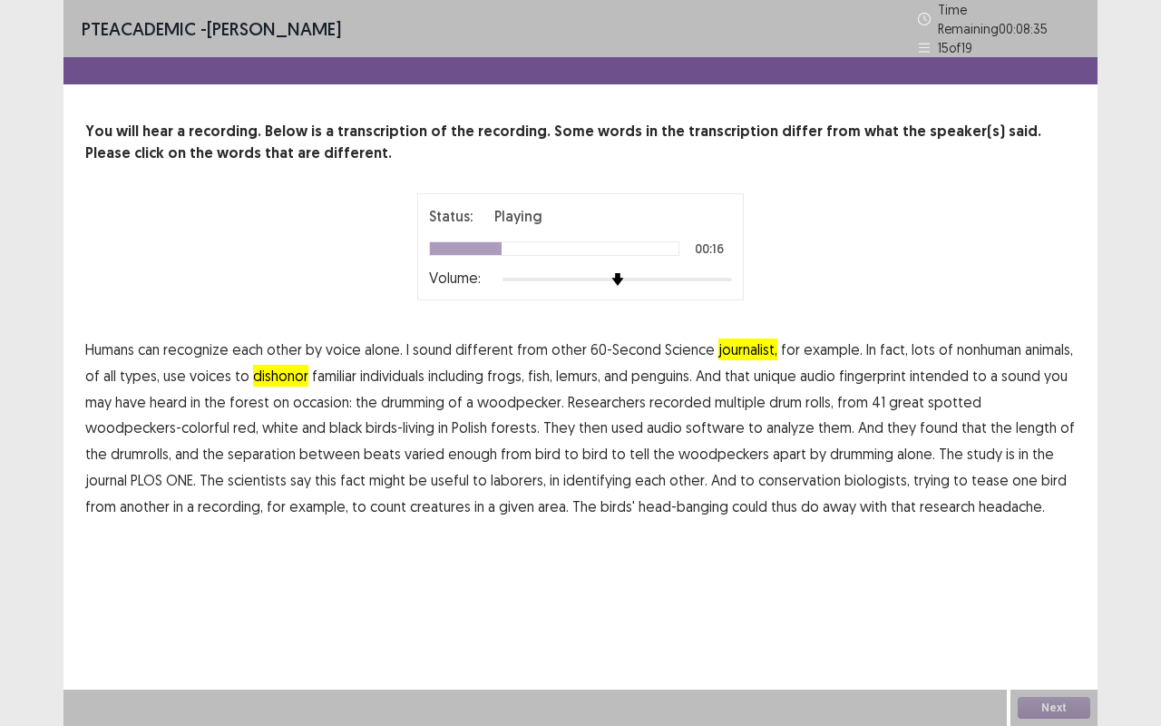
click at [950, 371] on span "intended" at bounding box center [939, 376] width 59 height 22
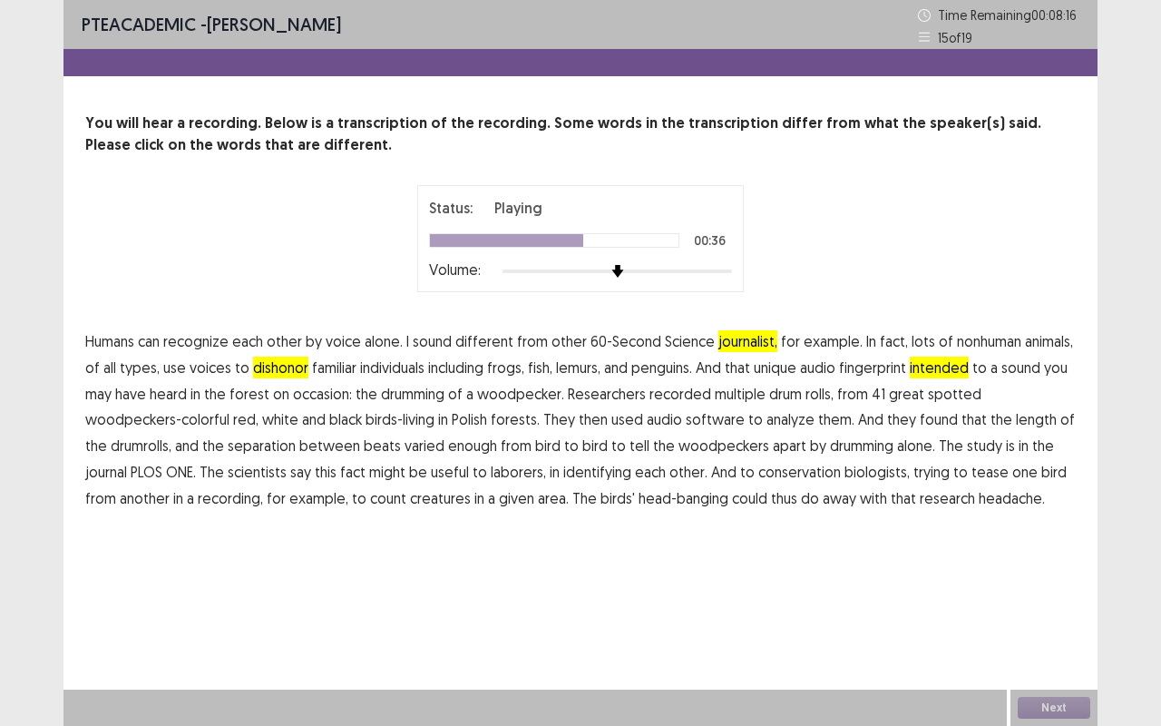
click at [267, 450] on span "separation" at bounding box center [262, 445] width 68 height 22
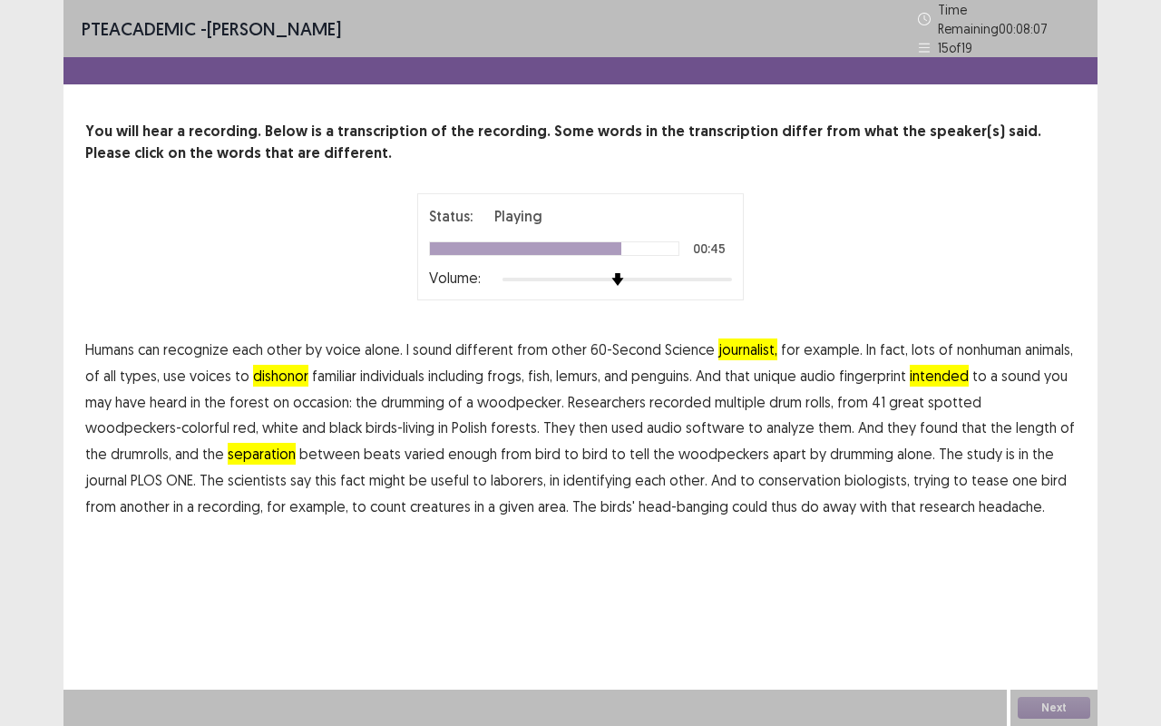
click at [504, 477] on span "laborers," at bounding box center [518, 480] width 55 height 22
click at [444, 502] on span "creatures" at bounding box center [440, 506] width 61 height 22
click at [1054, 551] on button "Next" at bounding box center [1054, 708] width 73 height 22
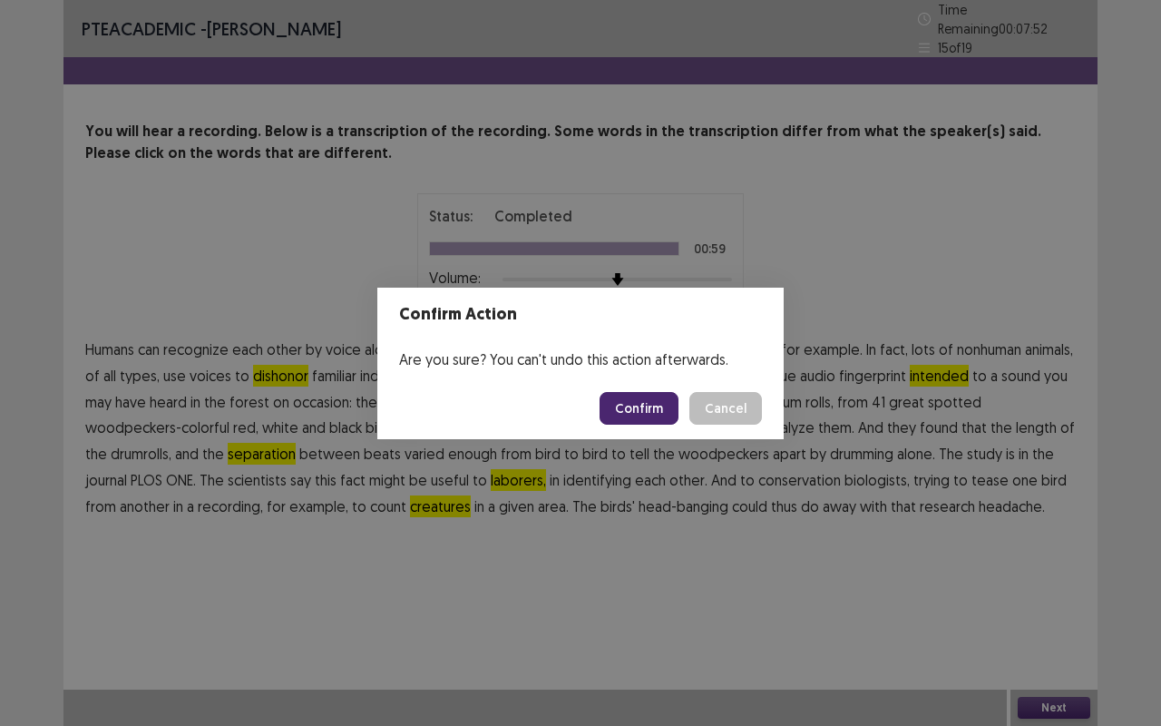
click at [653, 421] on button "Confirm" at bounding box center [639, 408] width 79 height 33
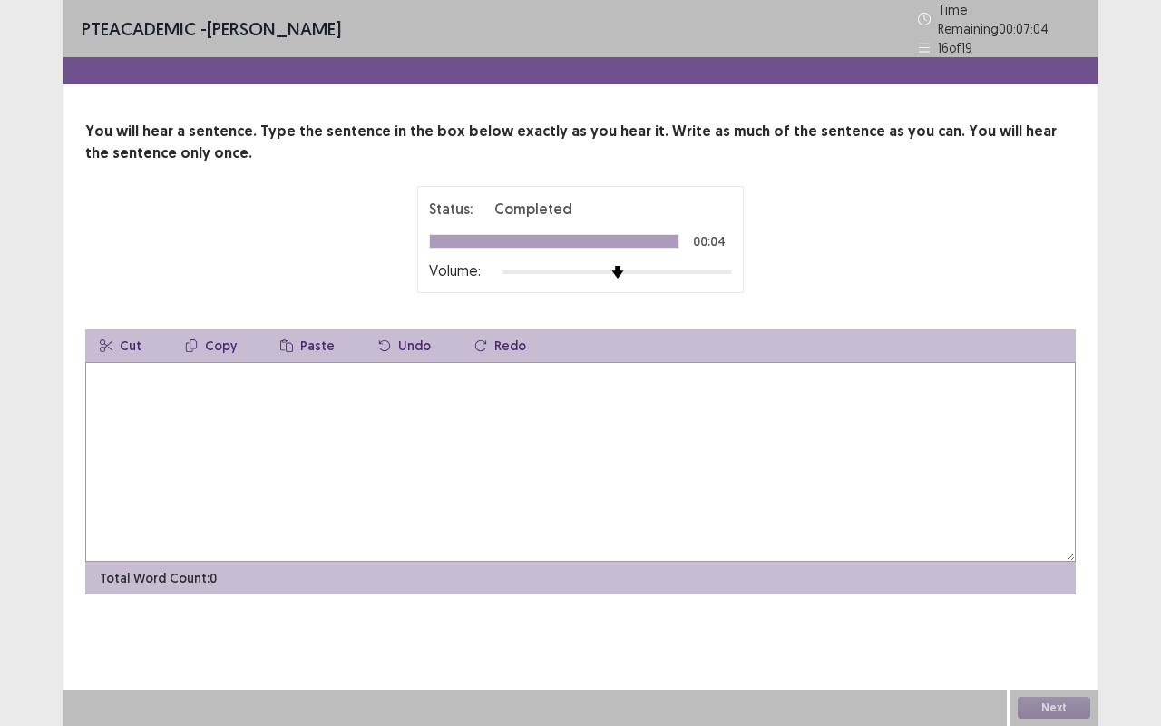
click at [484, 523] on textarea at bounding box center [580, 462] width 990 height 200
click at [280, 371] on textarea "**********" at bounding box center [580, 462] width 990 height 200
click at [390, 373] on textarea "**********" at bounding box center [580, 462] width 990 height 200
click at [416, 371] on textarea "**********" at bounding box center [580, 462] width 990 height 200
click at [439, 374] on textarea "**********" at bounding box center [580, 462] width 990 height 200
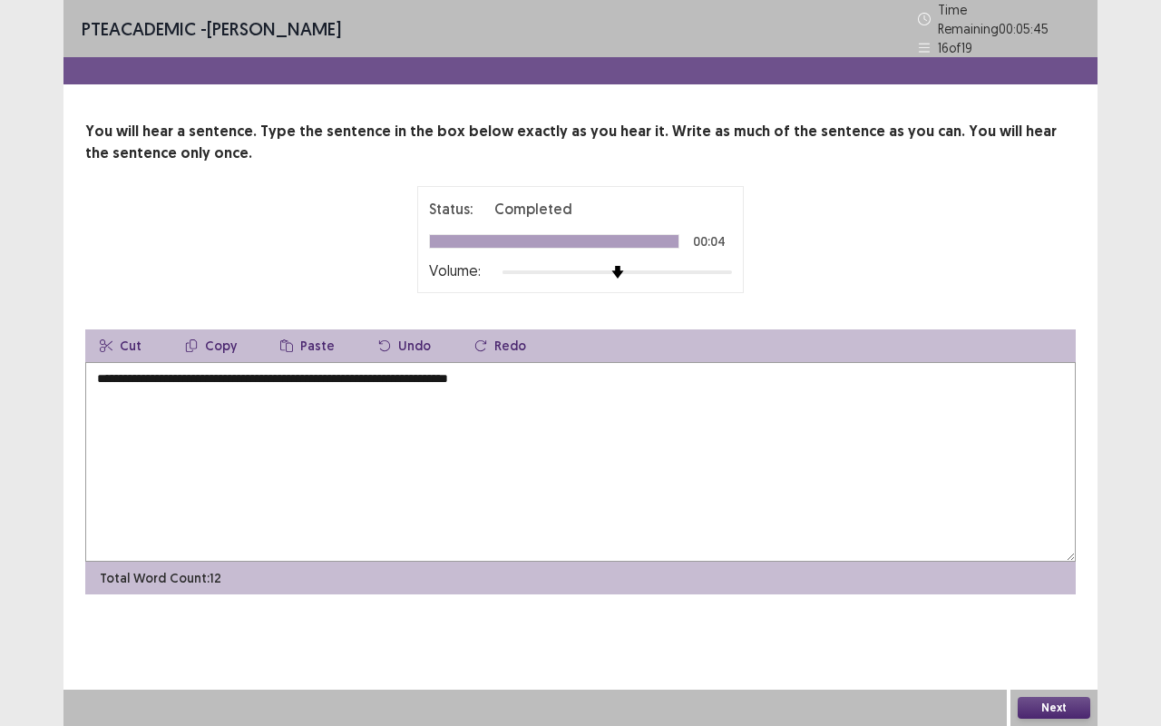
click at [562, 379] on textarea "**********" at bounding box center [580, 462] width 990 height 200
type textarea "**********"
click at [1059, 551] on button "Next" at bounding box center [1054, 708] width 73 height 22
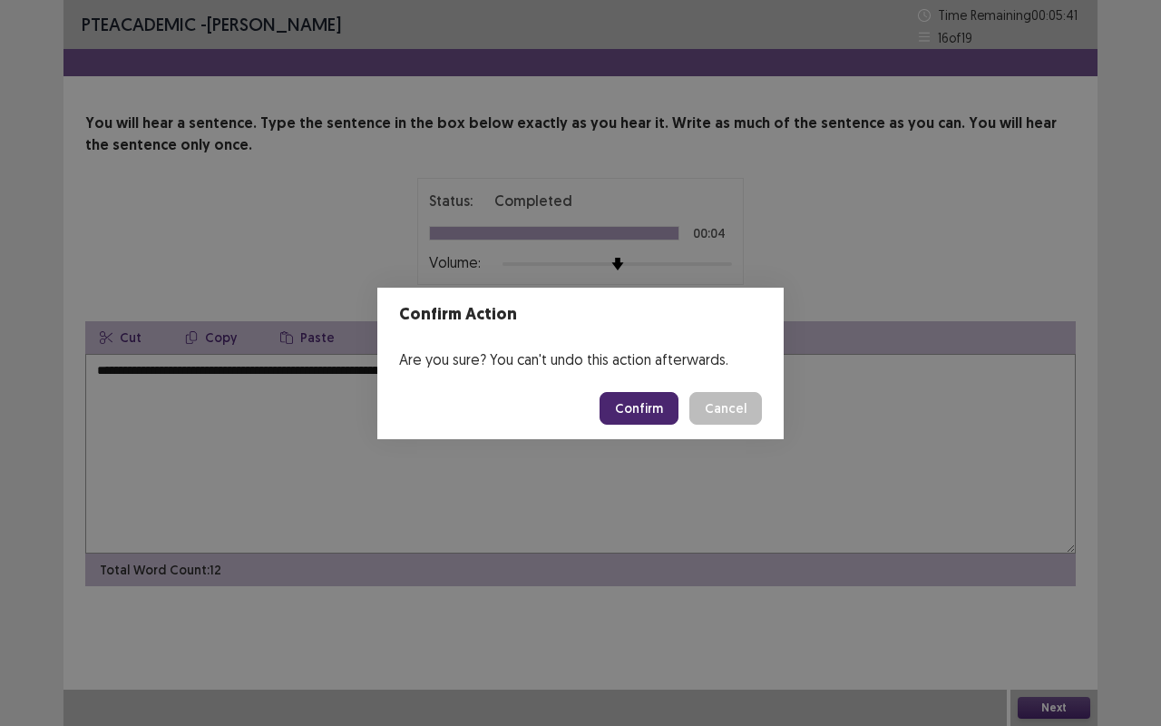
click at [645, 397] on button "Confirm" at bounding box center [639, 408] width 79 height 33
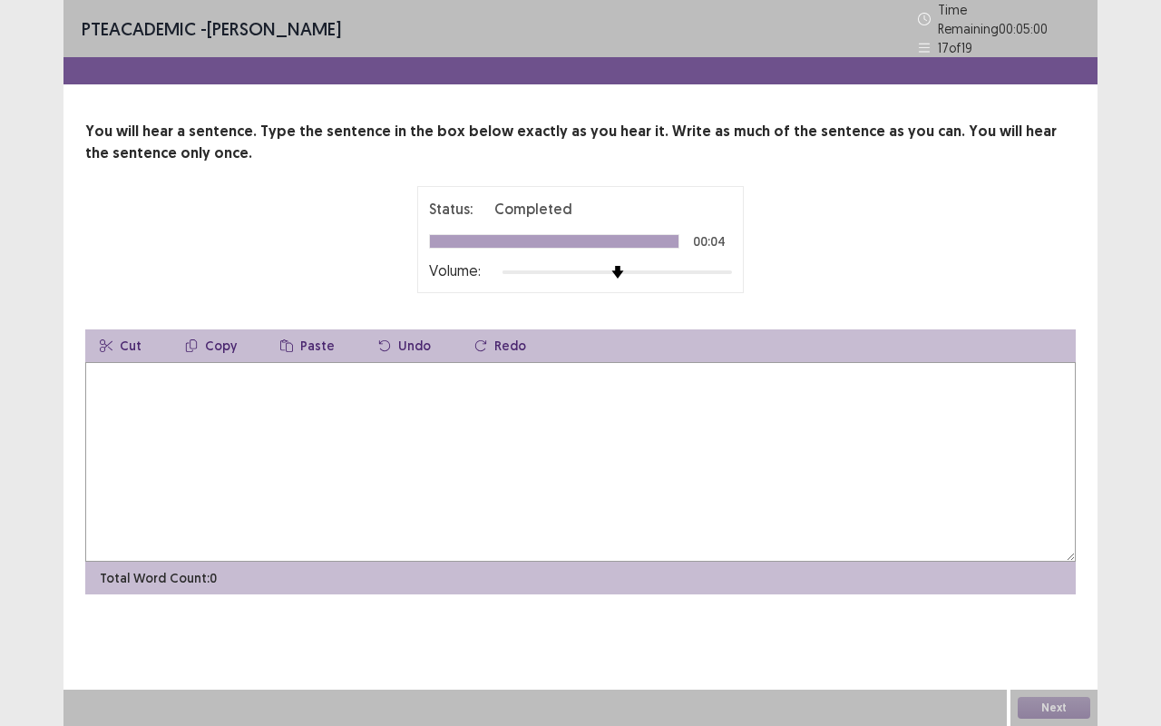
click at [392, 441] on textarea at bounding box center [580, 462] width 990 height 200
click at [200, 374] on textarea "**********" at bounding box center [580, 462] width 990 height 200
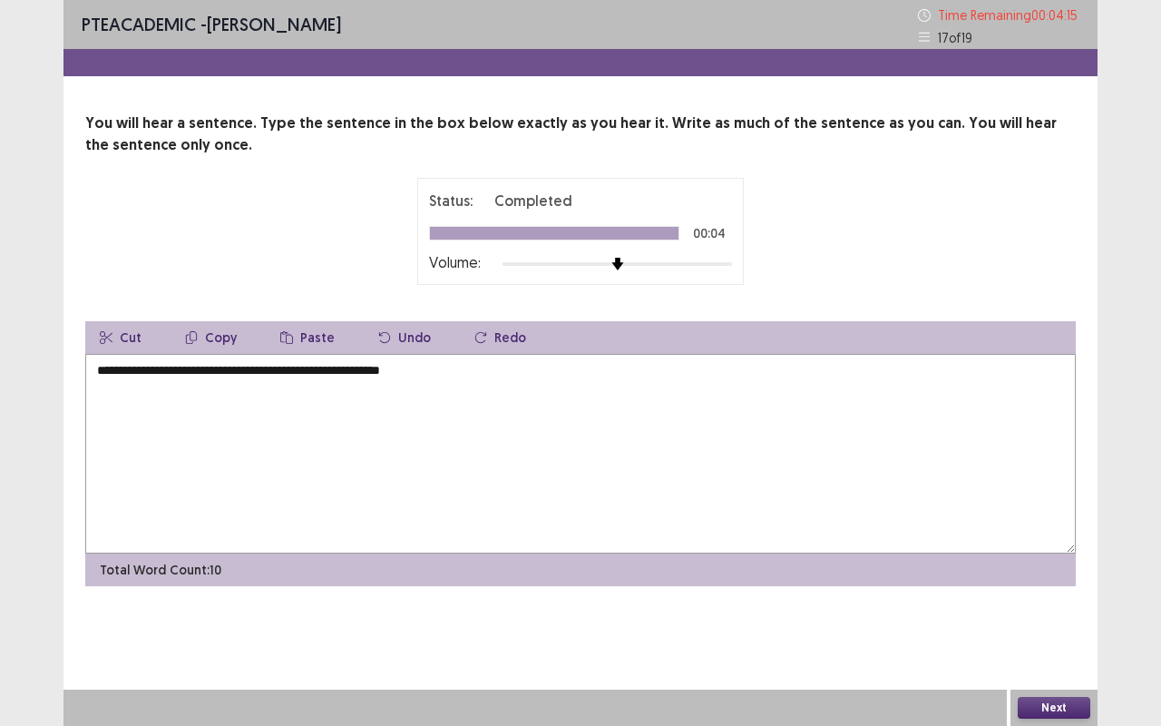
type textarea "**********"
click at [1069, 551] on button "Next" at bounding box center [1054, 708] width 73 height 22
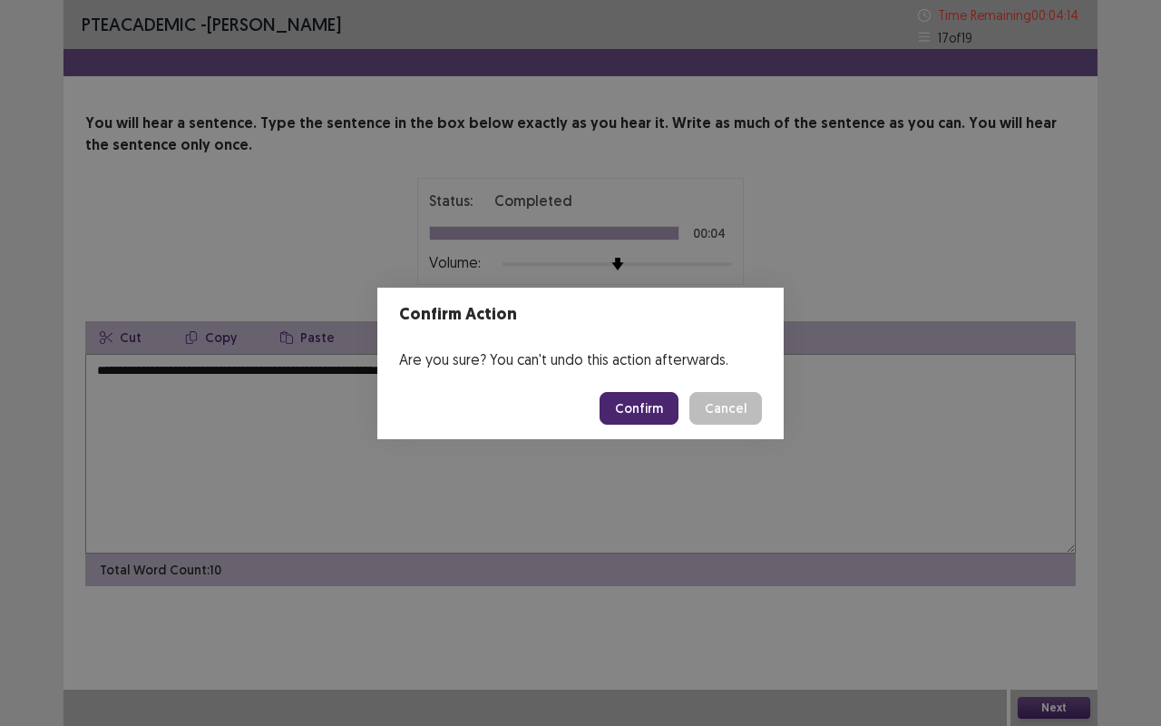
click at [655, 406] on button "Confirm" at bounding box center [639, 408] width 79 height 33
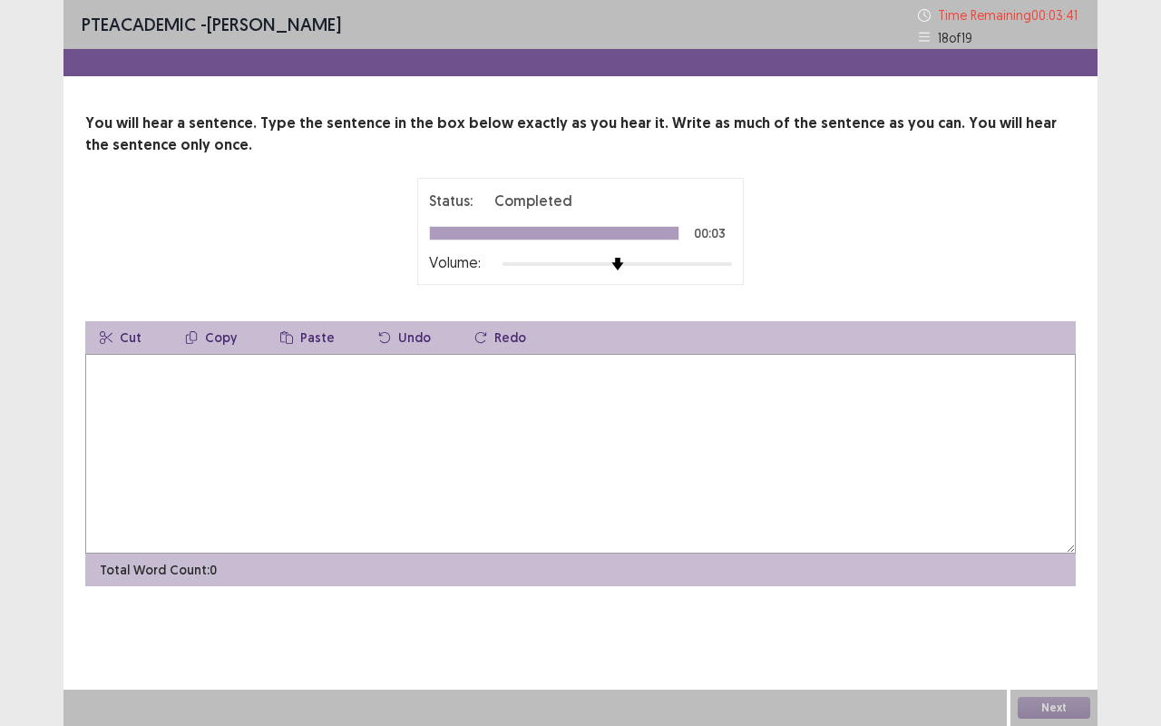
click at [568, 473] on textarea at bounding box center [580, 454] width 990 height 200
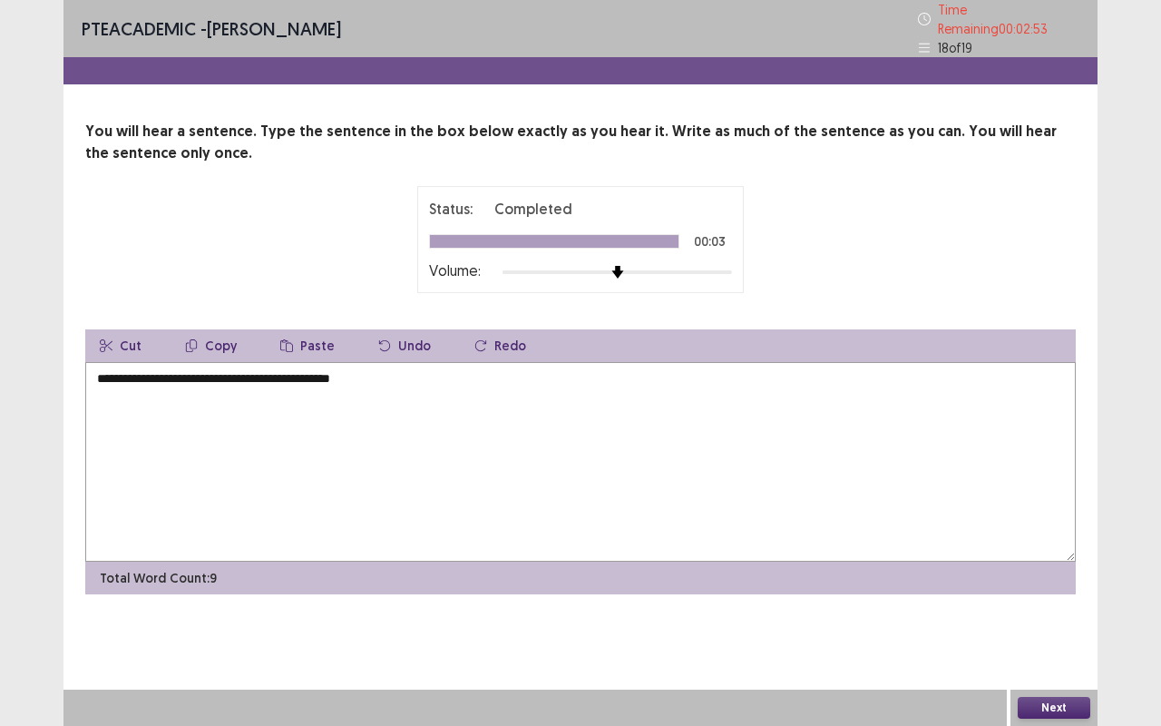
type textarea "**********"
click at [1048, 551] on button "Next" at bounding box center [1054, 708] width 73 height 22
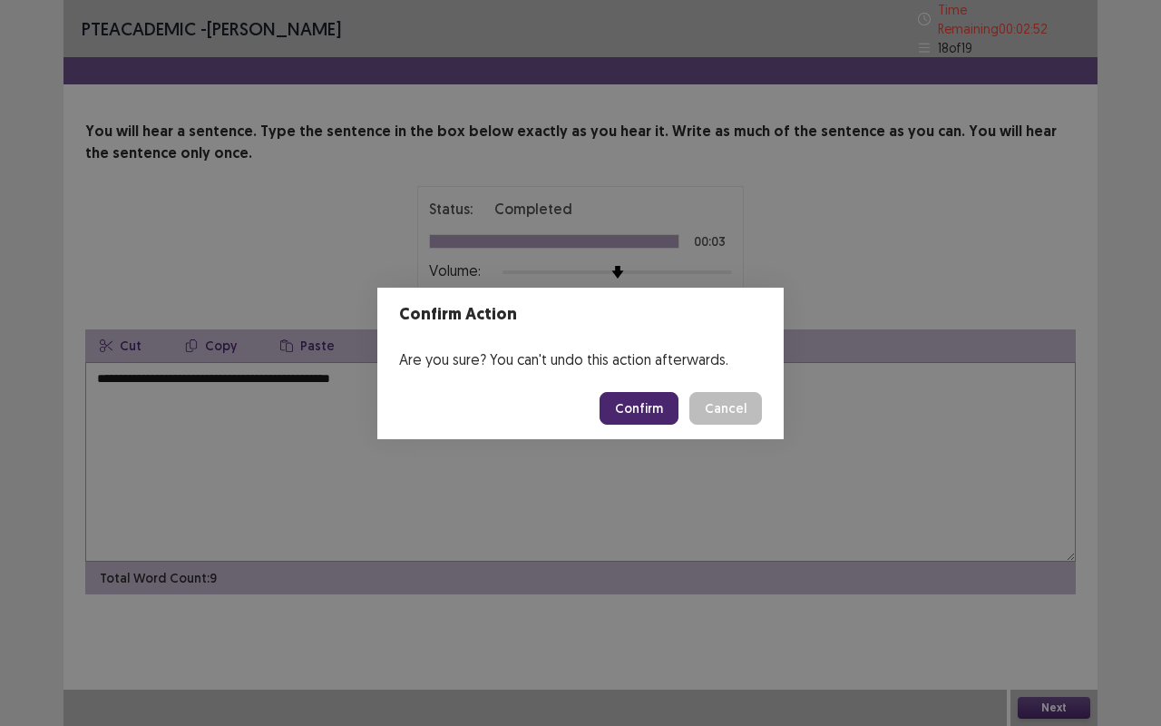
click at [629, 409] on button "Confirm" at bounding box center [639, 408] width 79 height 33
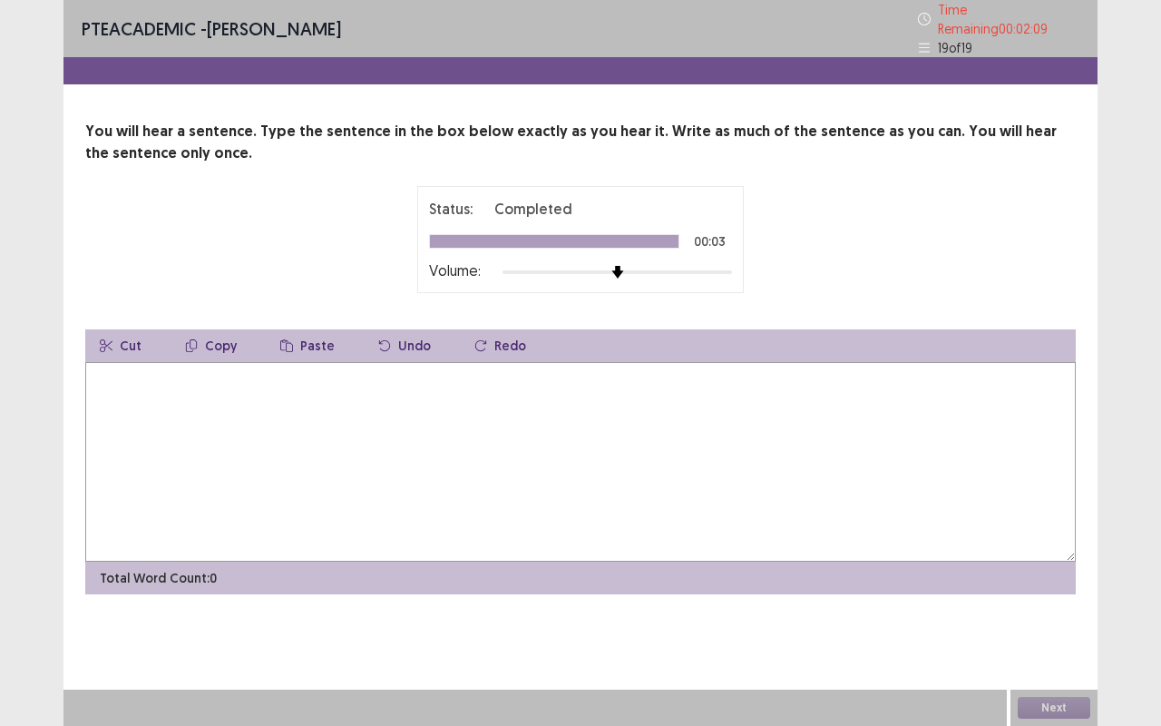
click at [382, 420] on textarea at bounding box center [580, 462] width 990 height 200
type textarea "**********"
click at [1034, 551] on button "Next" at bounding box center [1054, 708] width 73 height 22
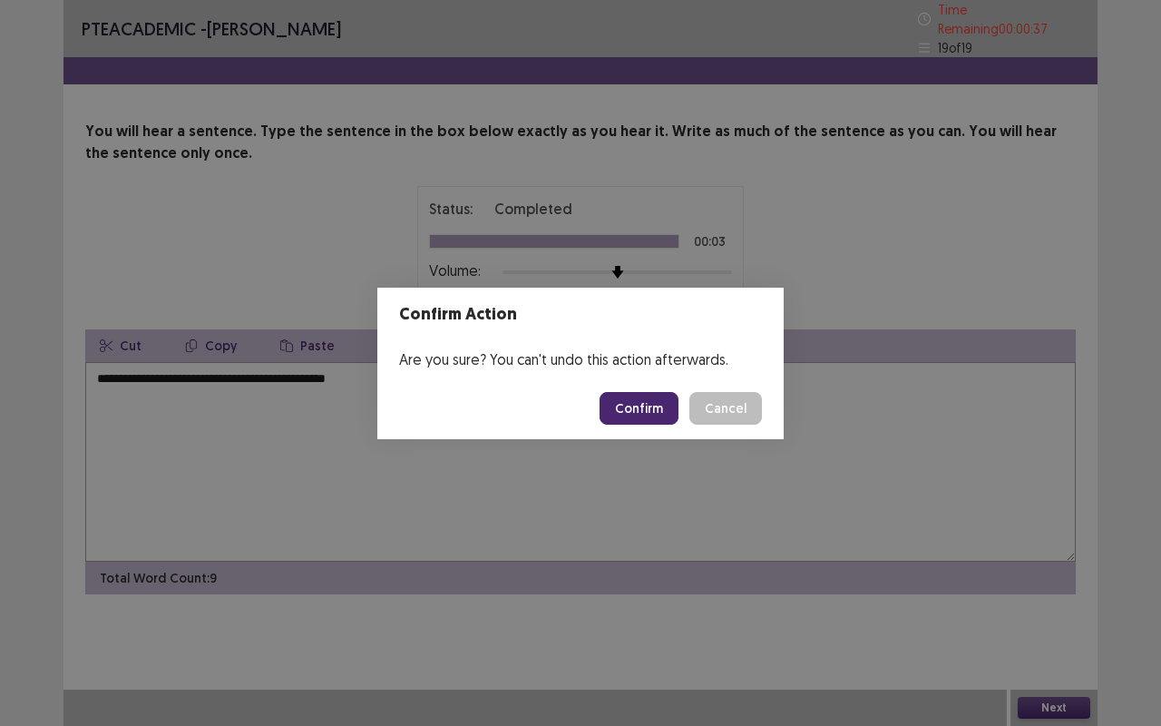
click at [649, 398] on button "Confirm" at bounding box center [639, 408] width 79 height 33
